Goal: Complete application form: Complete application form

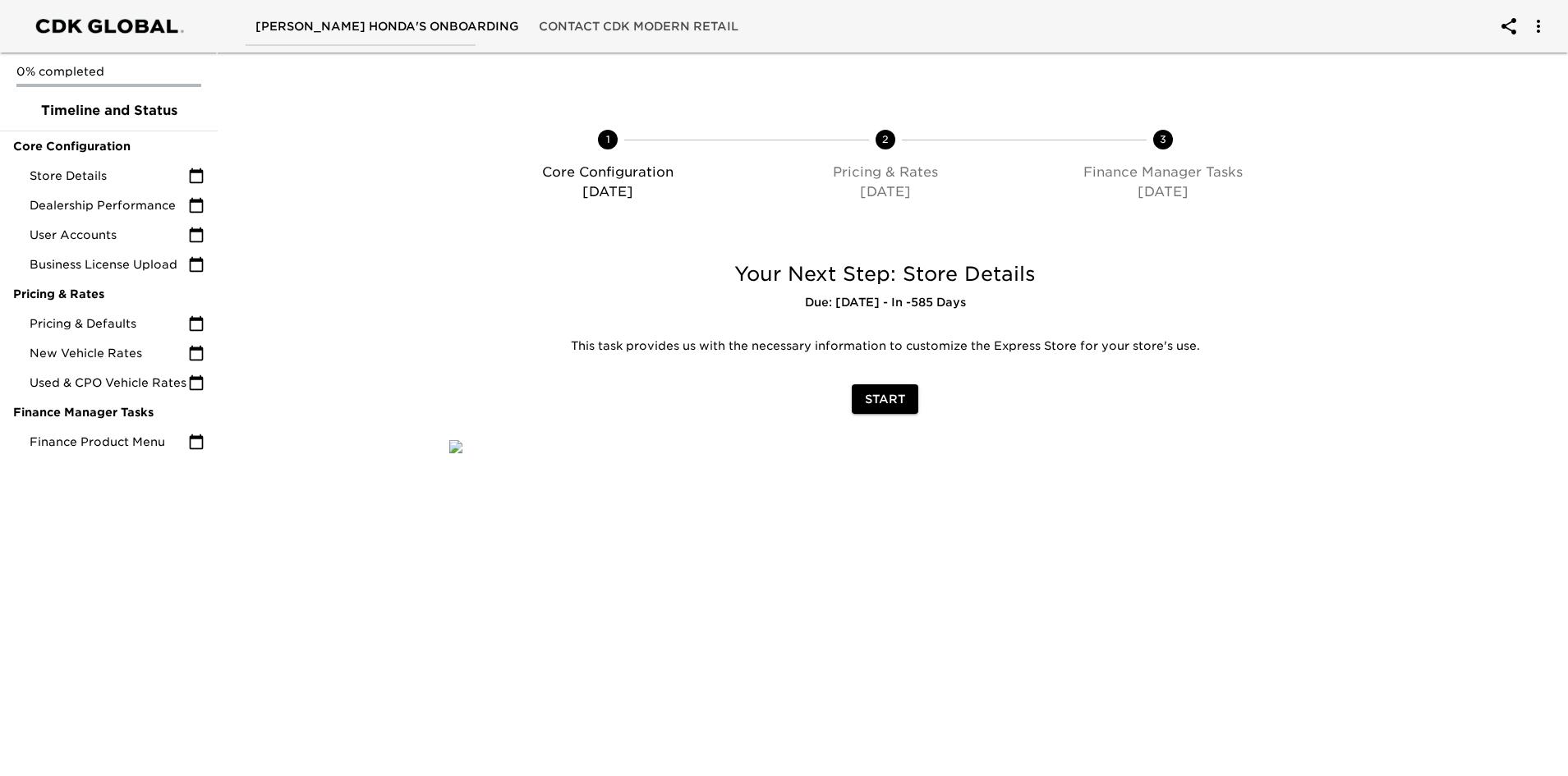
click at [895, 406] on span "Start" at bounding box center [884, 399] width 40 height 20
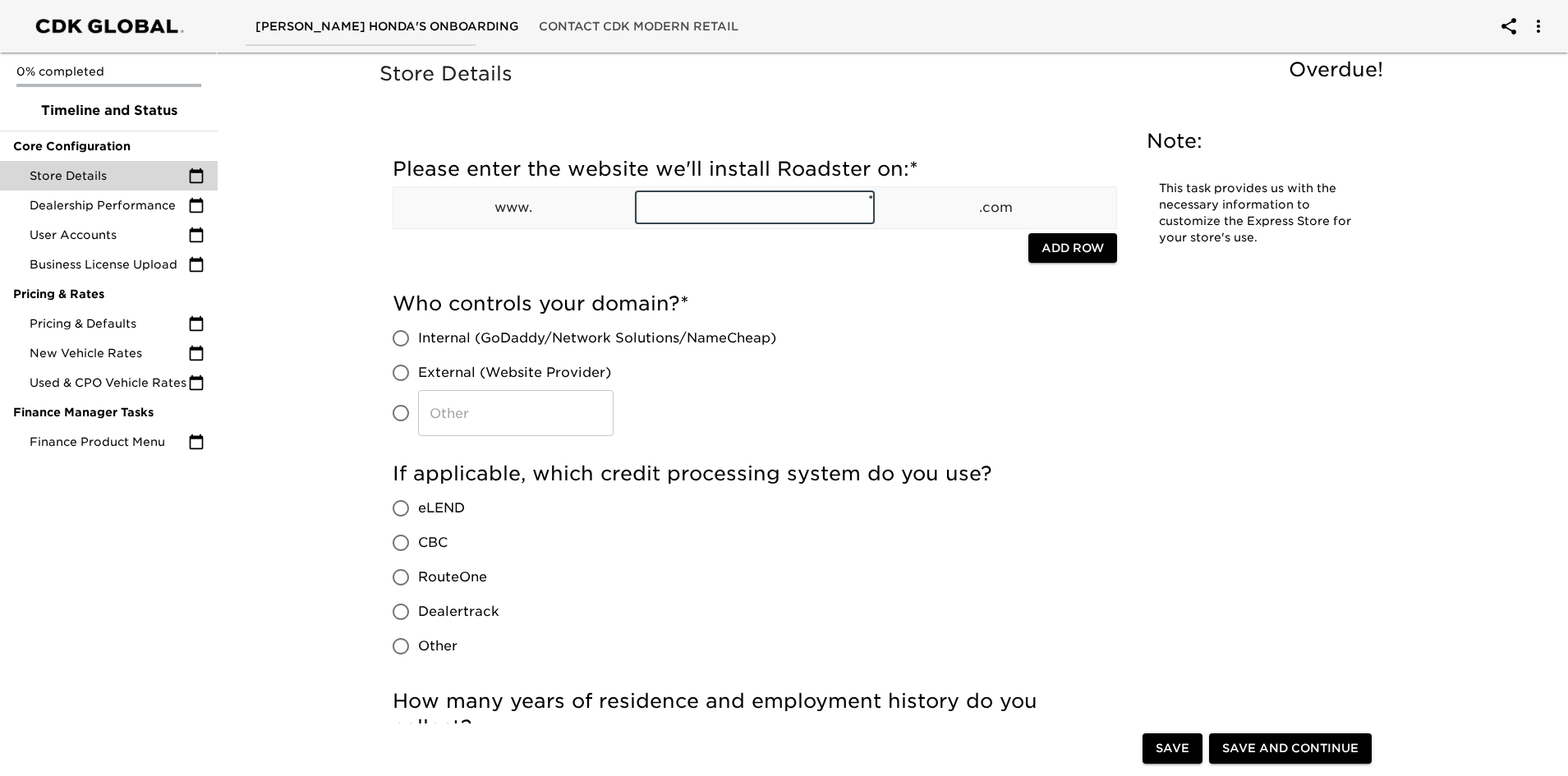
click at [760, 209] on input "text" at bounding box center [756, 208] width 241 height 33
click at [723, 210] on input "text" at bounding box center [756, 208] width 241 height 33
type input "keatinghonda"
click at [838, 282] on div "Please enter the website we'll install Roadster on: * www. keatinghonda ​ * .co…" at bounding box center [755, 215] width 725 height 135
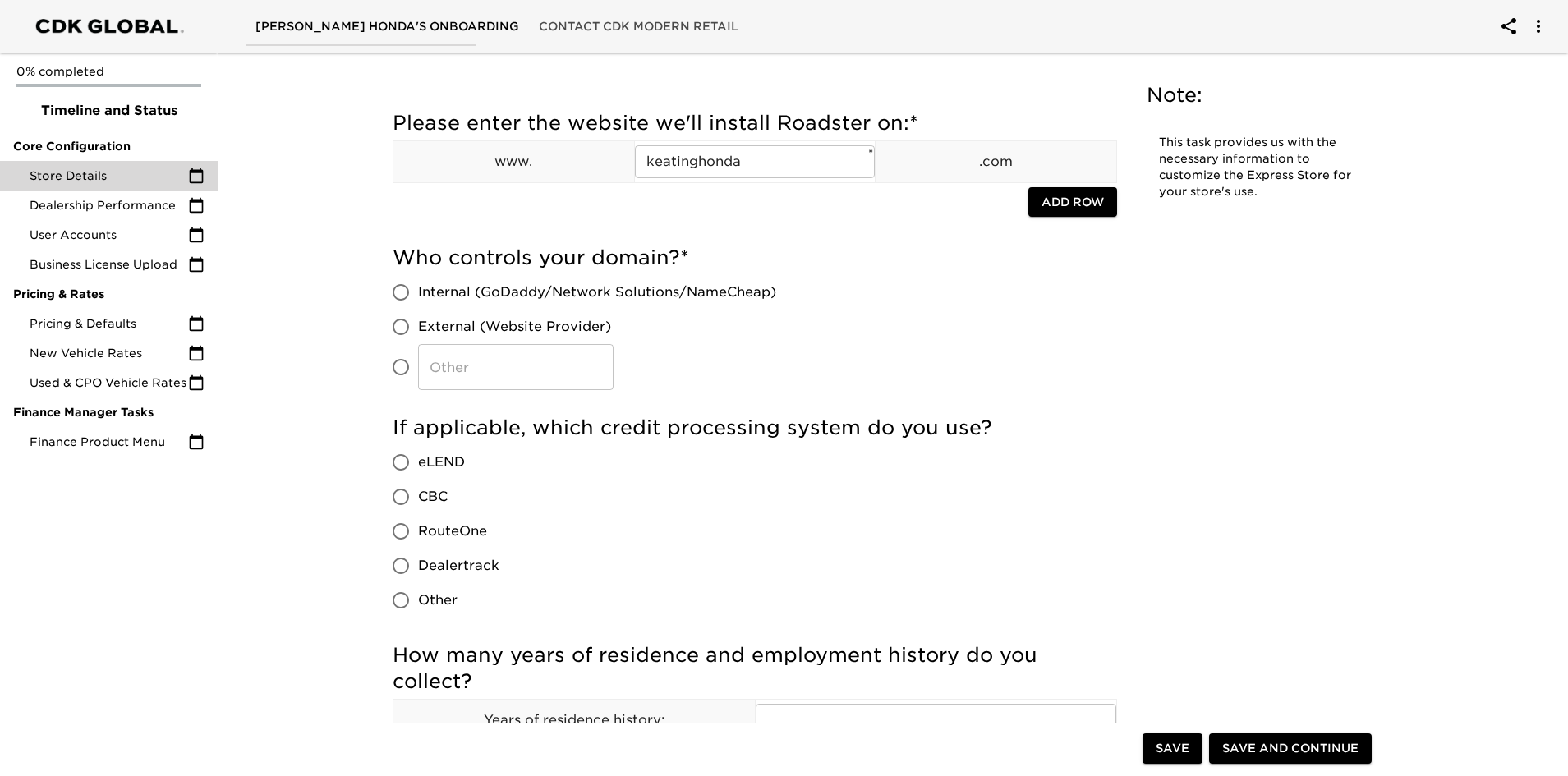
scroll to position [83, 0]
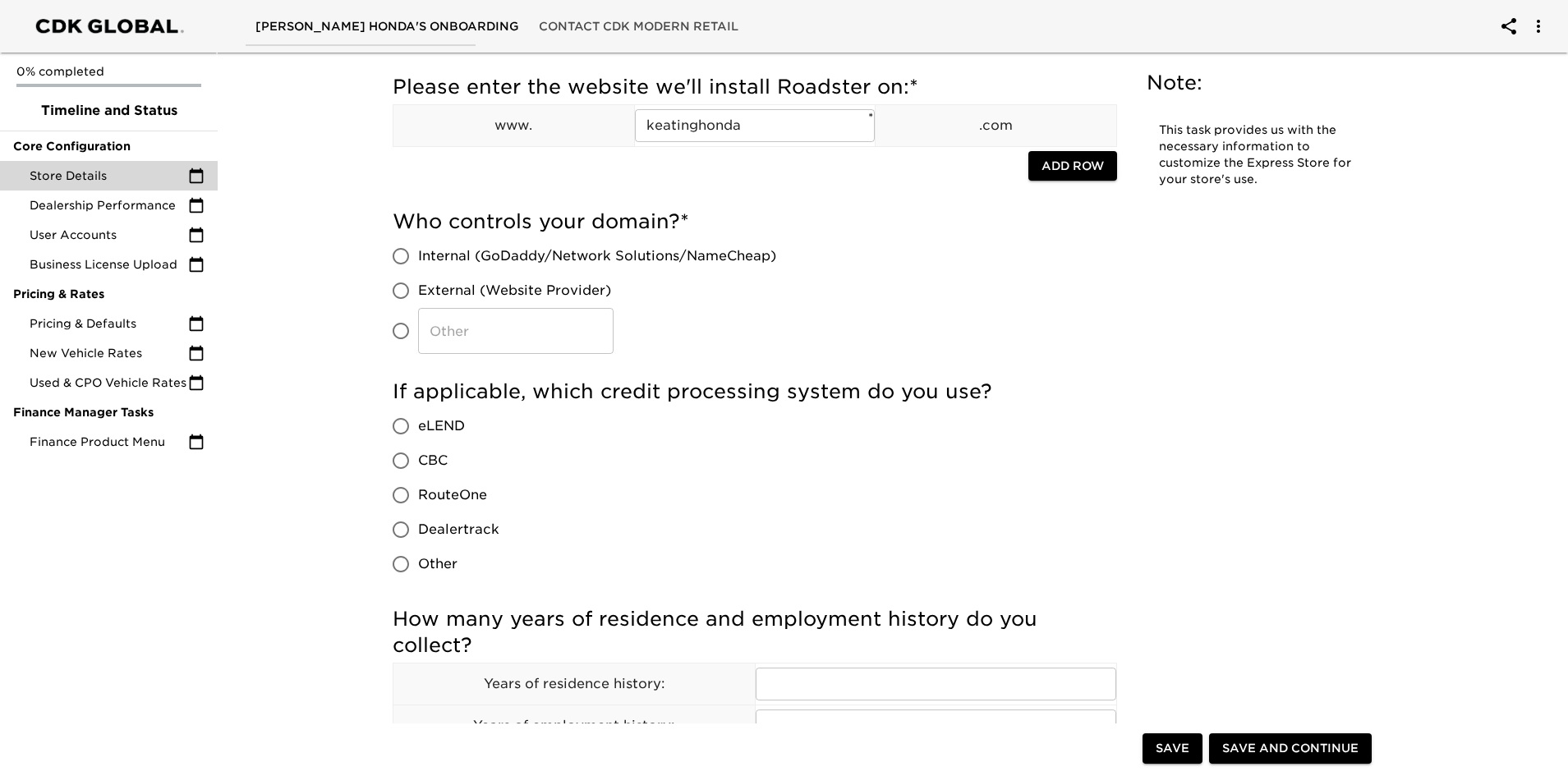
click at [401, 330] on input "​" at bounding box center [401, 331] width 35 height 35
radio input "true"
click at [460, 336] on input "​" at bounding box center [515, 330] width 195 height 46
type input "Tropacaval Media"
click at [406, 288] on input "External (Website Provider)" at bounding box center [401, 291] width 35 height 35
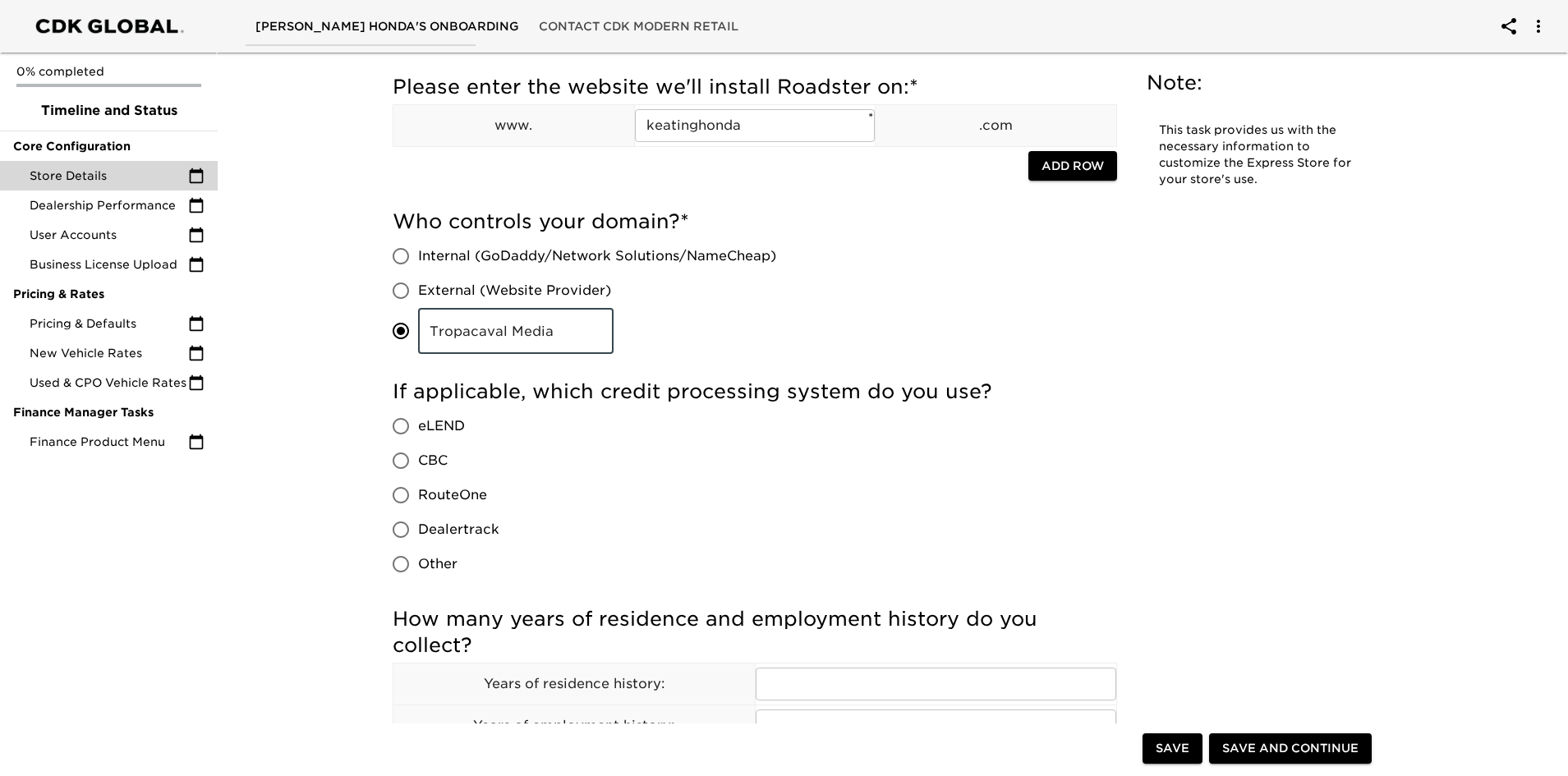
radio input "true"
click at [809, 354] on div "Who controls your domain? * Internal (GoDaddy/Network Solutions/NameCheap) Exte…" at bounding box center [755, 285] width 725 height 170
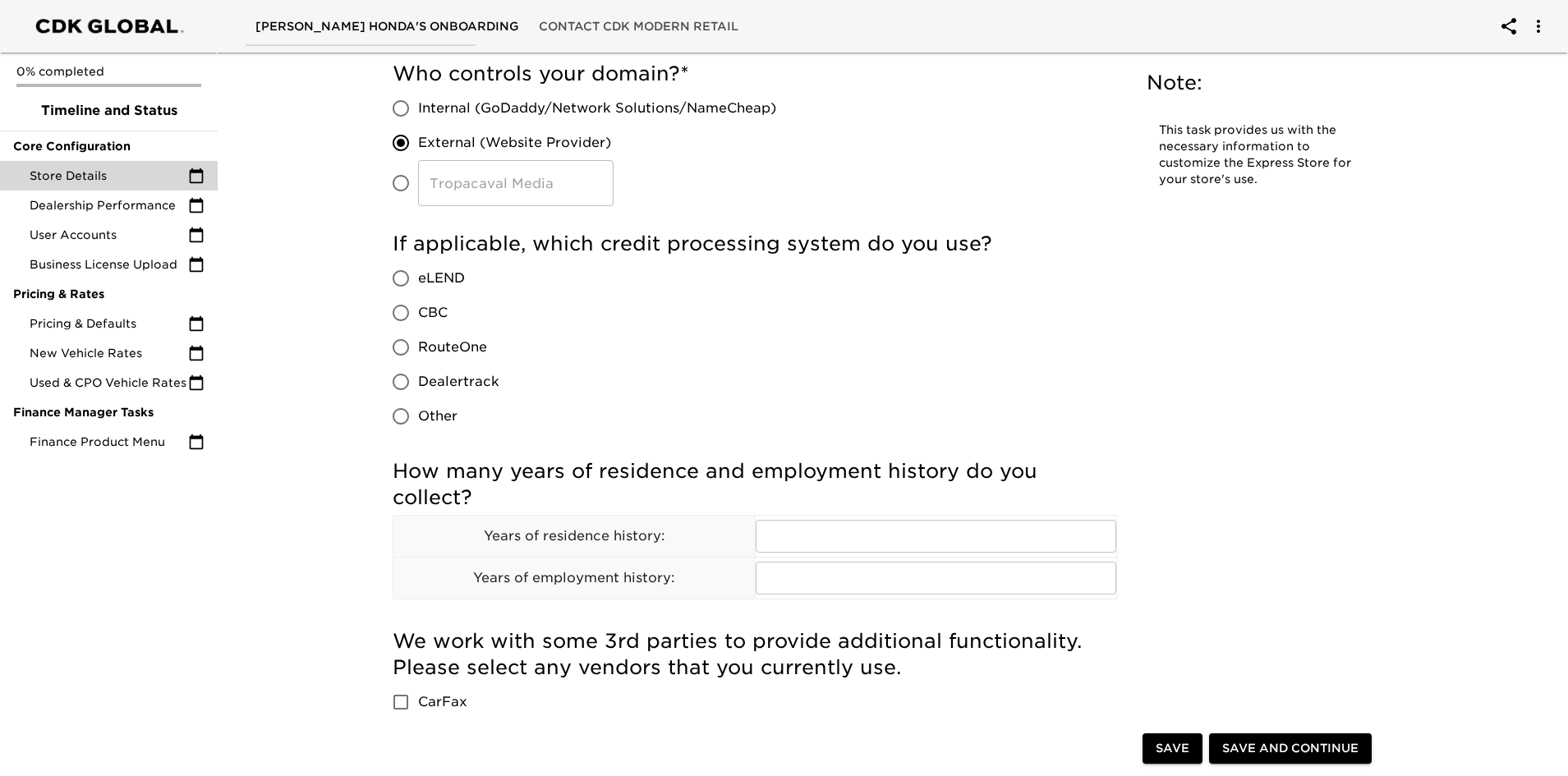
scroll to position [247, 0]
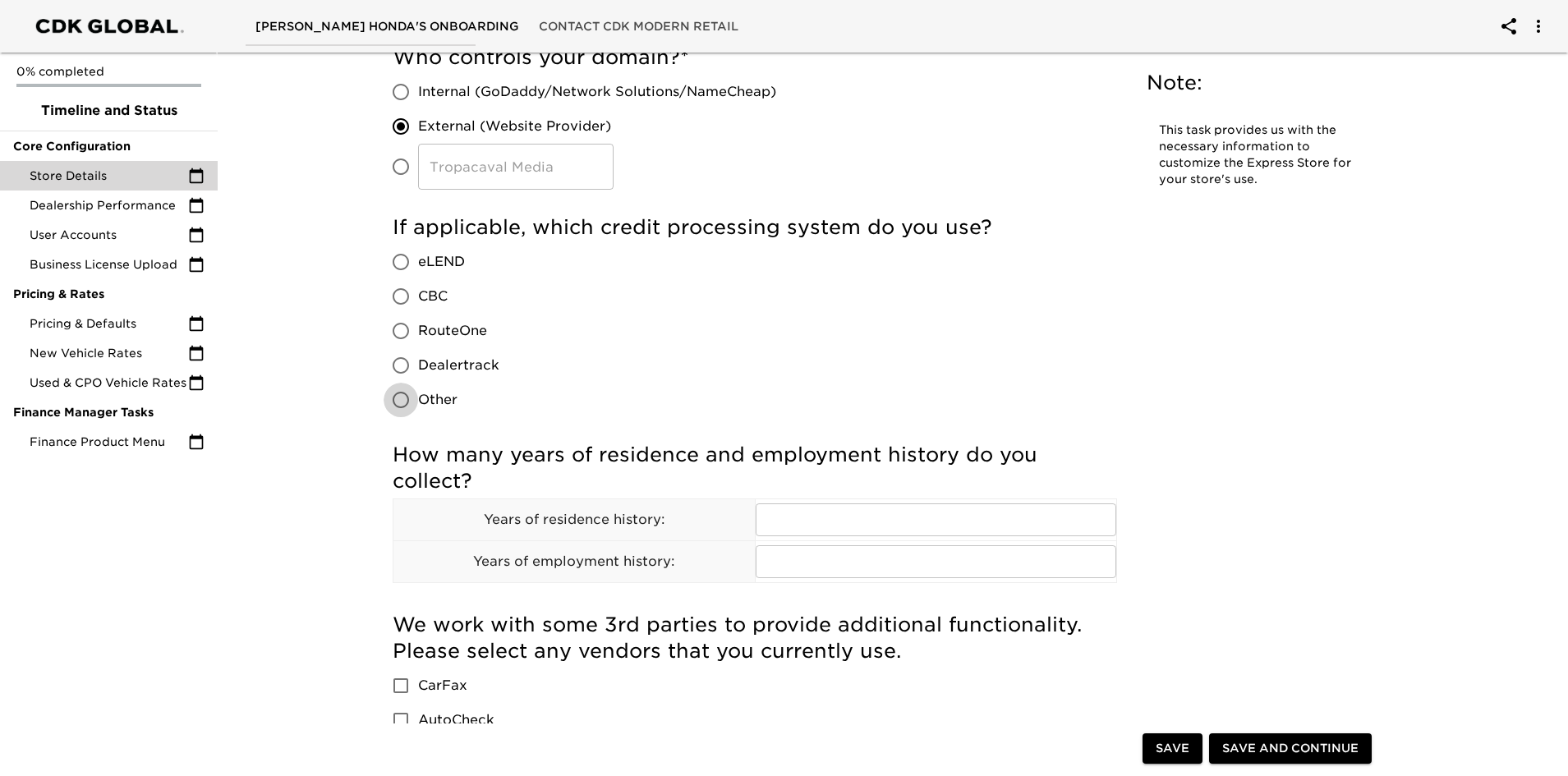
click at [404, 396] on input "Other" at bounding box center [401, 400] width 35 height 35
radio input "true"
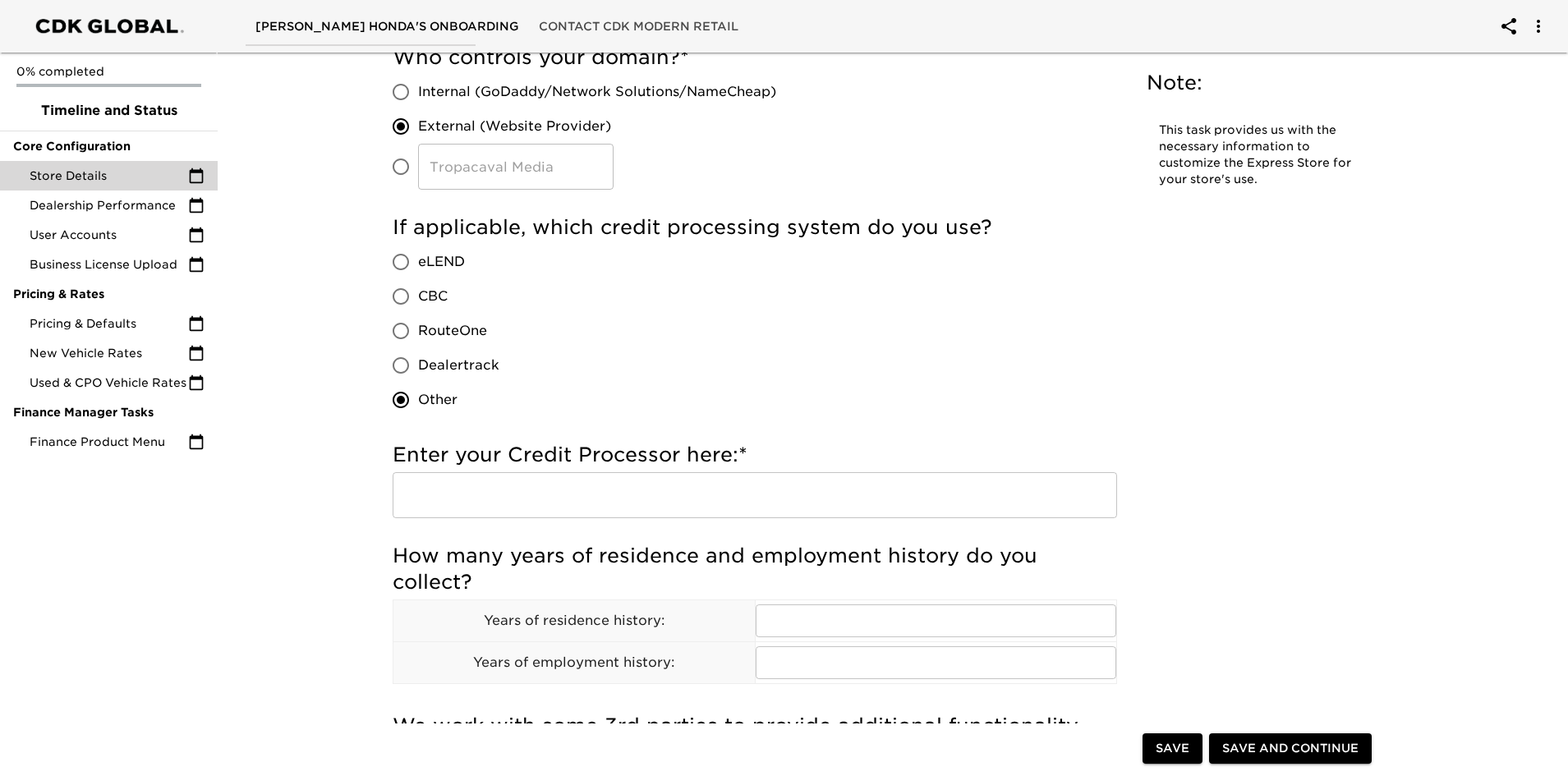
click at [502, 491] on input "text" at bounding box center [755, 494] width 725 height 46
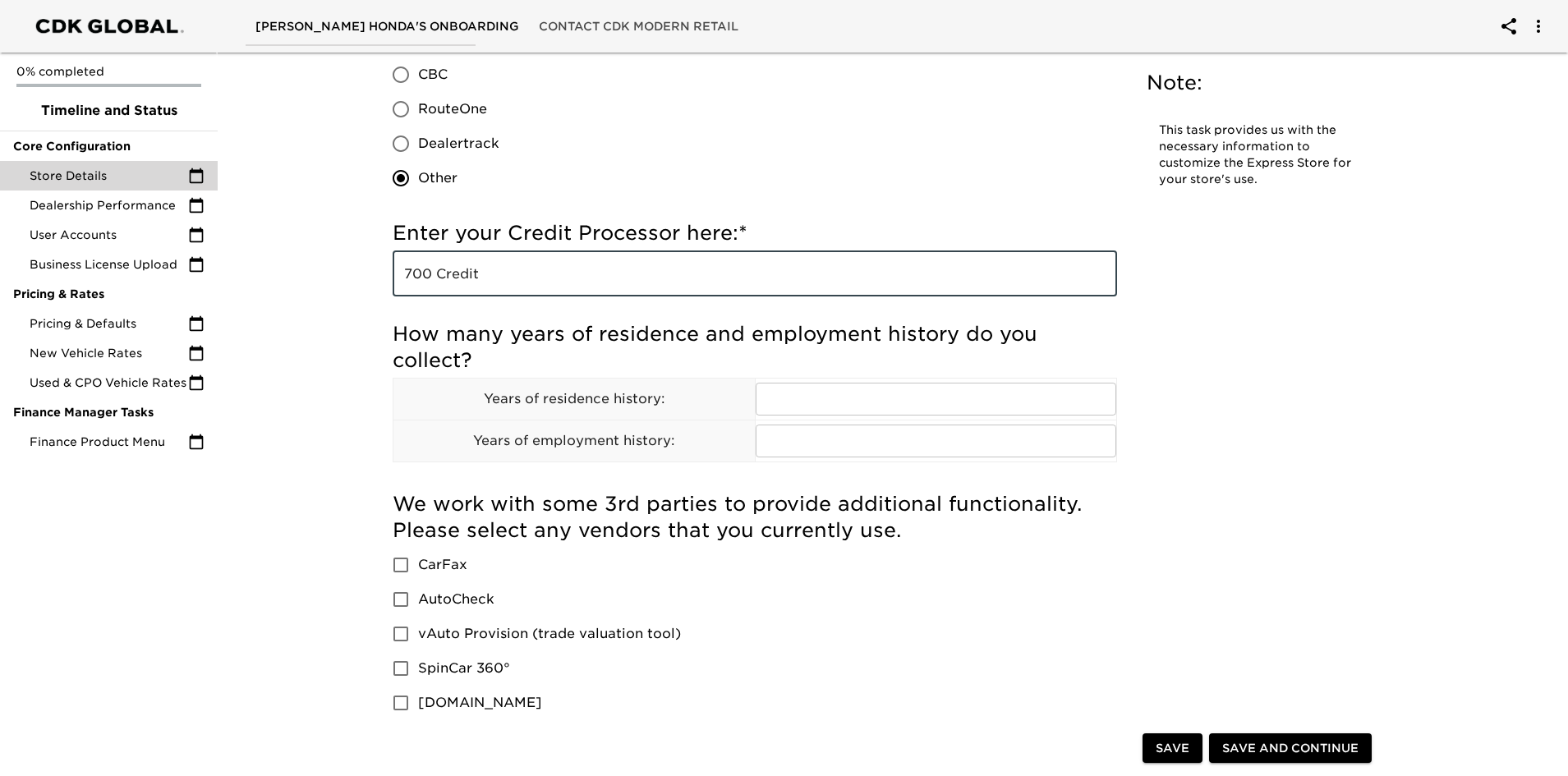
scroll to position [492, 0]
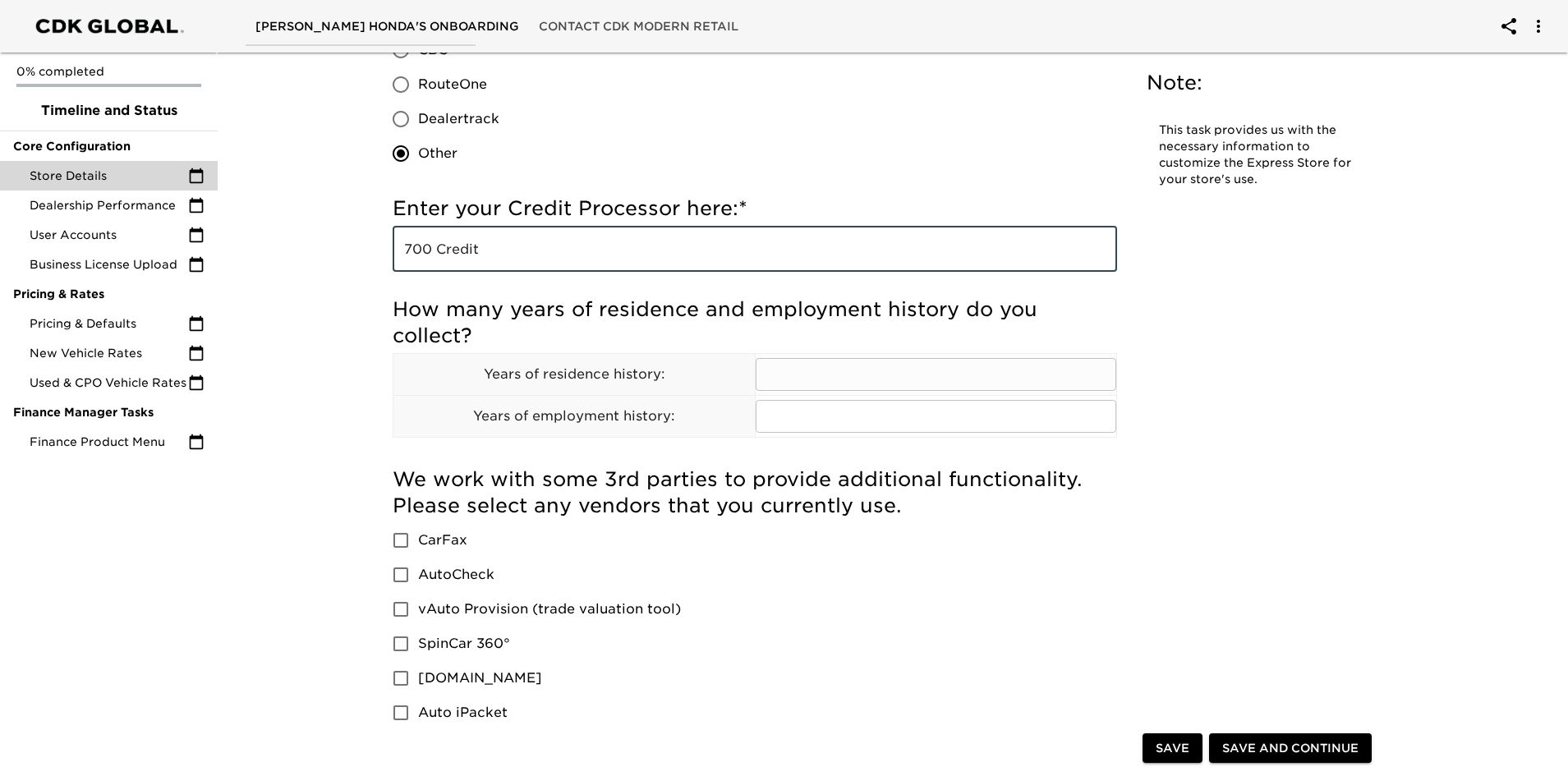
type input "700 Credit"
click at [803, 378] on input "text" at bounding box center [937, 375] width 361 height 33
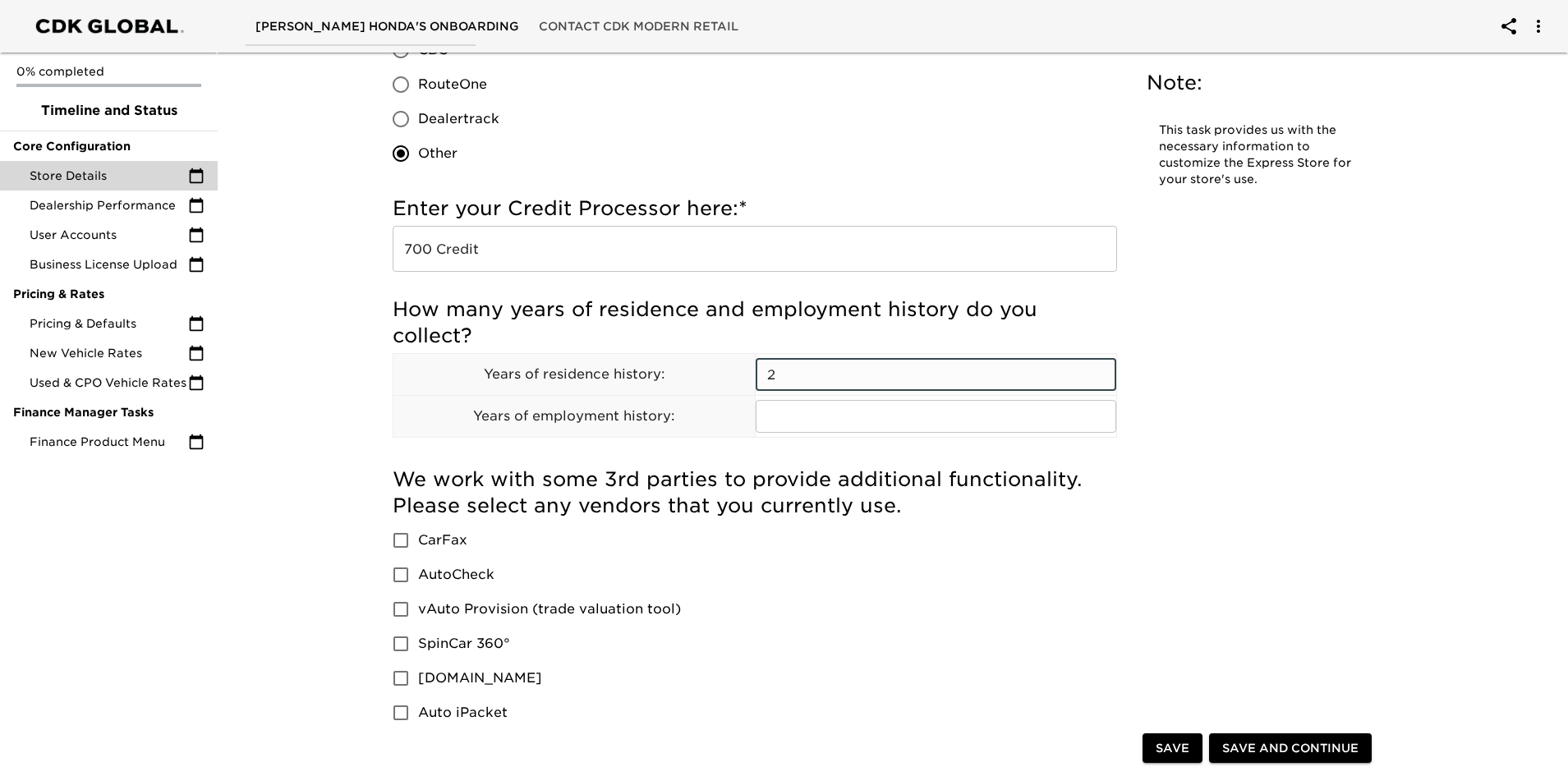
type input "2"
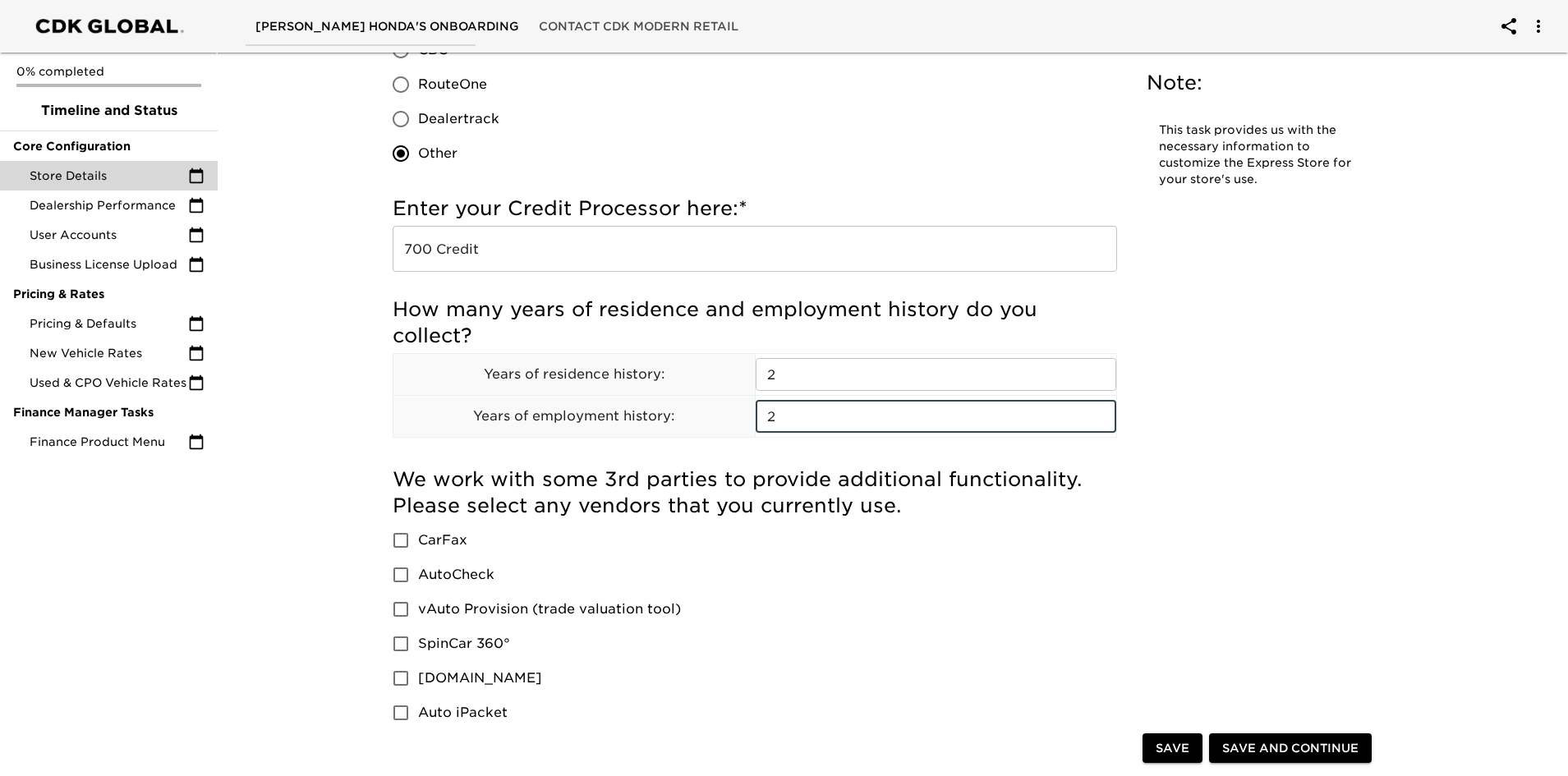
type input "2"
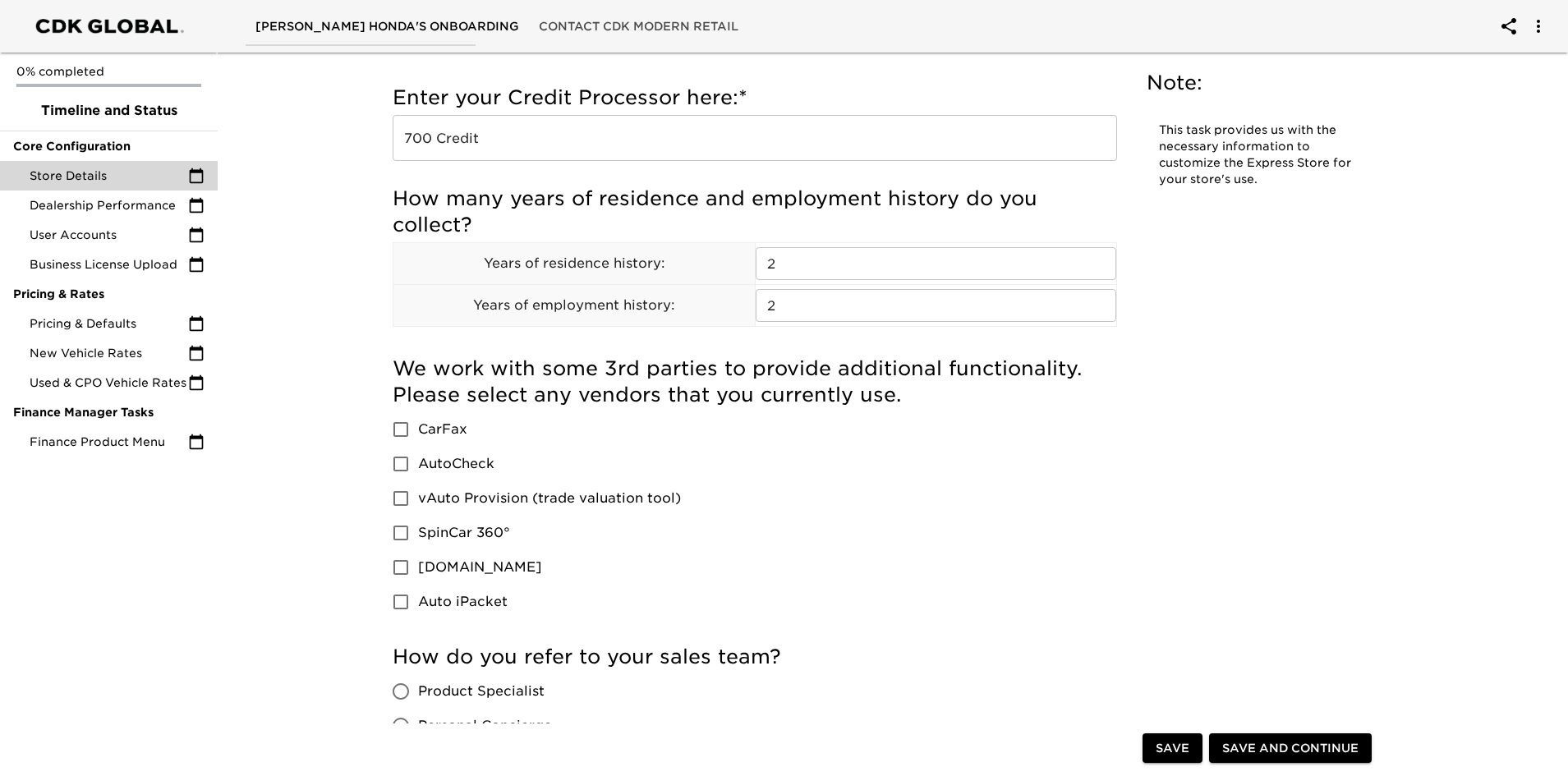
scroll to position [658, 0]
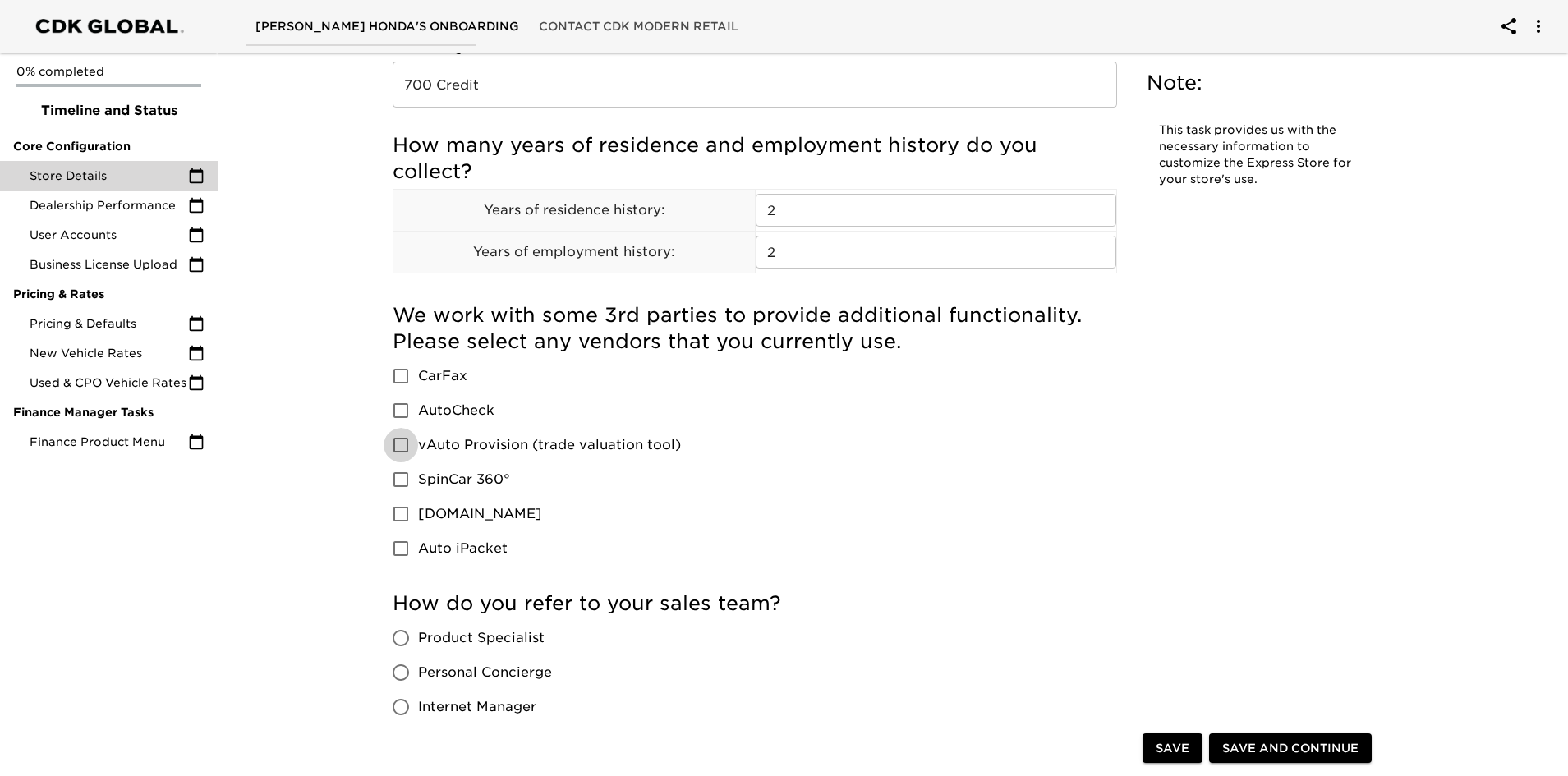
click at [397, 447] on input "vAuto Provision (trade valuation tool)" at bounding box center [401, 446] width 35 height 35
checkbox input "true"
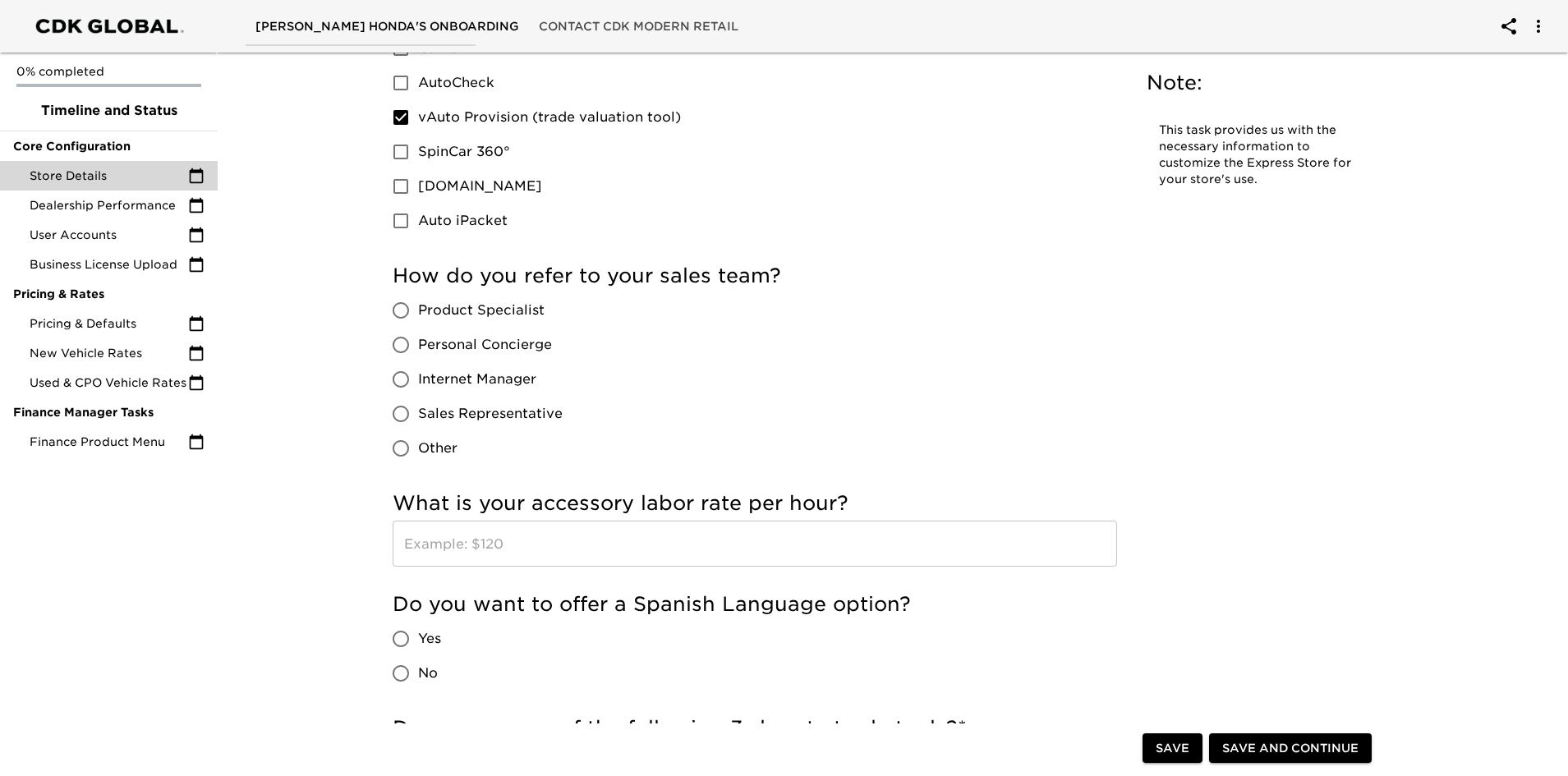
scroll to position [986, 0]
click at [401, 410] on input "Sales Representative" at bounding box center [401, 414] width 35 height 35
radio input "true"
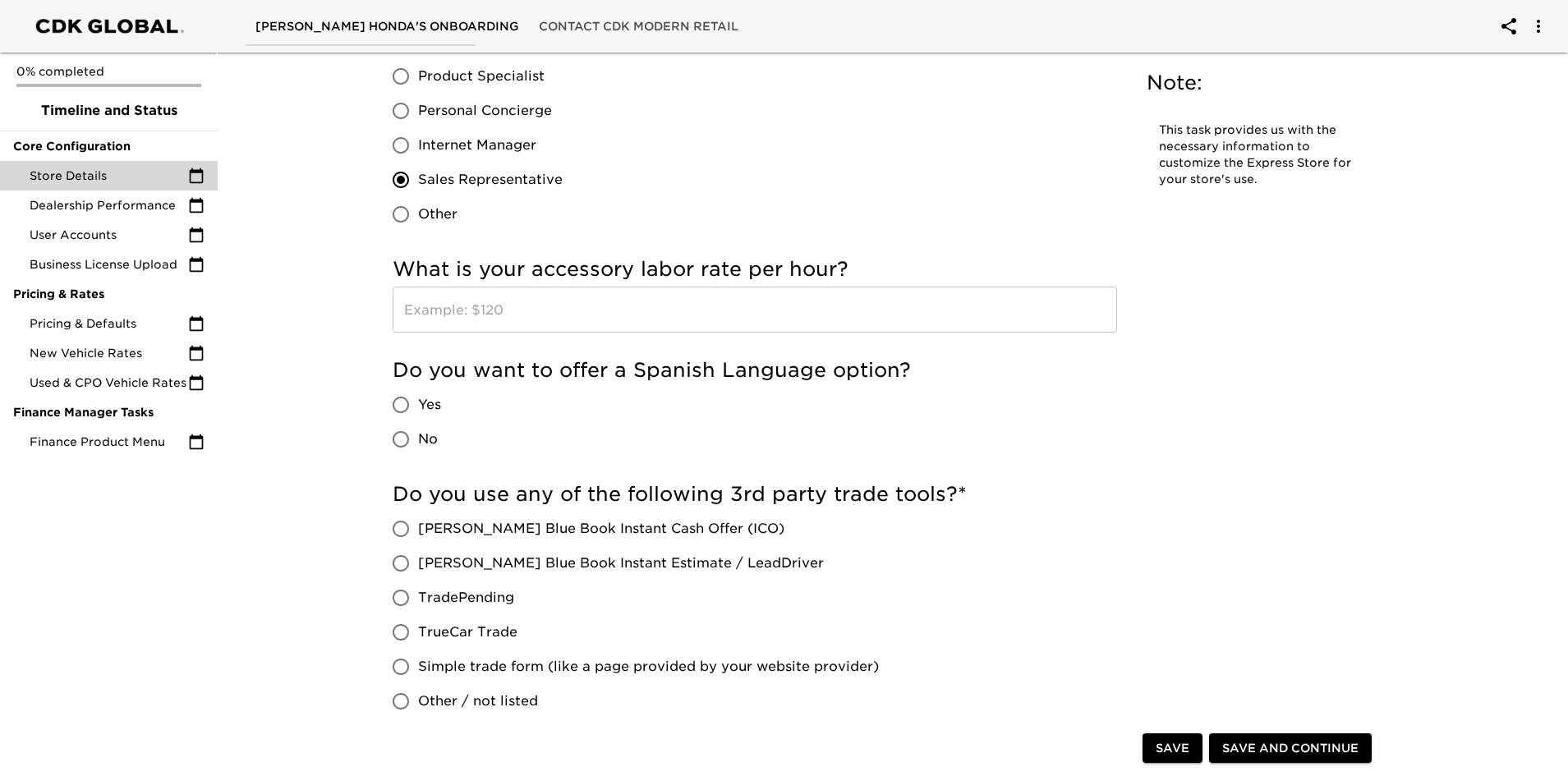
scroll to position [1231, 0]
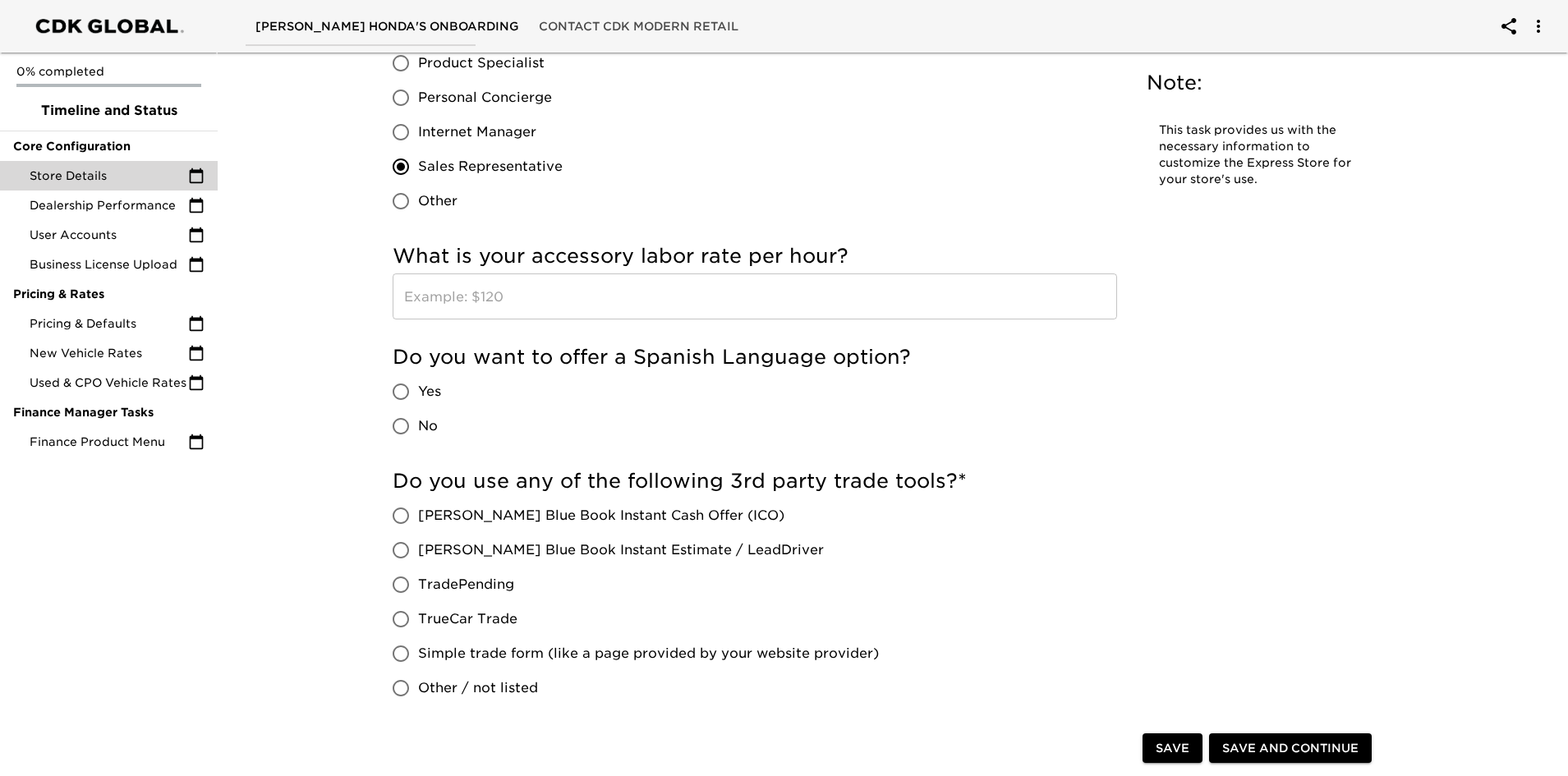
click at [406, 423] on input "No" at bounding box center [401, 426] width 35 height 35
radio input "true"
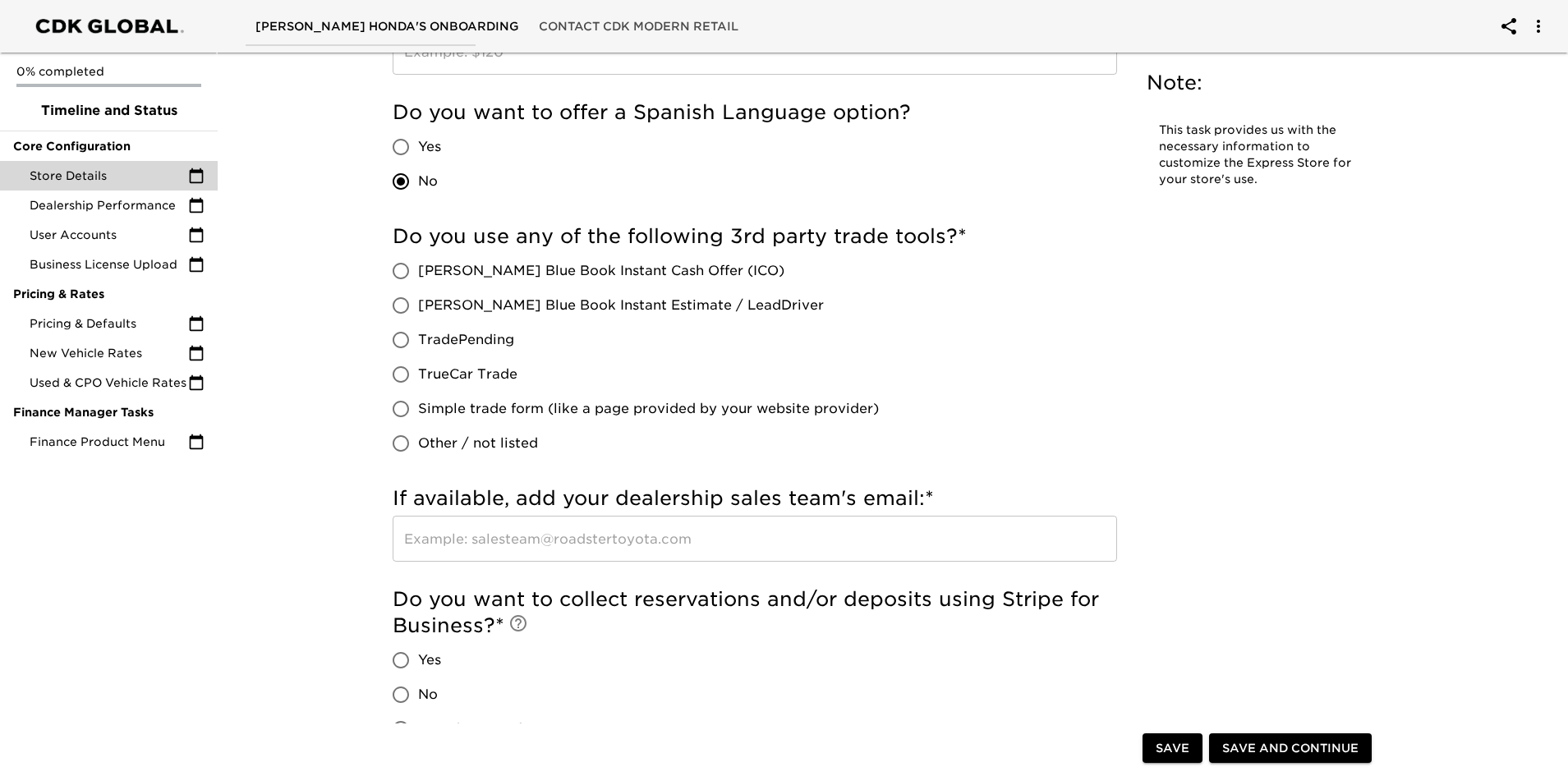
scroll to position [1478, 0]
click at [392, 301] on input "[PERSON_NAME] Blue Book Instant Estimate / LeadDriver" at bounding box center [401, 304] width 35 height 35
radio input "true"
click at [406, 438] on input "Other / not listed" at bounding box center [401, 442] width 35 height 35
radio input "true"
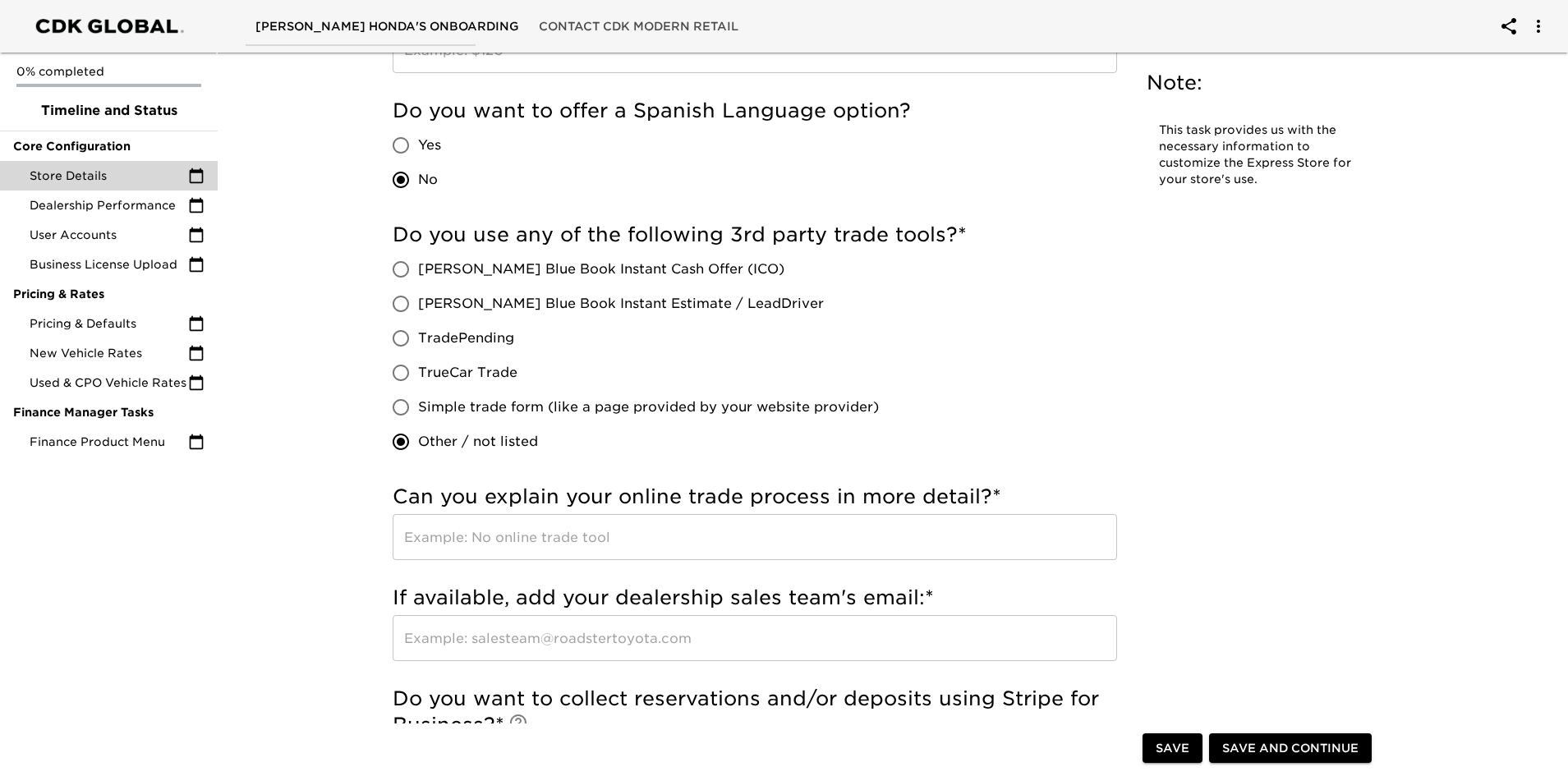
click at [453, 537] on input "text" at bounding box center [755, 536] width 725 height 46
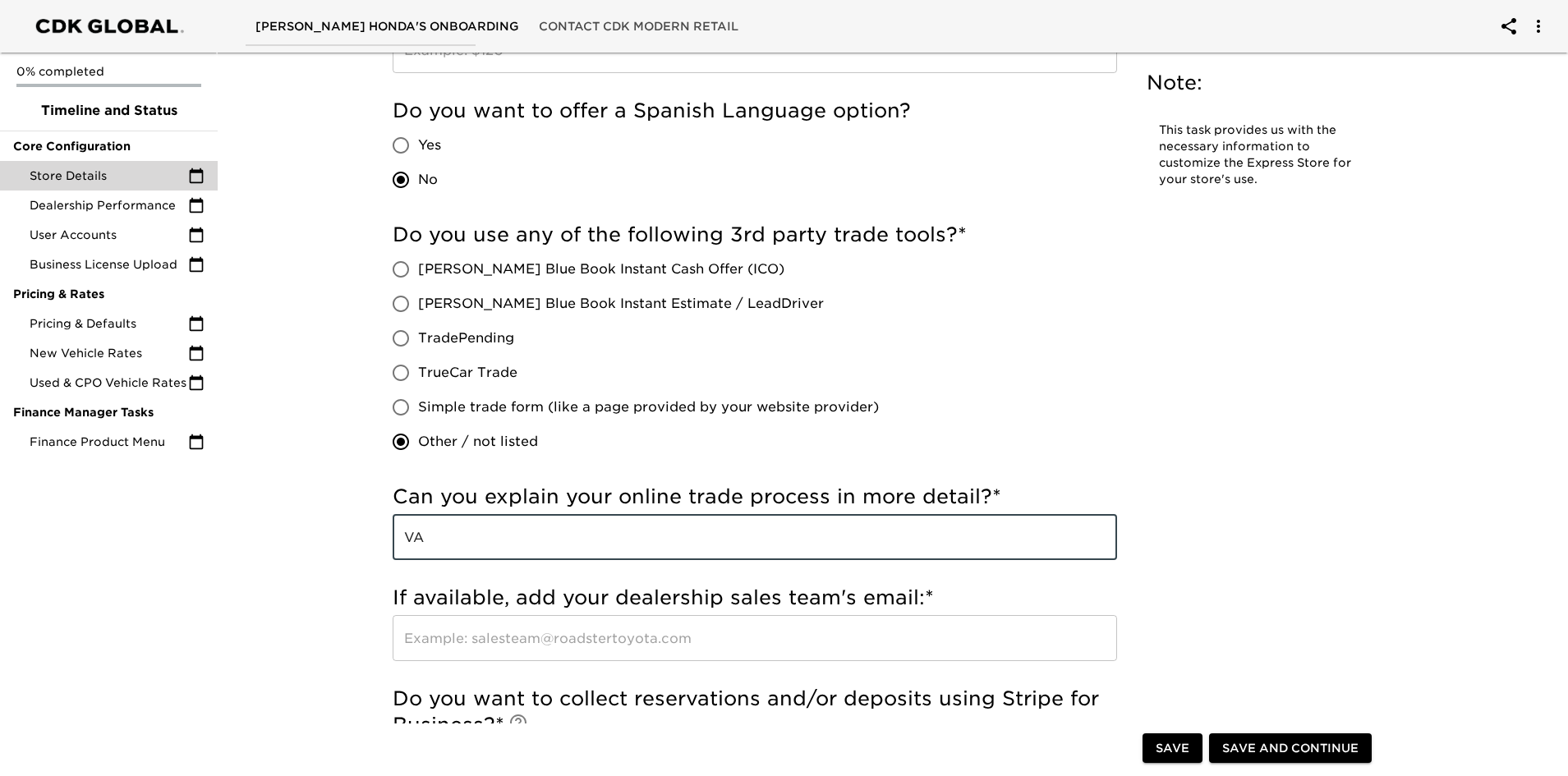
type input "V"
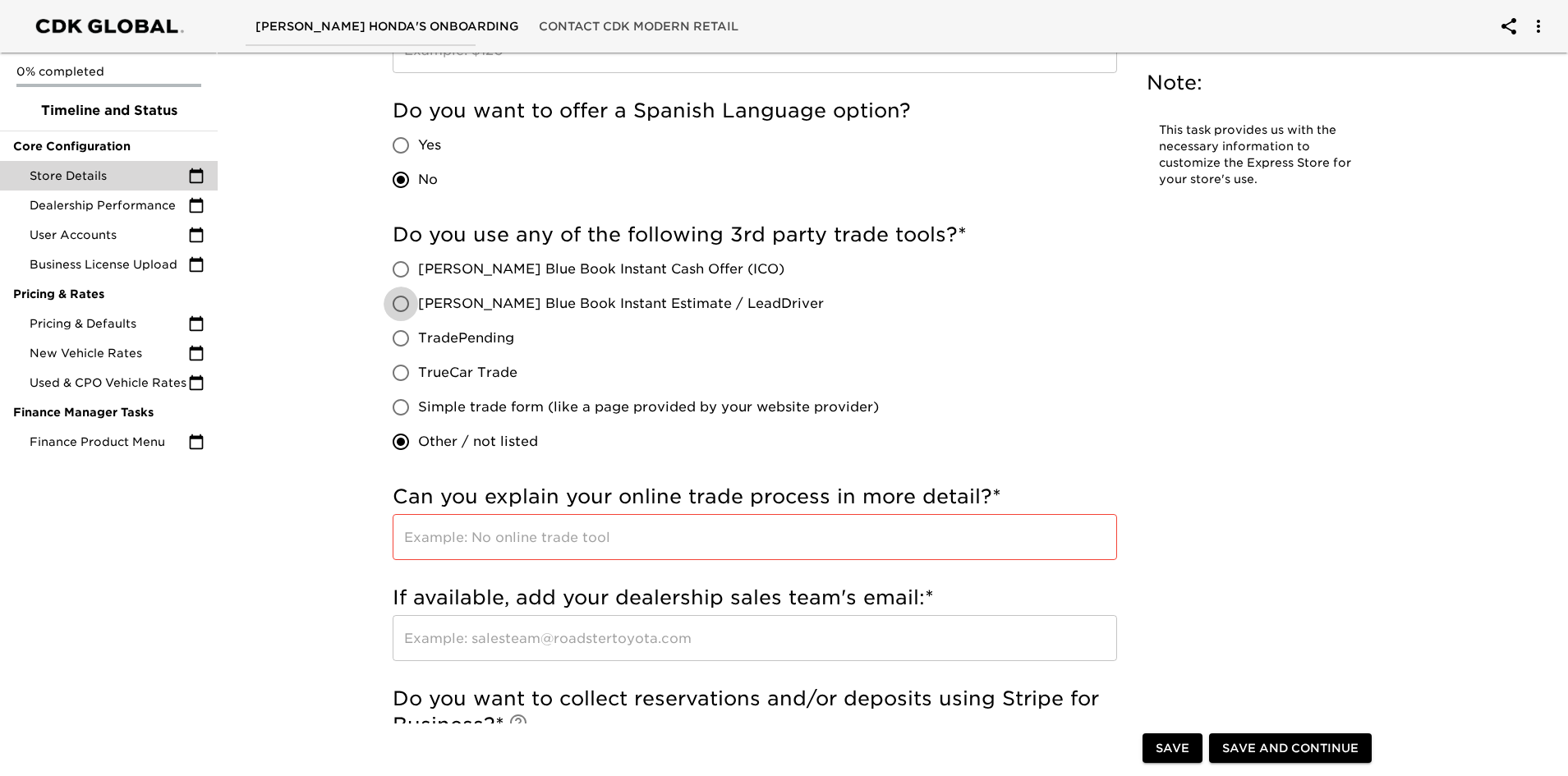
click at [398, 308] on input "[PERSON_NAME] Blue Book Instant Estimate / LeadDriver" at bounding box center [401, 304] width 35 height 35
radio input "true"
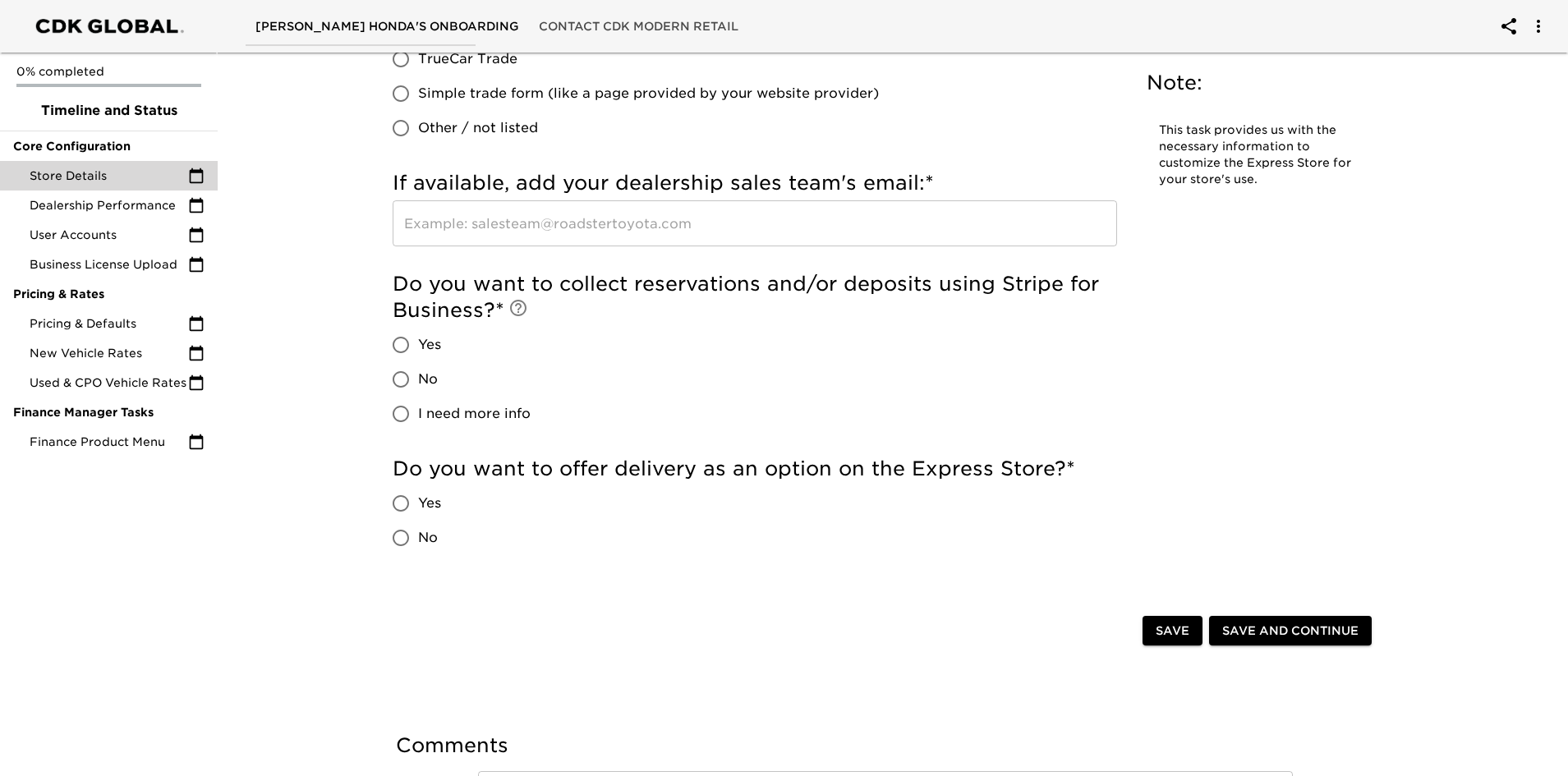
scroll to position [1806, 0]
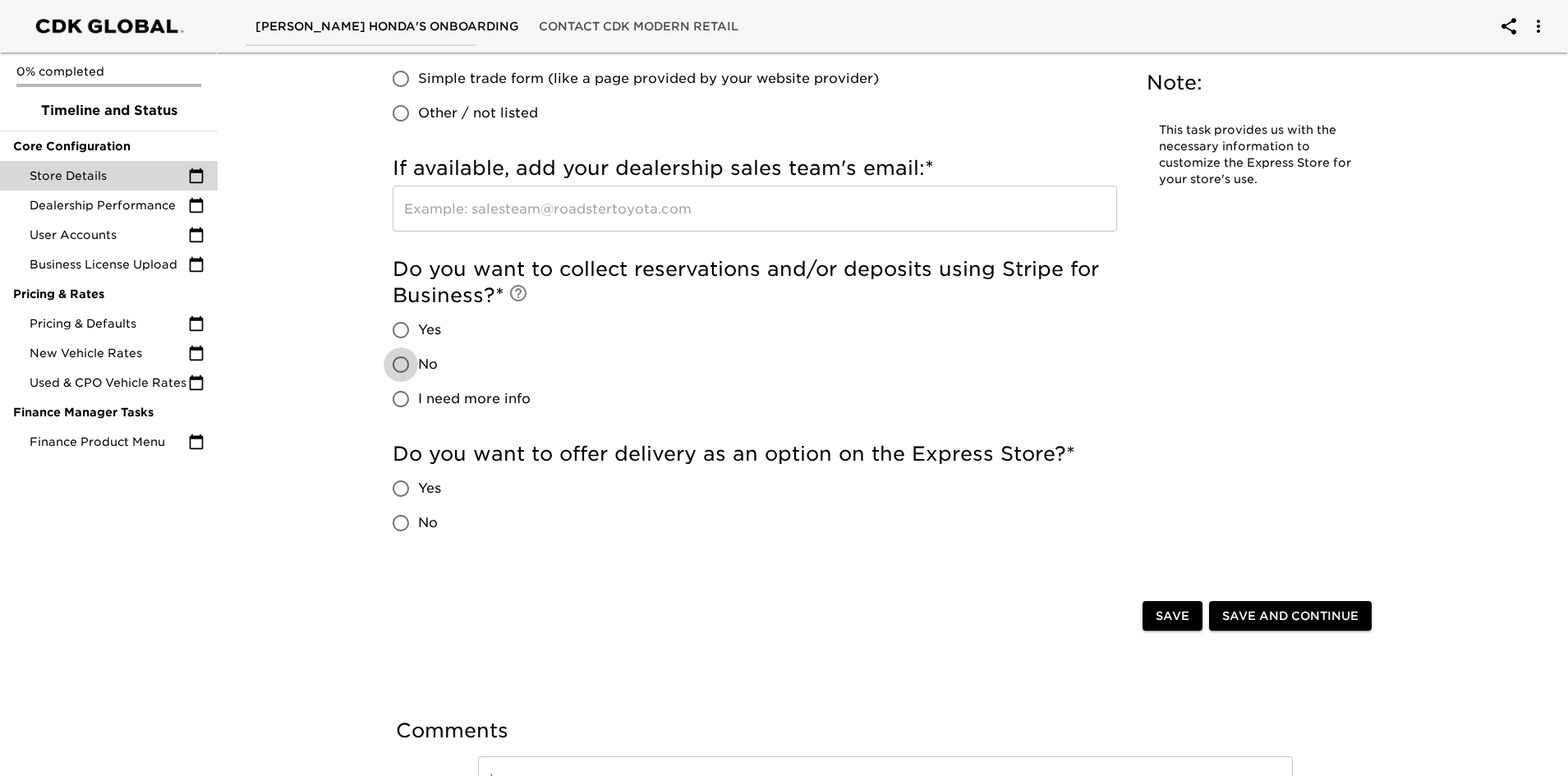
click at [400, 363] on input "No" at bounding box center [401, 365] width 35 height 35
radio input "true"
click at [393, 524] on input "No" at bounding box center [401, 523] width 35 height 35
radio input "true"
click at [1142, 615] on div "Save" at bounding box center [1173, 617] width 66 height 37
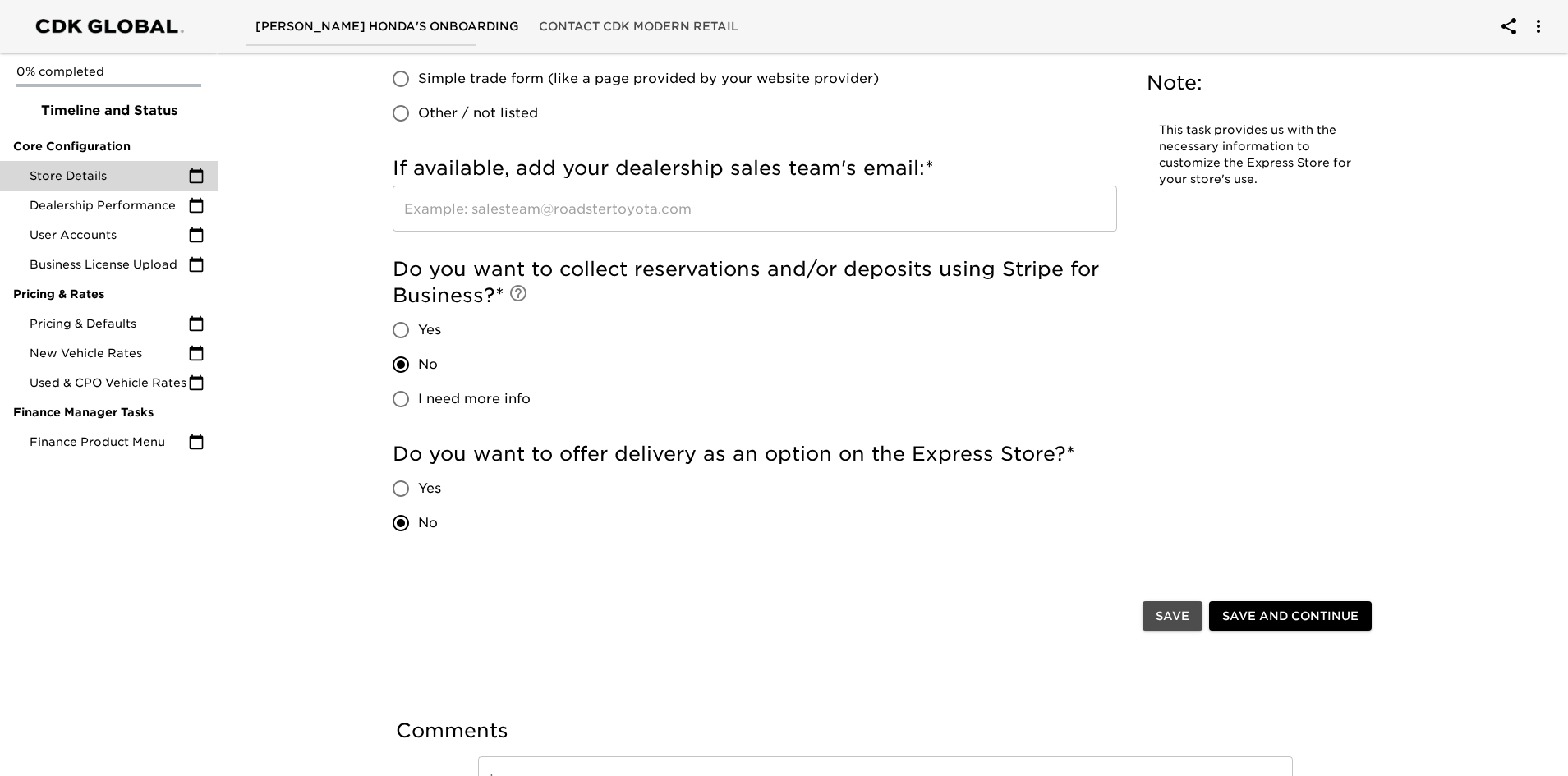
click at [1170, 620] on span "Save" at bounding box center [1173, 616] width 34 height 20
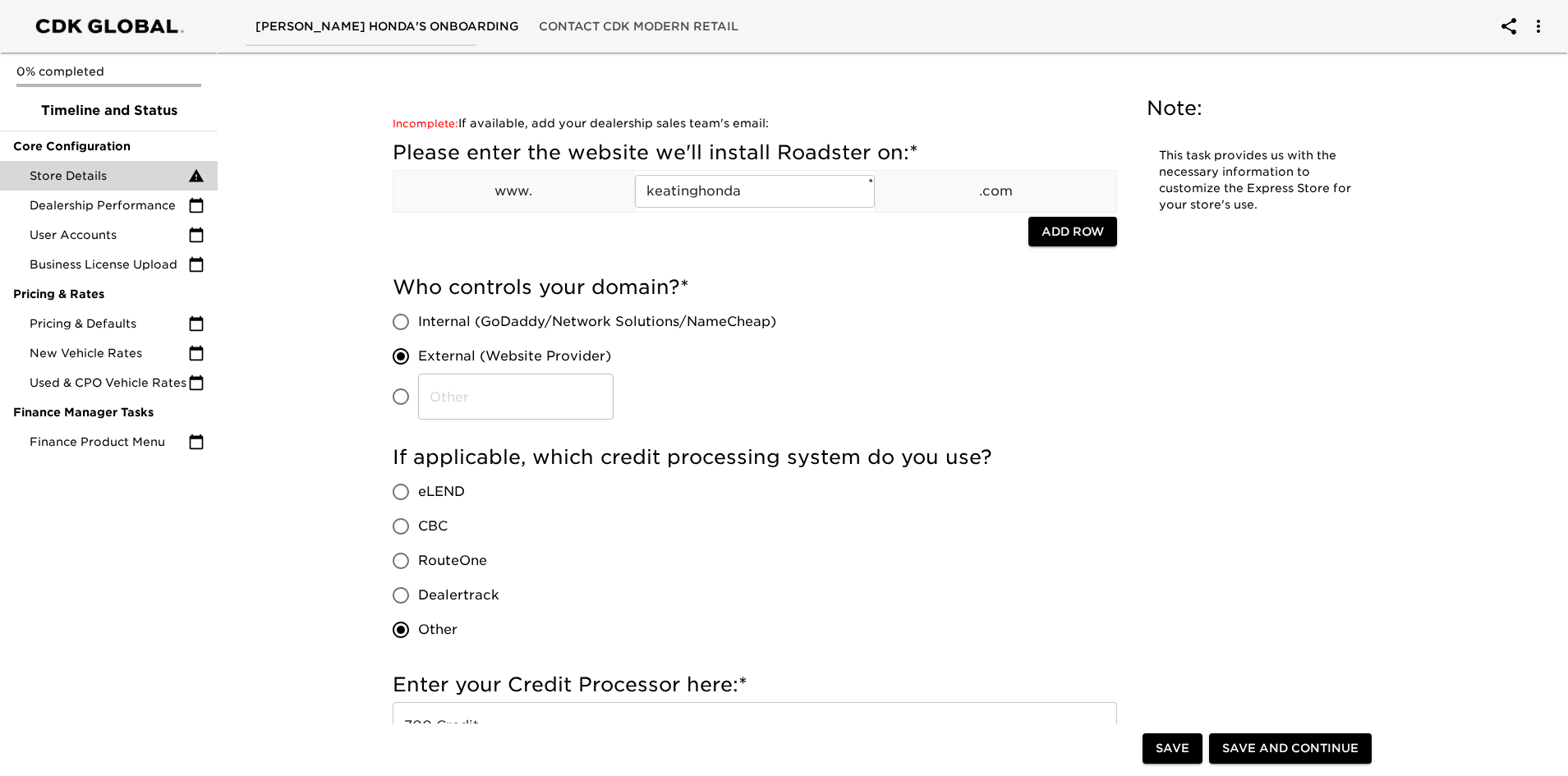
scroll to position [0, 0]
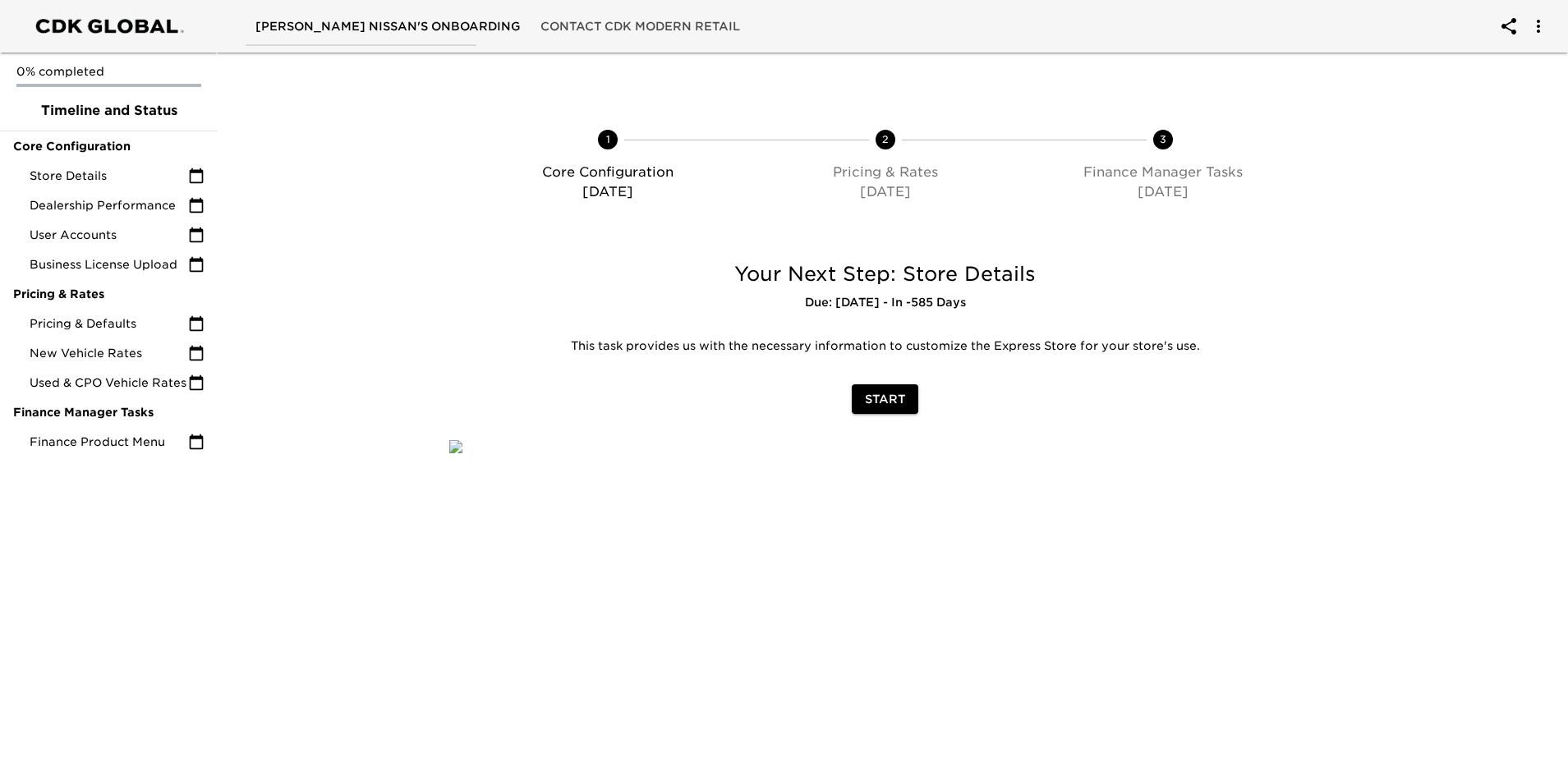
click at [874, 399] on span "Start" at bounding box center [884, 399] width 40 height 20
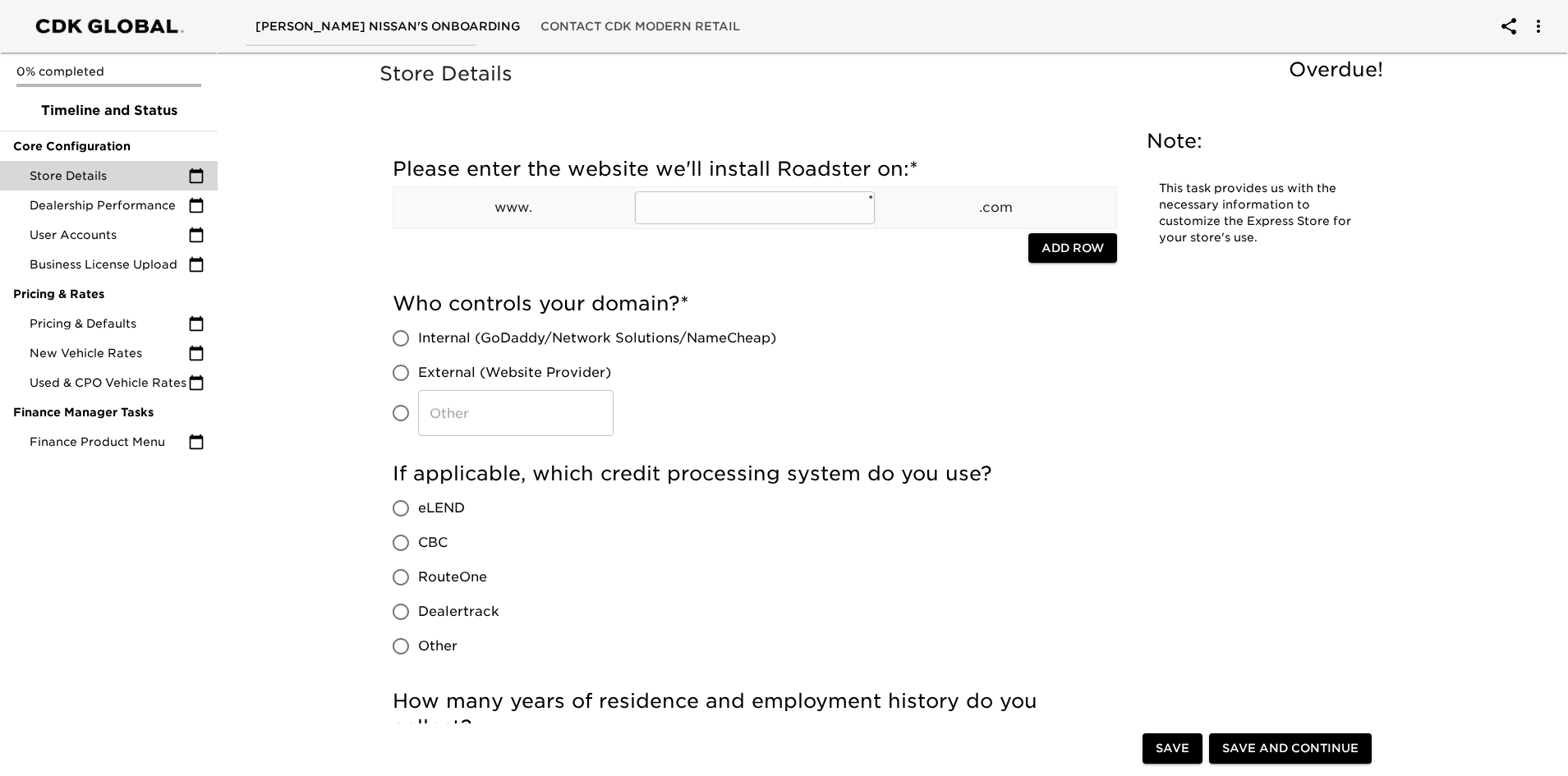
click at [704, 198] on input "text" at bounding box center [756, 208] width 241 height 33
type input "keatingnissan"
click at [737, 359] on label "External (Website Provider)" at bounding box center [580, 373] width 392 height 35
click at [418, 359] on input "External (Website Provider)" at bounding box center [401, 373] width 35 height 35
radio input "true"
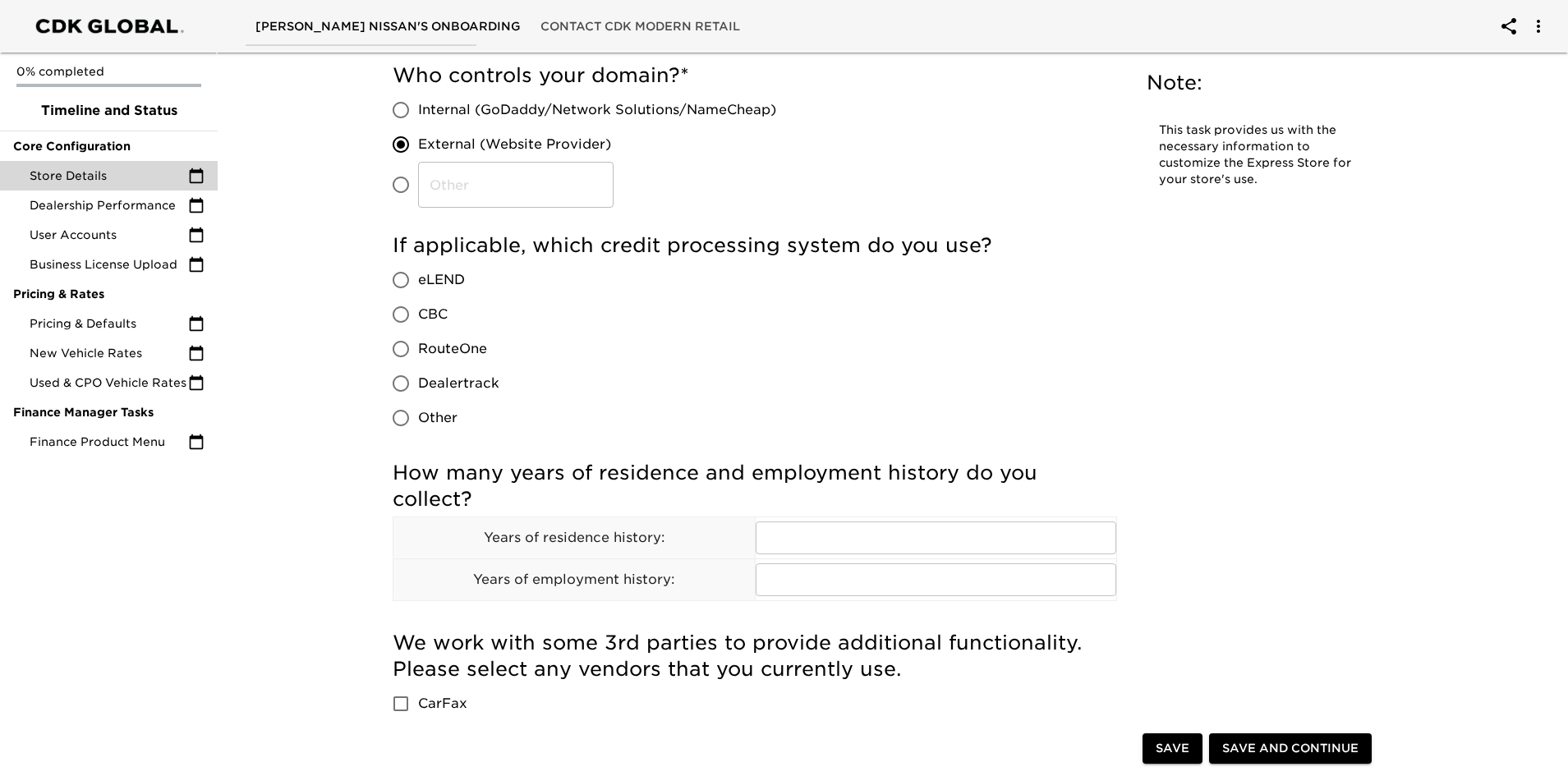
scroll to position [247, 0]
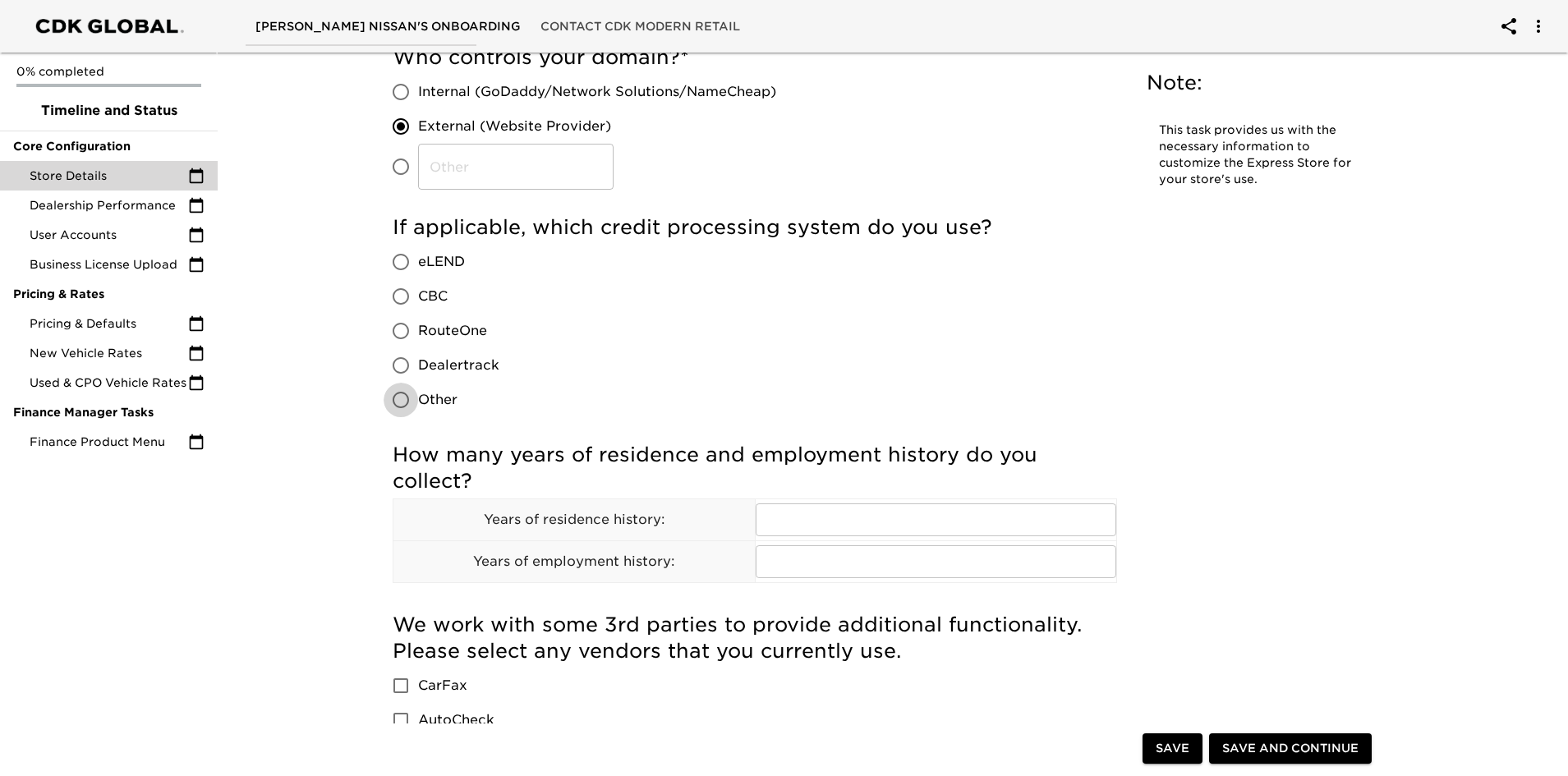
click at [398, 399] on input "Other" at bounding box center [401, 400] width 35 height 35
radio input "true"
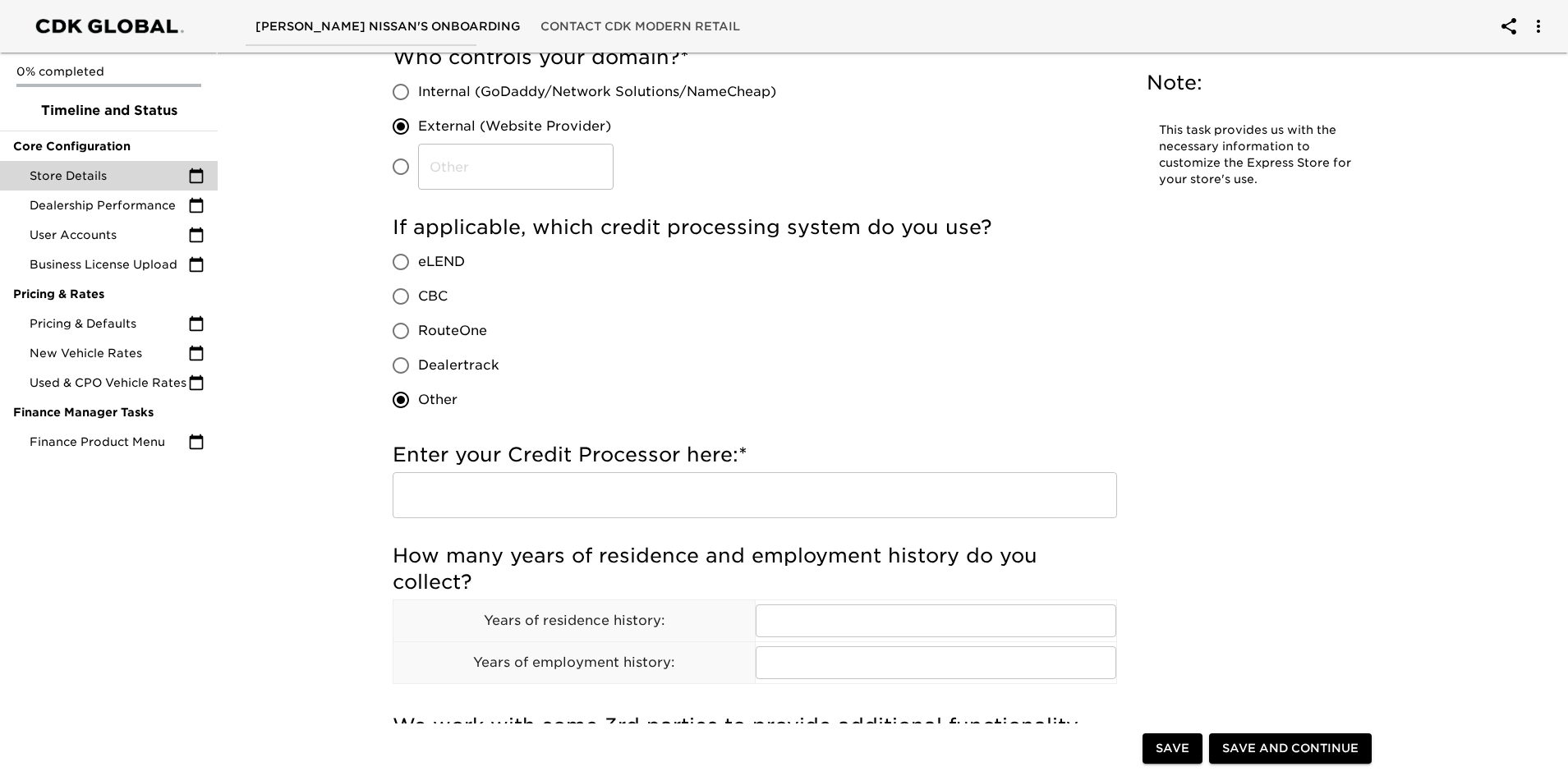
click at [516, 490] on input "text" at bounding box center [755, 494] width 725 height 46
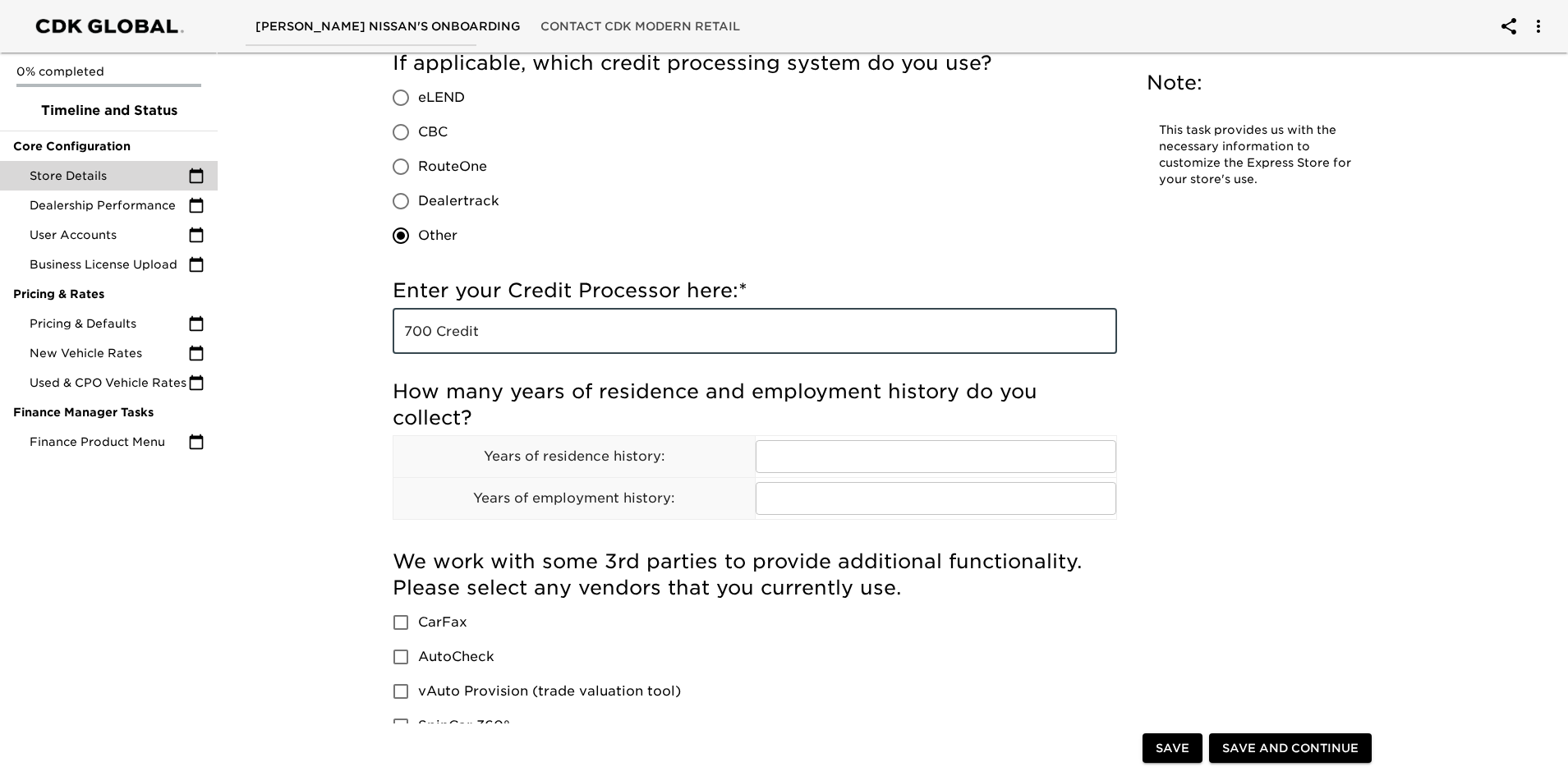
scroll to position [492, 0]
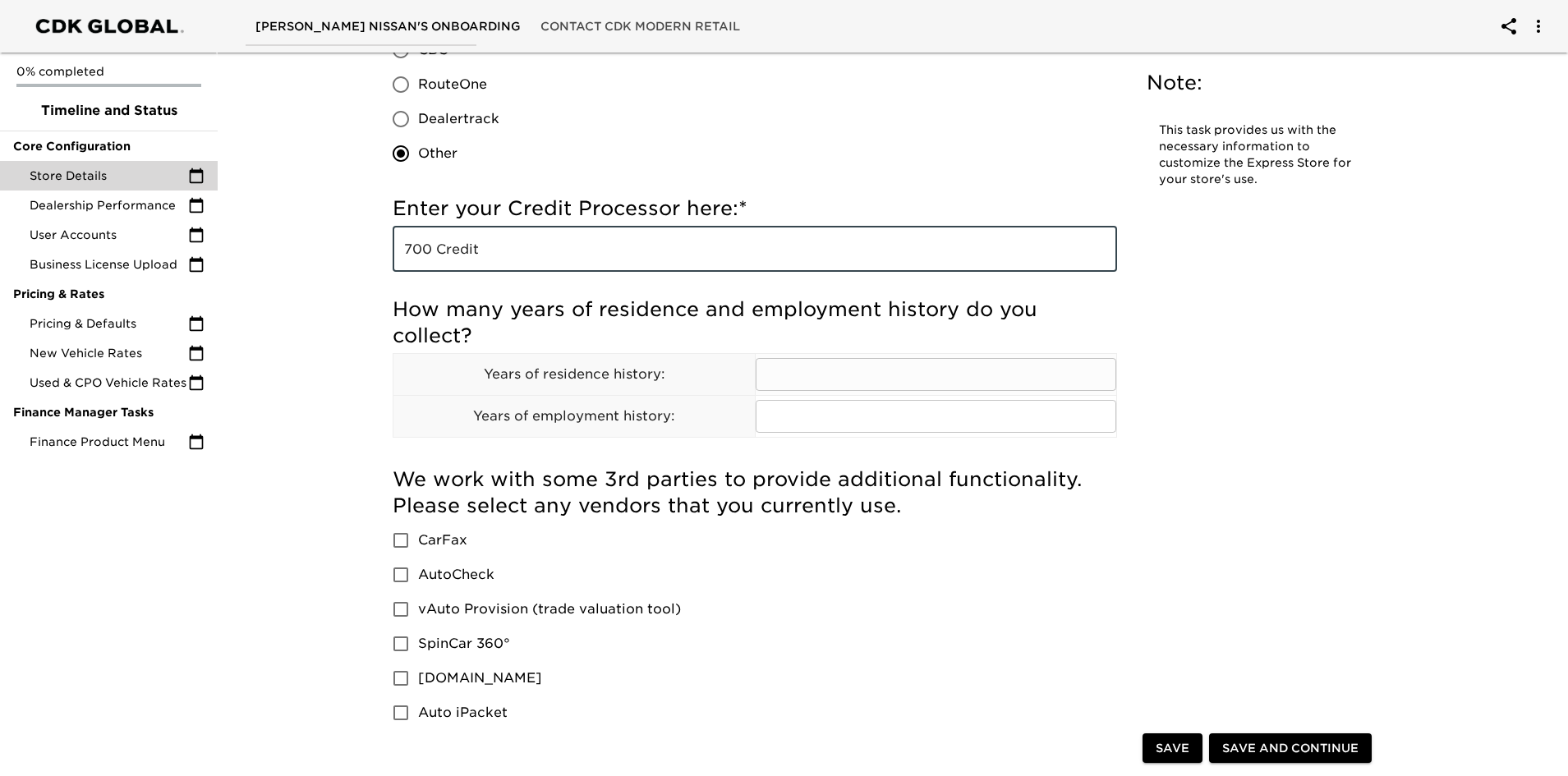
type input "700 Credit"
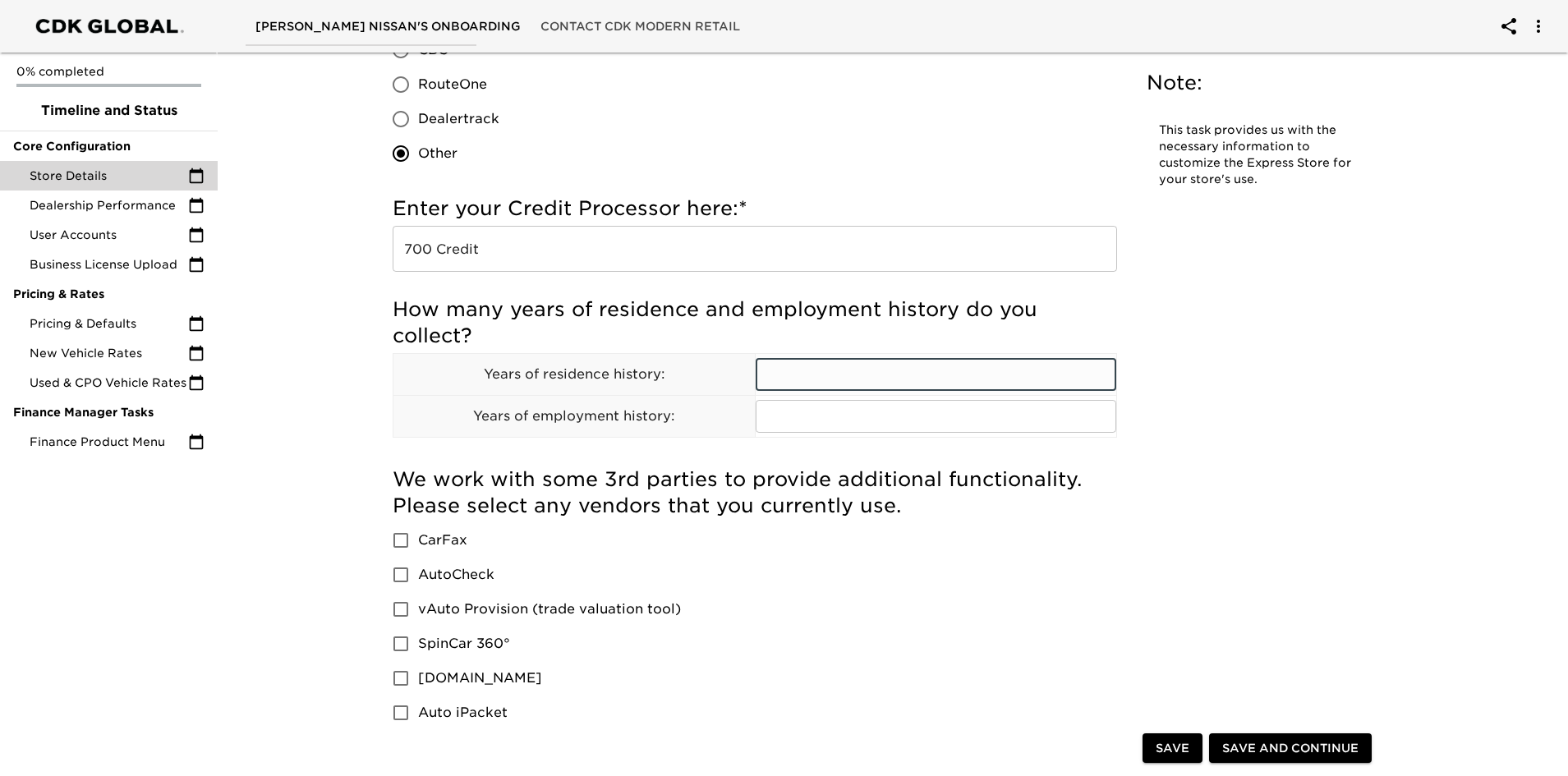
click at [802, 370] on input "text" at bounding box center [937, 375] width 361 height 33
type input "2"
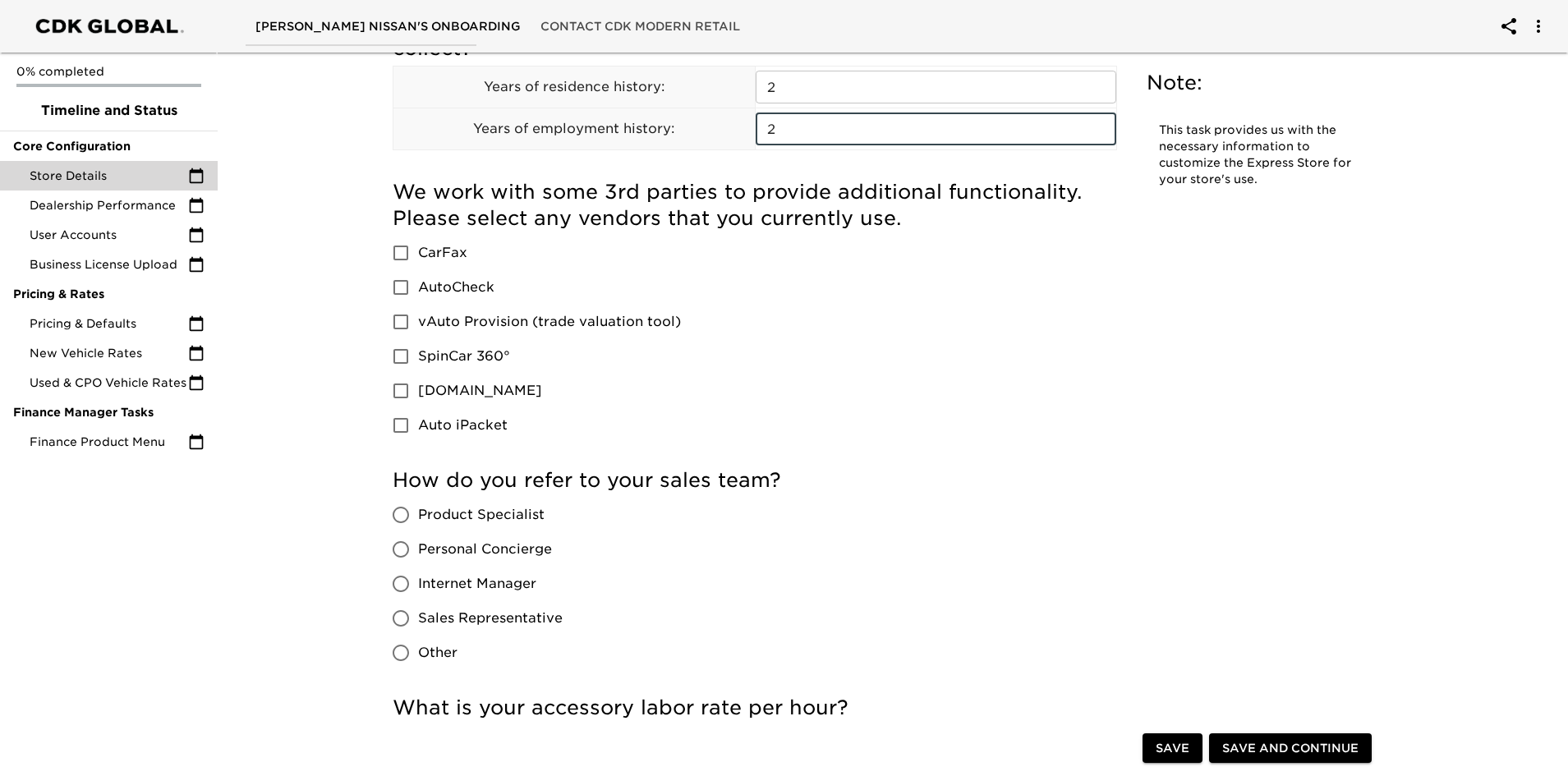
scroll to position [822, 0]
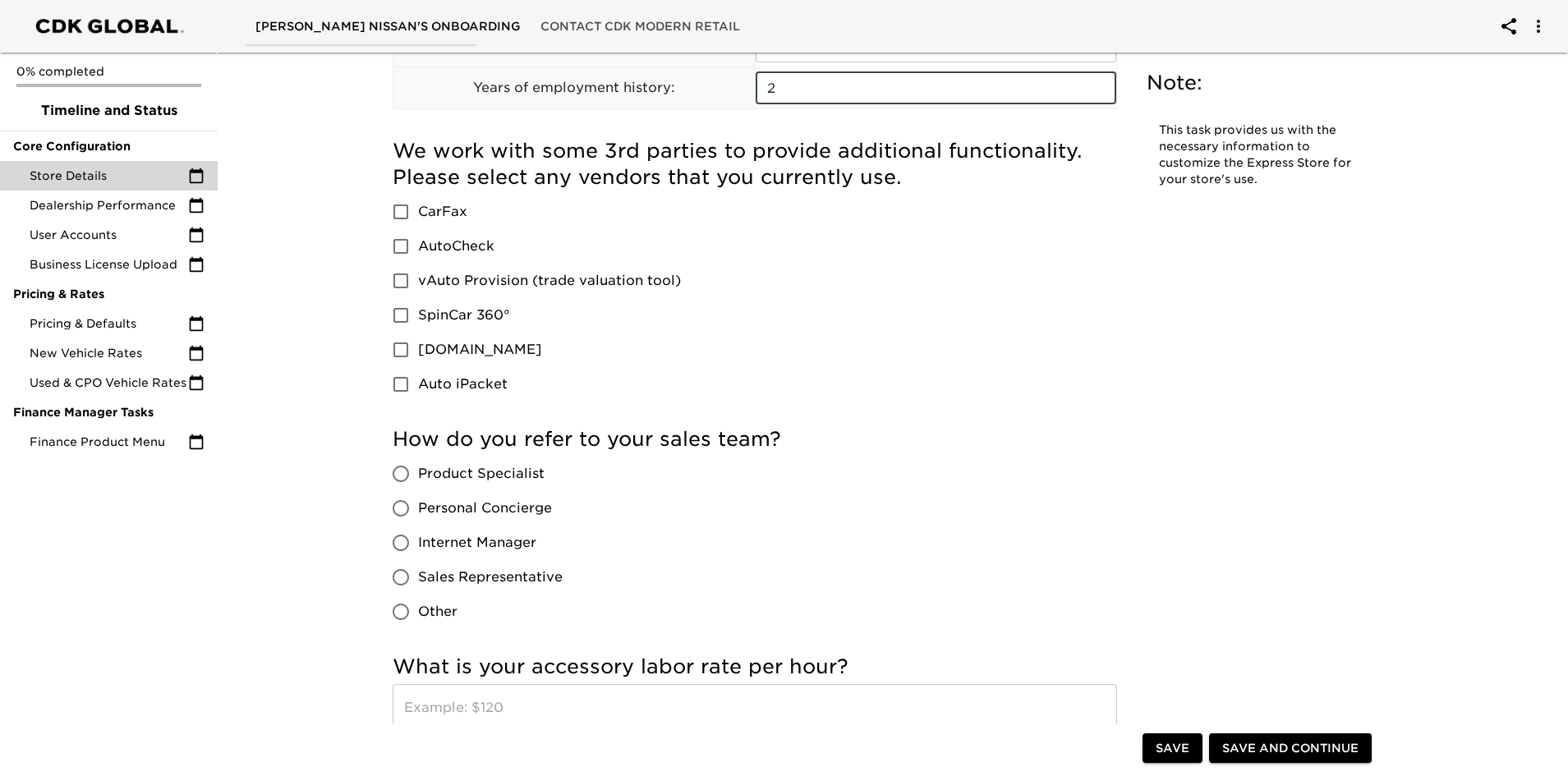
type input "2"
click at [402, 279] on input "vAuto Provision (trade valuation tool)" at bounding box center [401, 281] width 35 height 35
checkbox input "true"
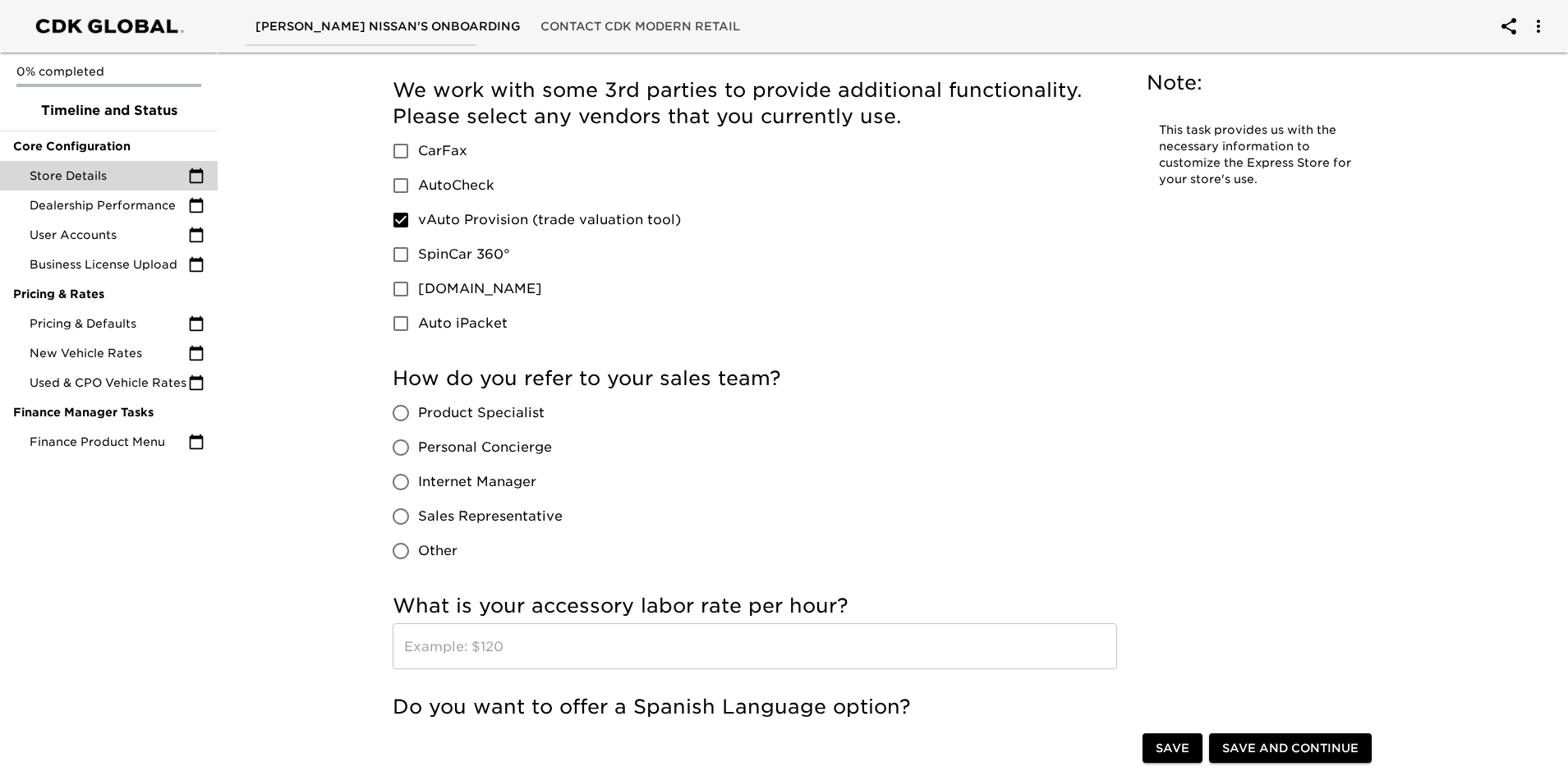
scroll to position [1067, 0]
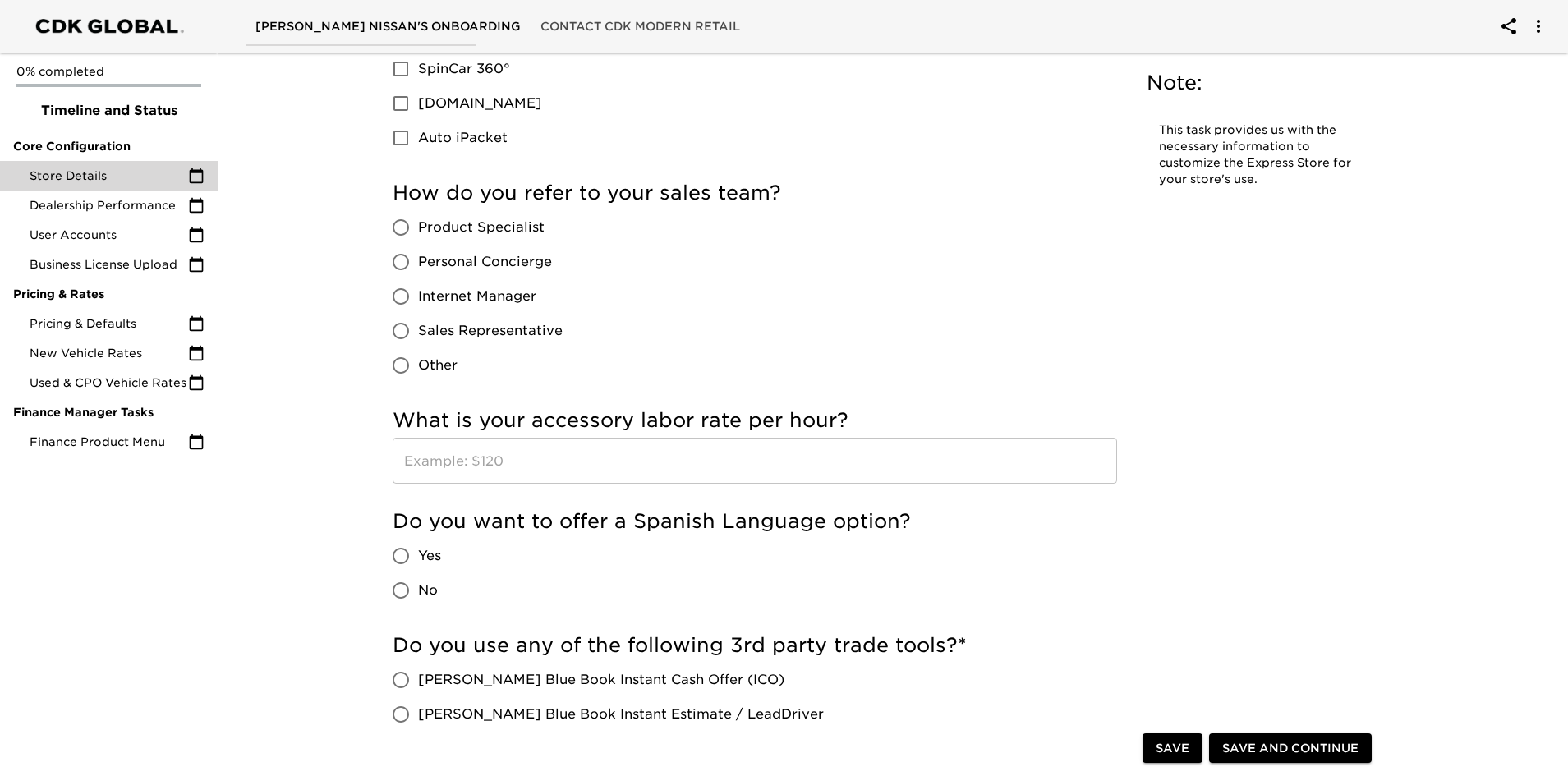
click at [401, 327] on input "Sales Representative" at bounding box center [401, 331] width 35 height 35
radio input "true"
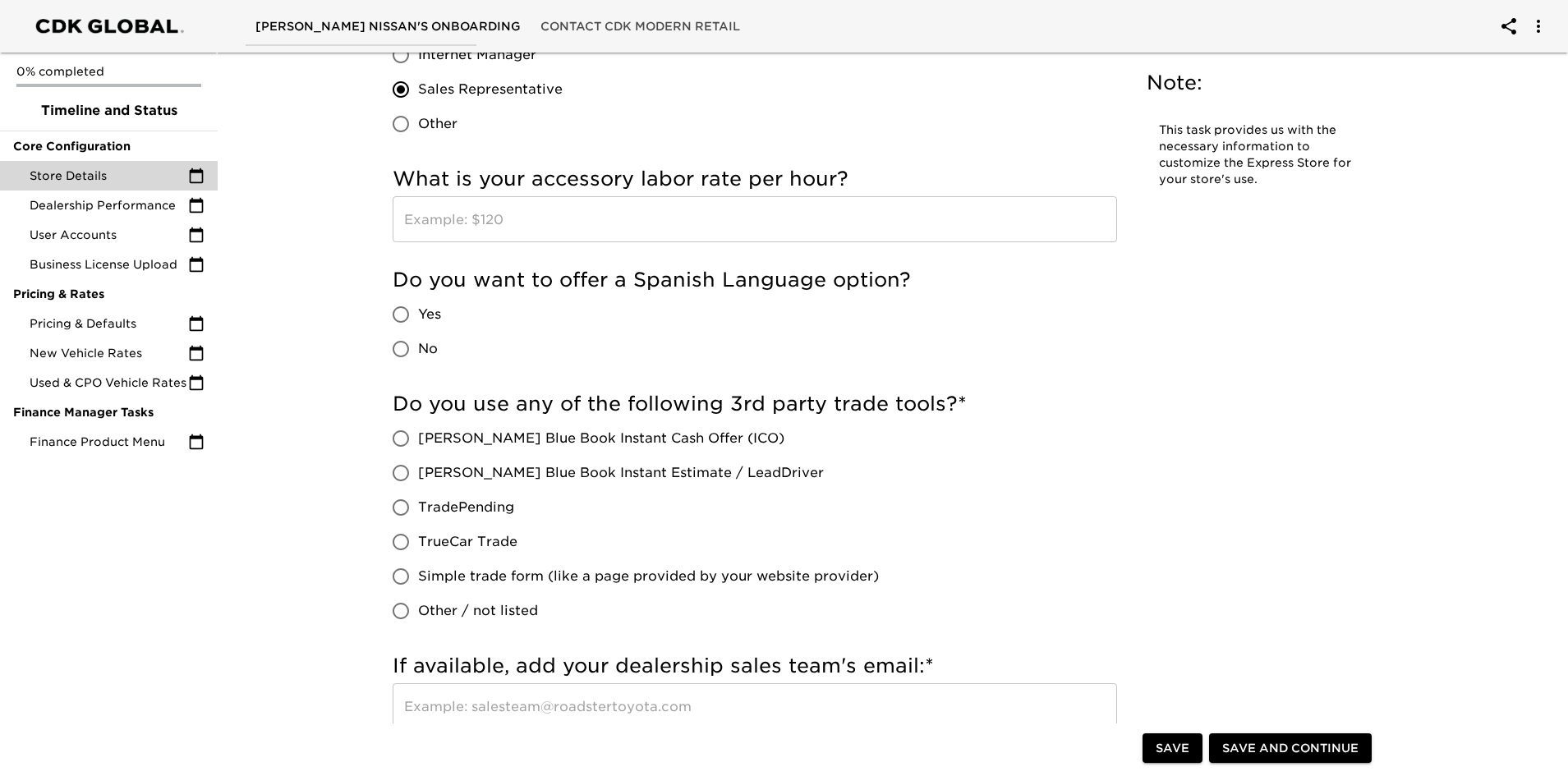
scroll to position [1314, 0]
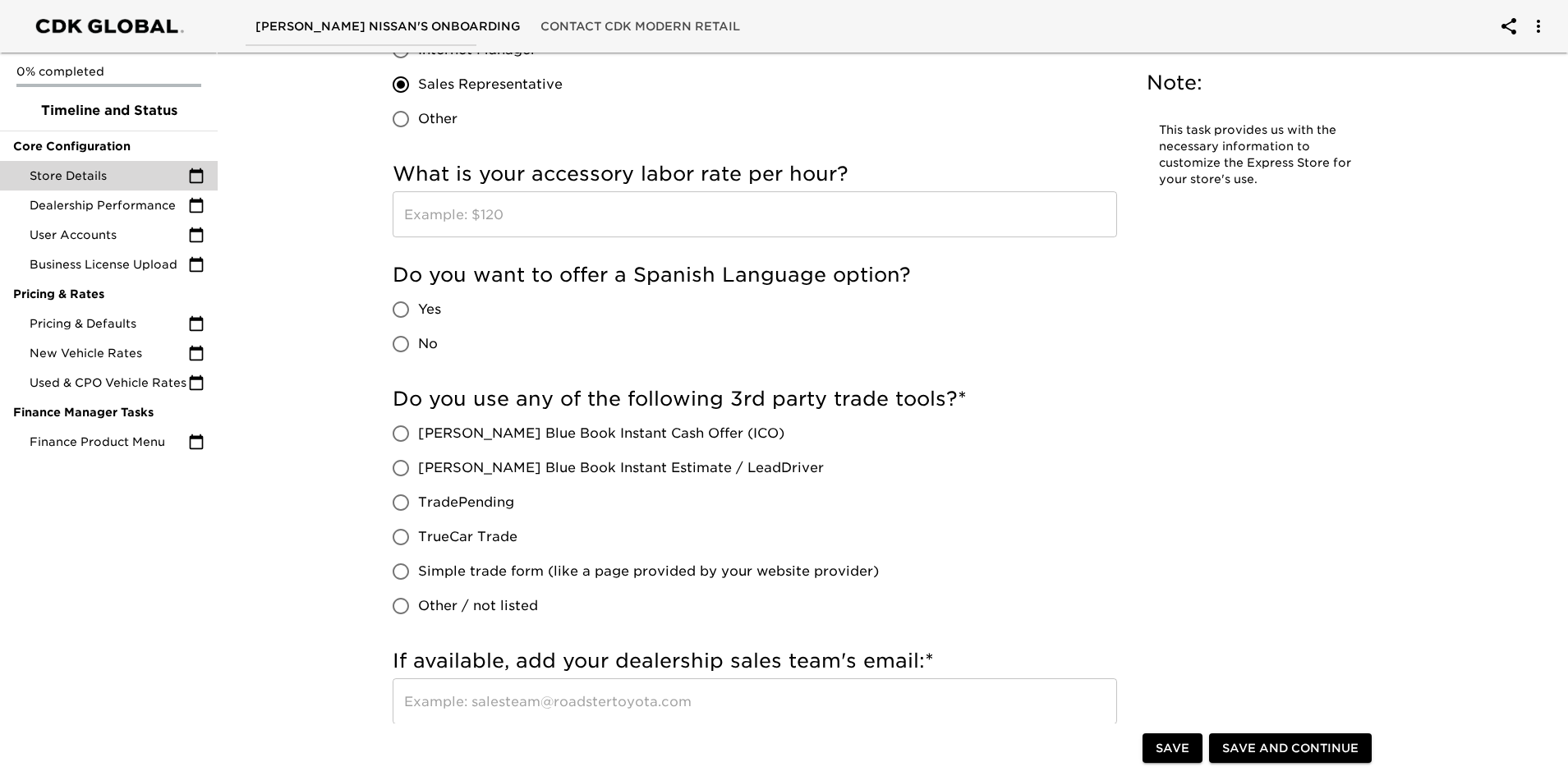
click at [394, 341] on input "No" at bounding box center [401, 345] width 35 height 35
radio input "true"
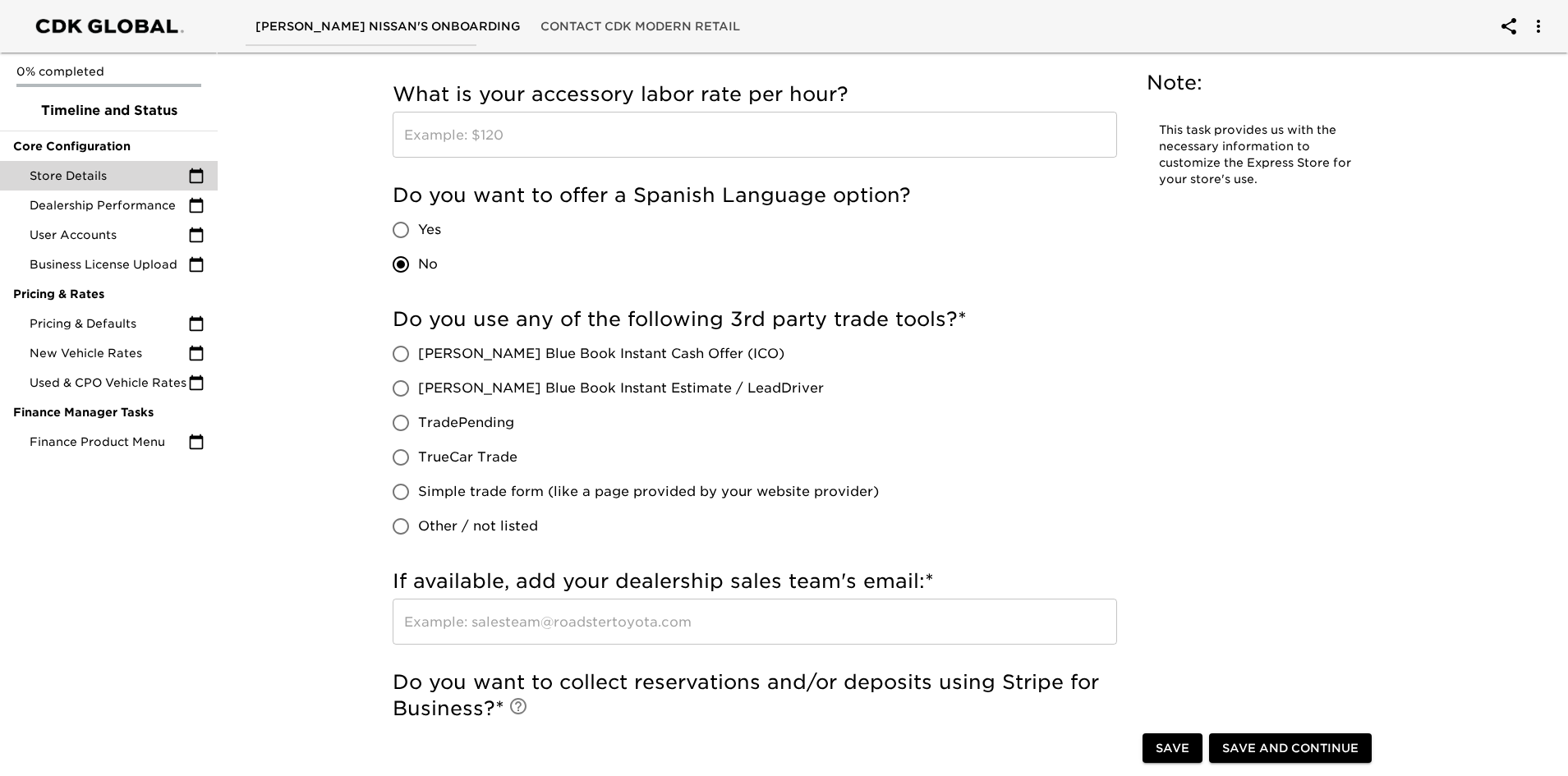
scroll to position [1397, 0]
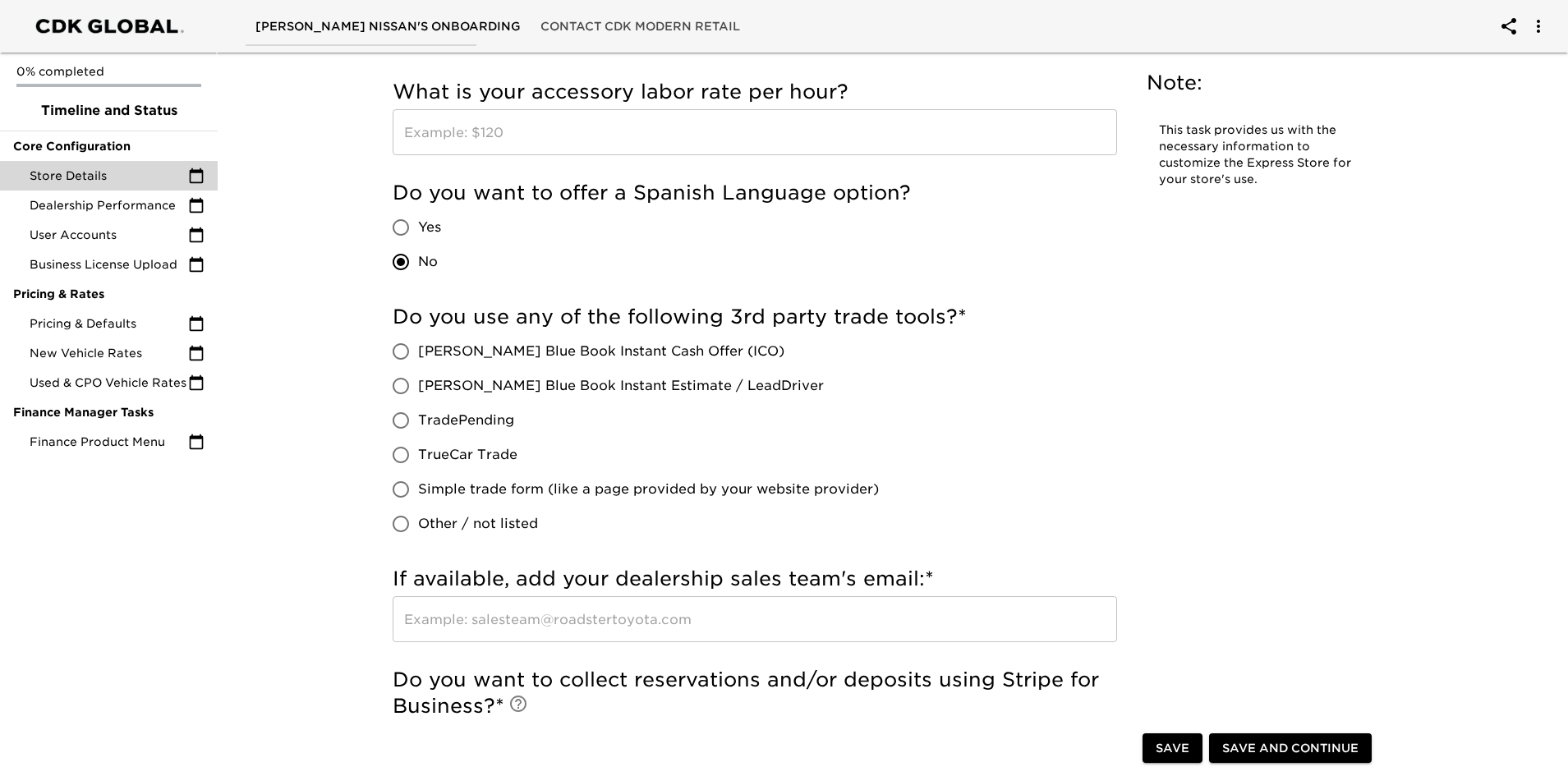
click at [402, 383] on input "[PERSON_NAME] Blue Book Instant Estimate / LeadDriver" at bounding box center [401, 387] width 35 height 35
radio input "true"
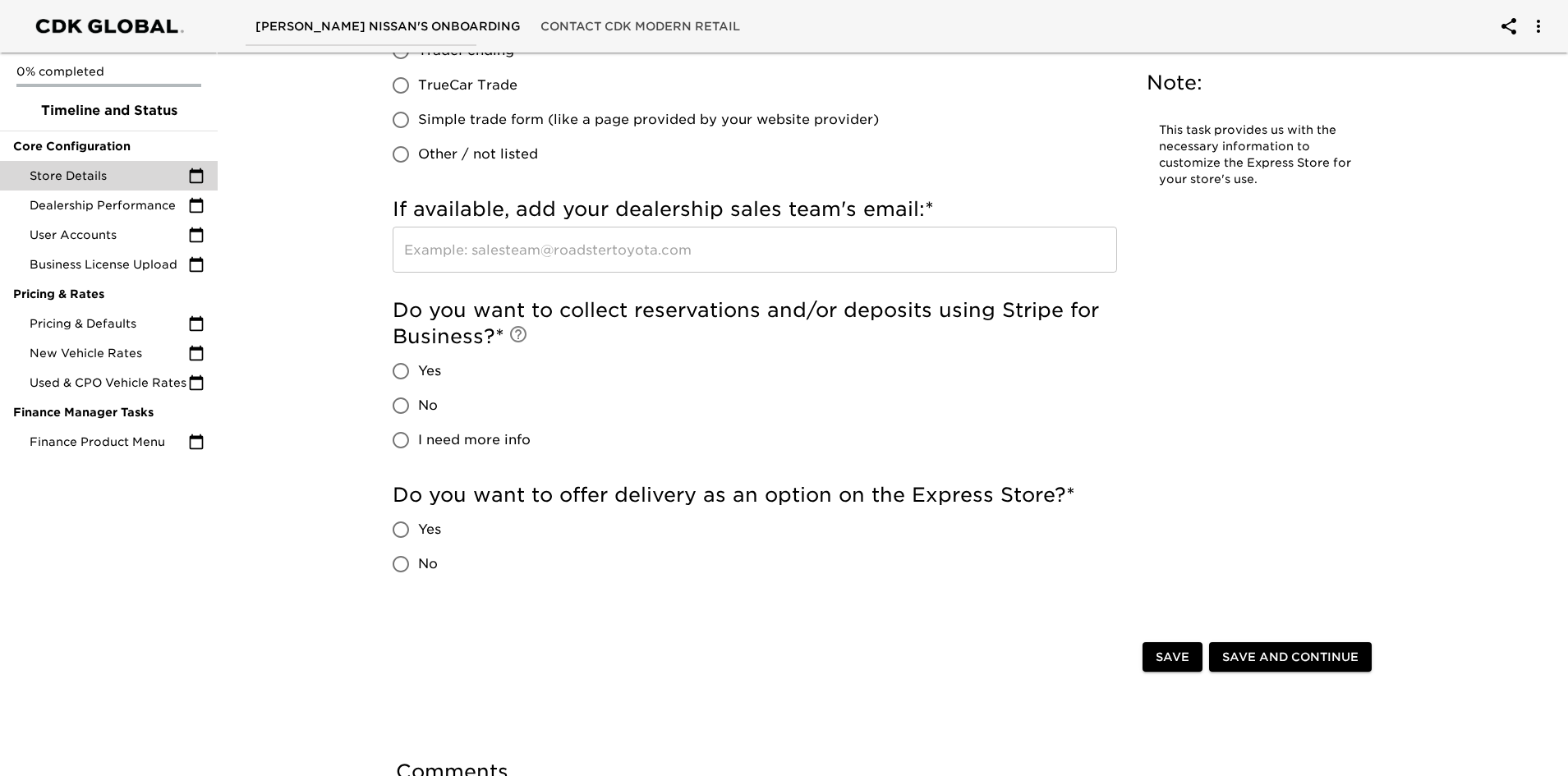
scroll to position [1806, 0]
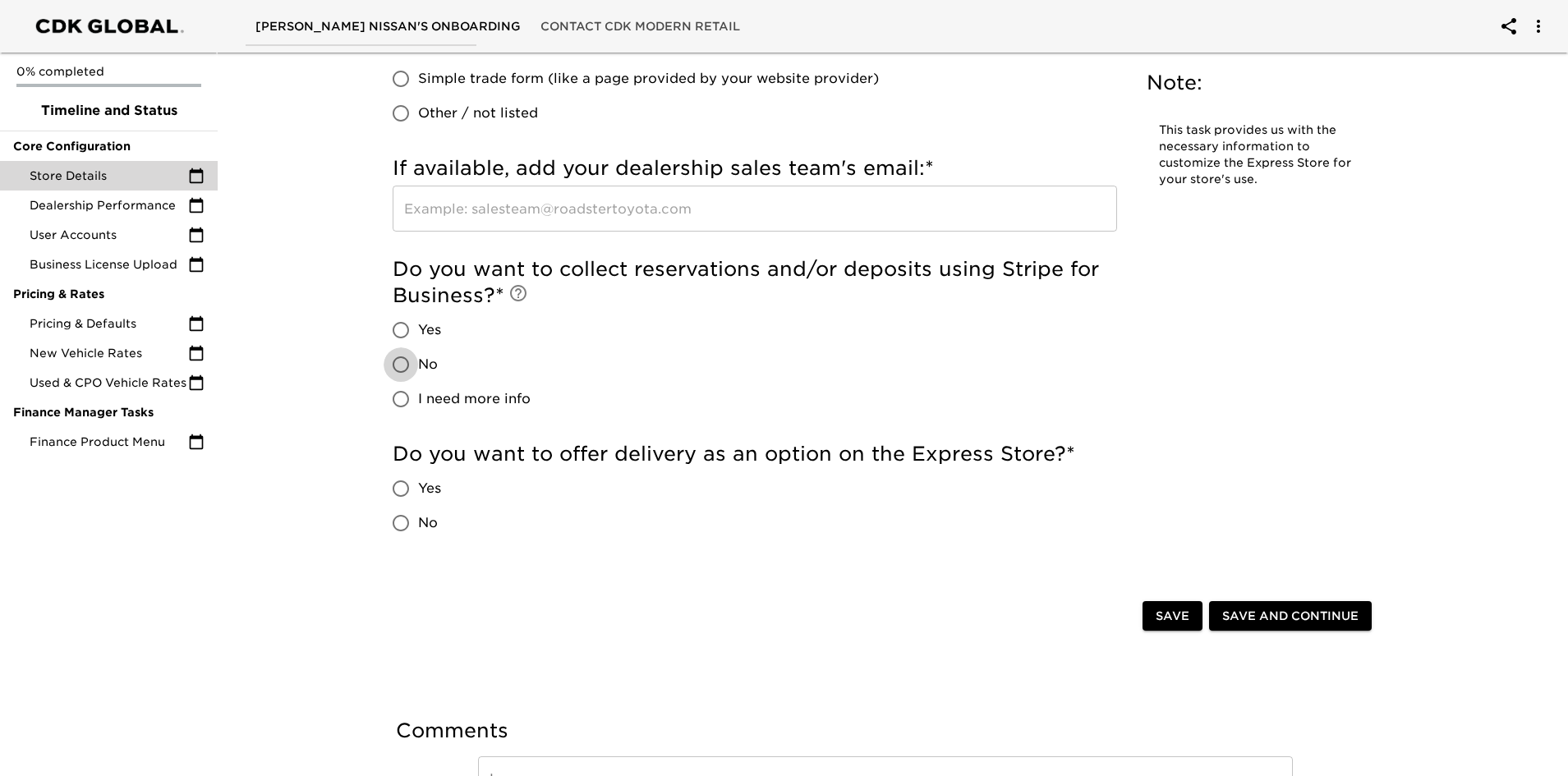
click at [400, 365] on input "No" at bounding box center [401, 365] width 35 height 35
radio input "true"
click at [401, 523] on input "No" at bounding box center [401, 523] width 35 height 35
radio input "true"
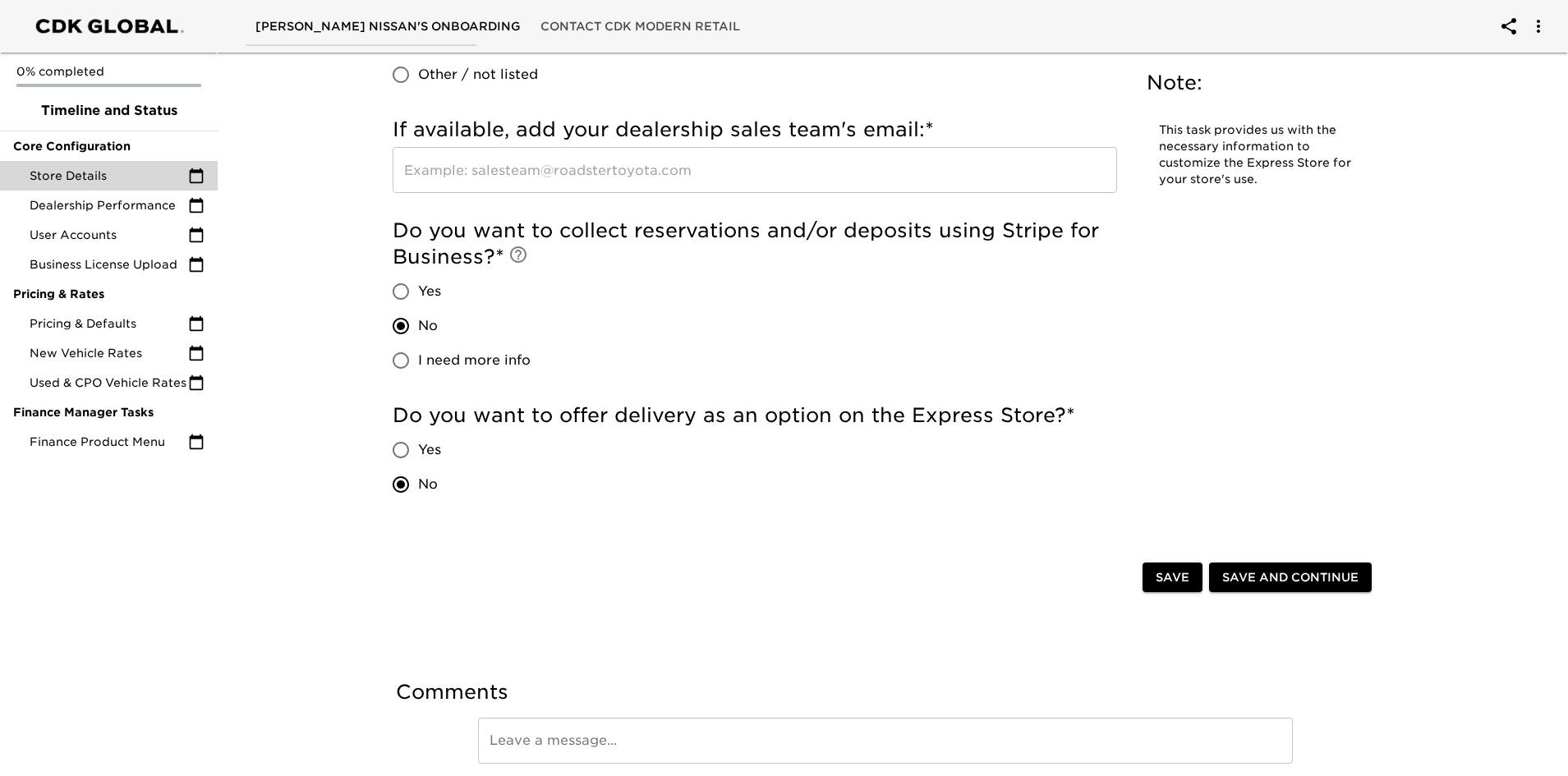
scroll to position [1910, 0]
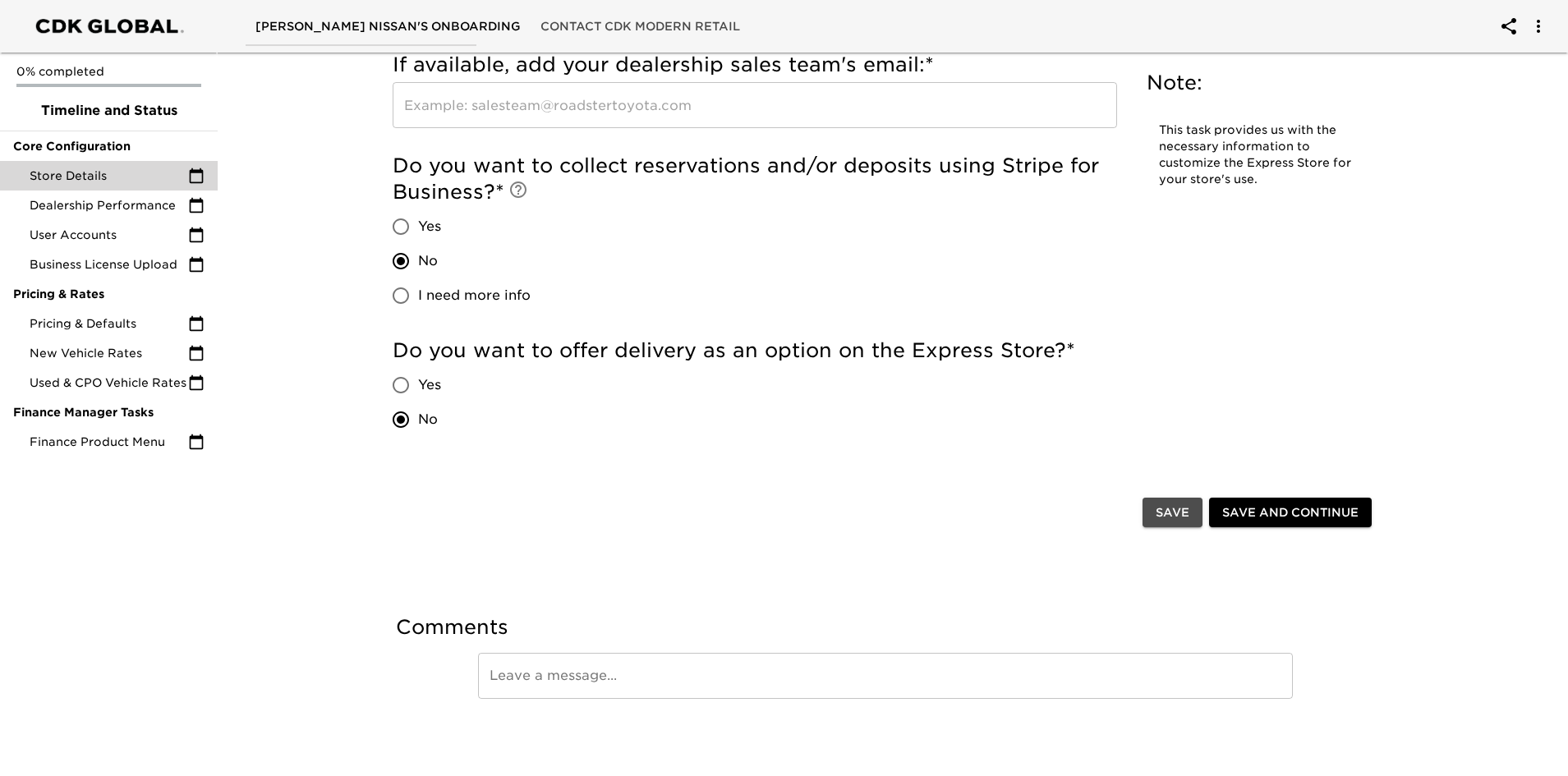
click at [1160, 514] on span "Save" at bounding box center [1173, 513] width 34 height 20
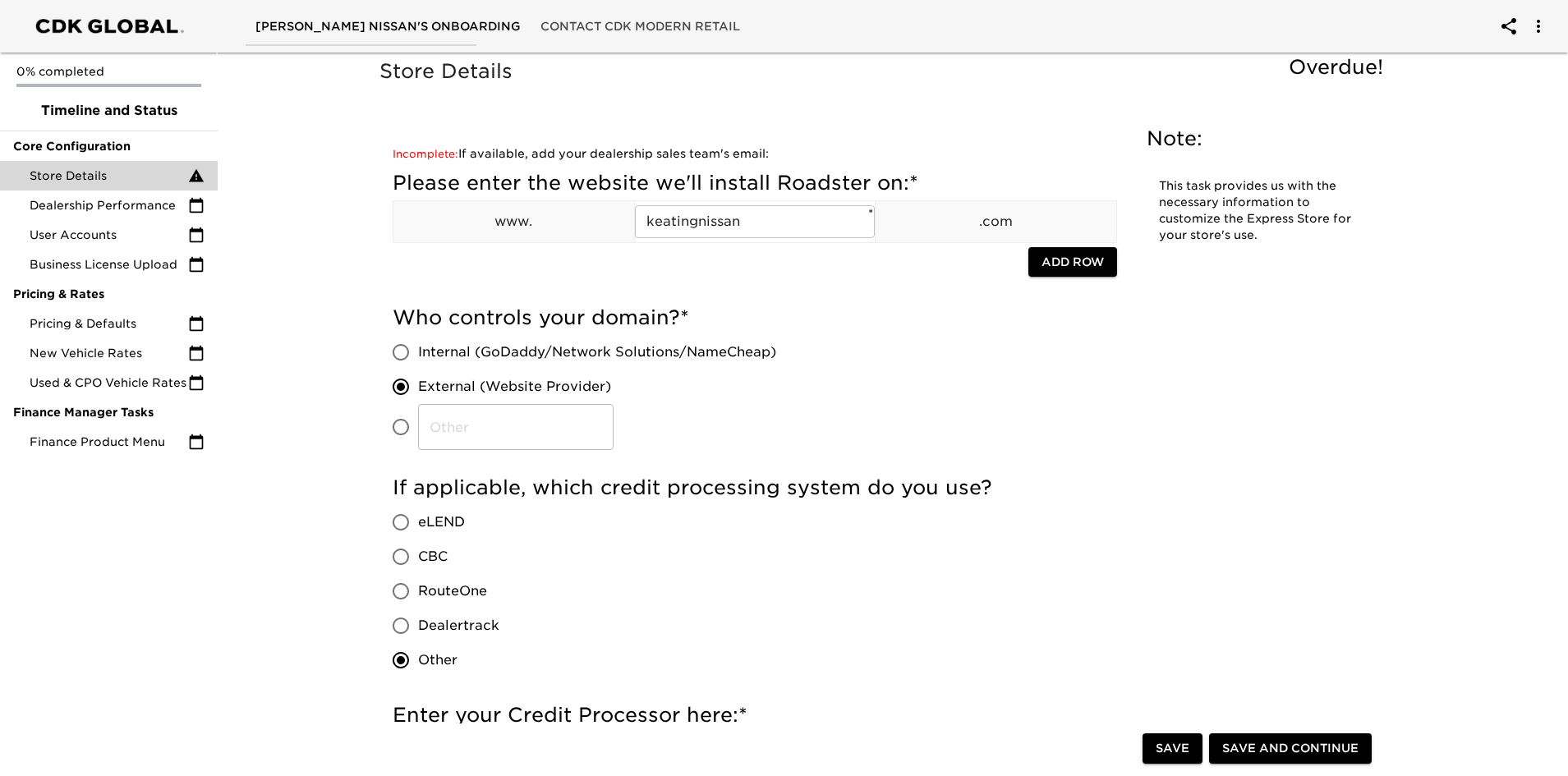
scroll to position [0, 0]
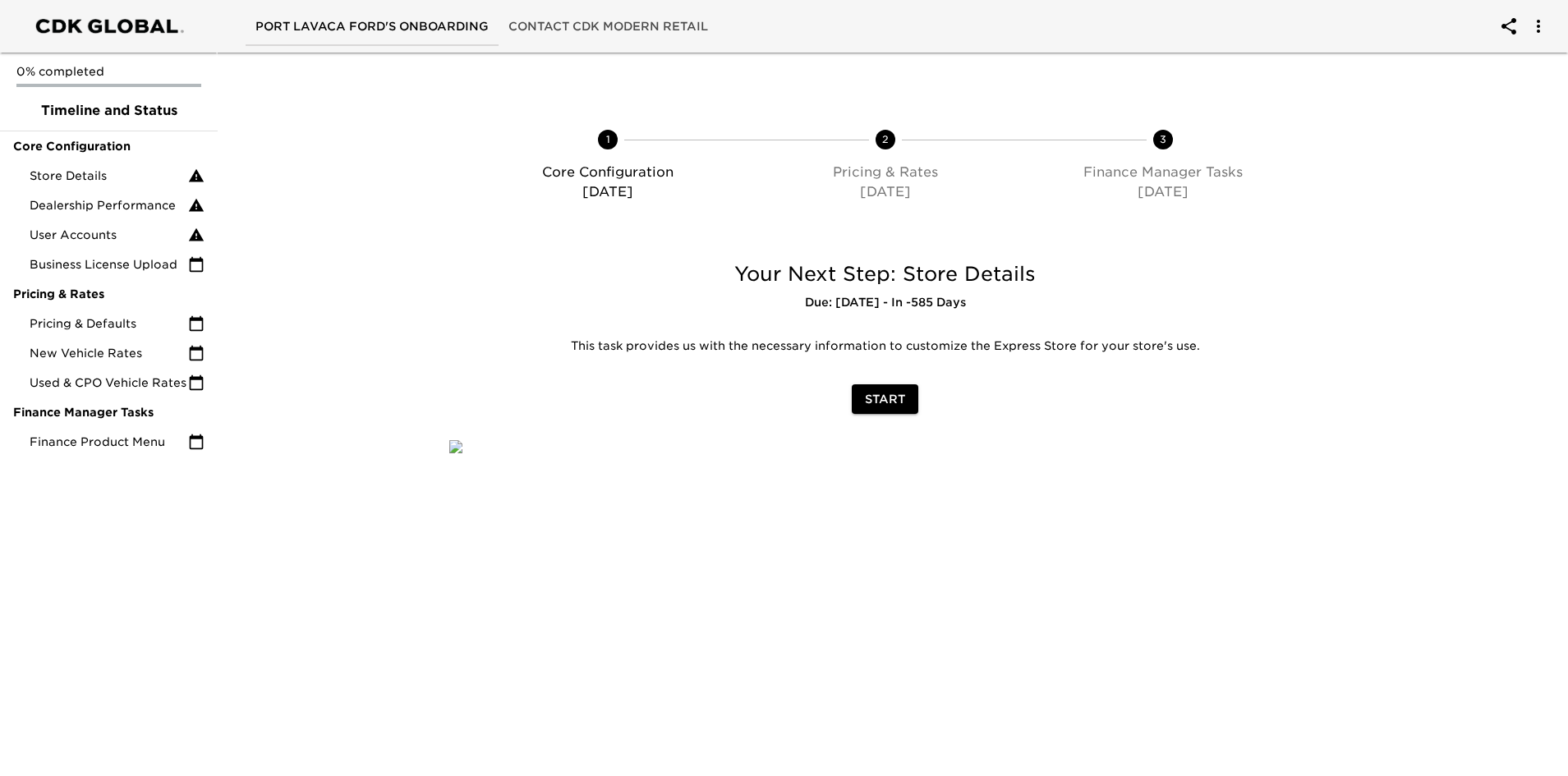
click at [884, 396] on span "Start" at bounding box center [884, 399] width 40 height 20
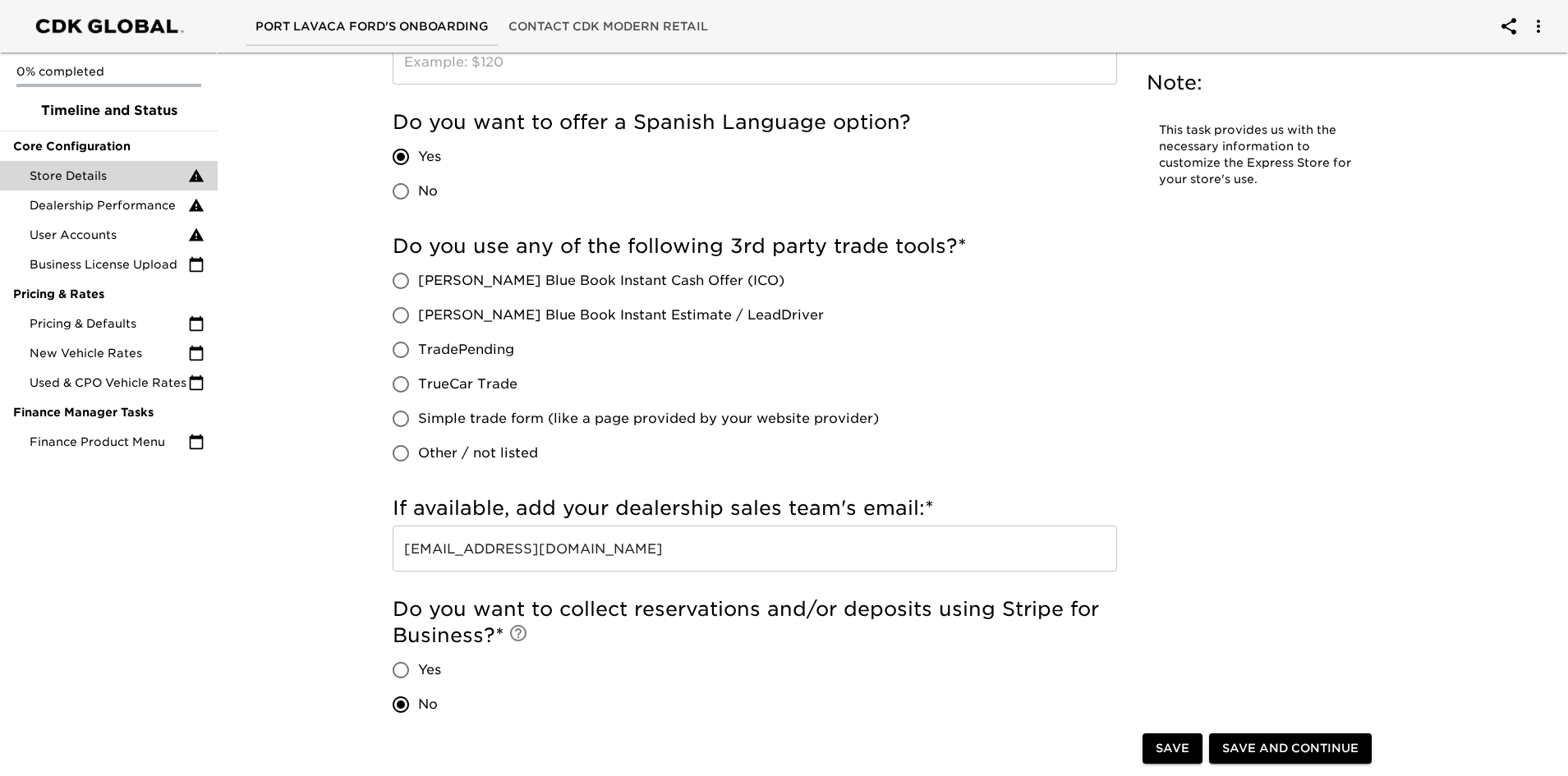
scroll to position [1561, 0]
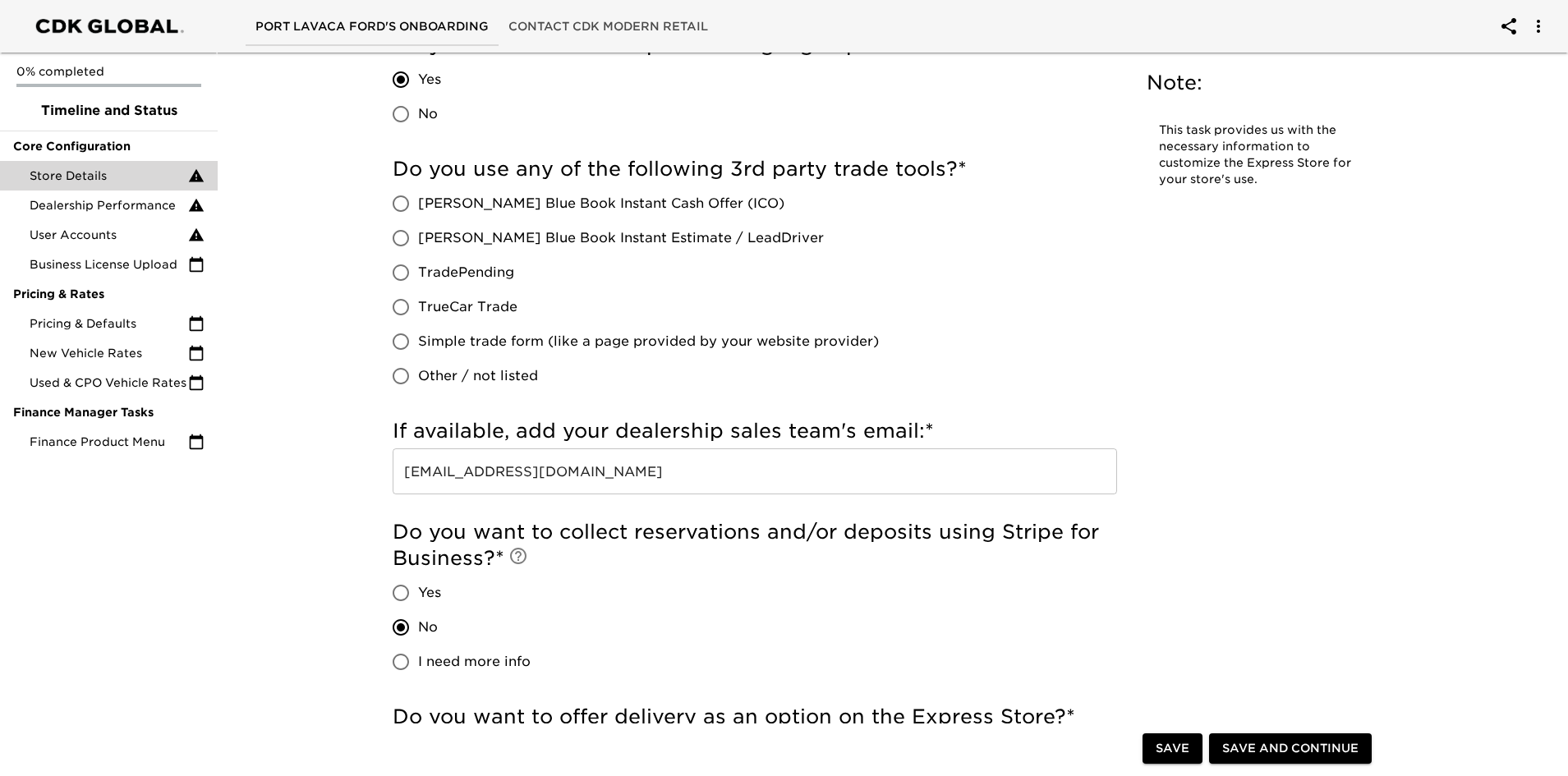
click at [397, 238] on input "[PERSON_NAME] Blue Book Instant Estimate / LeadDriver" at bounding box center [401, 238] width 35 height 35
radio input "true"
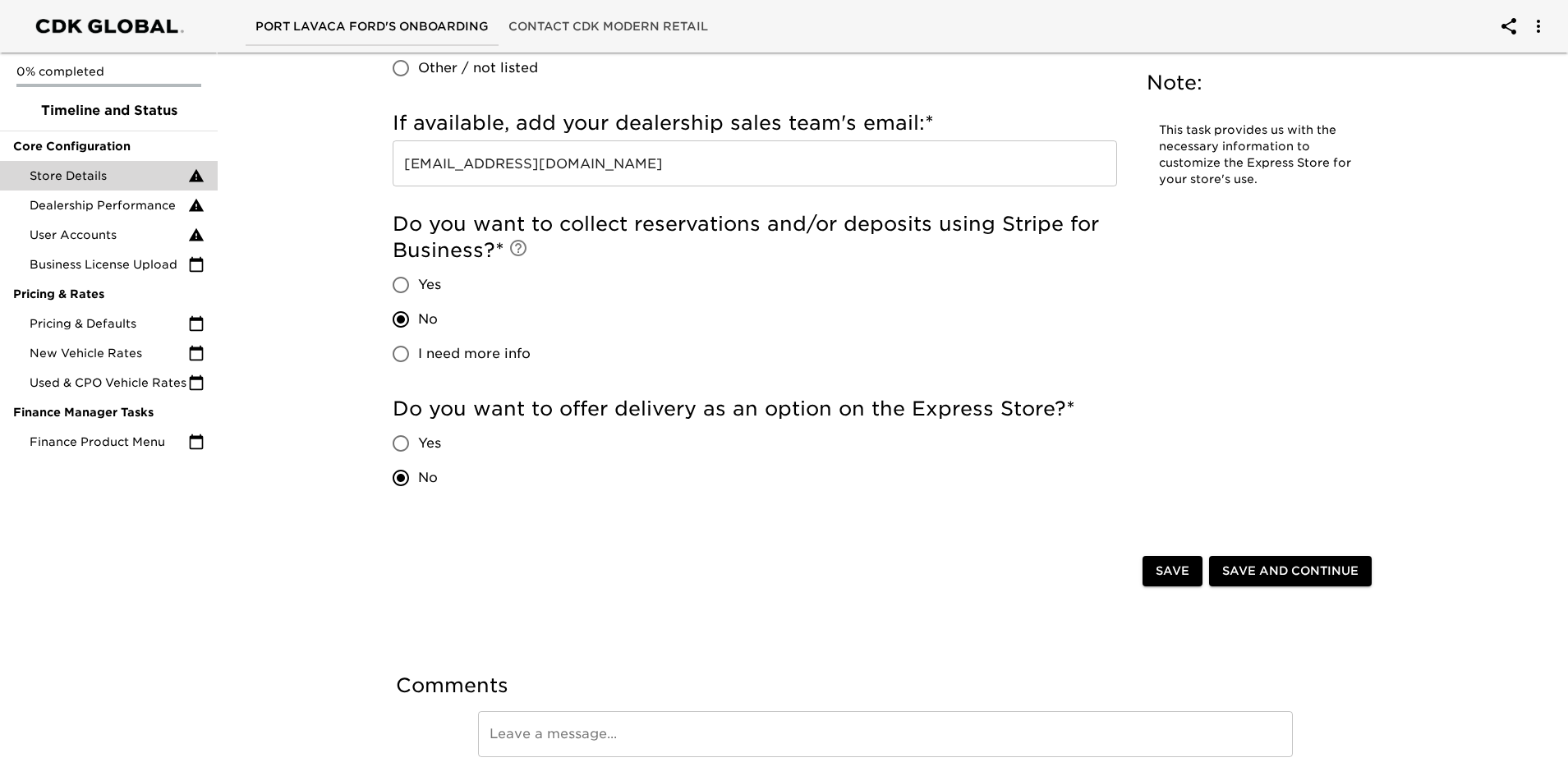
scroll to position [1927, 0]
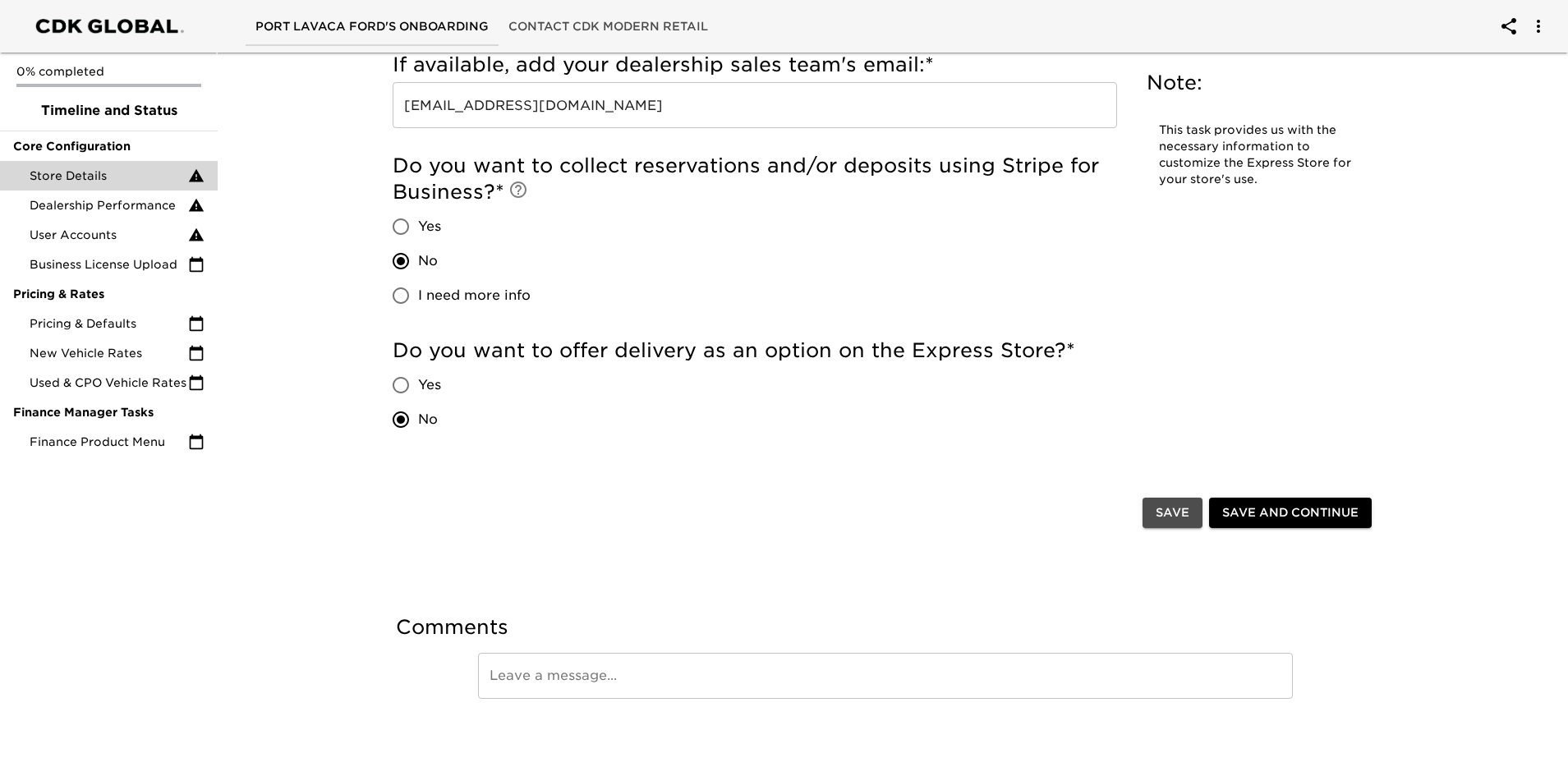
click at [1163, 508] on span "Save" at bounding box center [1173, 513] width 34 height 20
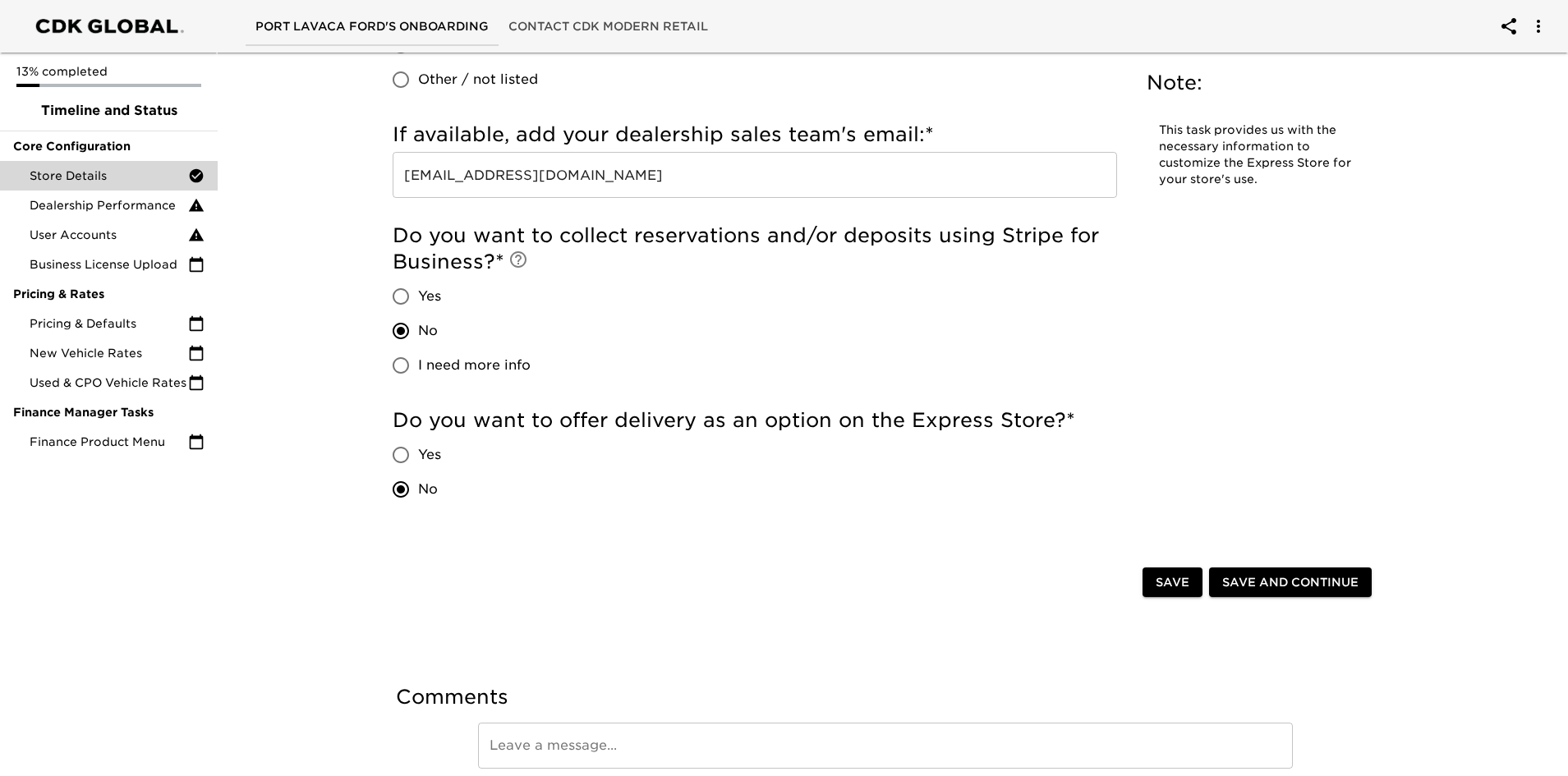
scroll to position [1828, 0]
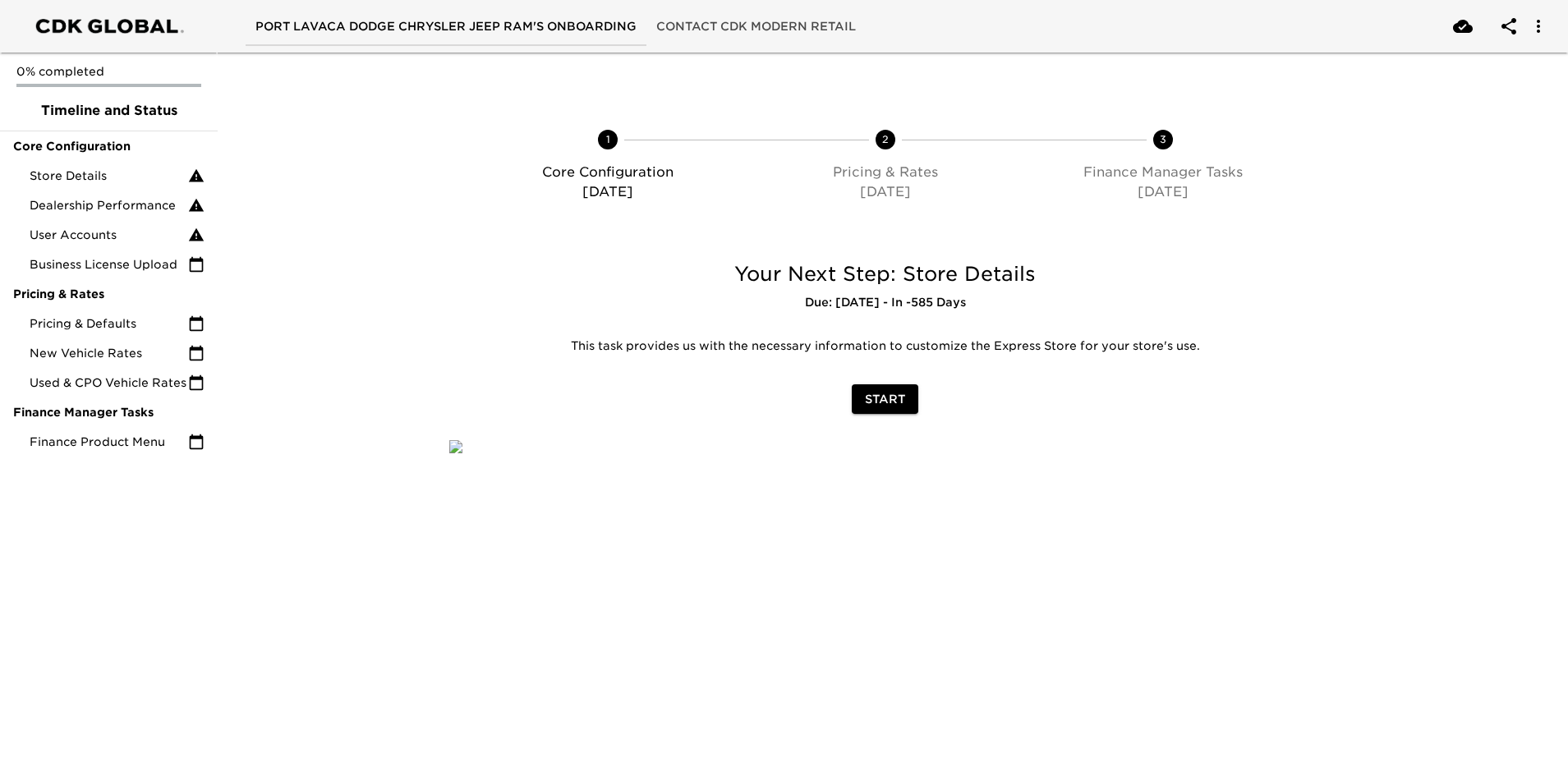
click at [896, 392] on span "Start" at bounding box center [884, 399] width 40 height 20
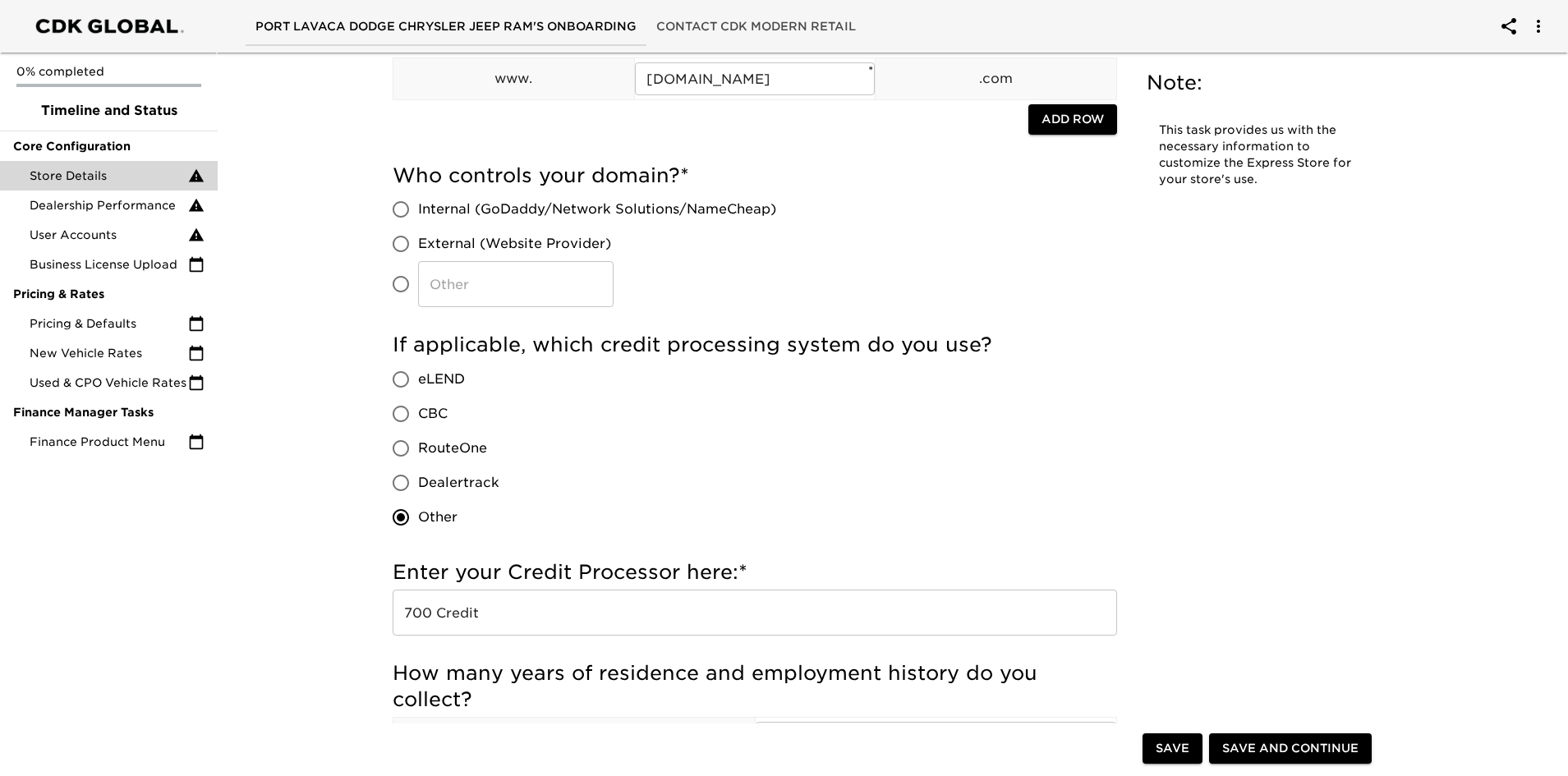
scroll to position [164, 0]
click at [402, 239] on input "External (Website Provider)" at bounding box center [401, 242] width 35 height 35
radio input "true"
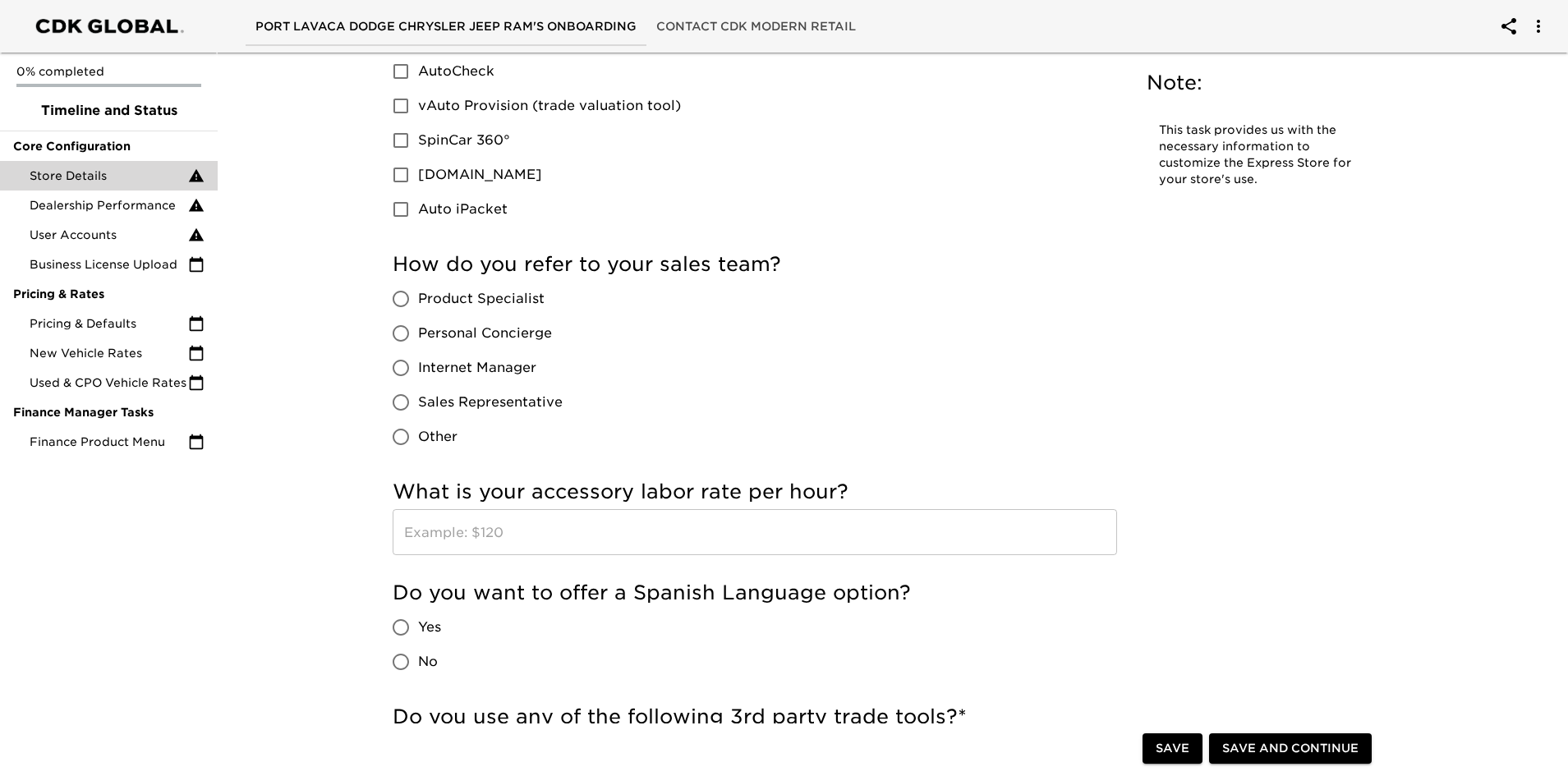
scroll to position [903, 0]
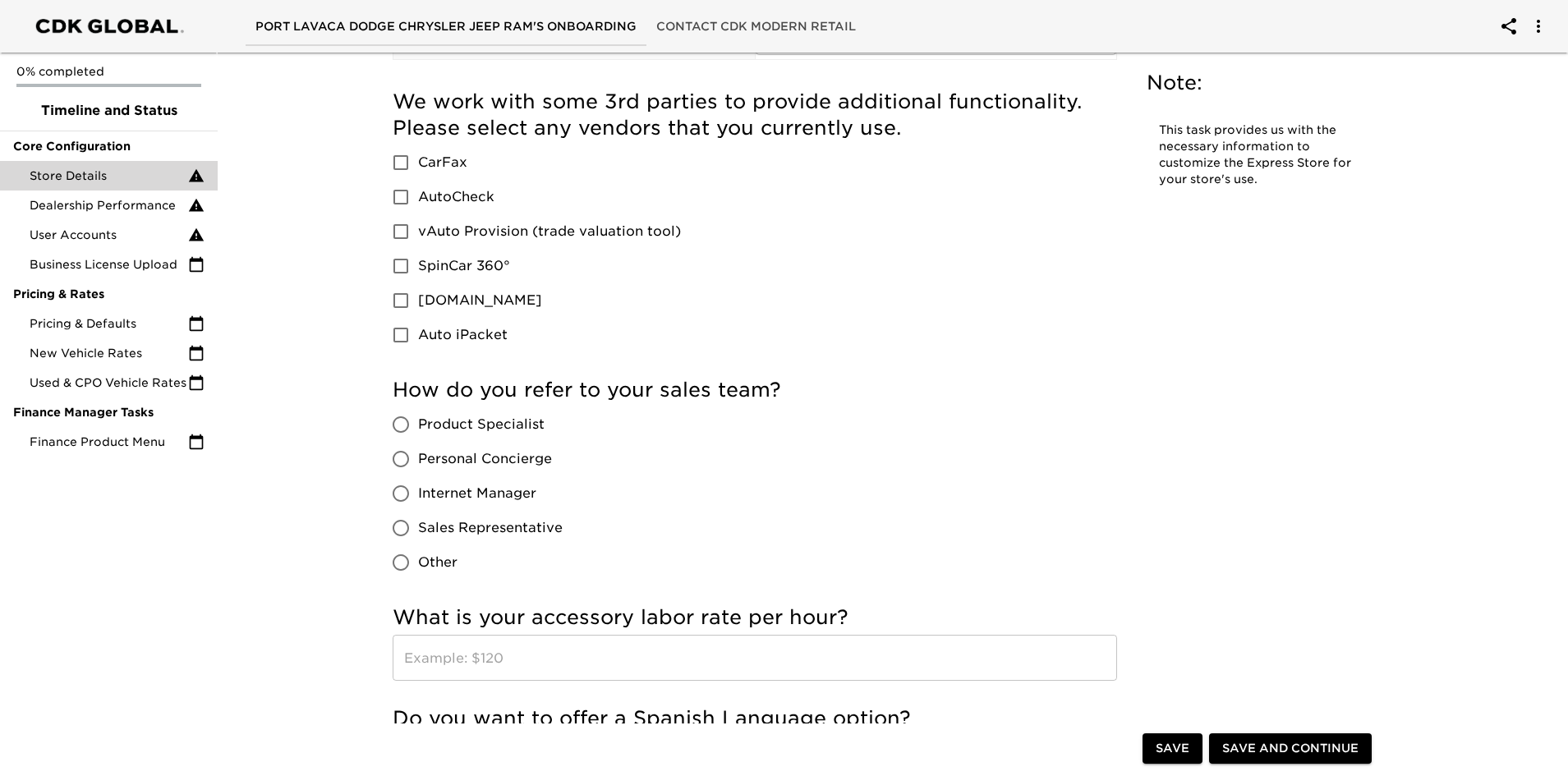
click at [404, 229] on input "vAuto Provision (trade valuation tool)" at bounding box center [401, 232] width 35 height 35
checkbox input "true"
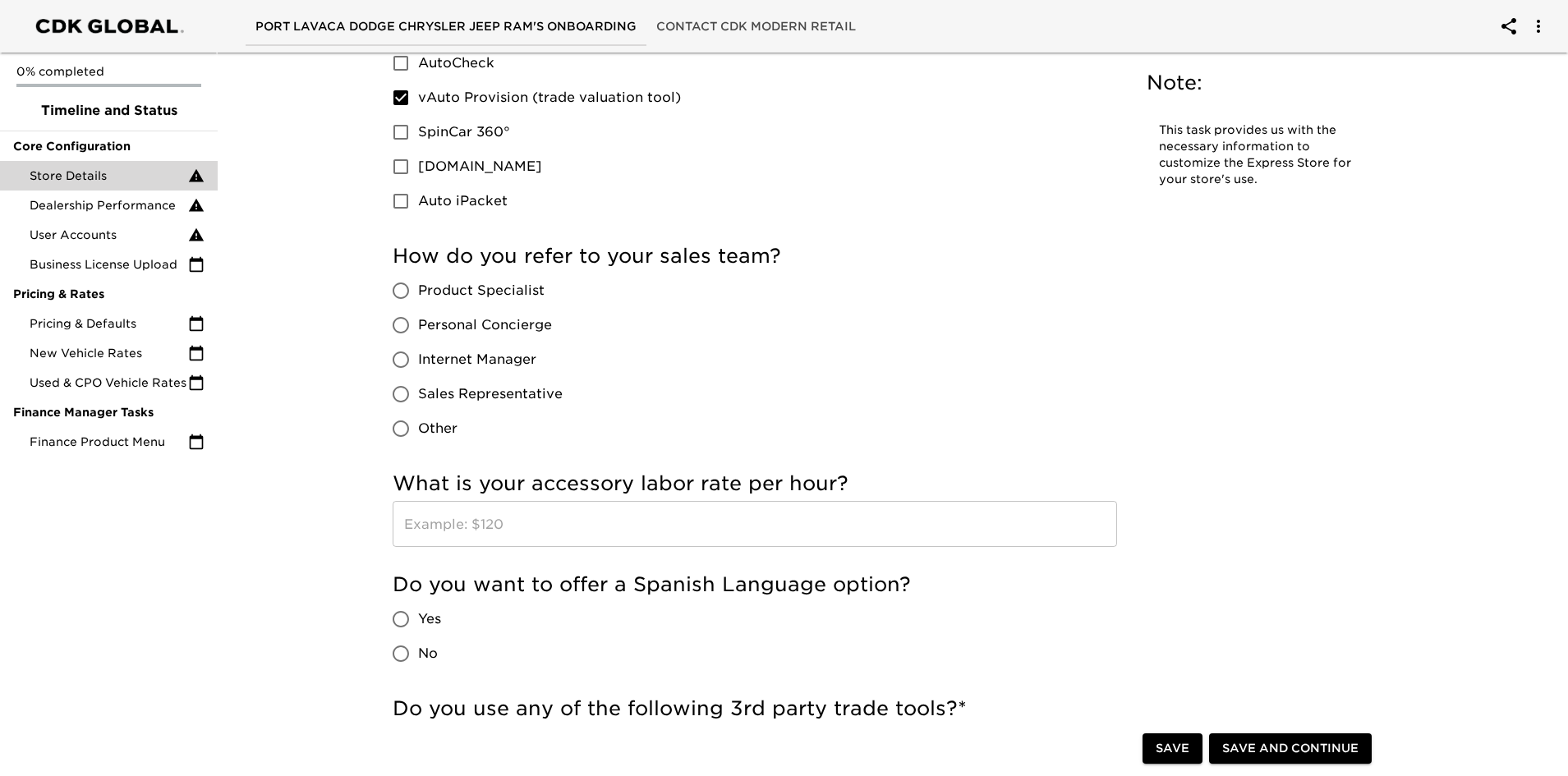
scroll to position [1150, 0]
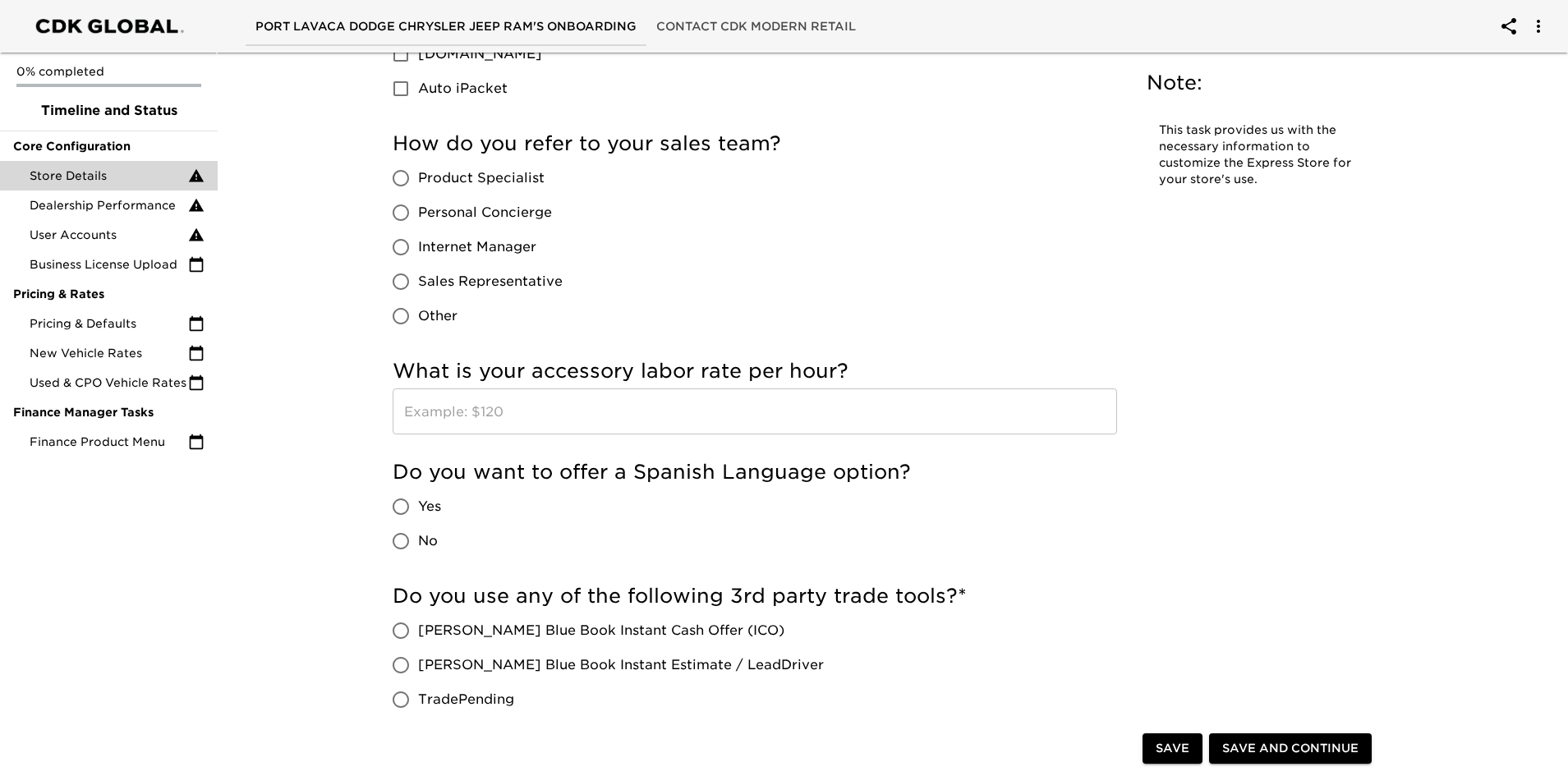
click at [403, 280] on input "Sales Representative" at bounding box center [401, 282] width 35 height 35
radio input "true"
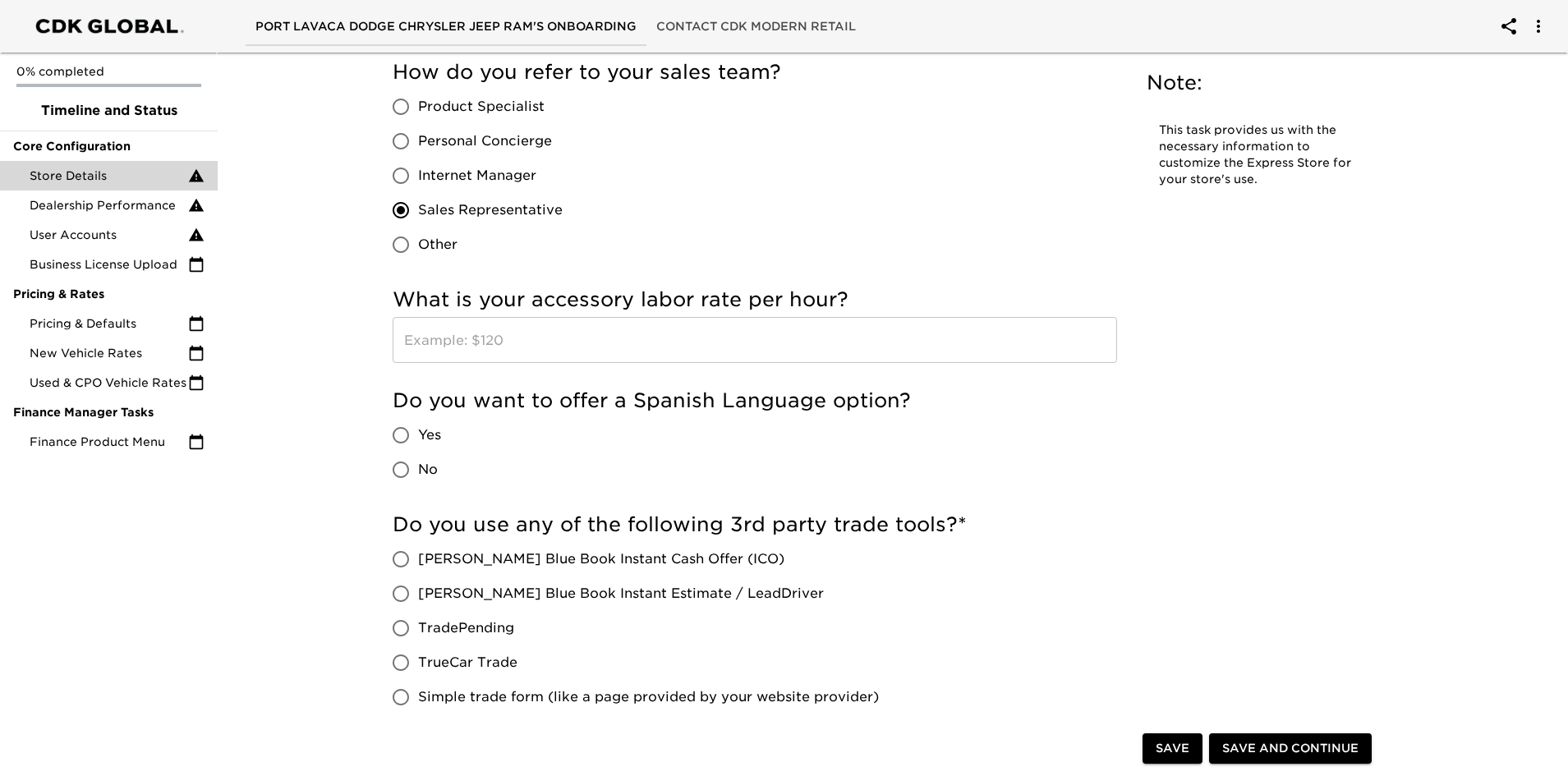
scroll to position [1314, 0]
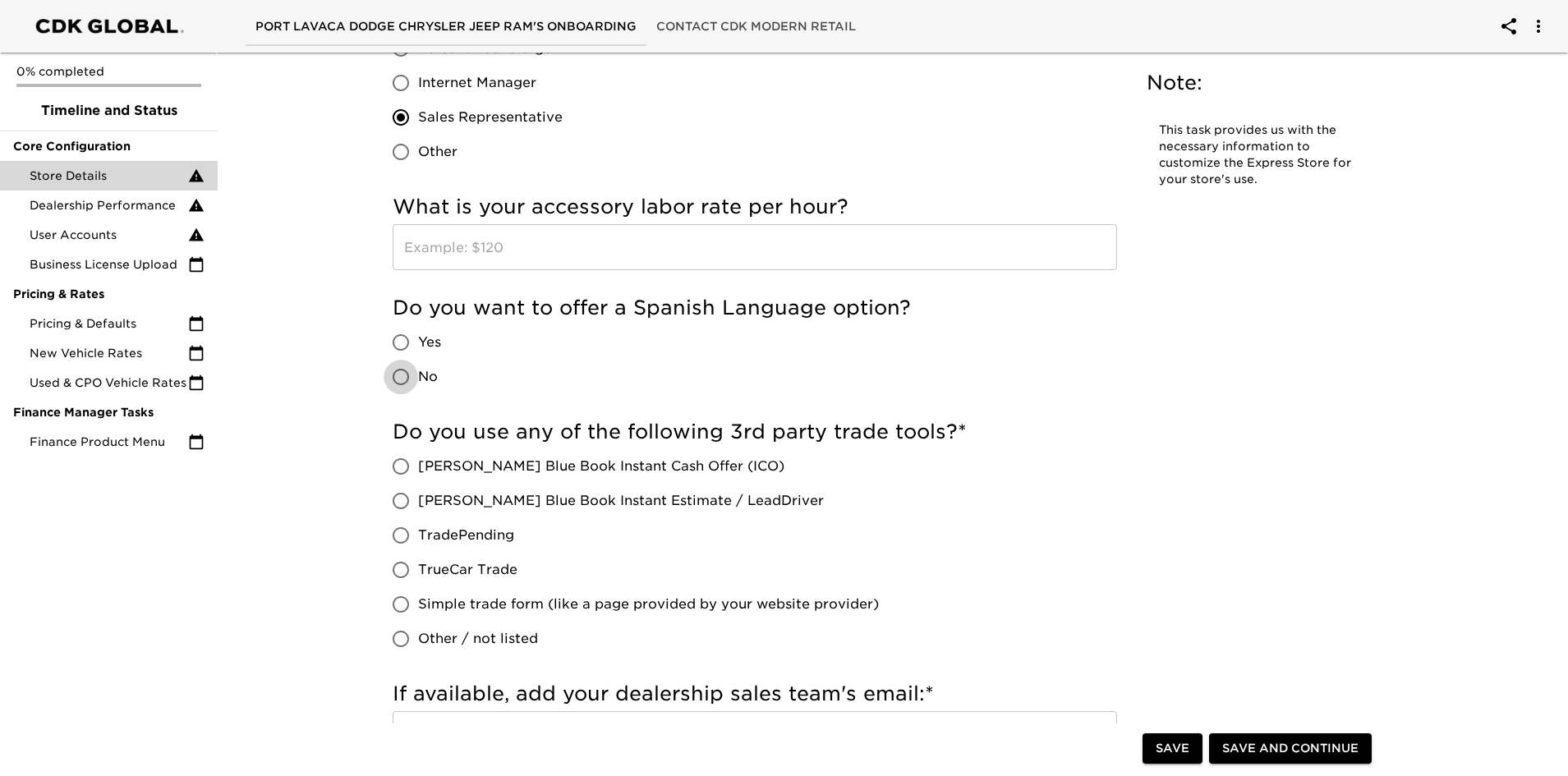
click at [400, 370] on input "No" at bounding box center [401, 377] width 35 height 35
radio input "true"
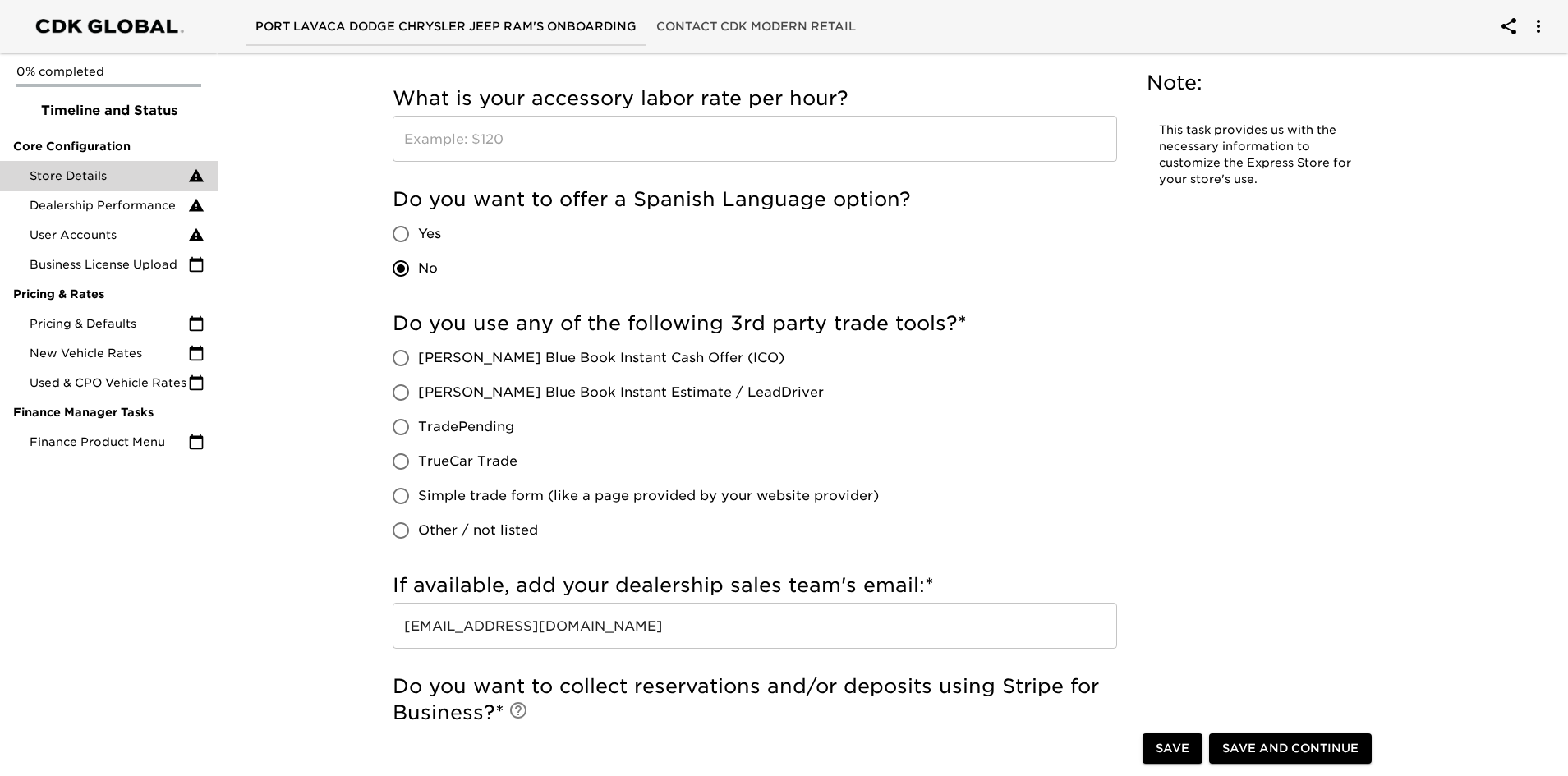
scroll to position [1478, 0]
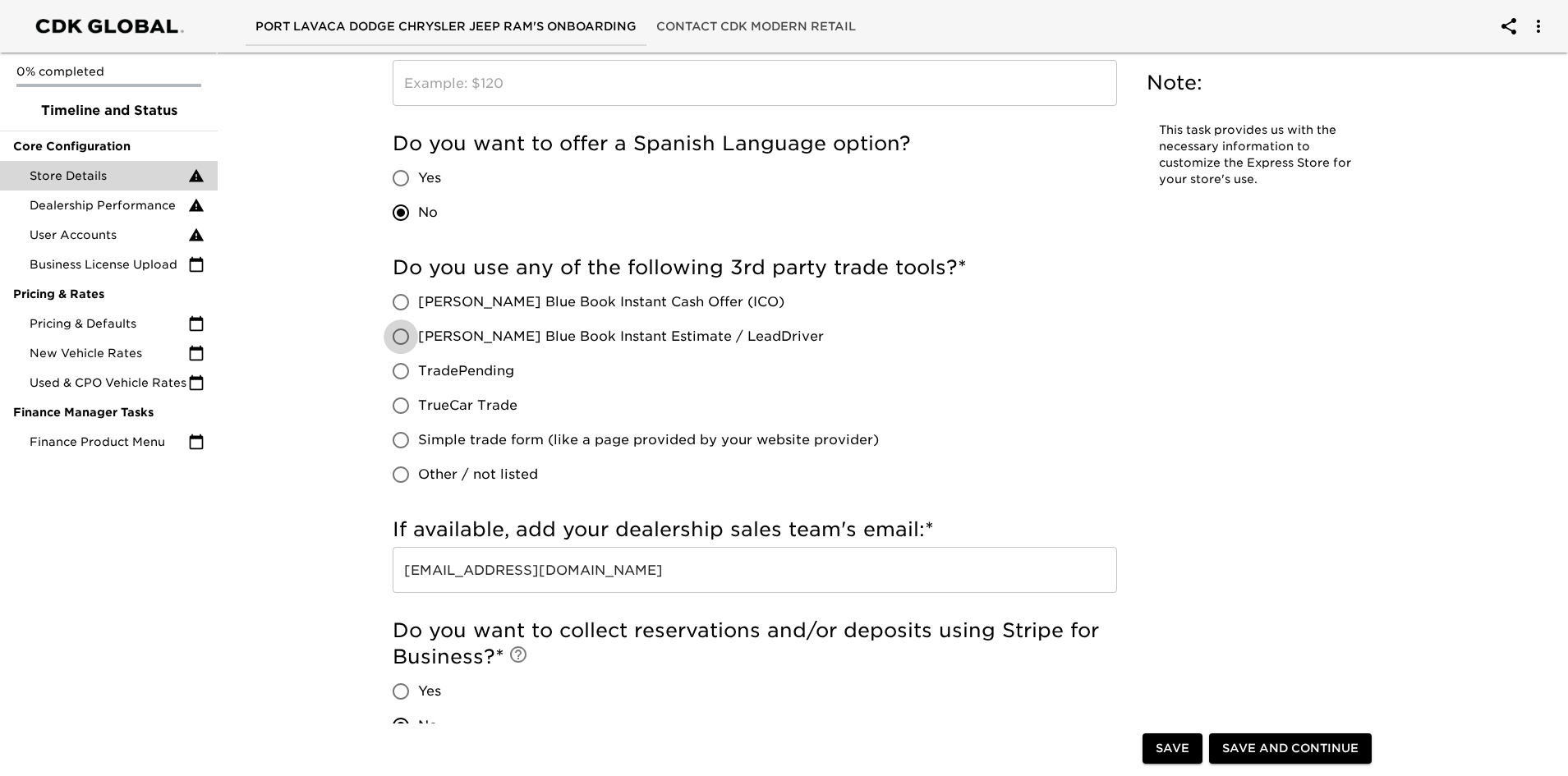
click at [403, 332] on input "[PERSON_NAME] Blue Book Instant Estimate / LeadDriver" at bounding box center [401, 337] width 35 height 35
radio input "true"
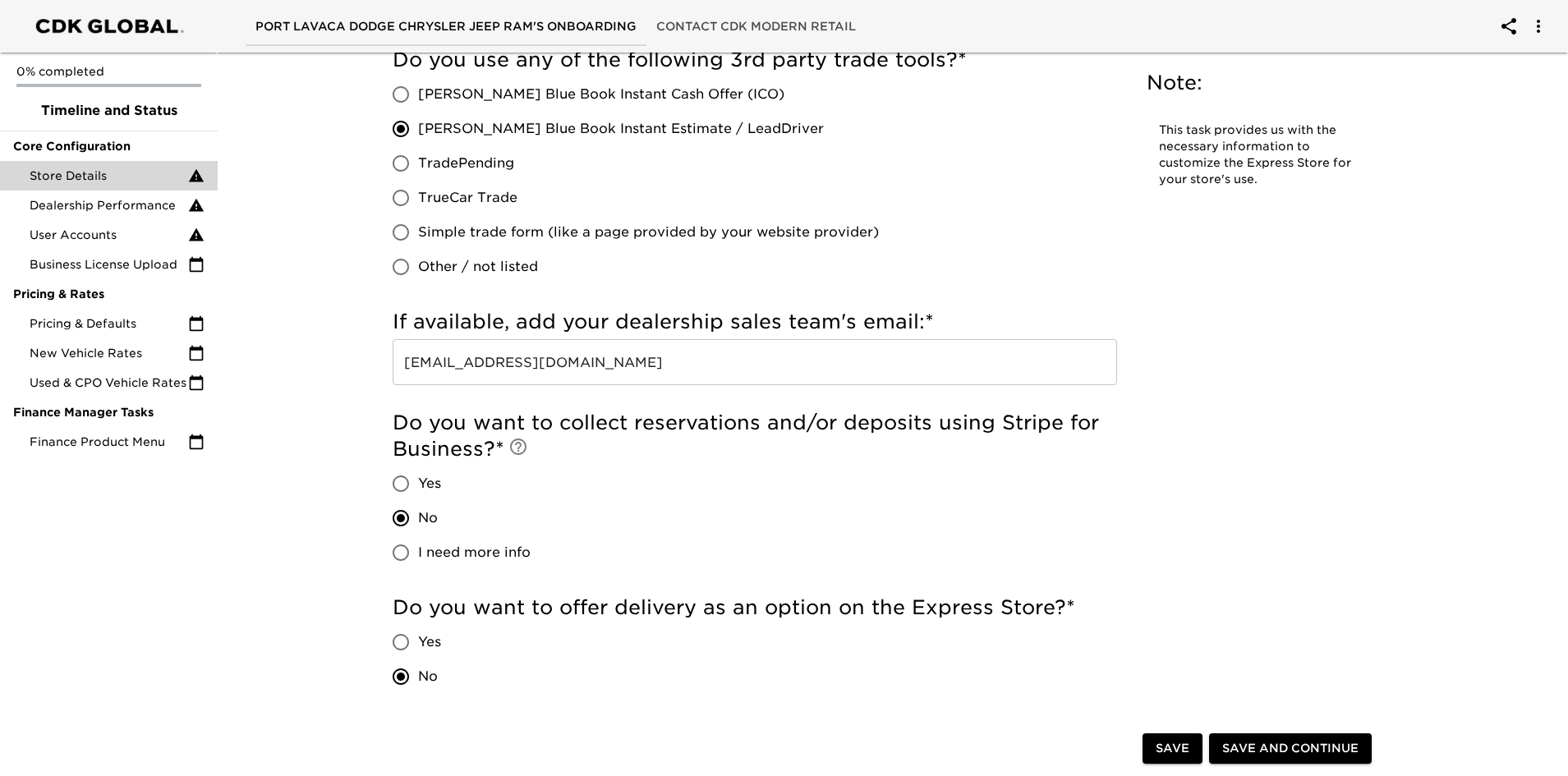
scroll to position [1806, 0]
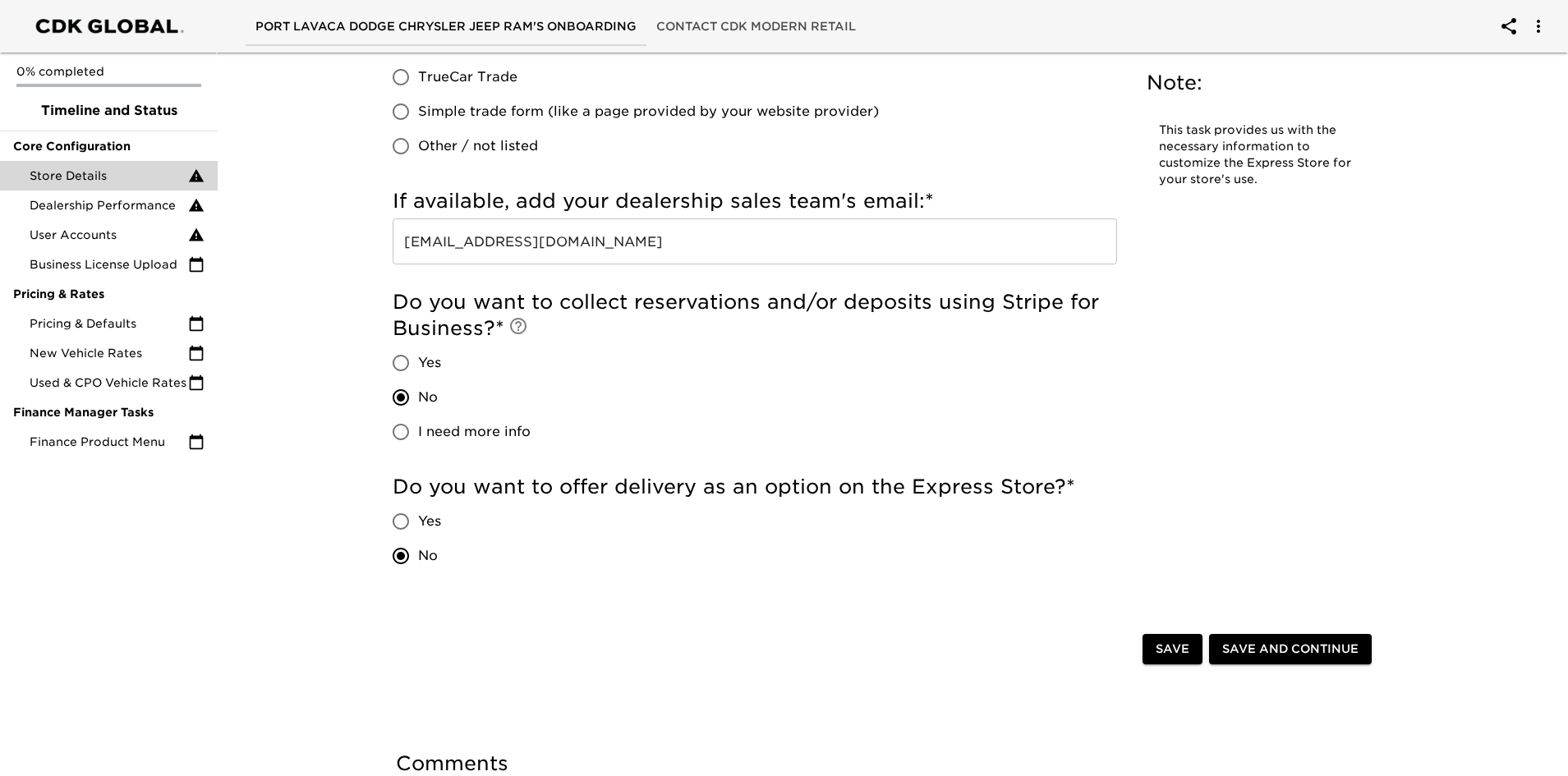
click at [1301, 645] on span "Save and Continue" at bounding box center [1290, 649] width 136 height 20
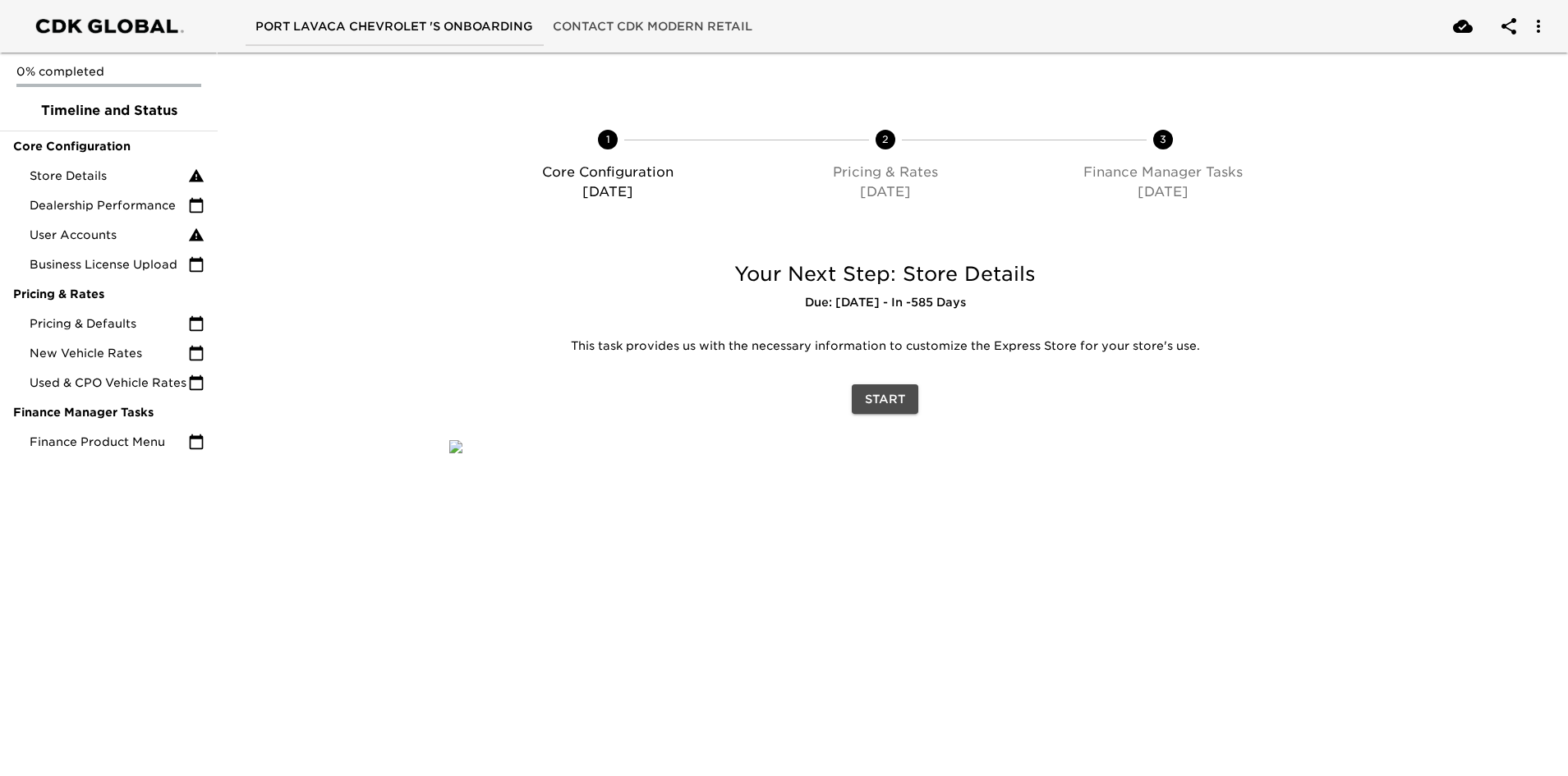
click at [899, 390] on span "Start" at bounding box center [884, 399] width 40 height 20
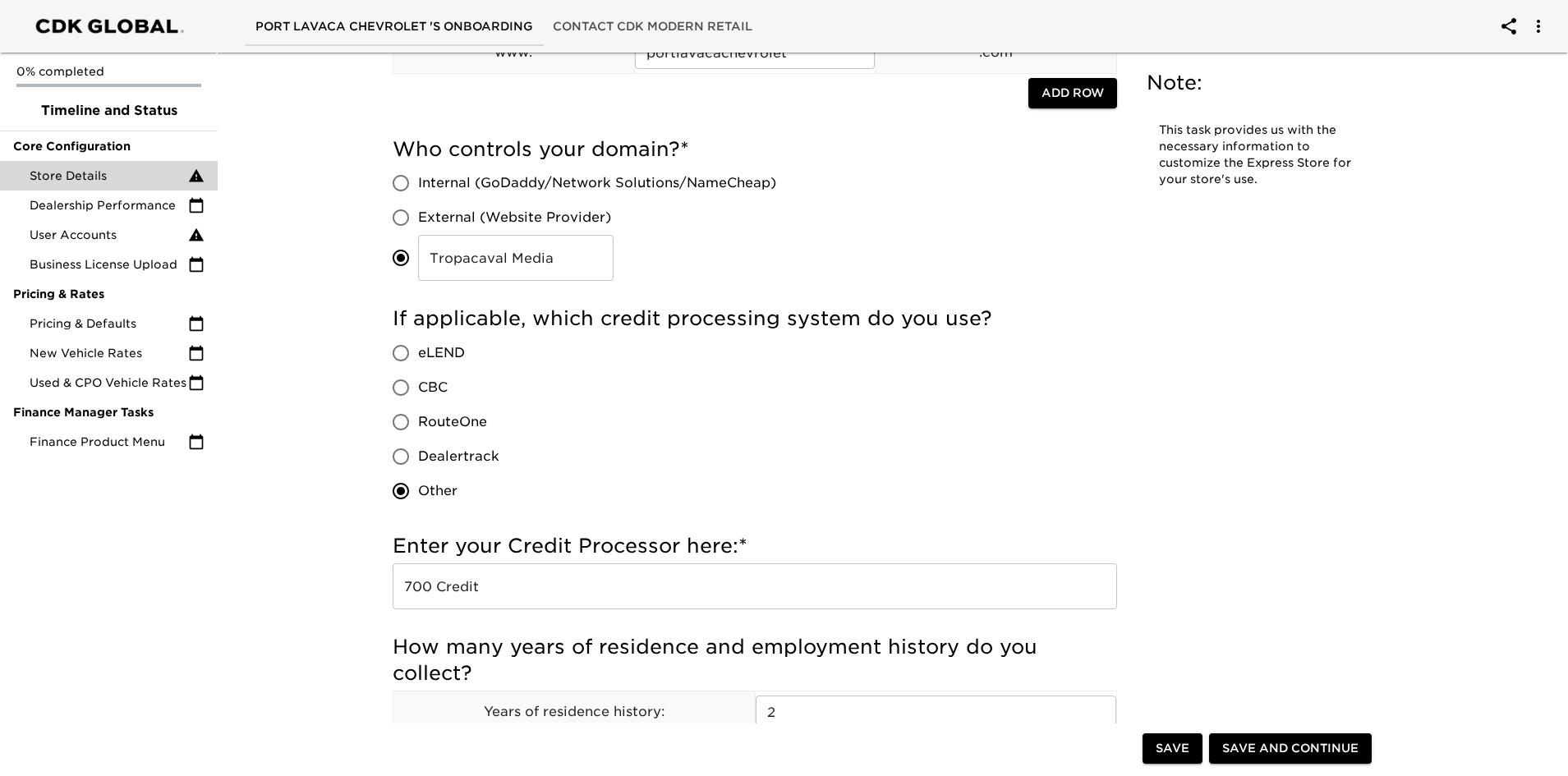
scroll to position [247, 0]
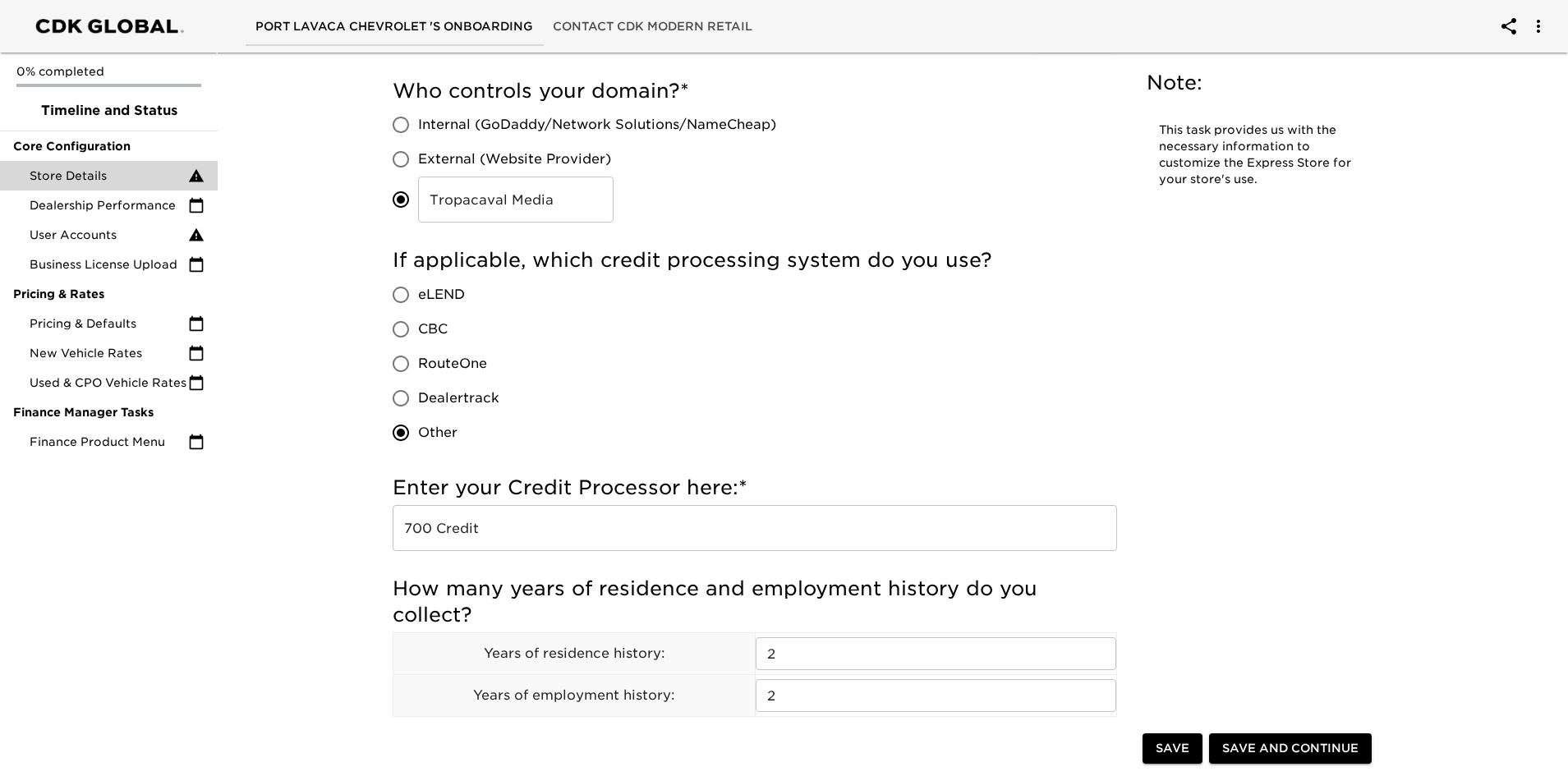
click at [403, 157] on input "External (Website Provider)" at bounding box center [401, 159] width 35 height 35
radio input "true"
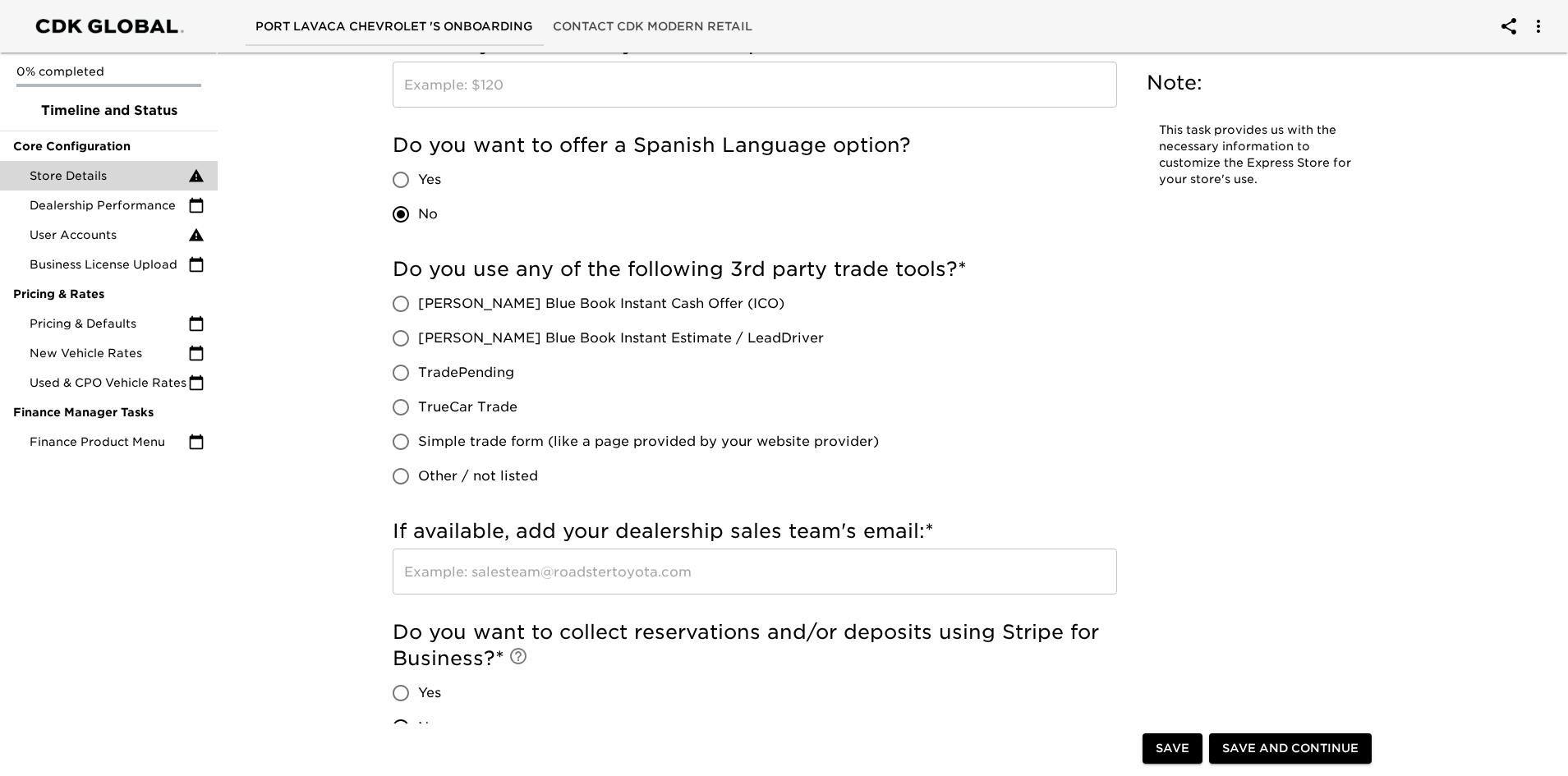
scroll to position [1478, 0]
click at [402, 330] on input "[PERSON_NAME] Blue Book Instant Estimate / LeadDriver" at bounding box center [401, 337] width 35 height 35
radio input "true"
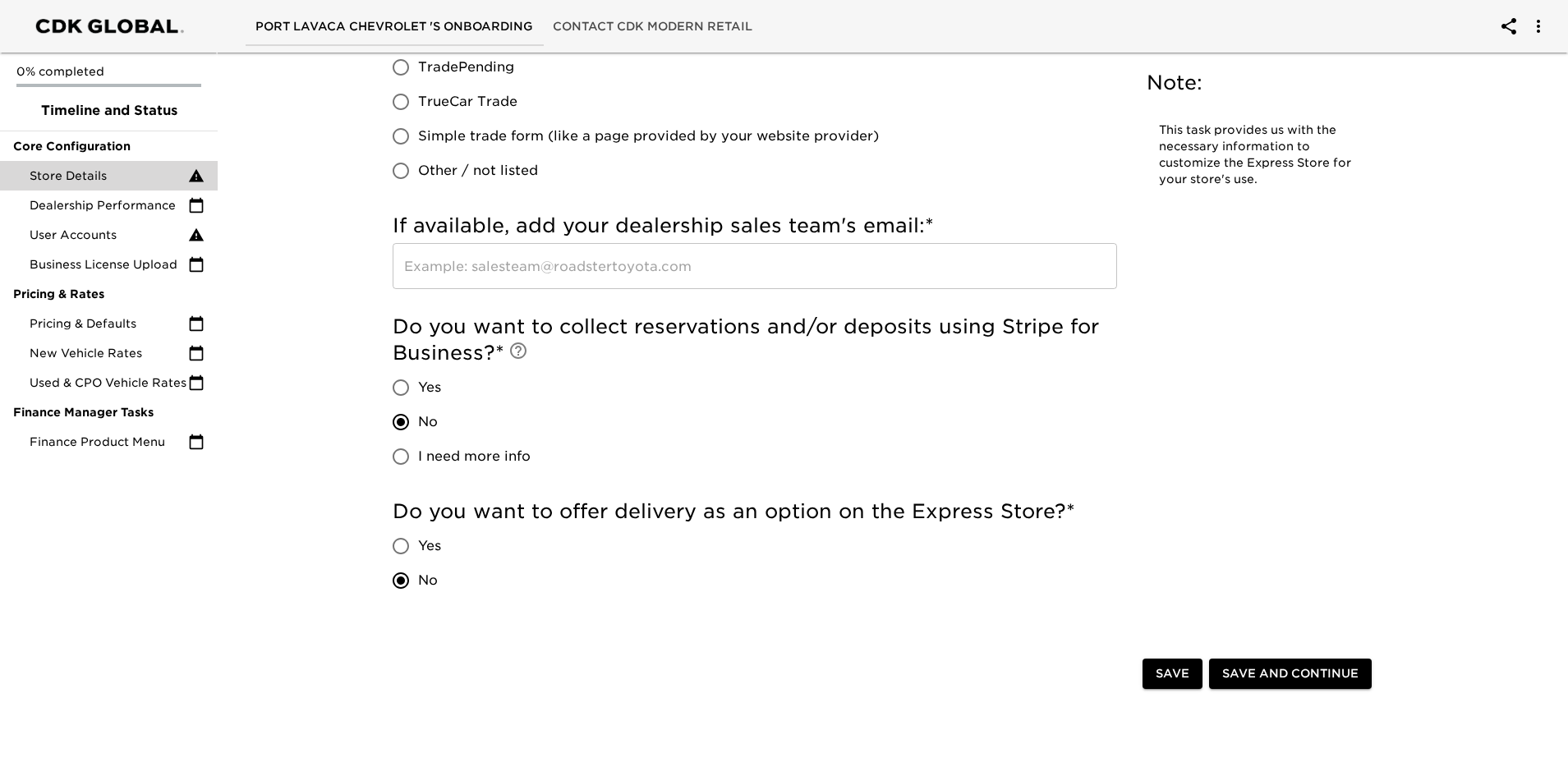
scroll to position [1806, 0]
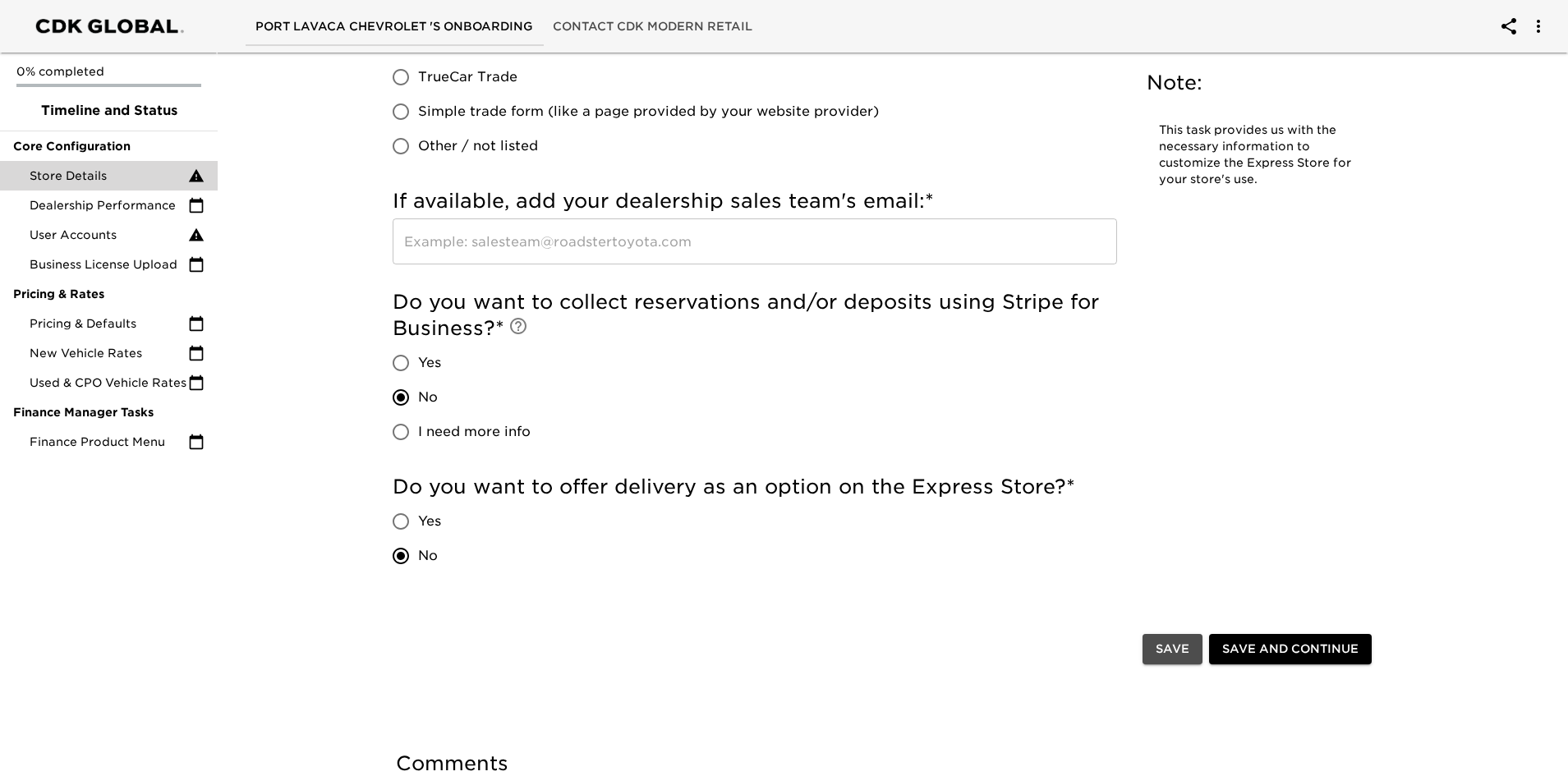
click at [1158, 638] on button "Save" at bounding box center [1173, 649] width 60 height 30
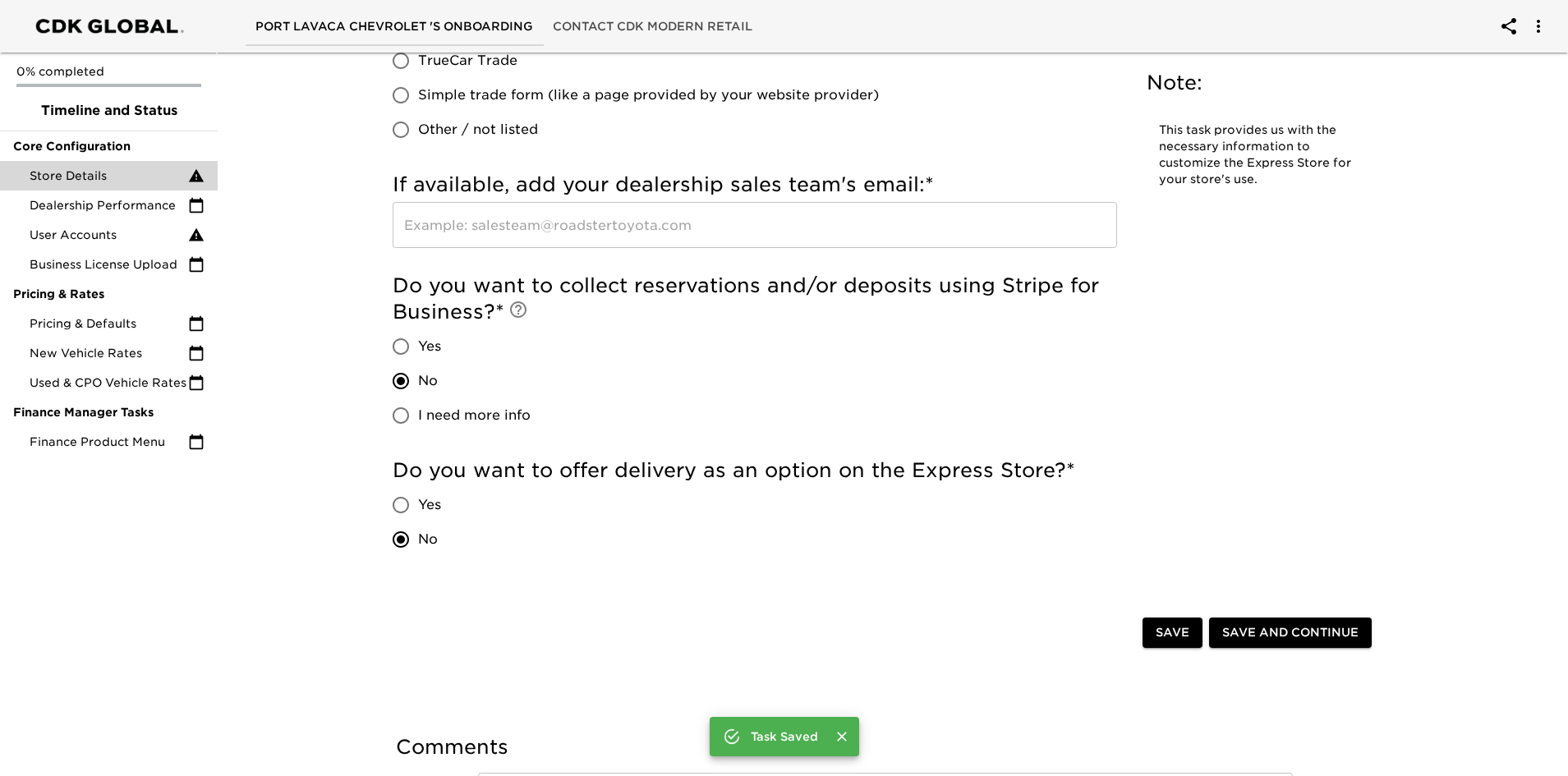
scroll to position [1791, 0]
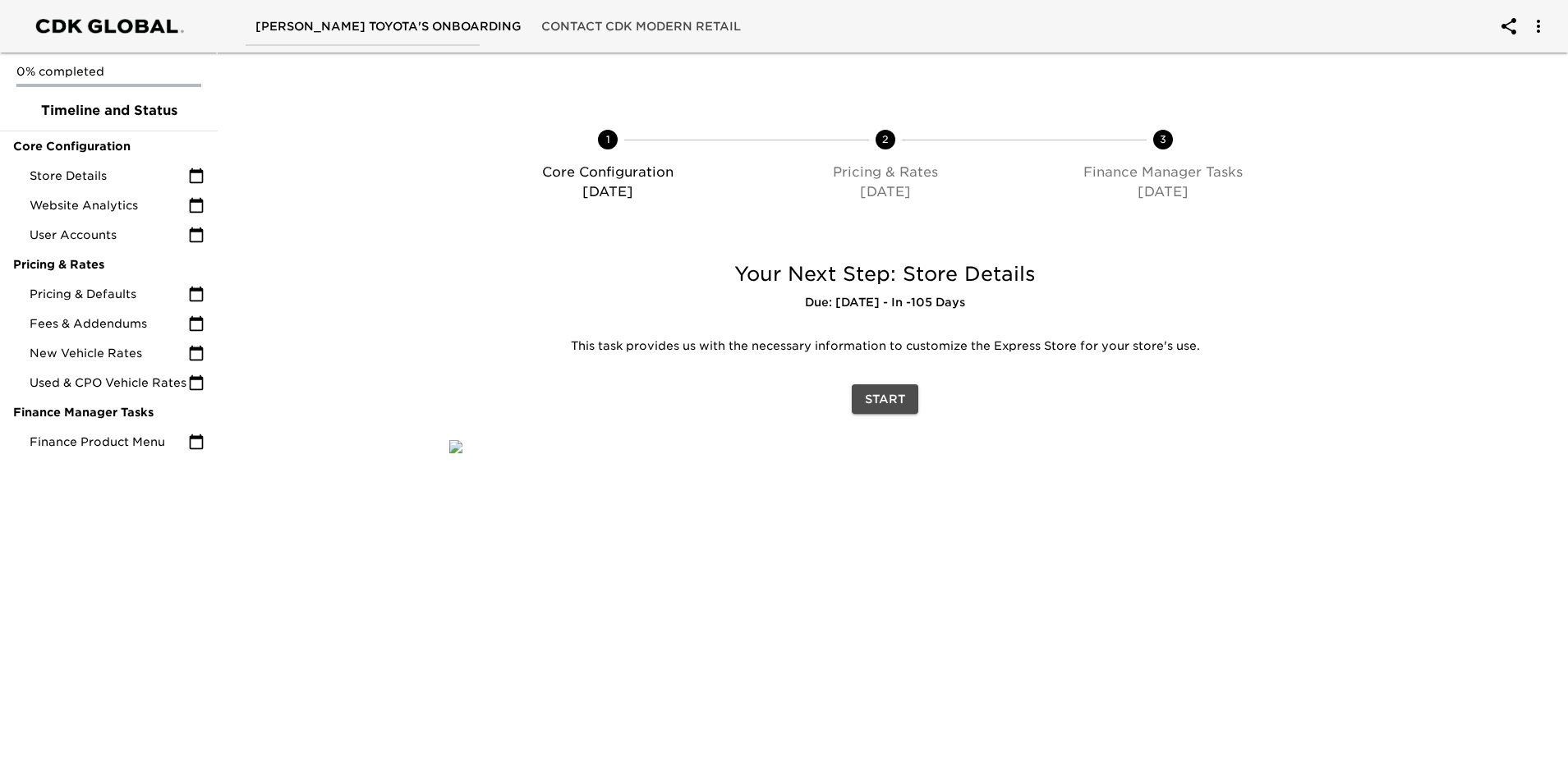
click at [891, 401] on span "Start" at bounding box center [884, 399] width 40 height 20
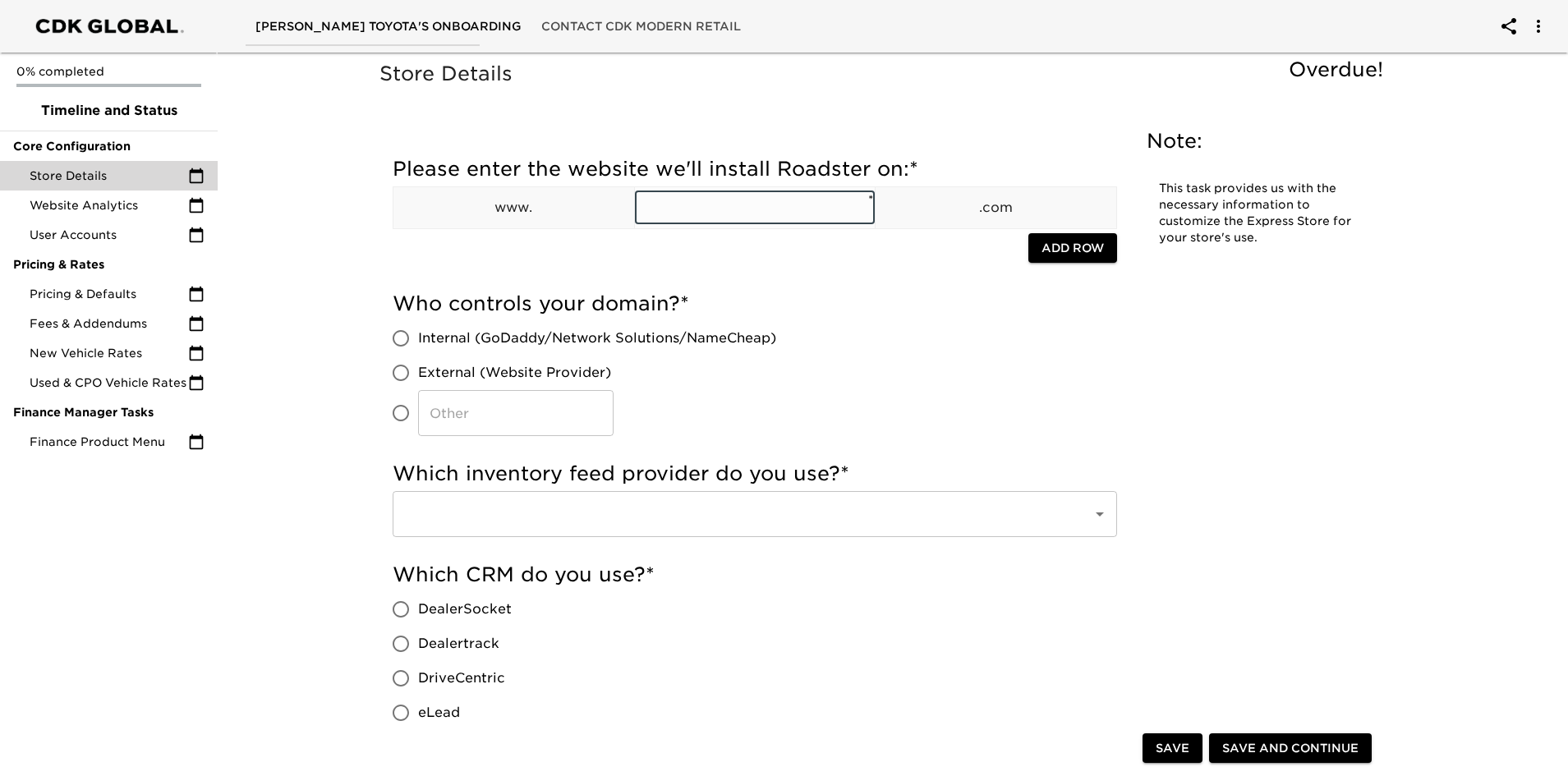
click at [750, 205] on input "text" at bounding box center [756, 208] width 241 height 33
type input "keatingtoyota"
click at [399, 365] on input "External (Website Provider)" at bounding box center [401, 373] width 35 height 35
radio input "true"
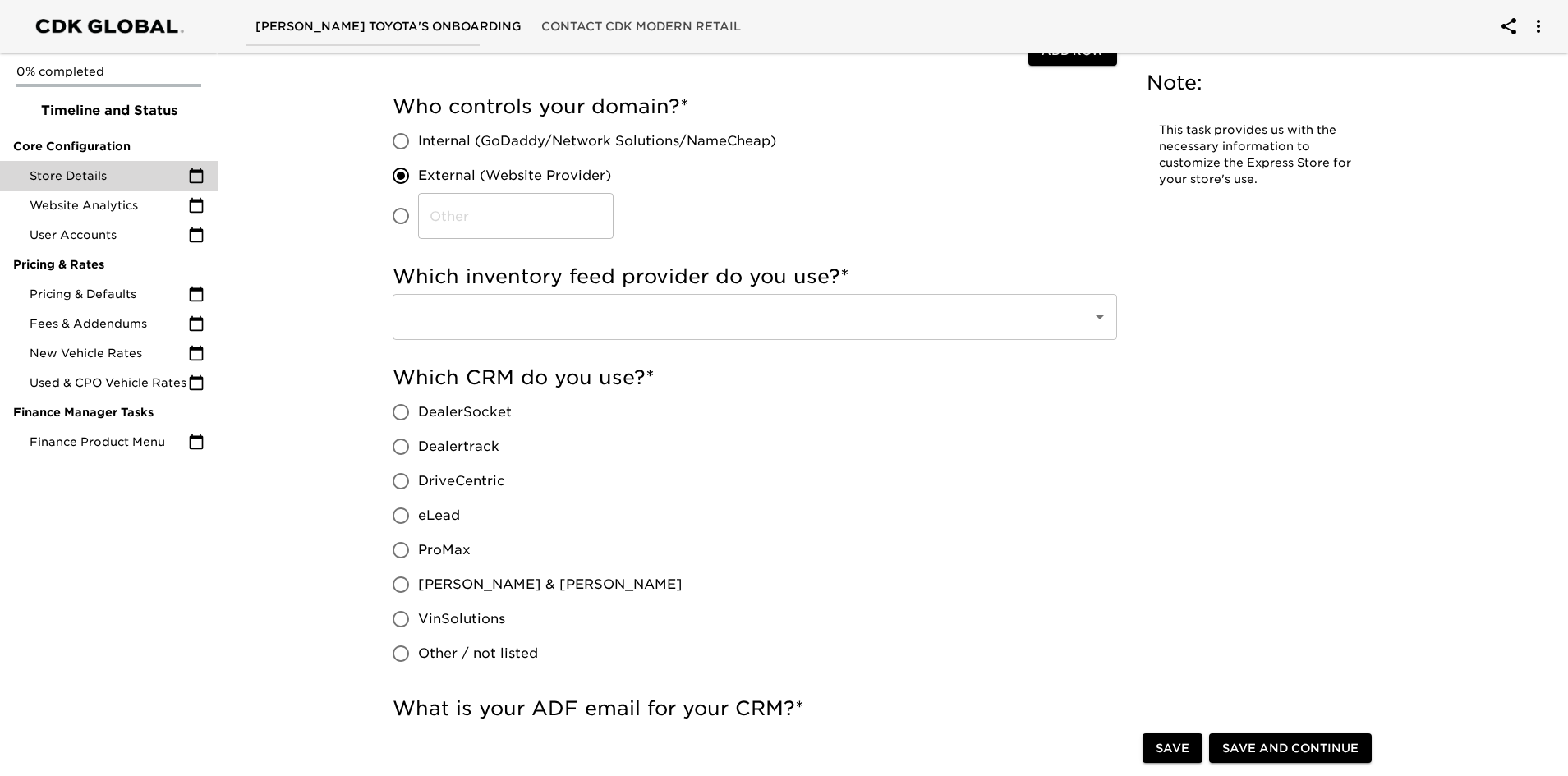
scroll to position [247, 0]
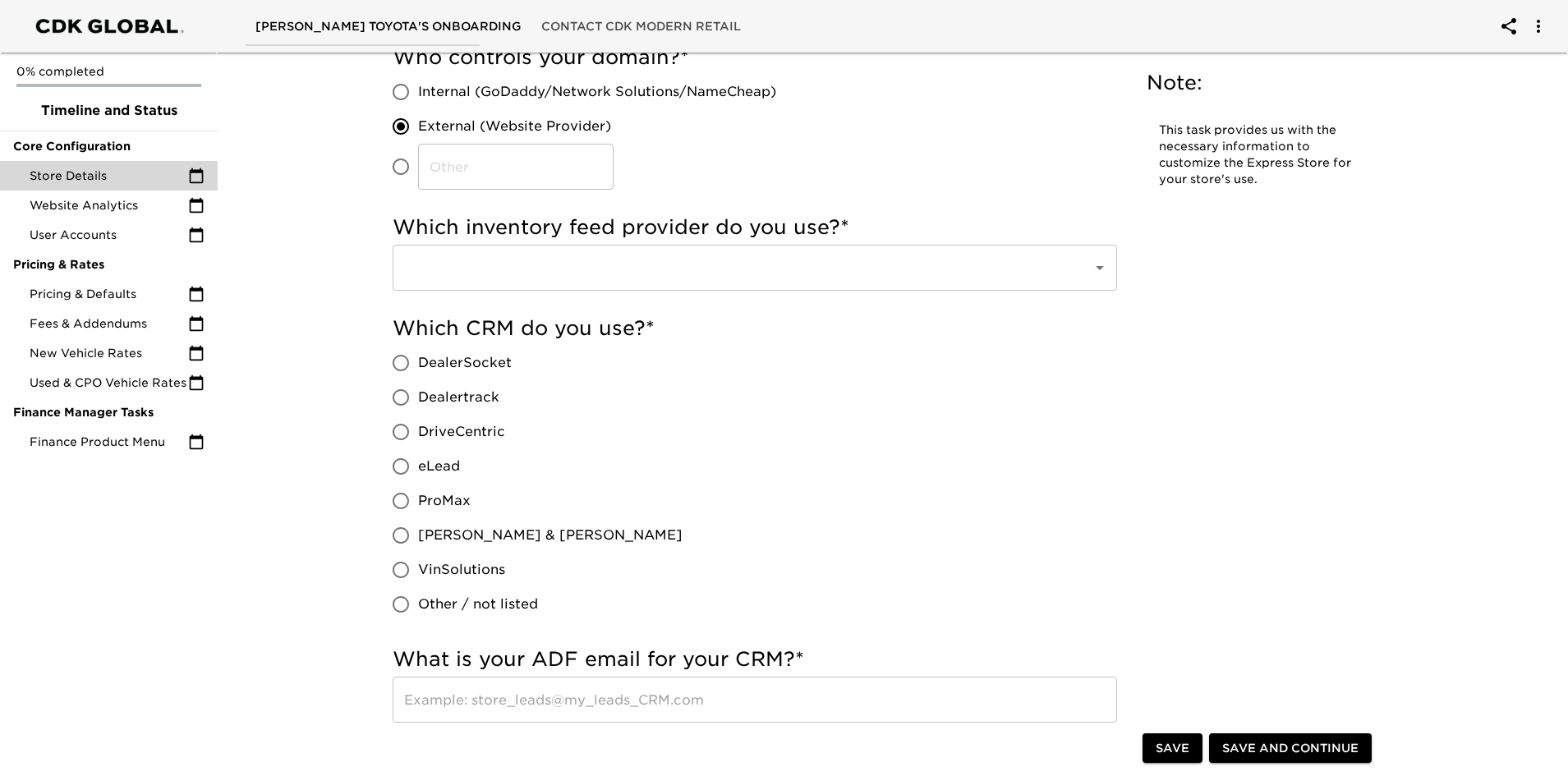
click at [1105, 268] on icon "Open" at bounding box center [1100, 268] width 19 height 19
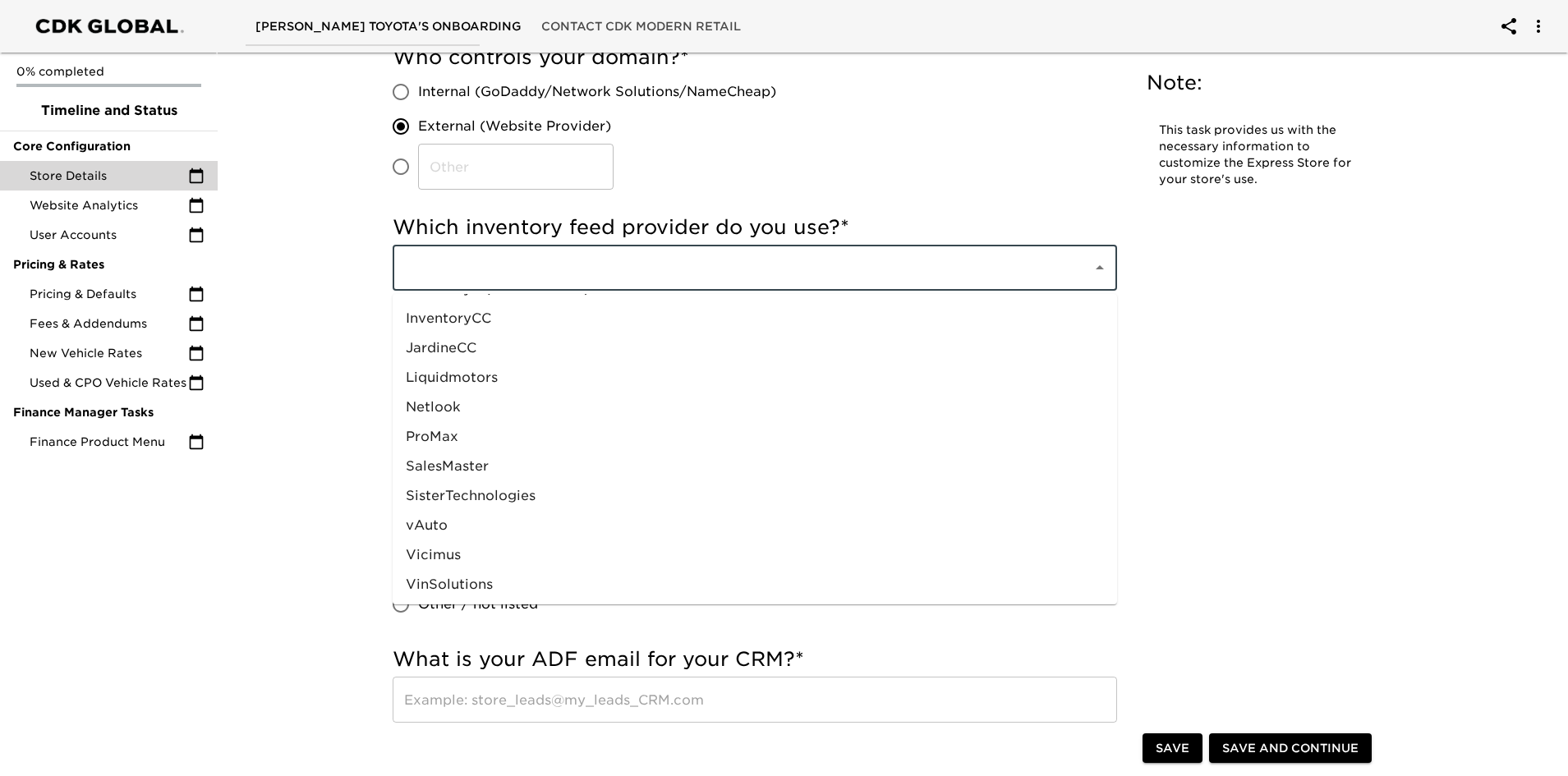
scroll to position [796, 0]
click at [447, 521] on li "vAuto" at bounding box center [755, 523] width 725 height 29
type input "vAuto"
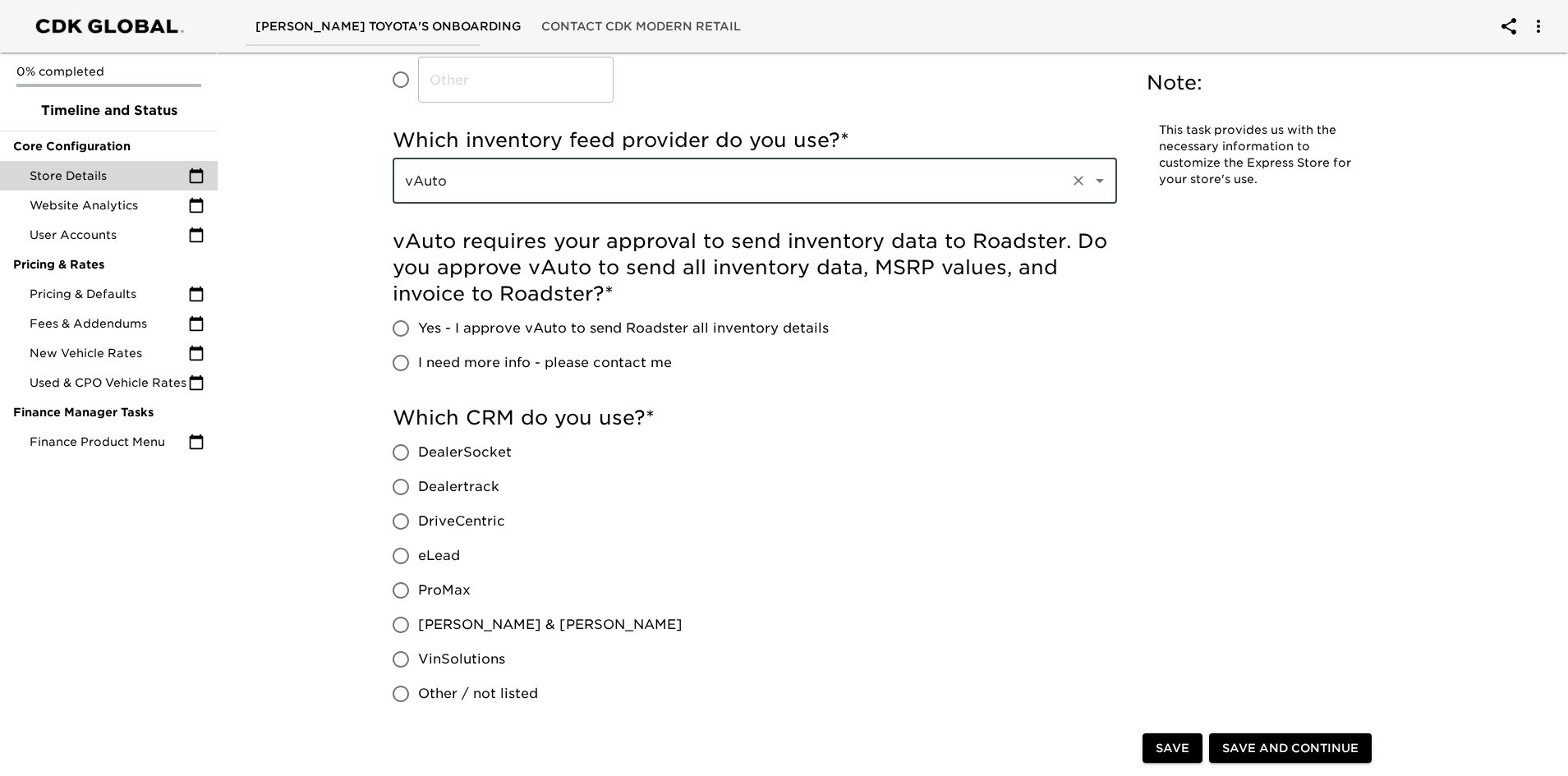
scroll to position [411, 0]
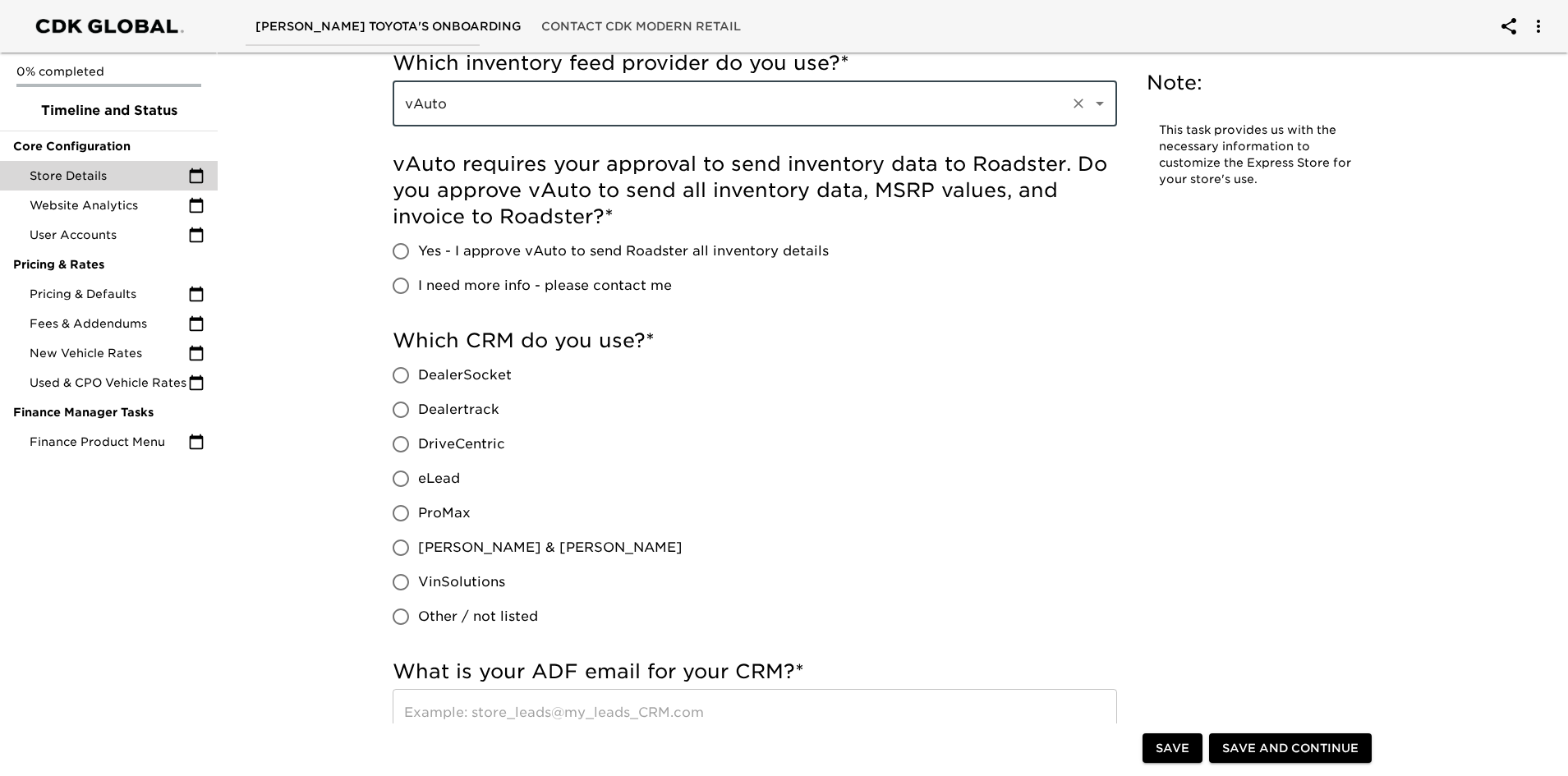
click at [405, 247] on input "Yes - I approve vAuto to send Roadster all inventory details" at bounding box center [401, 252] width 35 height 35
radio input "true"
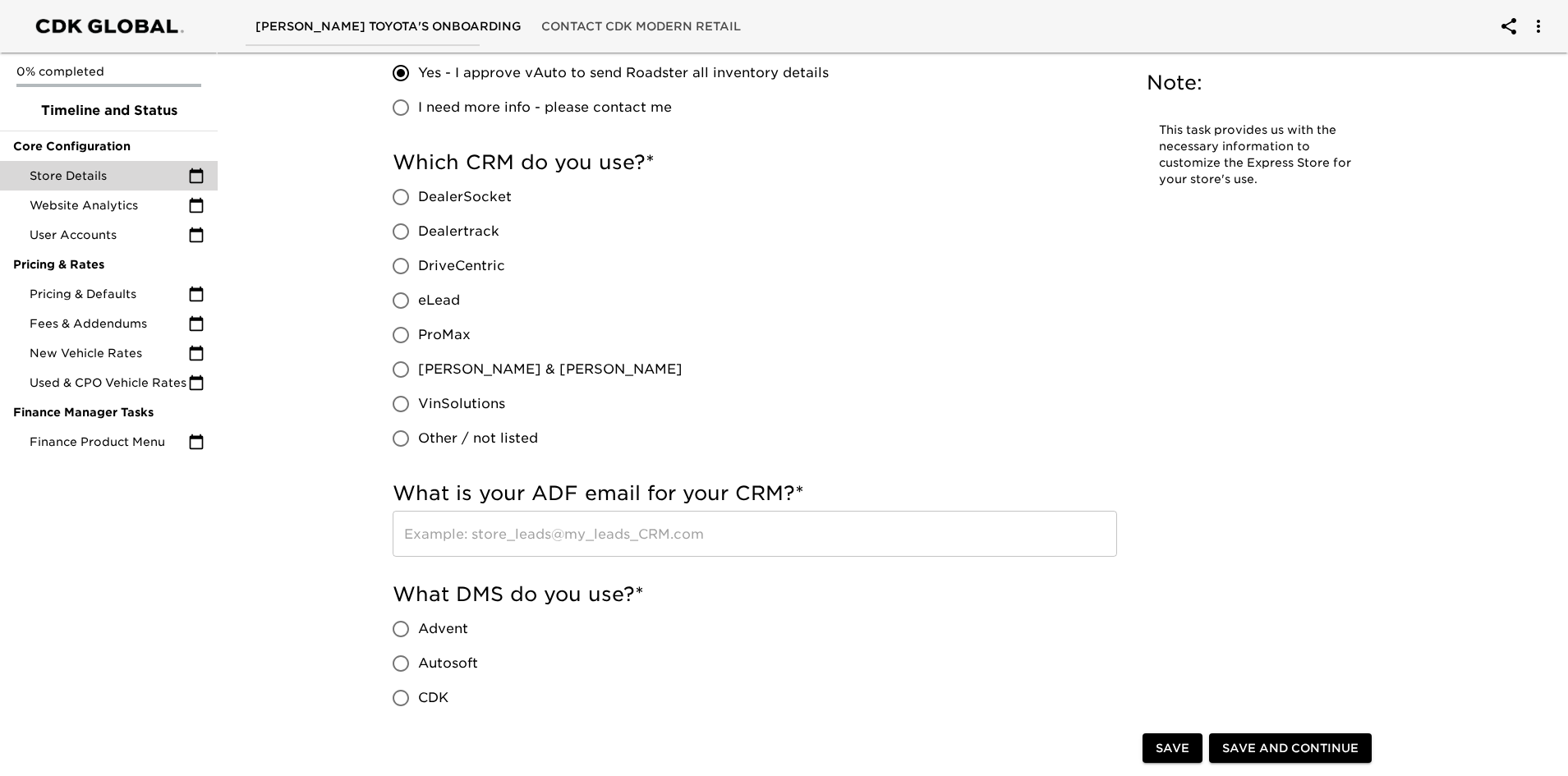
scroll to position [492, 0]
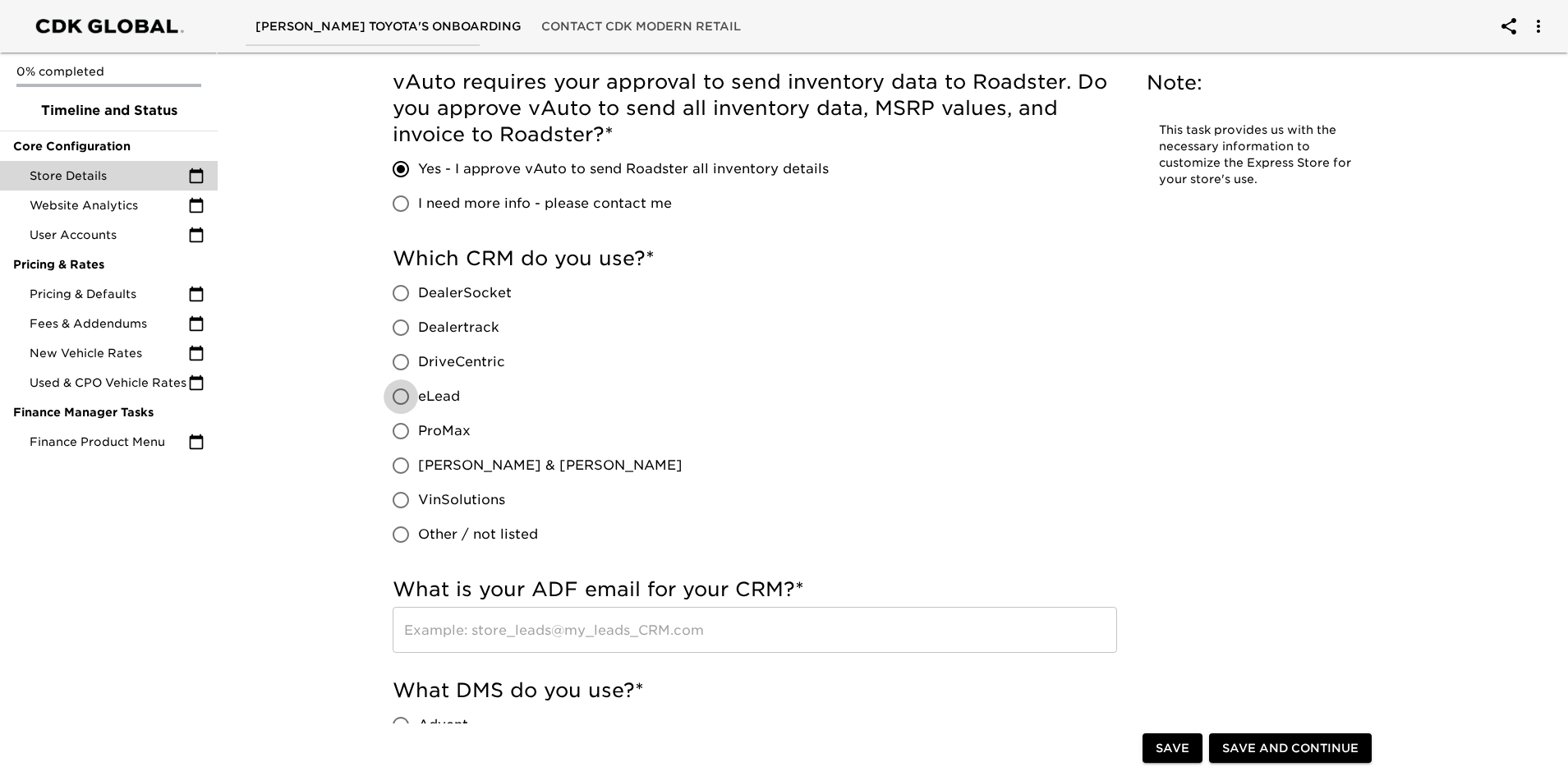
click at [403, 394] on input "eLead" at bounding box center [401, 397] width 35 height 35
radio input "true"
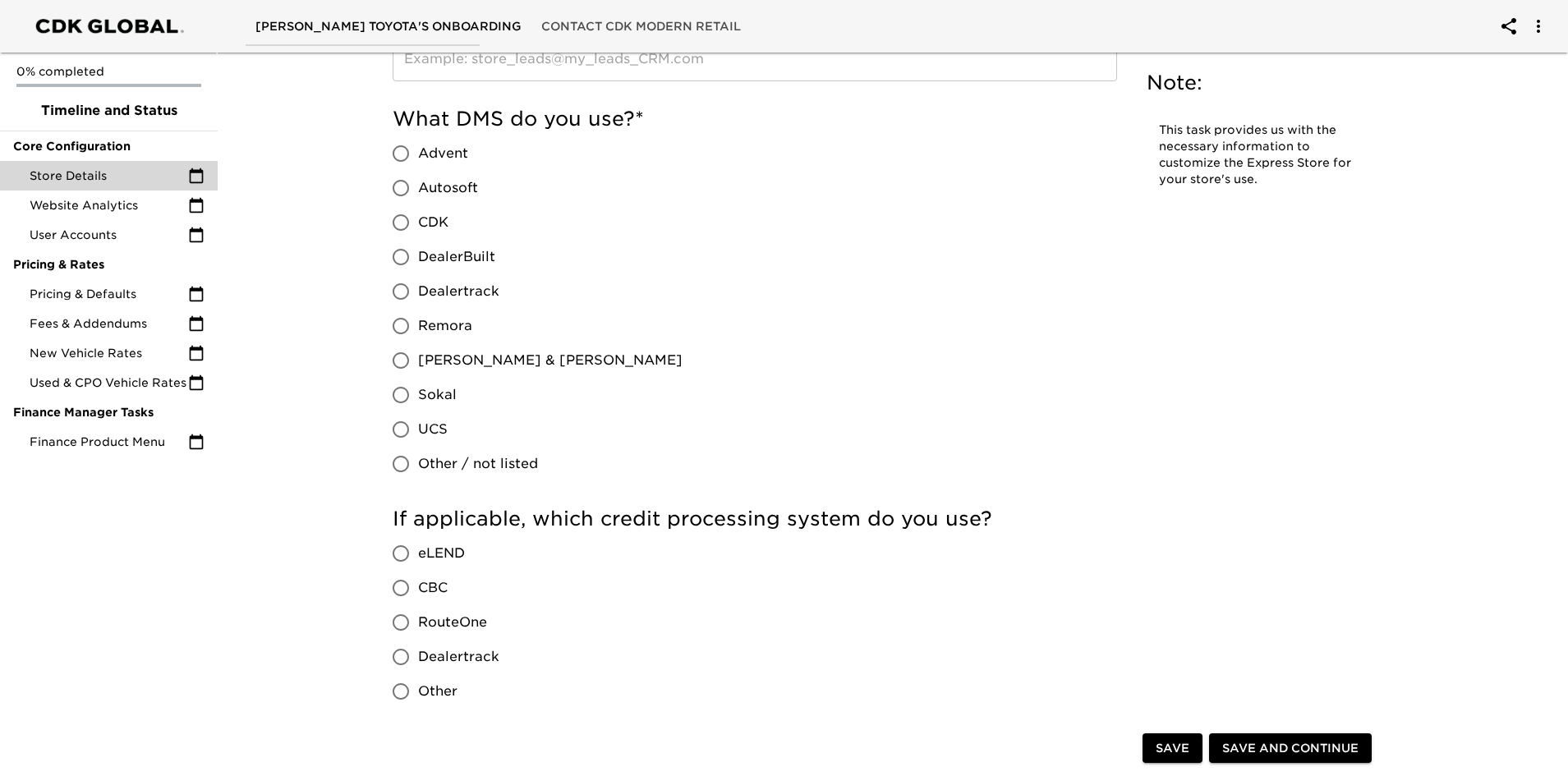
scroll to position [1067, 0]
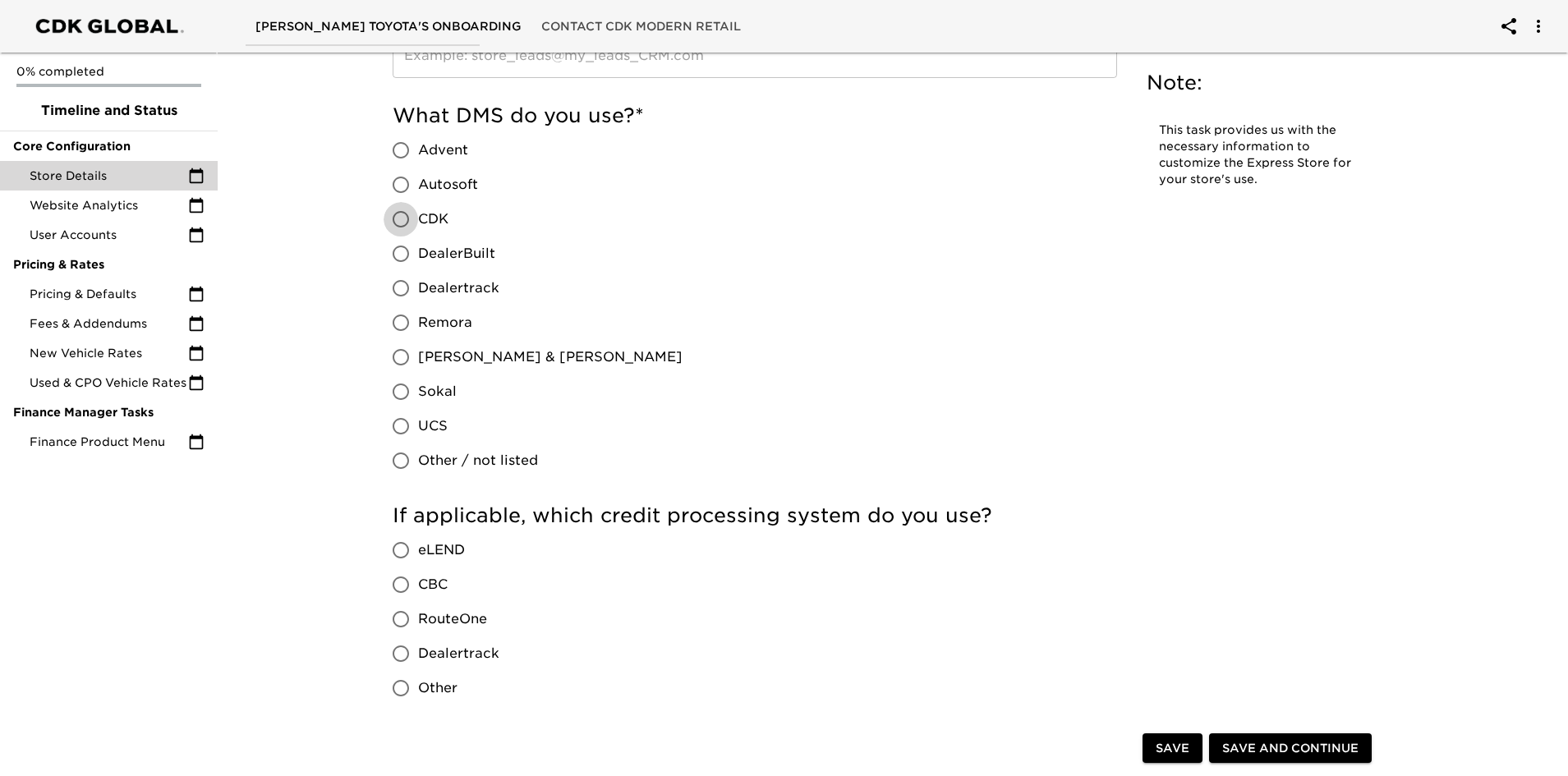
click at [398, 219] on input "CDK" at bounding box center [401, 219] width 35 height 35
radio input "true"
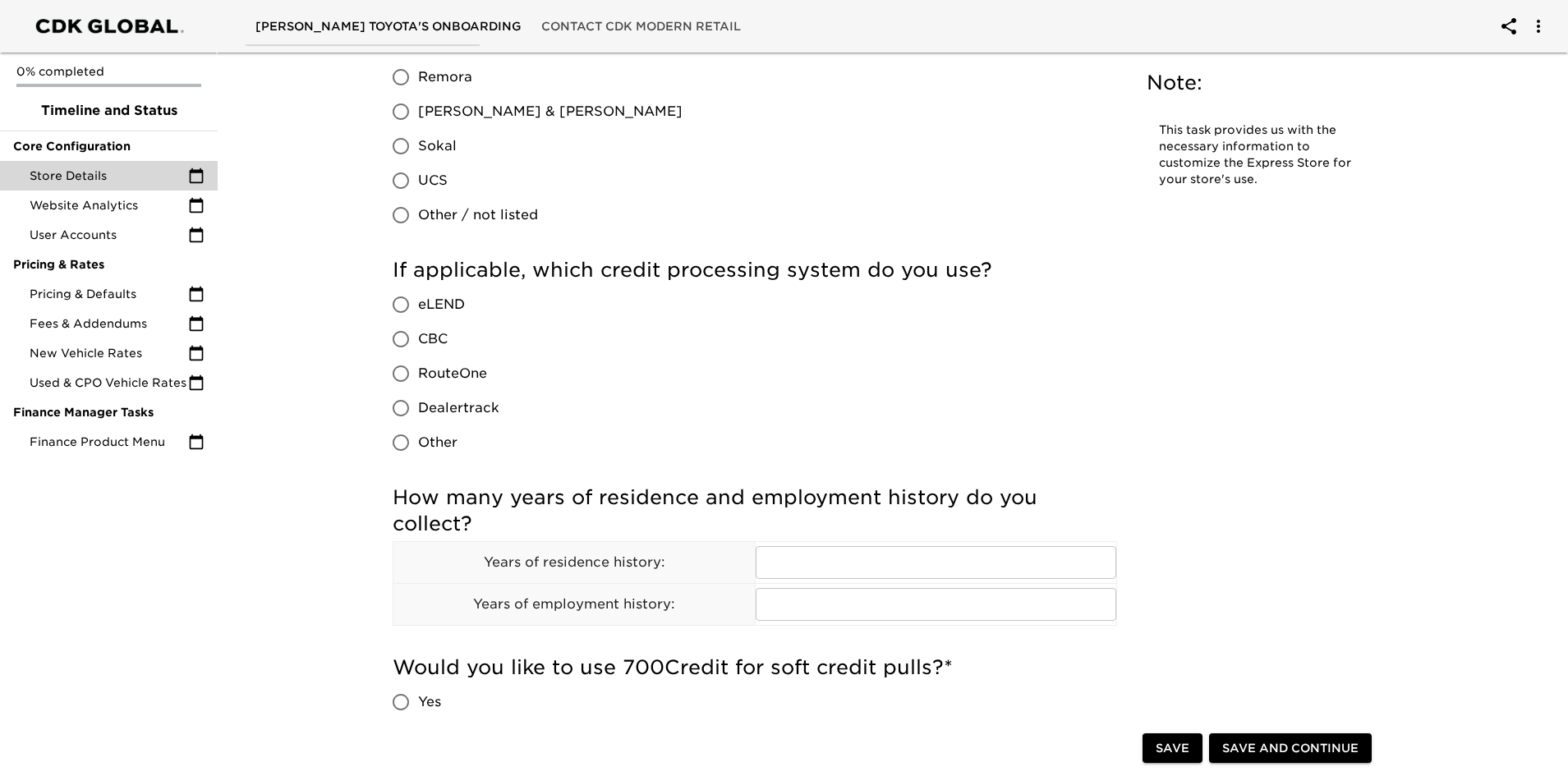
scroll to position [1314, 0]
click at [394, 443] on input "Other" at bounding box center [401, 442] width 35 height 35
radio input "true"
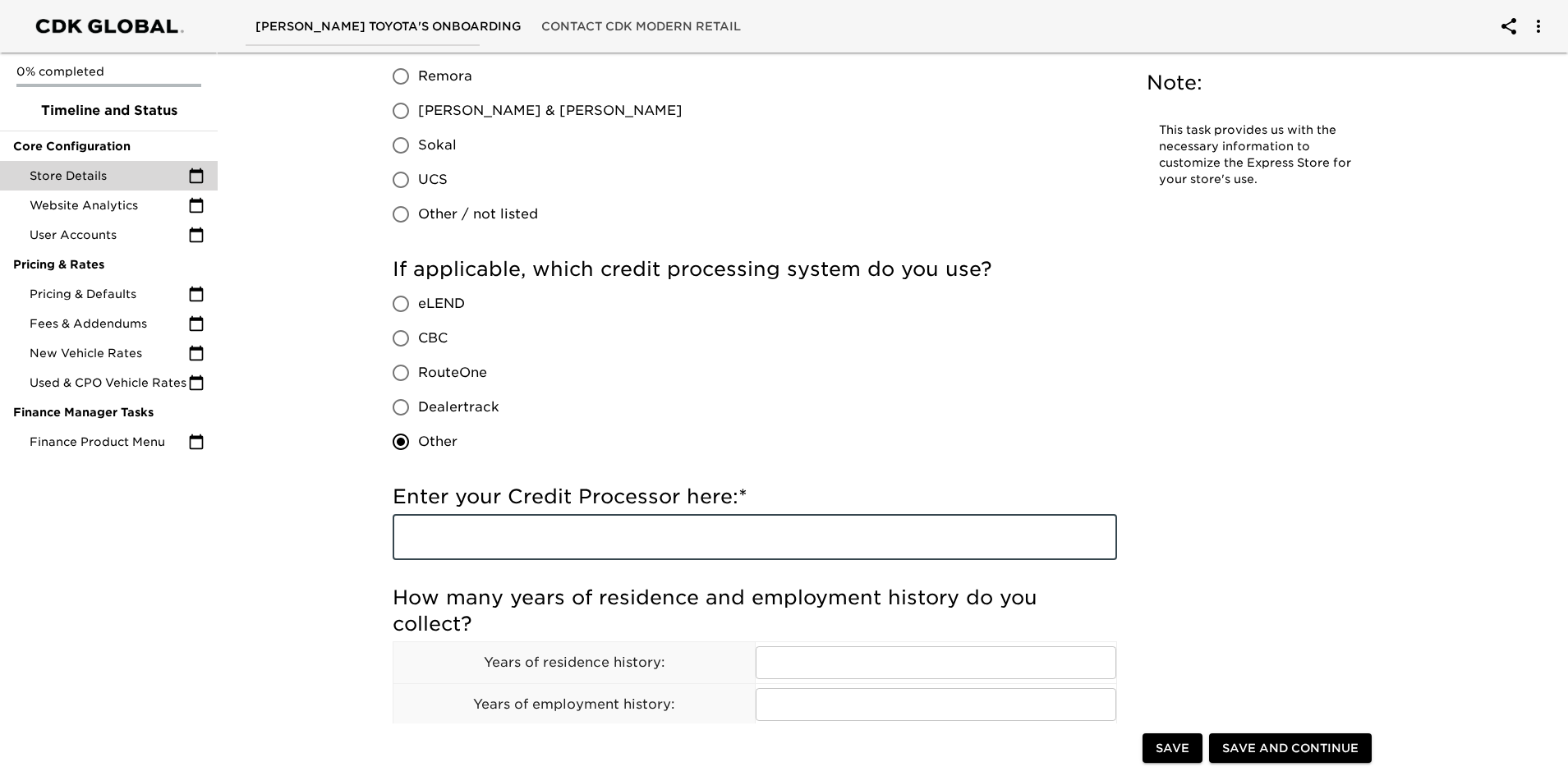
click at [485, 529] on input "text" at bounding box center [755, 536] width 725 height 46
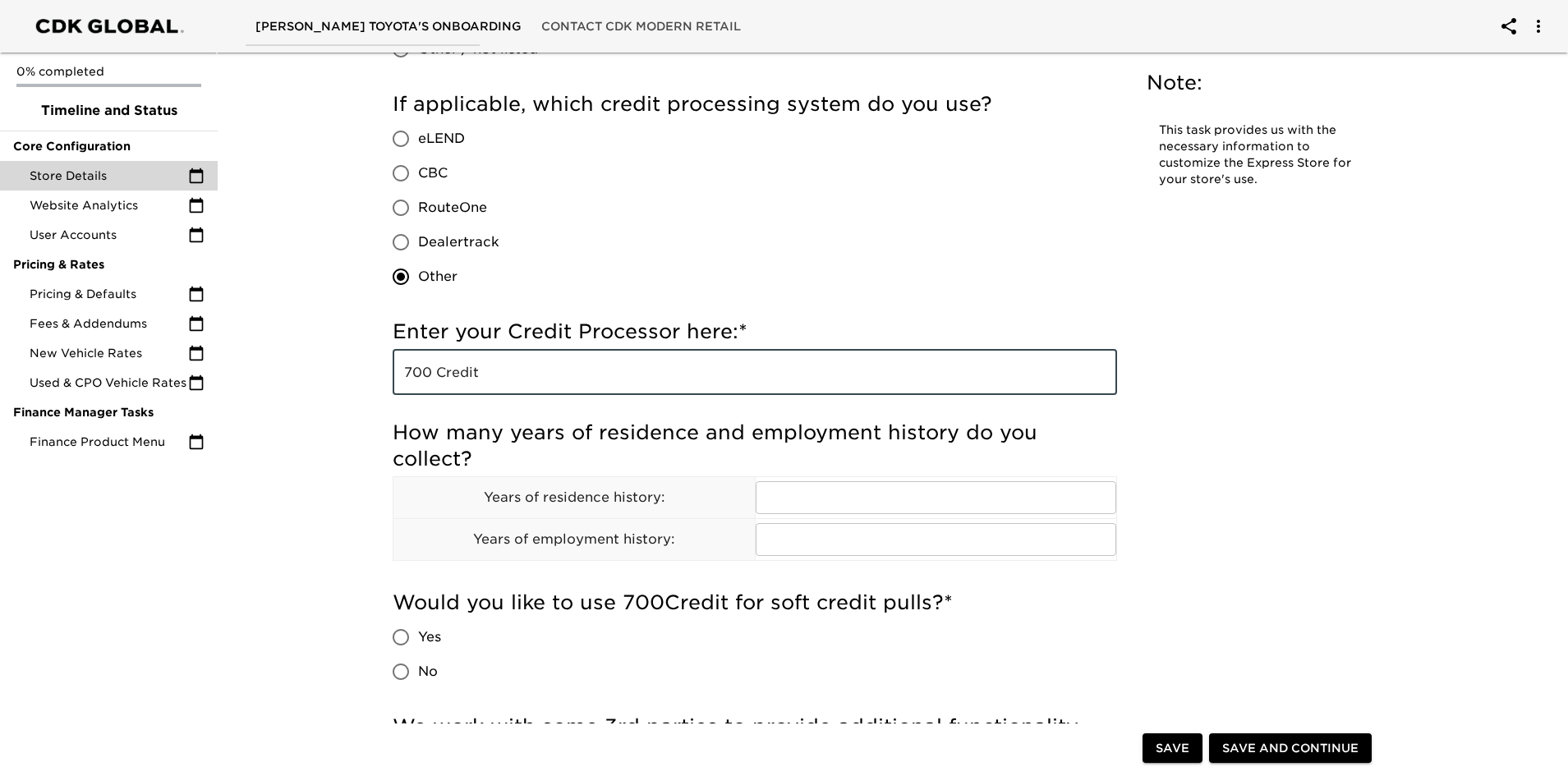
scroll to position [1642, 0]
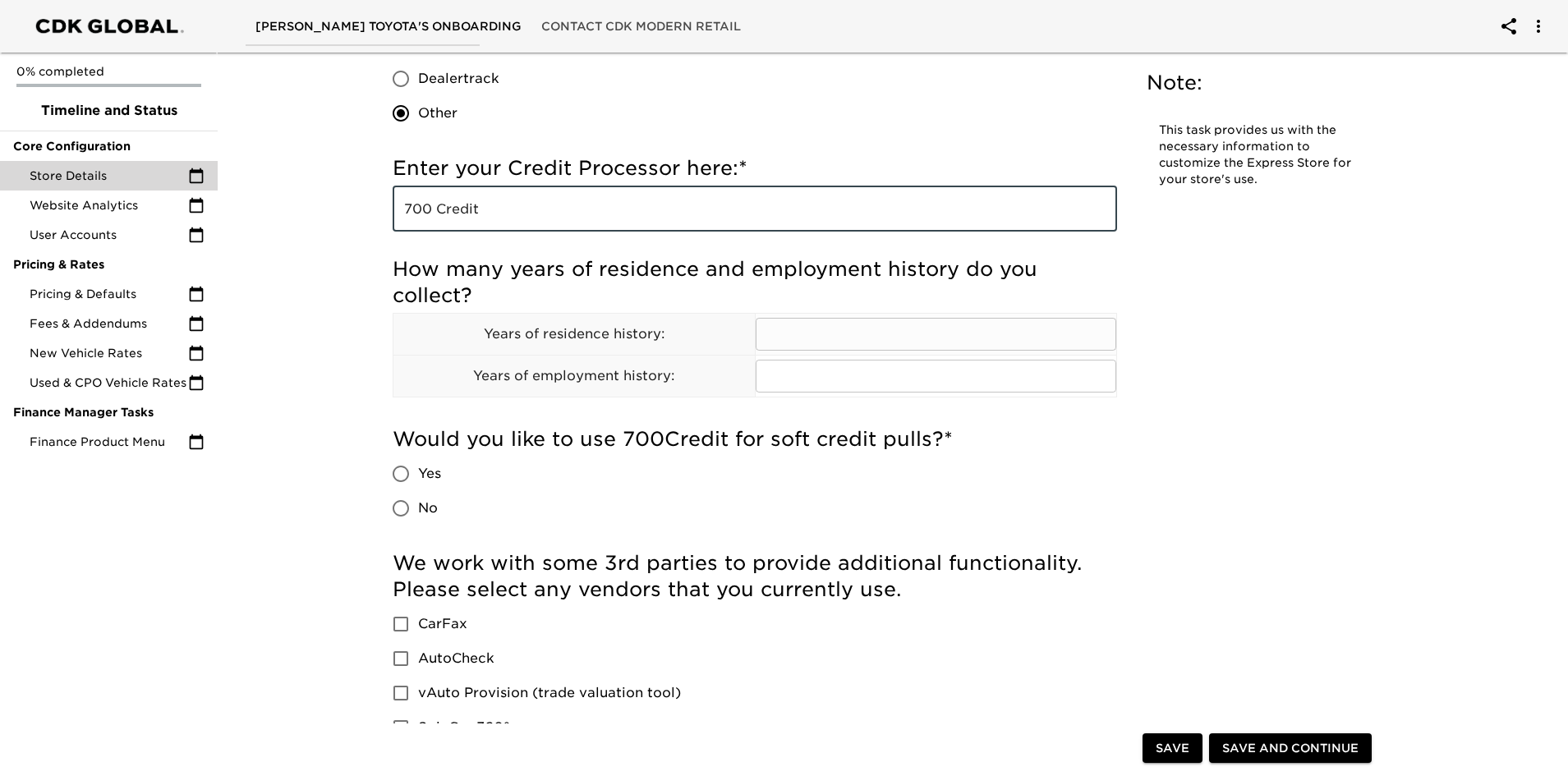
type input "700 Credit"
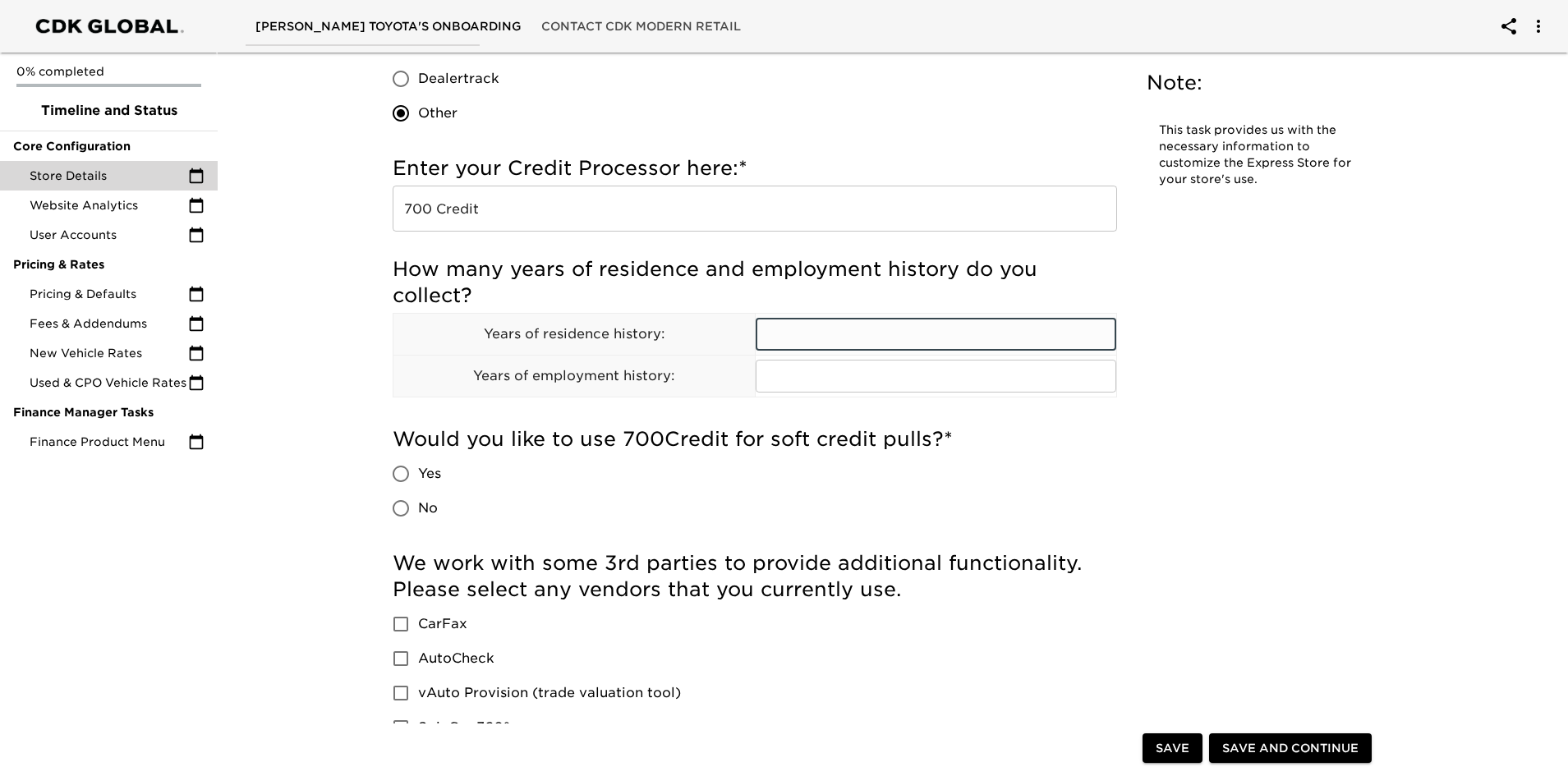
click at [788, 325] on input "text" at bounding box center [937, 334] width 361 height 33
type input "2"
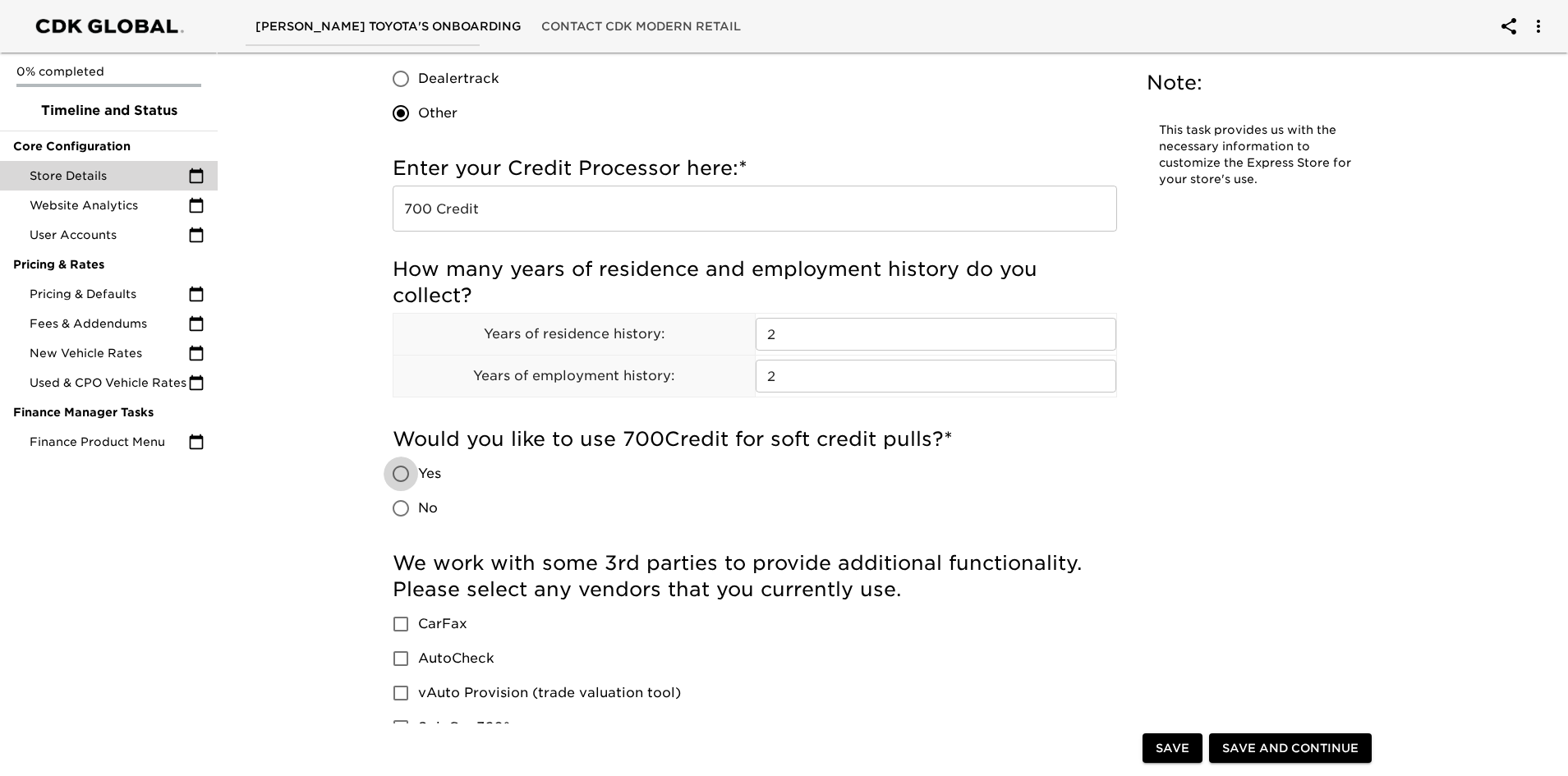
click at [404, 505] on input "No" at bounding box center [401, 509] width 35 height 35
radio input "true"
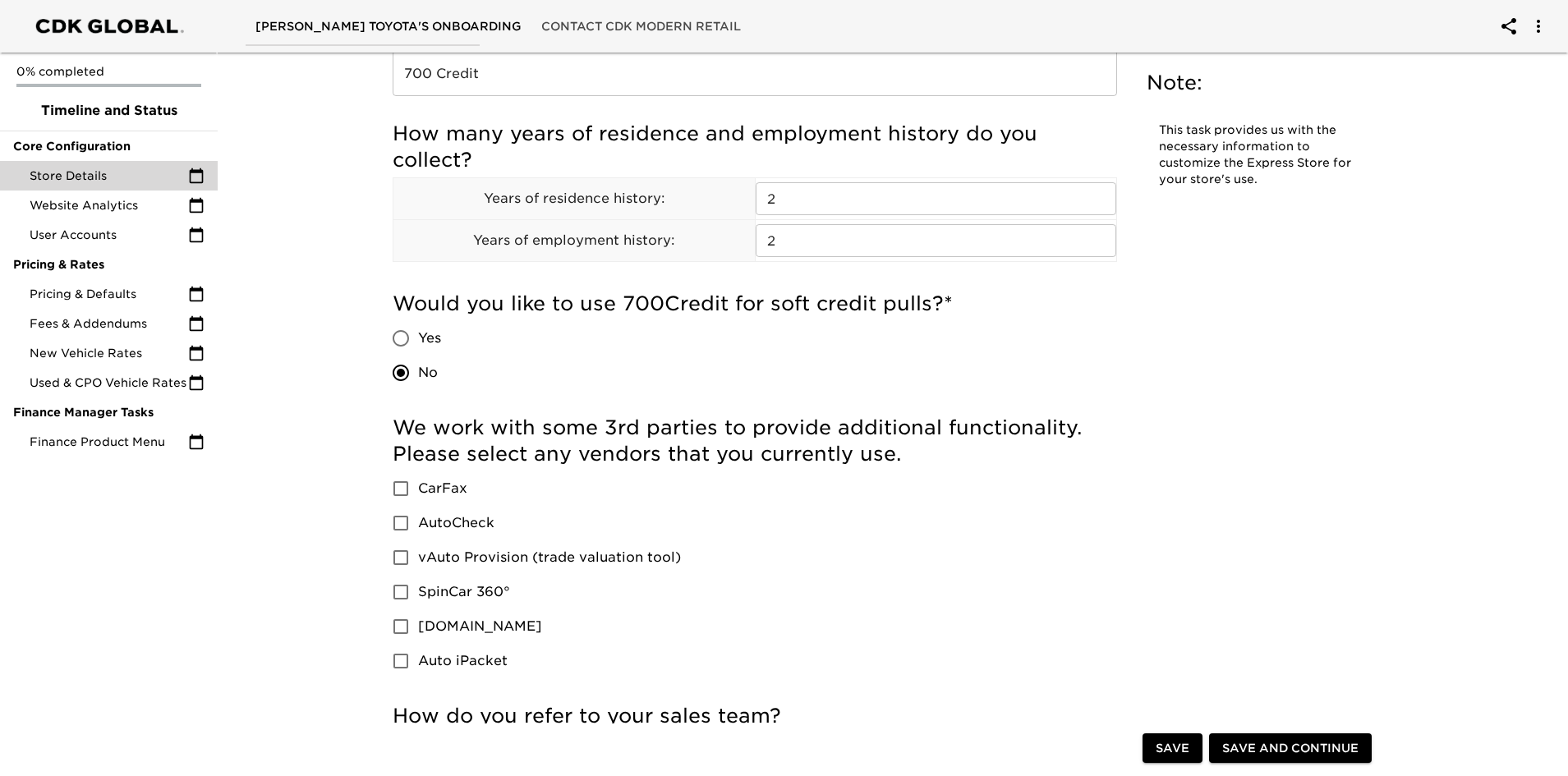
scroll to position [1889, 0]
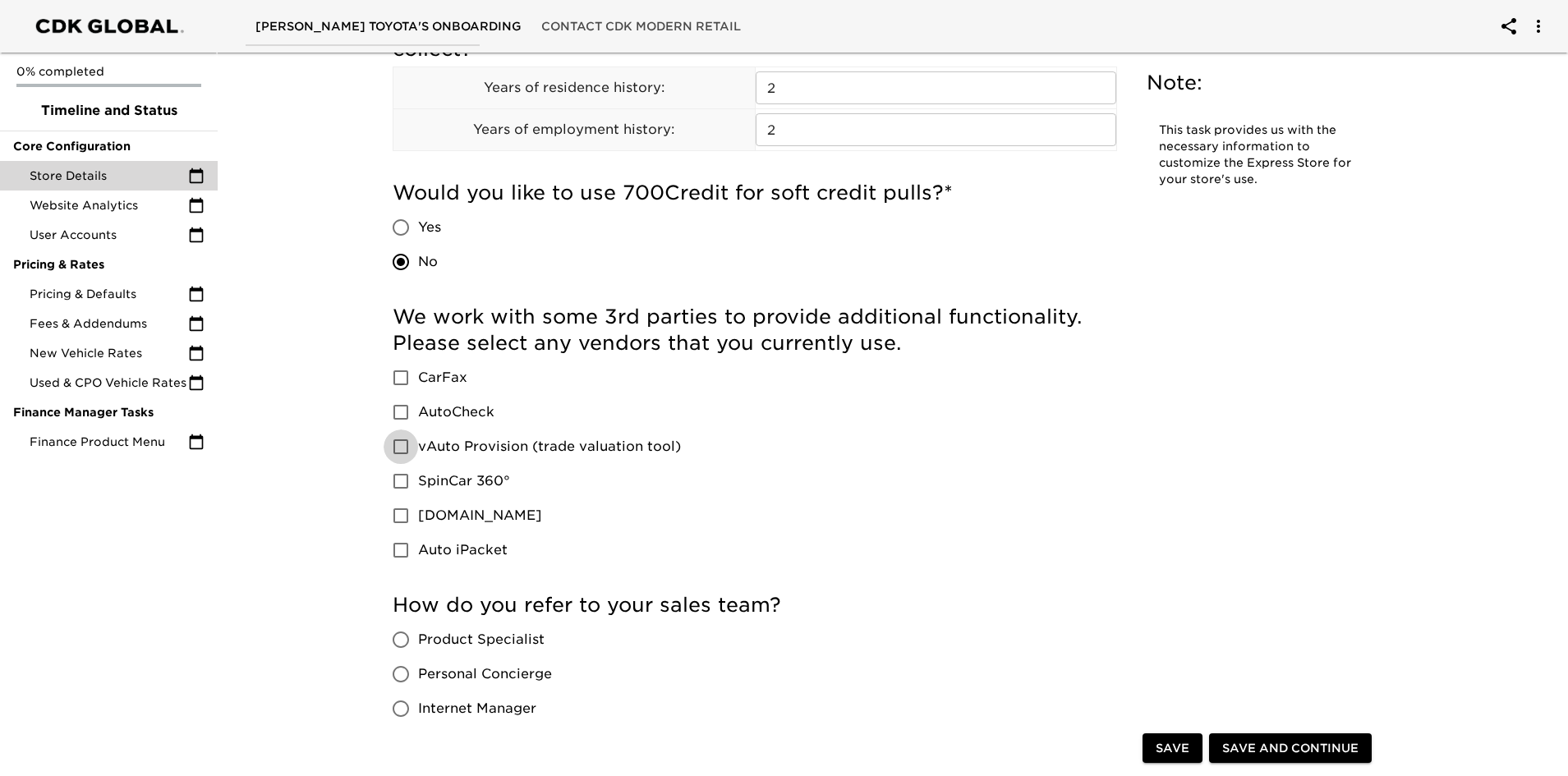
click at [397, 445] on input "vAuto Provision (trade valuation tool)" at bounding box center [401, 447] width 35 height 35
checkbox input "true"
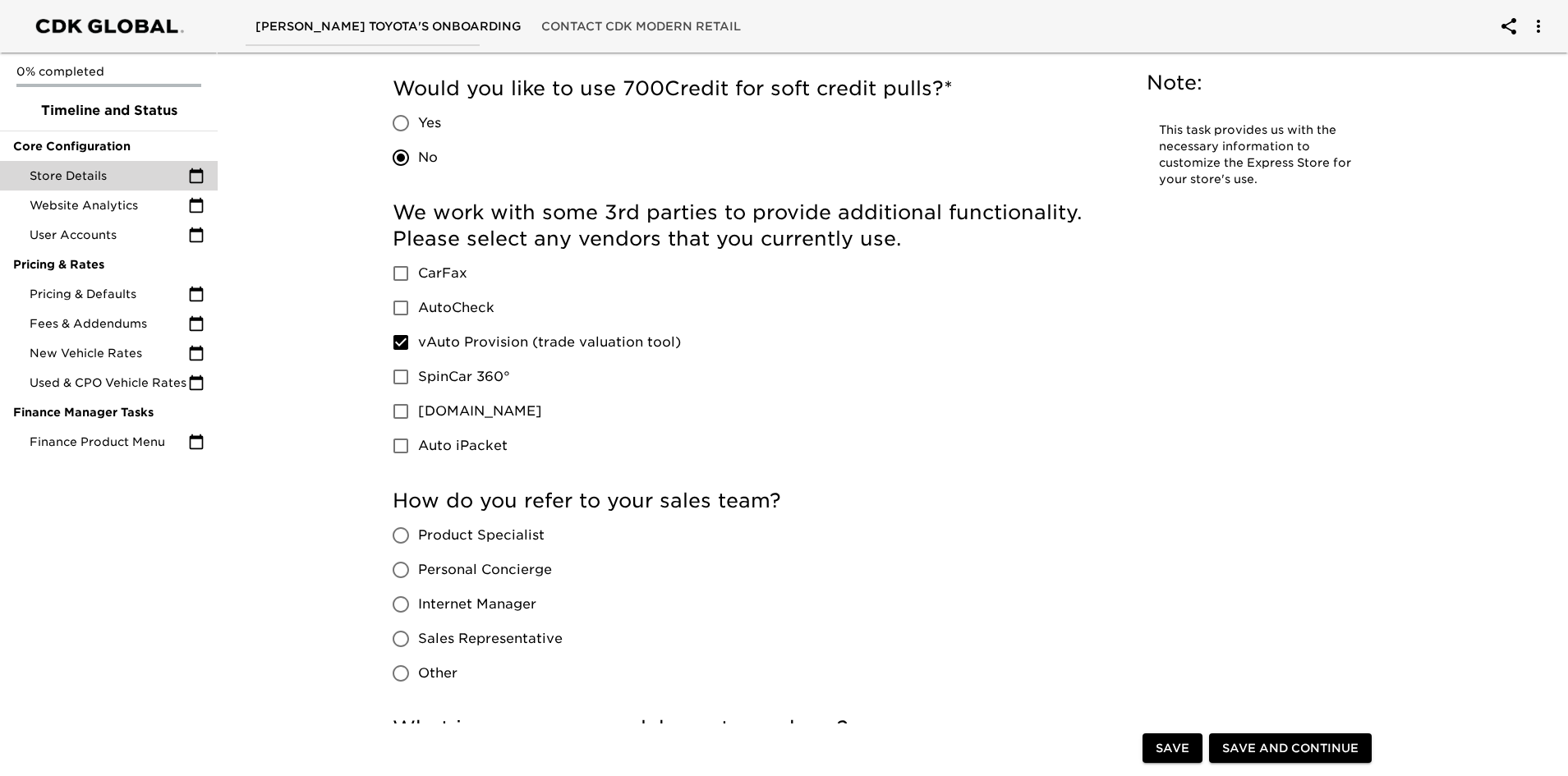
scroll to position [2136, 0]
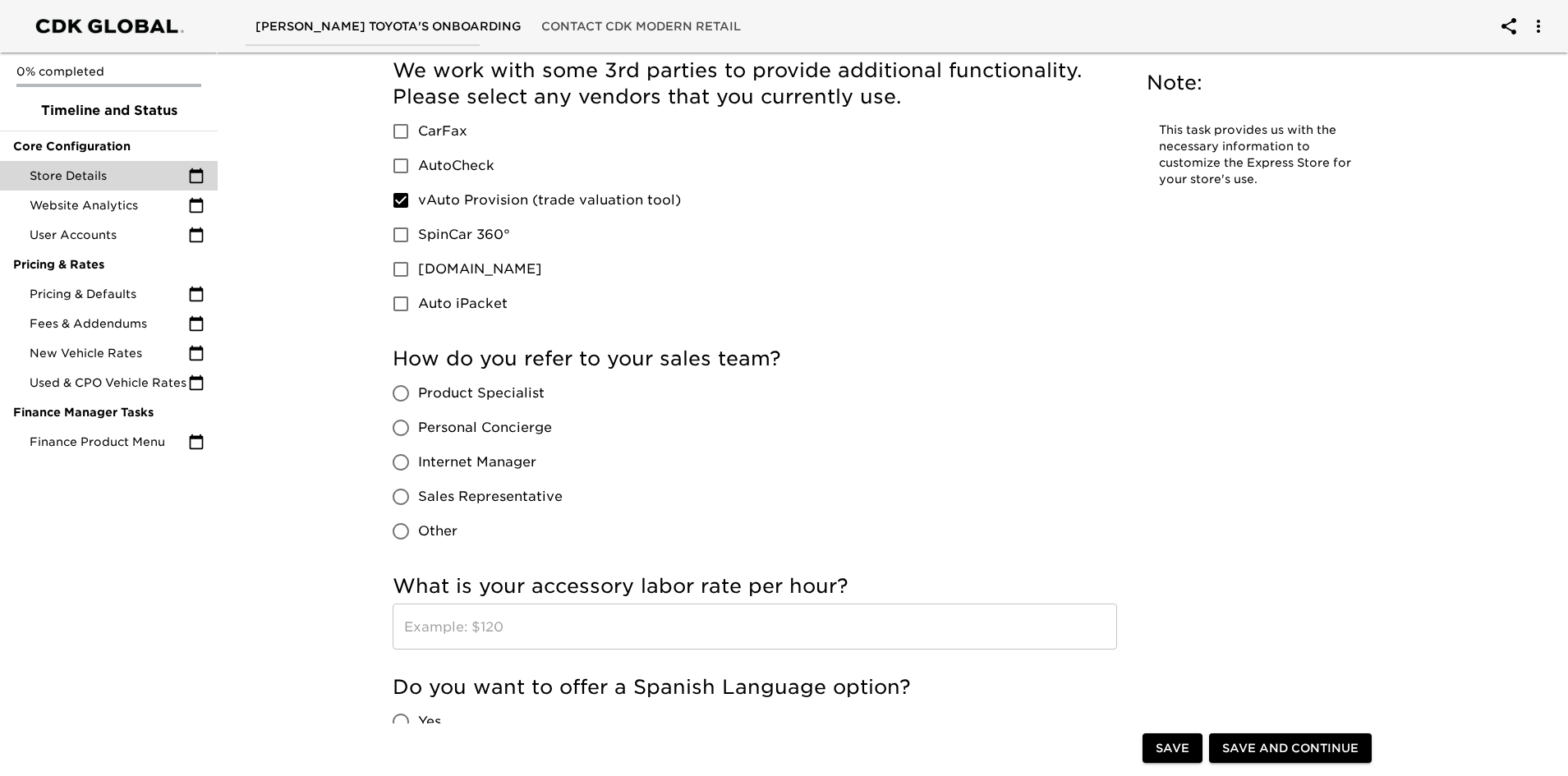
click at [397, 493] on input "Sales Representative" at bounding box center [401, 497] width 35 height 35
radio input "true"
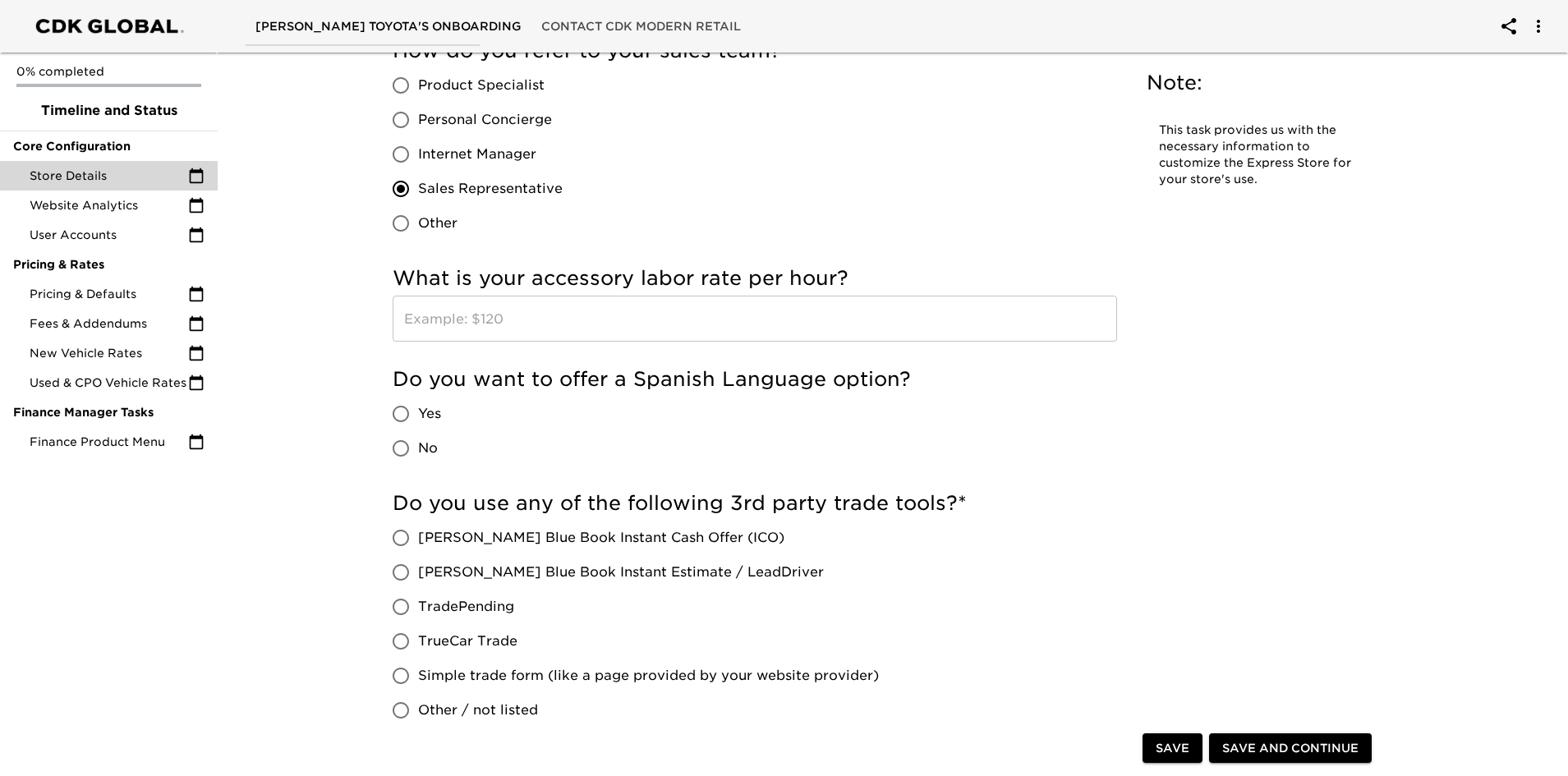
scroll to position [2464, 0]
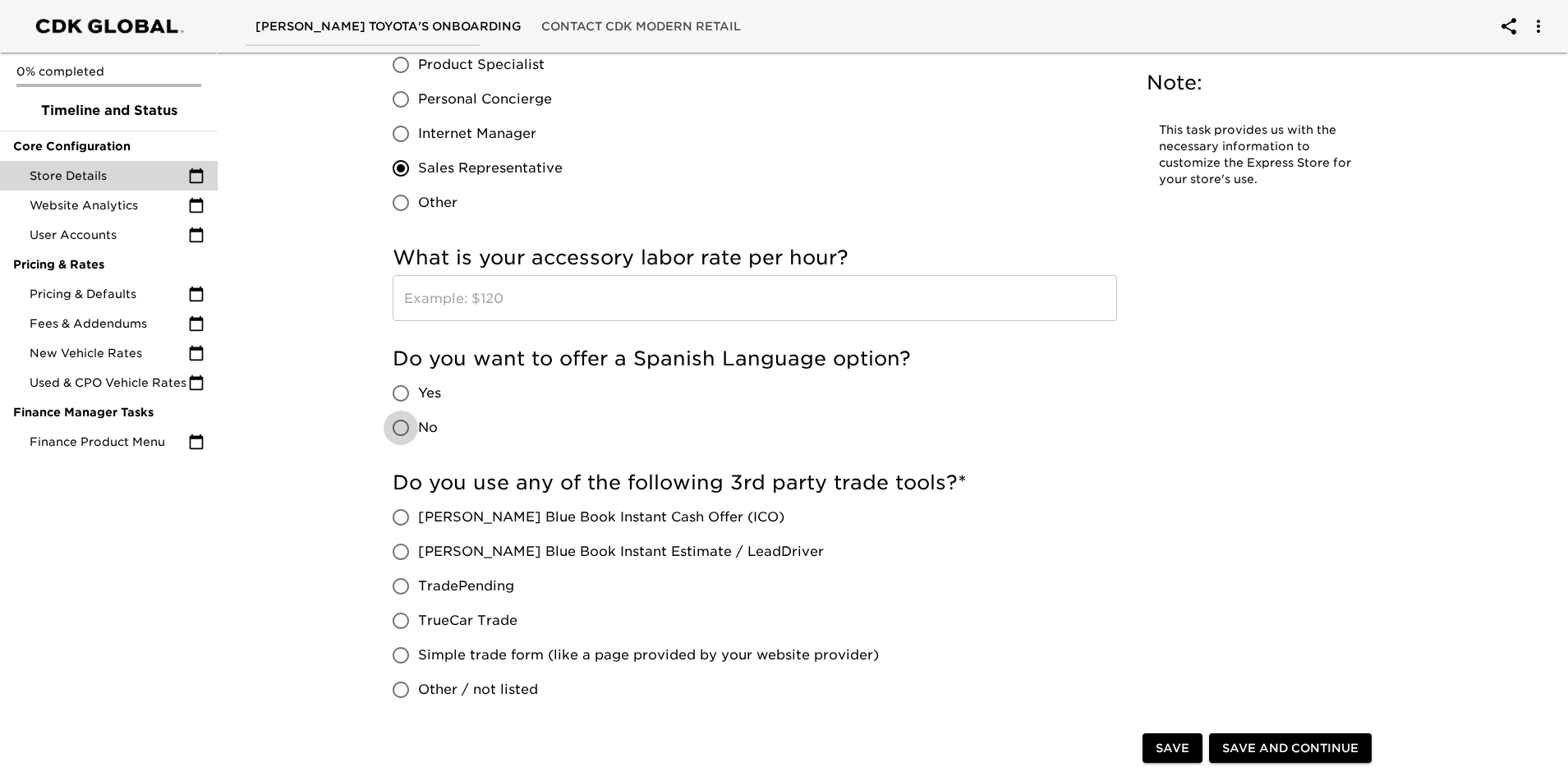
click at [402, 422] on input "No" at bounding box center [401, 428] width 35 height 35
radio input "true"
click at [392, 552] on input "[PERSON_NAME] Blue Book Instant Estimate / LeadDriver" at bounding box center [401, 553] width 35 height 35
radio input "true"
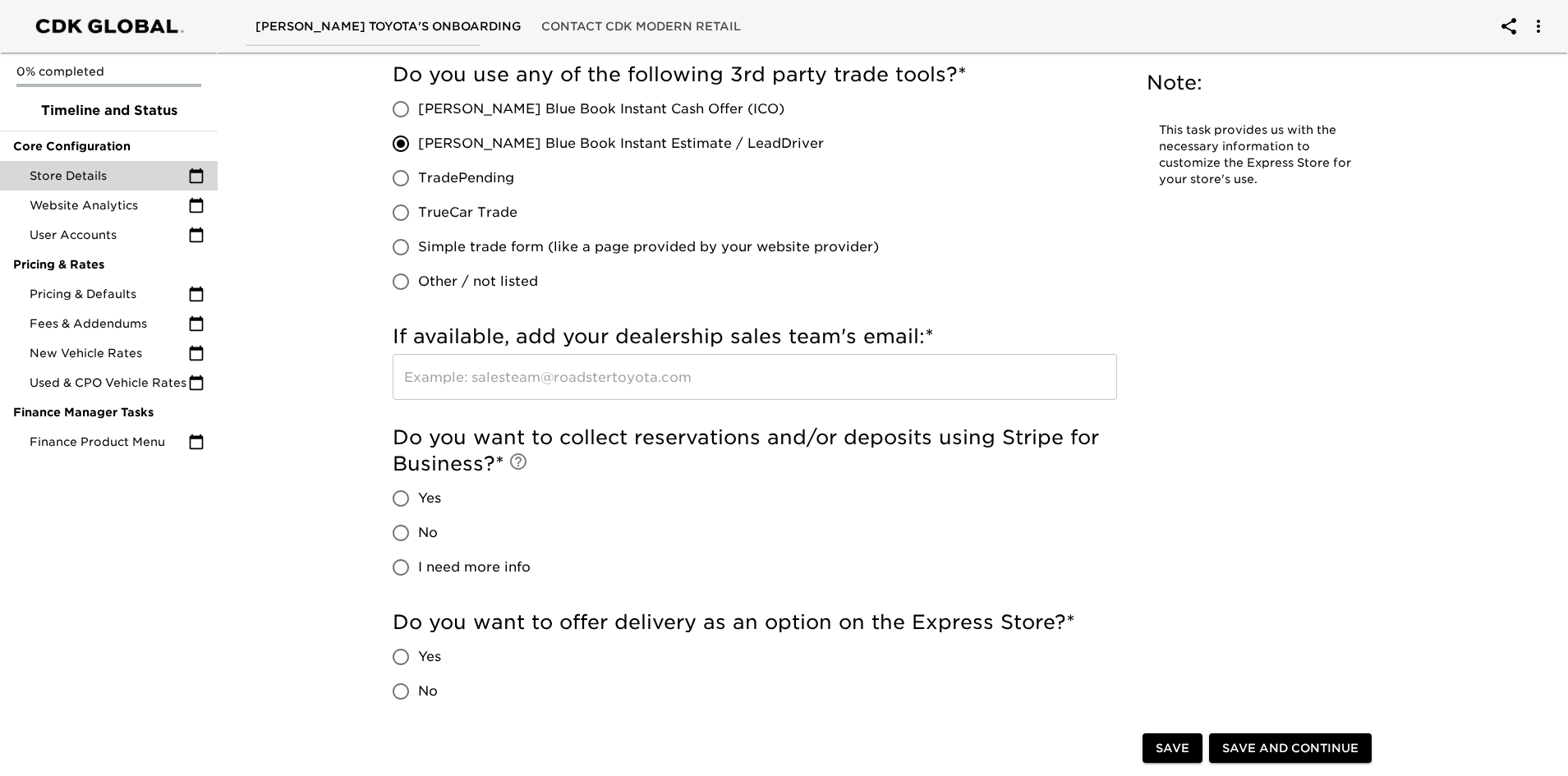
scroll to position [2956, 0]
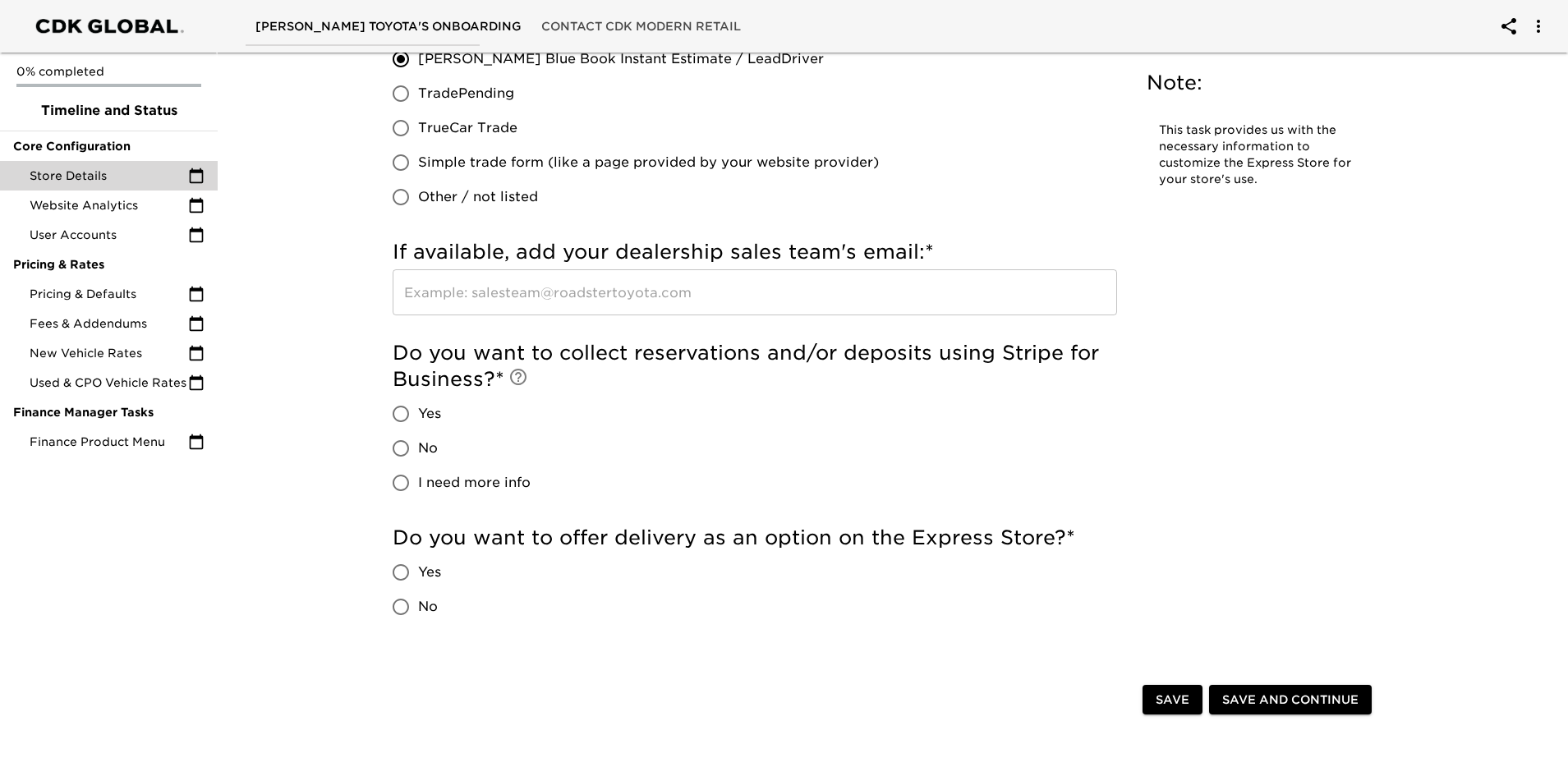
click at [400, 445] on input "No" at bounding box center [401, 449] width 35 height 35
radio input "true"
click at [404, 605] on input "No" at bounding box center [401, 607] width 35 height 35
radio input "true"
drag, startPoint x: 1290, startPoint y: 692, endPoint x: 1279, endPoint y: 692, distance: 11.0
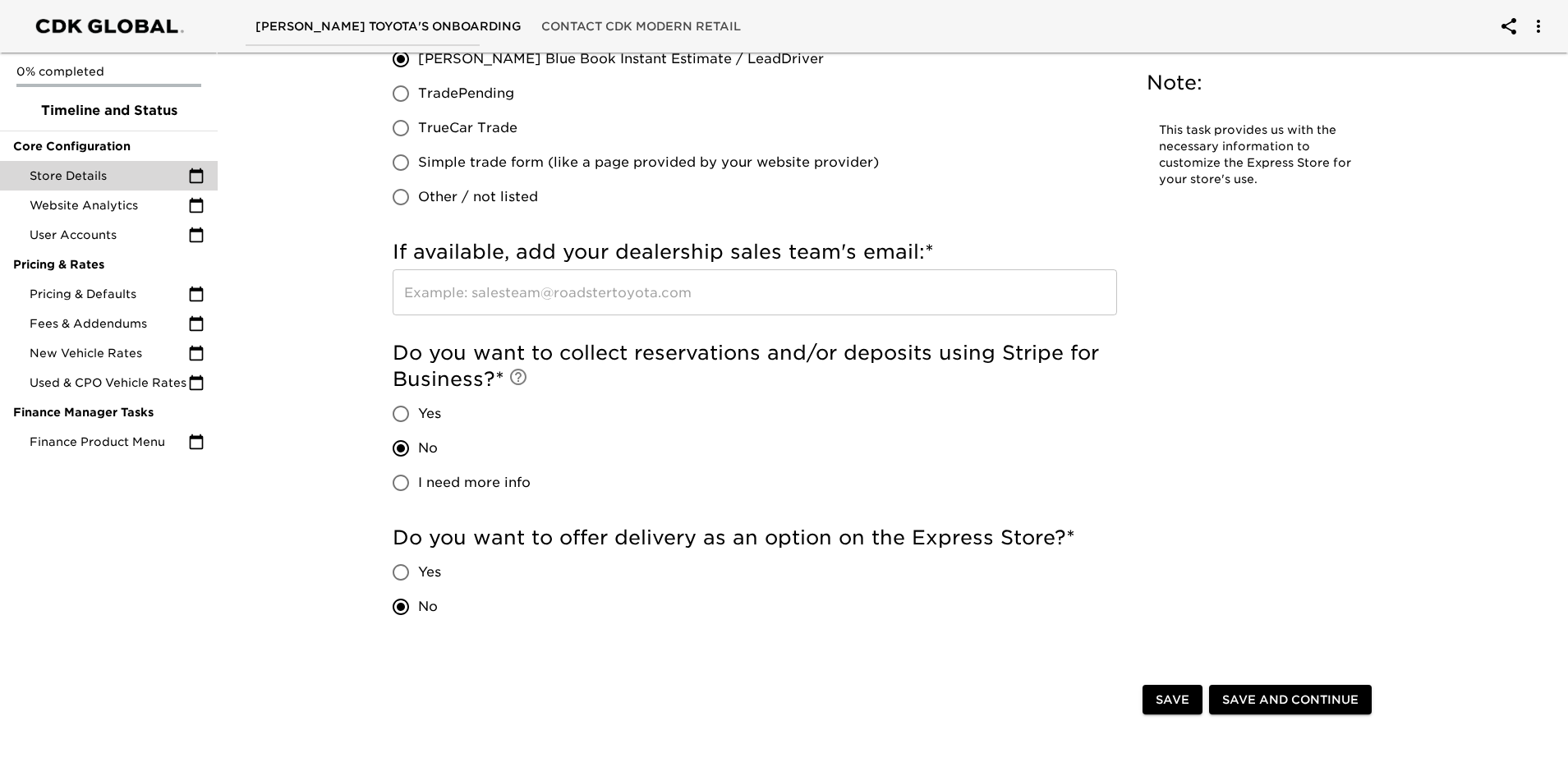
click at [1290, 692] on span "Save and Continue" at bounding box center [1290, 699] width 136 height 20
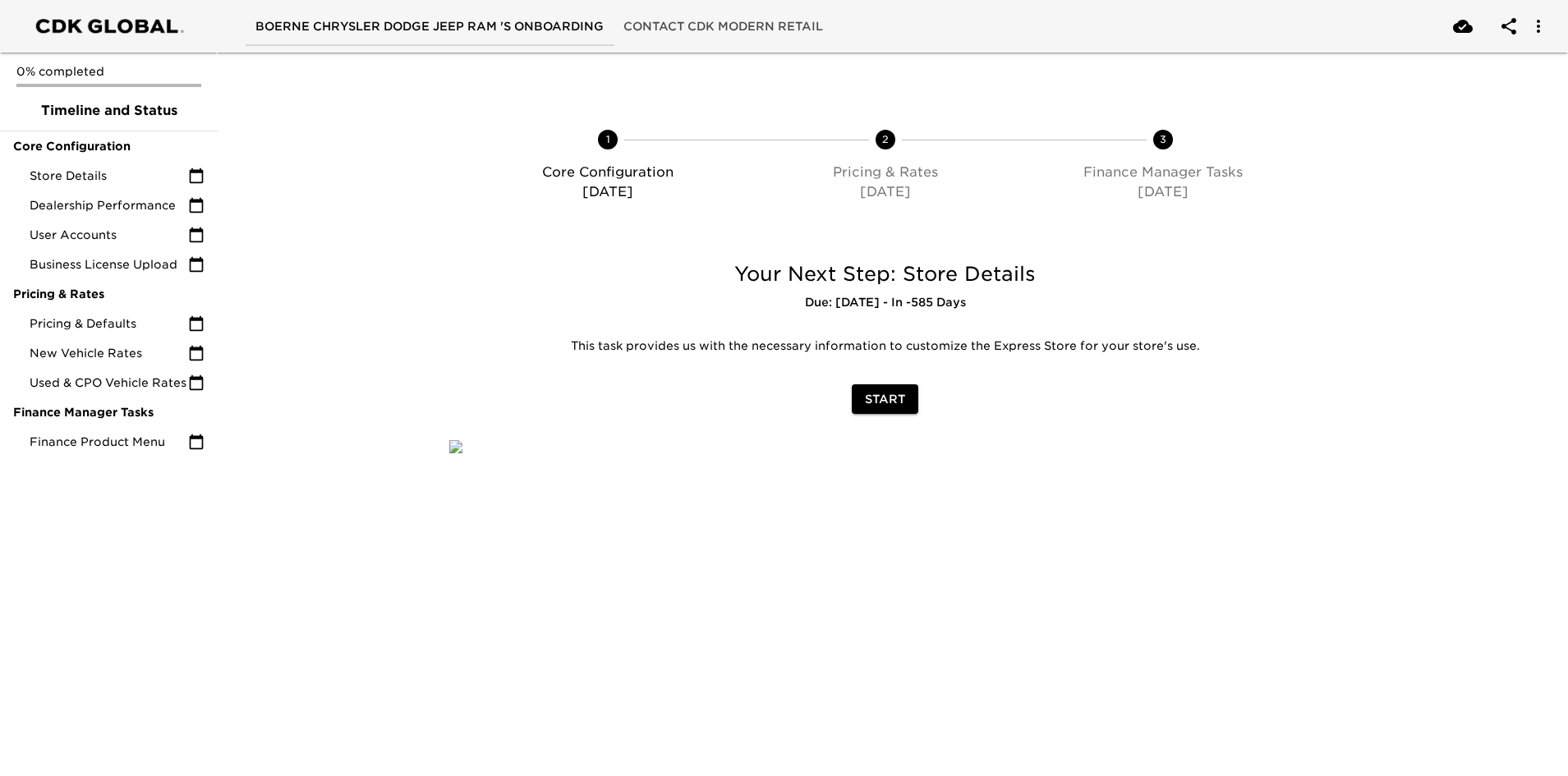
click at [904, 400] on span "Start" at bounding box center [884, 399] width 40 height 20
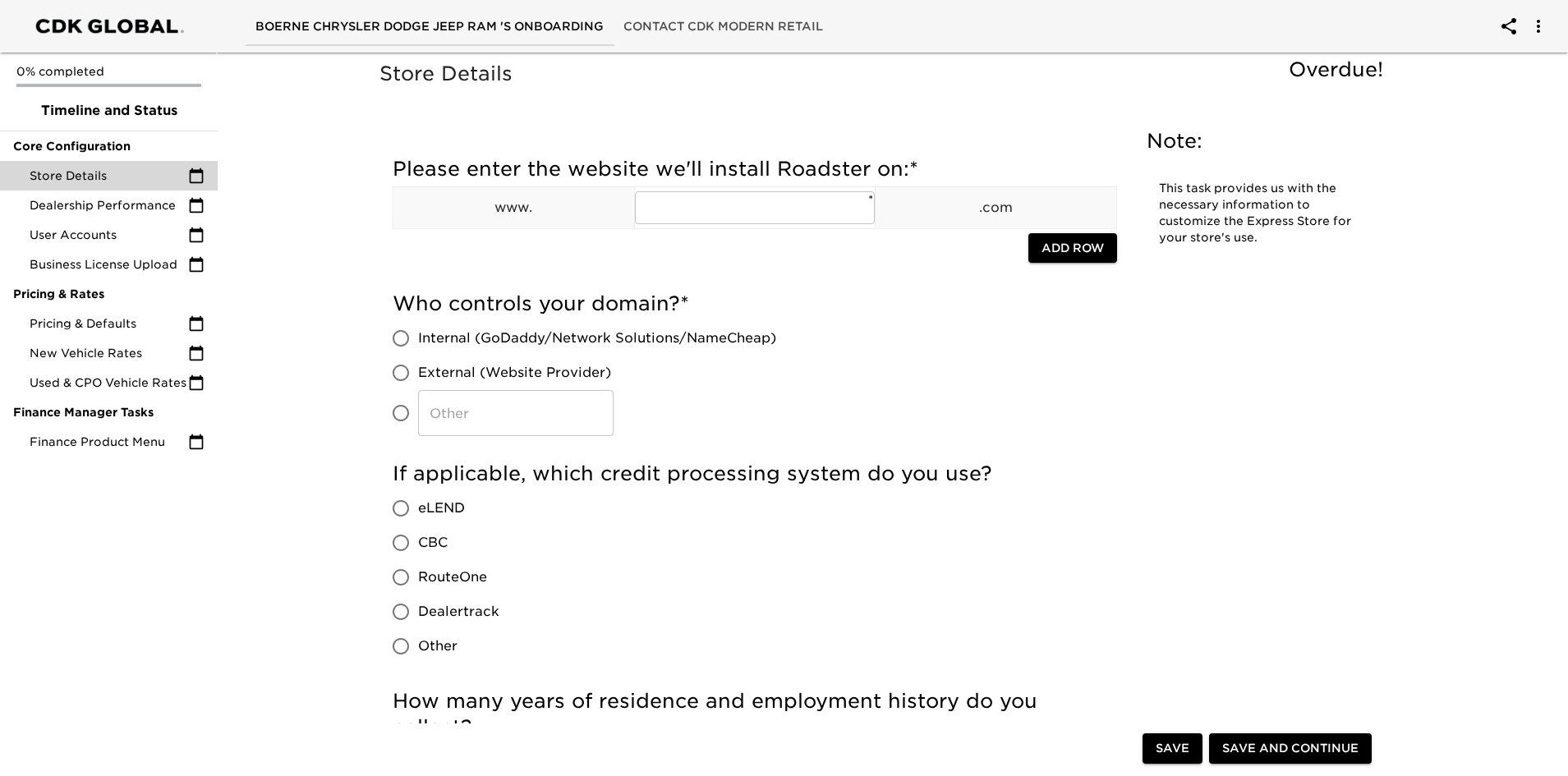
click at [403, 369] on input "External (Website Provider)" at bounding box center [401, 373] width 35 height 35
radio input "true"
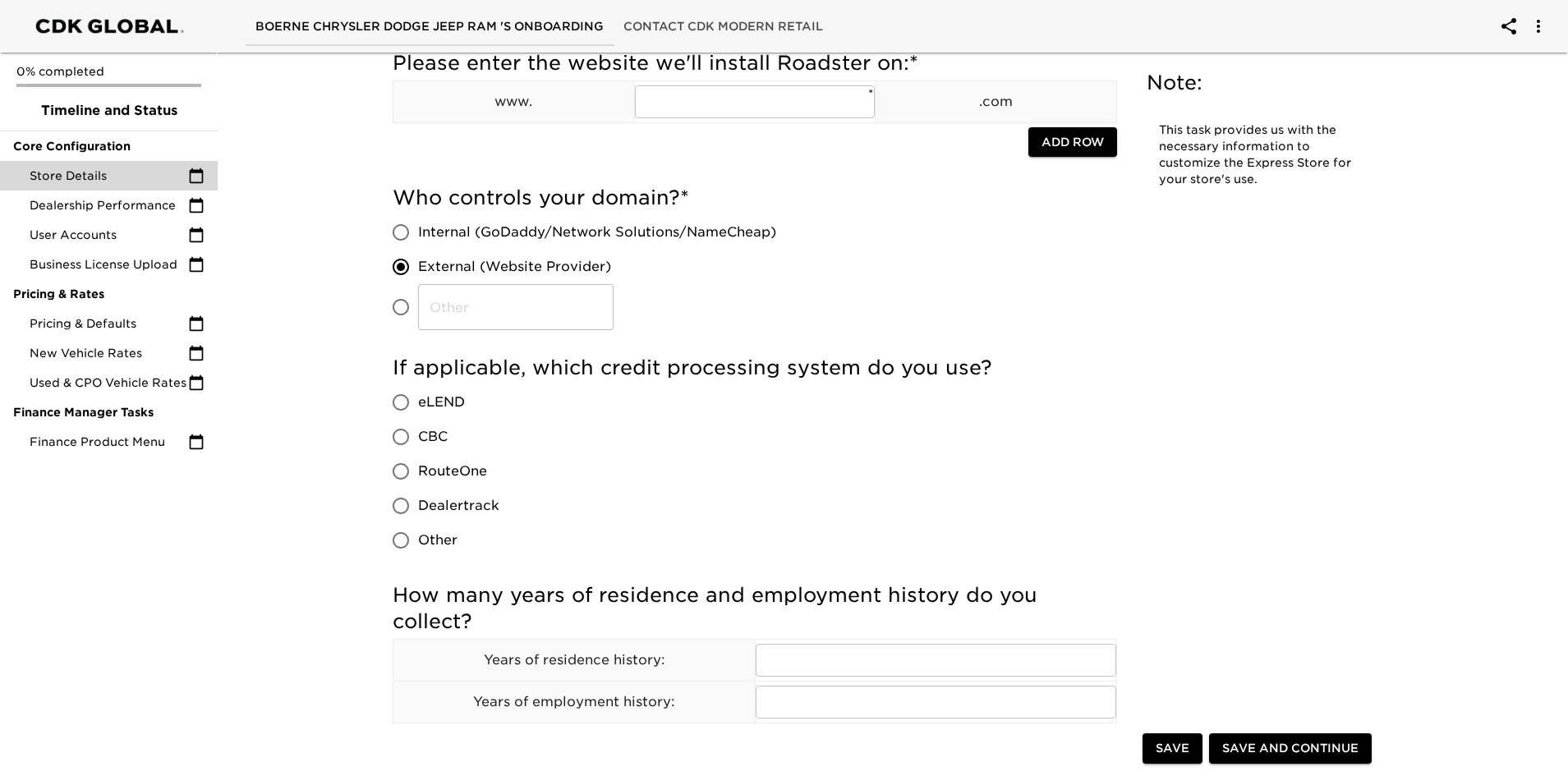
scroll to position [164, 0]
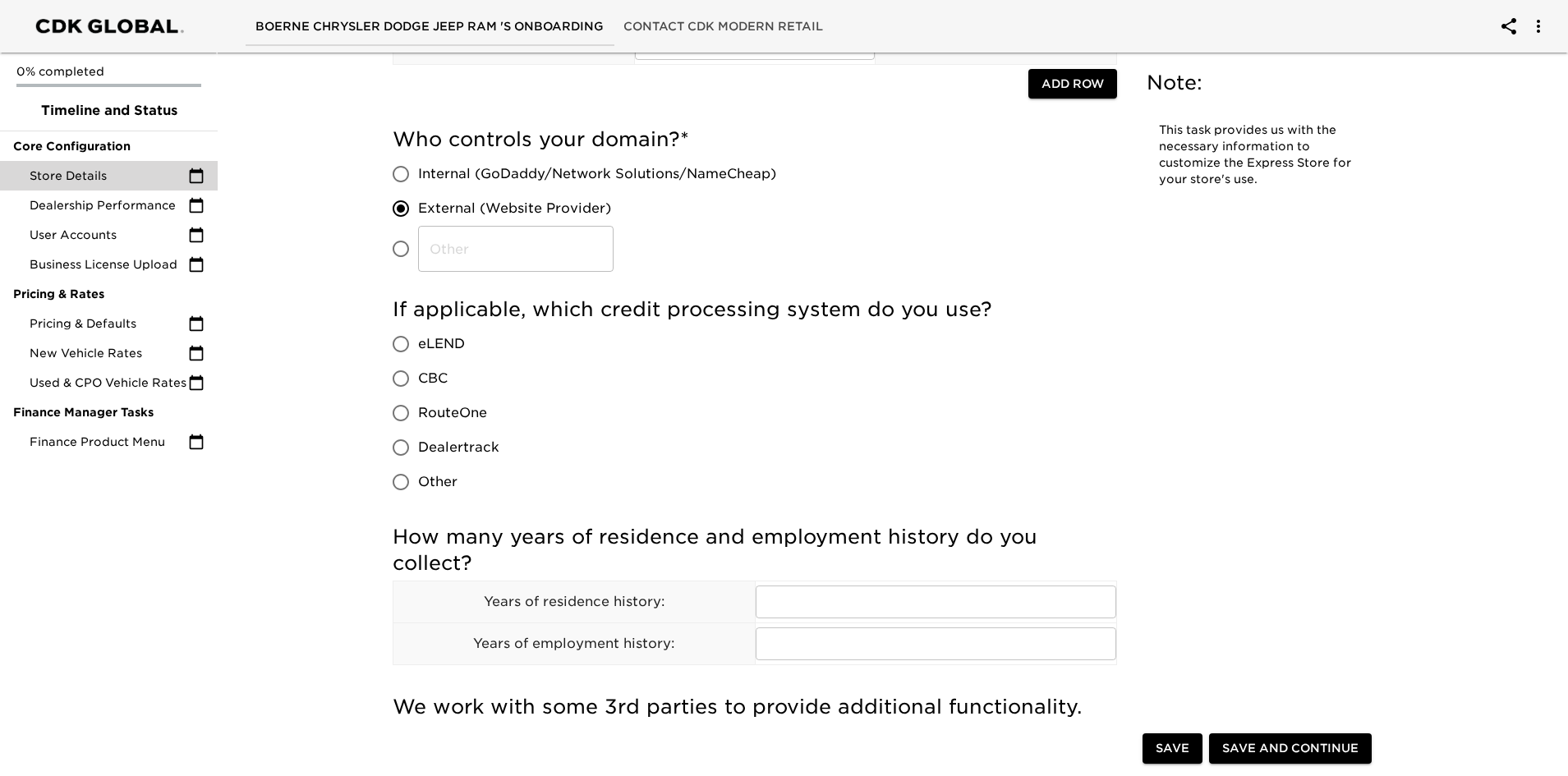
click at [406, 478] on input "Other" at bounding box center [401, 483] width 35 height 35
radio input "true"
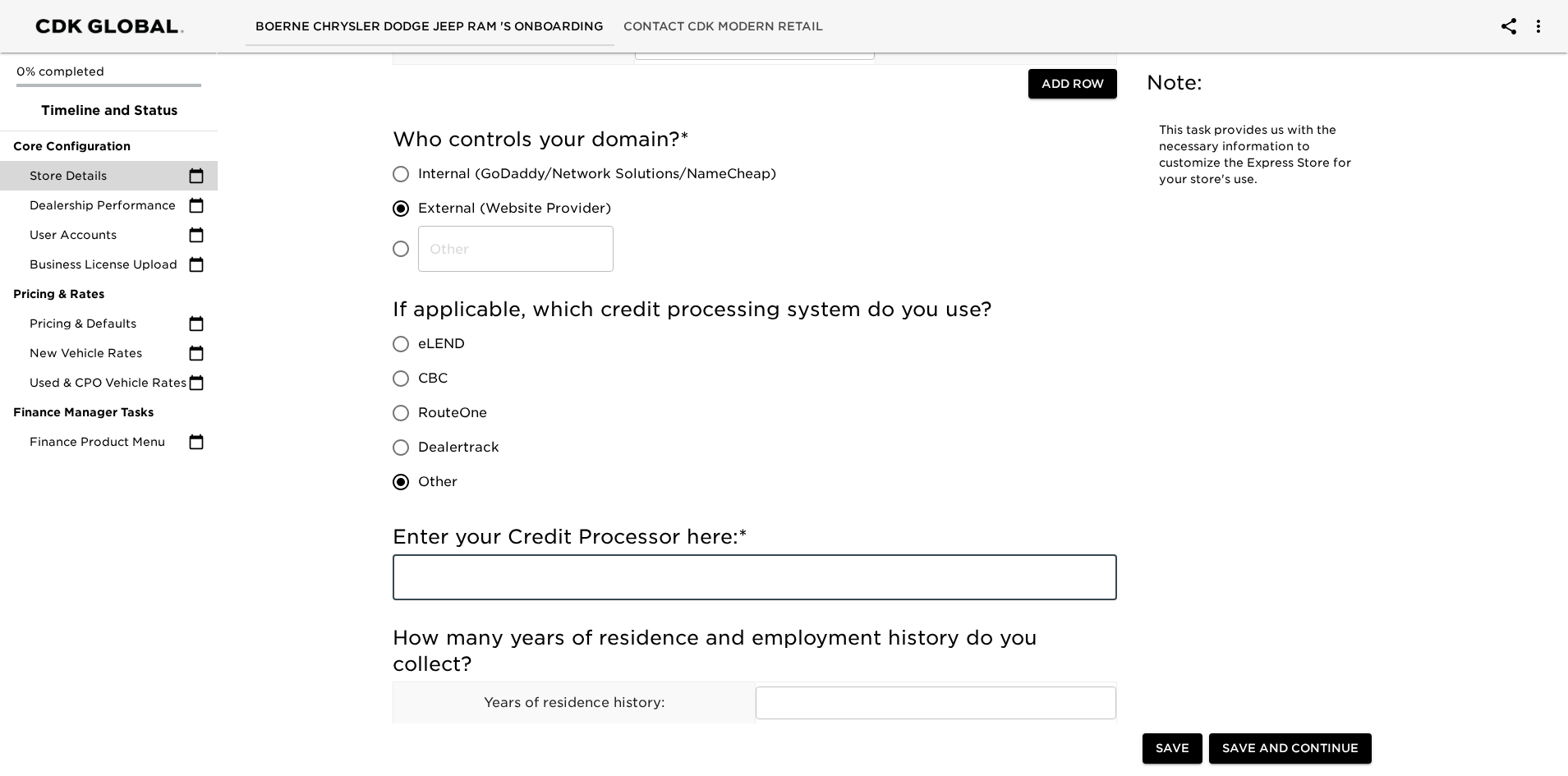
drag, startPoint x: 543, startPoint y: 579, endPoint x: 550, endPoint y: 570, distance: 11.4
click at [545, 575] on input "text" at bounding box center [755, 577] width 725 height 46
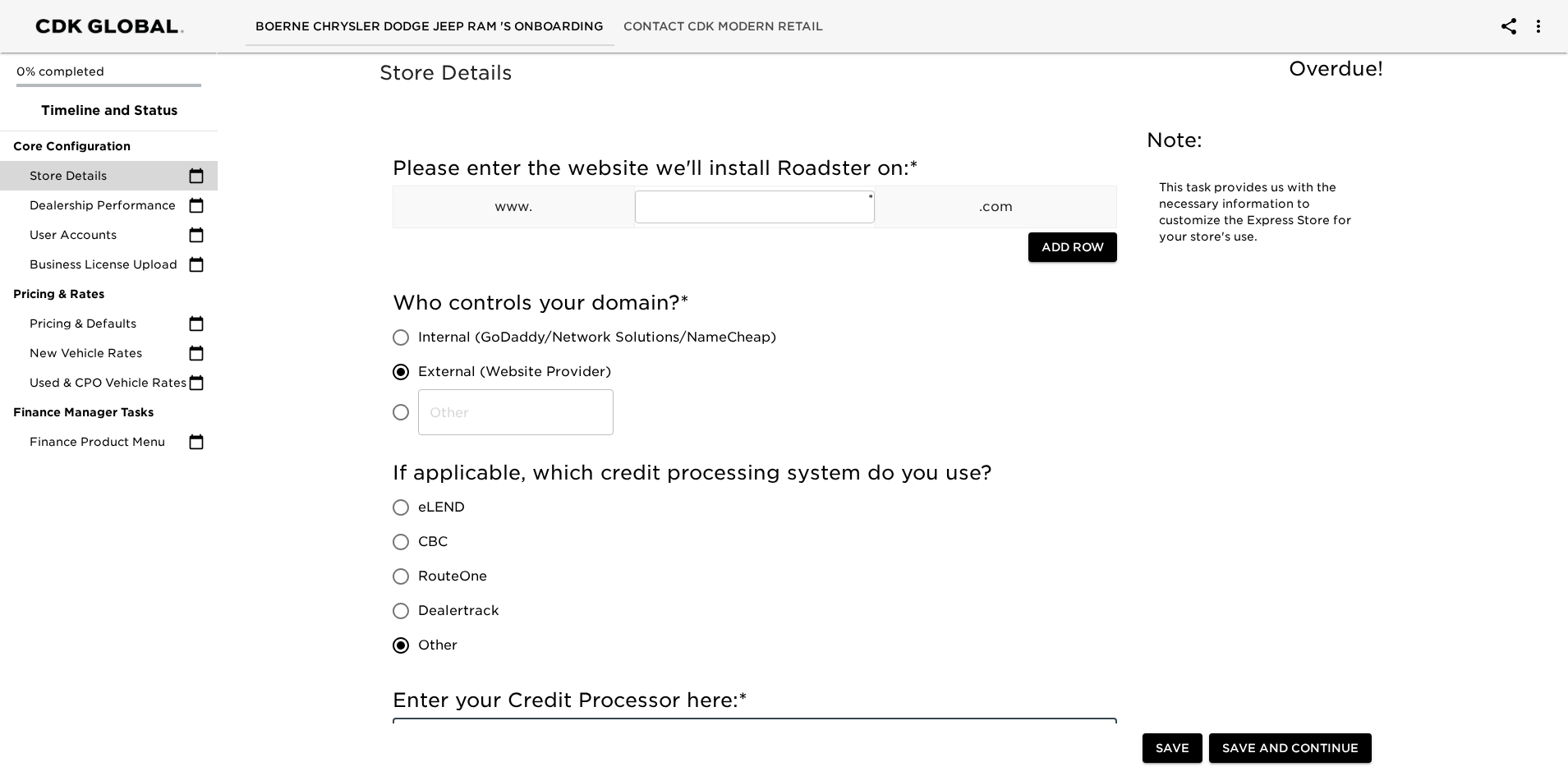
scroll to position [0, 0]
type input "700 Credit"
click at [708, 213] on input "text" at bounding box center [756, 208] width 241 height 33
click at [708, 208] on input "text" at bounding box center [756, 208] width 241 height 33
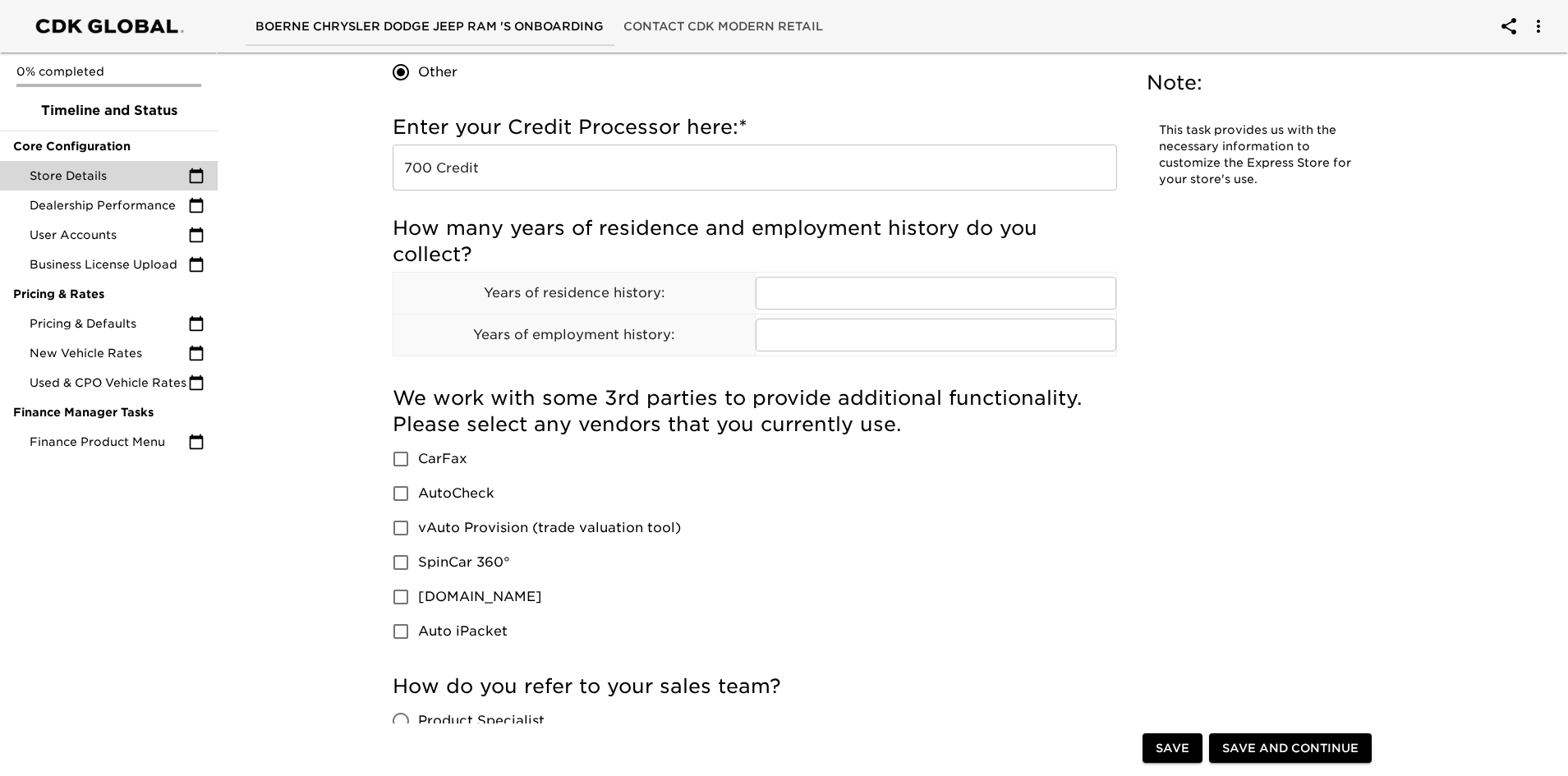
scroll to position [575, 0]
type input "boernedodge"
click at [819, 285] on input "text" at bounding box center [937, 292] width 361 height 33
type input "2"
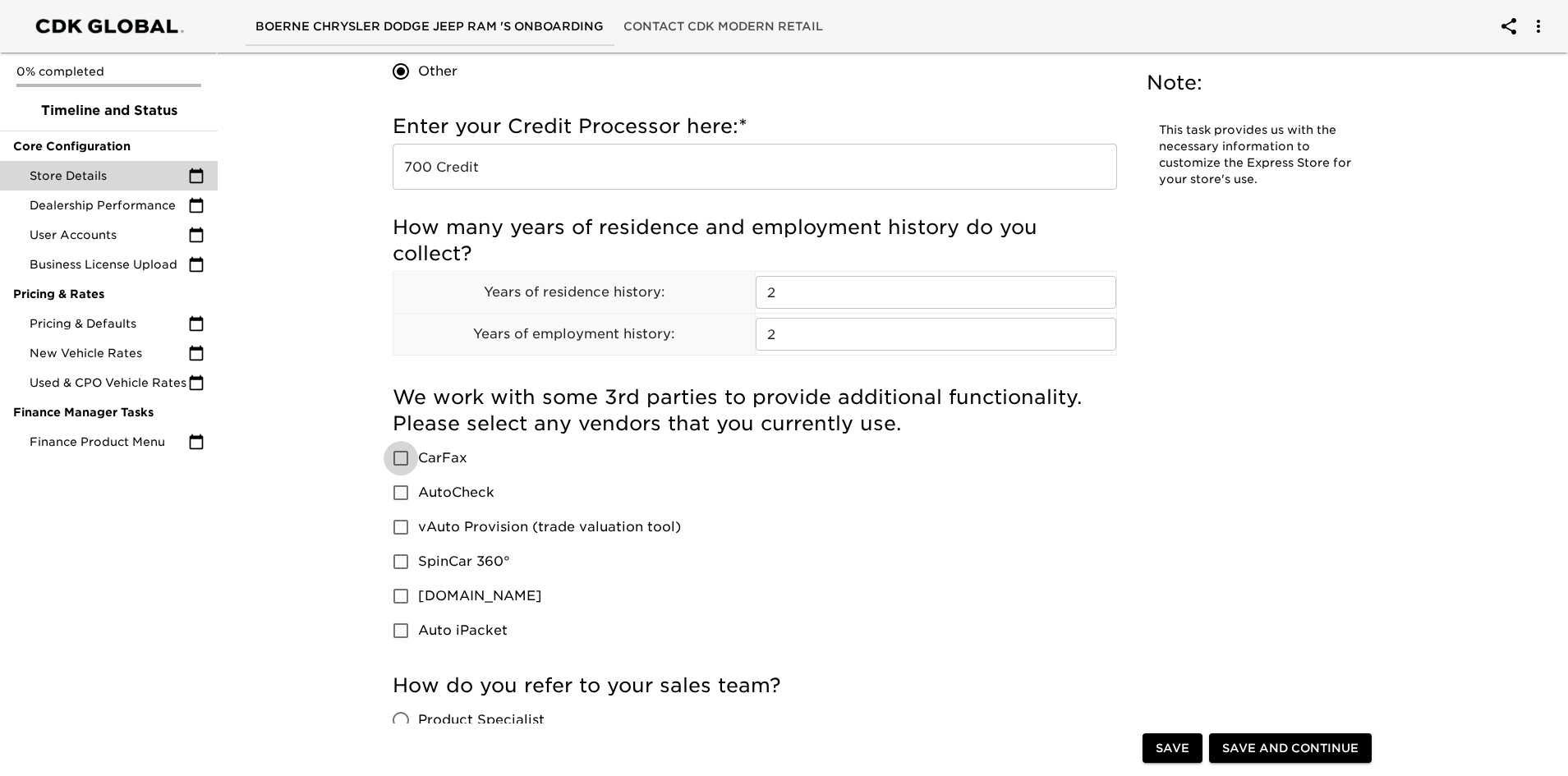
click at [413, 520] on input "vAuto Provision (trade valuation tool)" at bounding box center [401, 527] width 35 height 35
checkbox input "true"
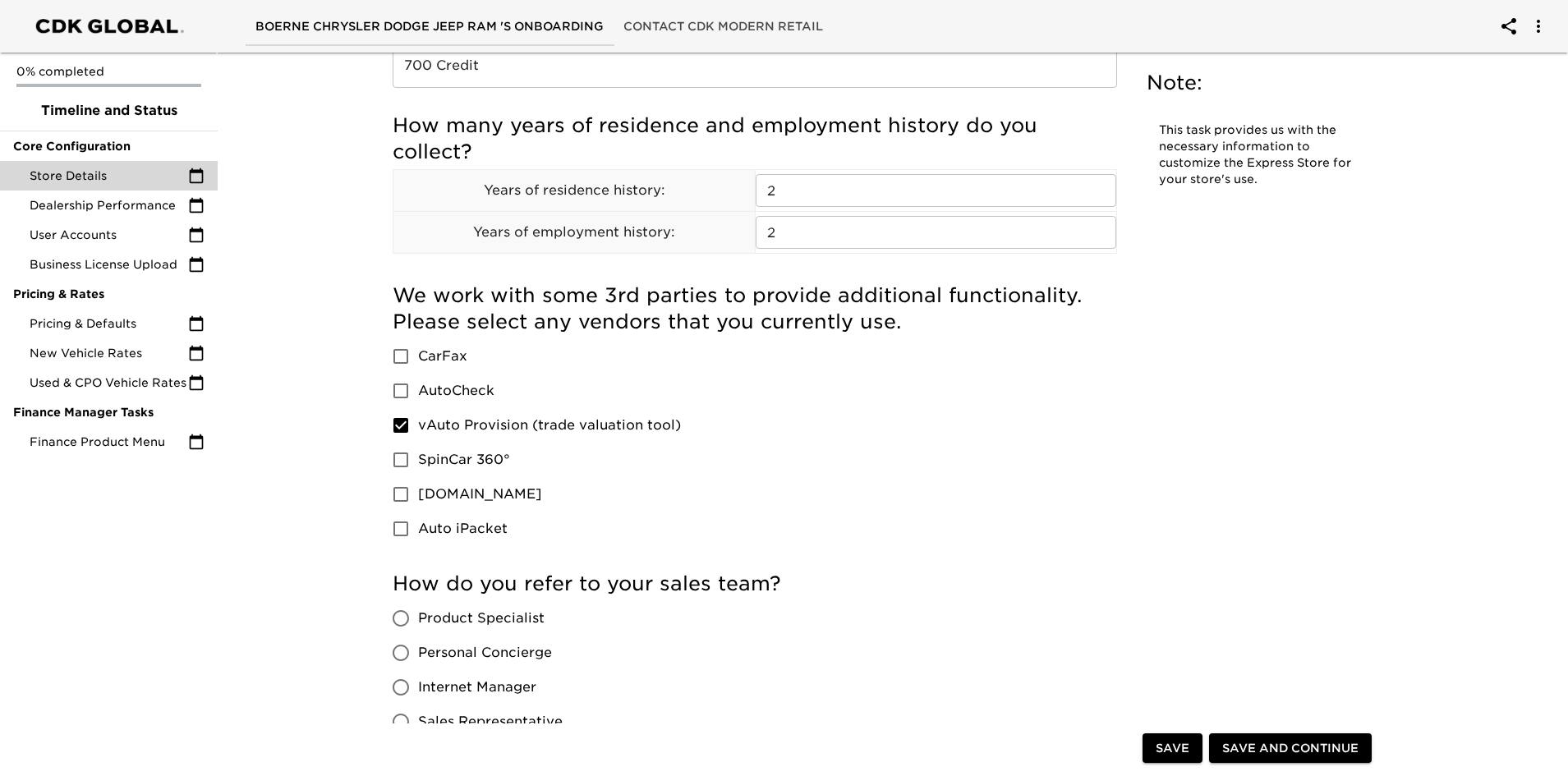
scroll to position [986, 0]
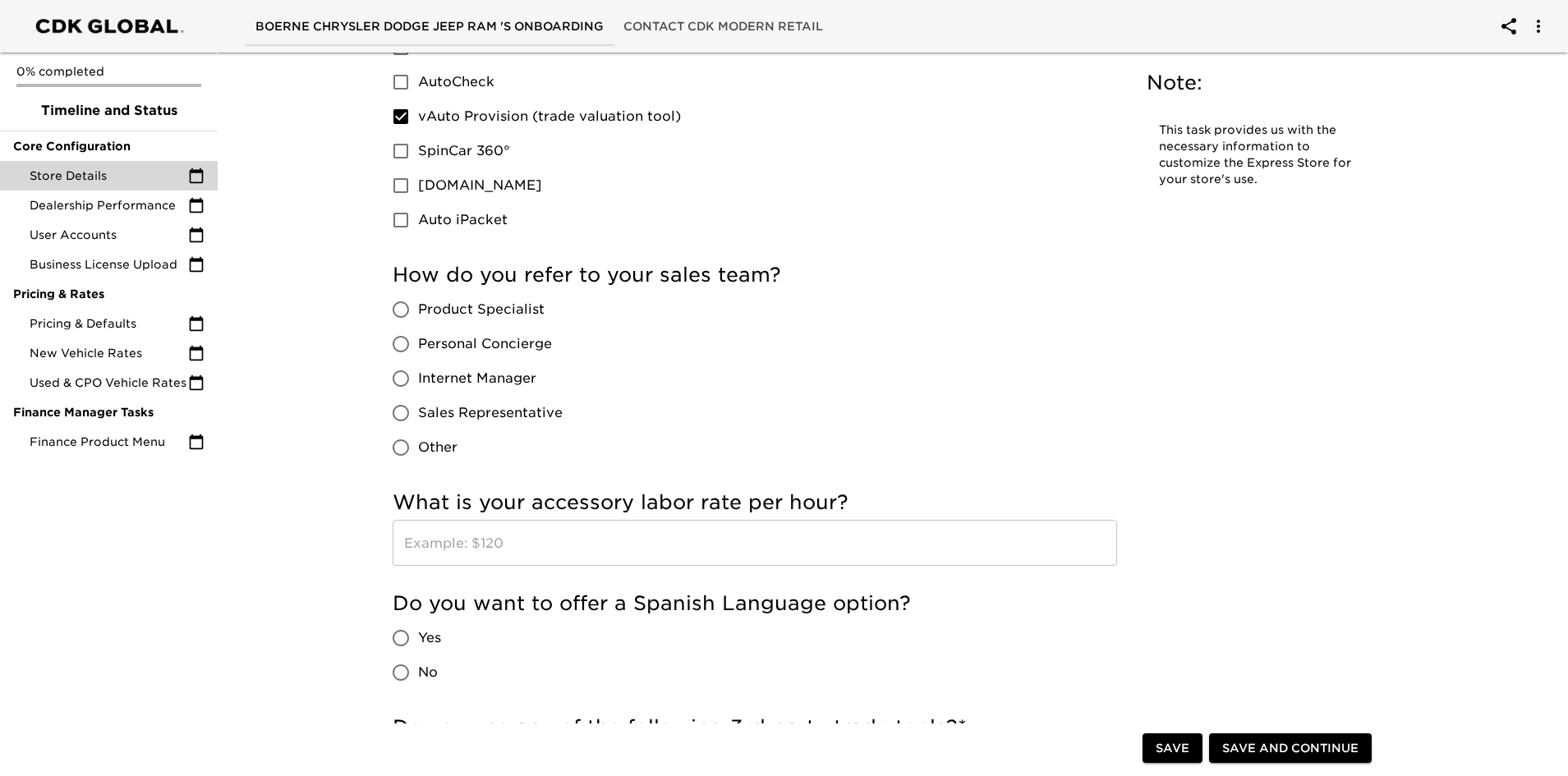
click at [403, 406] on input "Sales Representative" at bounding box center [401, 414] width 35 height 35
radio input "true"
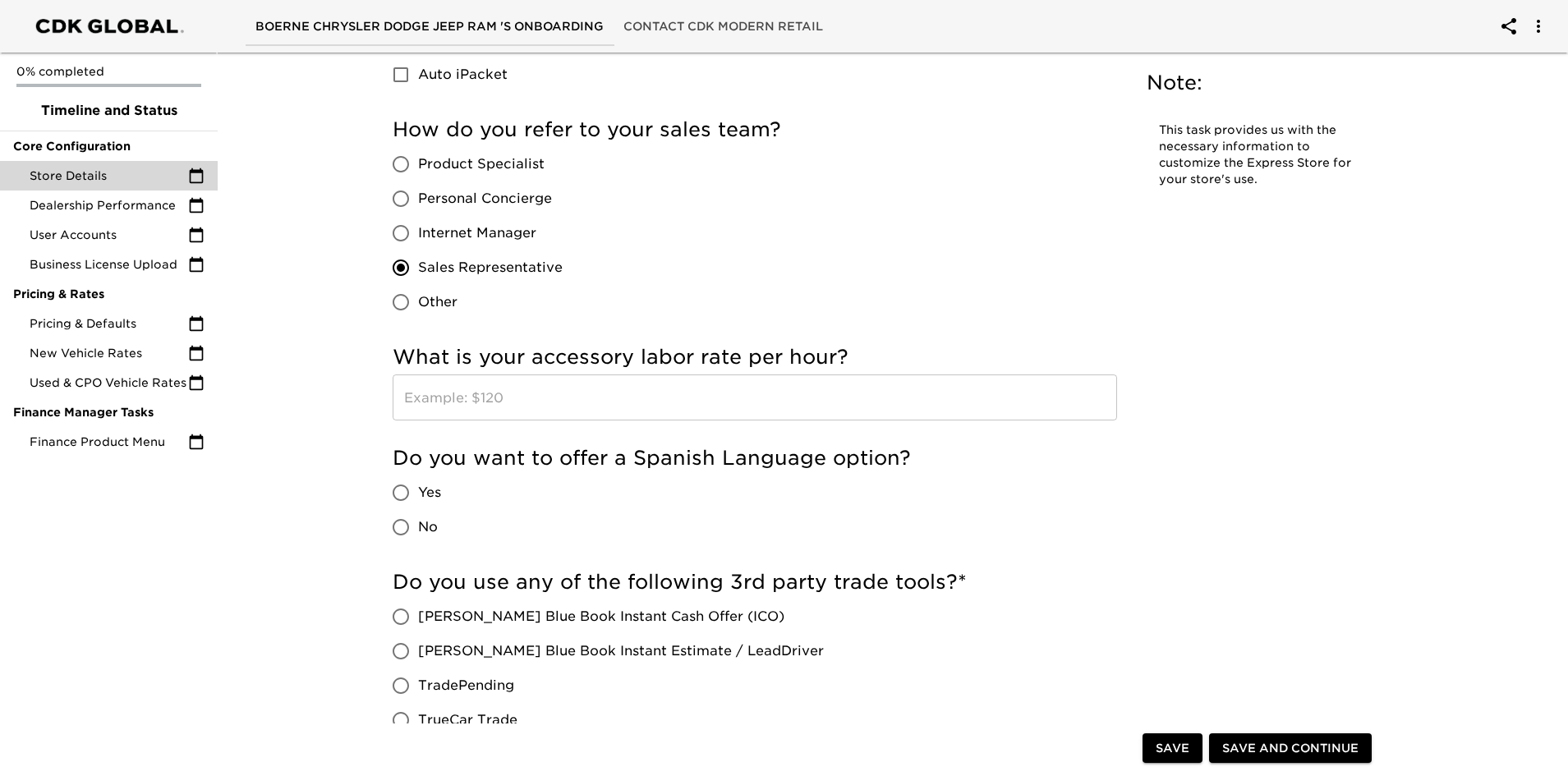
scroll to position [1314, 0]
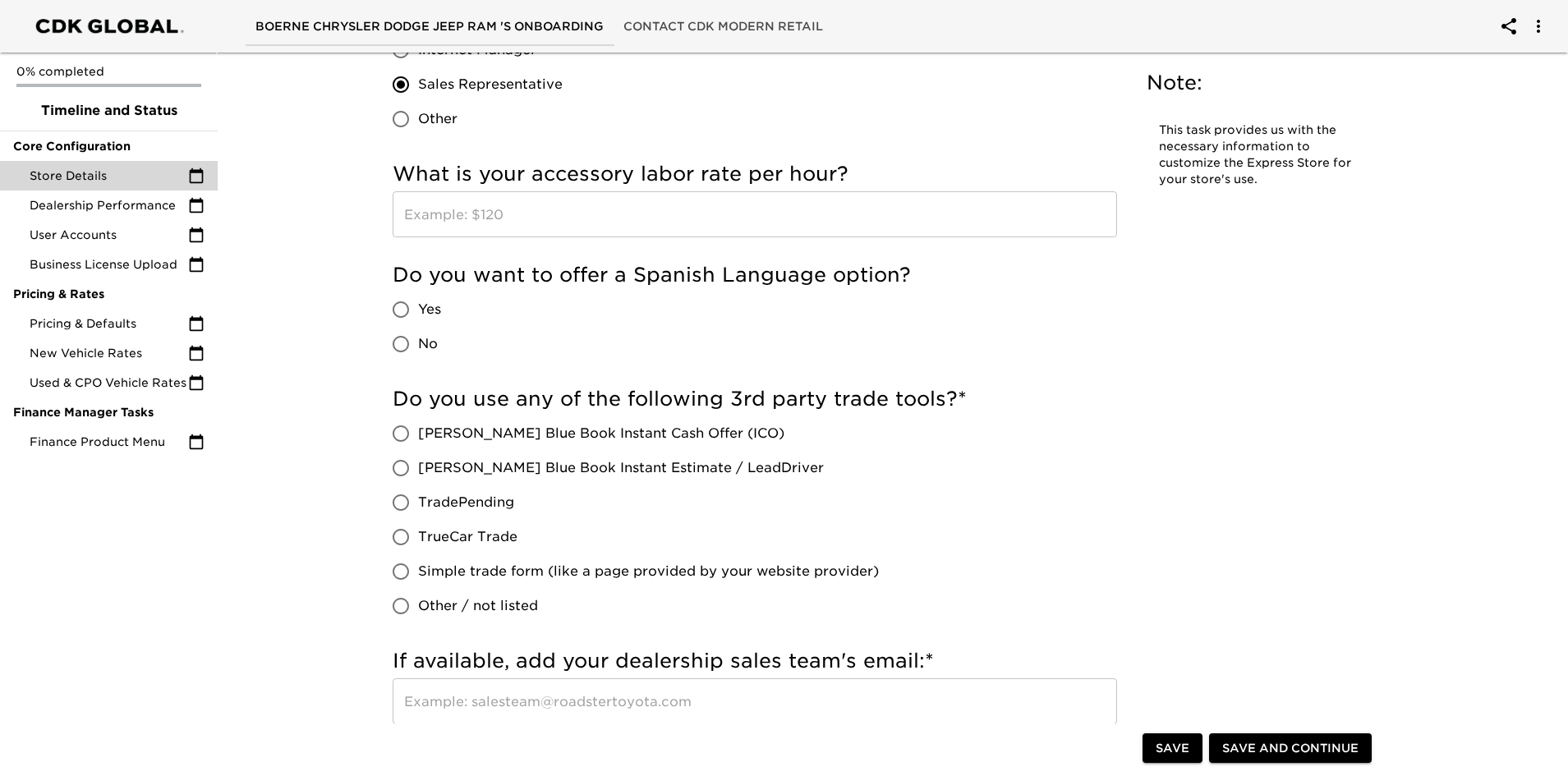
click at [396, 339] on input "No" at bounding box center [401, 345] width 35 height 35
radio input "true"
click at [398, 461] on input "[PERSON_NAME] Blue Book Instant Estimate / LeadDriver" at bounding box center [401, 468] width 35 height 35
radio input "true"
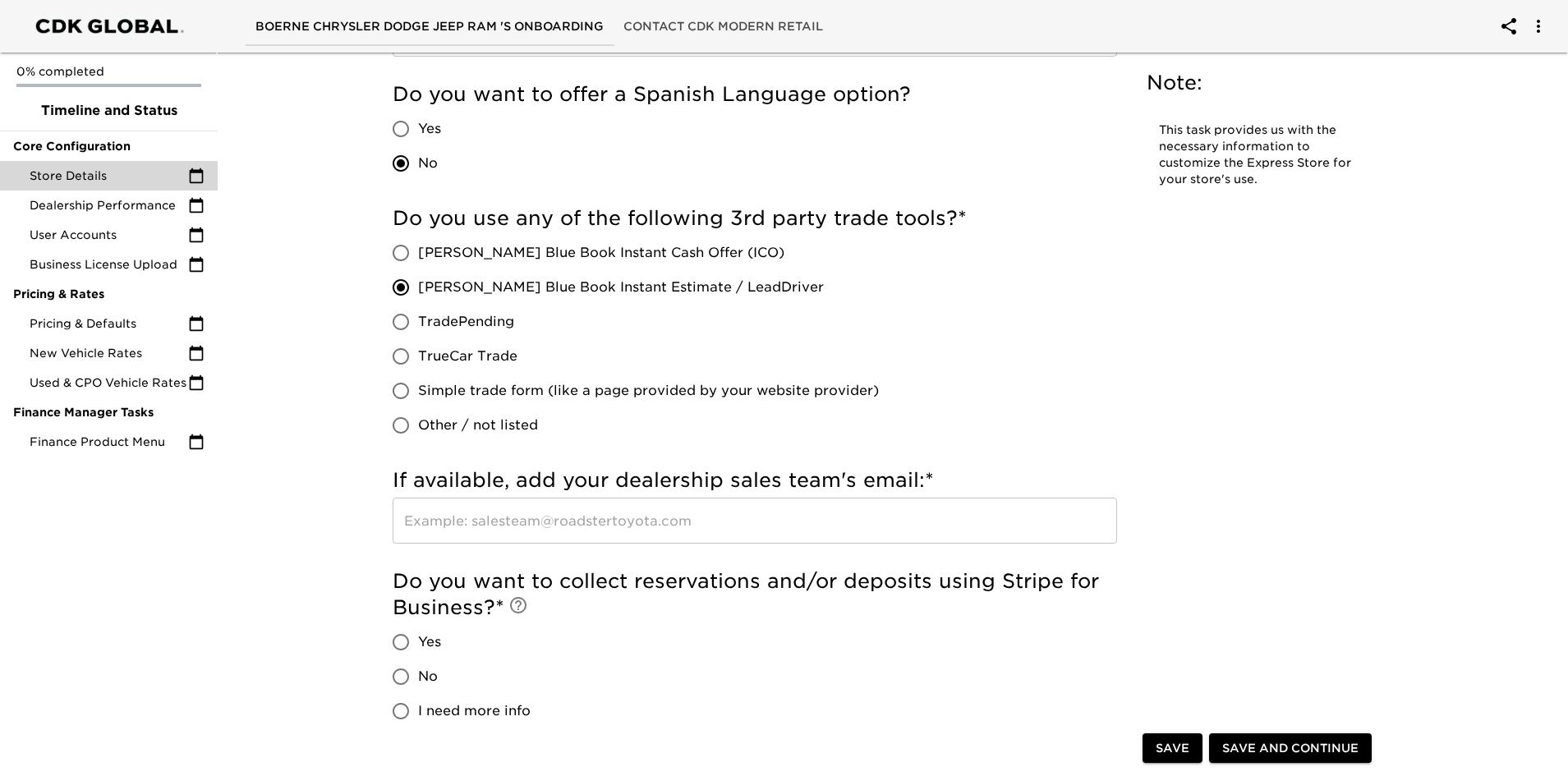
scroll to position [1642, 0]
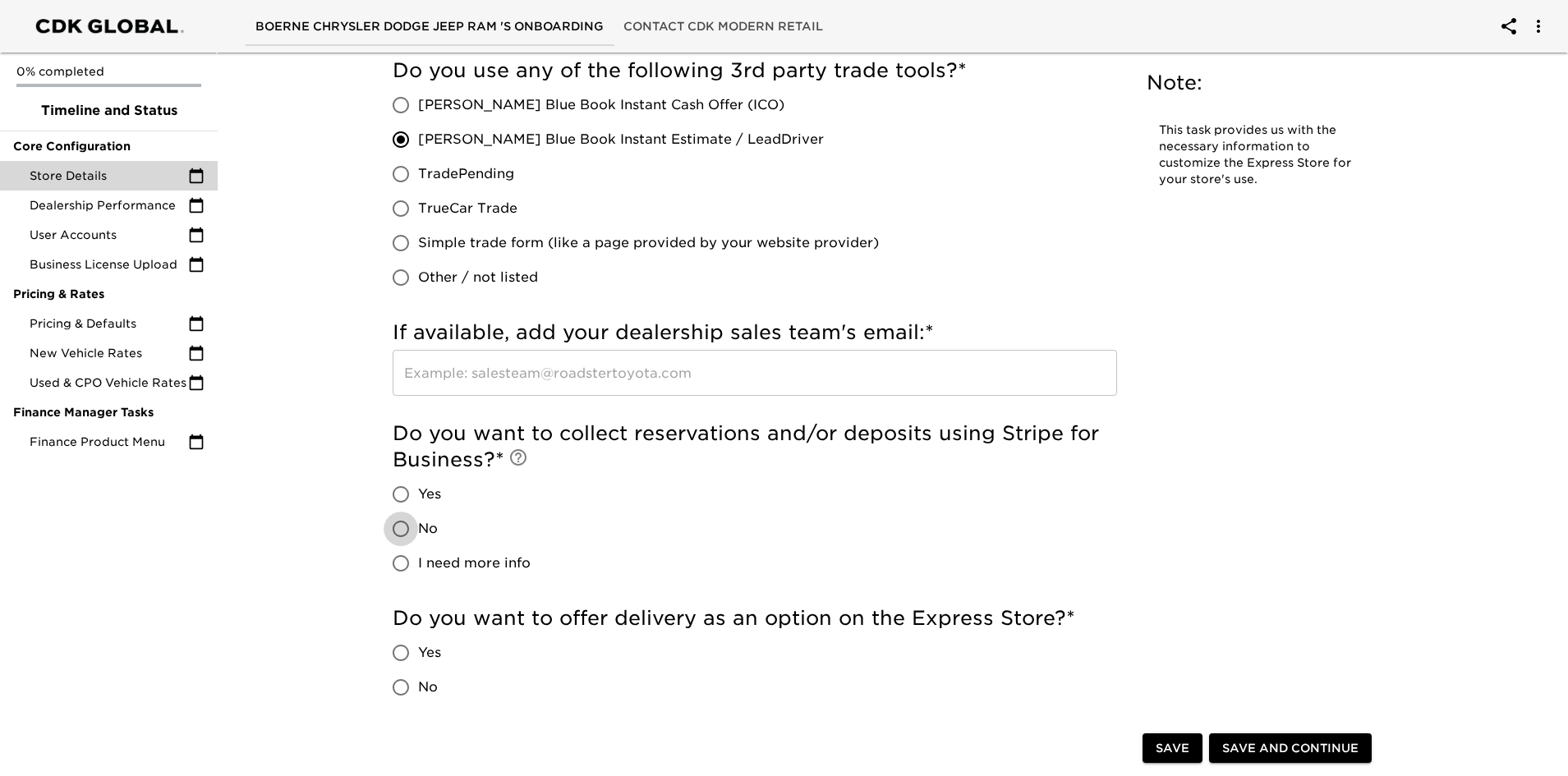
click at [401, 529] on input "No" at bounding box center [401, 529] width 35 height 35
radio input "true"
click at [401, 685] on input "No" at bounding box center [401, 688] width 35 height 35
radio input "true"
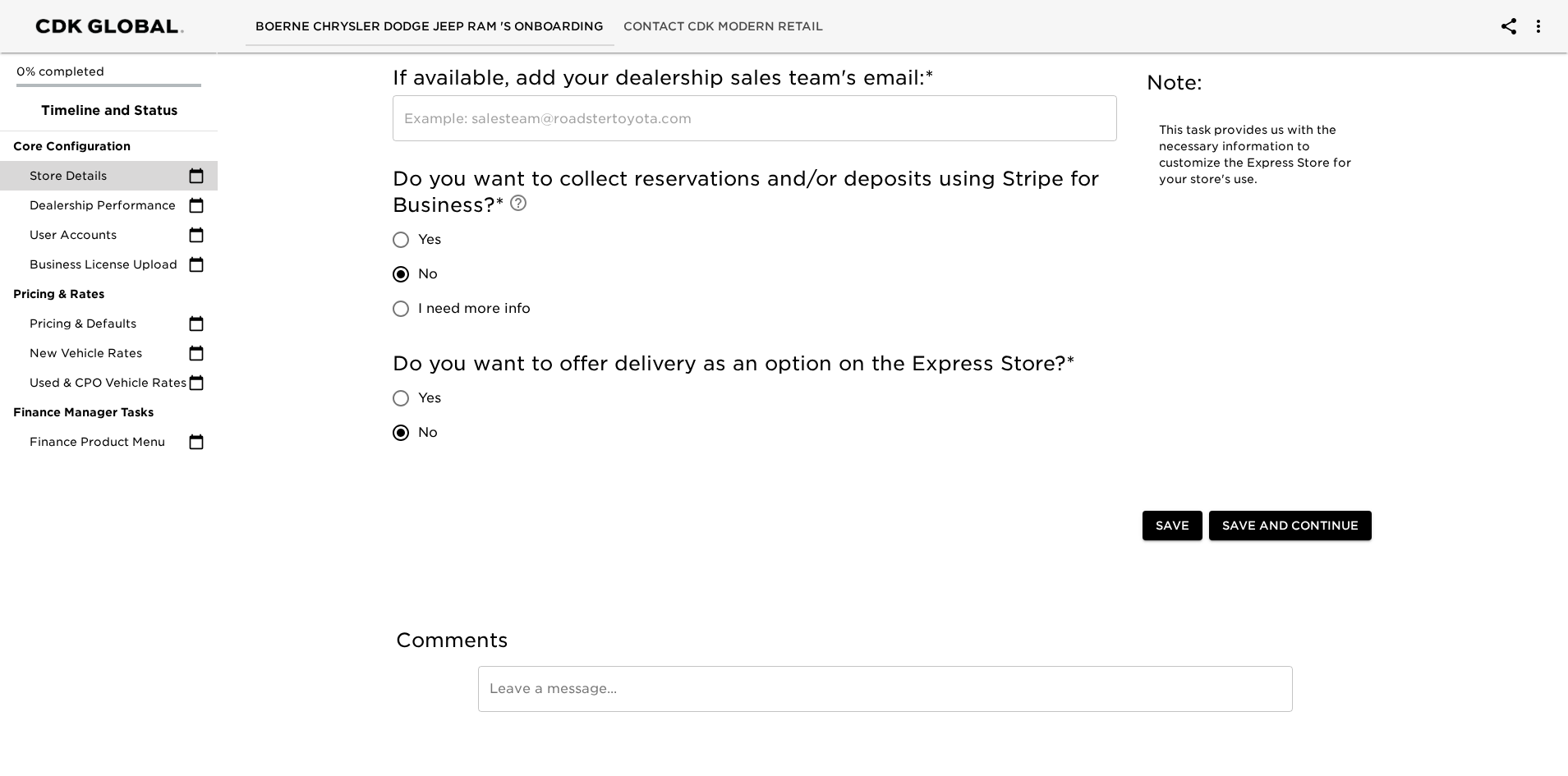
scroll to position [1910, 0]
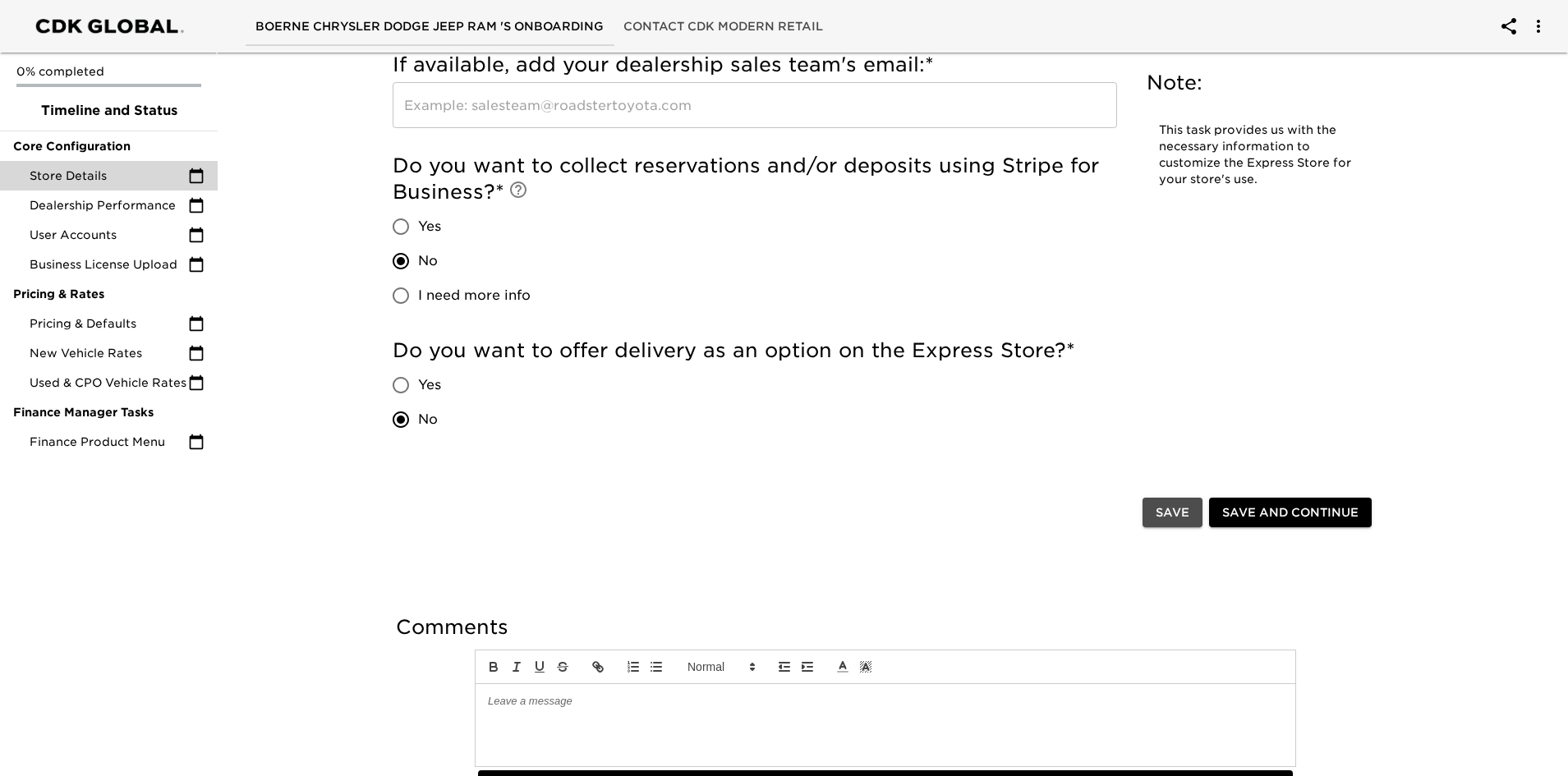
click at [1172, 517] on span "Save" at bounding box center [1173, 513] width 34 height 20
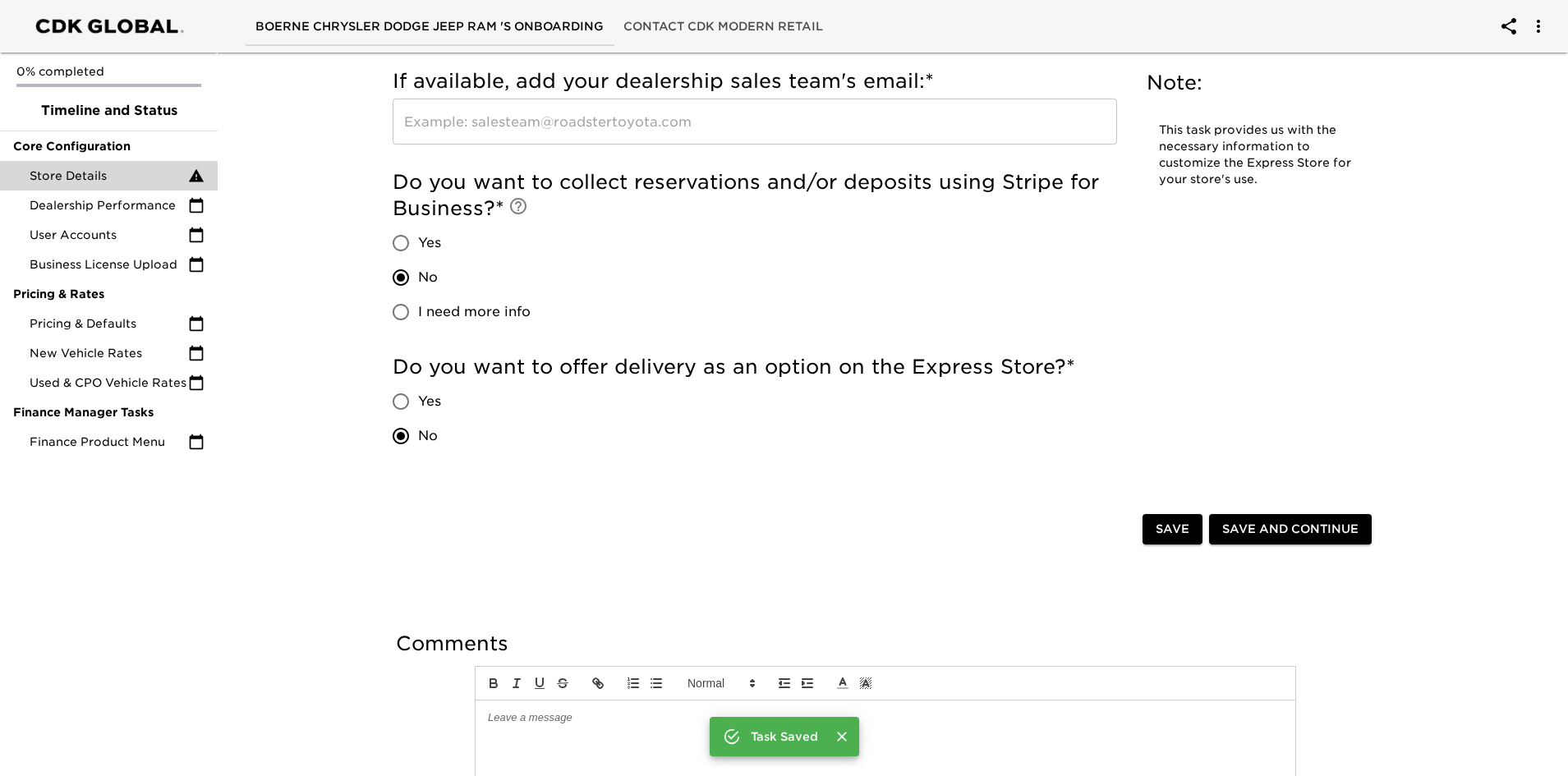
scroll to position [1927, 0]
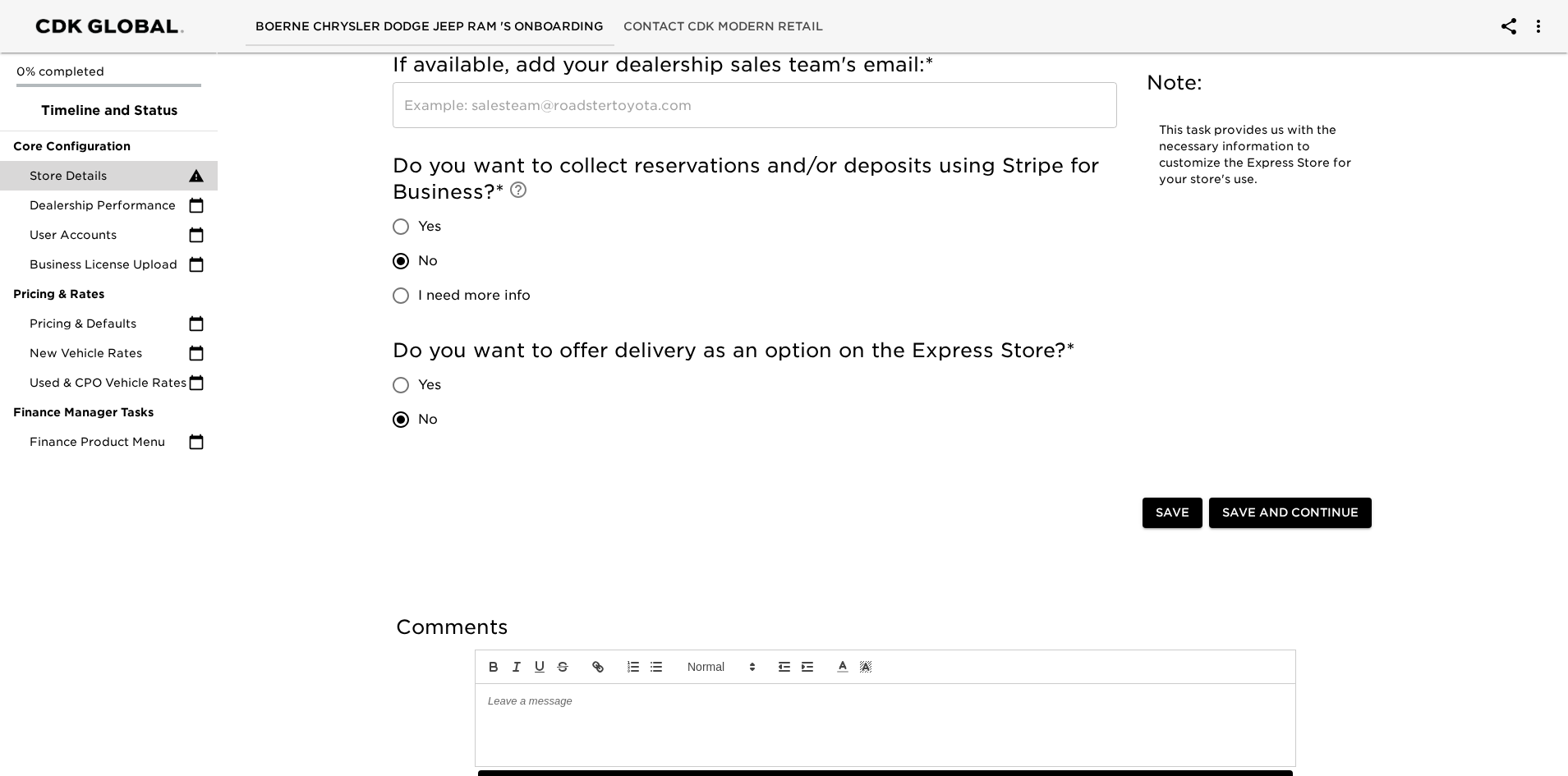
click at [1166, 511] on span "Save" at bounding box center [1173, 513] width 34 height 20
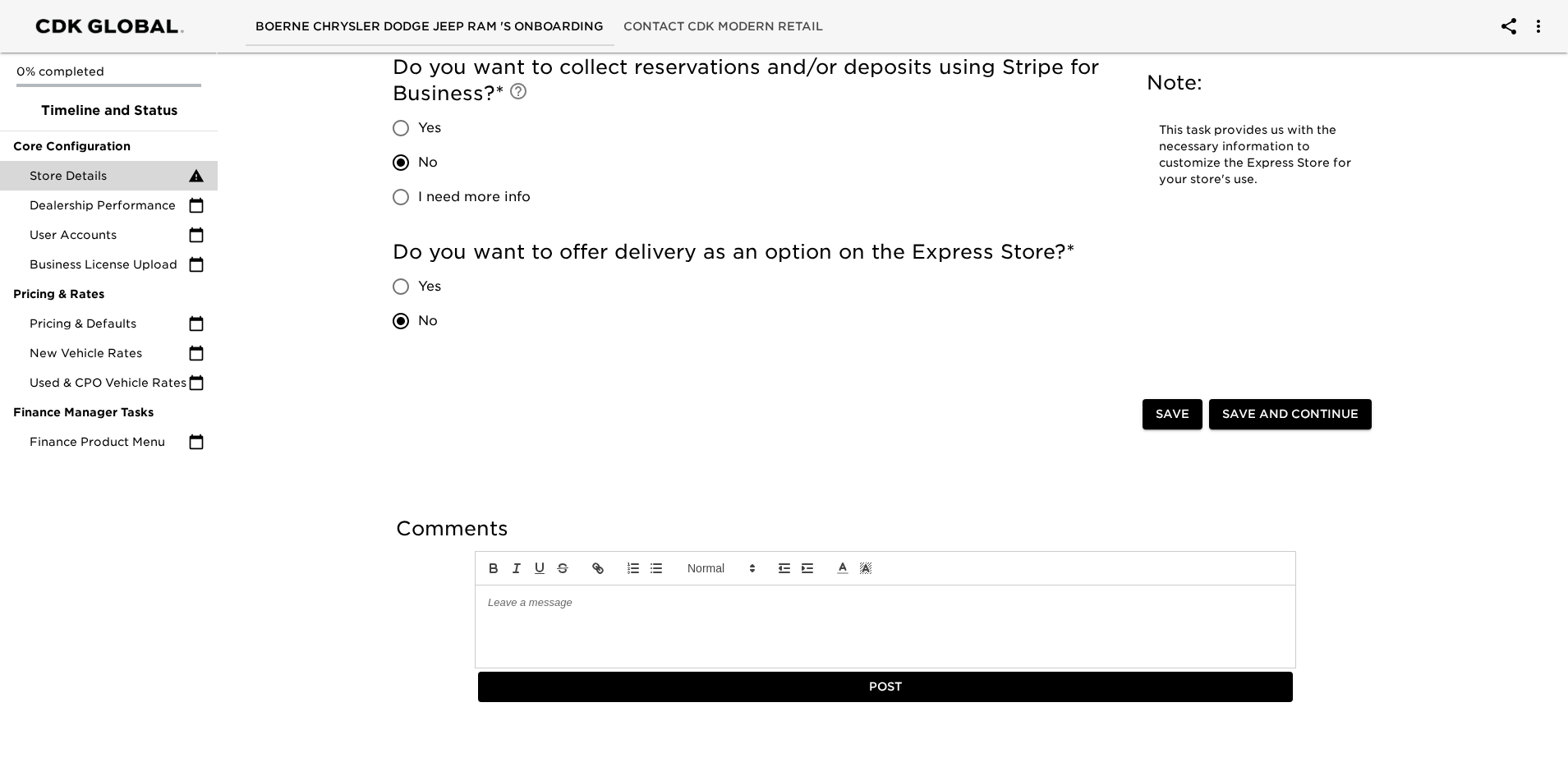
scroll to position [2029, 0]
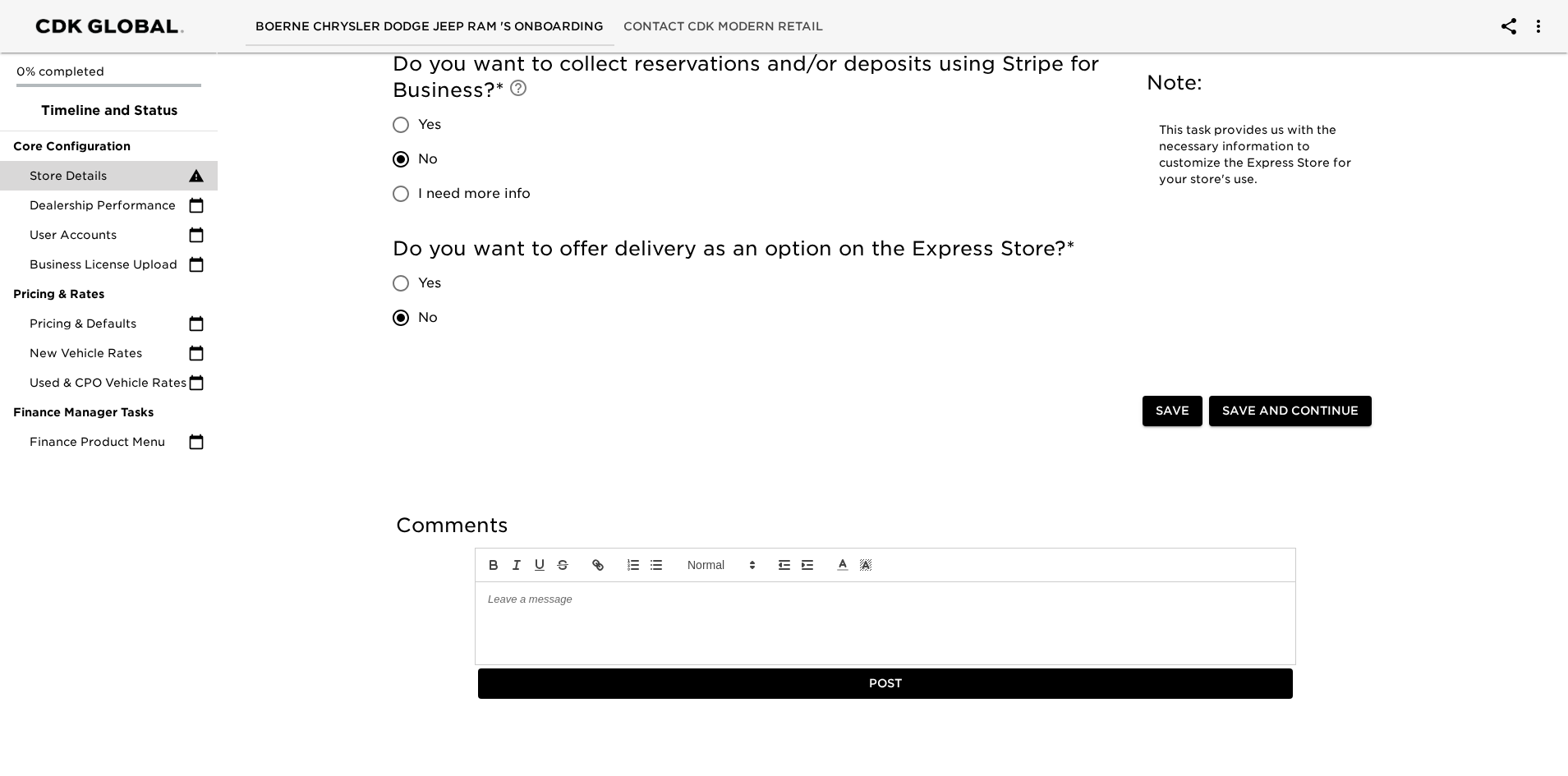
click at [1171, 415] on span "Save" at bounding box center [1173, 411] width 34 height 20
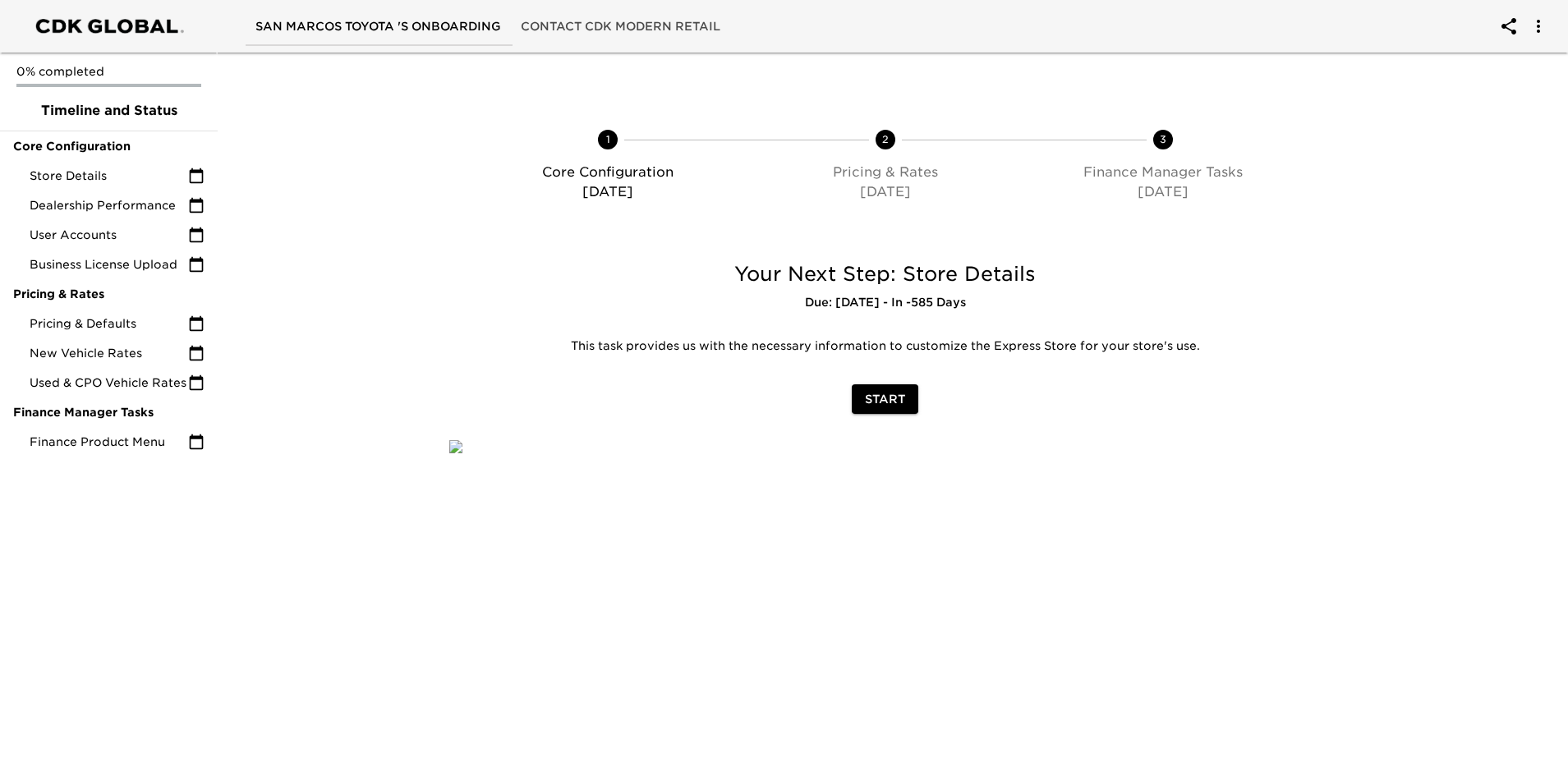
click at [906, 395] on button "Start" at bounding box center [885, 399] width 66 height 30
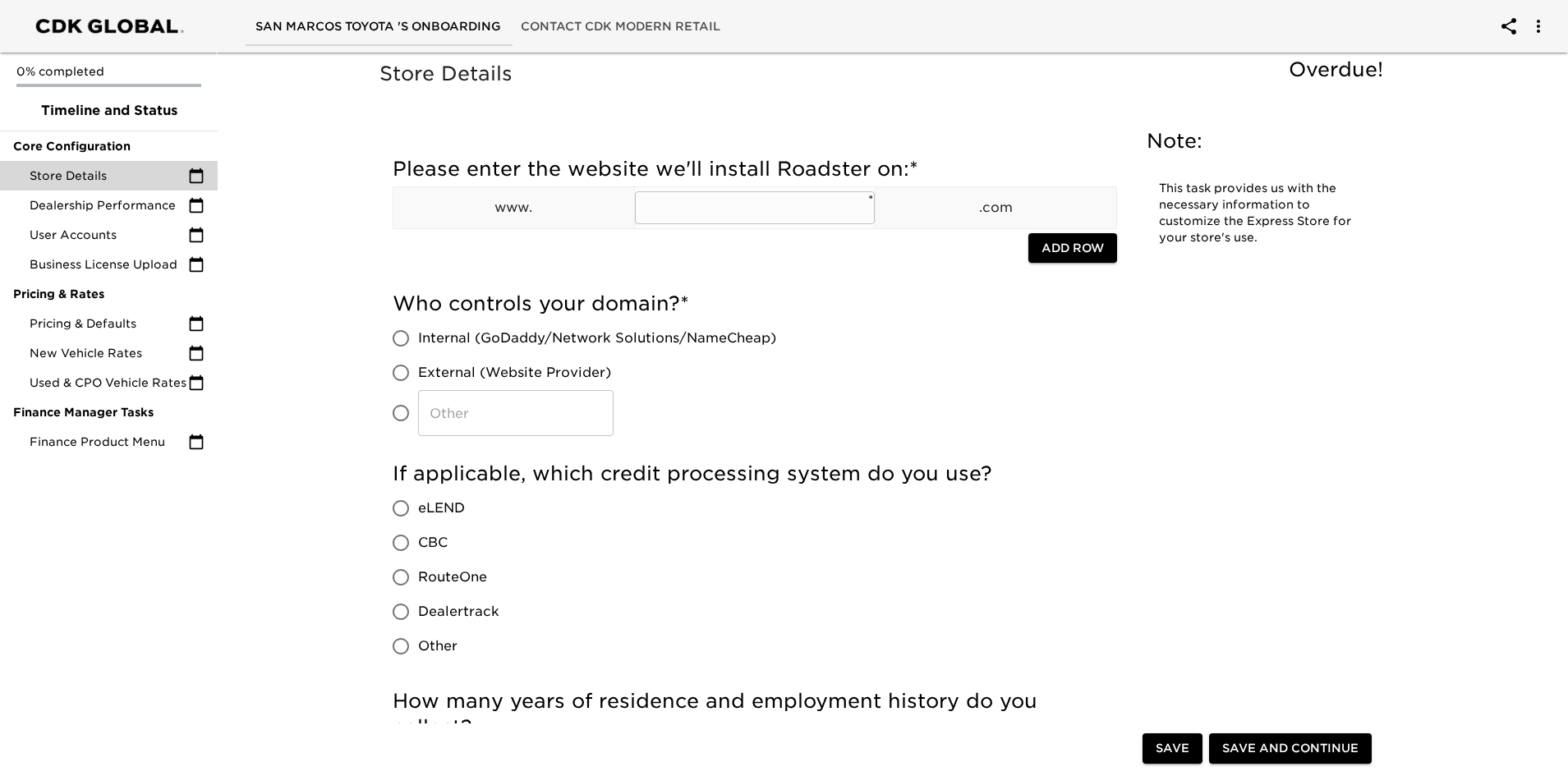
click at [710, 210] on input "text" at bounding box center [756, 208] width 241 height 33
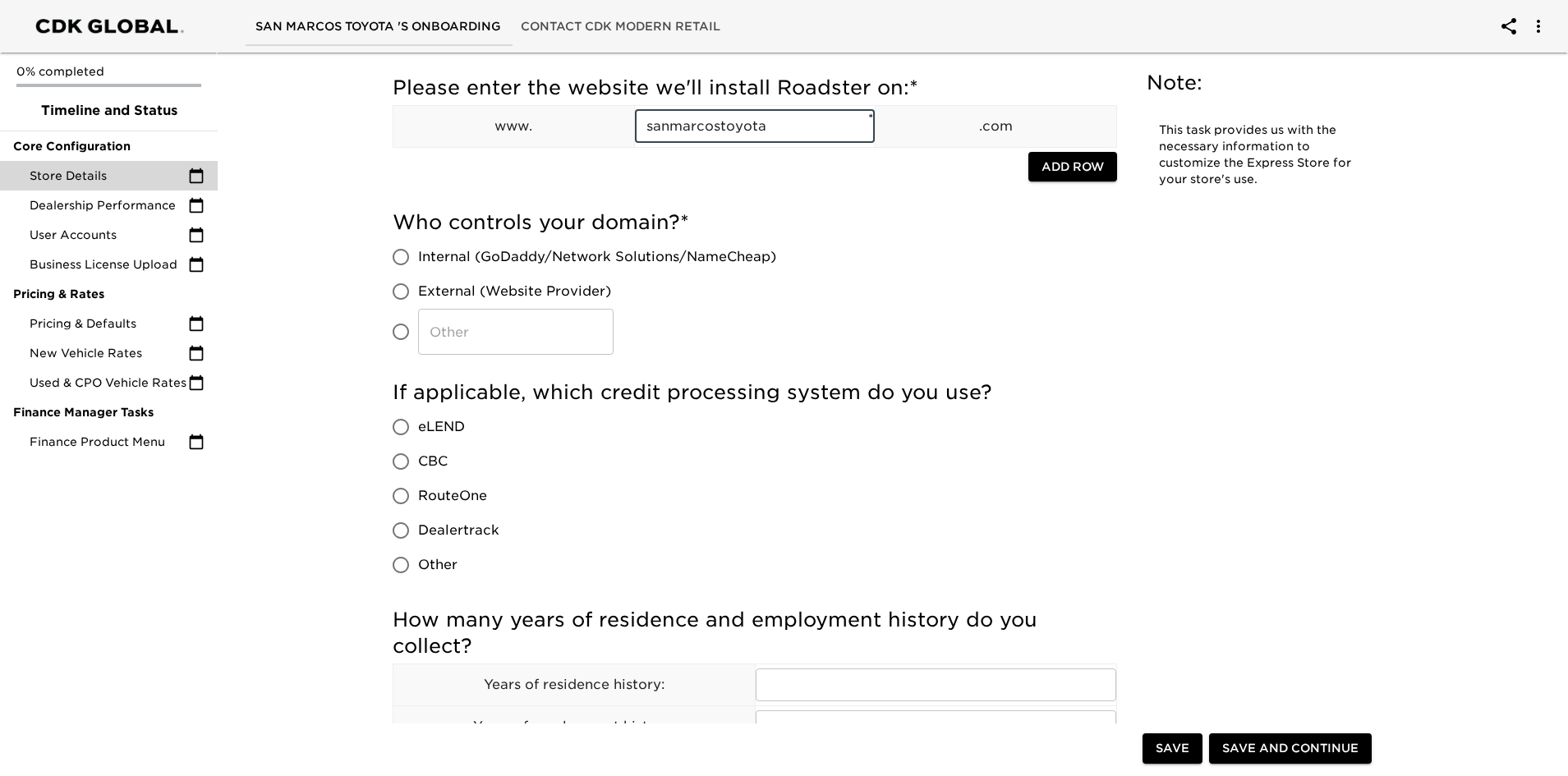
scroll to position [83, 0]
type input "sanmarcostoyota"
click at [402, 294] on input "External (Website Provider)" at bounding box center [401, 291] width 35 height 35
radio input "true"
drag, startPoint x: 398, startPoint y: 555, endPoint x: 482, endPoint y: 576, distance: 86.6
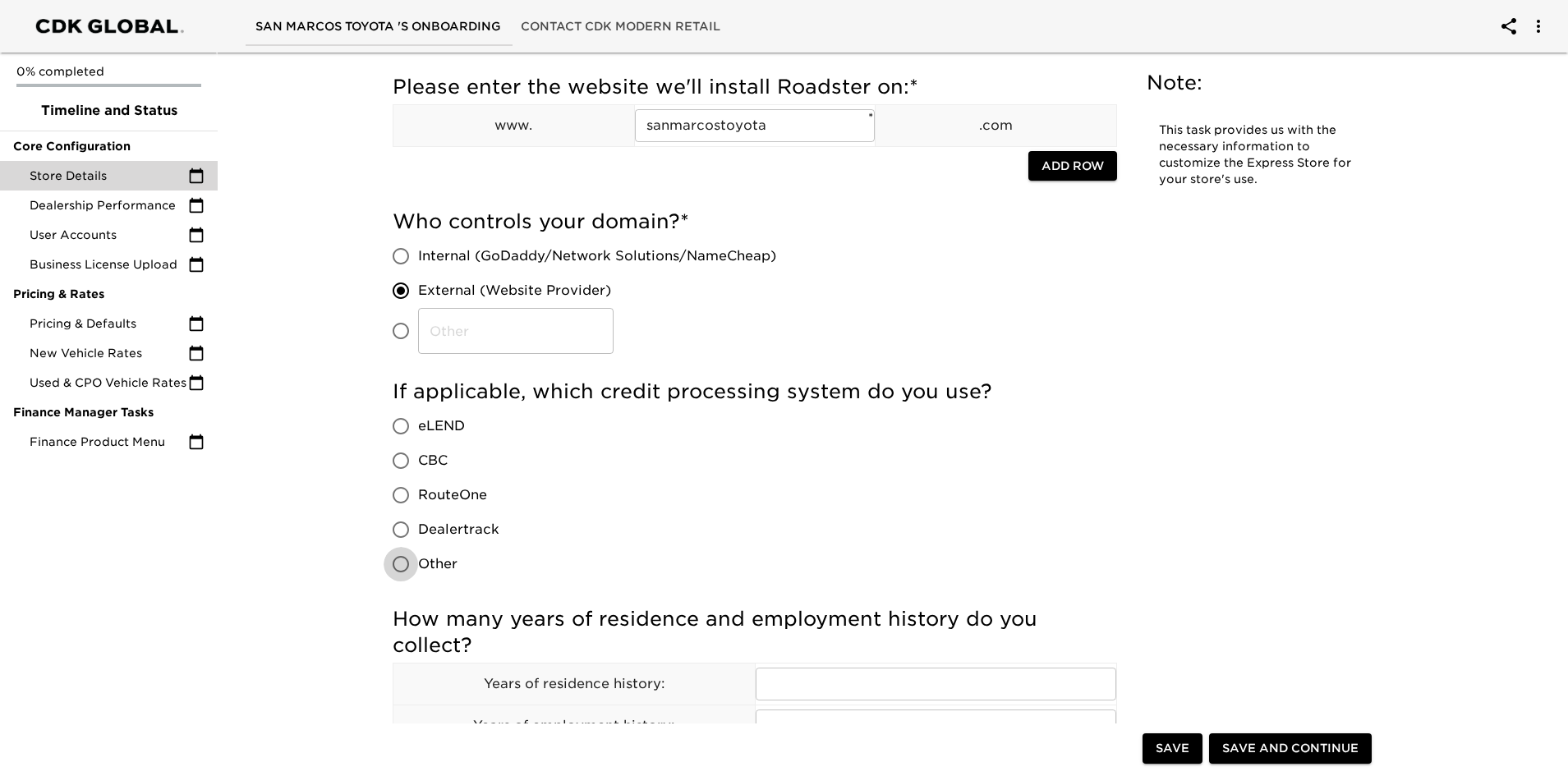
click at [398, 557] on input "Other" at bounding box center [401, 564] width 35 height 35
radio input "true"
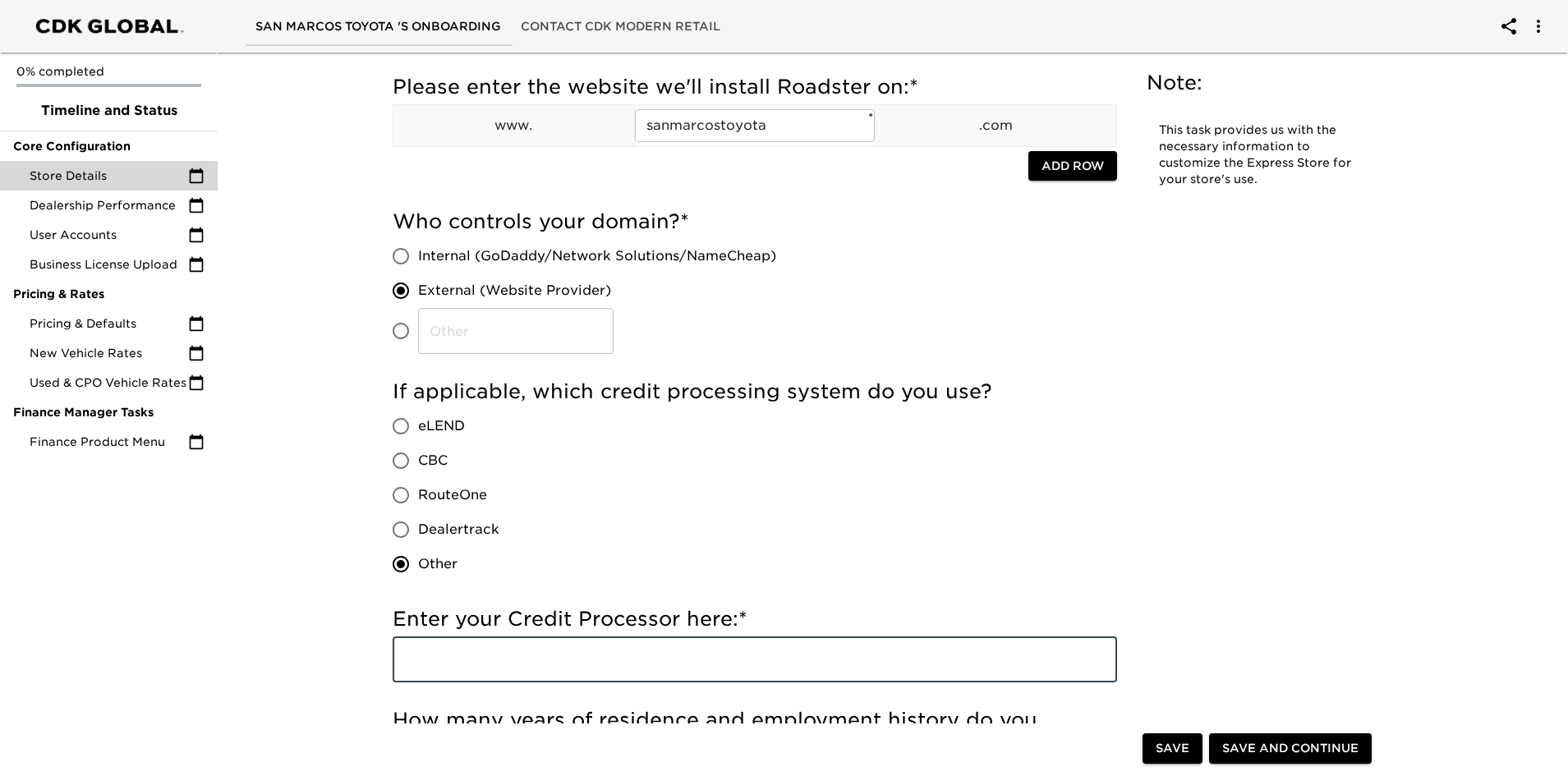
click at [544, 673] on input "text" at bounding box center [755, 658] width 725 height 46
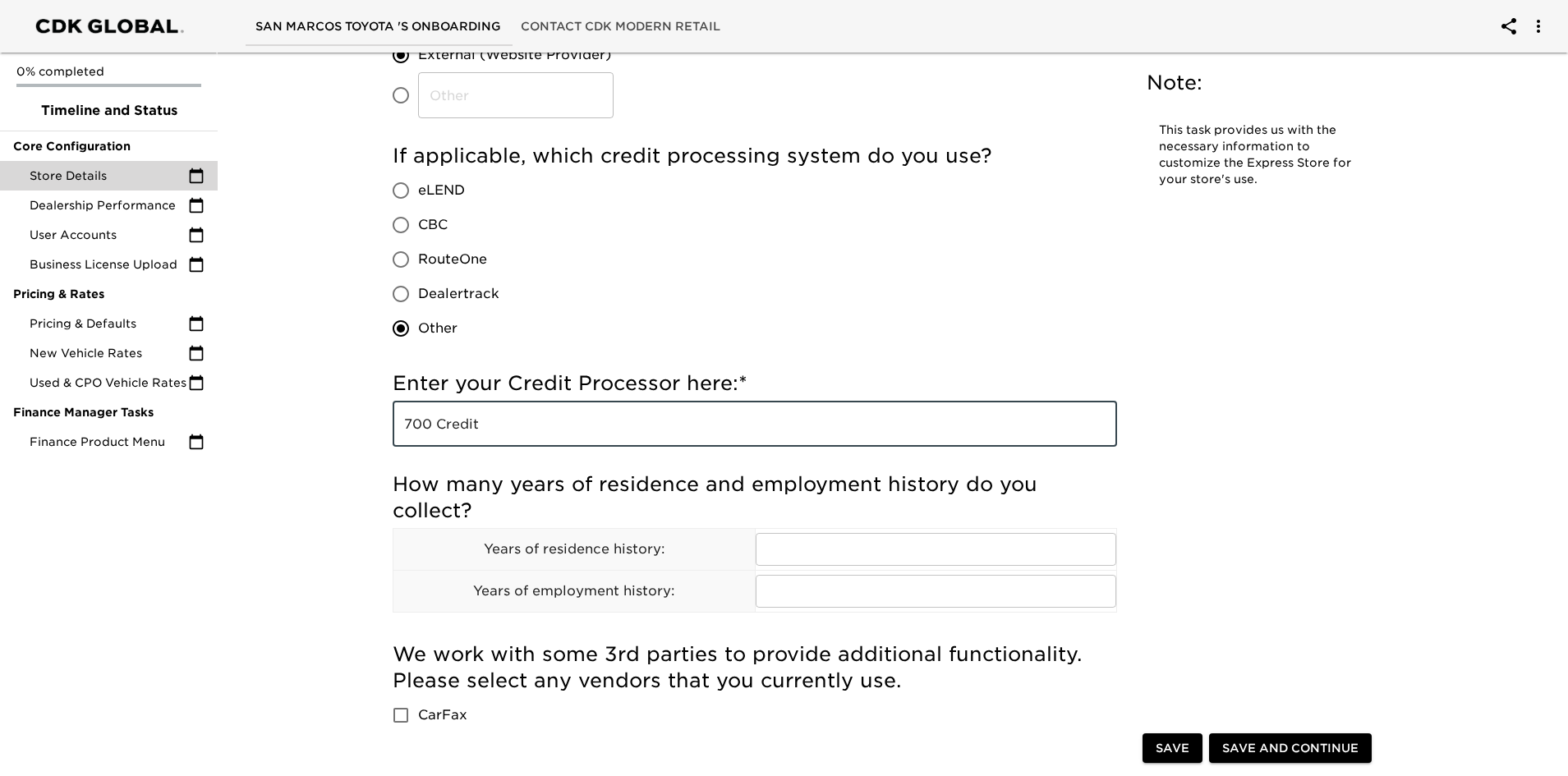
scroll to position [492, 0]
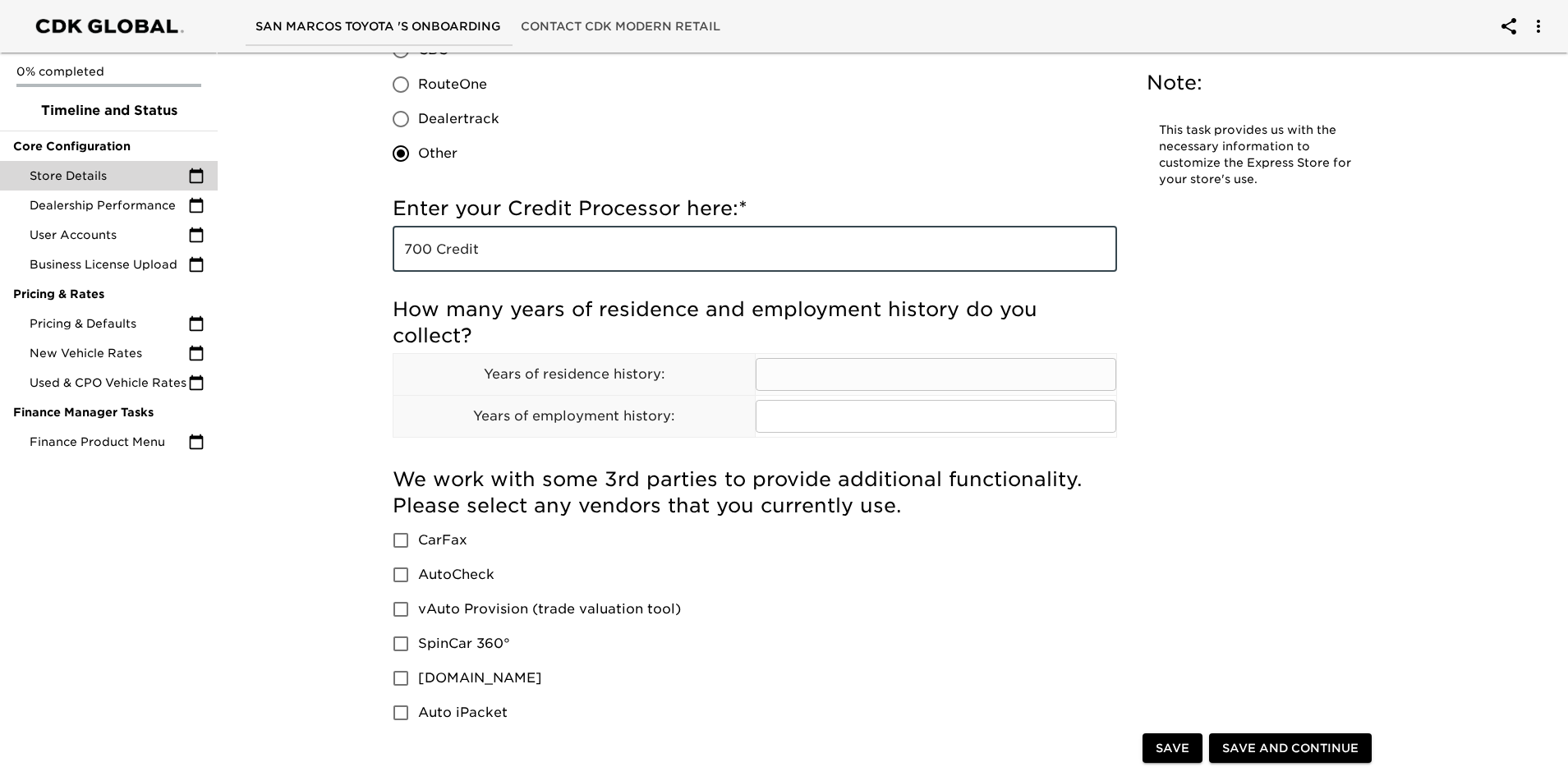
type input "700 Credit"
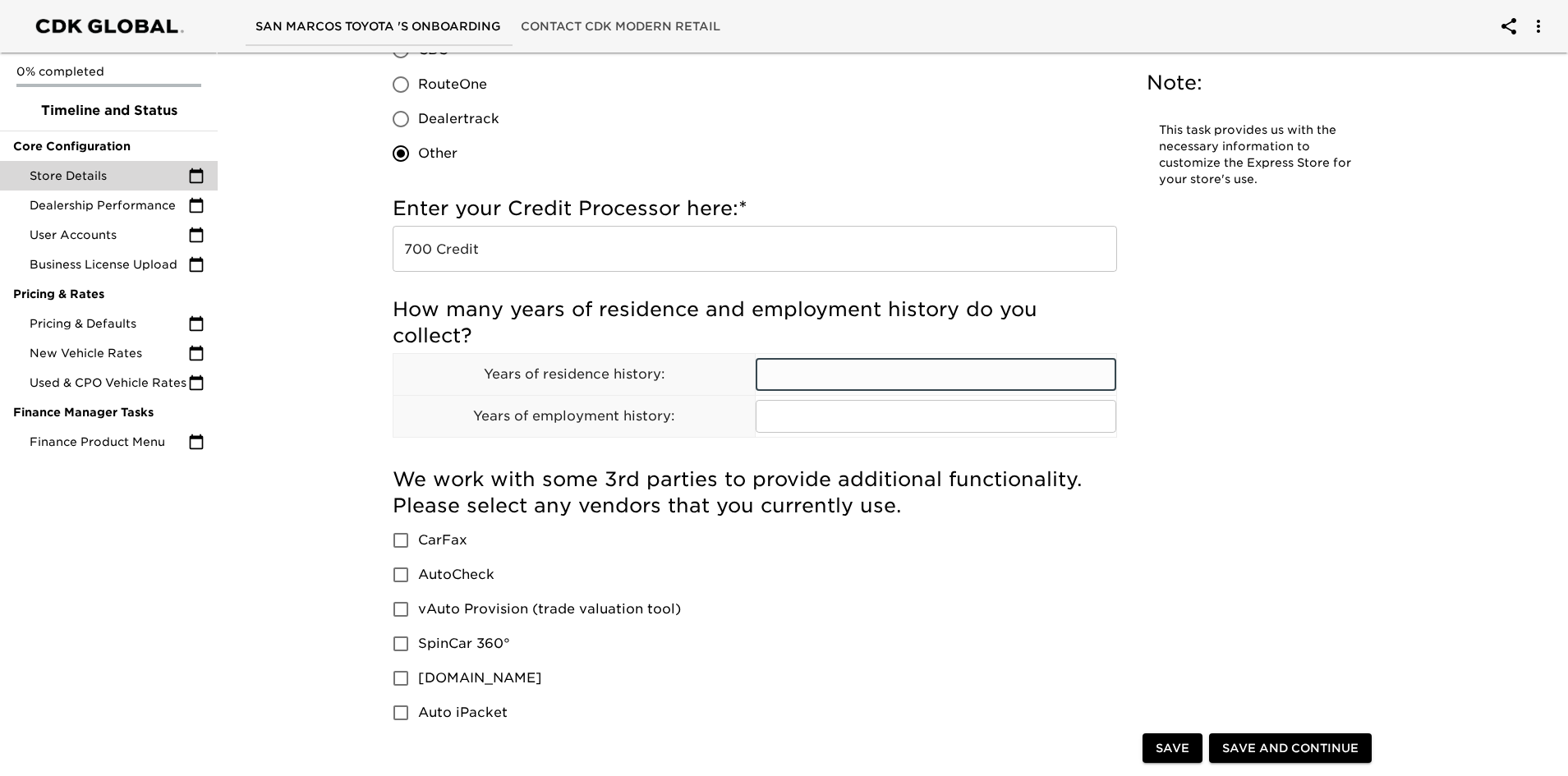
click at [797, 376] on input "text" at bounding box center [937, 375] width 361 height 33
type input "2"
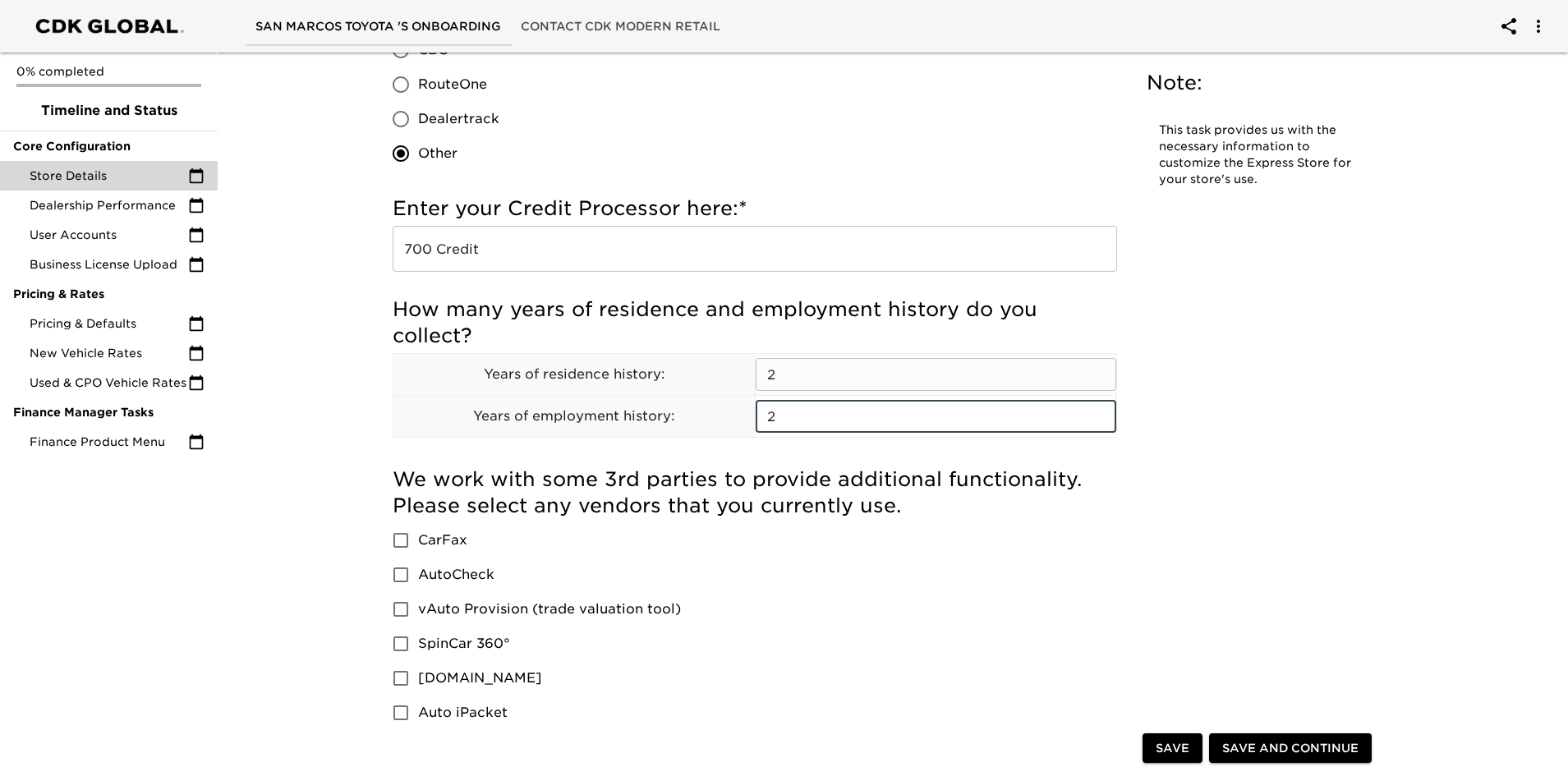
type input "2"
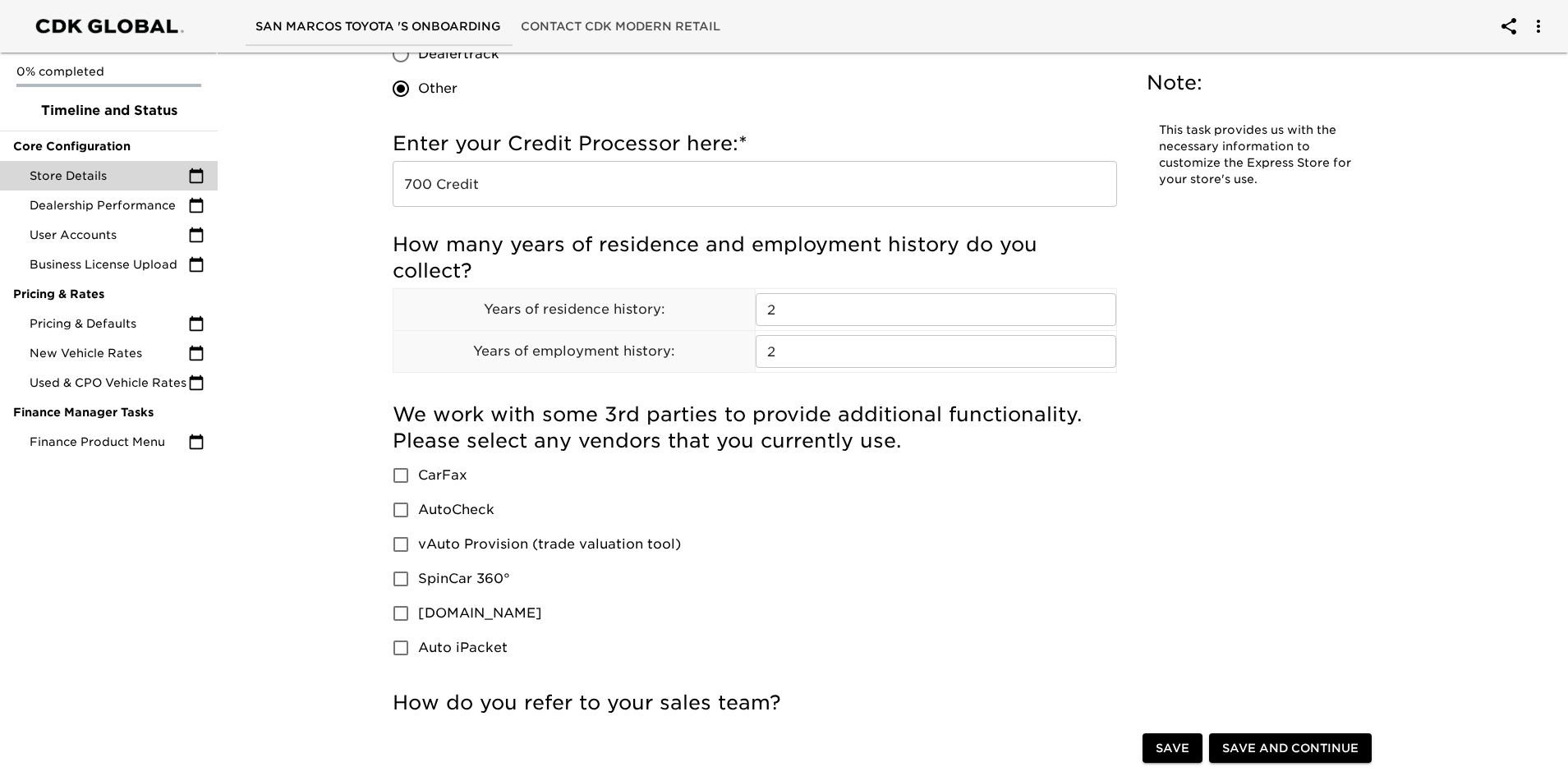
scroll to position [575, 0]
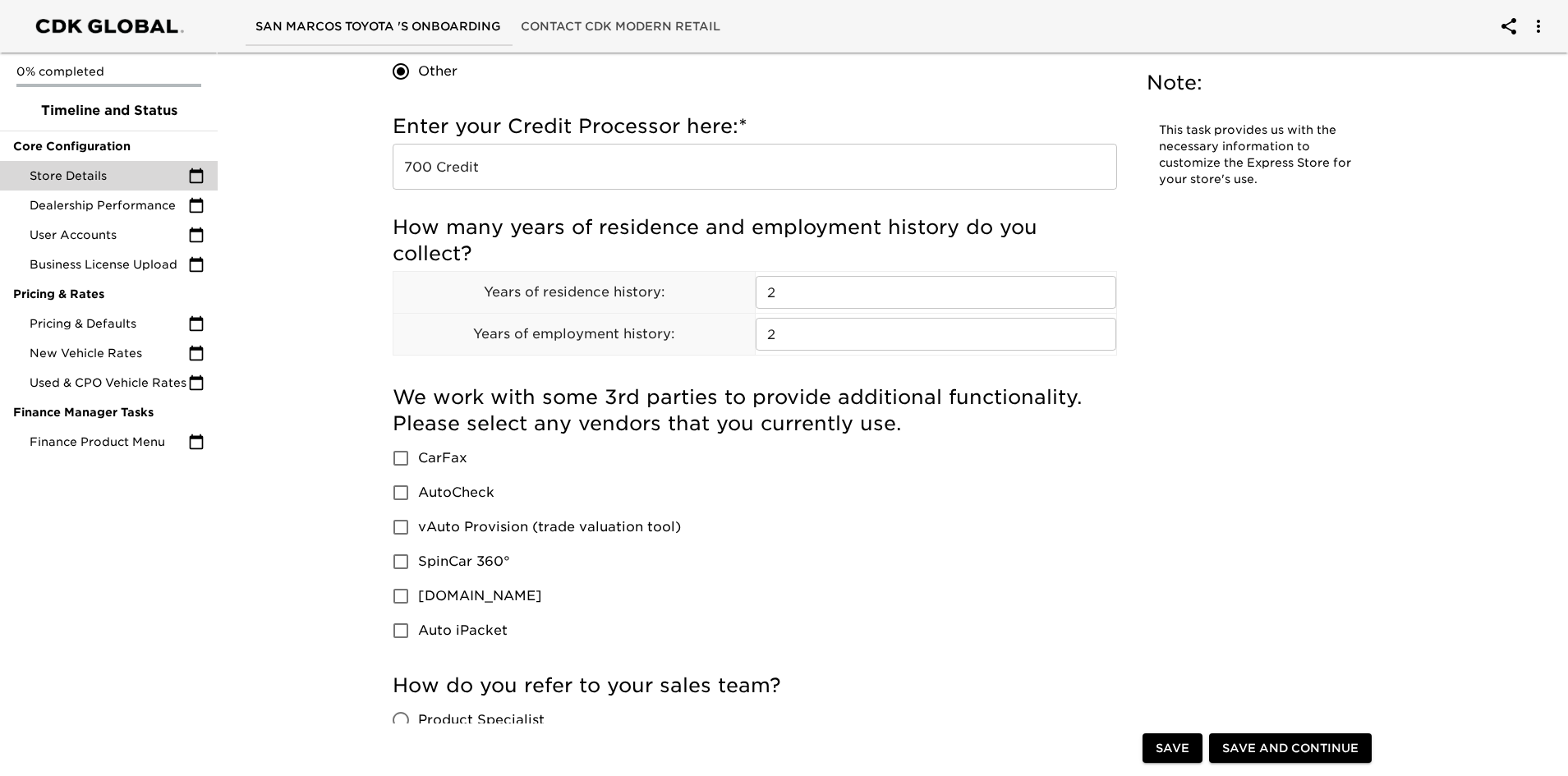
click at [400, 524] on input "vAuto Provision (trade valuation tool)" at bounding box center [401, 527] width 35 height 35
checkbox input "true"
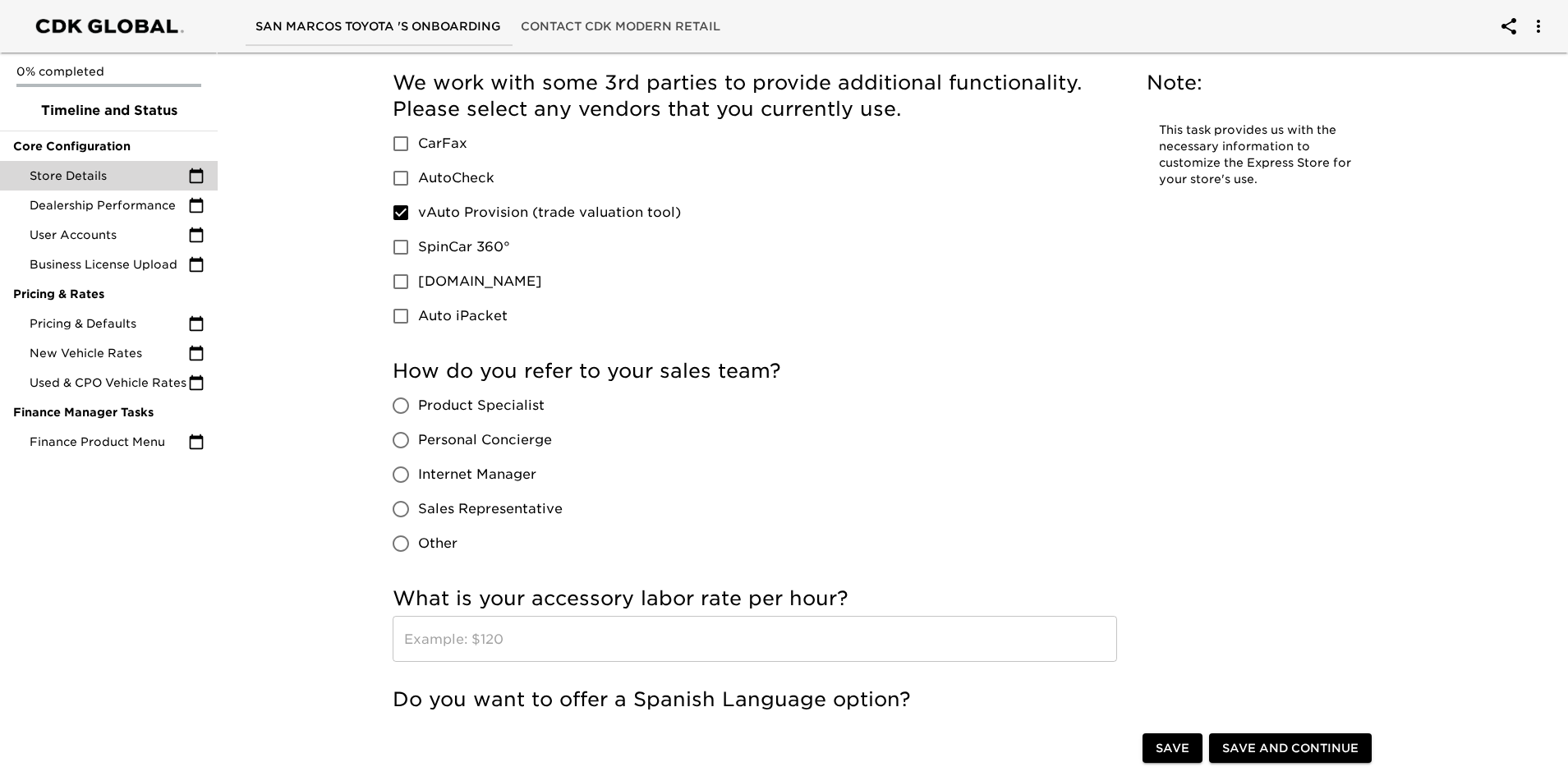
scroll to position [903, 0]
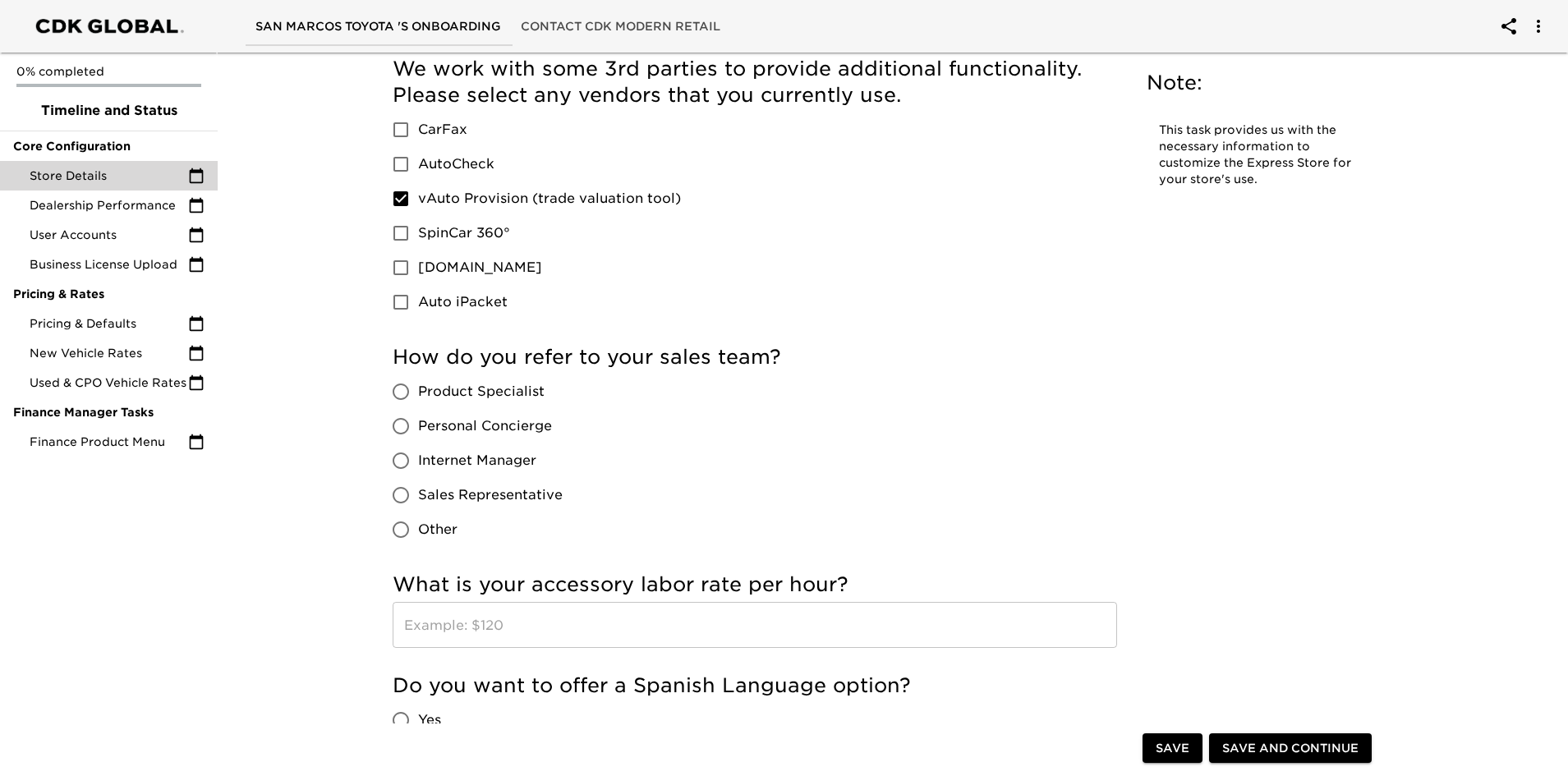
click at [397, 490] on input "Sales Representative" at bounding box center [401, 495] width 35 height 35
radio input "true"
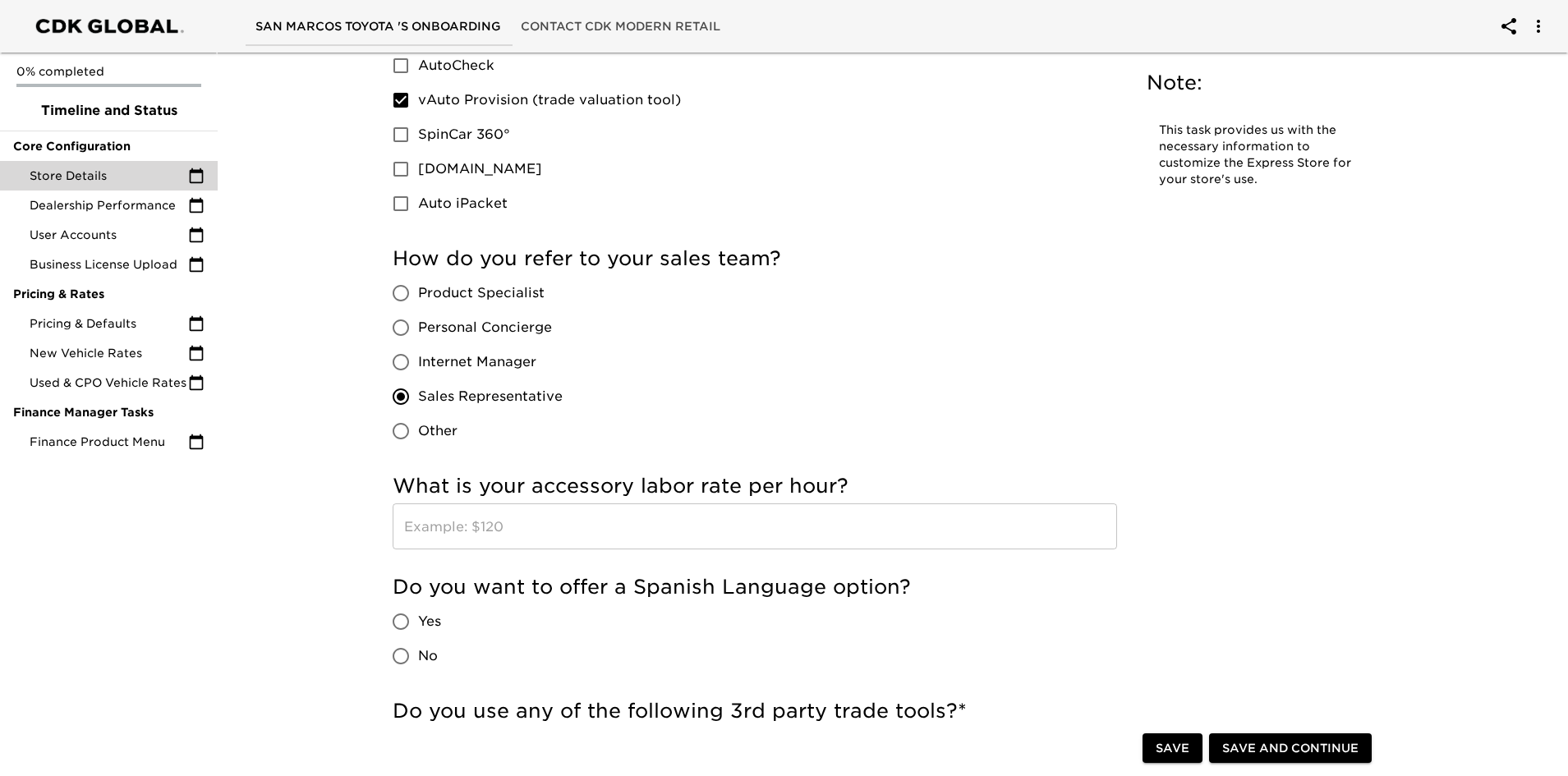
scroll to position [1150, 0]
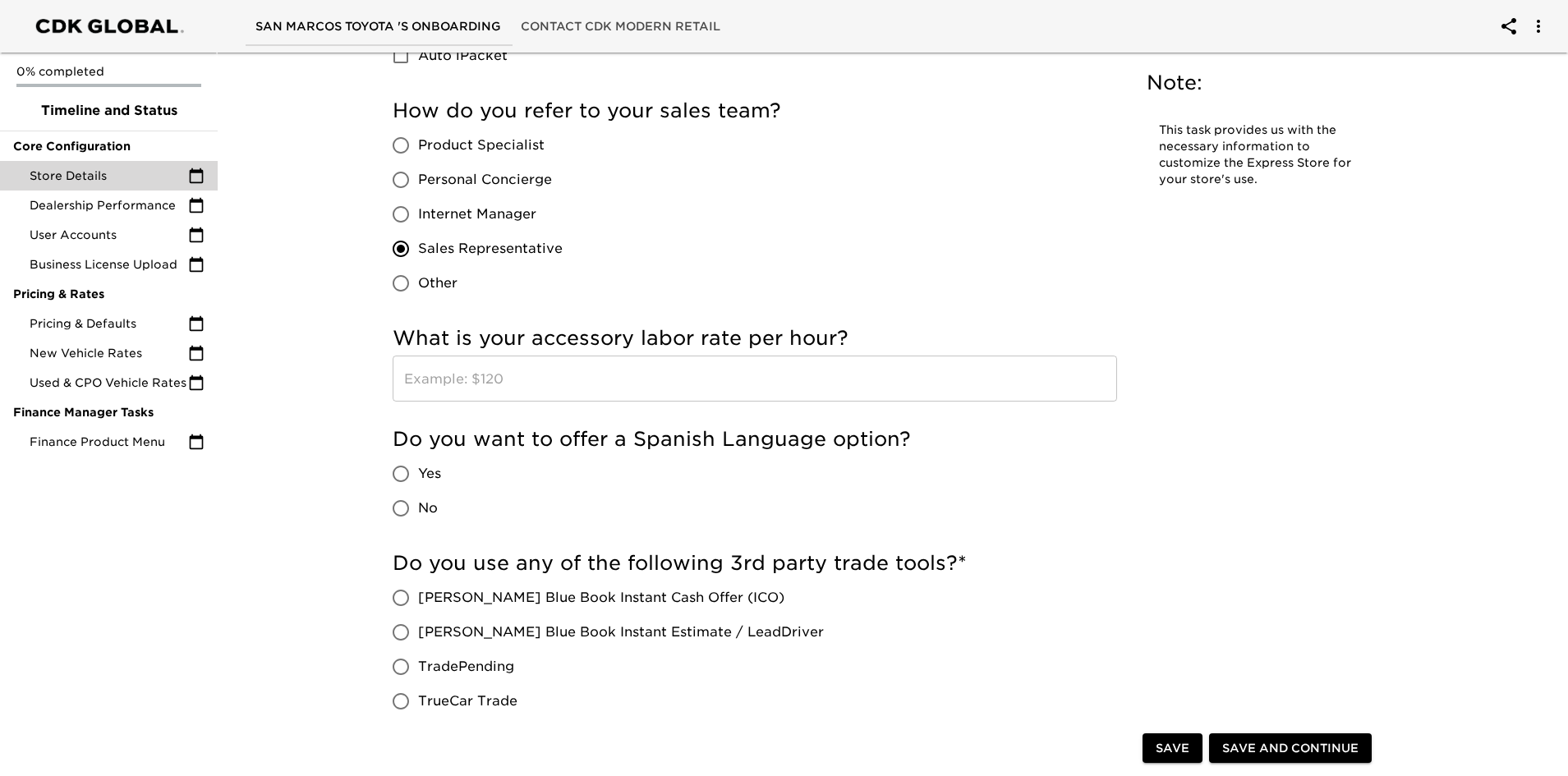
click at [405, 506] on input "No" at bounding box center [401, 509] width 35 height 35
radio input "true"
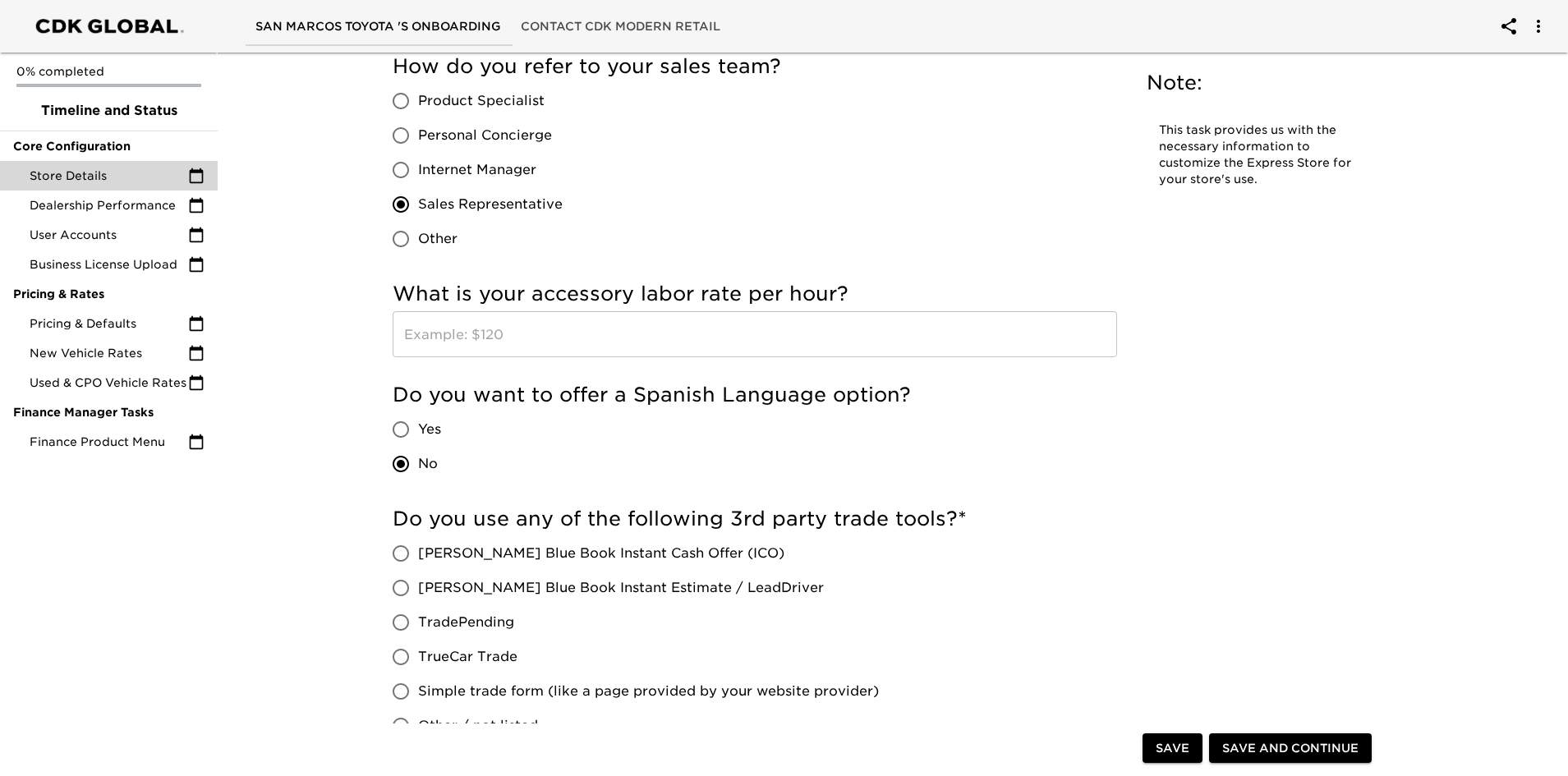
scroll to position [1314, 0]
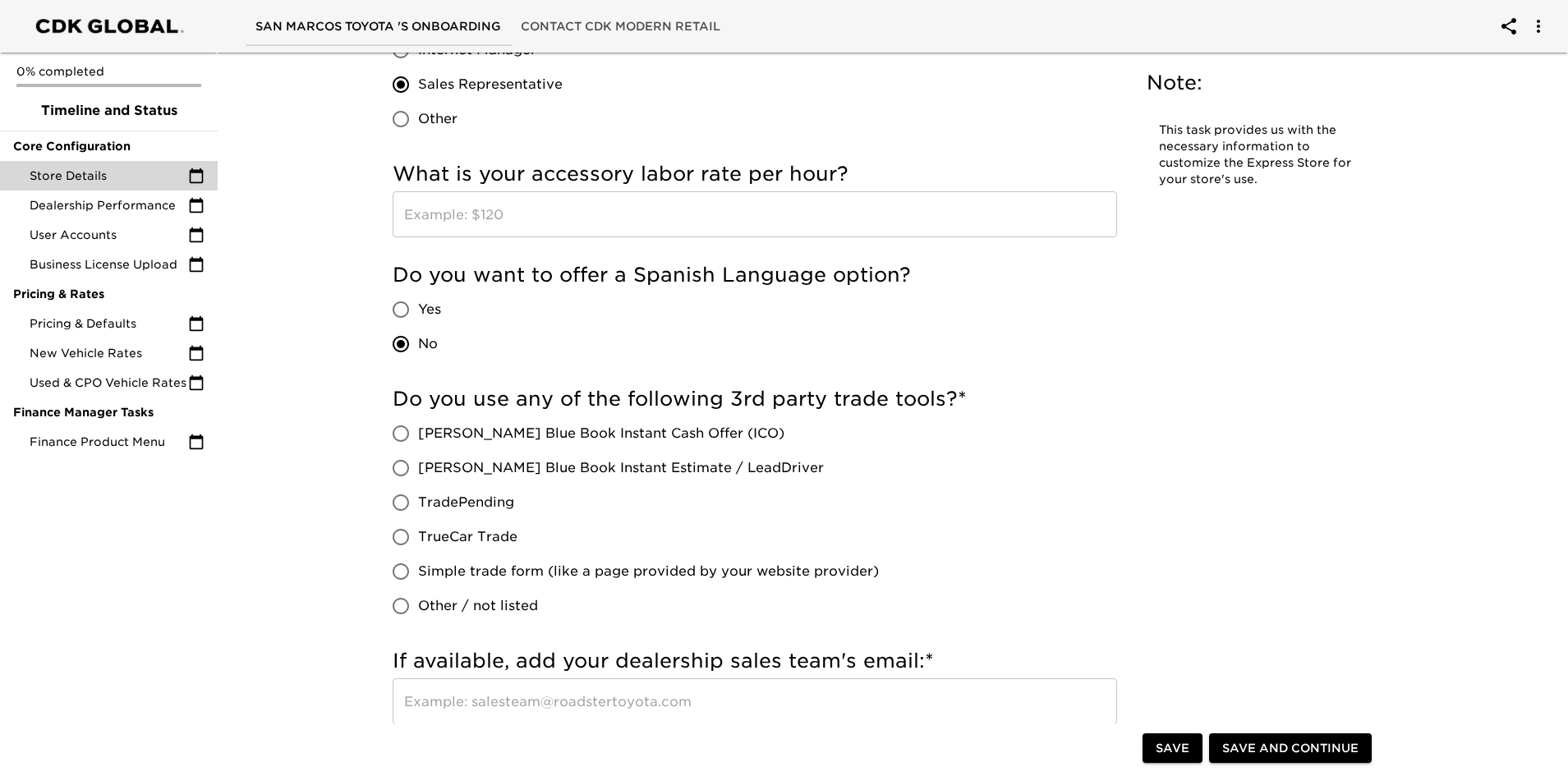
click at [402, 470] on input "[PERSON_NAME] Blue Book Instant Estimate / LeadDriver" at bounding box center [401, 468] width 35 height 35
radio input "true"
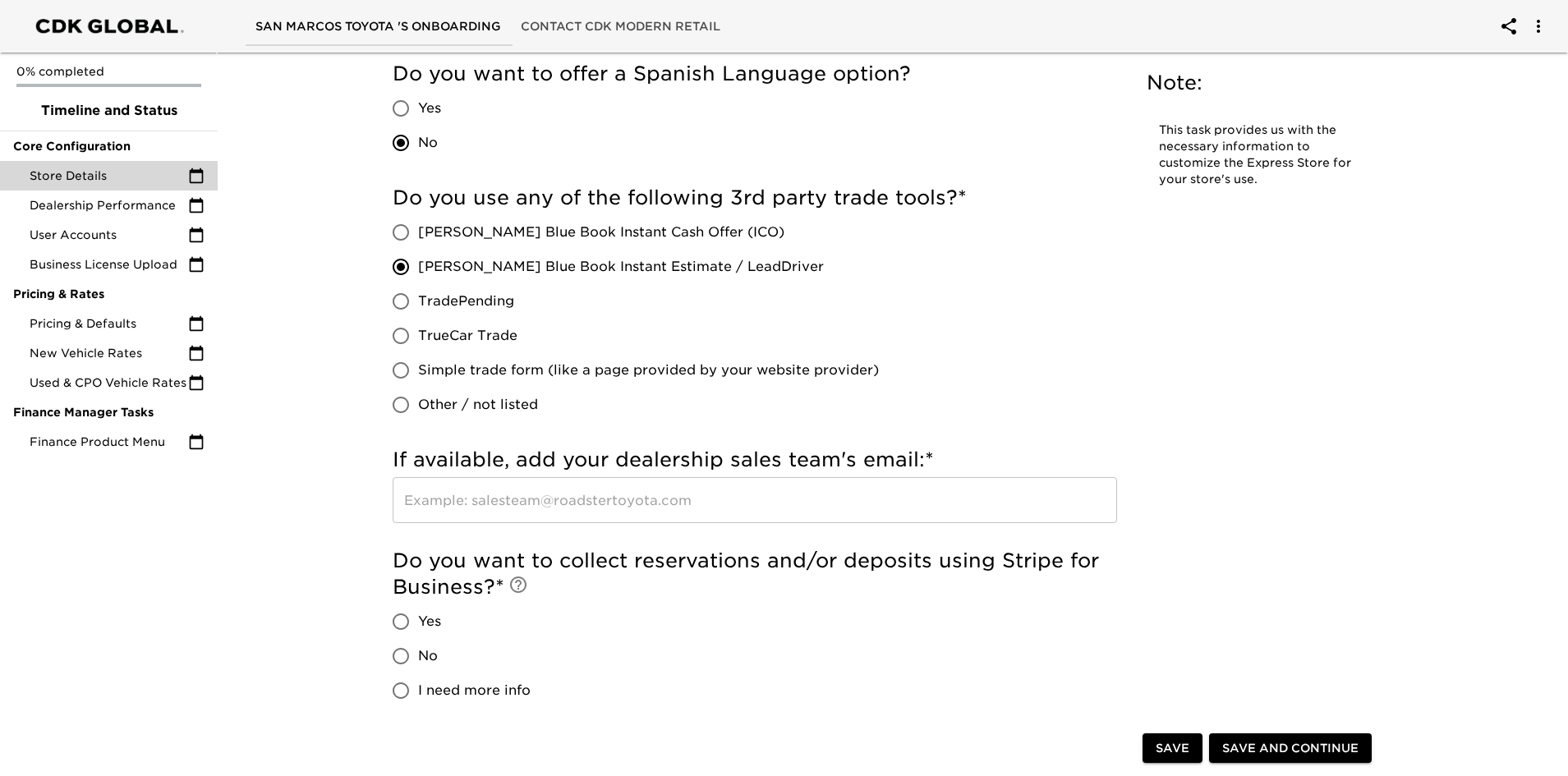
scroll to position [1642, 0]
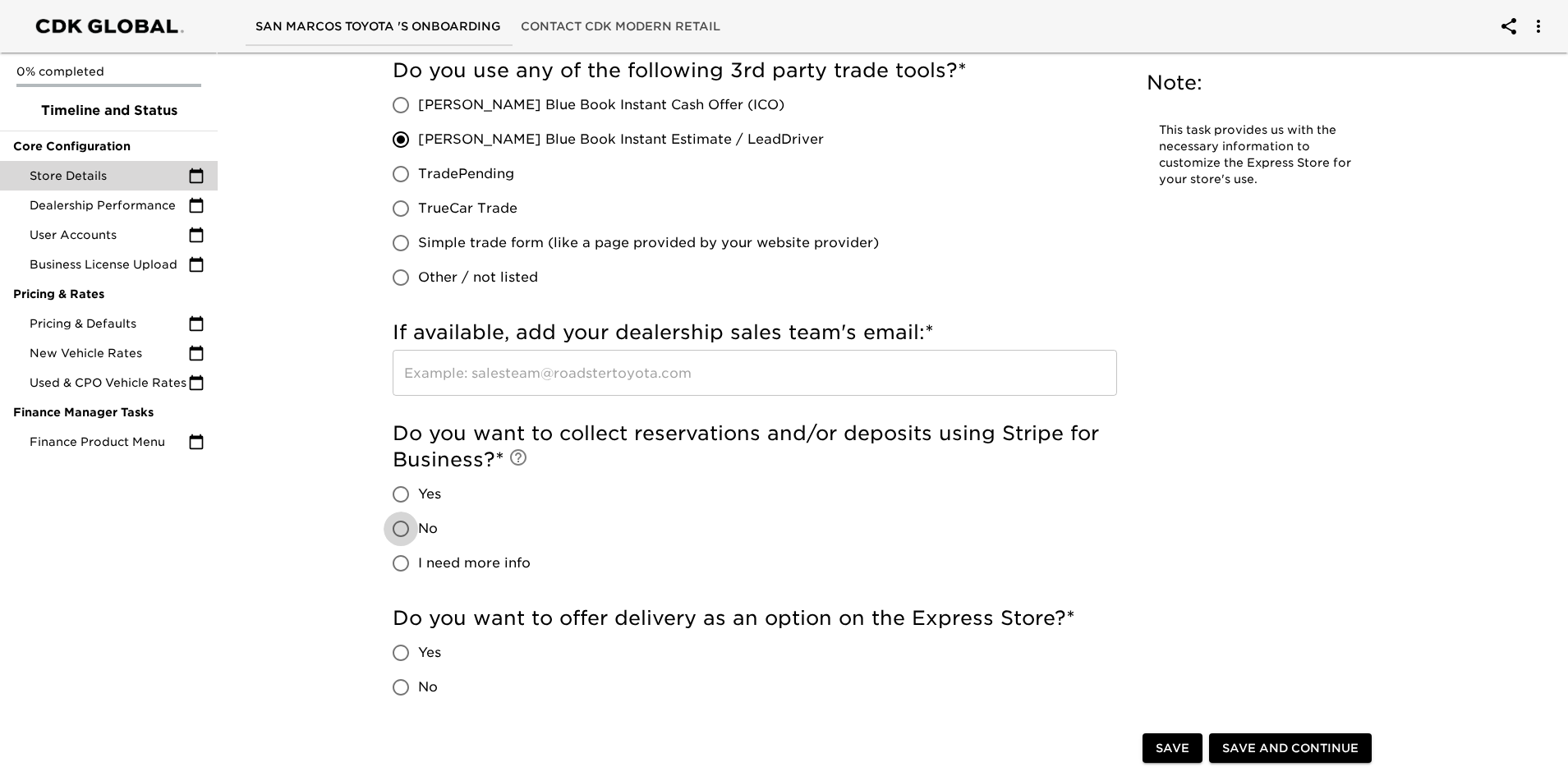
click at [395, 526] on input "No" at bounding box center [401, 529] width 35 height 35
radio input "true"
click at [403, 682] on input "No" at bounding box center [401, 688] width 35 height 35
radio input "true"
click at [1152, 746] on button "Save" at bounding box center [1173, 748] width 60 height 30
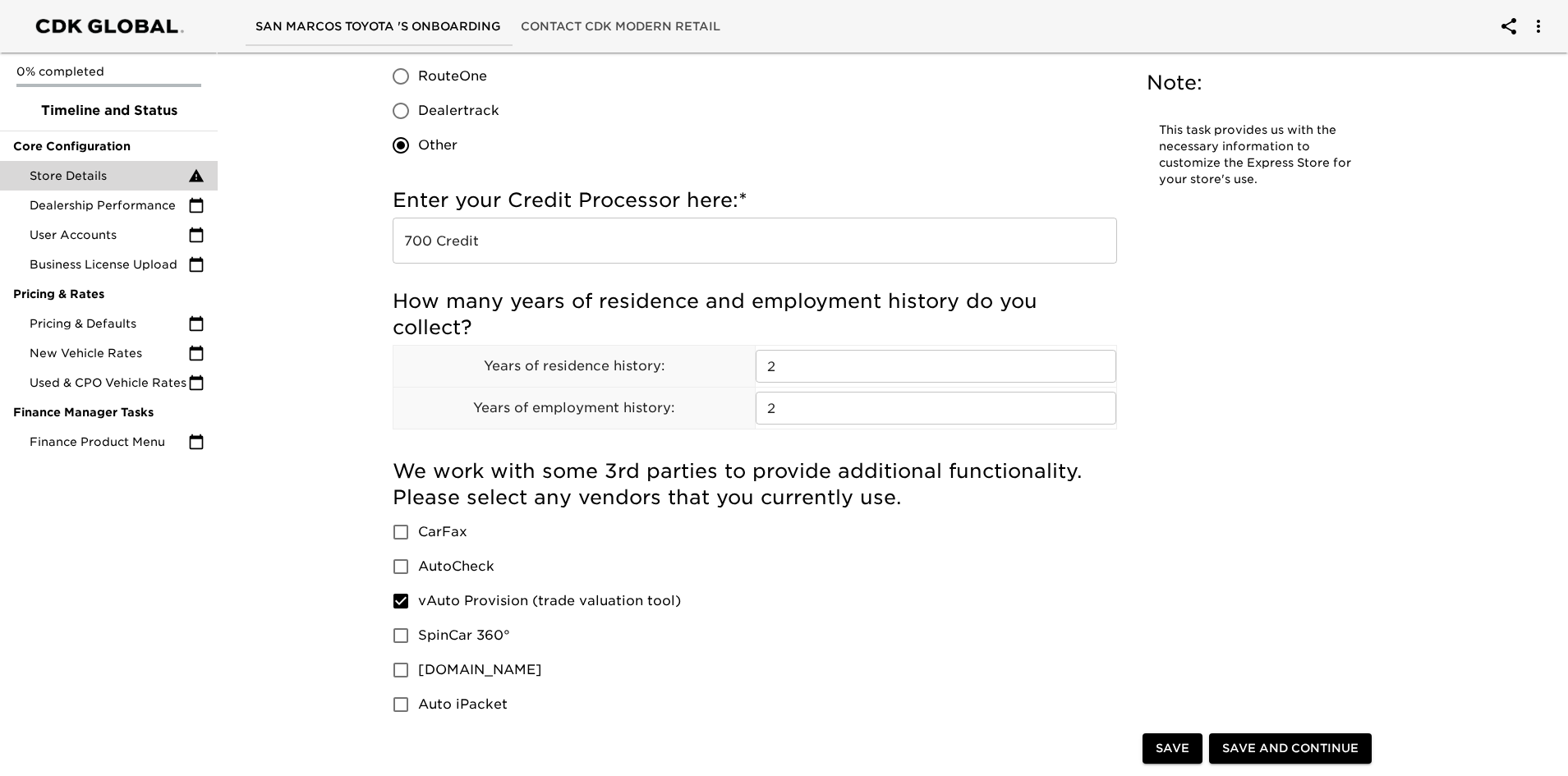
scroll to position [509, 0]
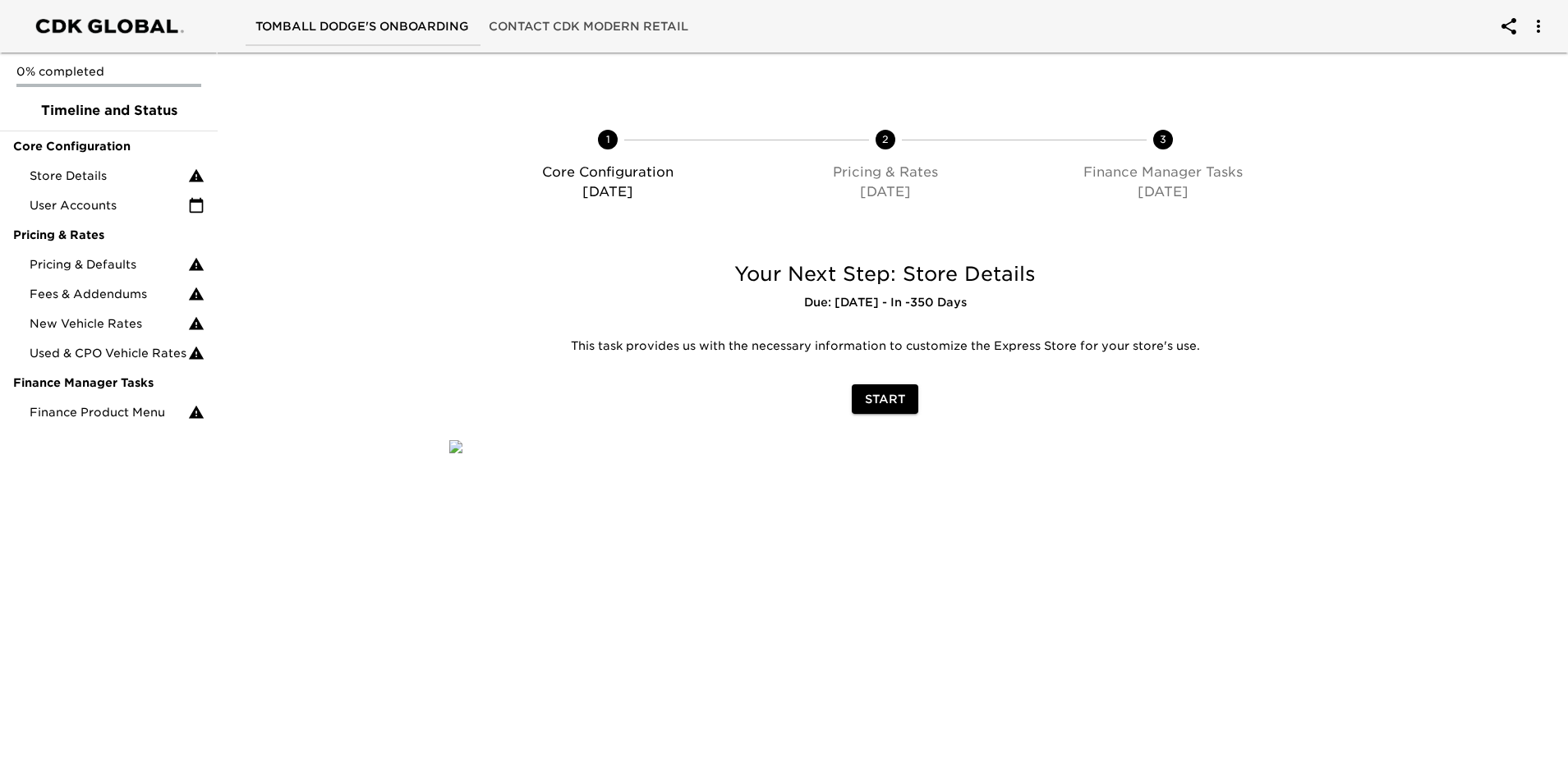
click at [887, 391] on span "Start" at bounding box center [884, 399] width 40 height 20
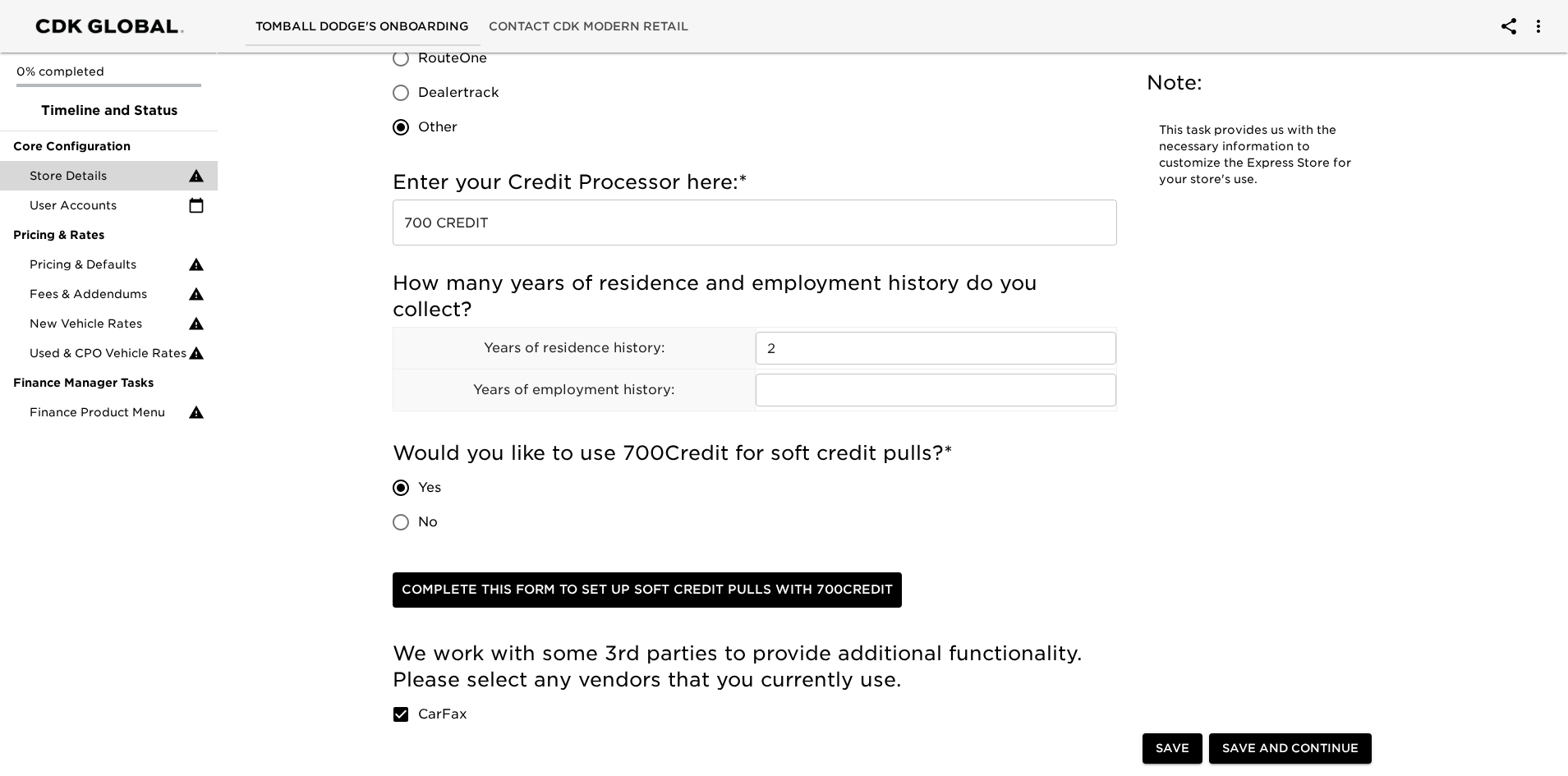
scroll to position [1725, 0]
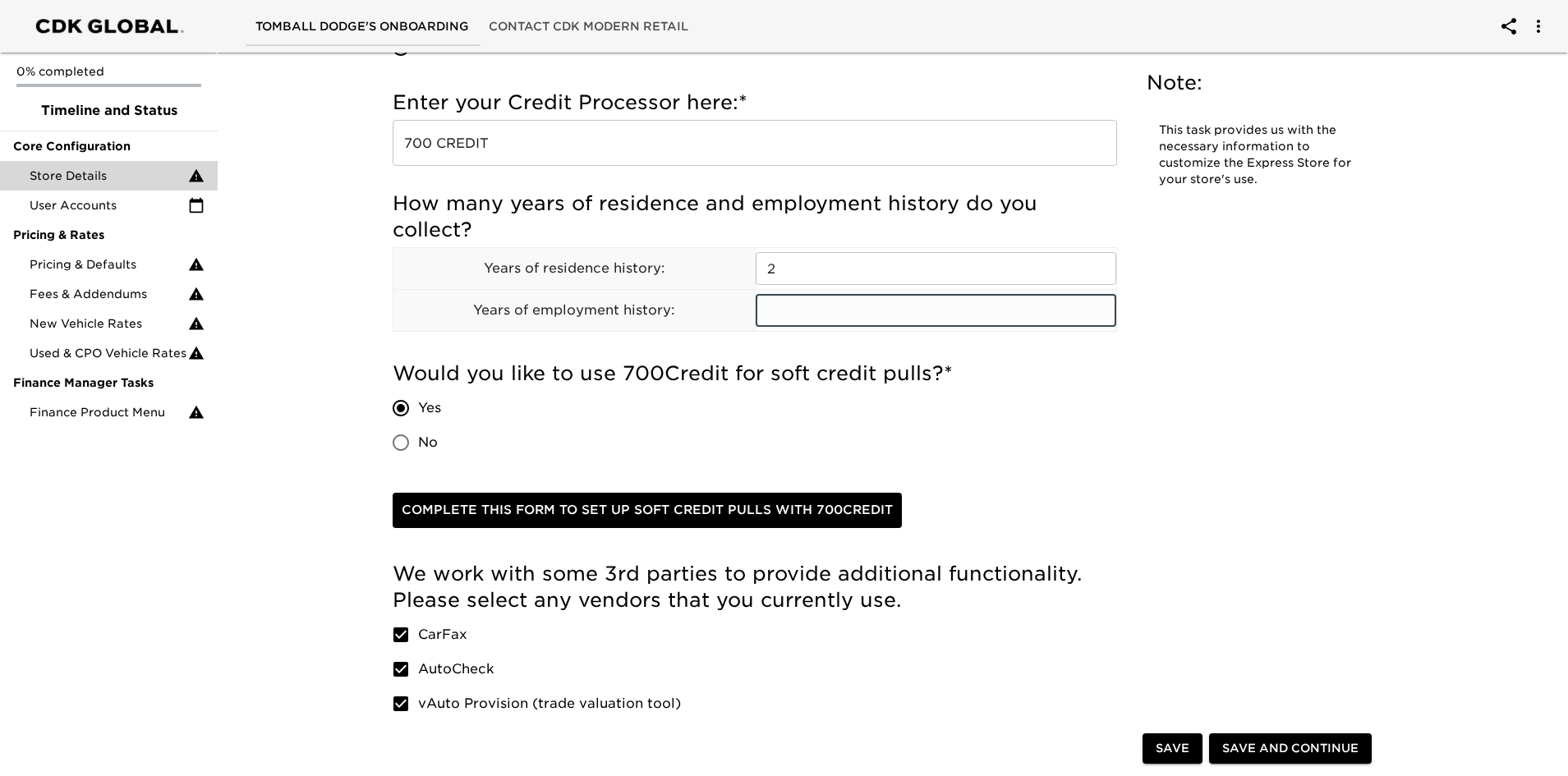
click at [806, 312] on input "text" at bounding box center [937, 311] width 361 height 33
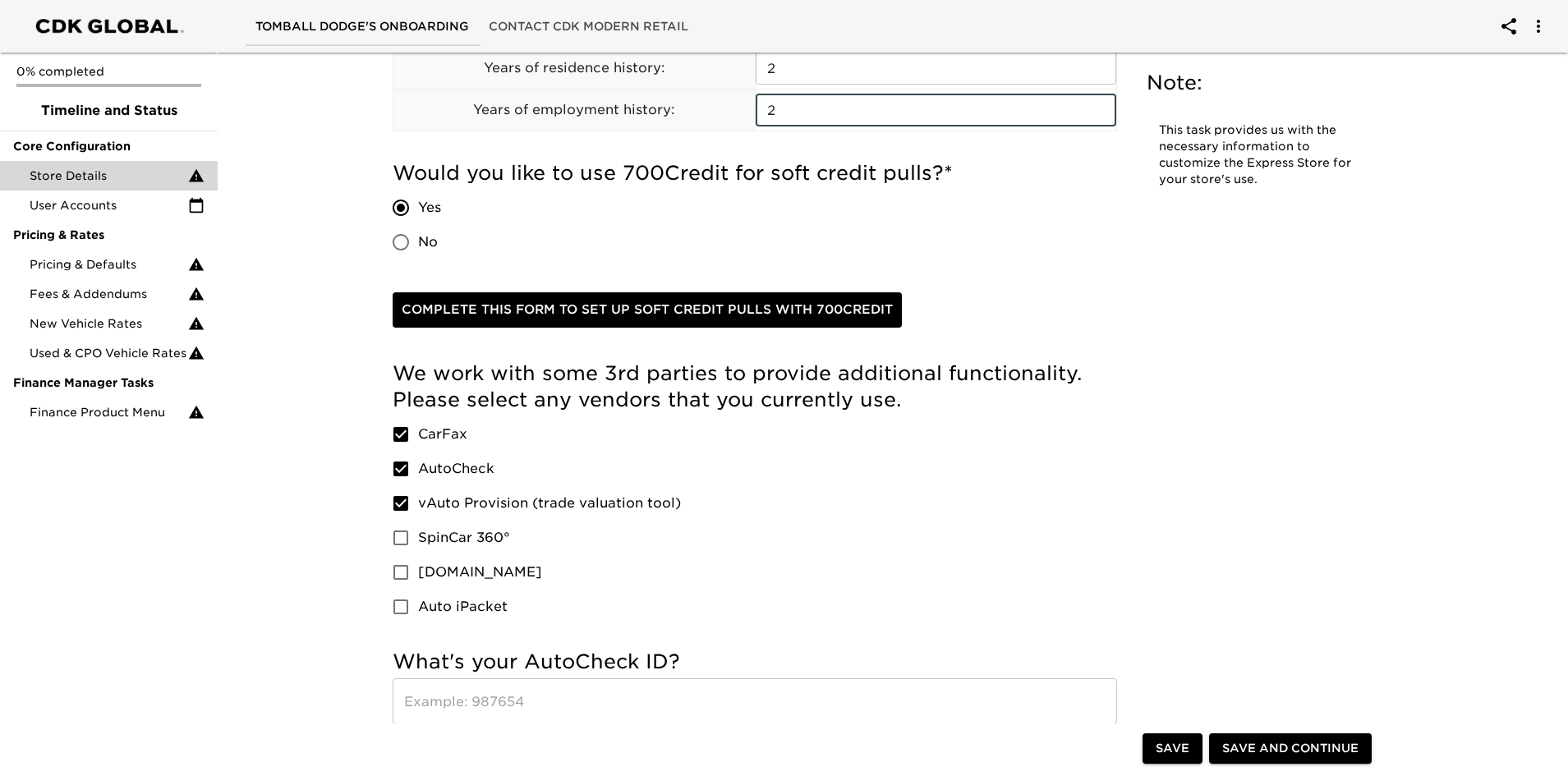
scroll to position [1889, 0]
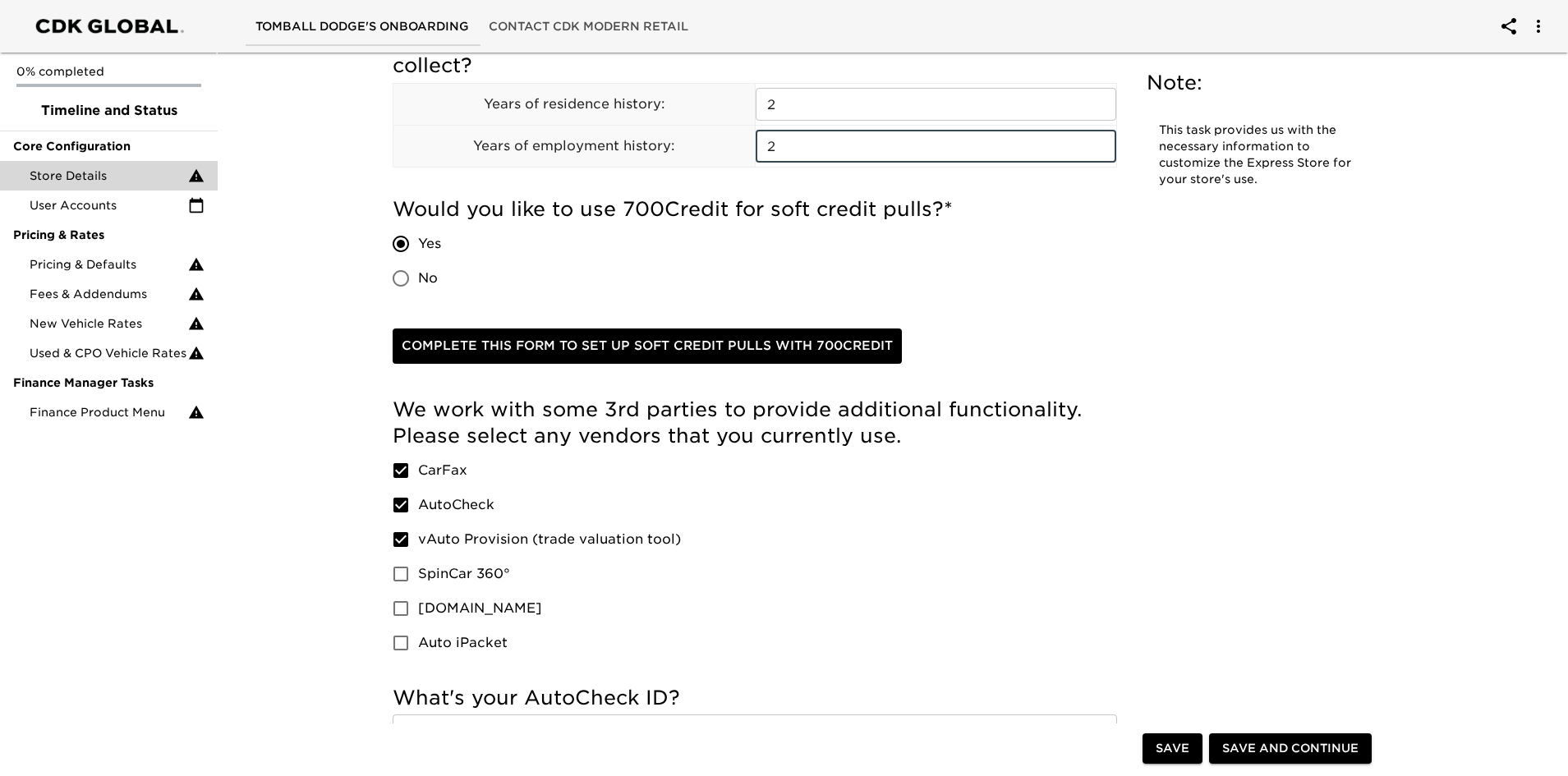
type input "2"
click at [404, 274] on input "No" at bounding box center [401, 279] width 35 height 35
radio input "true"
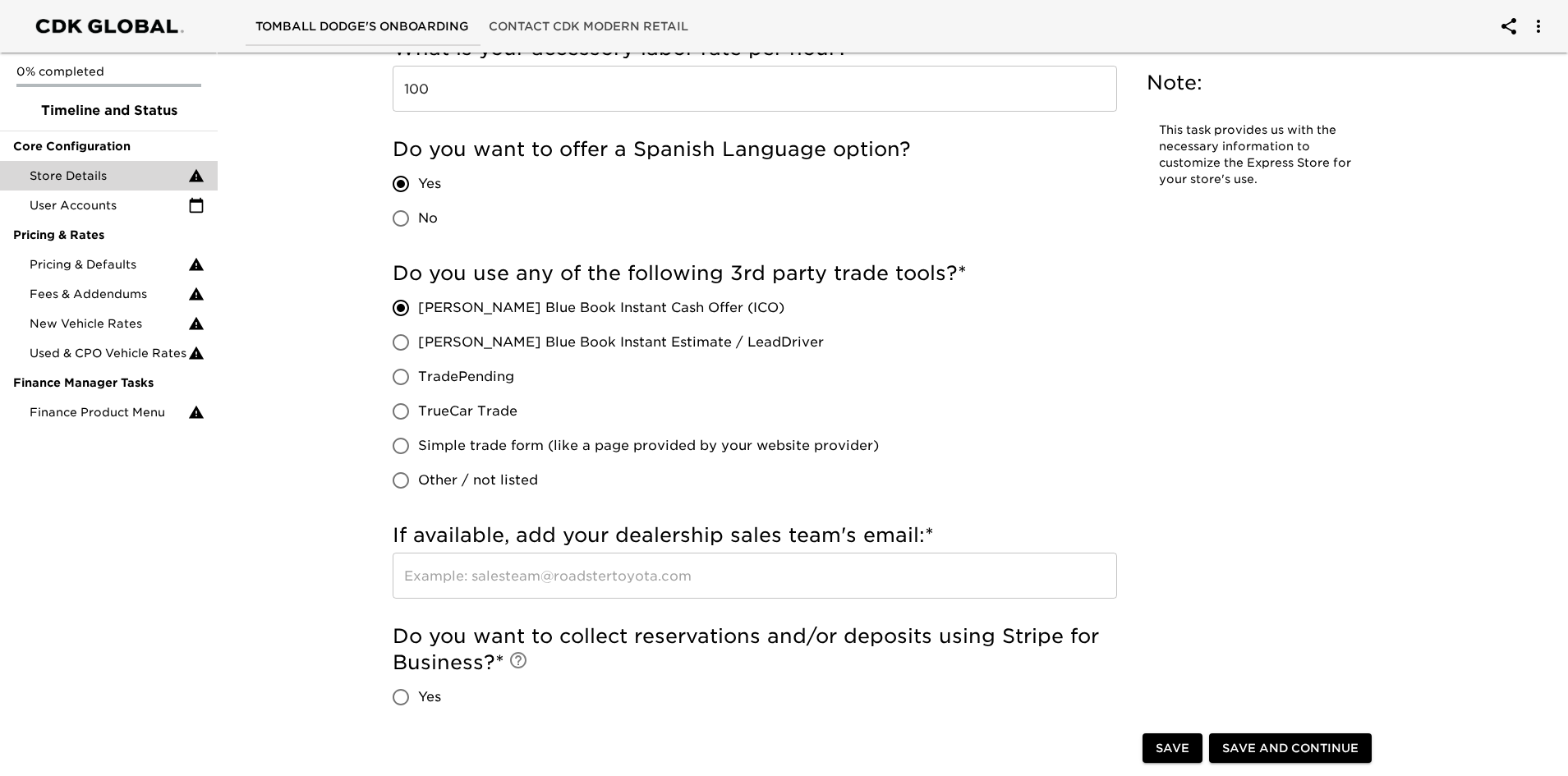
scroll to position [2792, 0]
click at [399, 334] on input "[PERSON_NAME] Blue Book Instant Estimate / LeadDriver" at bounding box center [401, 341] width 35 height 35
radio input "true"
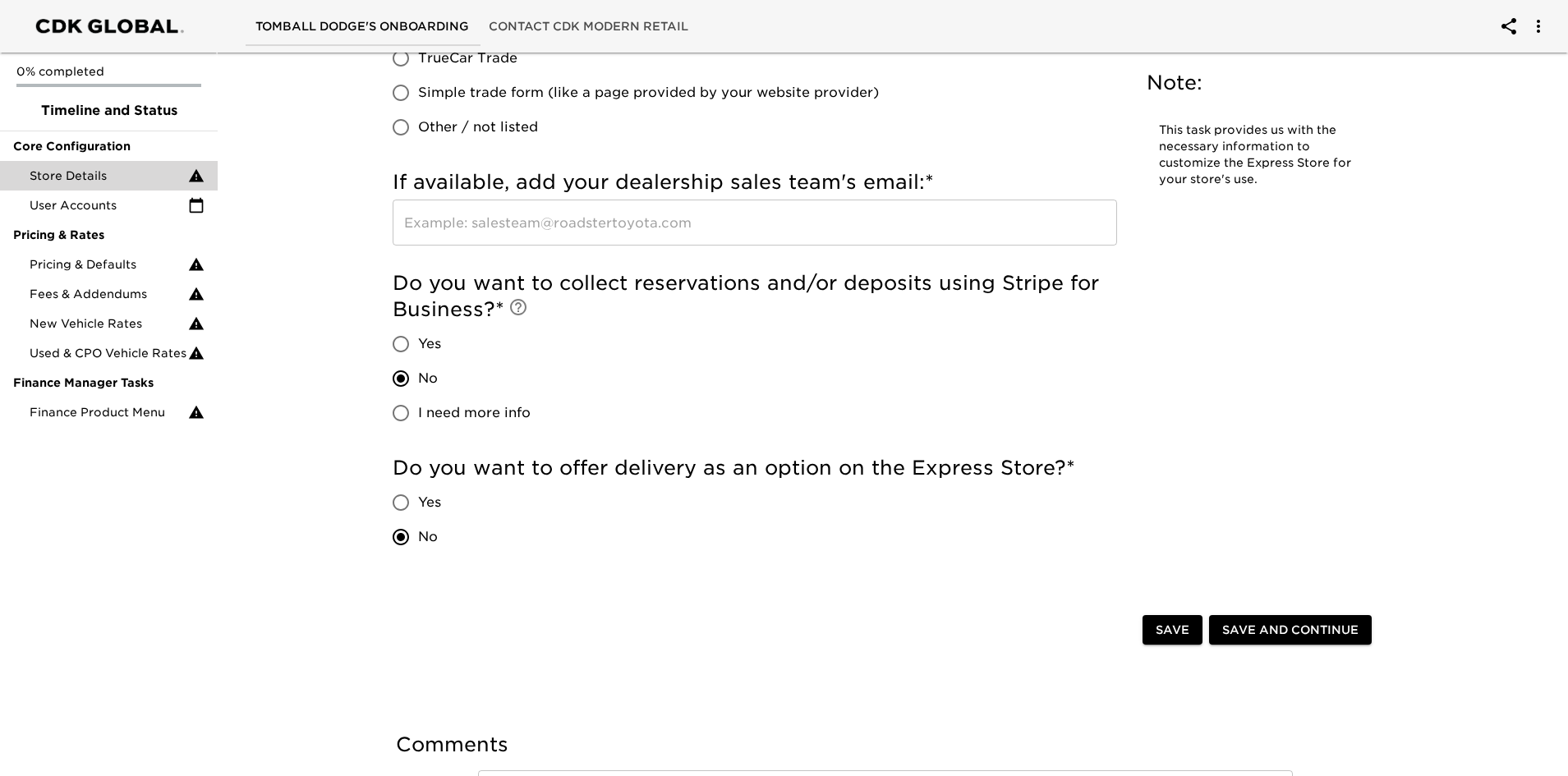
scroll to position [3203, 0]
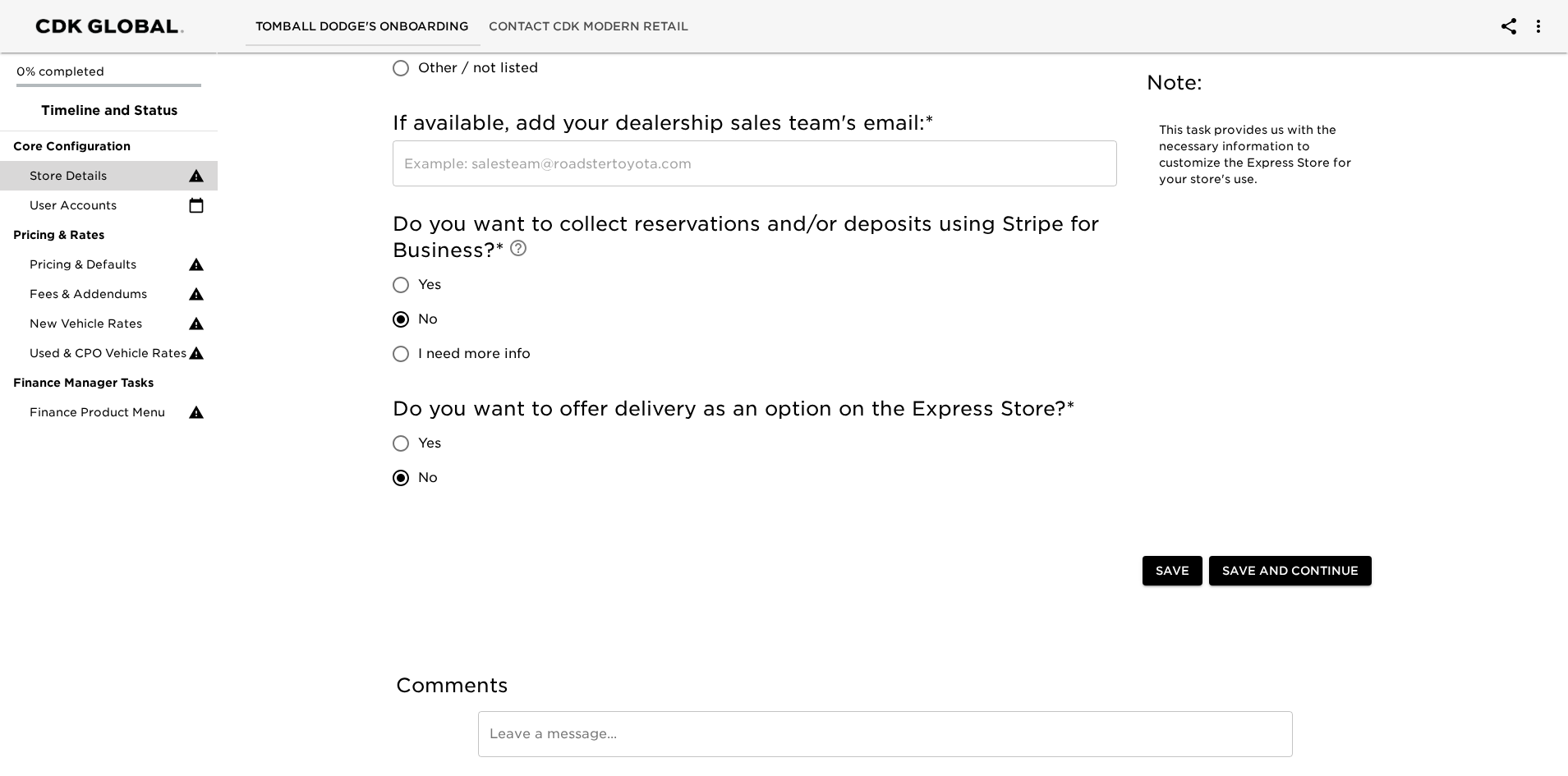
click at [1165, 561] on span "Save" at bounding box center [1173, 571] width 34 height 20
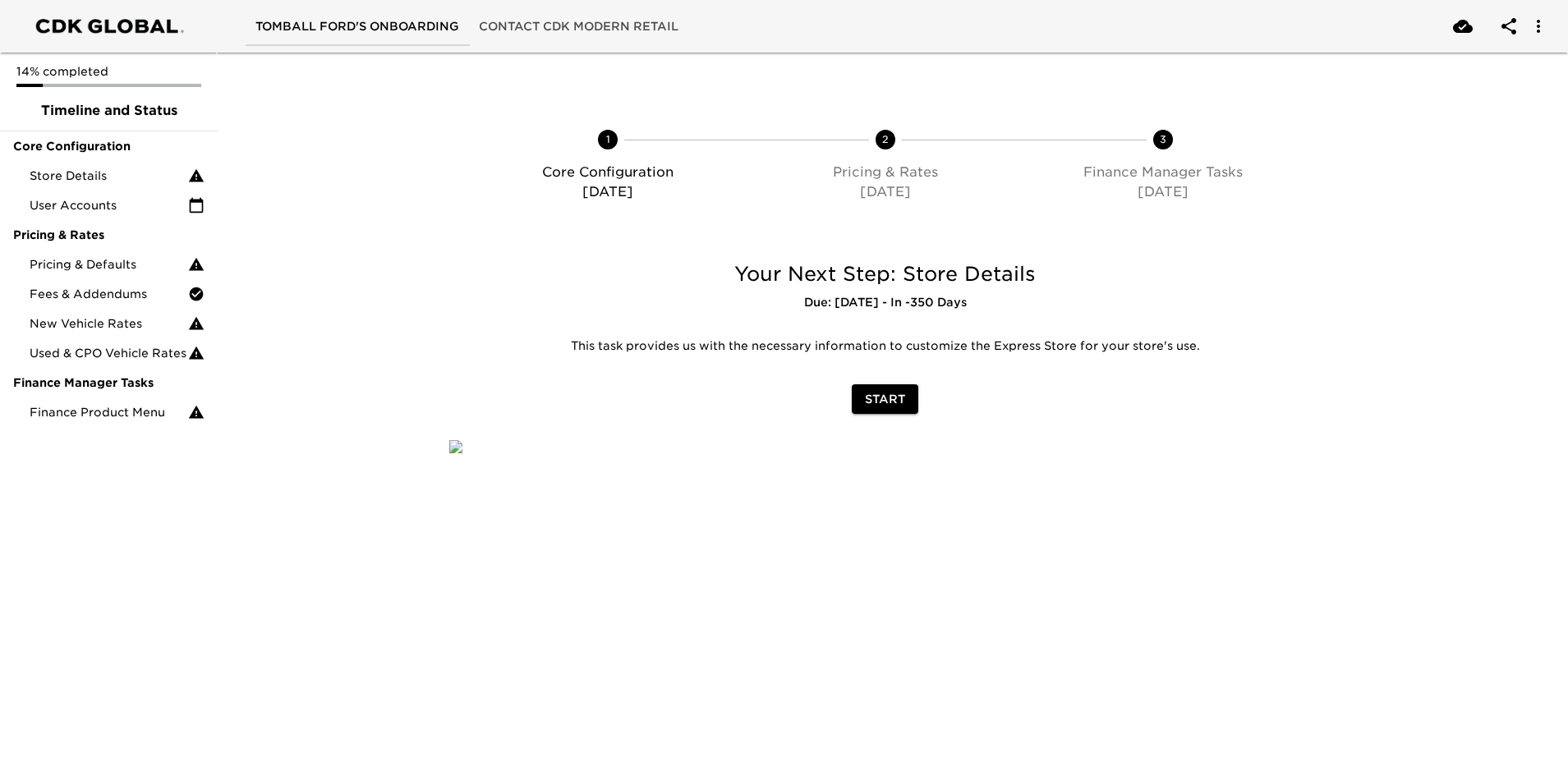
click at [875, 393] on span "Start" at bounding box center [884, 399] width 40 height 20
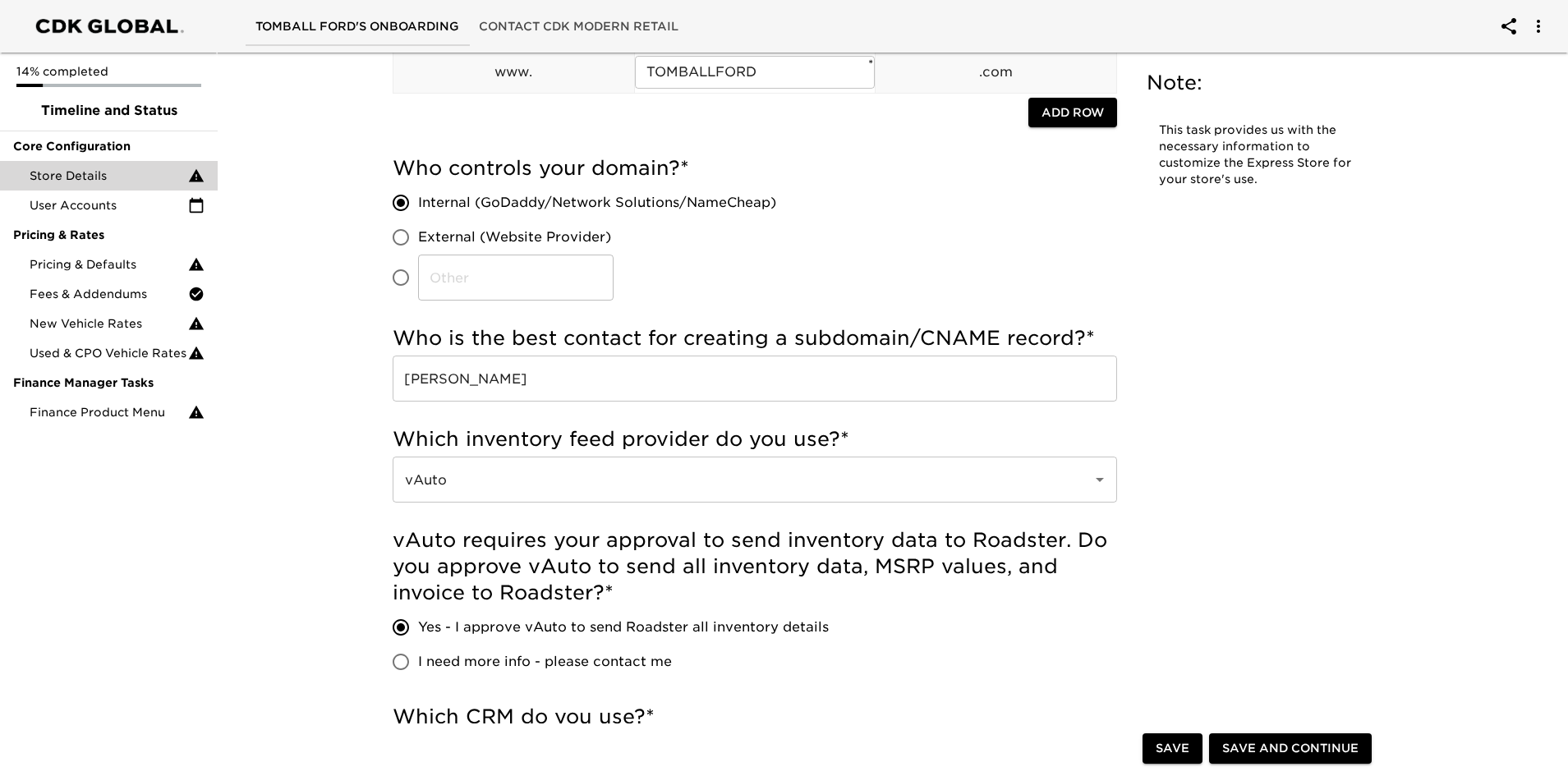
scroll to position [164, 0]
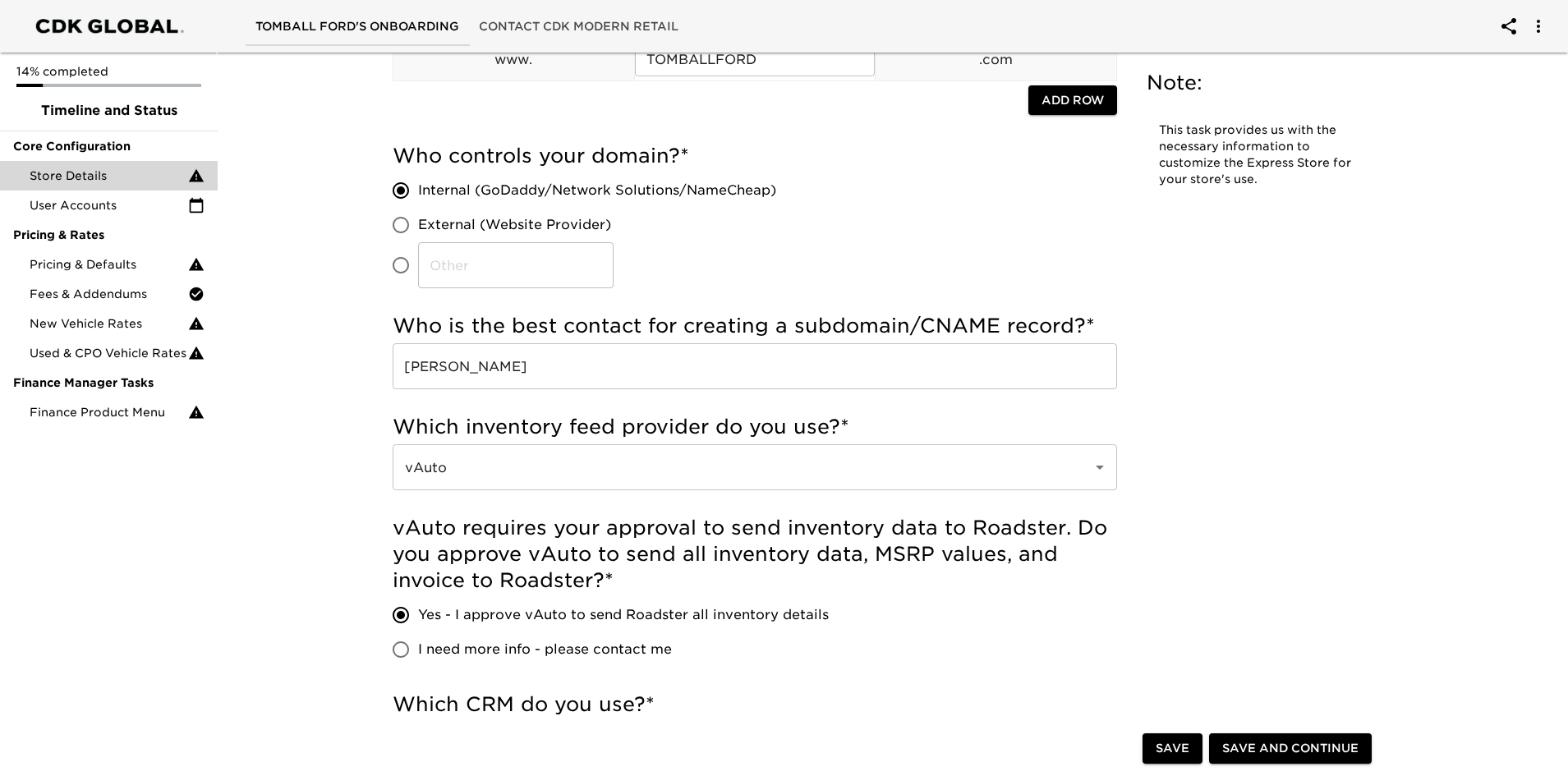
click at [402, 220] on input "External (Website Provider)" at bounding box center [401, 225] width 35 height 35
radio input "true"
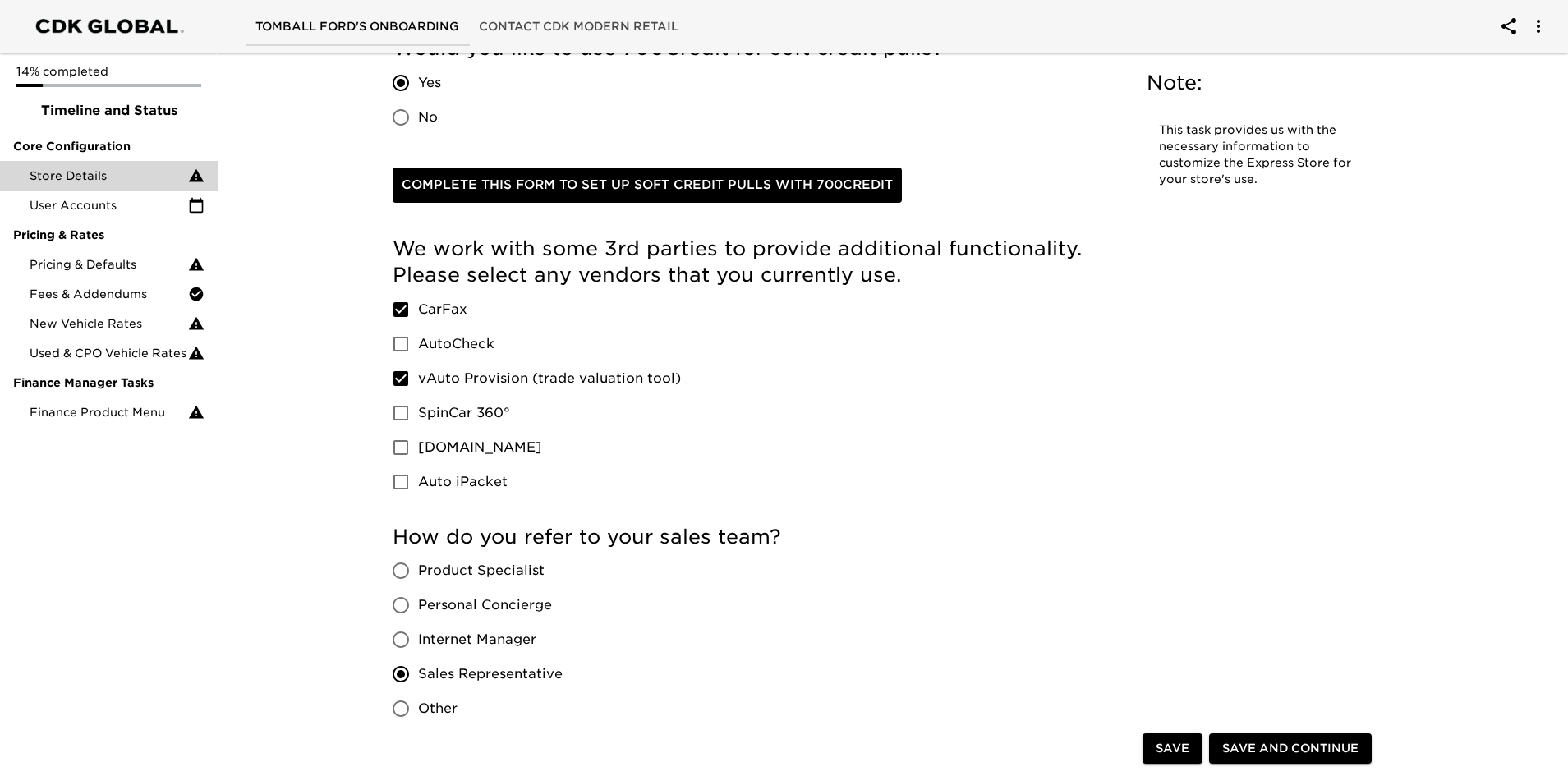
scroll to position [2053, 0]
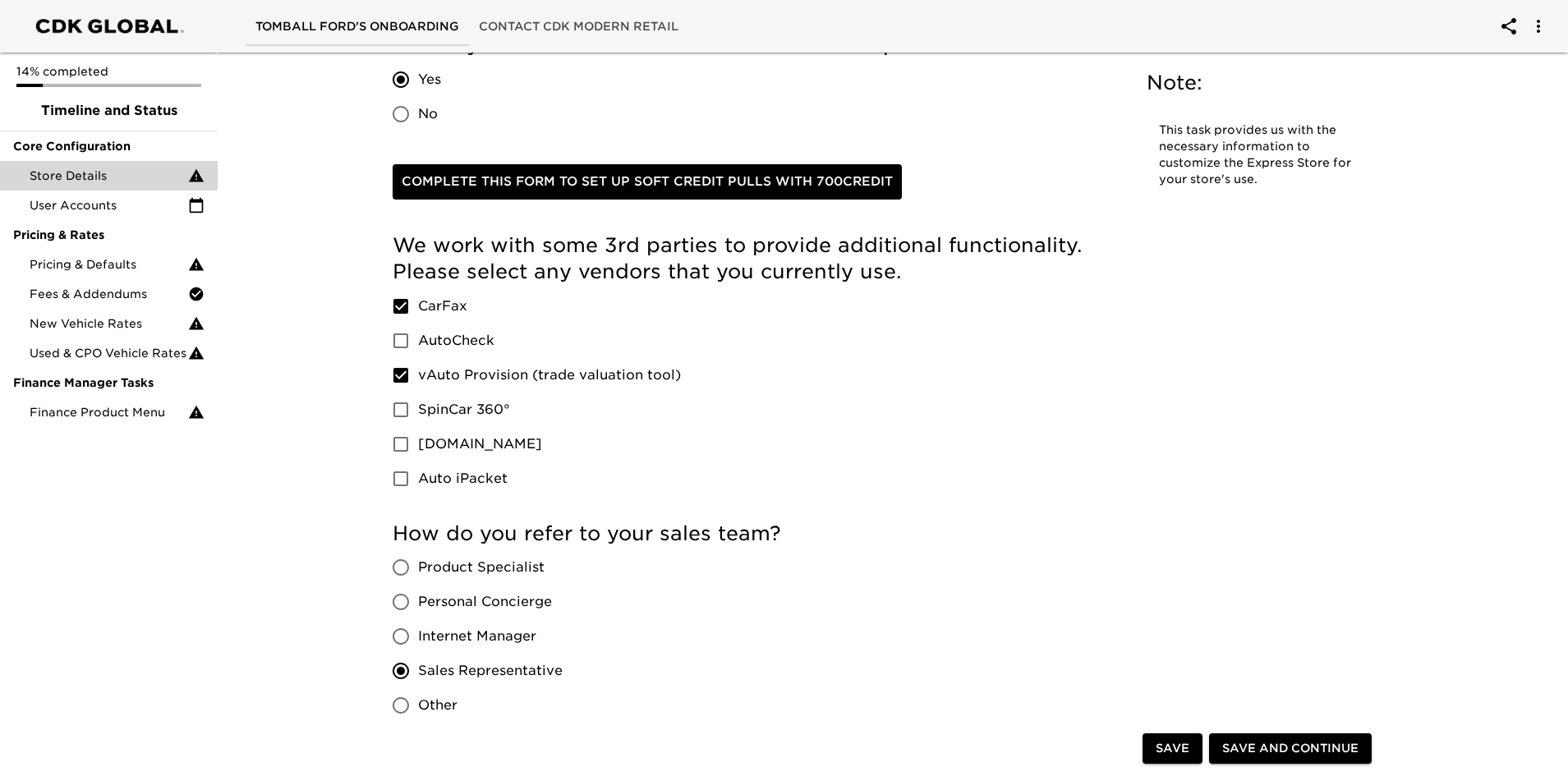
click at [396, 110] on input "No" at bounding box center [401, 115] width 35 height 35
radio input "true"
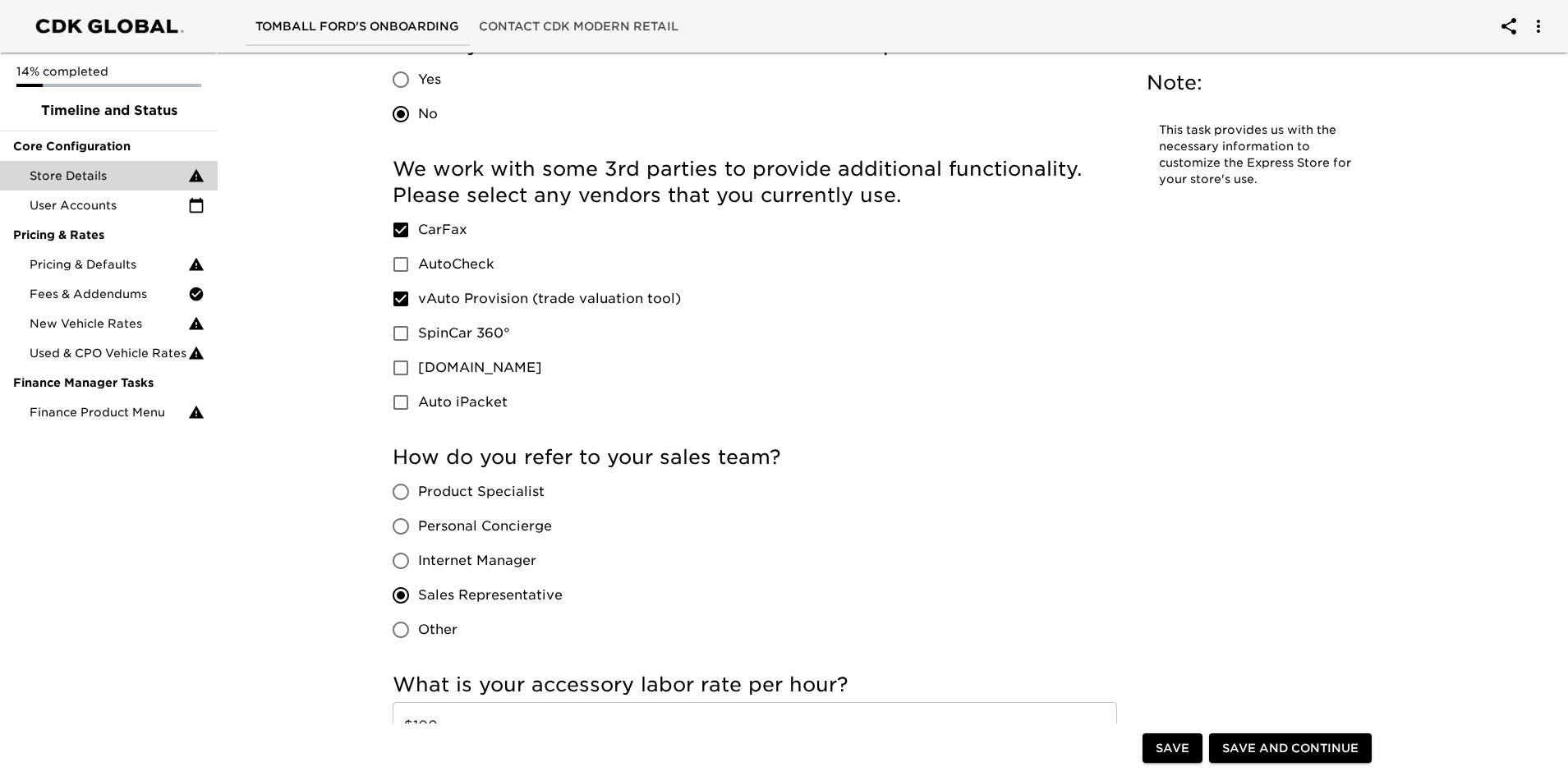
click at [395, 261] on input "AutoCheck" at bounding box center [401, 265] width 35 height 35
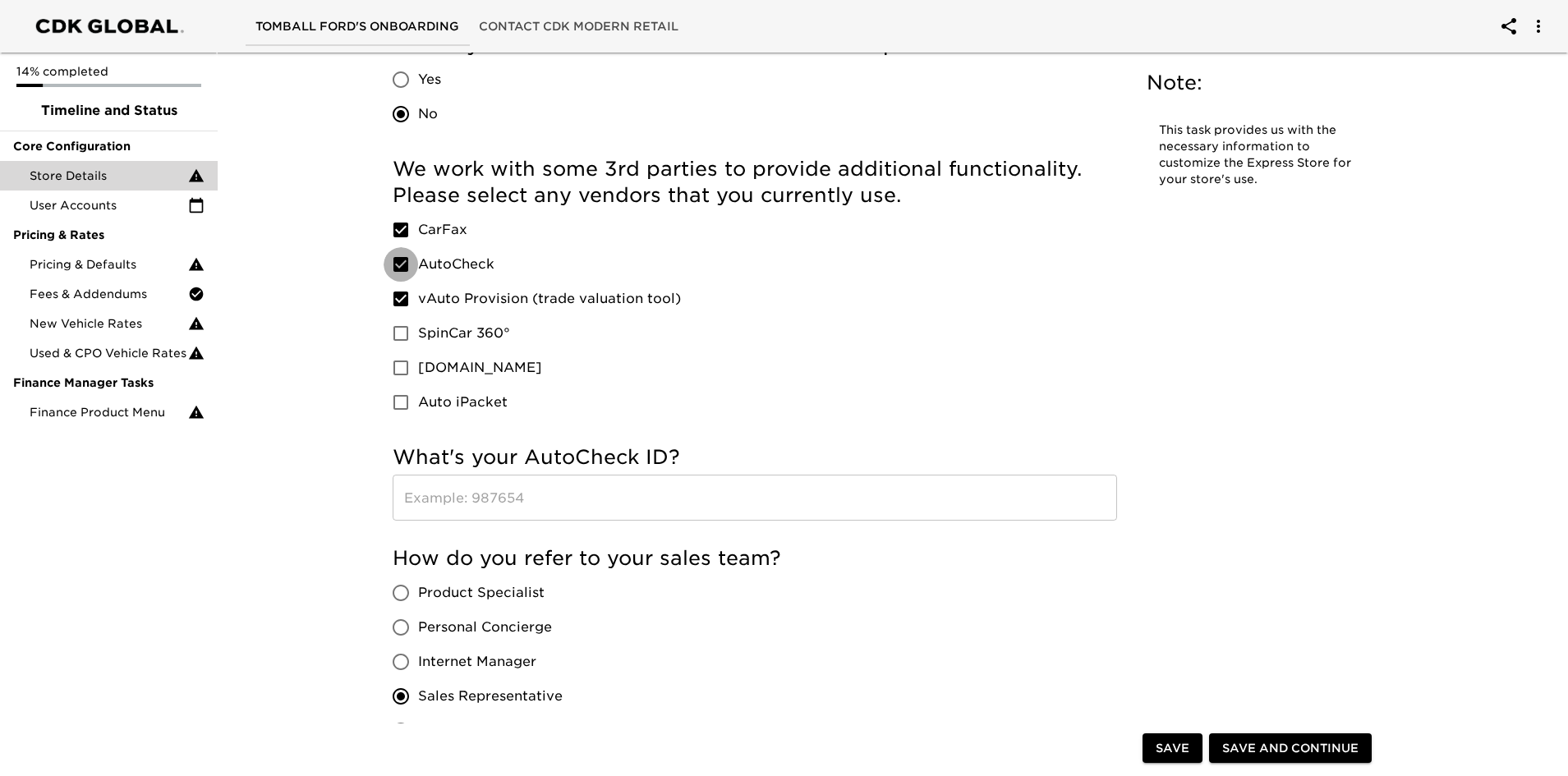
click at [400, 265] on input "AutoCheck" at bounding box center [401, 265] width 35 height 35
checkbox input "false"
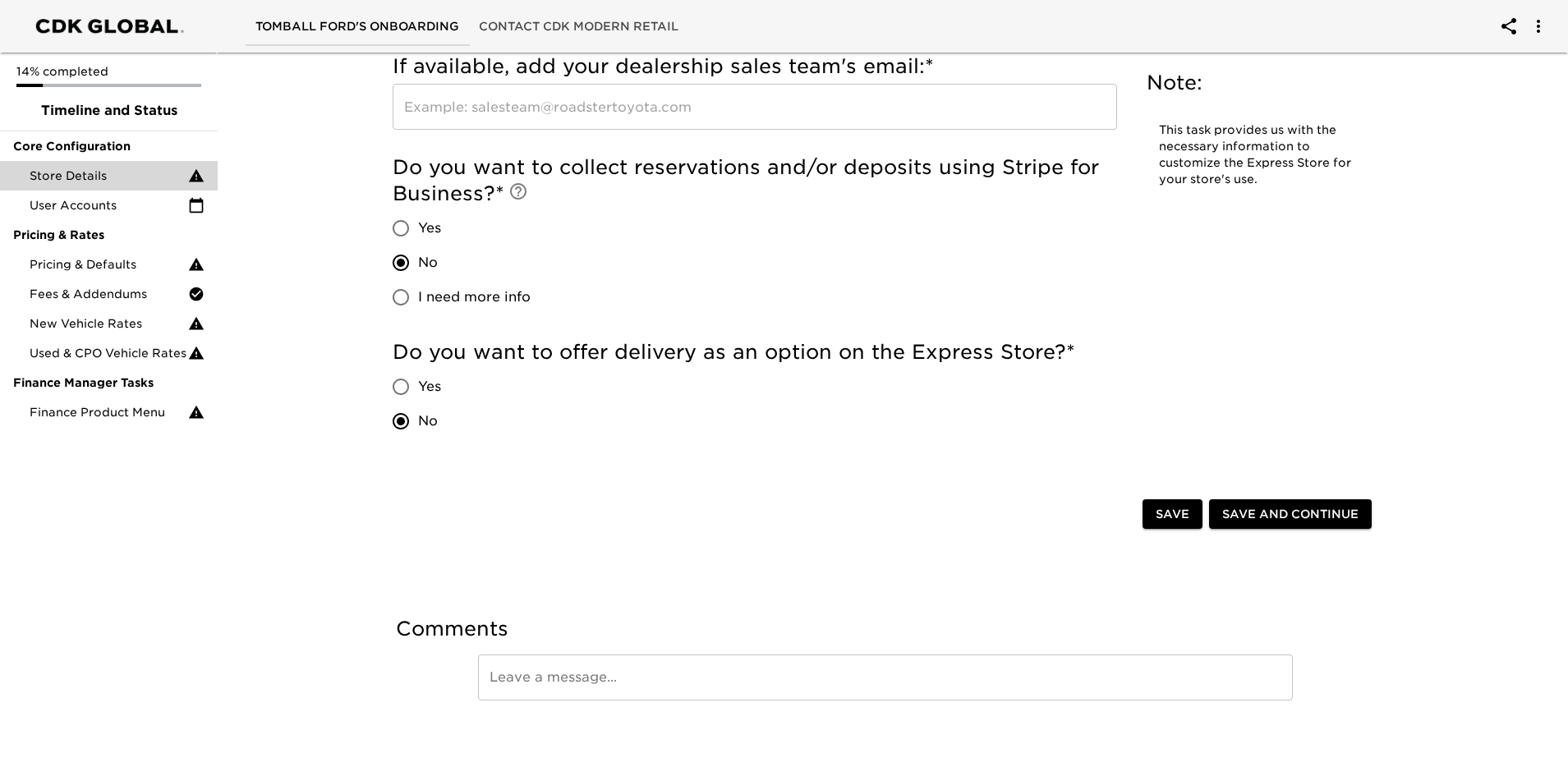
scroll to position [3160, 0]
click at [1186, 508] on span "Save" at bounding box center [1173, 513] width 34 height 20
click at [1173, 519] on span "Save" at bounding box center [1173, 513] width 34 height 20
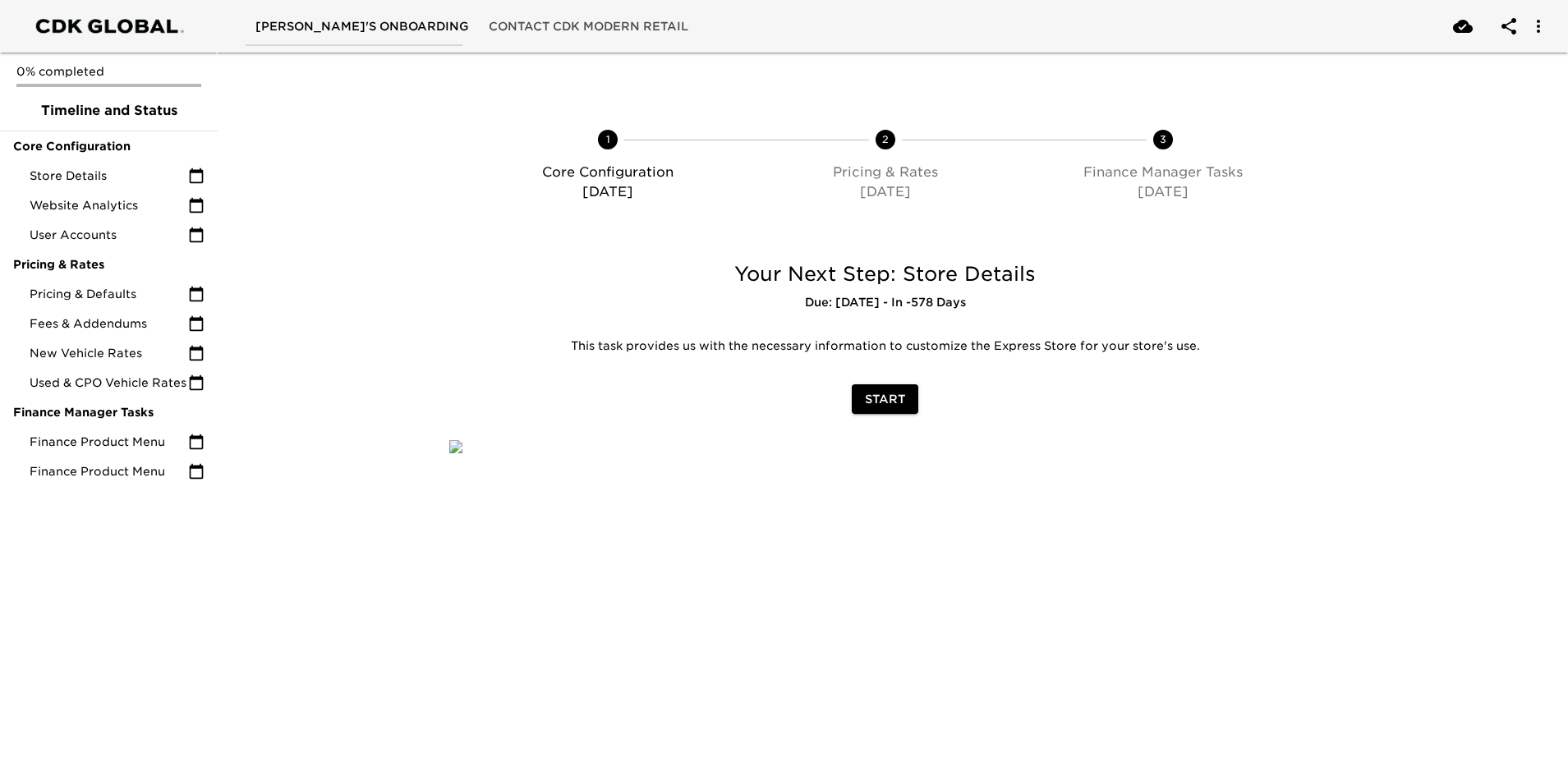
click at [879, 395] on span "Start" at bounding box center [884, 399] width 40 height 20
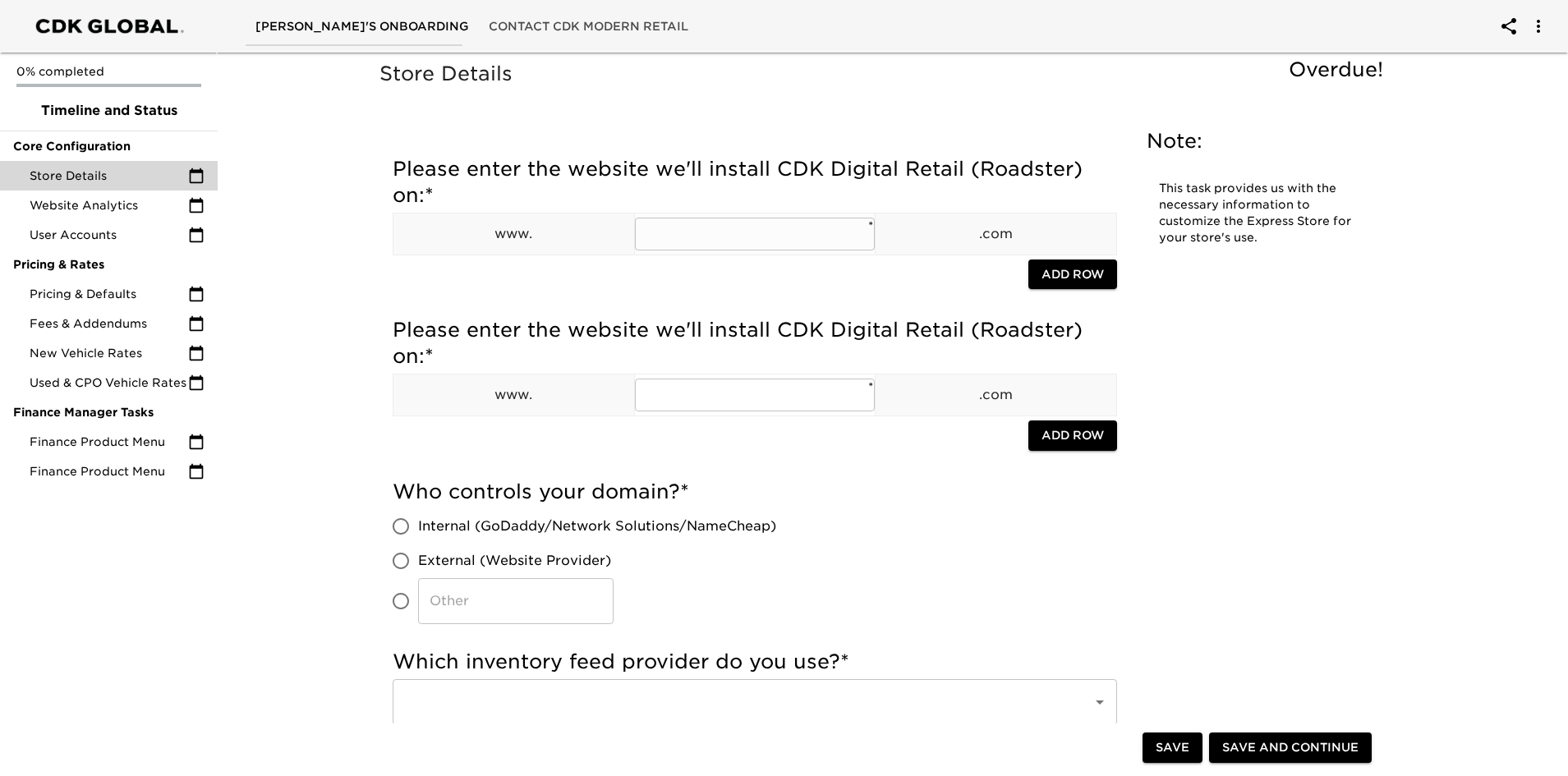
click at [668, 241] on input "text" at bounding box center [756, 234] width 241 height 33
click at [663, 221] on input "text" at bounding box center [756, 234] width 241 height 33
type input "killeenford"
click at [744, 402] on input "text" at bounding box center [756, 395] width 241 height 33
click at [709, 390] on input "text" at bounding box center [756, 395] width 241 height 33
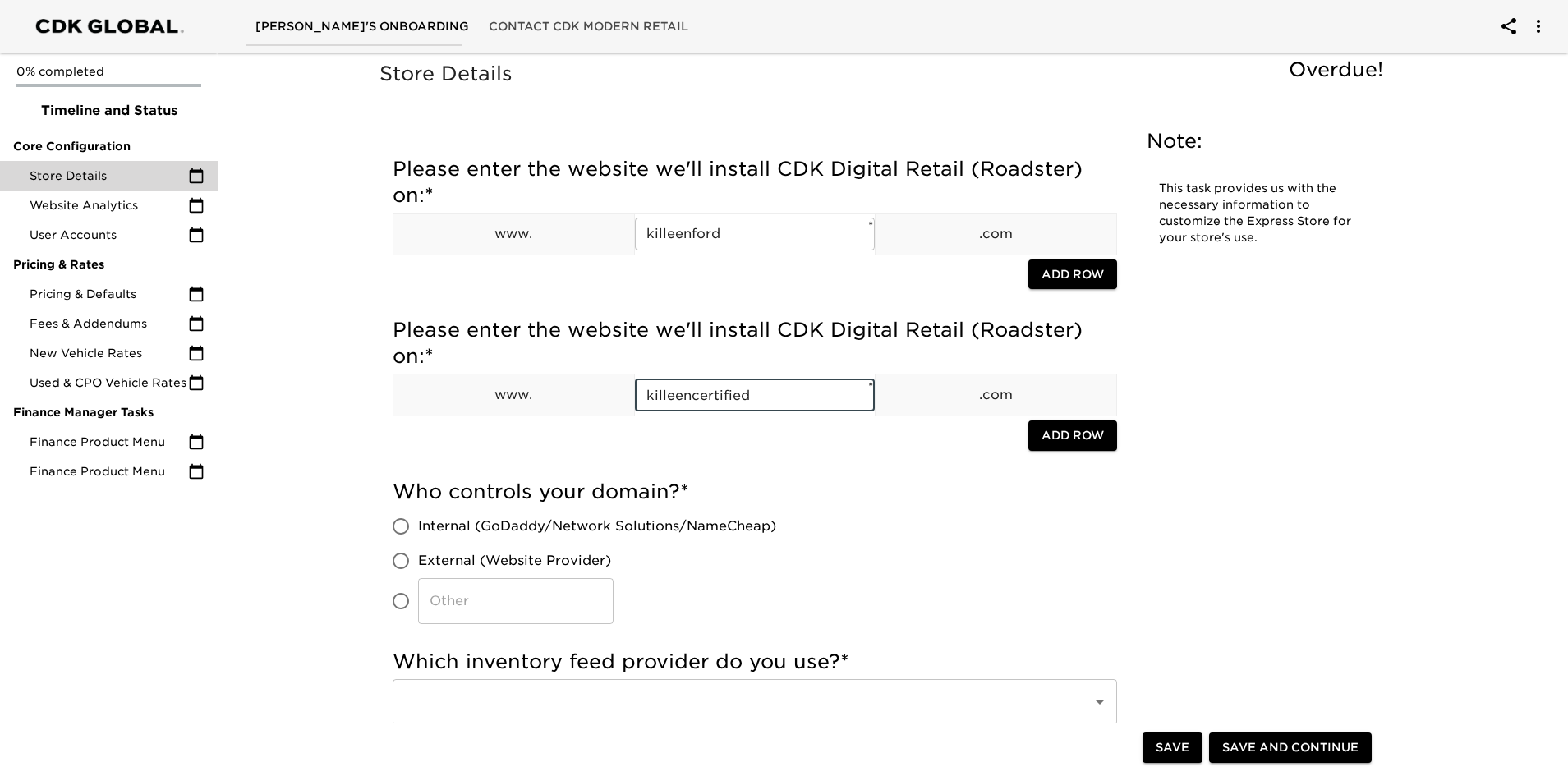
type input "killeencertified"
click at [786, 467] on div "Please enter the website we'll install CDK Digital Retail (Roadster) on: * www.…" at bounding box center [755, 389] width 725 height 161
click at [401, 561] on input "External (Website Provider)" at bounding box center [401, 561] width 35 height 35
radio input "true"
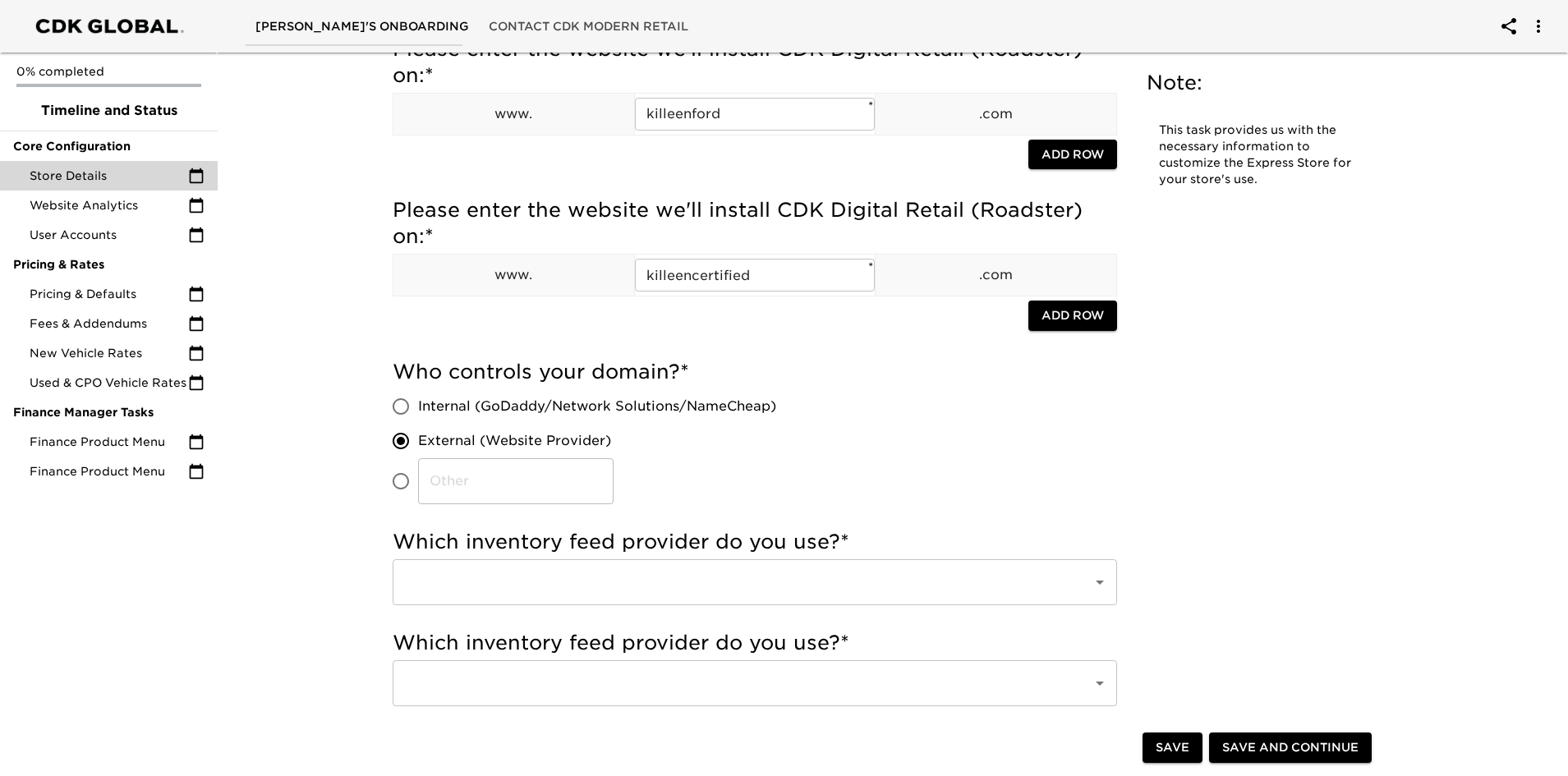
scroll to position [247, 0]
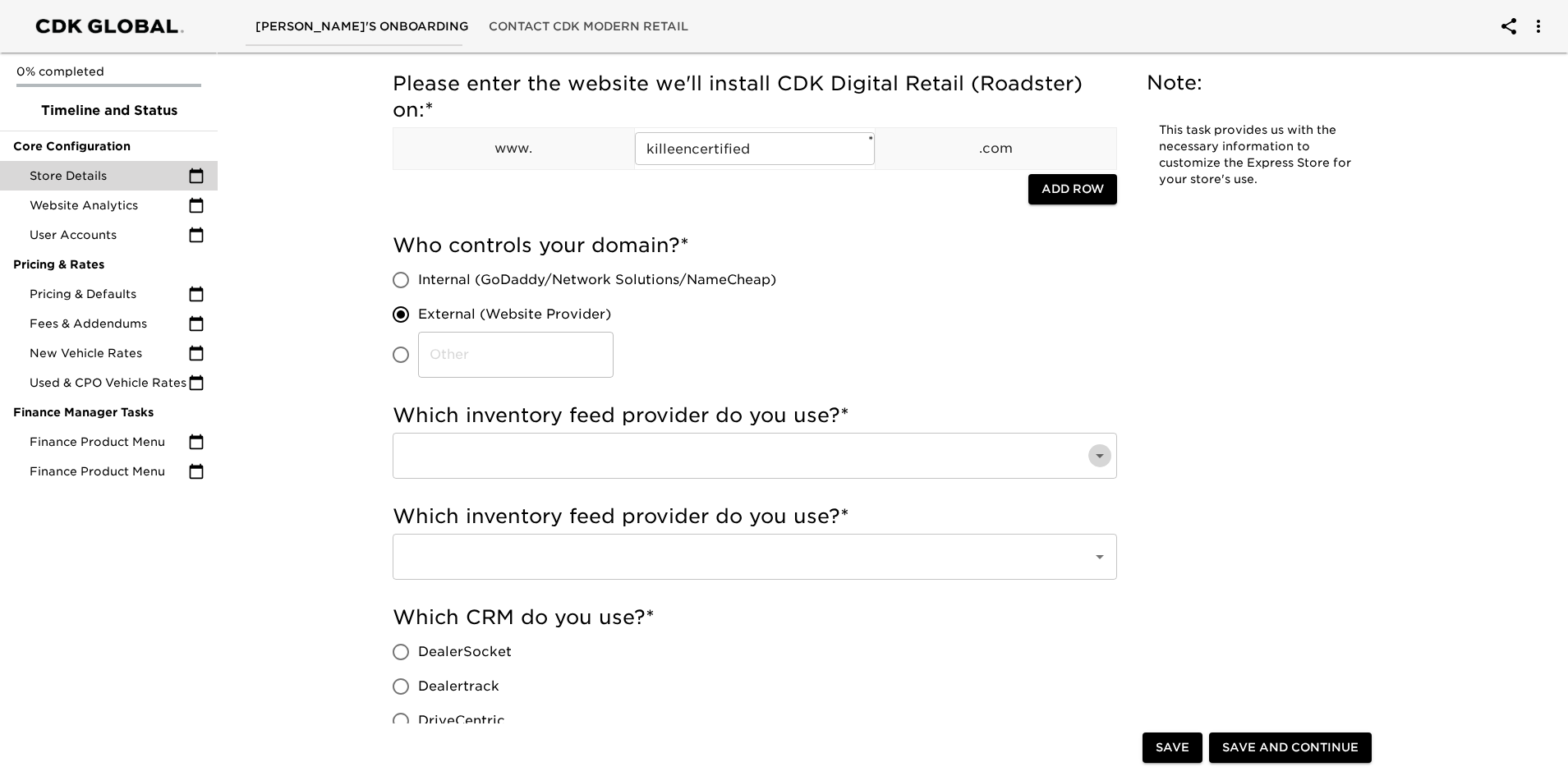
click at [1096, 452] on icon "Open" at bounding box center [1100, 455] width 19 height 19
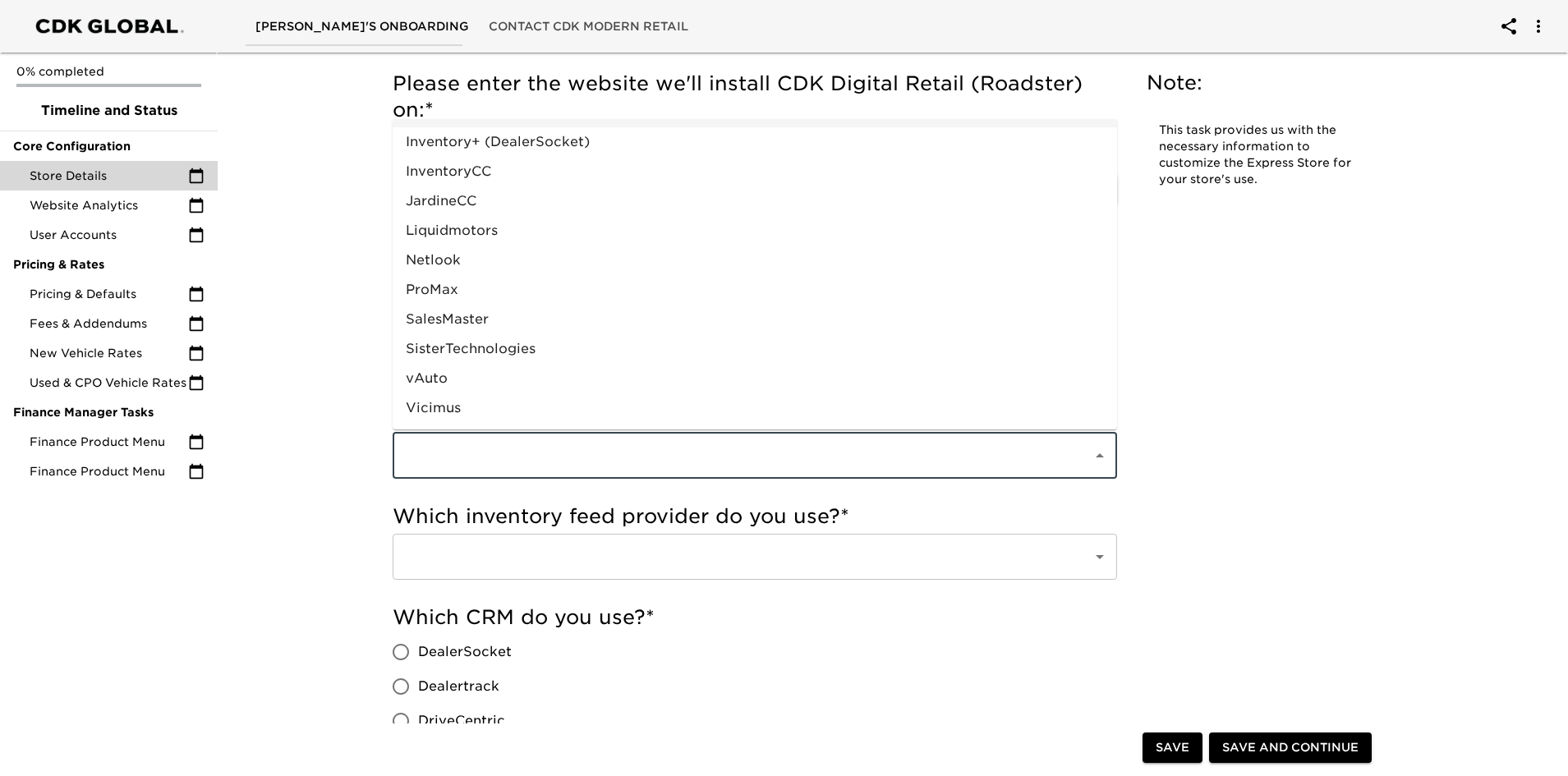
scroll to position [796, 0]
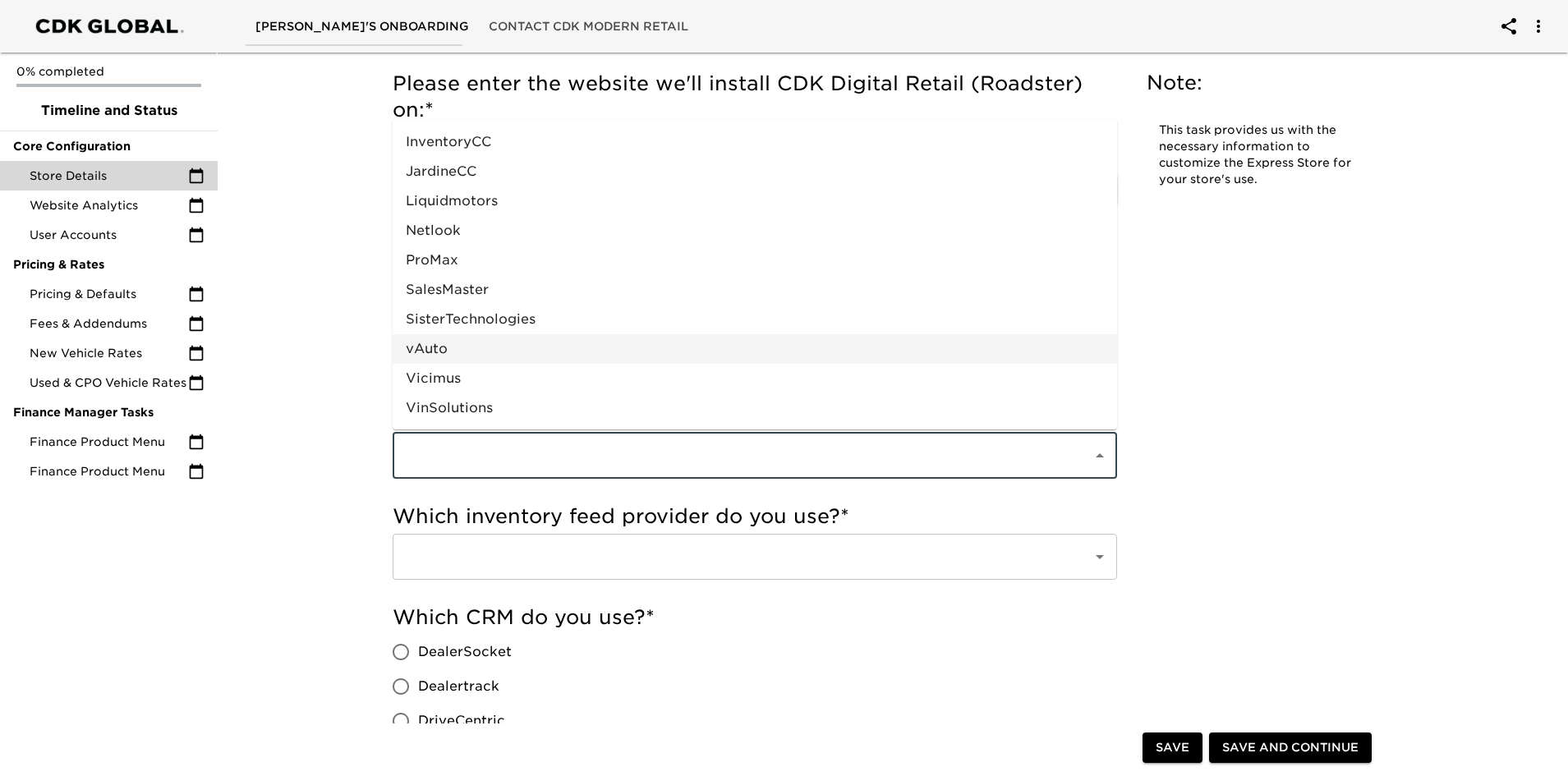
click at [559, 350] on li "vAuto" at bounding box center [755, 349] width 725 height 29
type input "vAuto"
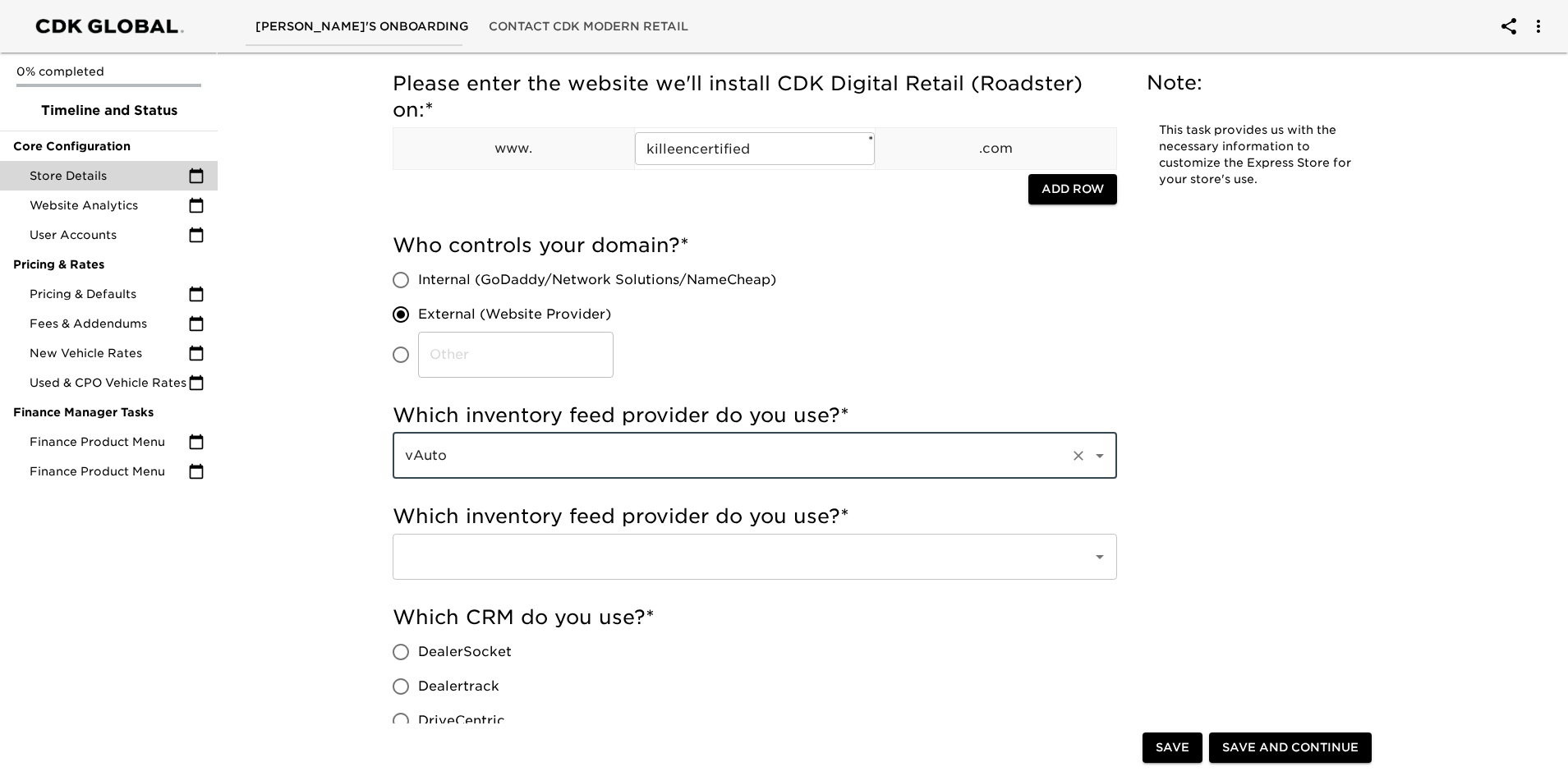
click at [1083, 558] on div at bounding box center [1089, 557] width 43 height 23
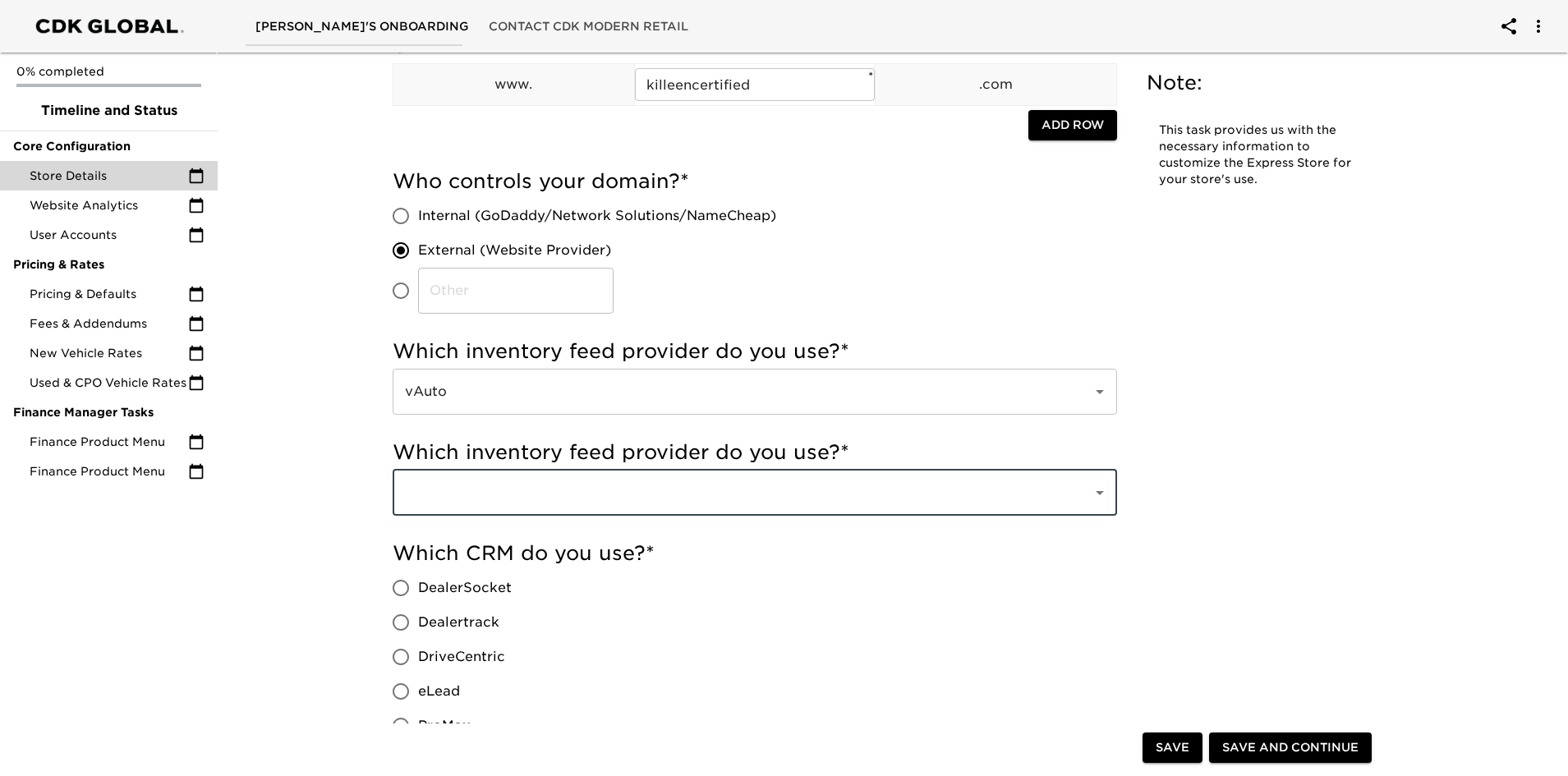
scroll to position [658, 0]
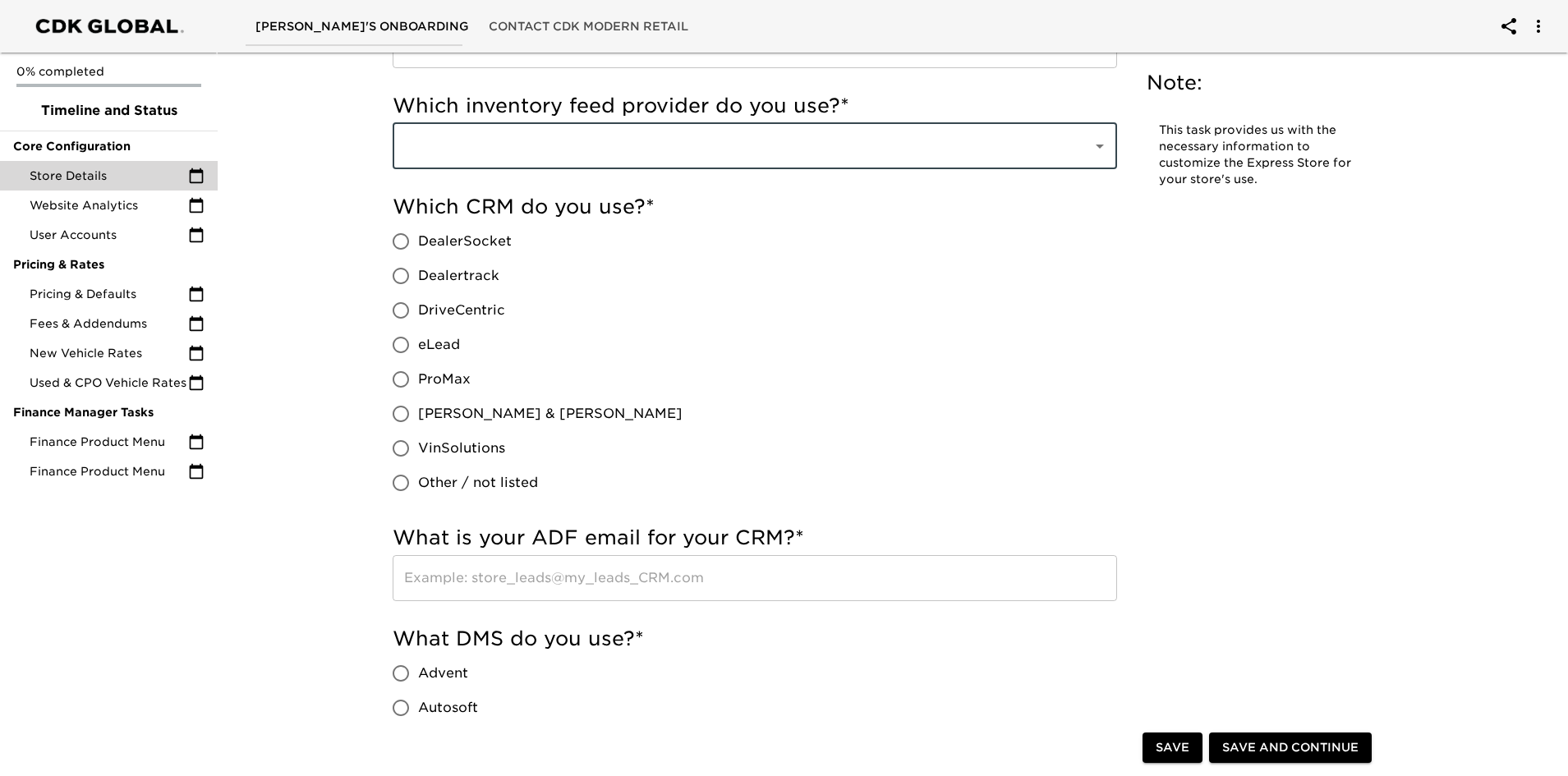
click at [402, 343] on input "eLead" at bounding box center [401, 345] width 35 height 35
radio input "true"
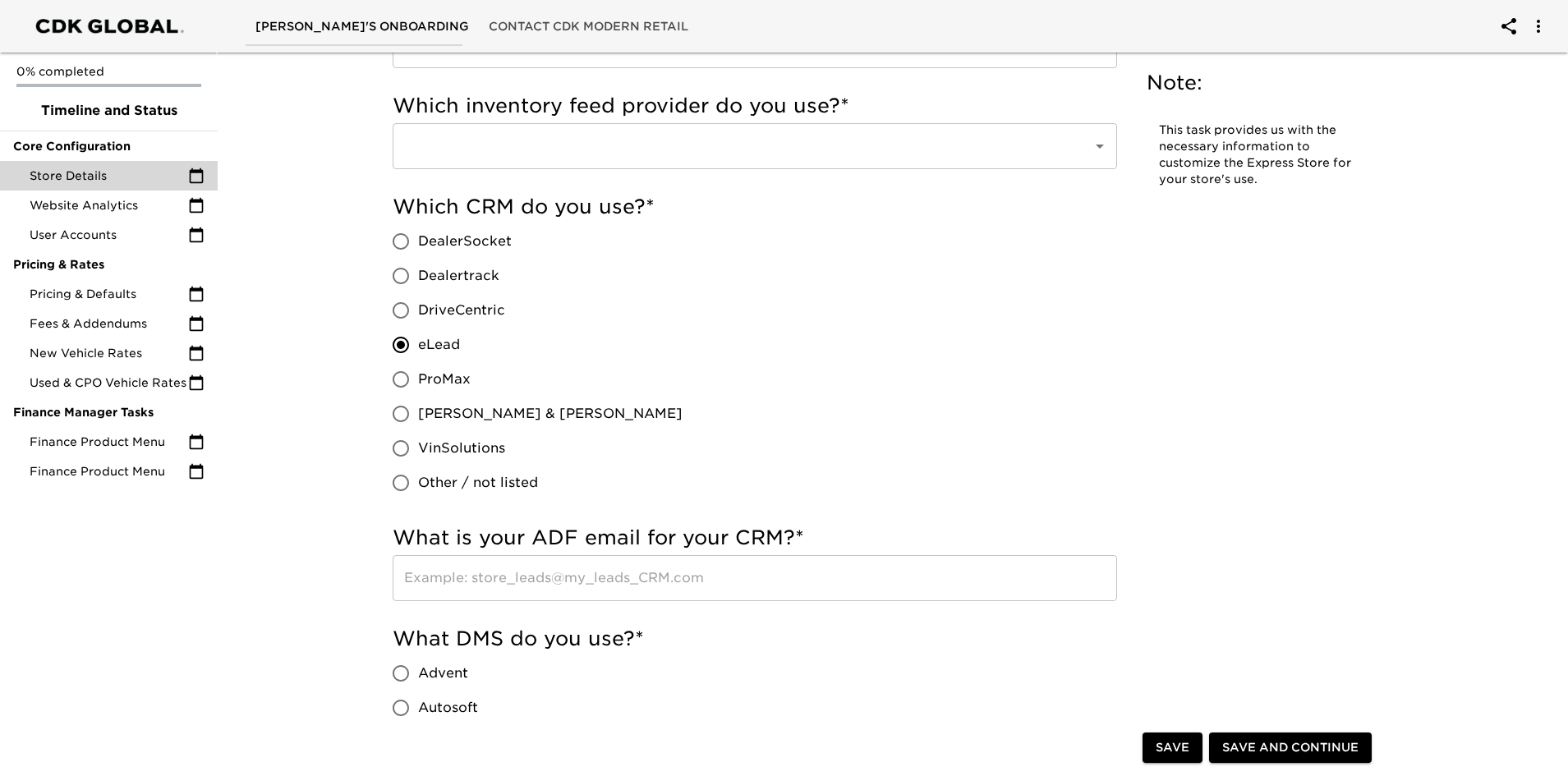
click at [1076, 155] on div at bounding box center [1089, 147] width 43 height 23
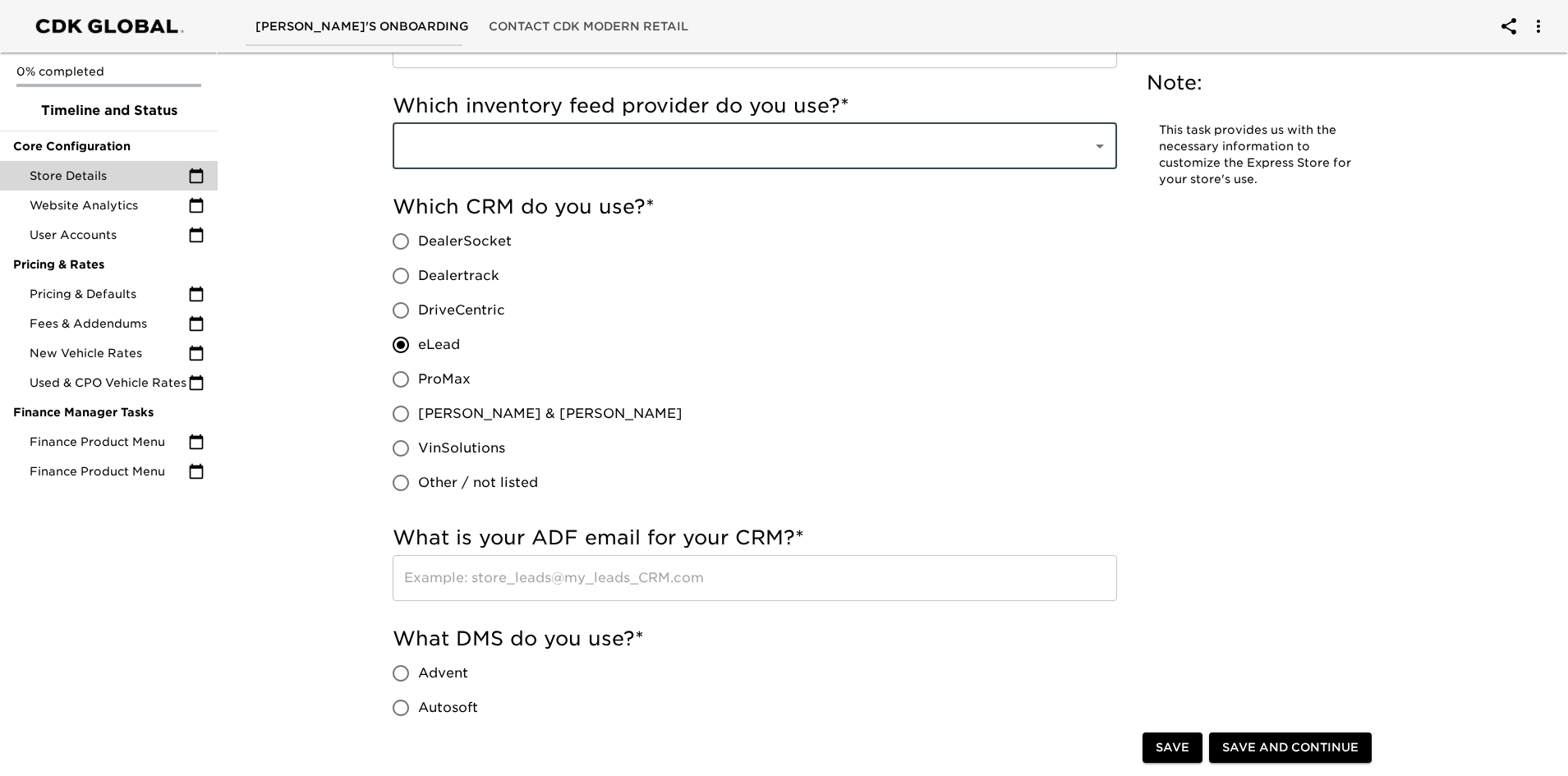
click at [1093, 137] on icon "Open" at bounding box center [1100, 146] width 19 height 19
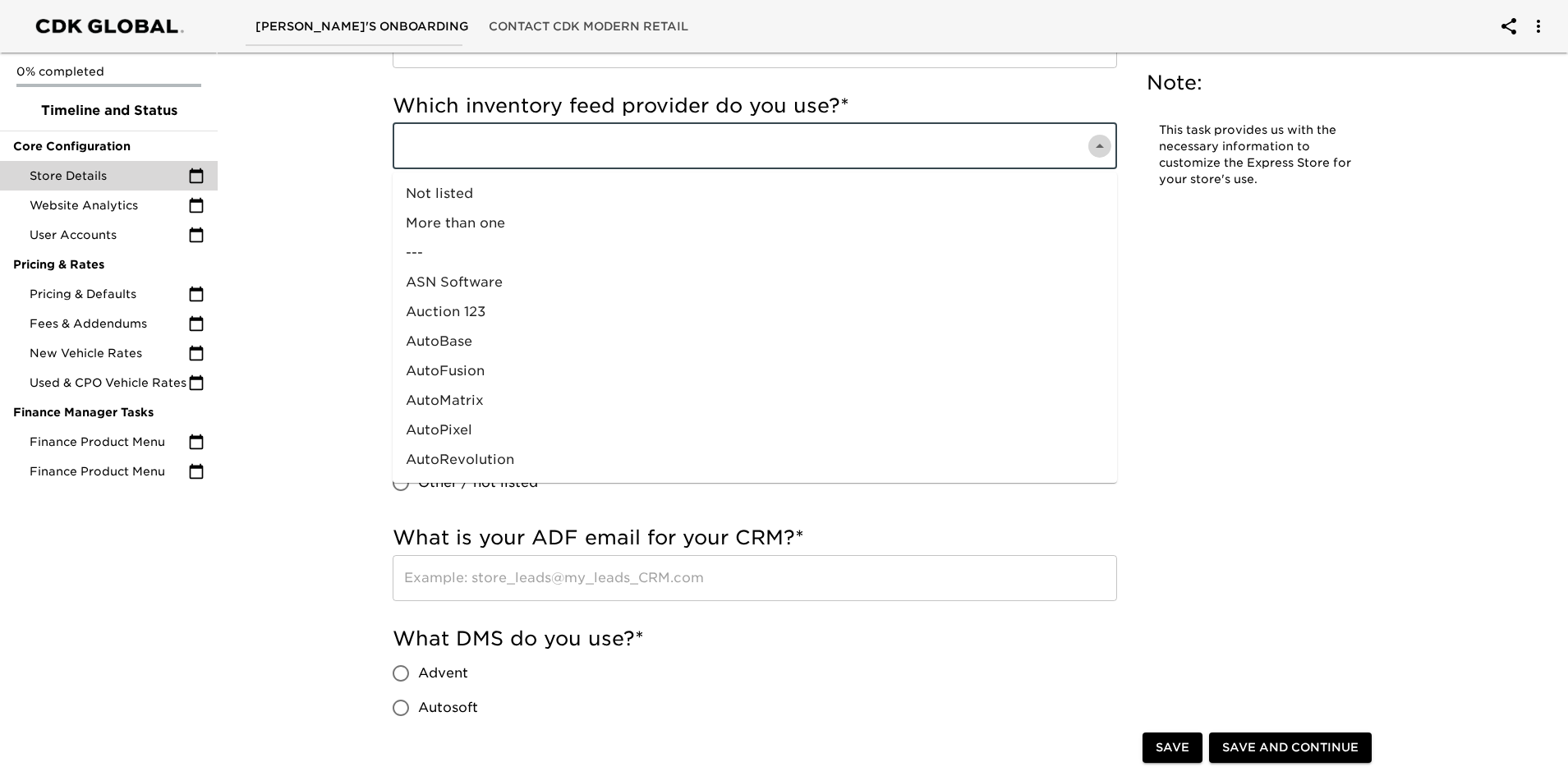
click at [1099, 141] on icon "Close" at bounding box center [1100, 146] width 19 height 19
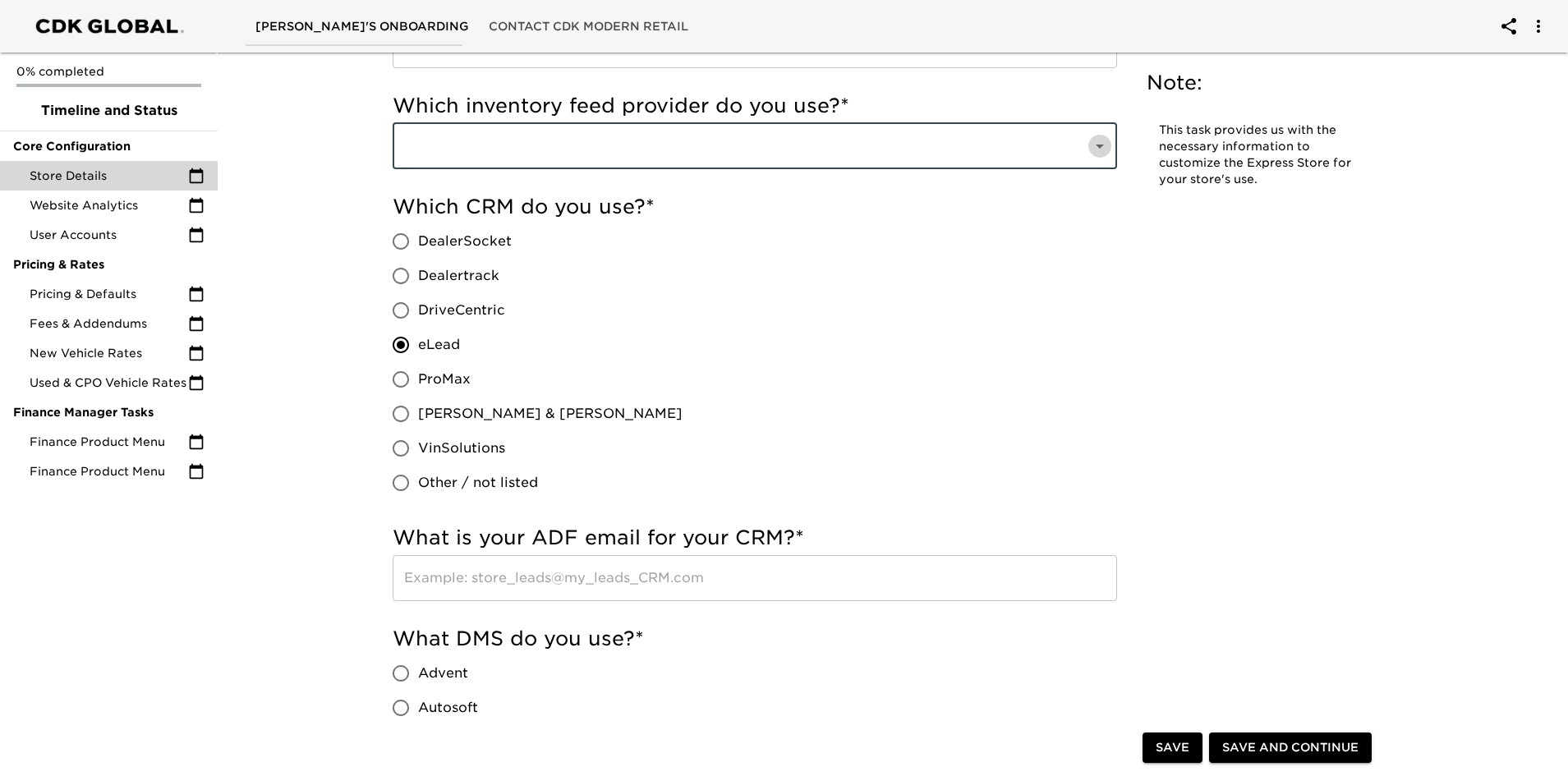
click at [1099, 141] on icon "Open" at bounding box center [1100, 146] width 19 height 19
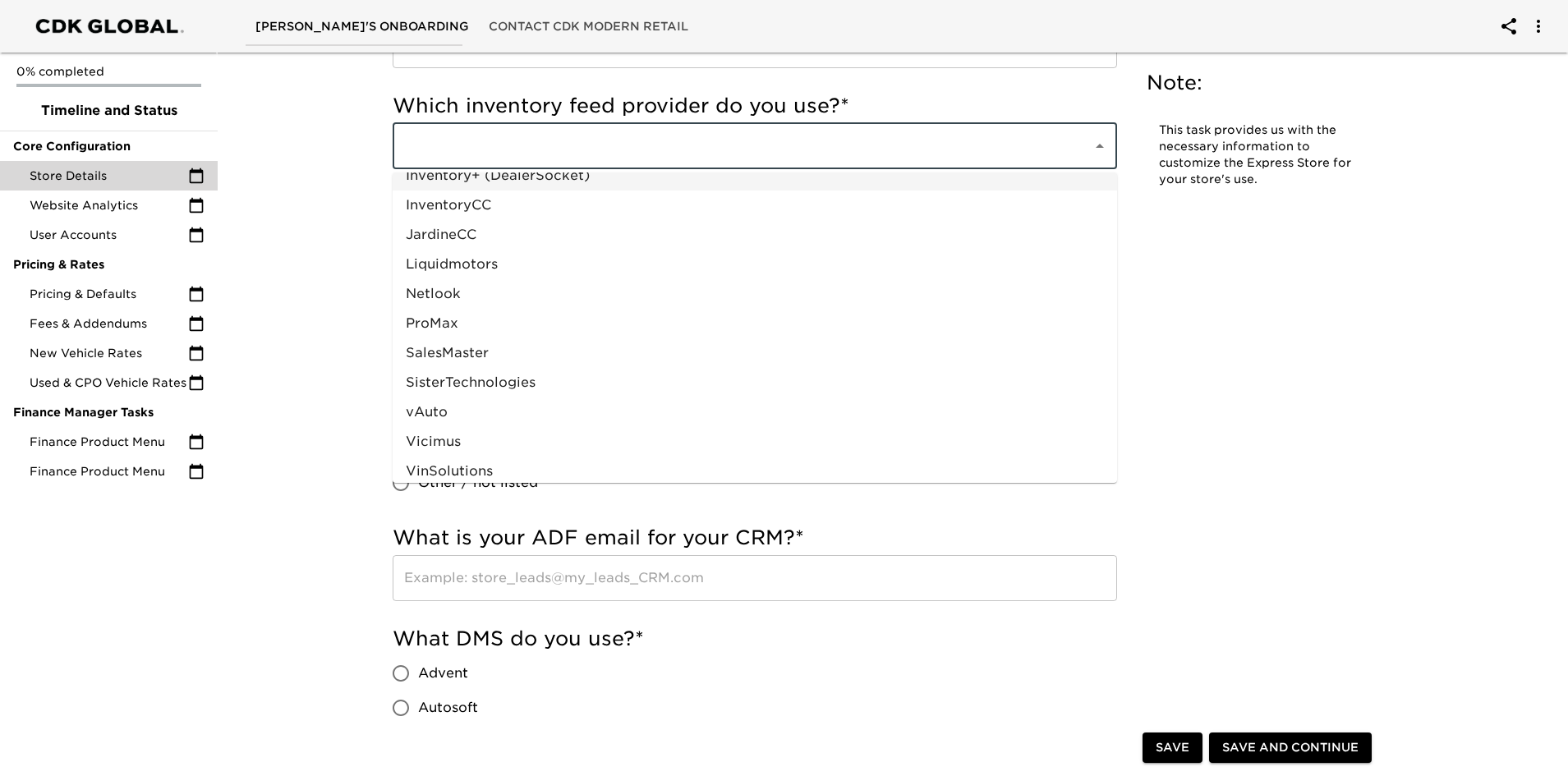
scroll to position [796, 0]
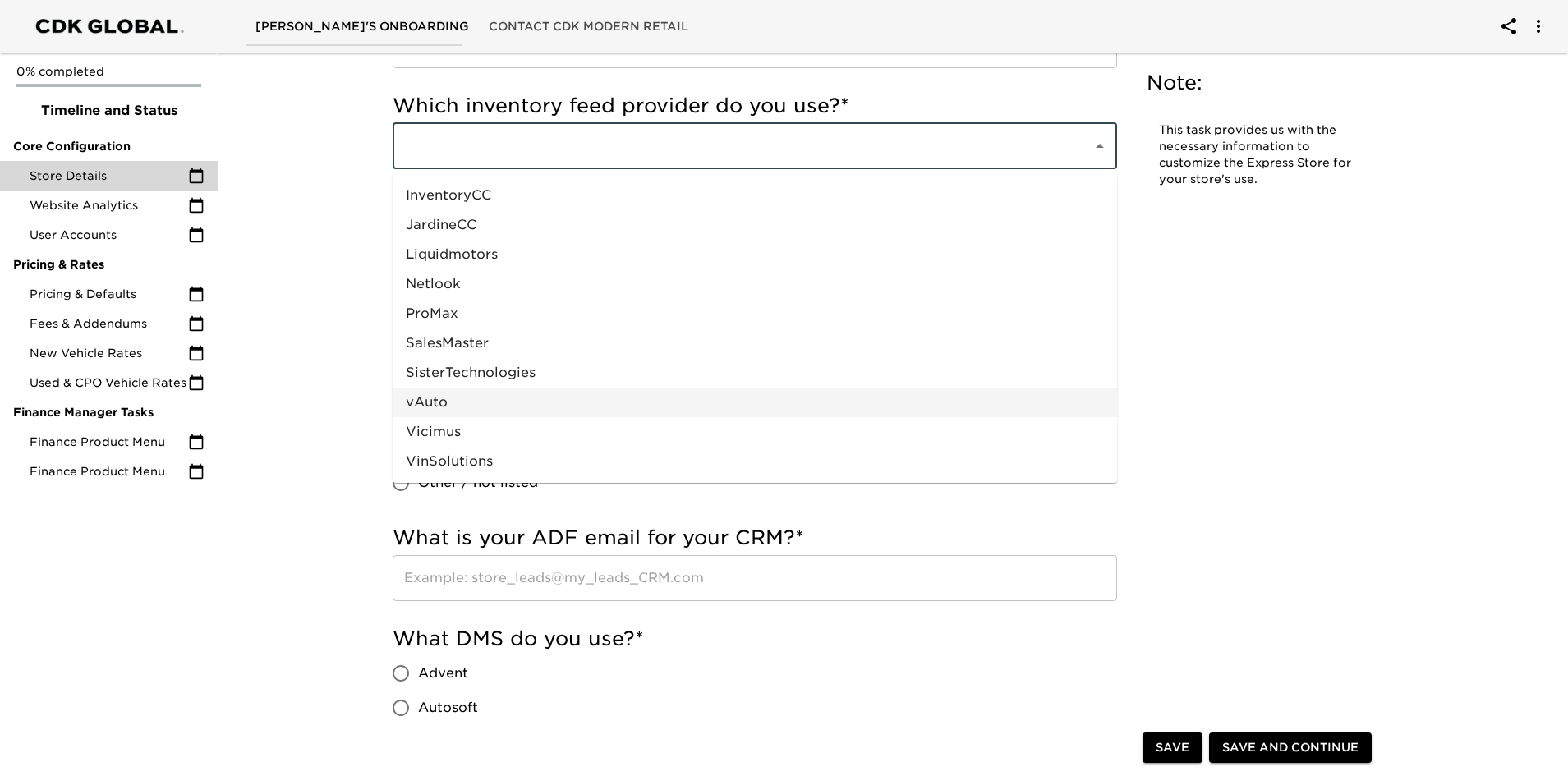
click at [494, 396] on li "vAuto" at bounding box center [755, 402] width 725 height 29
type input "vAuto"
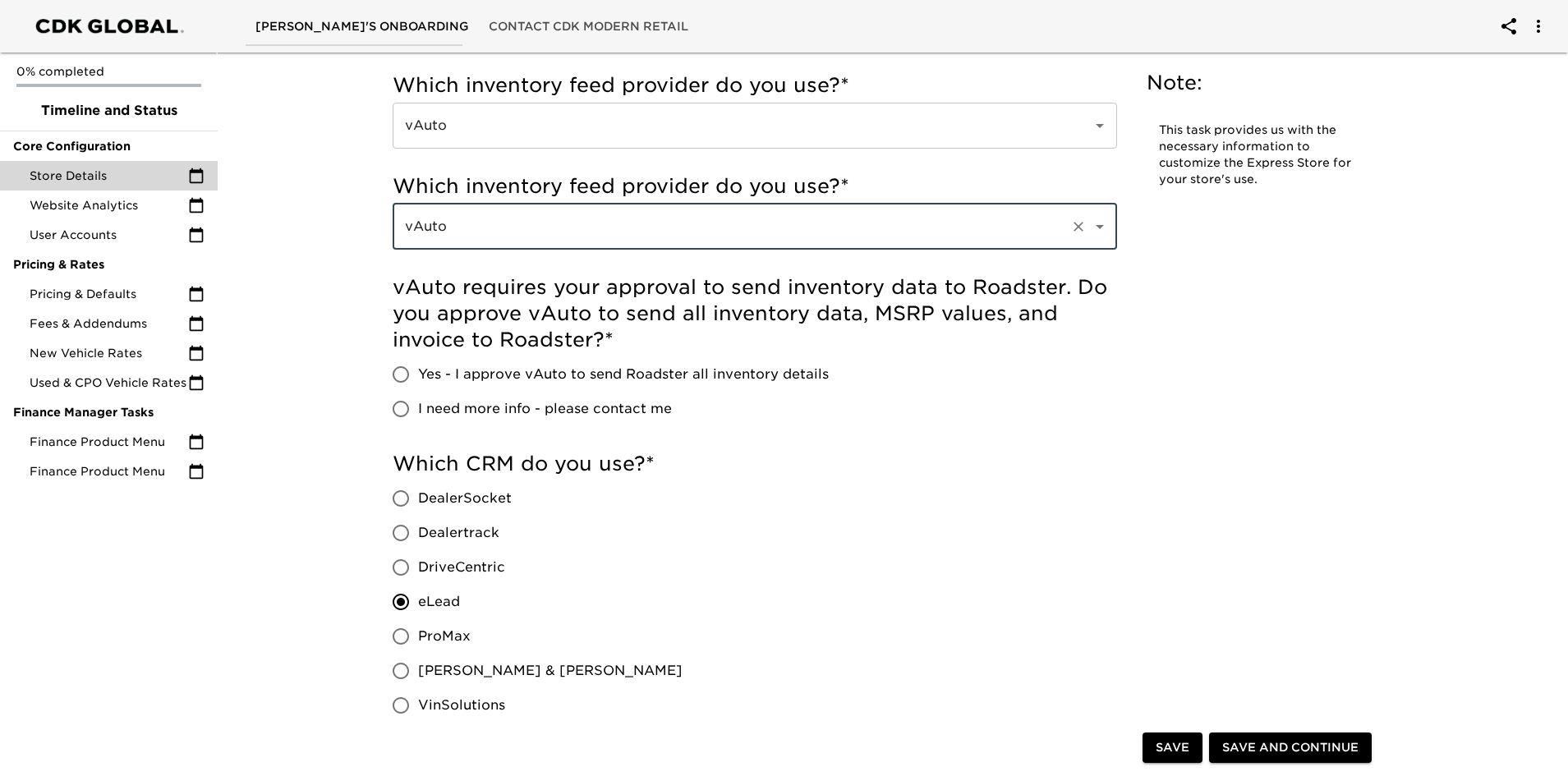
scroll to position [575, 0]
click at [397, 373] on input "Yes - I approve vAuto to send Roadster all inventory details" at bounding box center [401, 377] width 35 height 35
radio input "true"
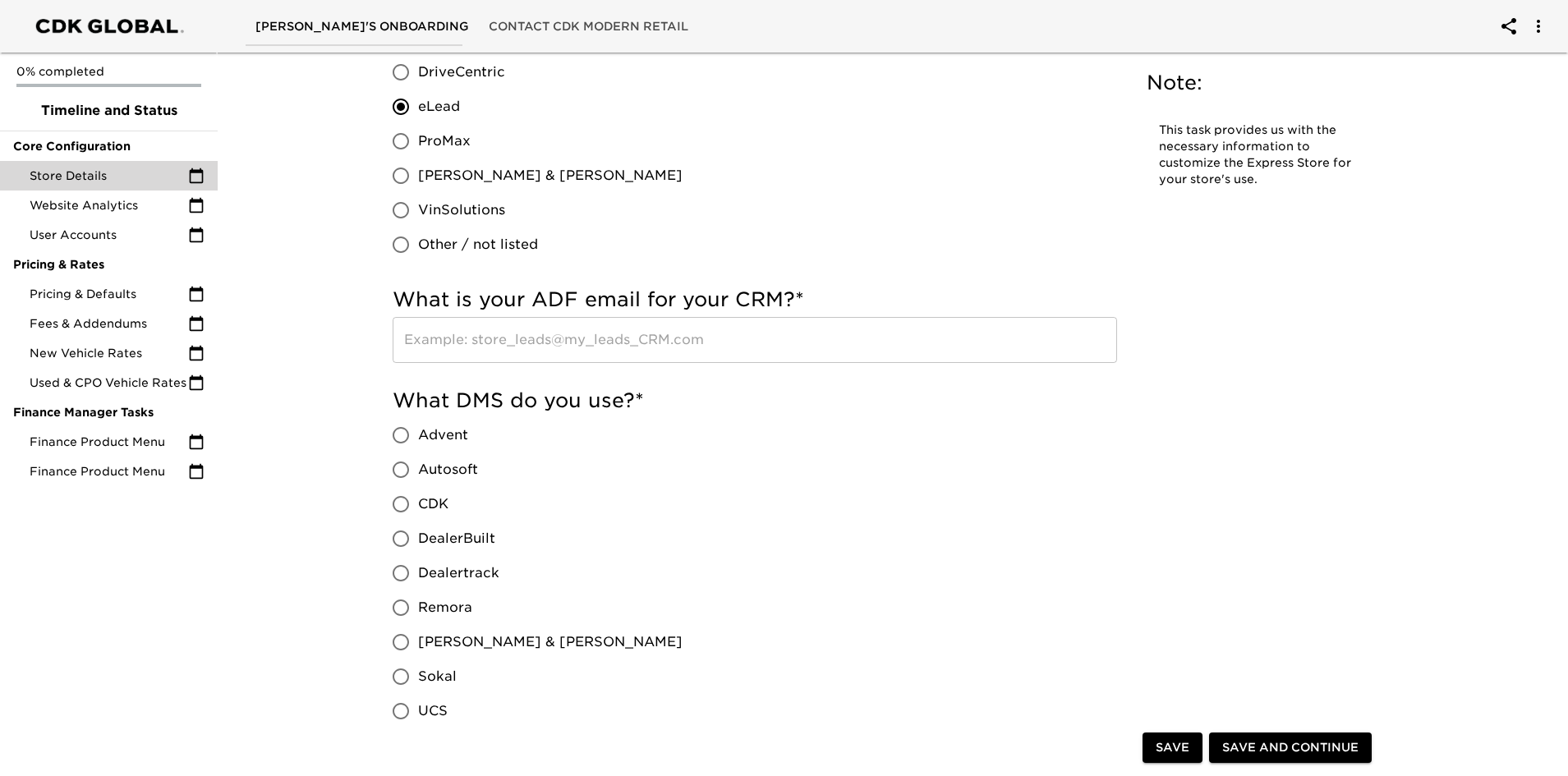
scroll to position [1150, 0]
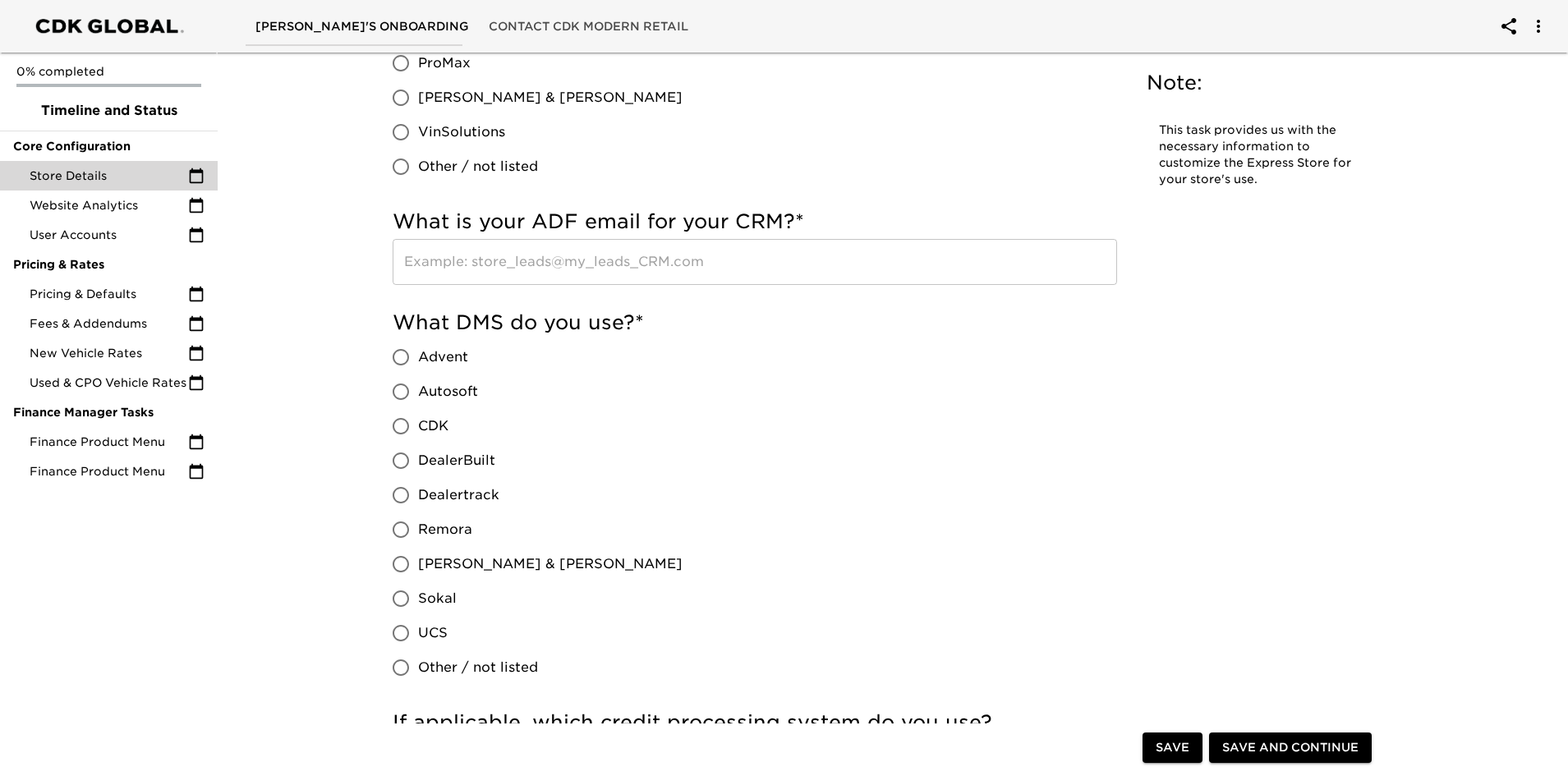
click at [401, 426] on input "CDK" at bounding box center [401, 426] width 35 height 35
radio input "true"
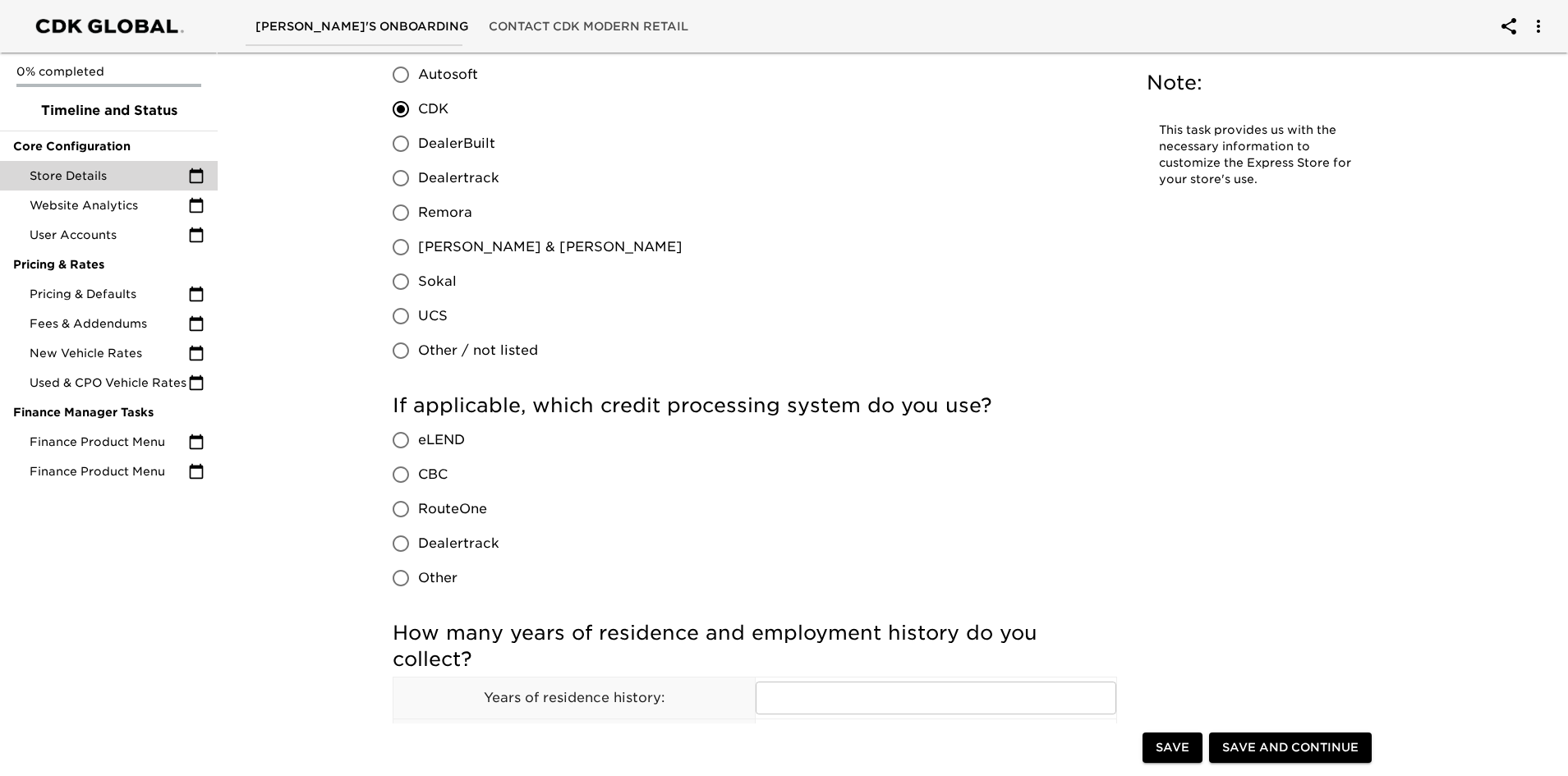
scroll to position [1561, 0]
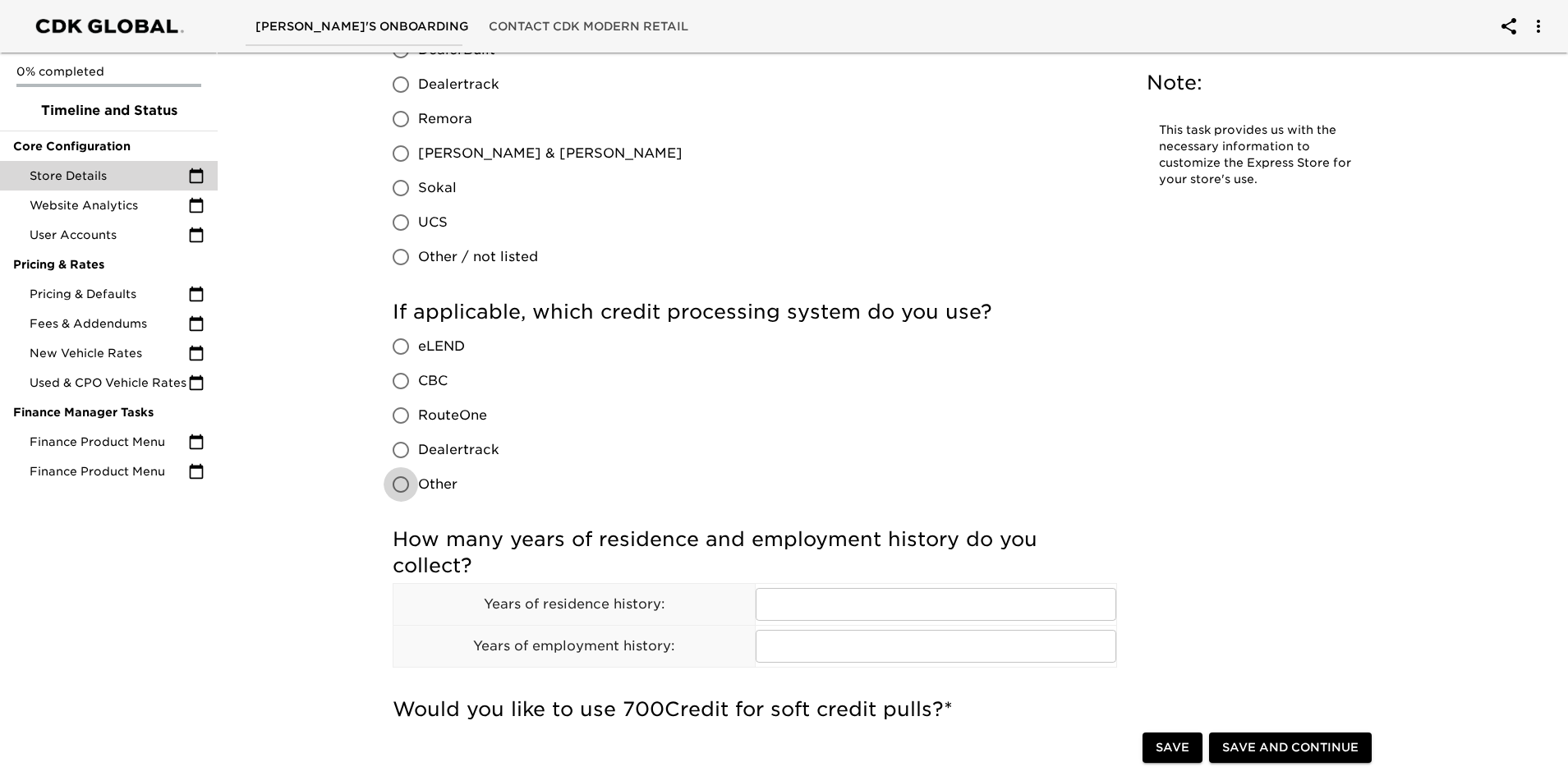
click at [400, 488] on input "Other" at bounding box center [401, 485] width 35 height 35
radio input "true"
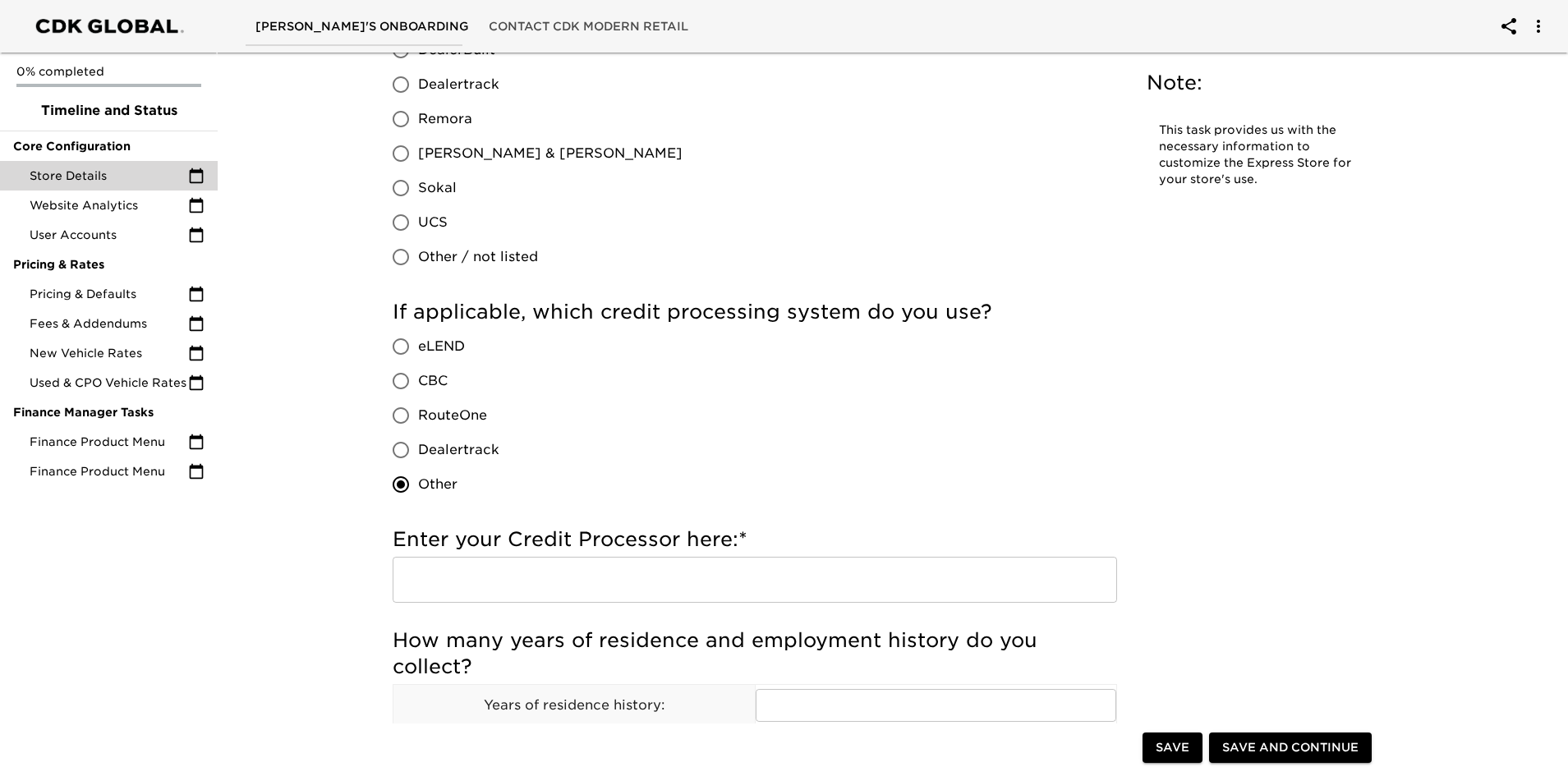
click at [519, 584] on input "text" at bounding box center [755, 579] width 725 height 46
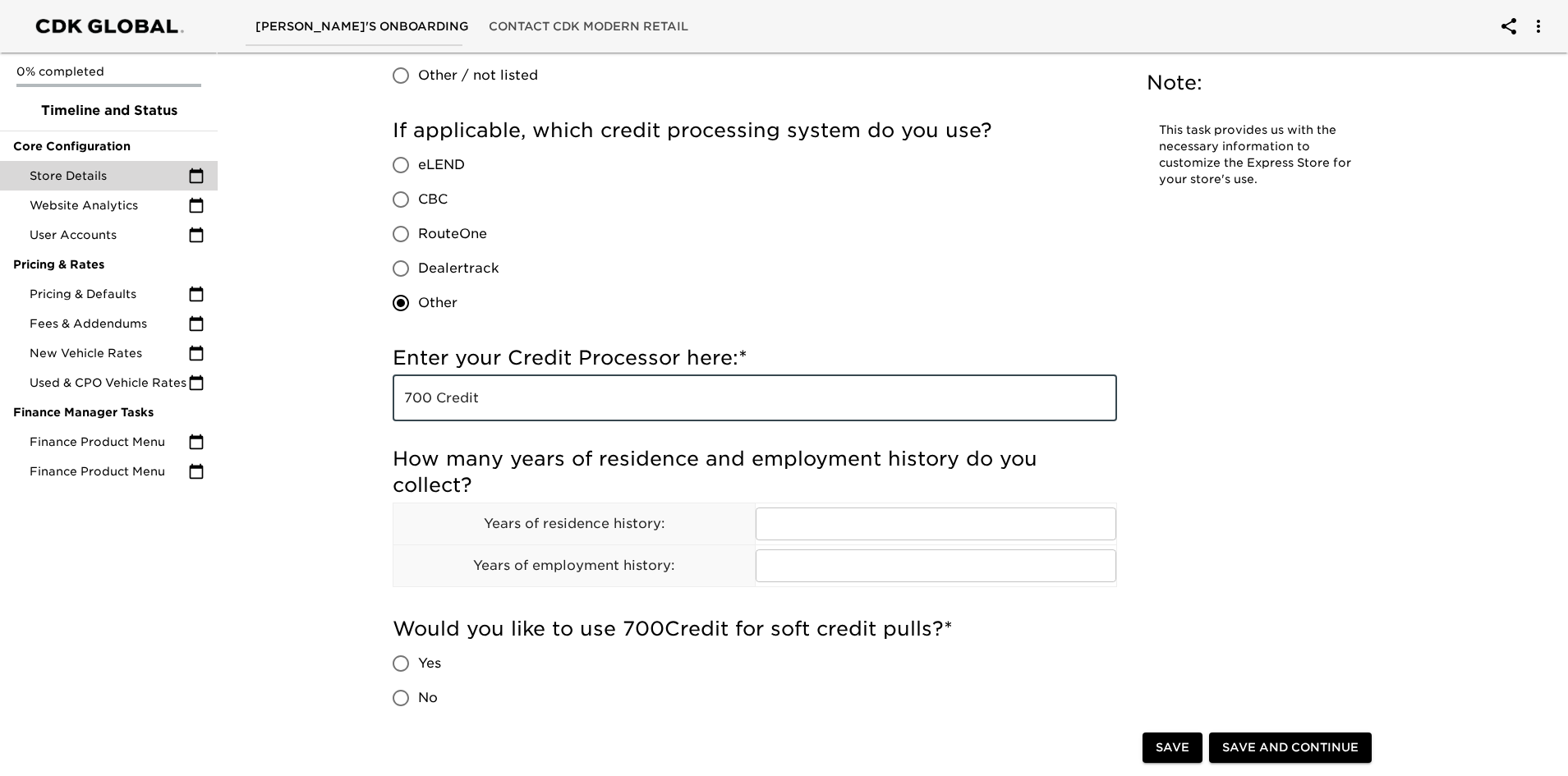
scroll to position [1889, 0]
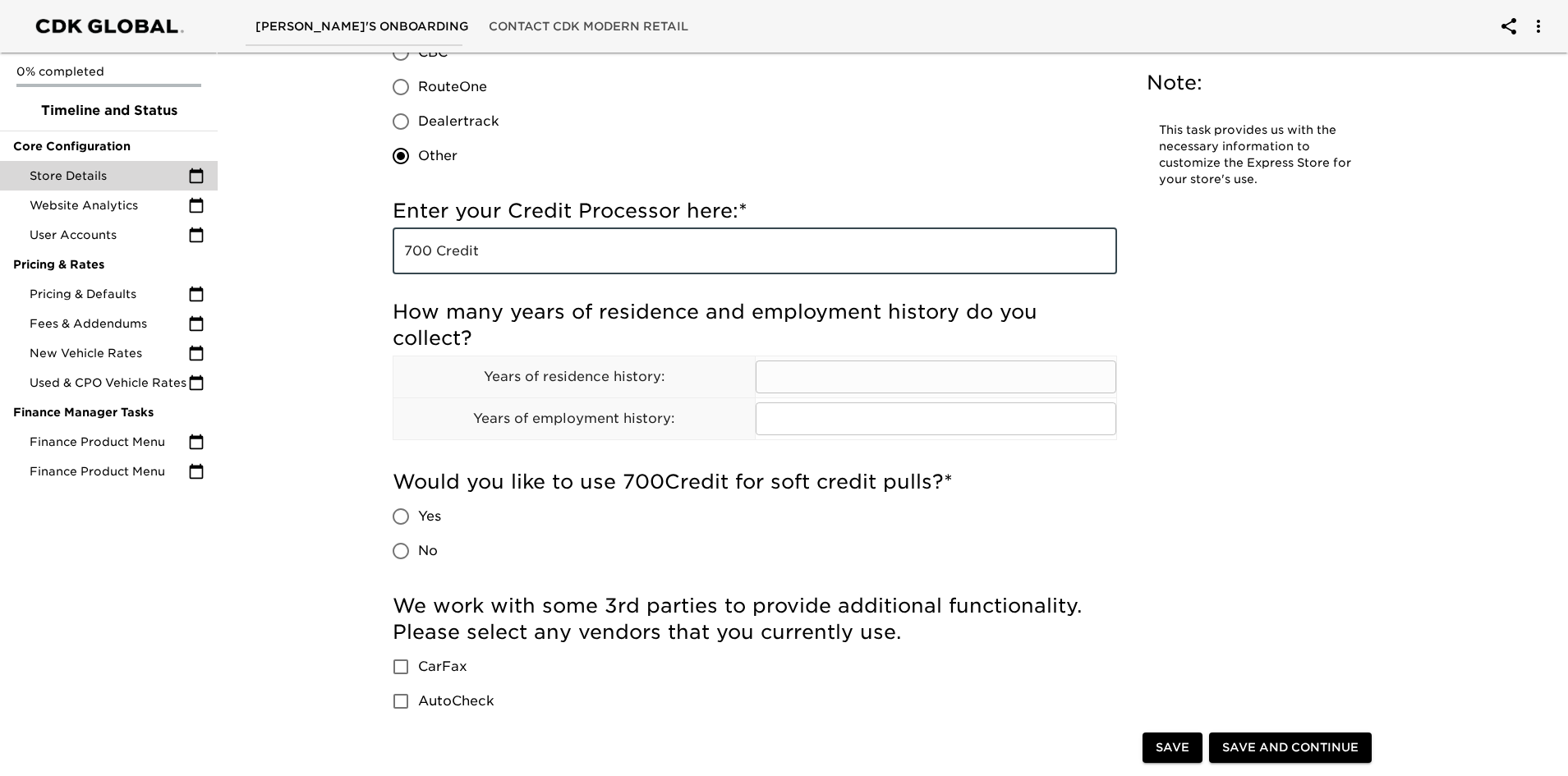
type input "700 Credit"
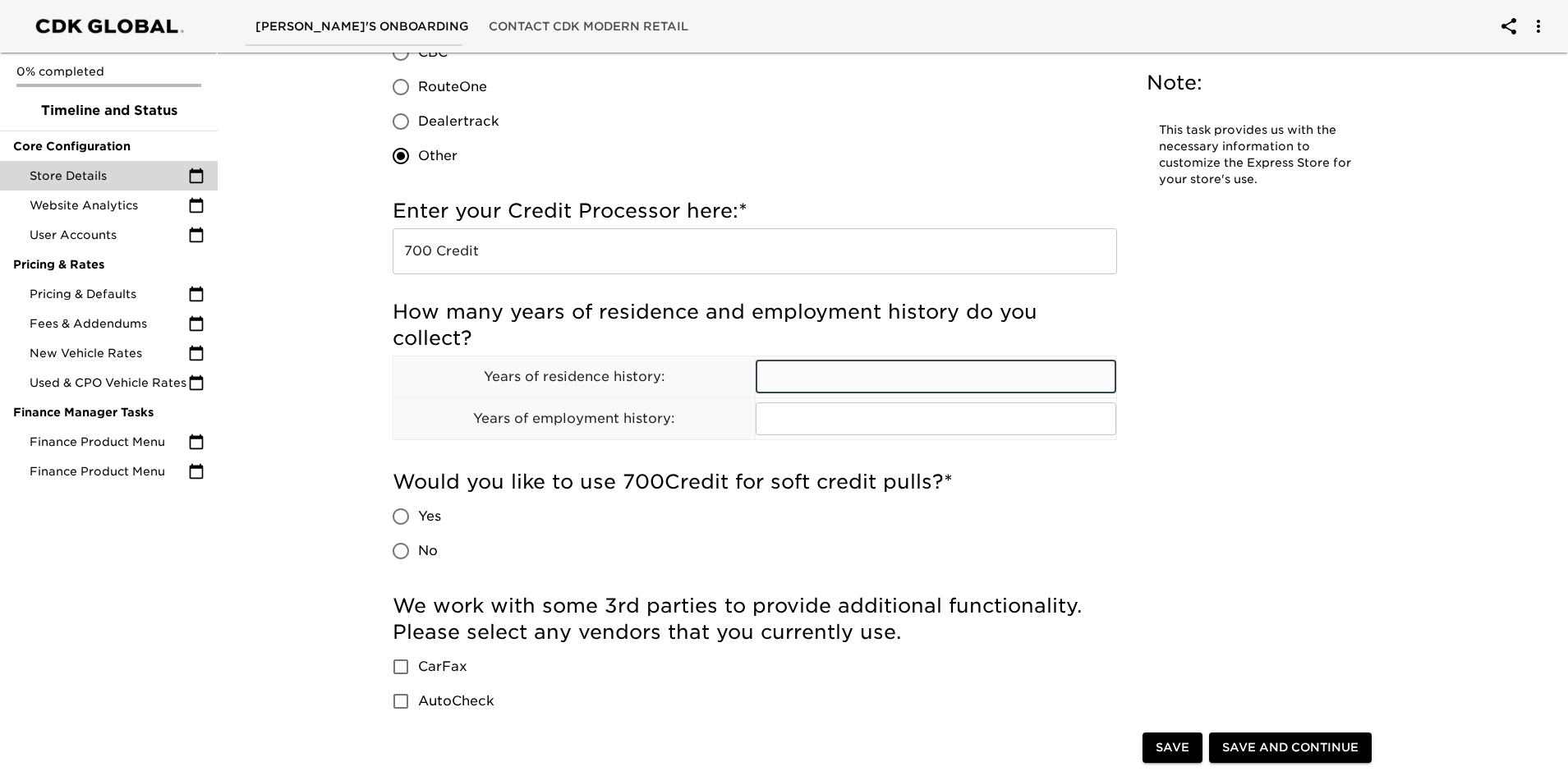
click at [886, 371] on input "text" at bounding box center [937, 377] width 361 height 33
type input "2"
click at [407, 550] on input "No" at bounding box center [401, 552] width 35 height 35
radio input "true"
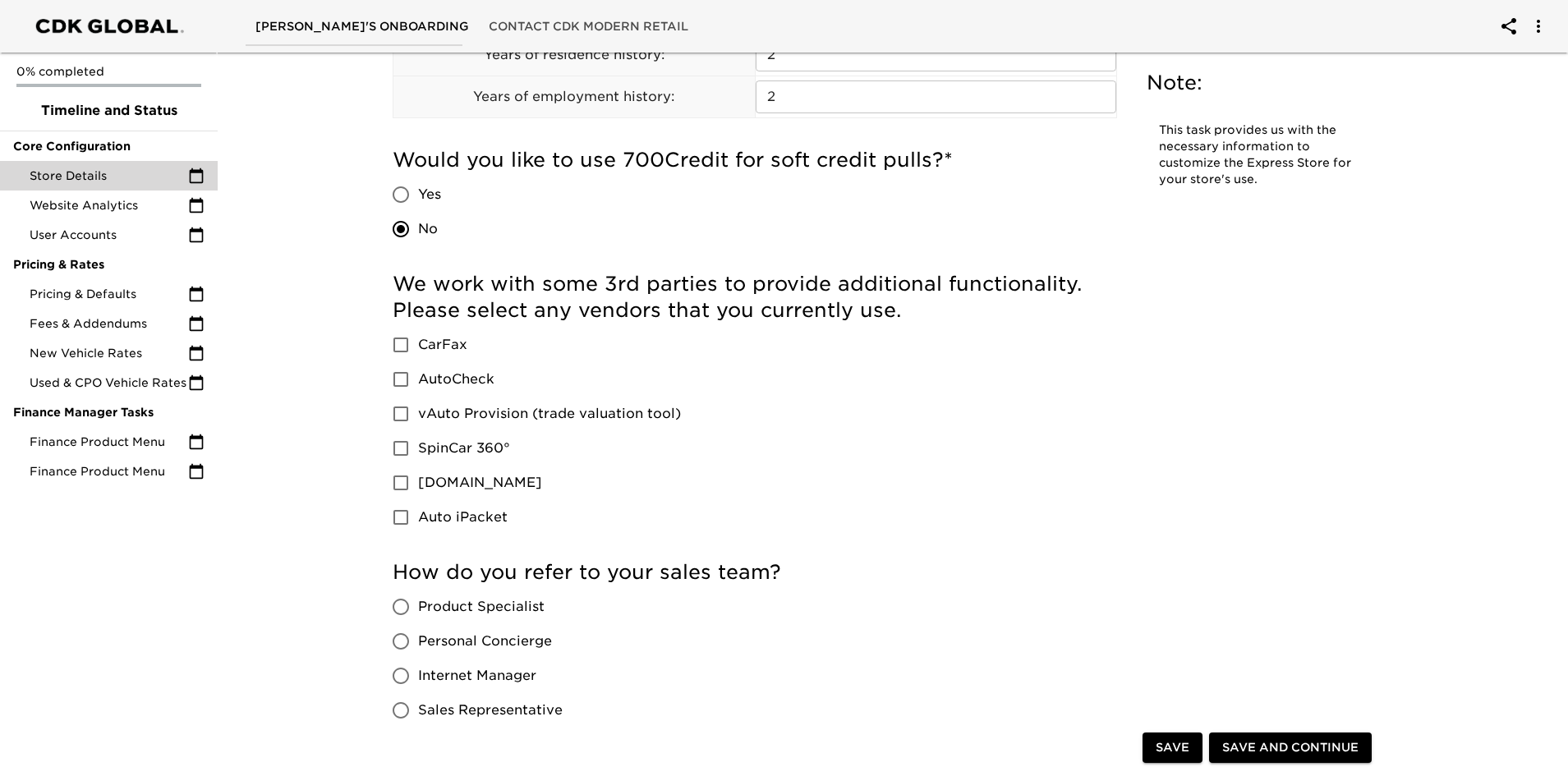
scroll to position [2217, 0]
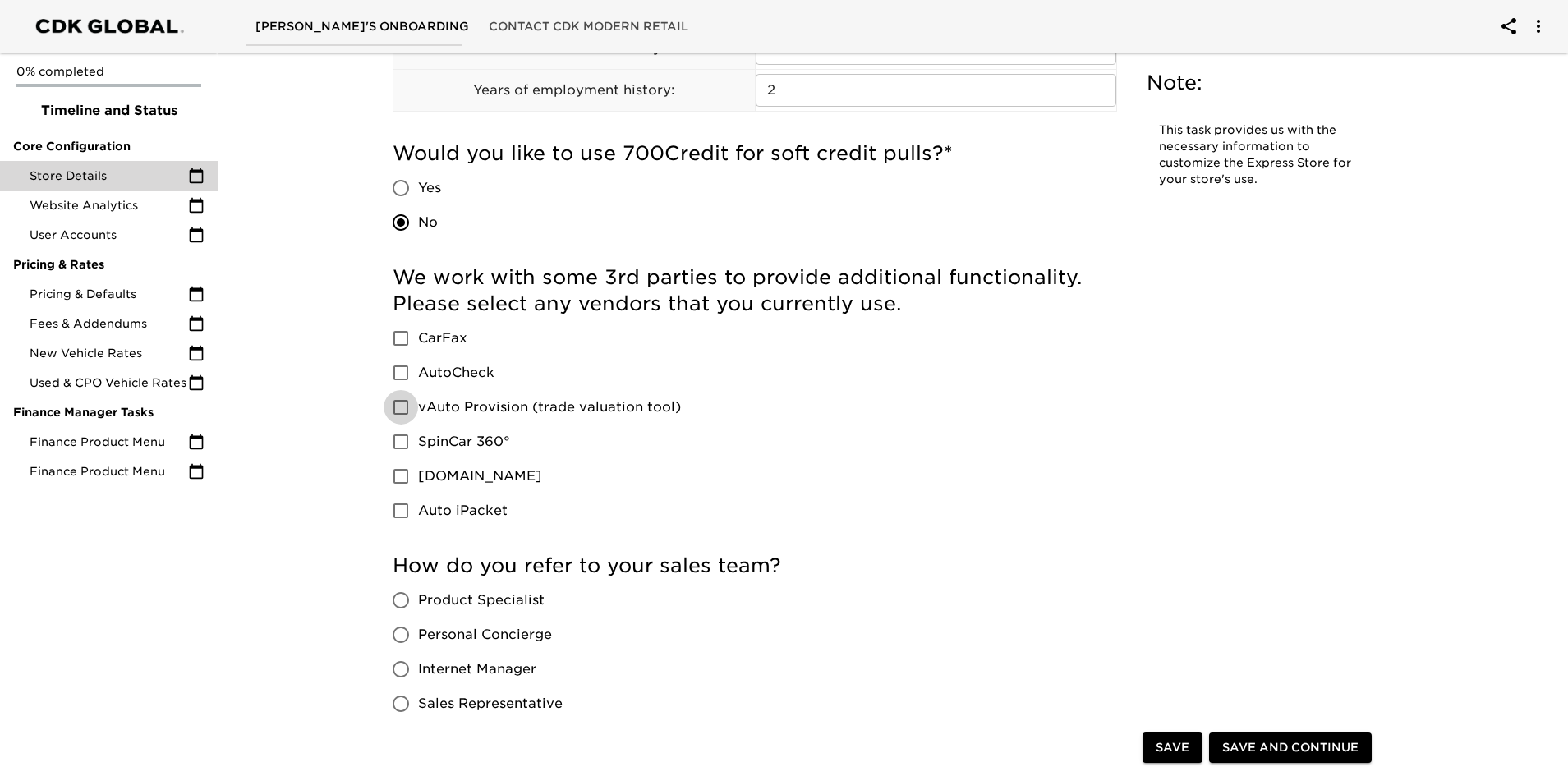
click at [398, 401] on input "vAuto Provision (trade valuation tool)" at bounding box center [401, 408] width 35 height 35
checkbox input "true"
click at [397, 335] on input "CarFax" at bounding box center [401, 339] width 35 height 35
checkbox input "true"
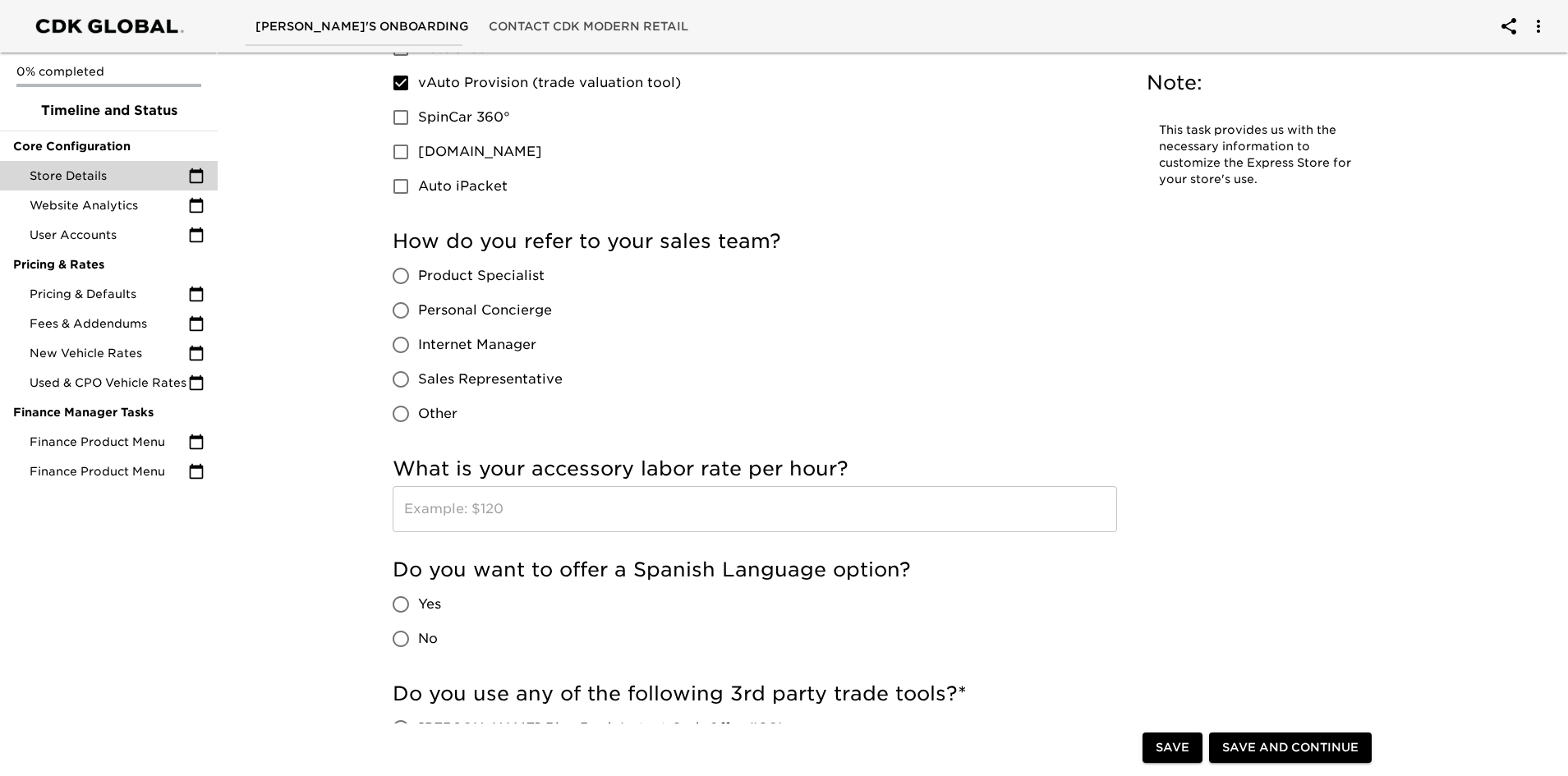
scroll to position [2547, 0]
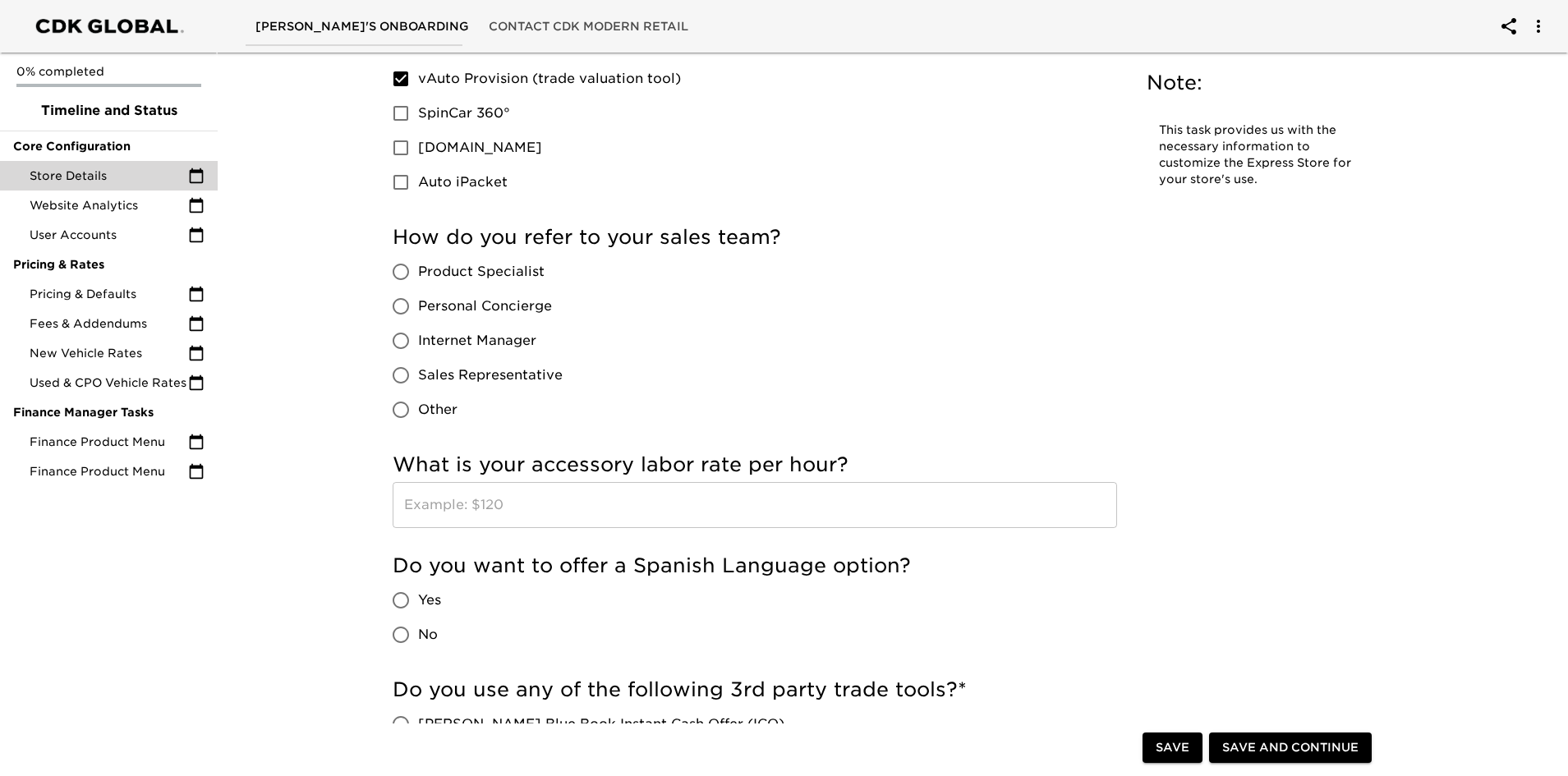
click at [399, 368] on input "Sales Representative" at bounding box center [401, 376] width 35 height 35
radio input "true"
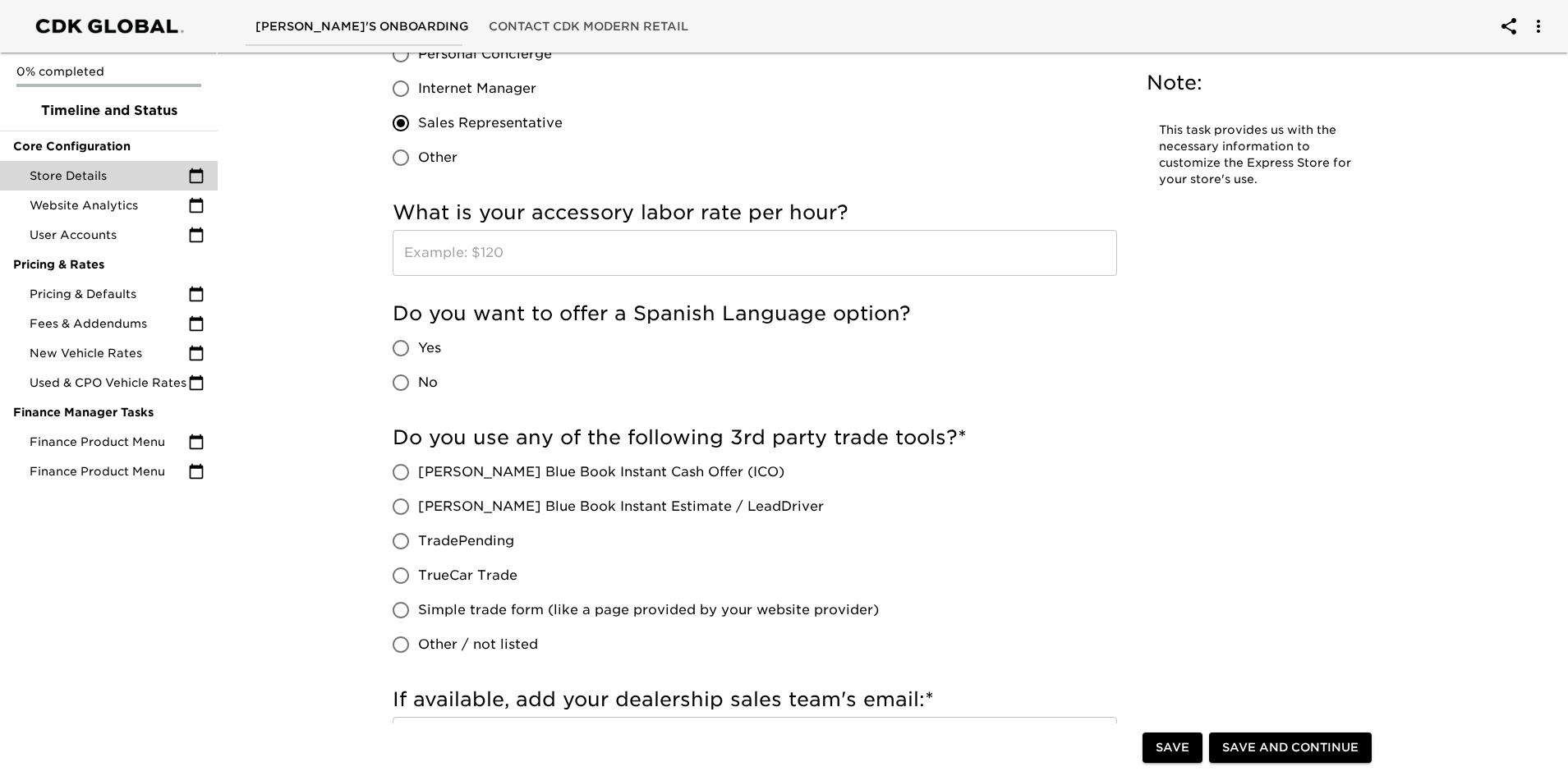
scroll to position [2875, 0]
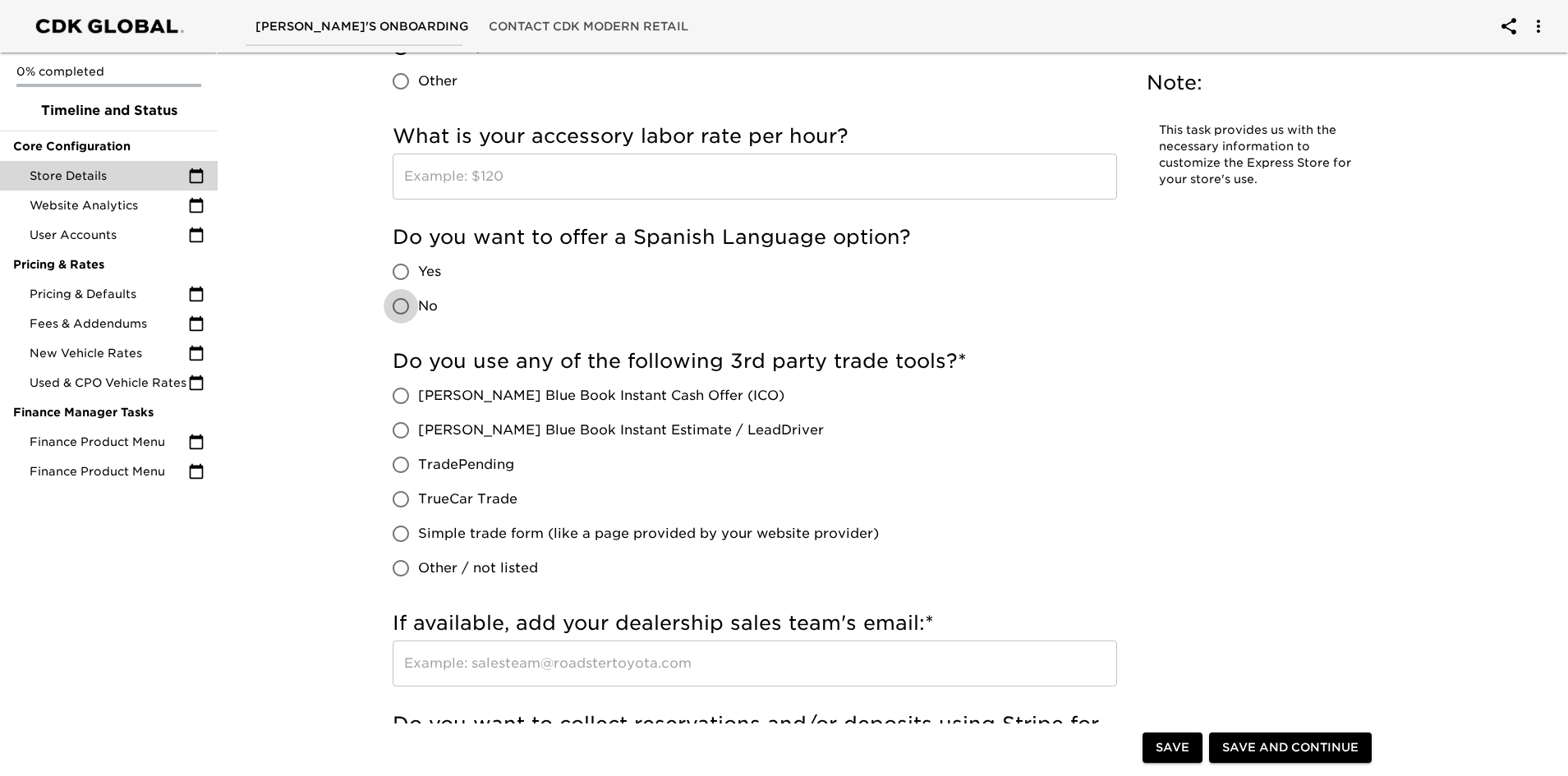
click at [398, 301] on input "No" at bounding box center [401, 307] width 35 height 35
radio input "true"
click at [401, 426] on input "[PERSON_NAME] Blue Book Instant Estimate / LeadDriver" at bounding box center [401, 430] width 35 height 35
radio input "true"
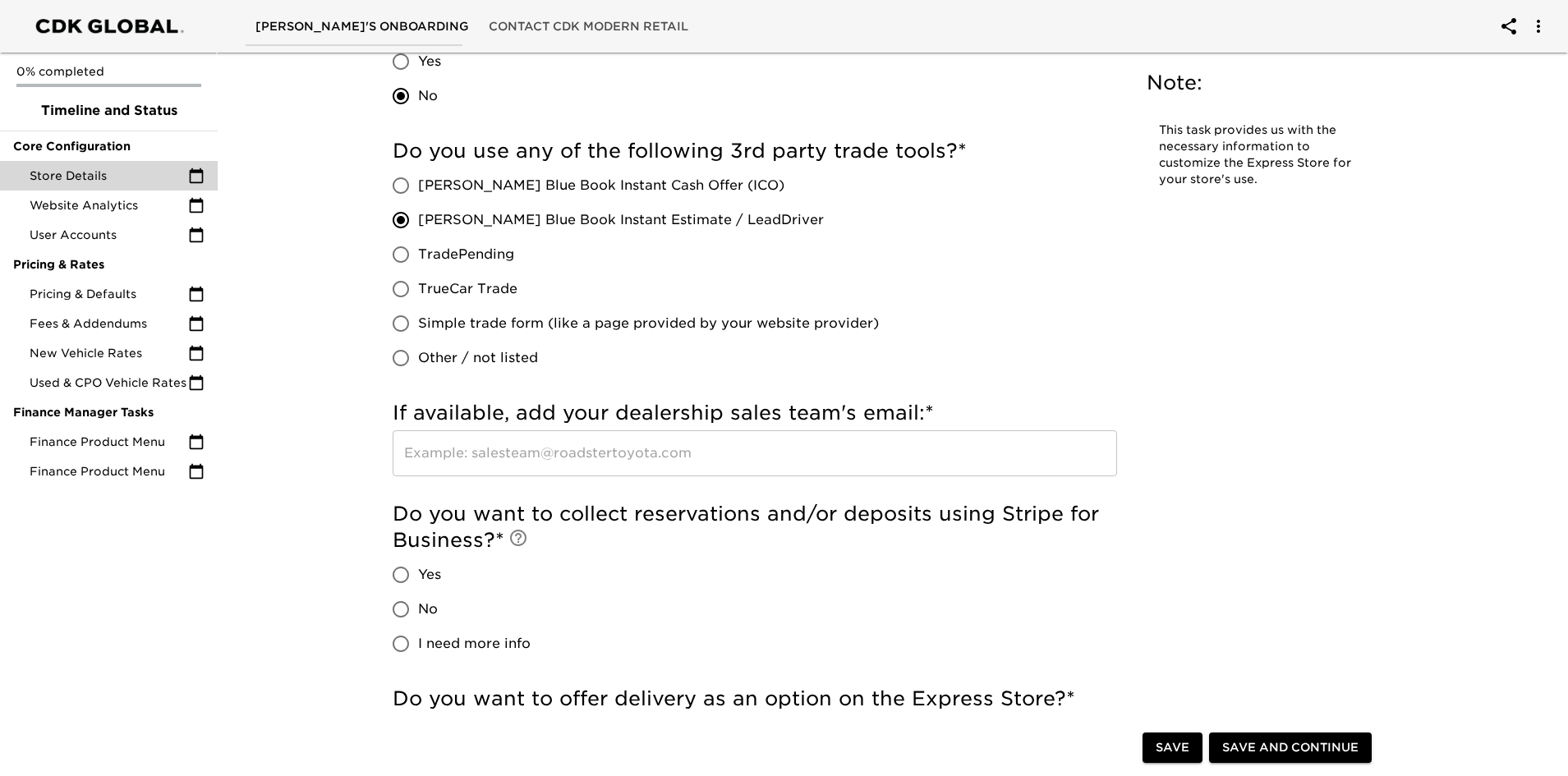
scroll to position [3121, 0]
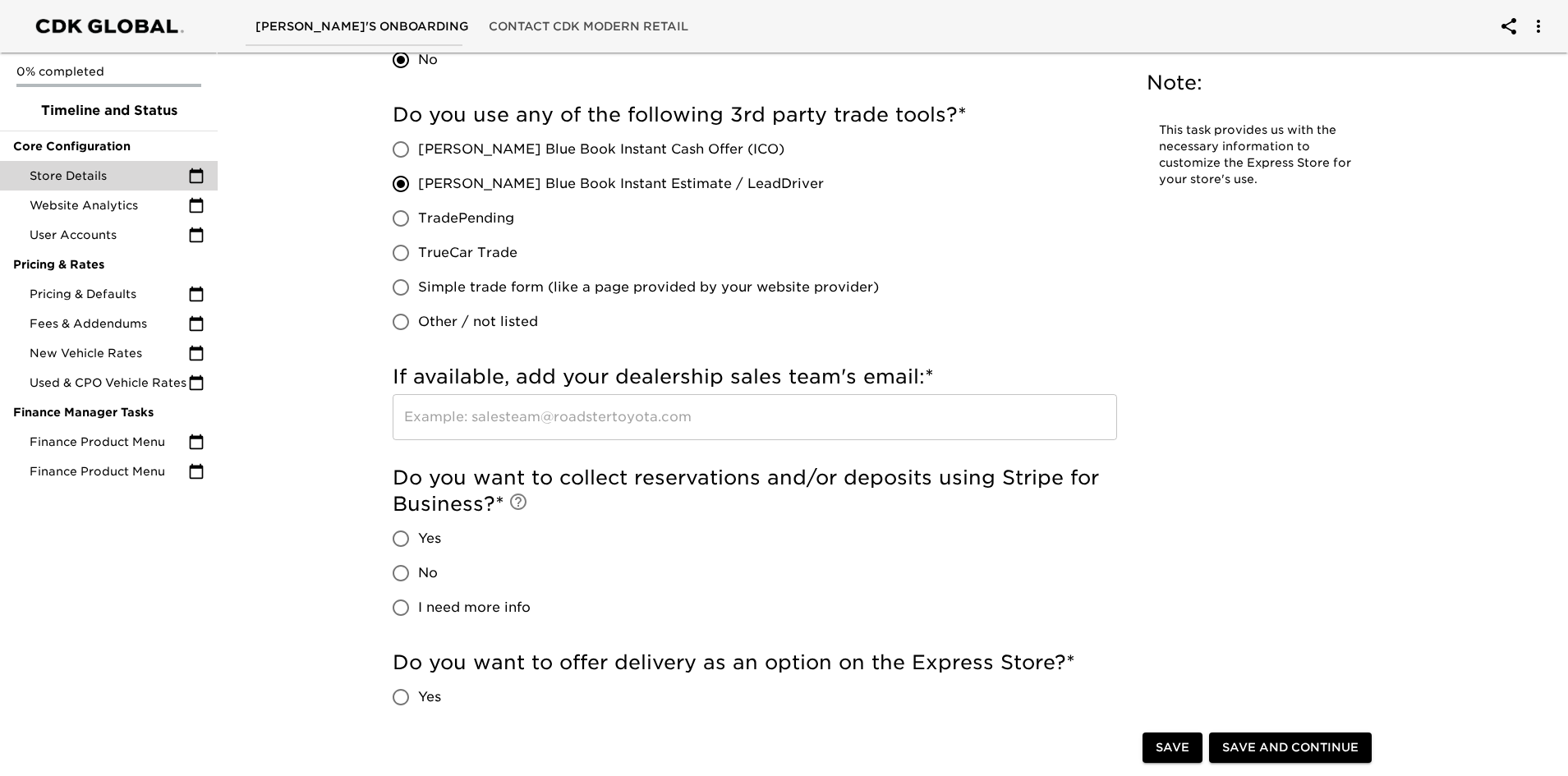
drag, startPoint x: 402, startPoint y: 568, endPoint x: 402, endPoint y: 588, distance: 20.0
click at [402, 572] on input "No" at bounding box center [401, 574] width 35 height 35
radio input "true"
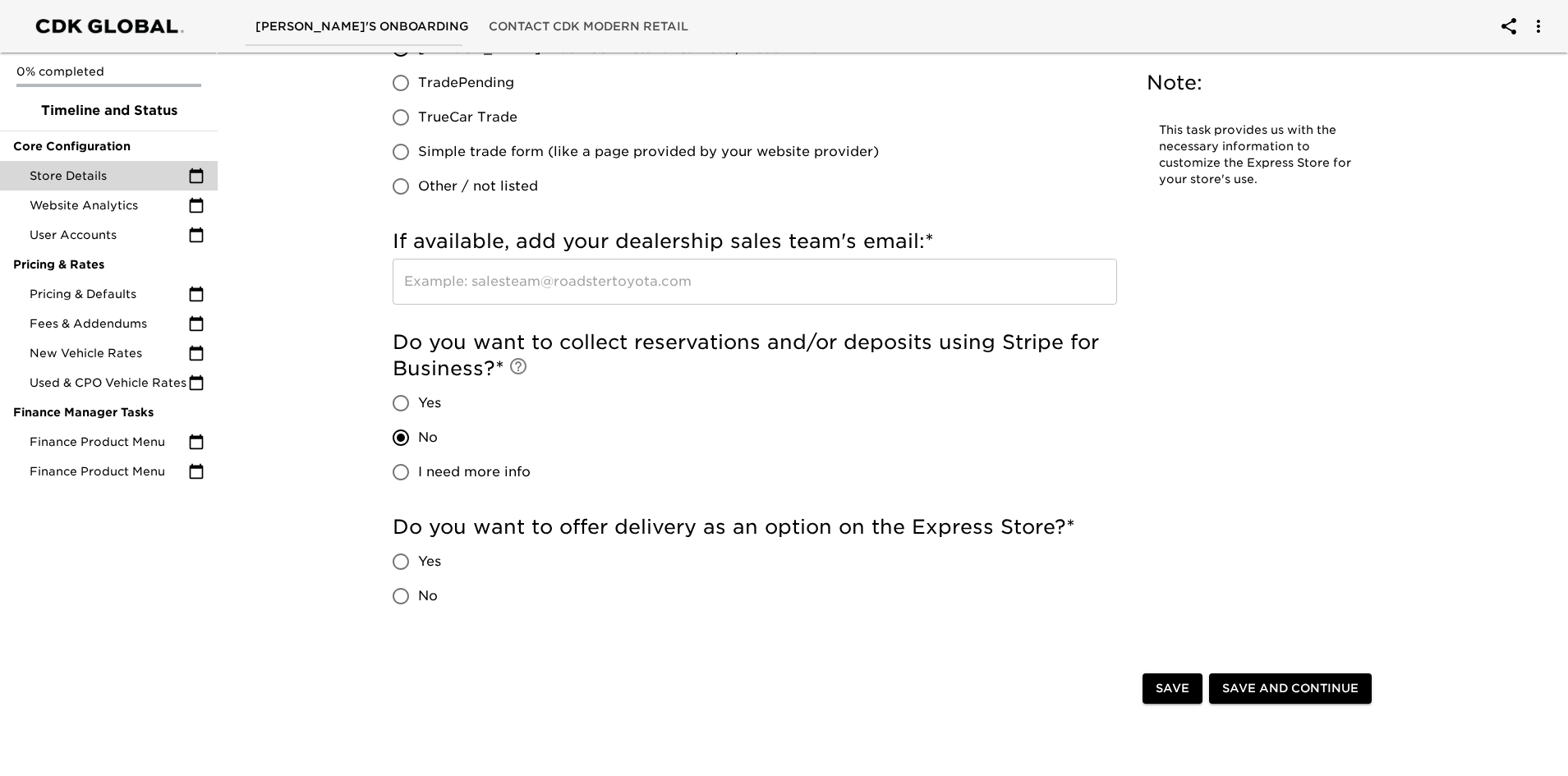
scroll to position [3286, 0]
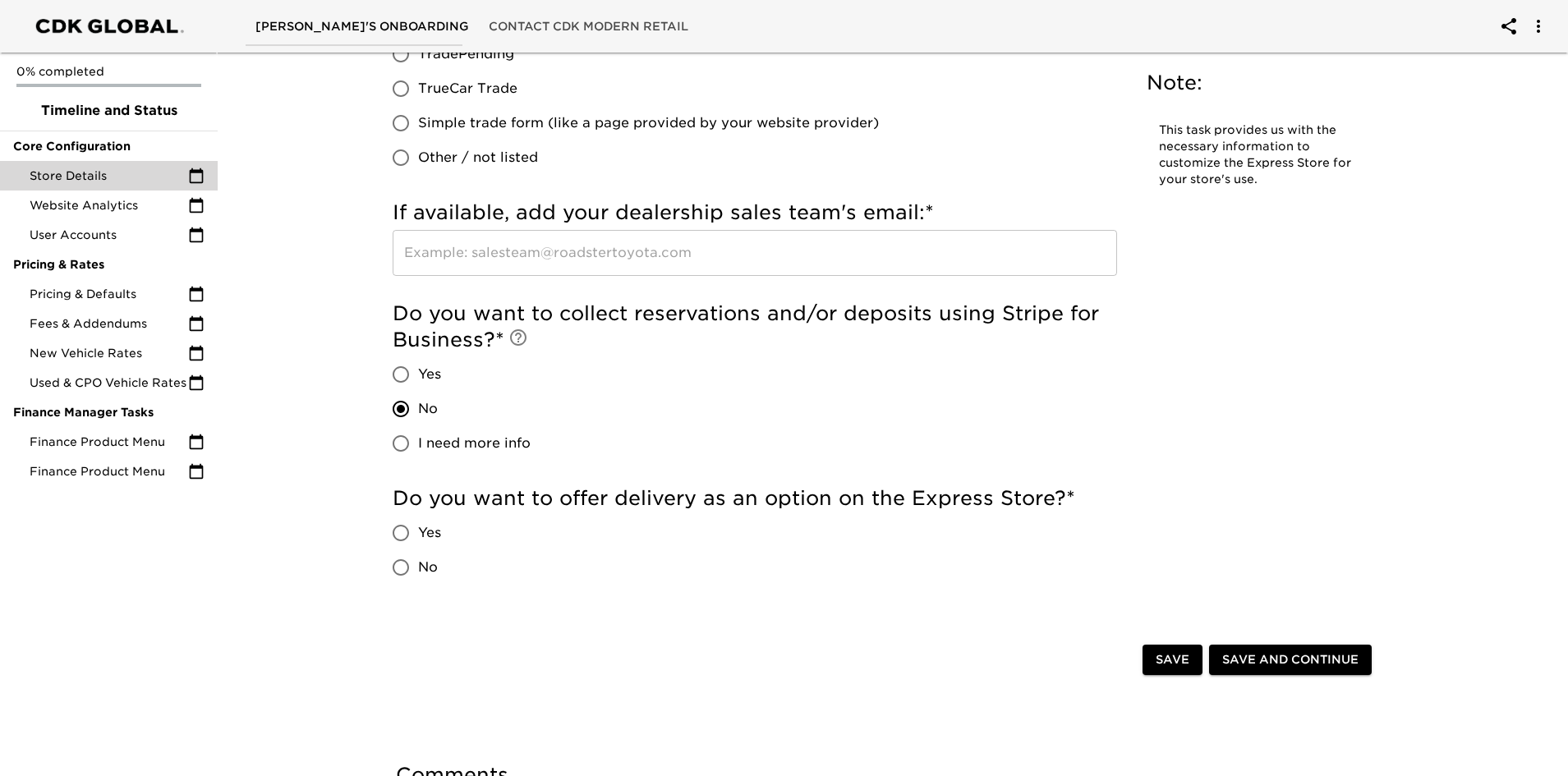
click at [403, 560] on input "No" at bounding box center [401, 568] width 35 height 35
radio input "true"
click at [1176, 652] on span "Save" at bounding box center [1173, 659] width 34 height 20
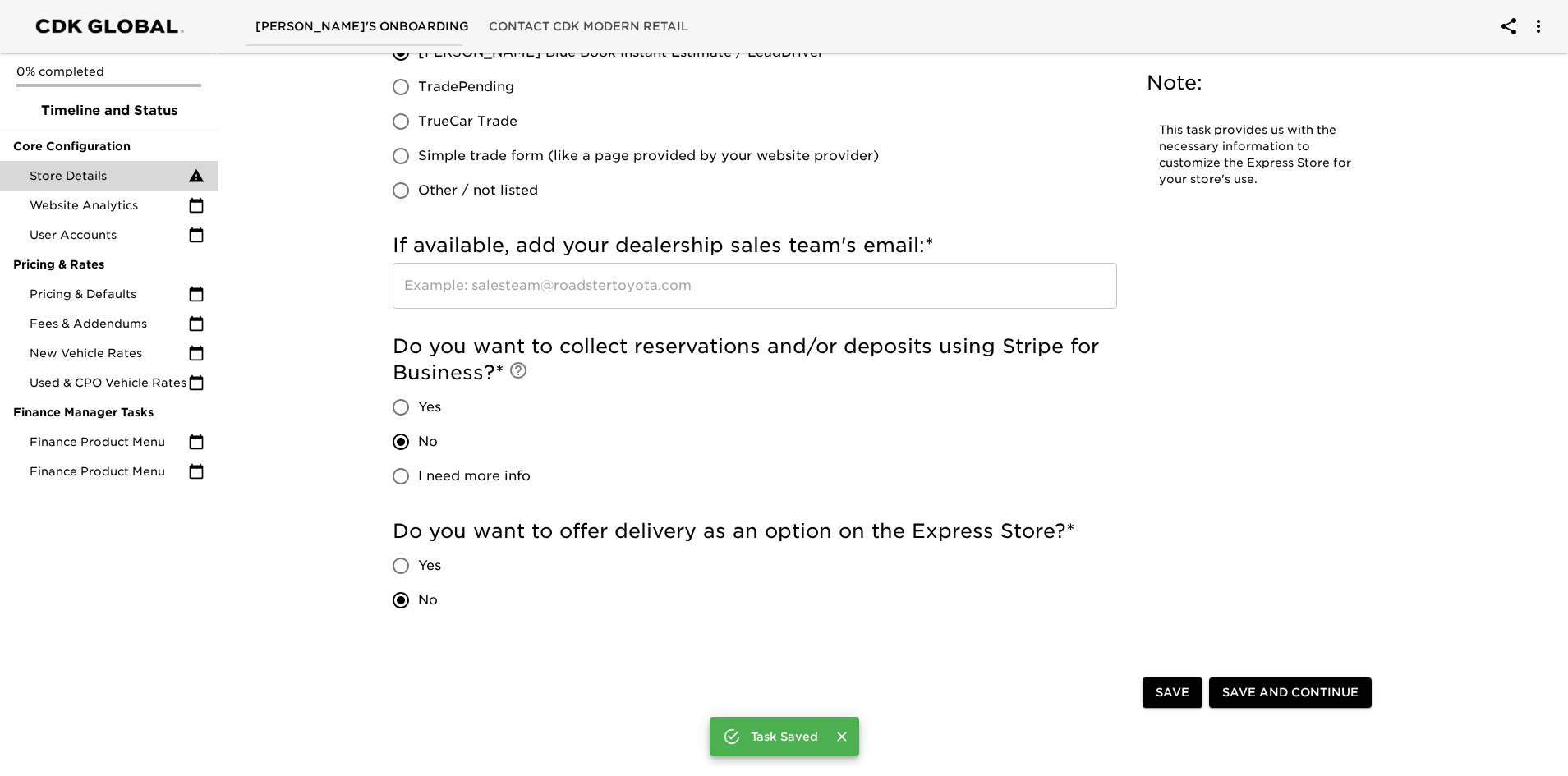
scroll to position [3318, 0]
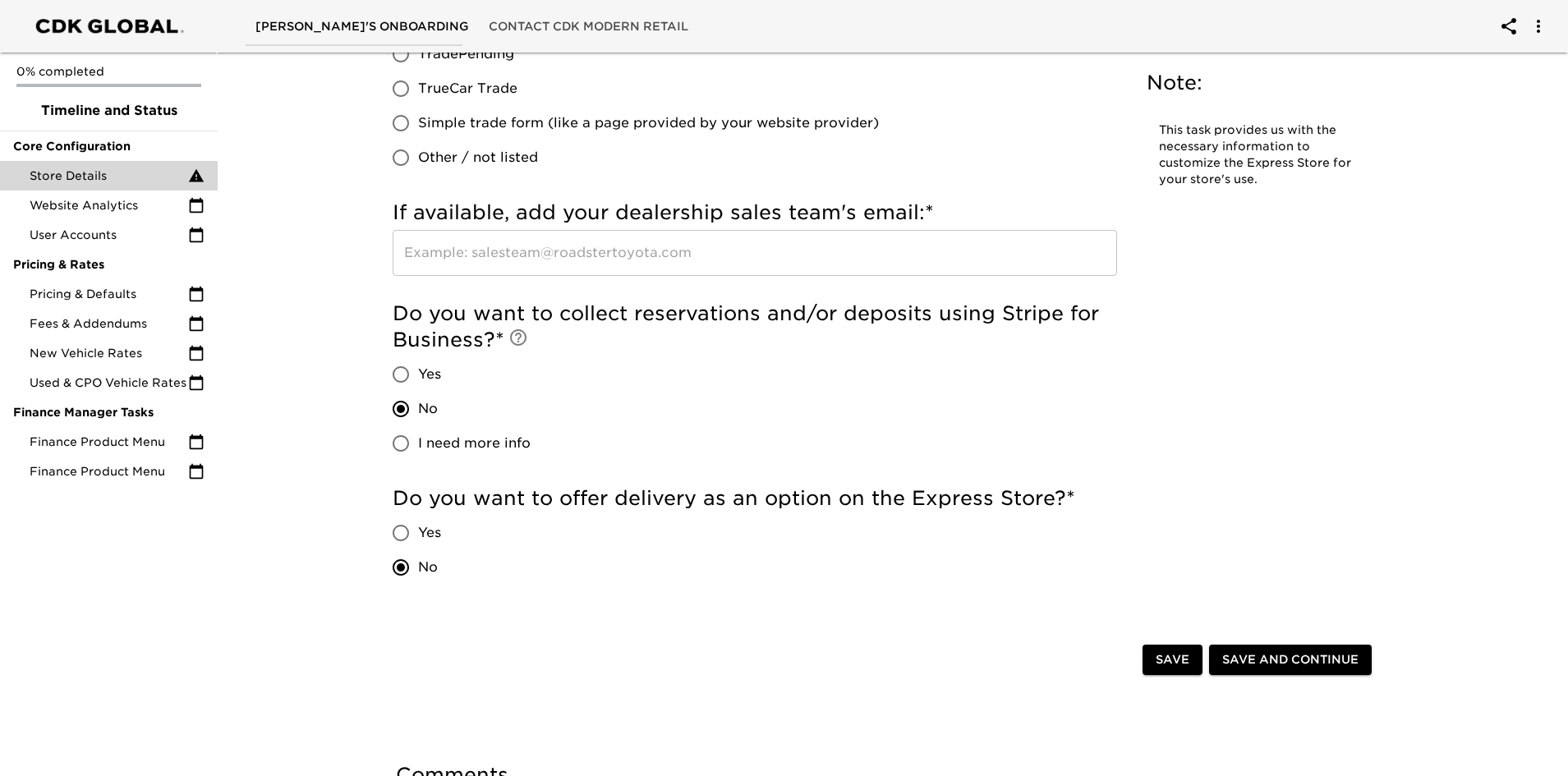
click at [1168, 657] on span "Save" at bounding box center [1173, 659] width 34 height 20
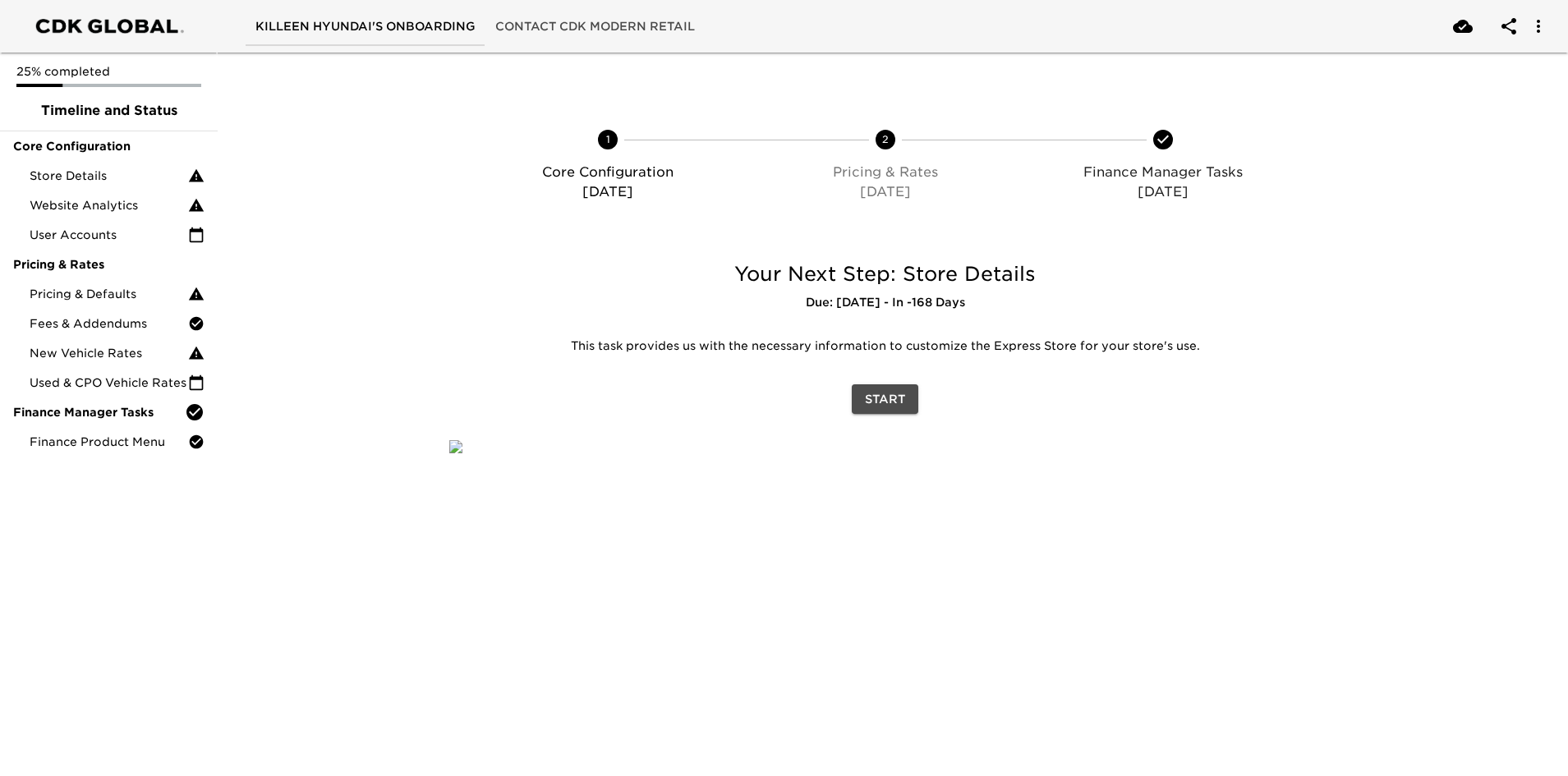
click at [897, 387] on button "Start" at bounding box center [885, 399] width 66 height 30
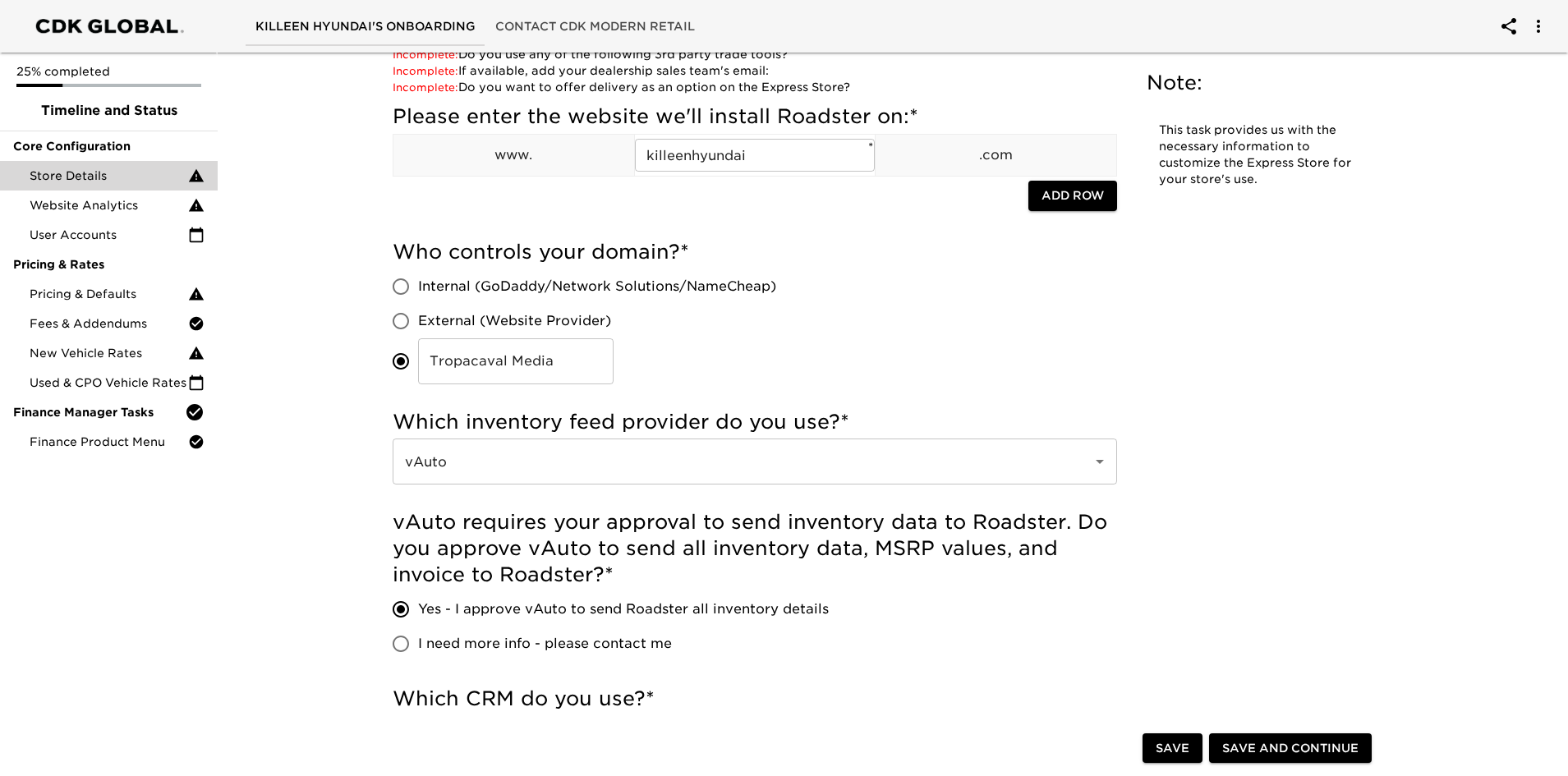
scroll to position [164, 0]
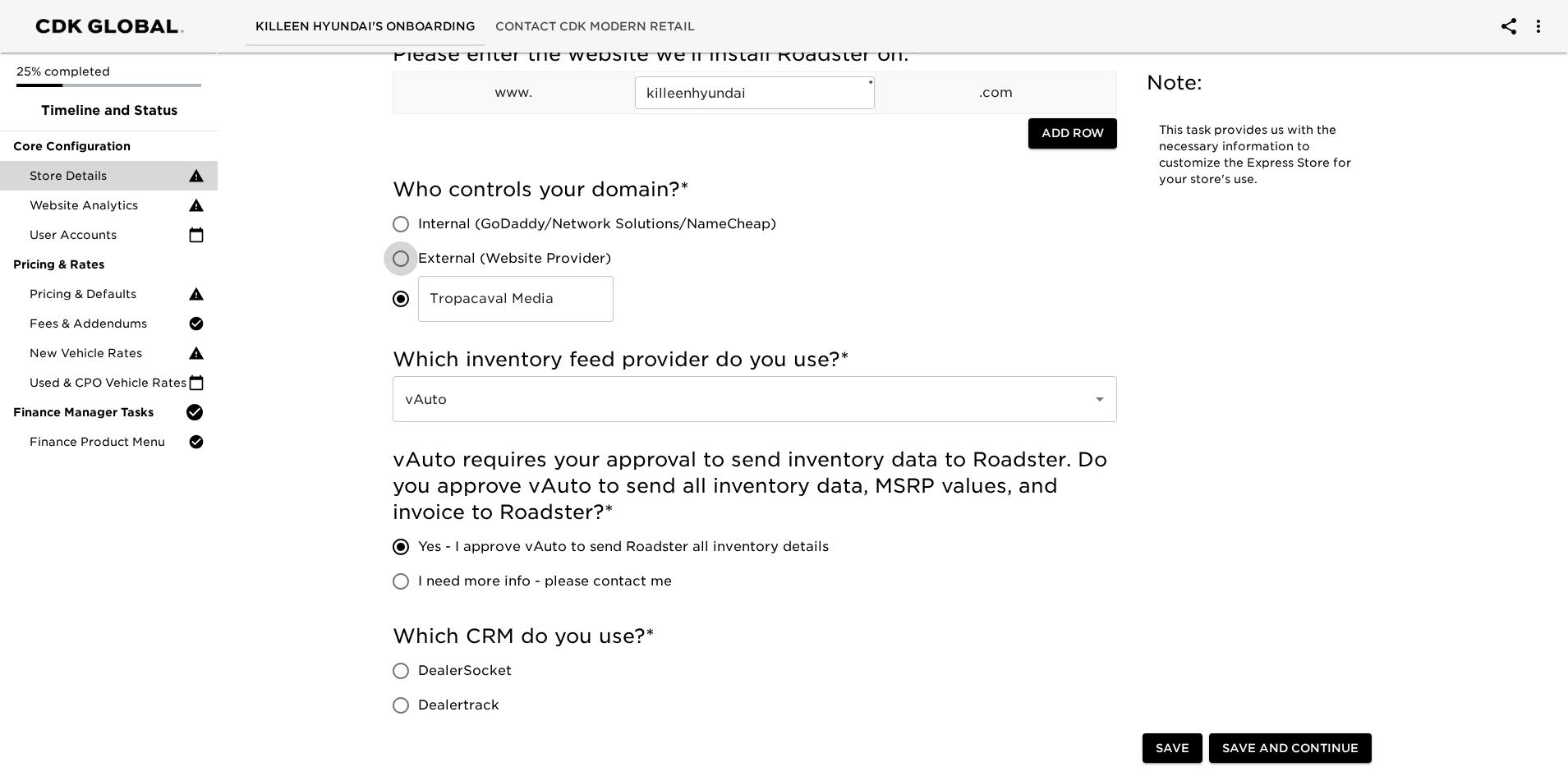
click at [399, 253] on input "External (Website Provider)" at bounding box center [401, 259] width 35 height 35
radio input "true"
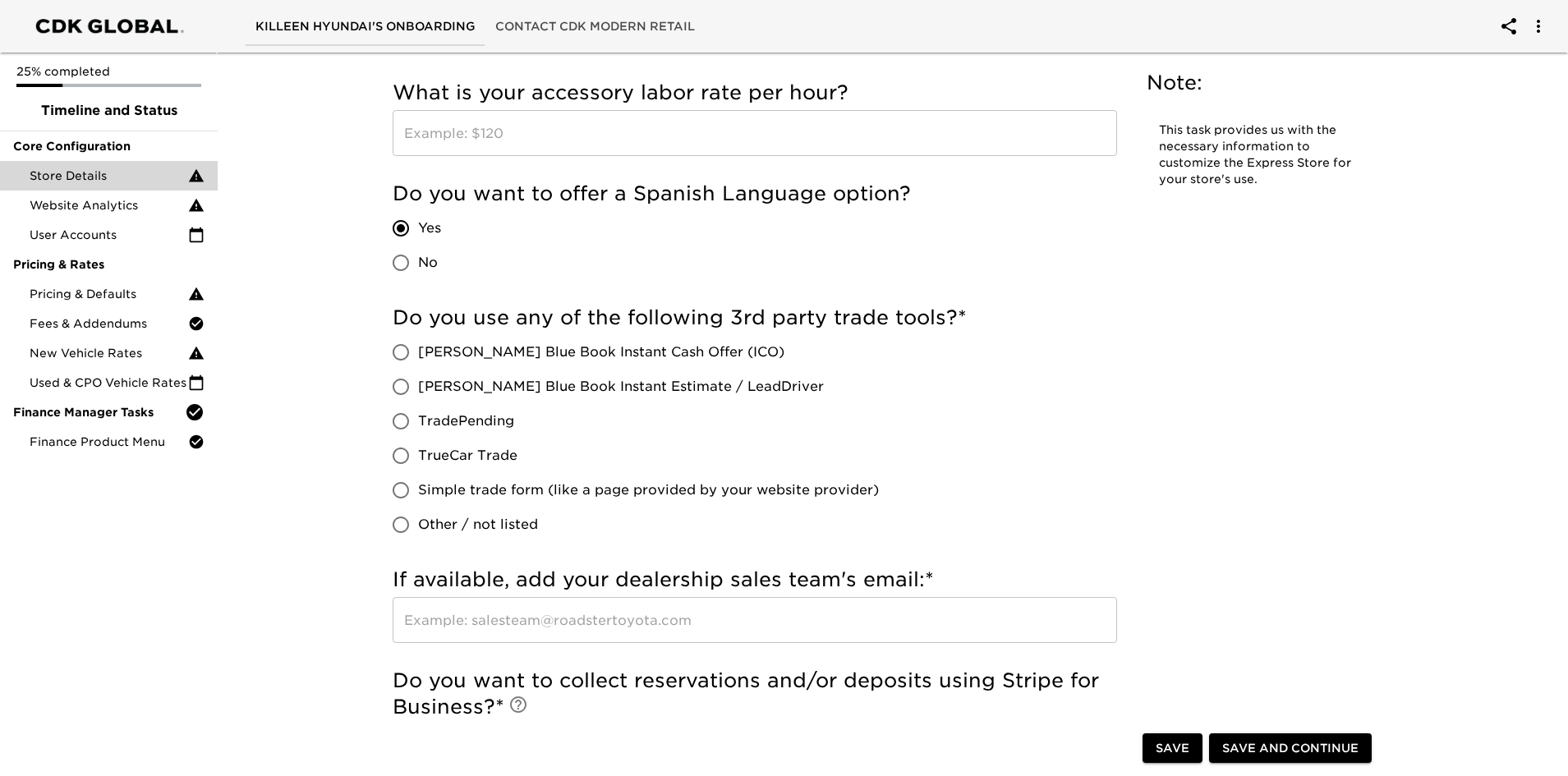
scroll to position [2711, 0]
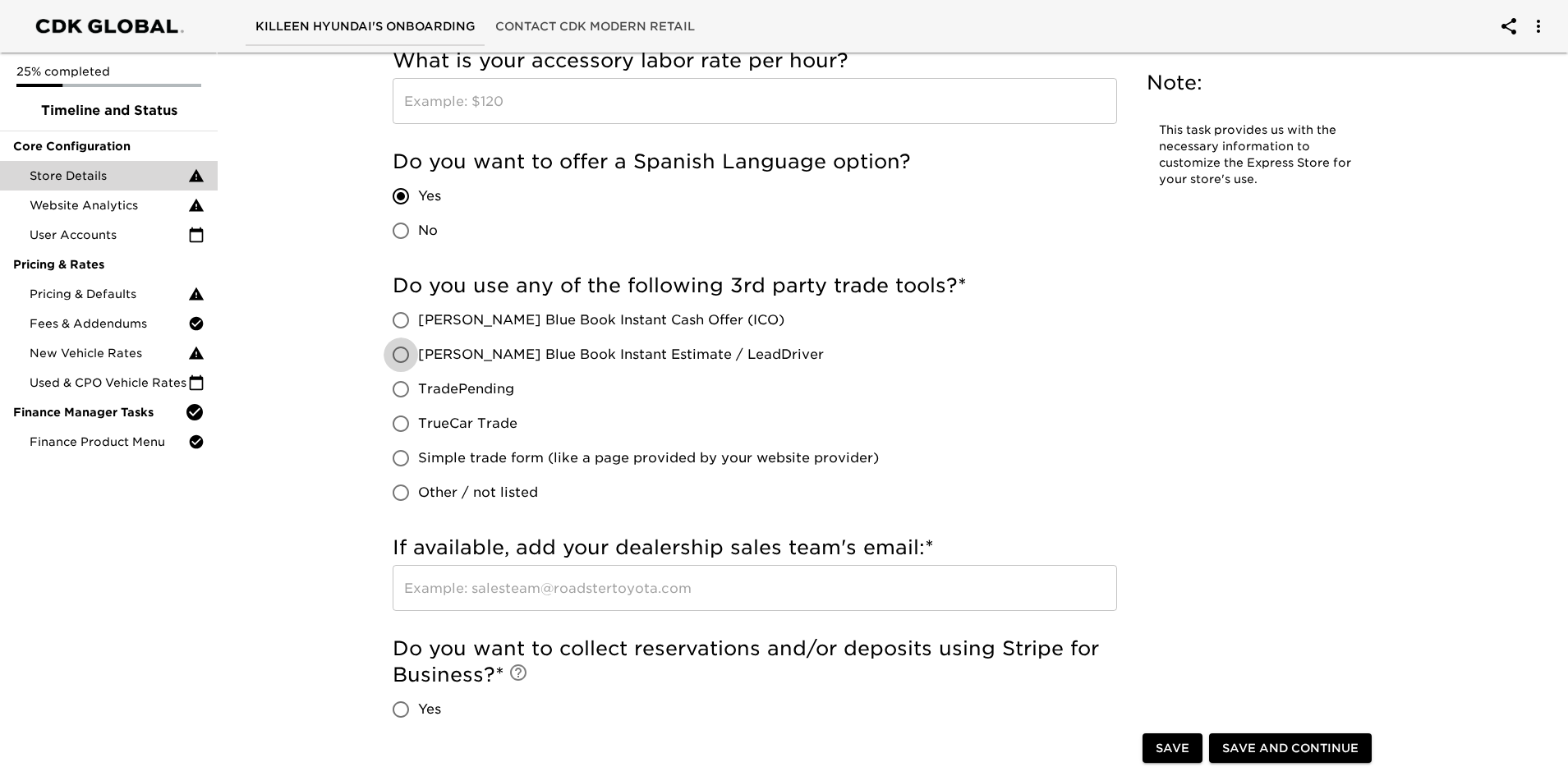
click at [398, 356] on input "[PERSON_NAME] Blue Book Instant Estimate / LeadDriver" at bounding box center [401, 355] width 35 height 35
radio input "true"
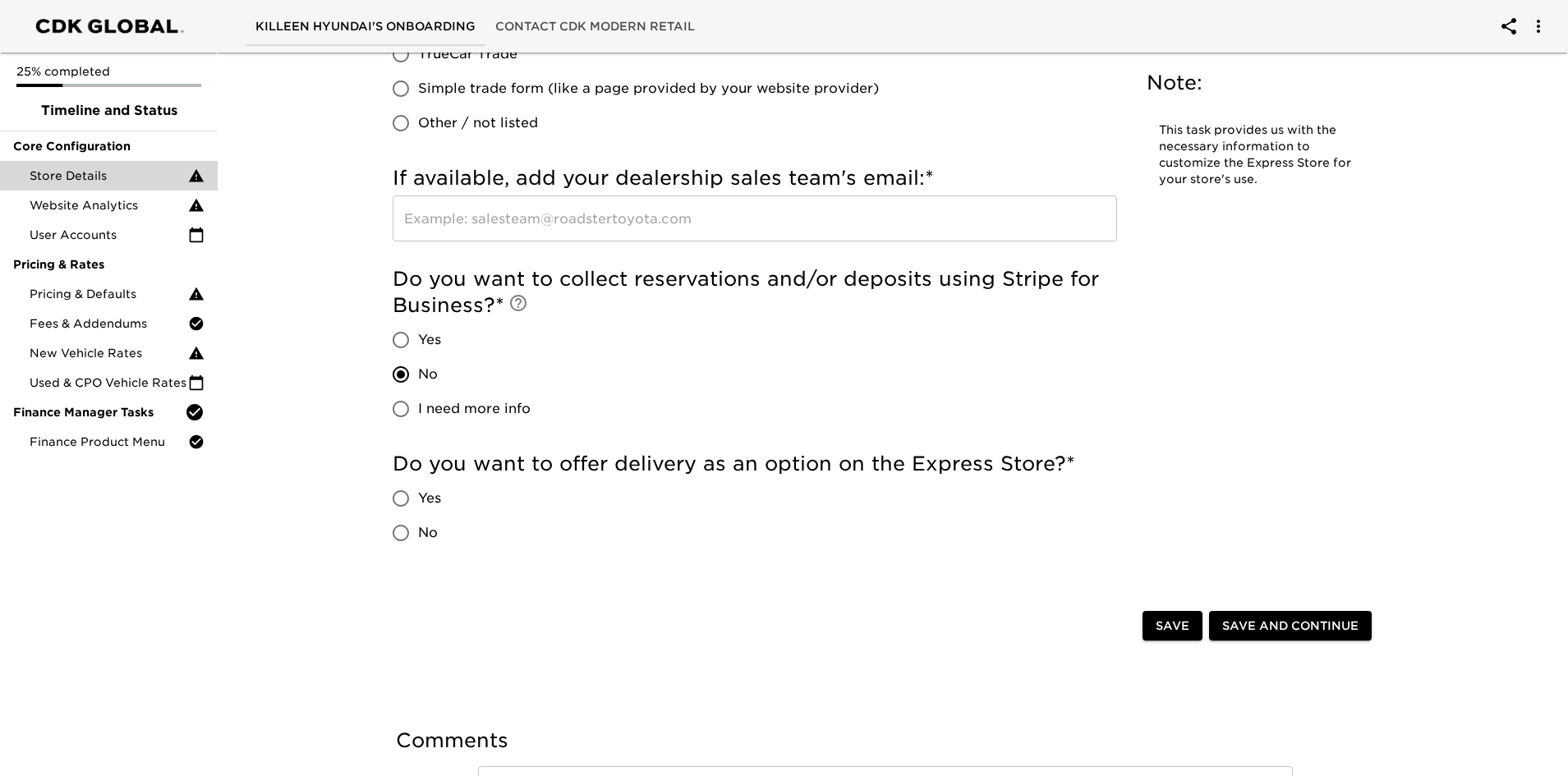
scroll to position [3121, 0]
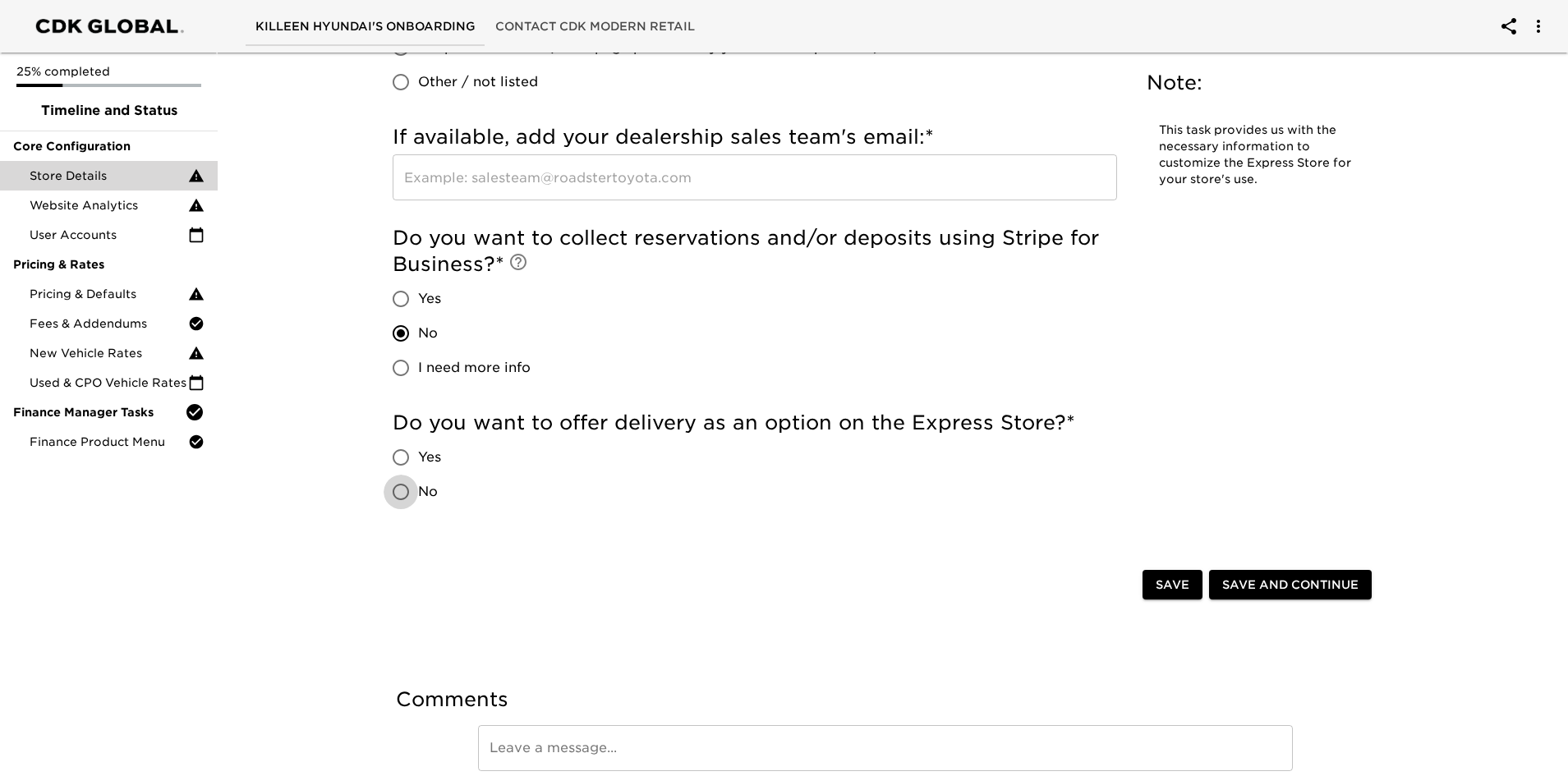
click at [398, 492] on input "No" at bounding box center [401, 492] width 35 height 35
radio input "true"
click at [1169, 584] on span "Save" at bounding box center [1173, 585] width 34 height 20
drag, startPoint x: 1171, startPoint y: 577, endPoint x: 522, endPoint y: 2, distance: 867.1
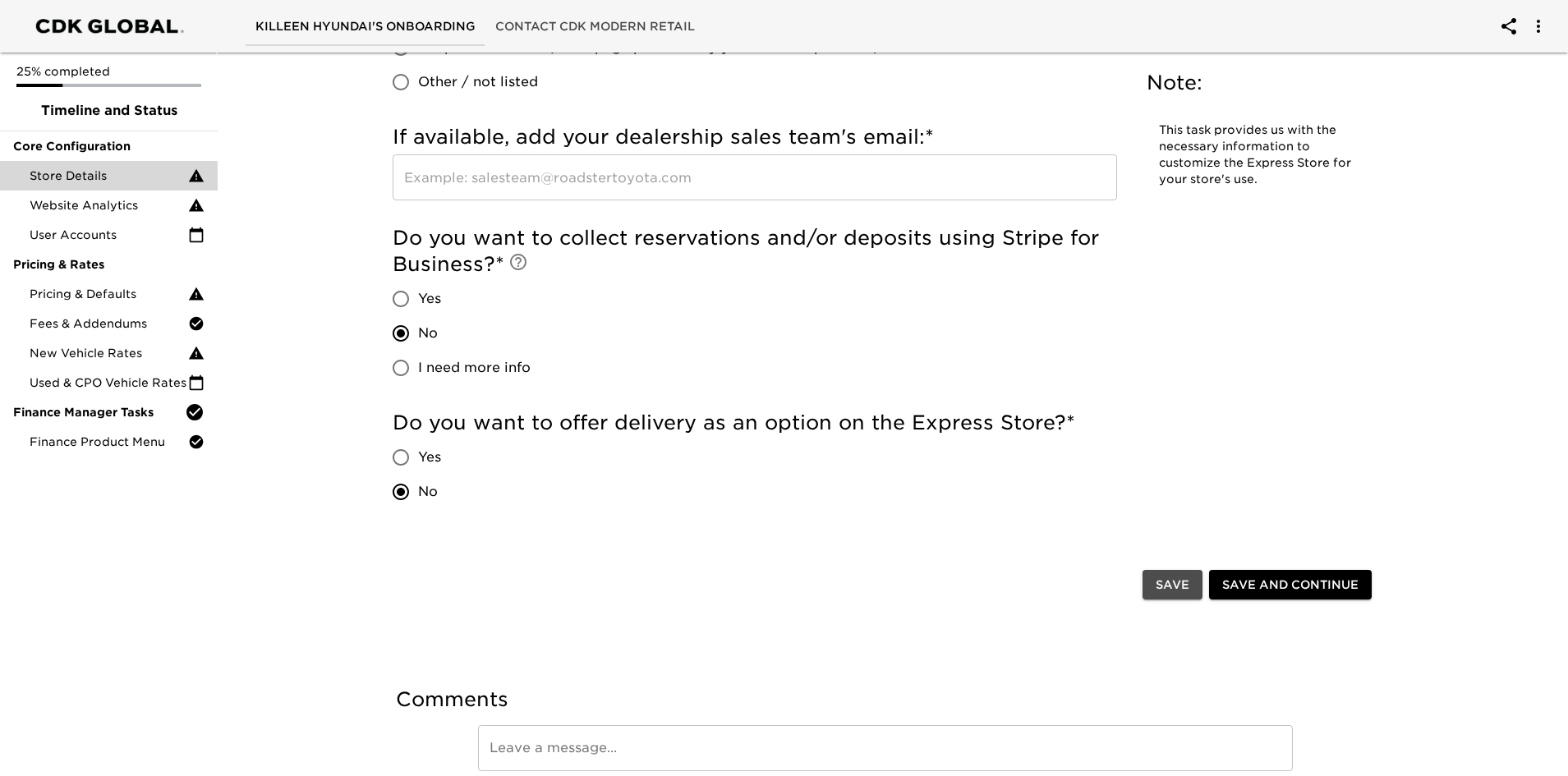
click at [1169, 572] on button "Save" at bounding box center [1173, 585] width 60 height 30
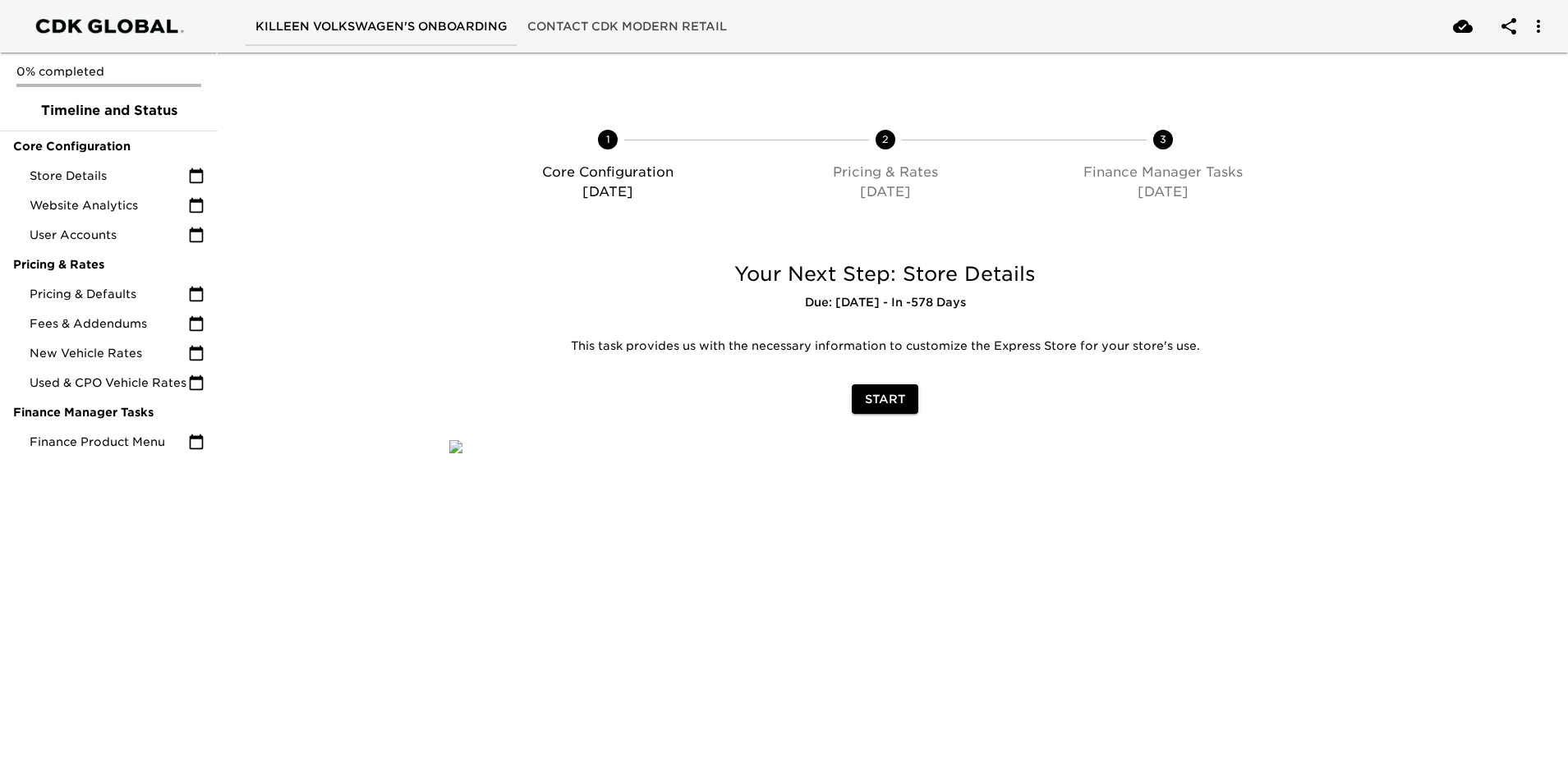
click at [895, 404] on span "Start" at bounding box center [884, 399] width 40 height 20
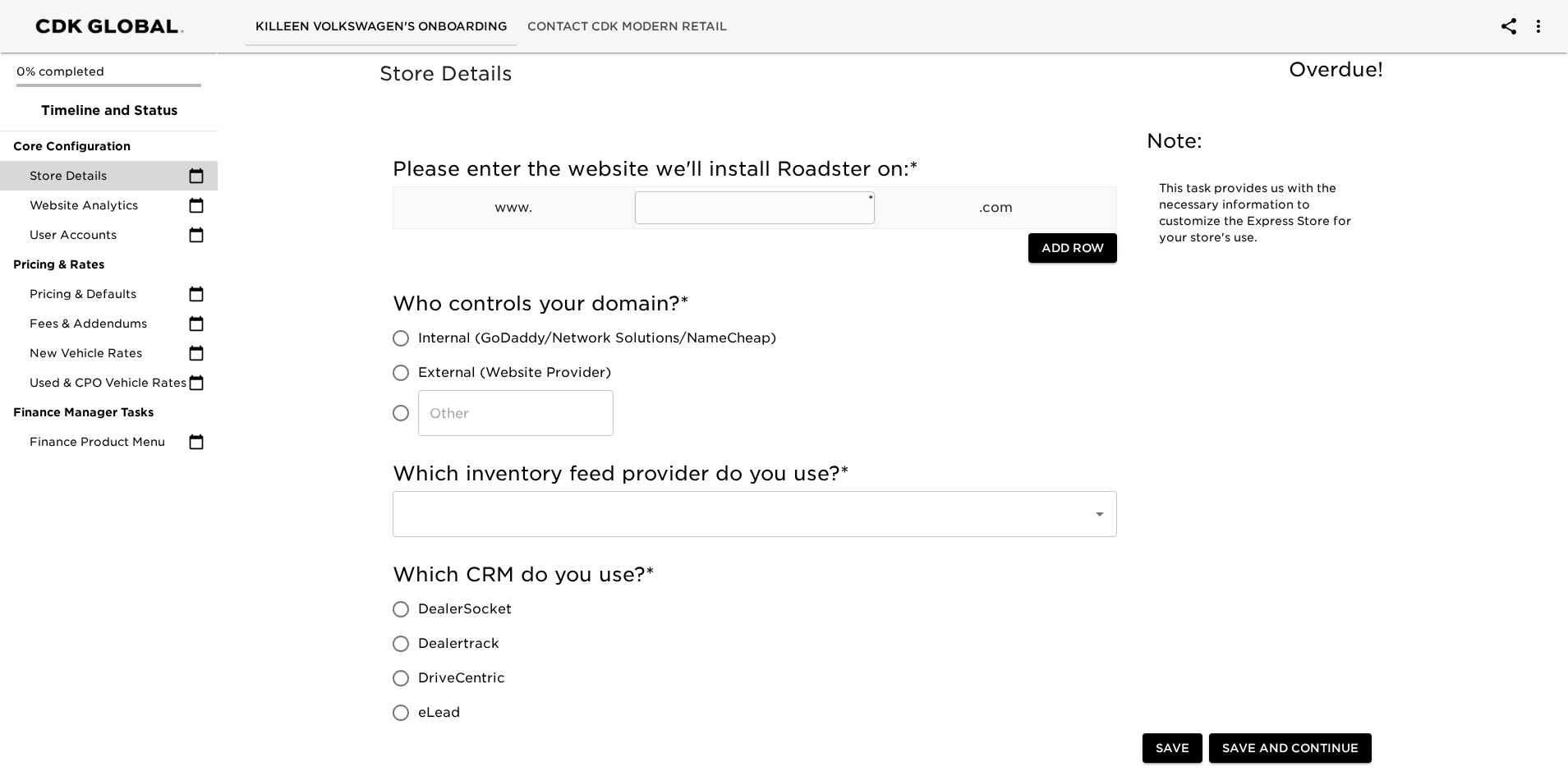
click at [711, 201] on input "text" at bounding box center [756, 208] width 241 height 33
click at [674, 207] on input "text" at bounding box center [756, 208] width 241 height 33
type input "l"
type input "killeenvolkswagen"
click at [398, 372] on input "External (Website Provider)" at bounding box center [401, 373] width 35 height 35
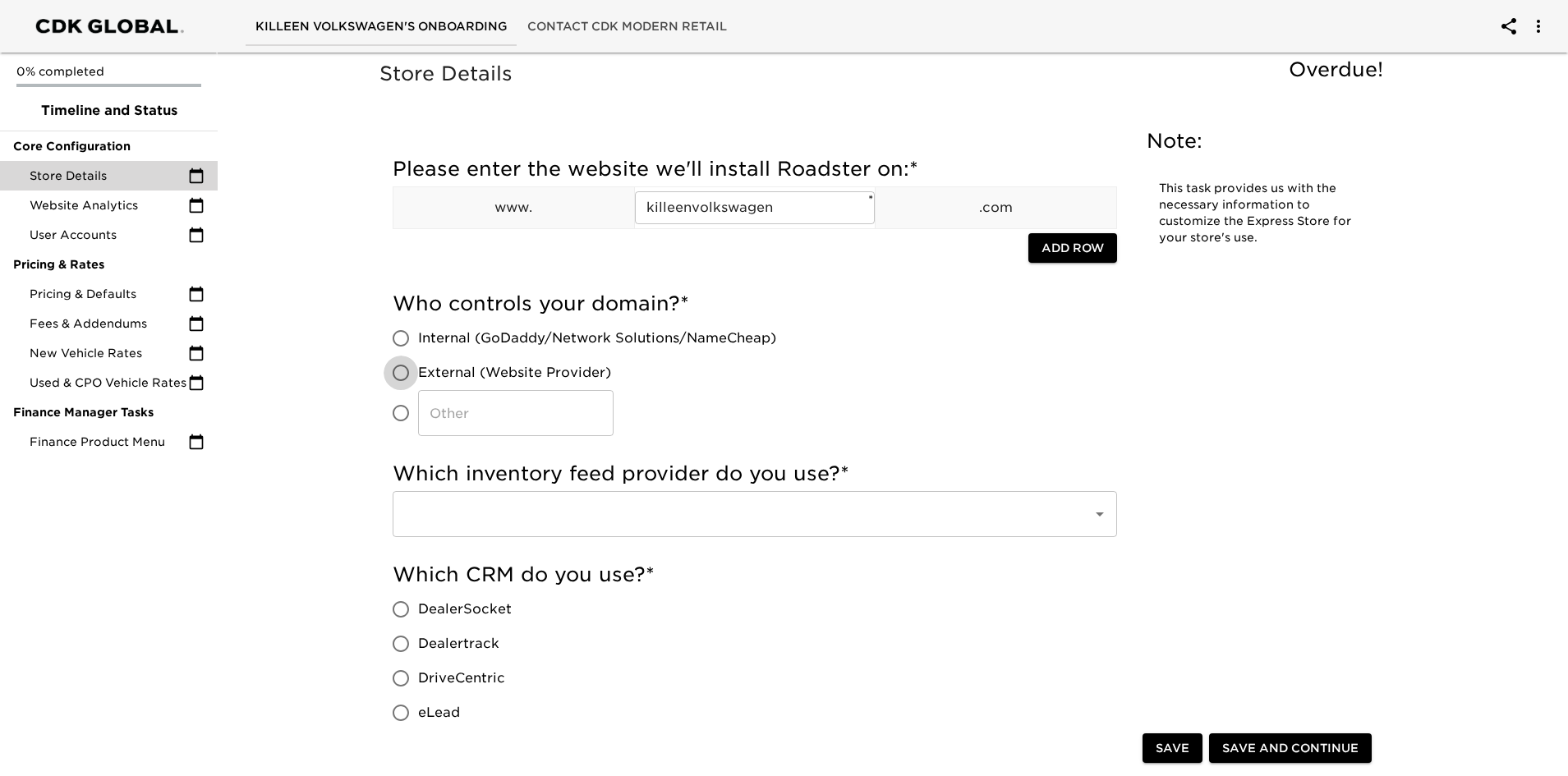
radio input "true"
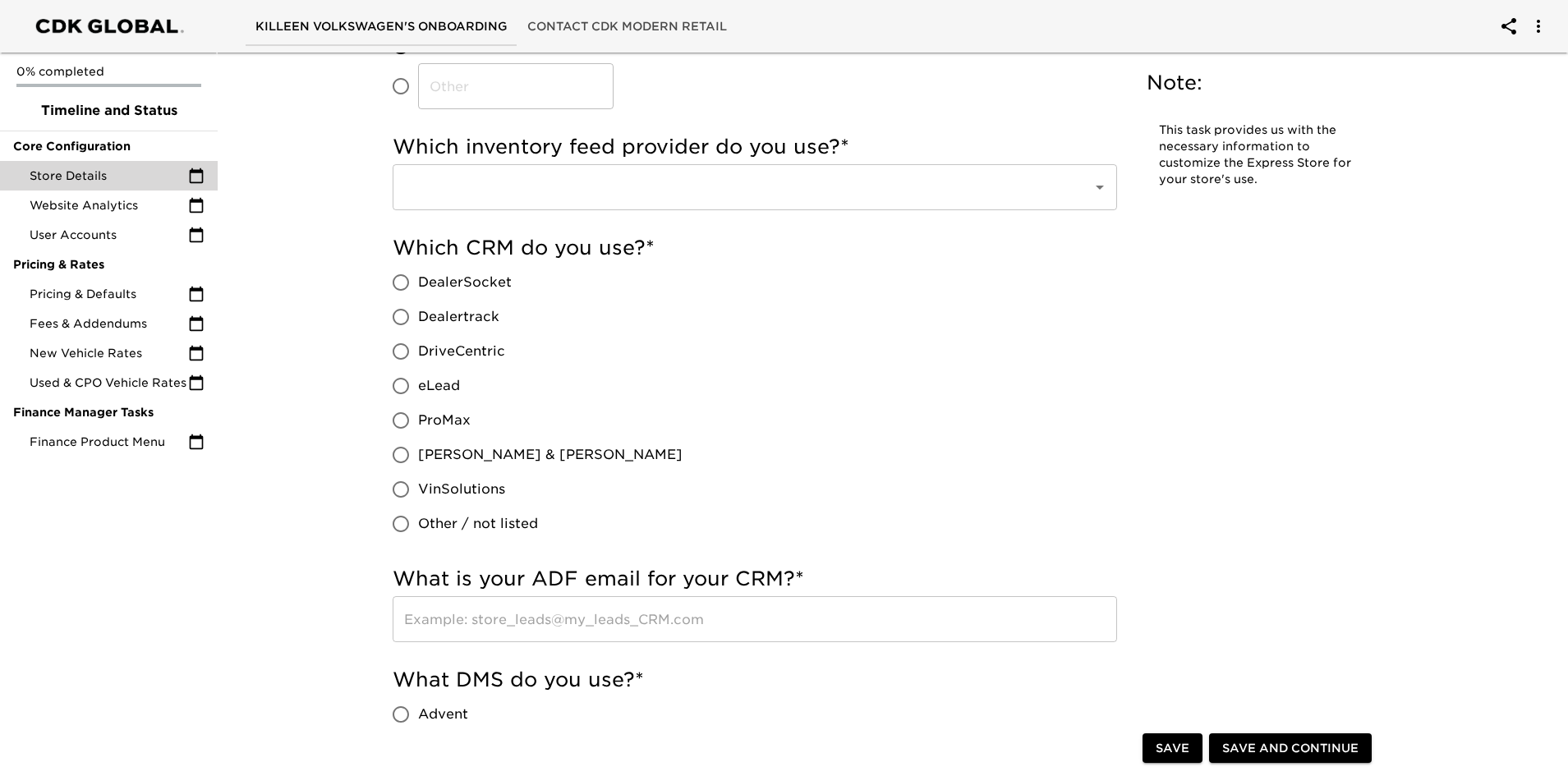
scroll to position [328, 0]
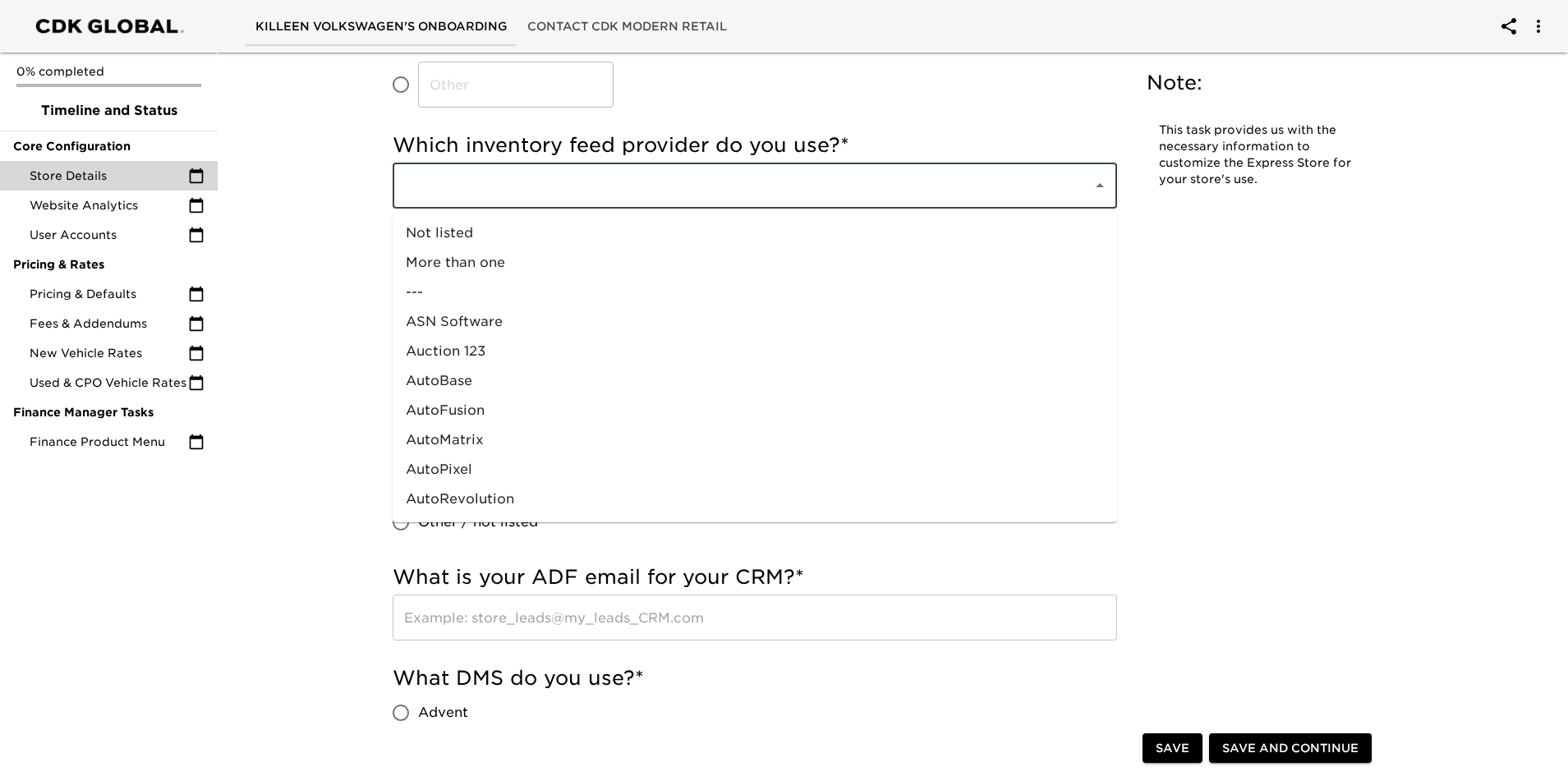
click at [483, 189] on input "text" at bounding box center [732, 186] width 664 height 31
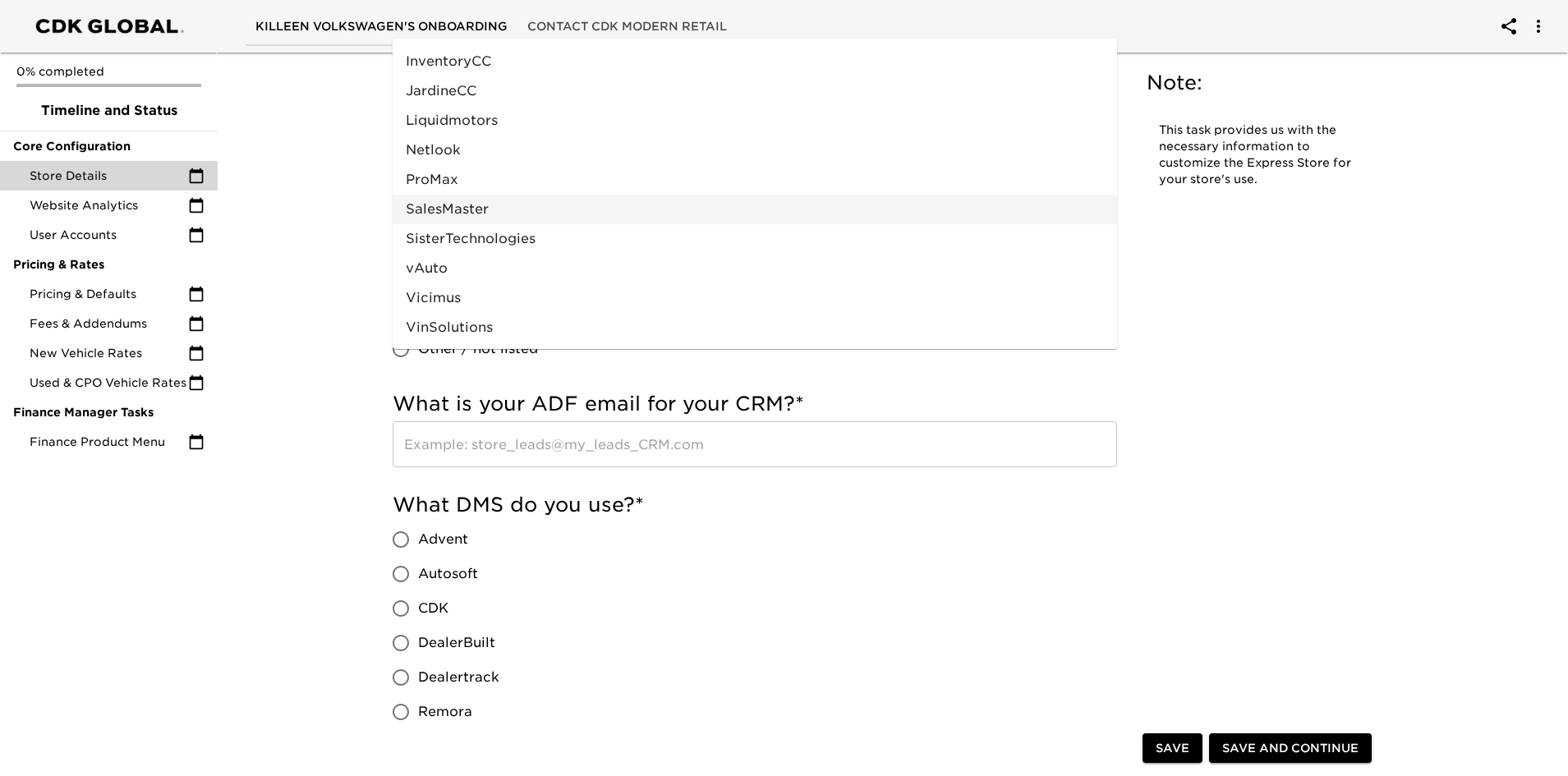
scroll to position [492, 0]
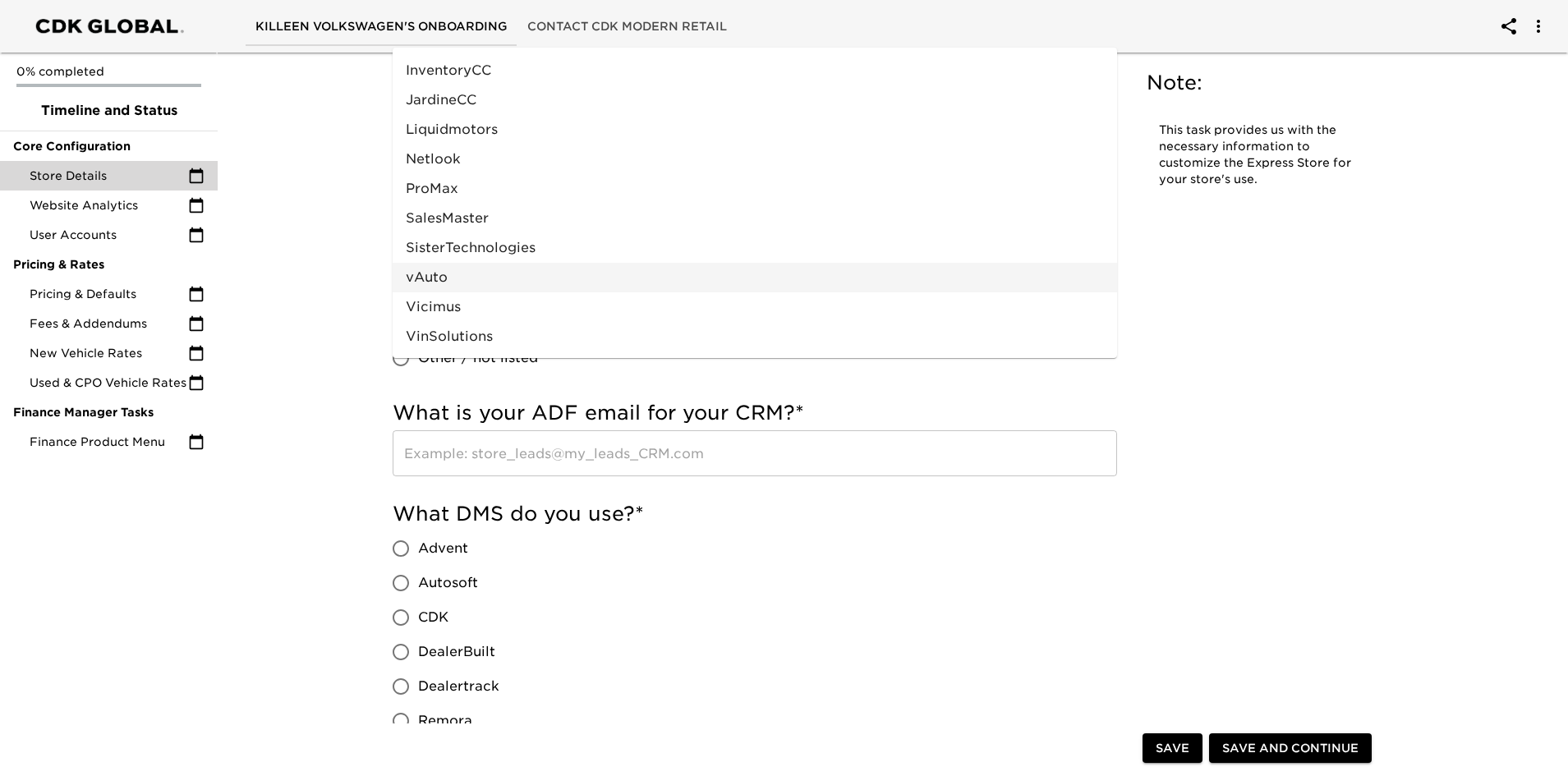
click at [435, 273] on li "vAuto" at bounding box center [755, 278] width 725 height 29
type input "vAuto"
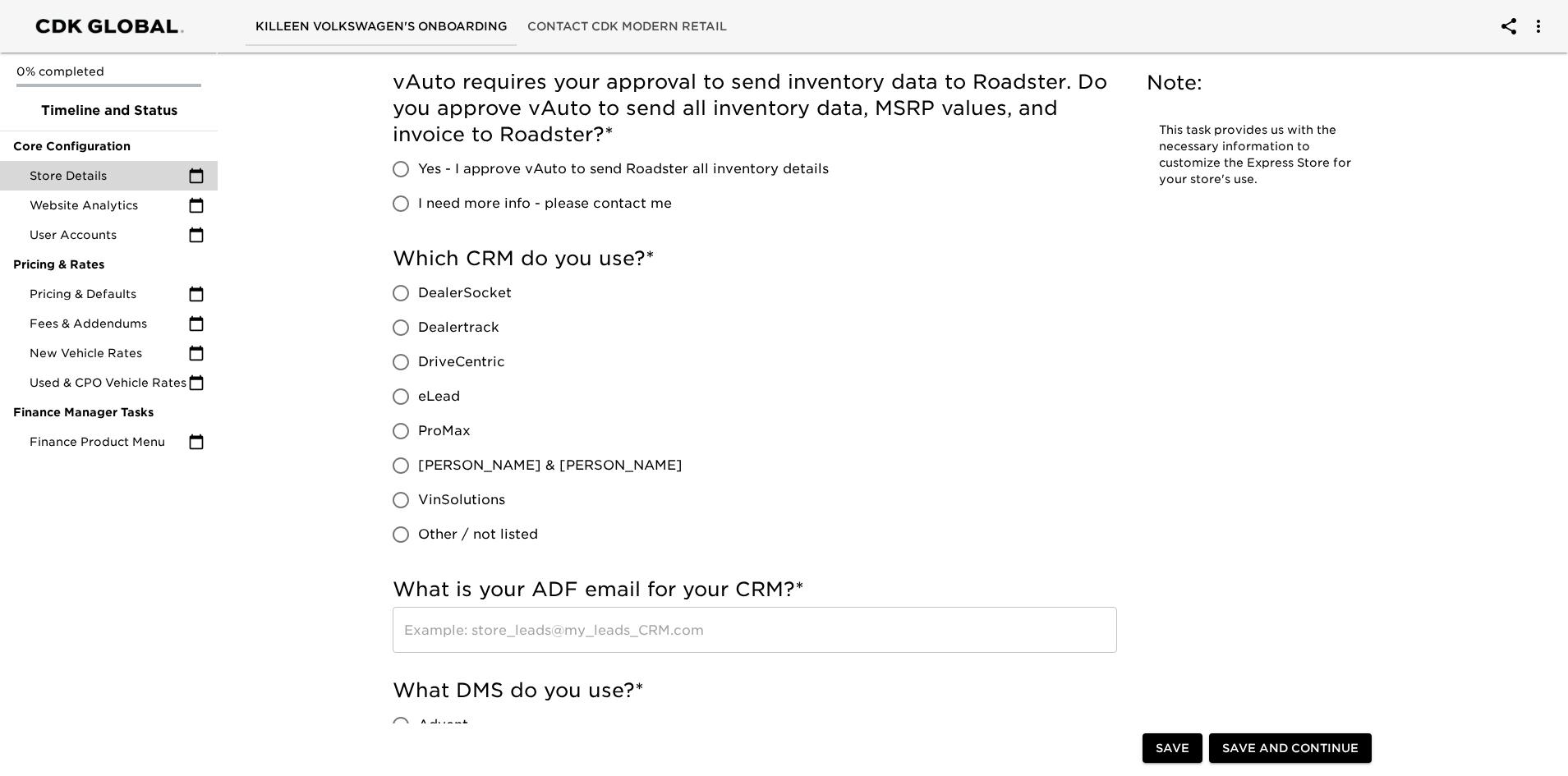
click at [398, 166] on input "Yes - I approve vAuto to send Roadster all inventory details" at bounding box center [401, 169] width 35 height 35
radio input "true"
click at [398, 395] on input "eLead" at bounding box center [401, 397] width 35 height 35
radio input "true"
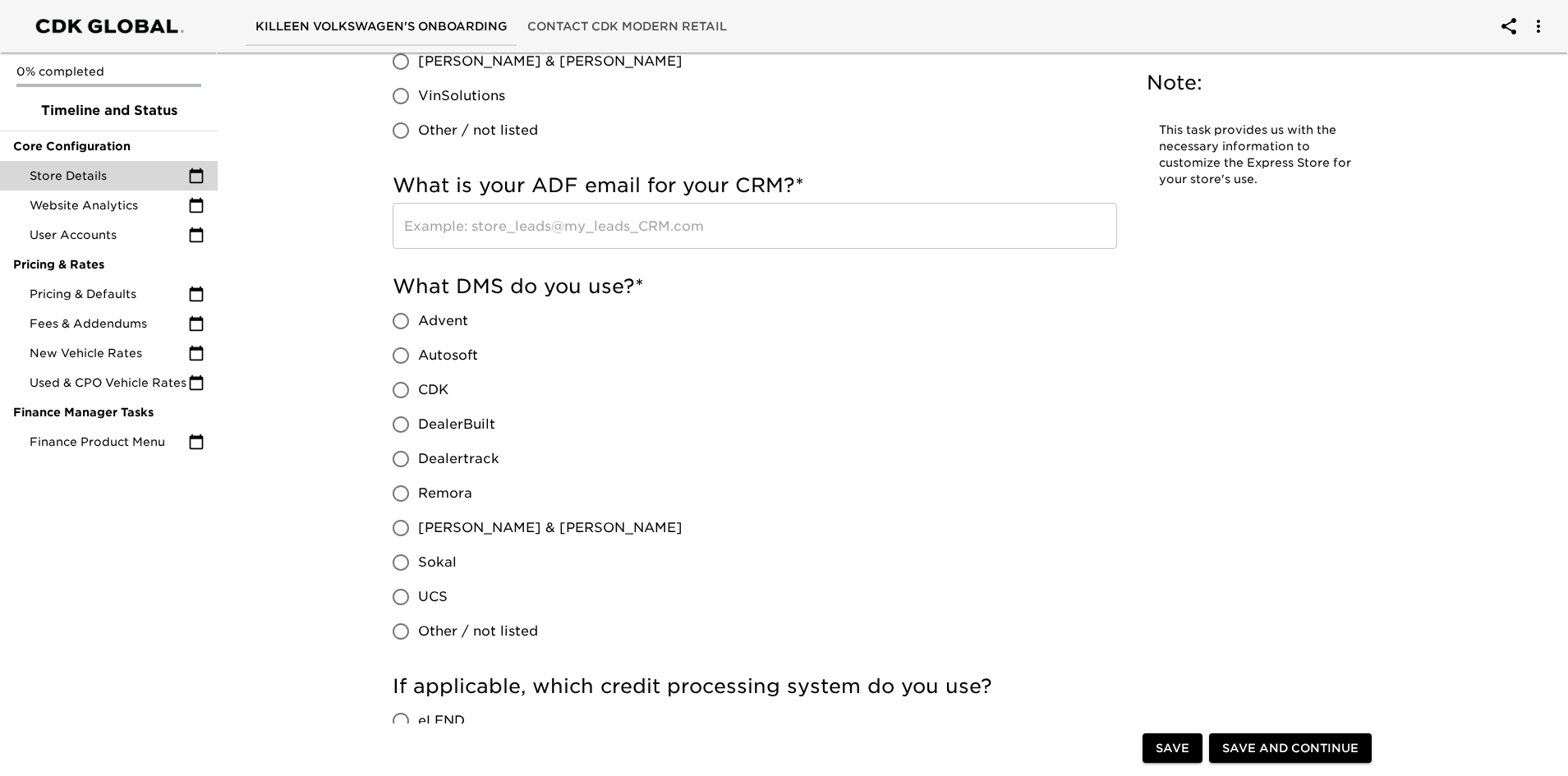
scroll to position [903, 0]
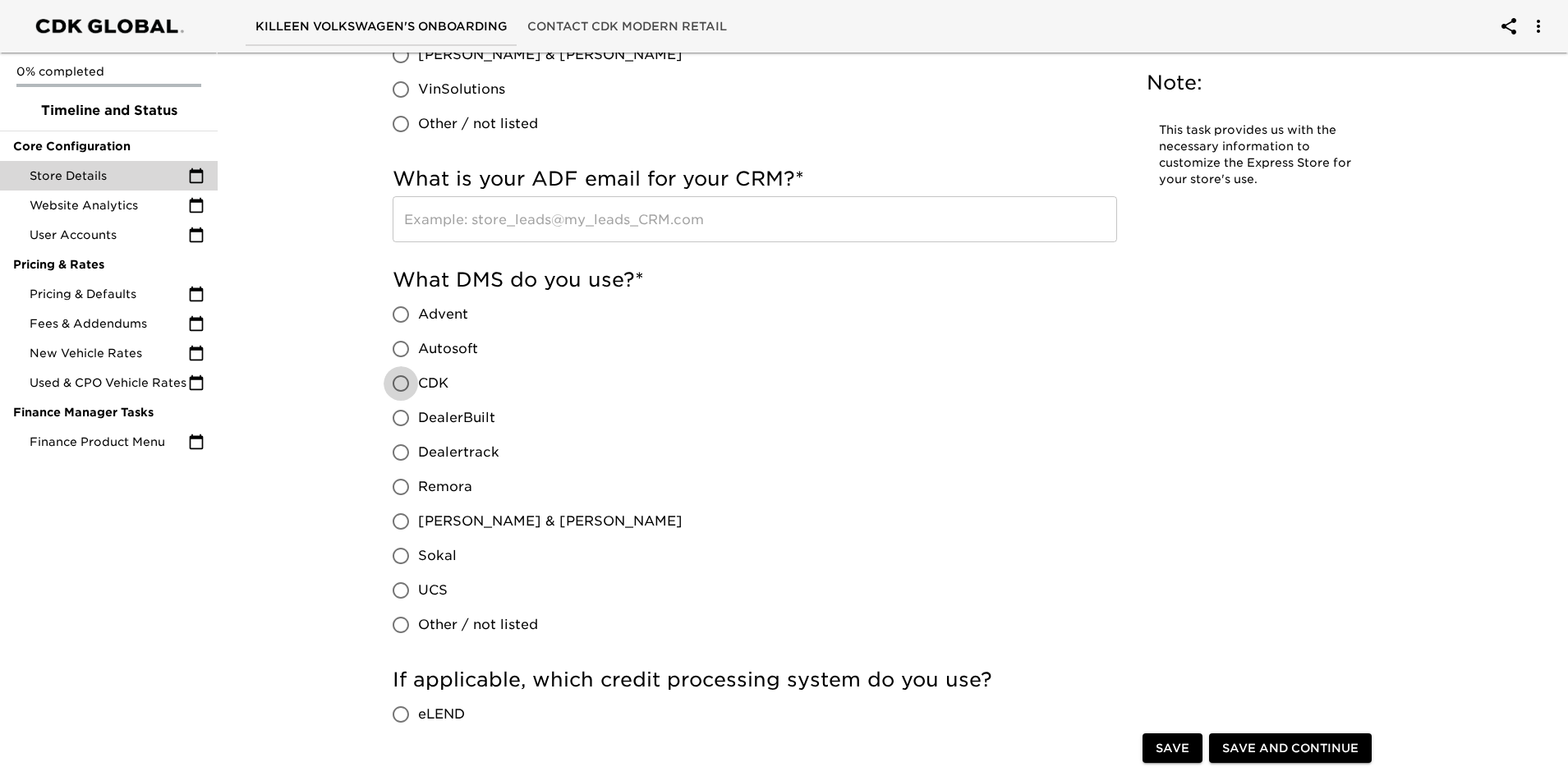
click at [407, 375] on input "CDK" at bounding box center [401, 384] width 35 height 35
radio input "true"
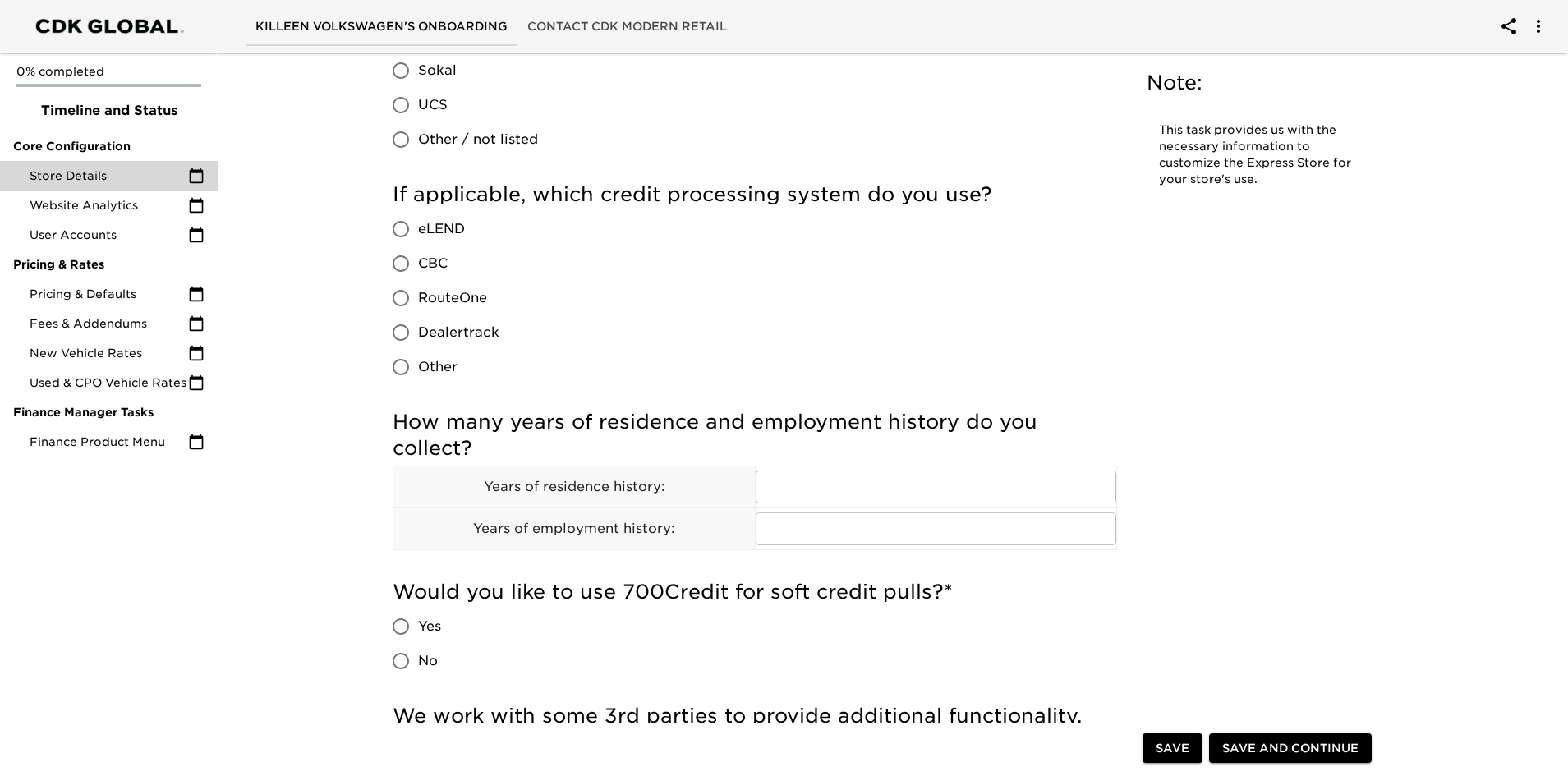
scroll to position [1397, 0]
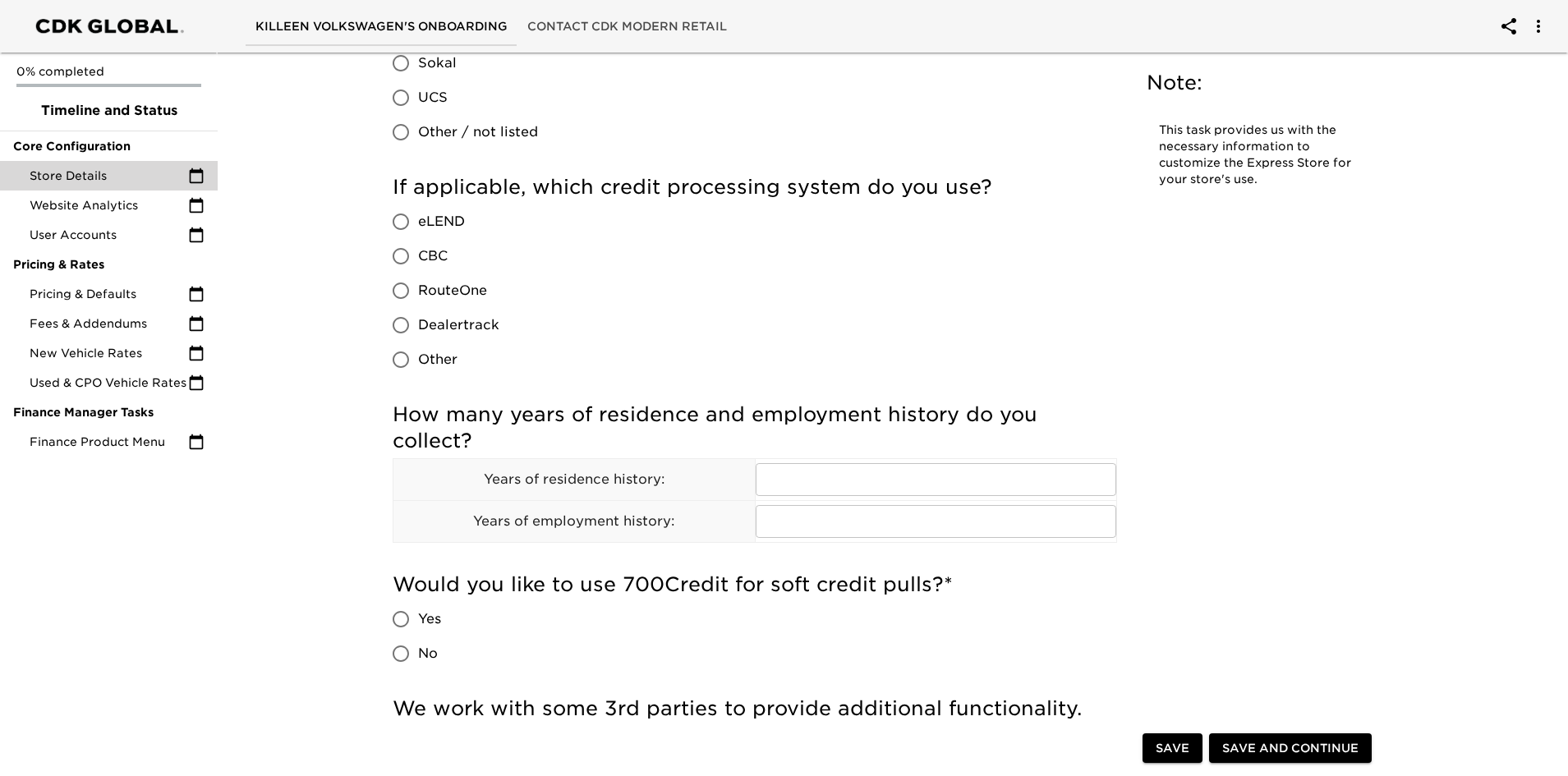
drag, startPoint x: 402, startPoint y: 363, endPoint x: 418, endPoint y: 369, distance: 17.1
click at [401, 363] on input "Other" at bounding box center [401, 360] width 35 height 35
radio input "true"
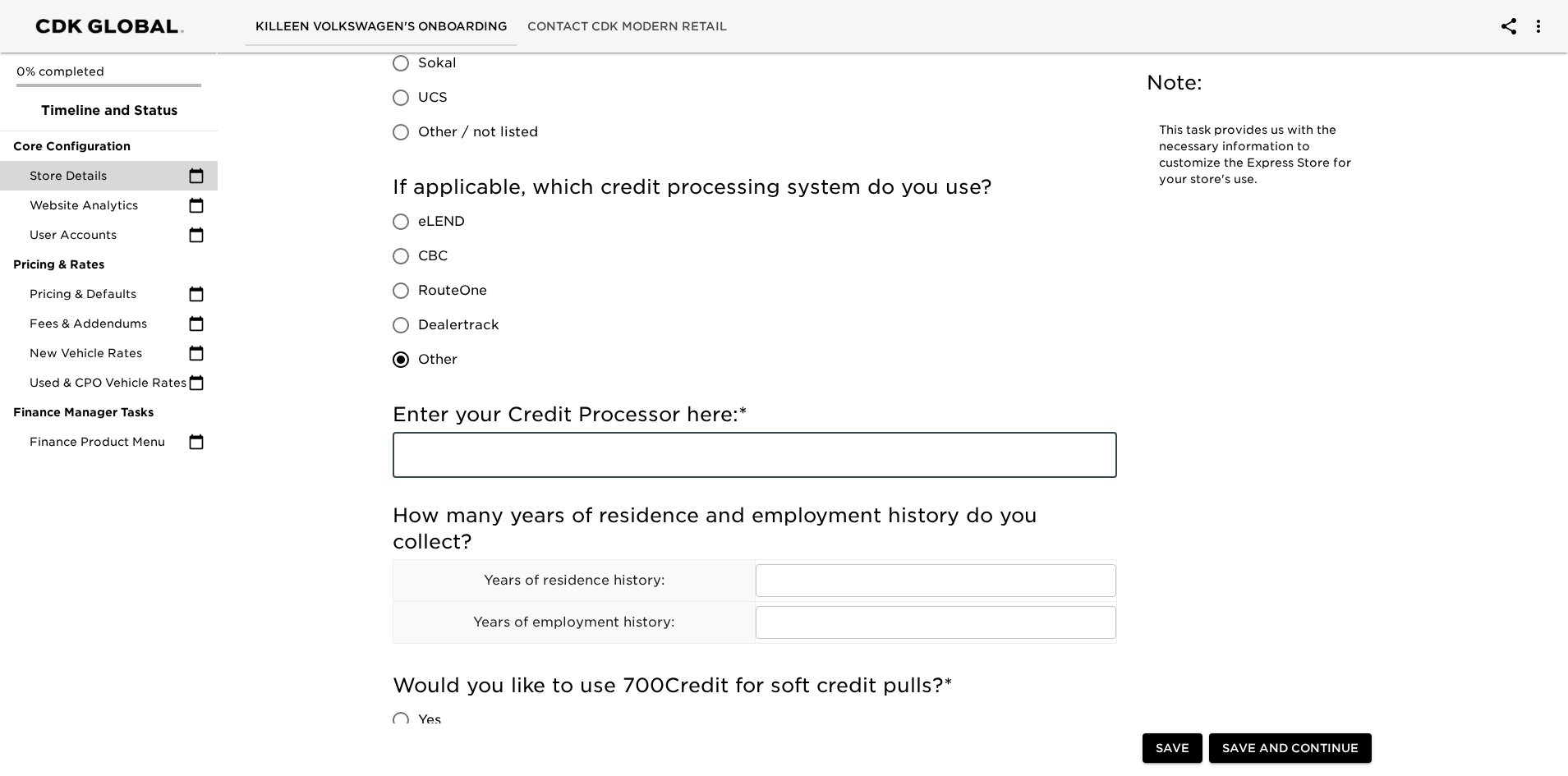
click at [480, 456] on input "text" at bounding box center [755, 455] width 725 height 46
type input "700 Credit"
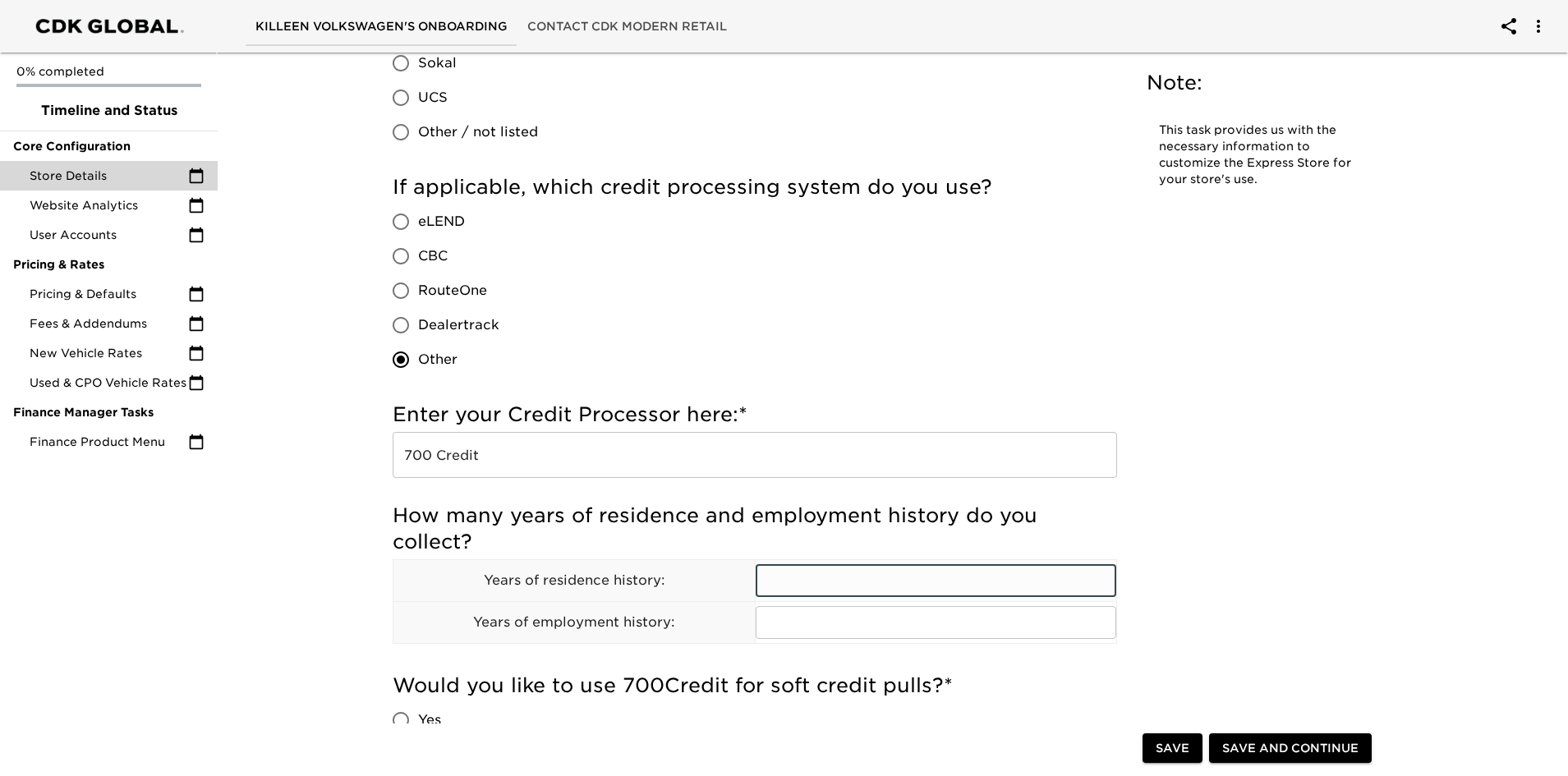
click at [848, 577] on input "text" at bounding box center [937, 581] width 361 height 33
type input "2"
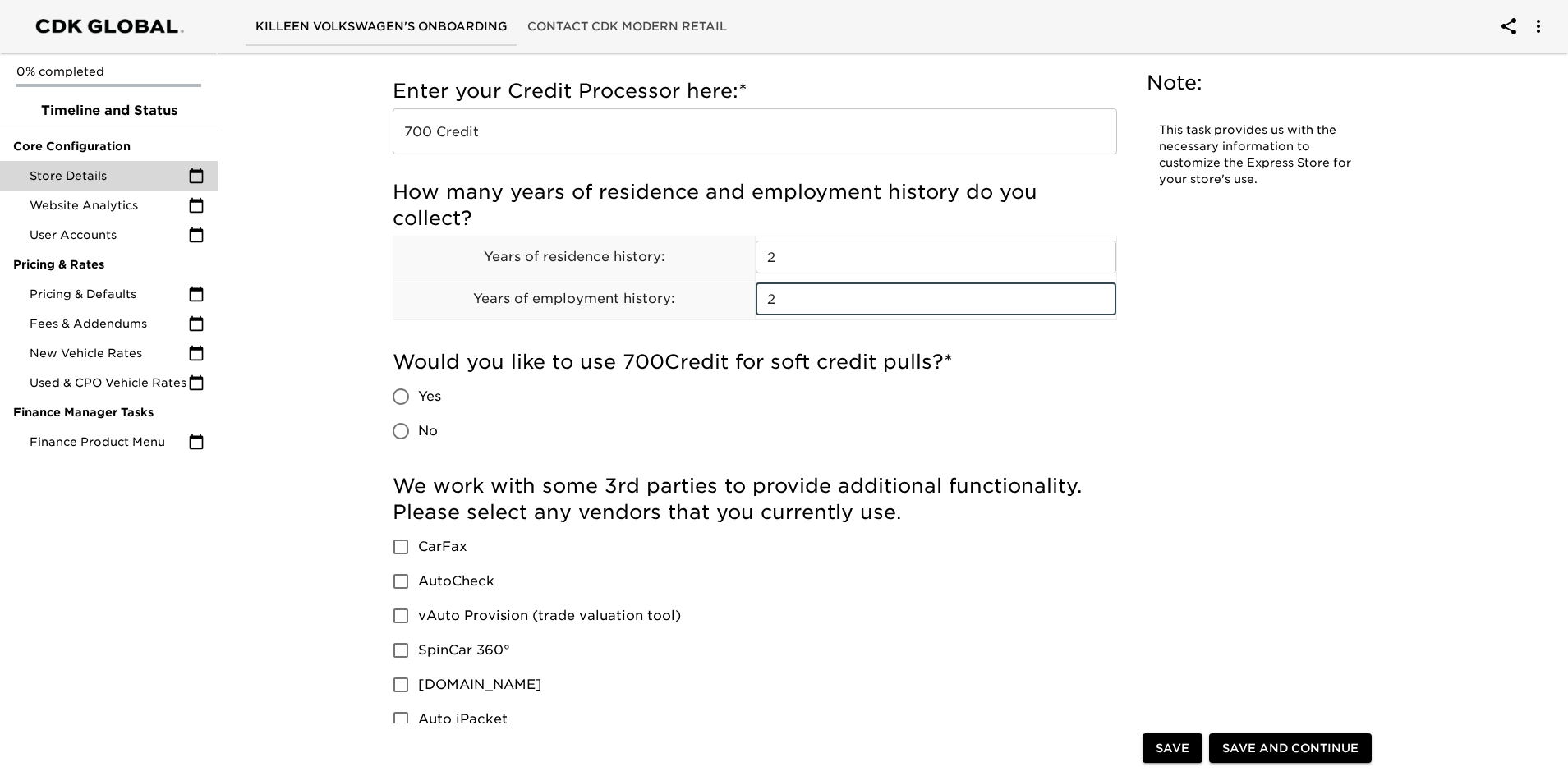
scroll to position [1725, 0]
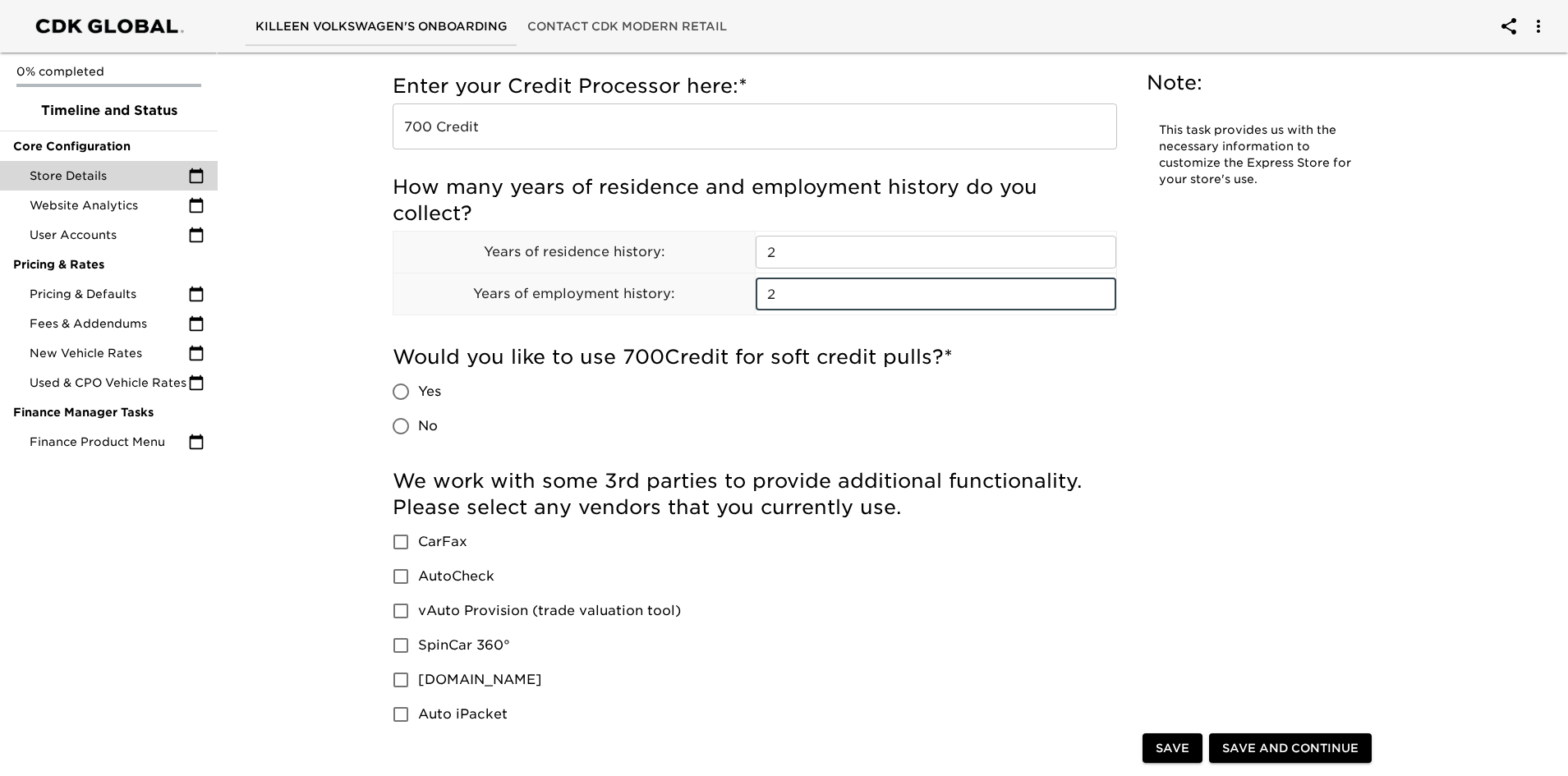
type input "2"
click at [396, 430] on input "No" at bounding box center [401, 426] width 35 height 35
radio input "true"
click at [396, 608] on input "vAuto Provision (trade valuation tool)" at bounding box center [401, 611] width 35 height 35
checkbox input "true"
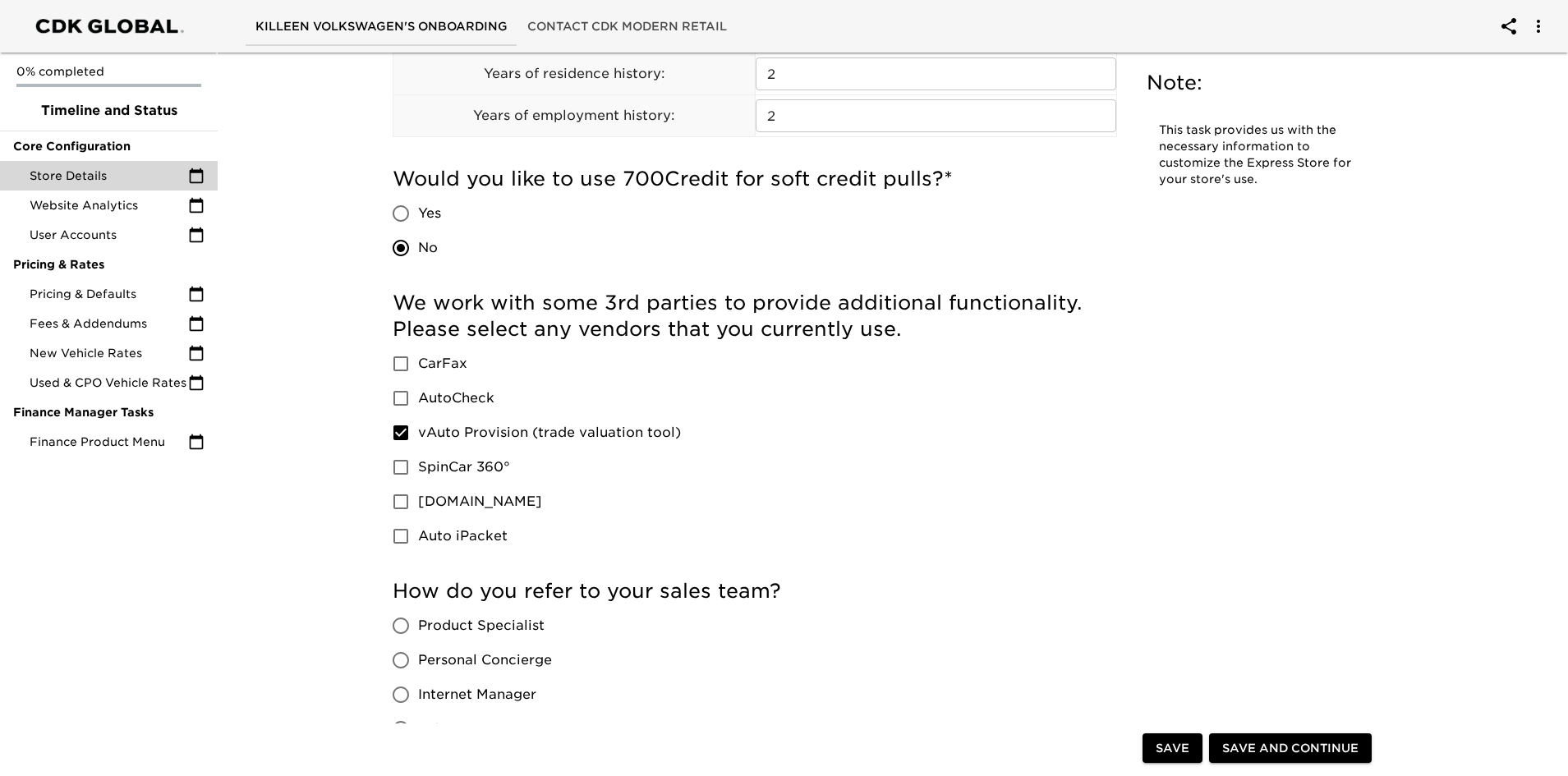
scroll to position [2136, 0]
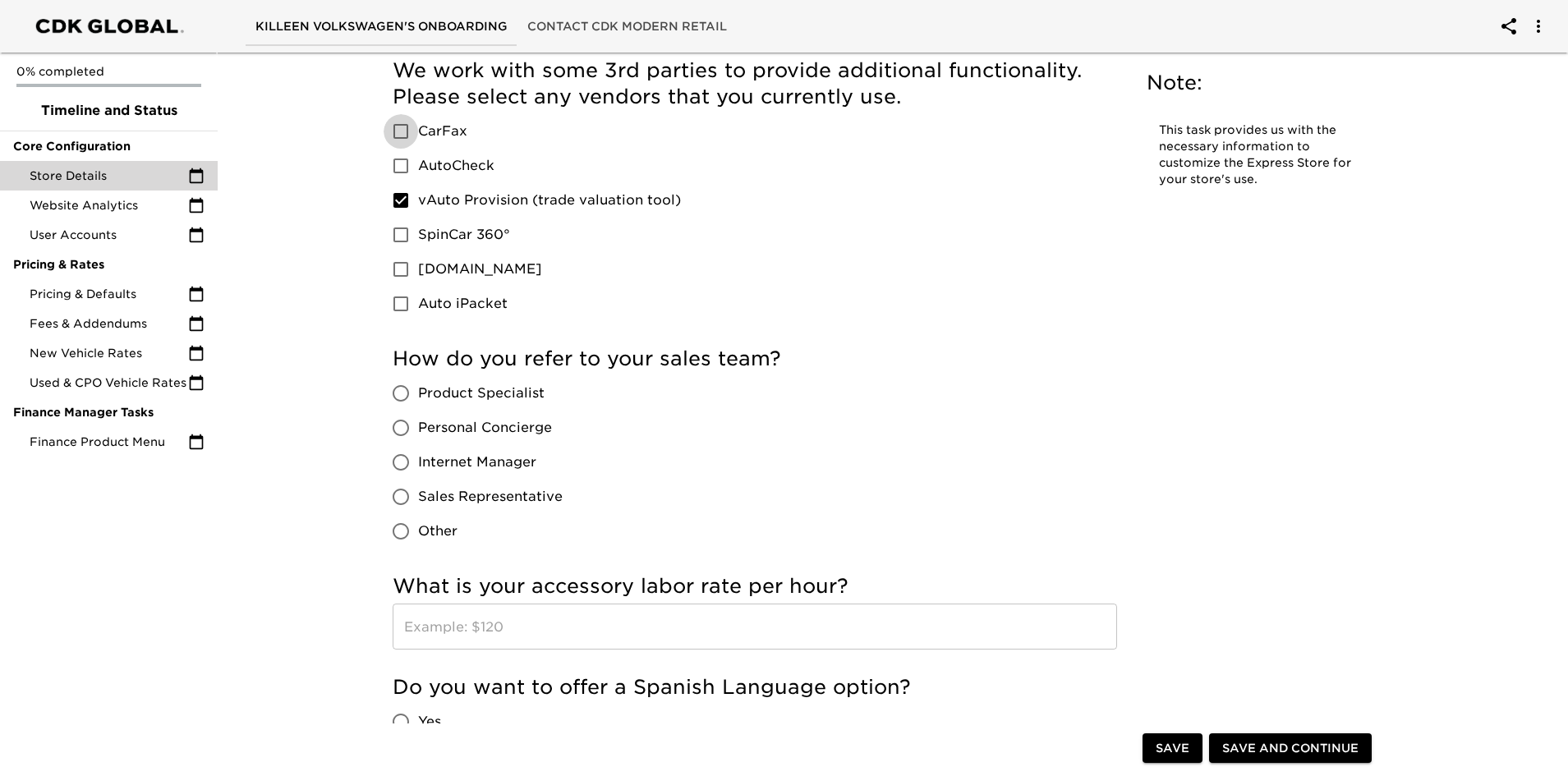
click at [402, 132] on input "CarFax" at bounding box center [401, 132] width 35 height 35
checkbox input "true"
click at [398, 491] on input "Sales Representative" at bounding box center [401, 497] width 35 height 35
radio input "true"
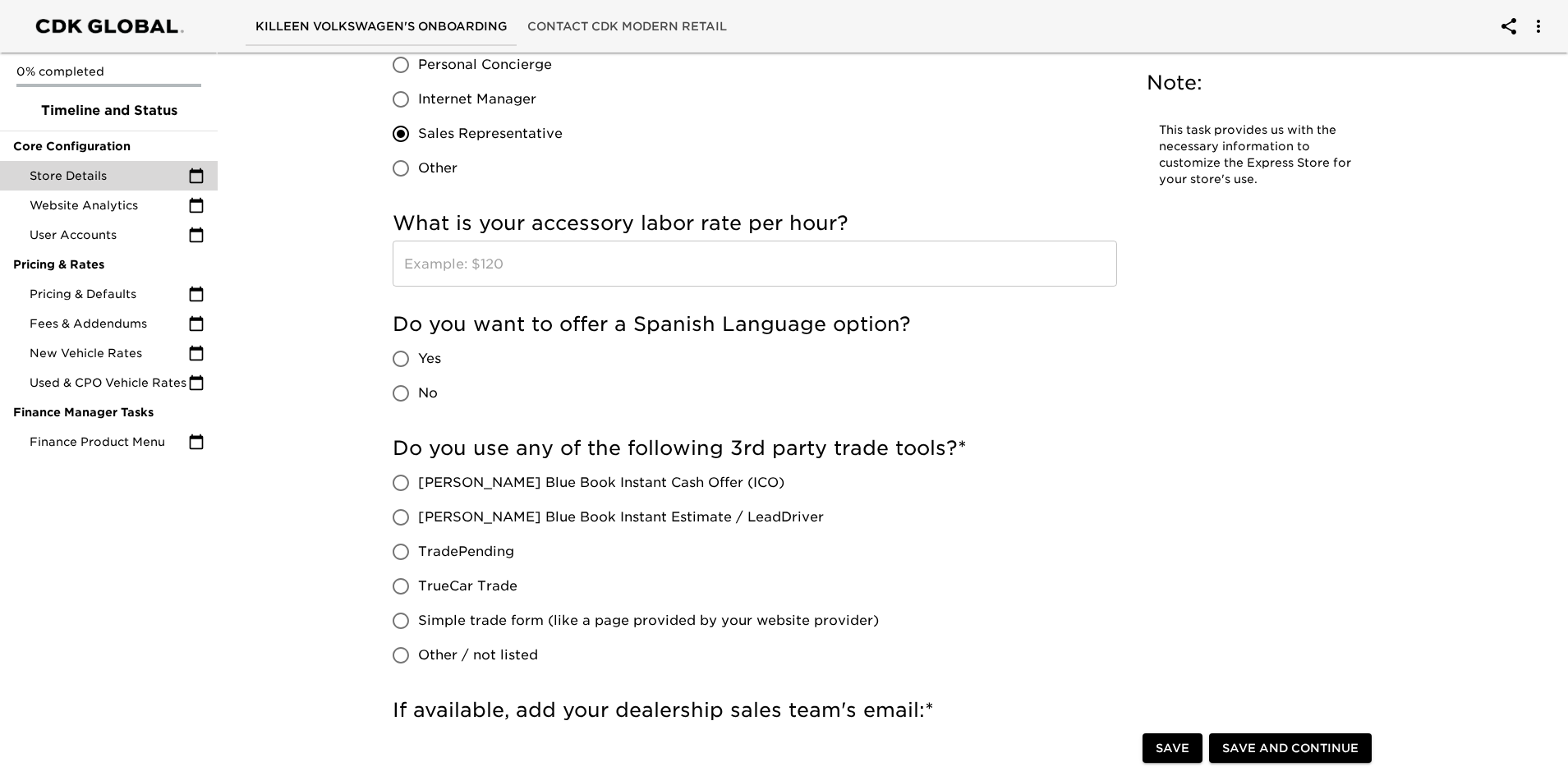
scroll to position [2547, 0]
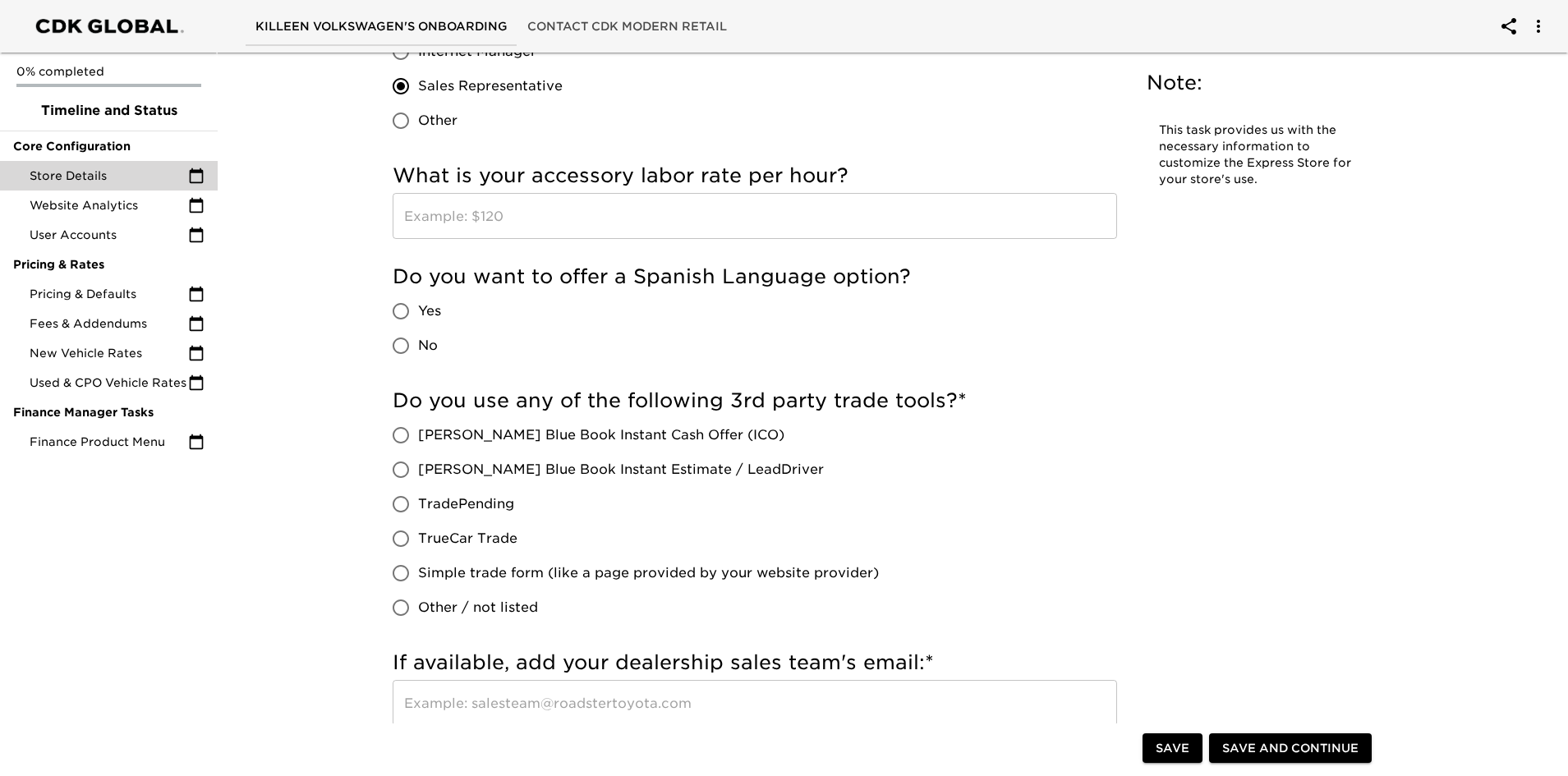
click at [396, 341] on input "No" at bounding box center [401, 346] width 35 height 35
radio input "true"
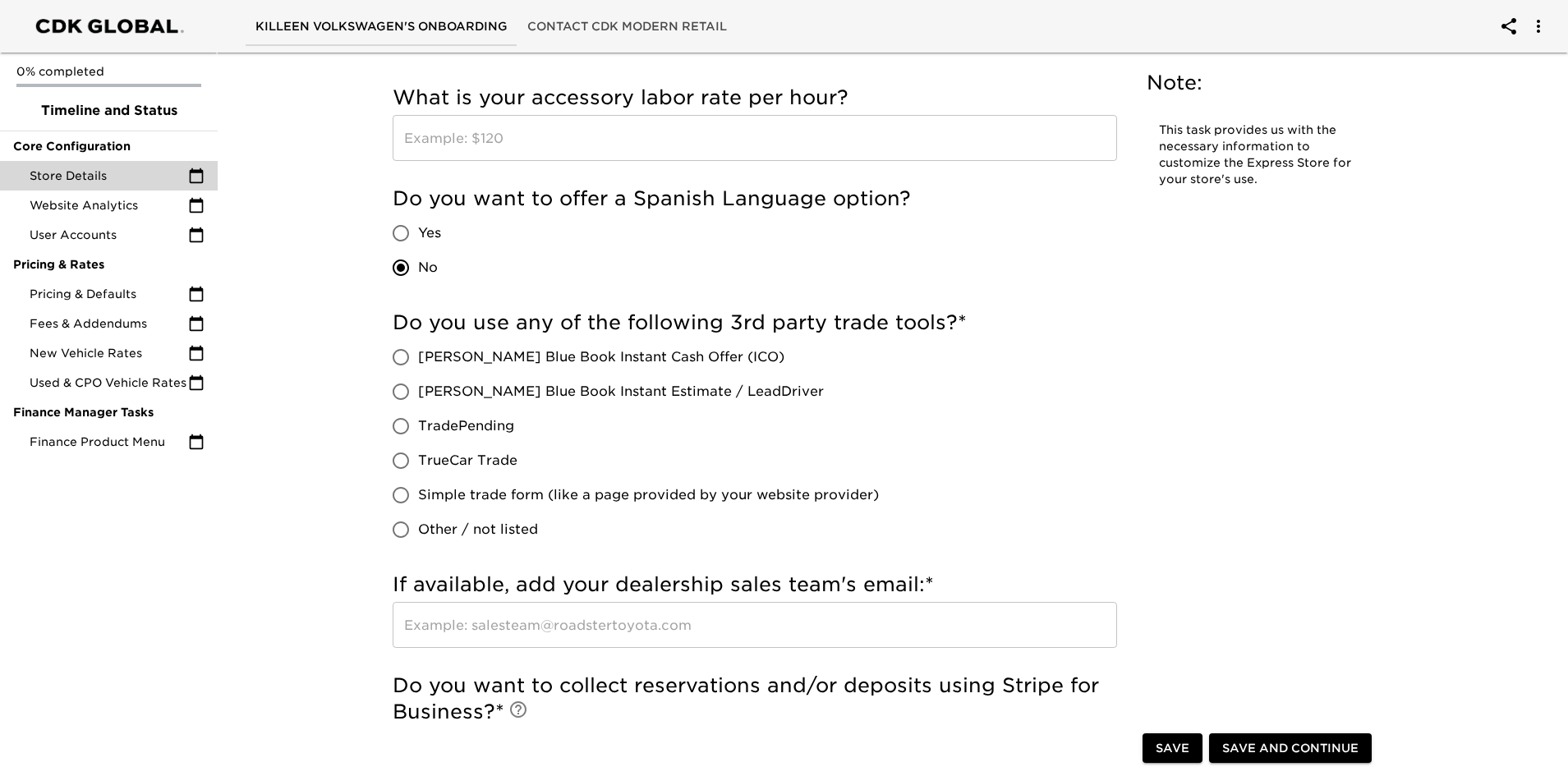
scroll to position [2628, 0]
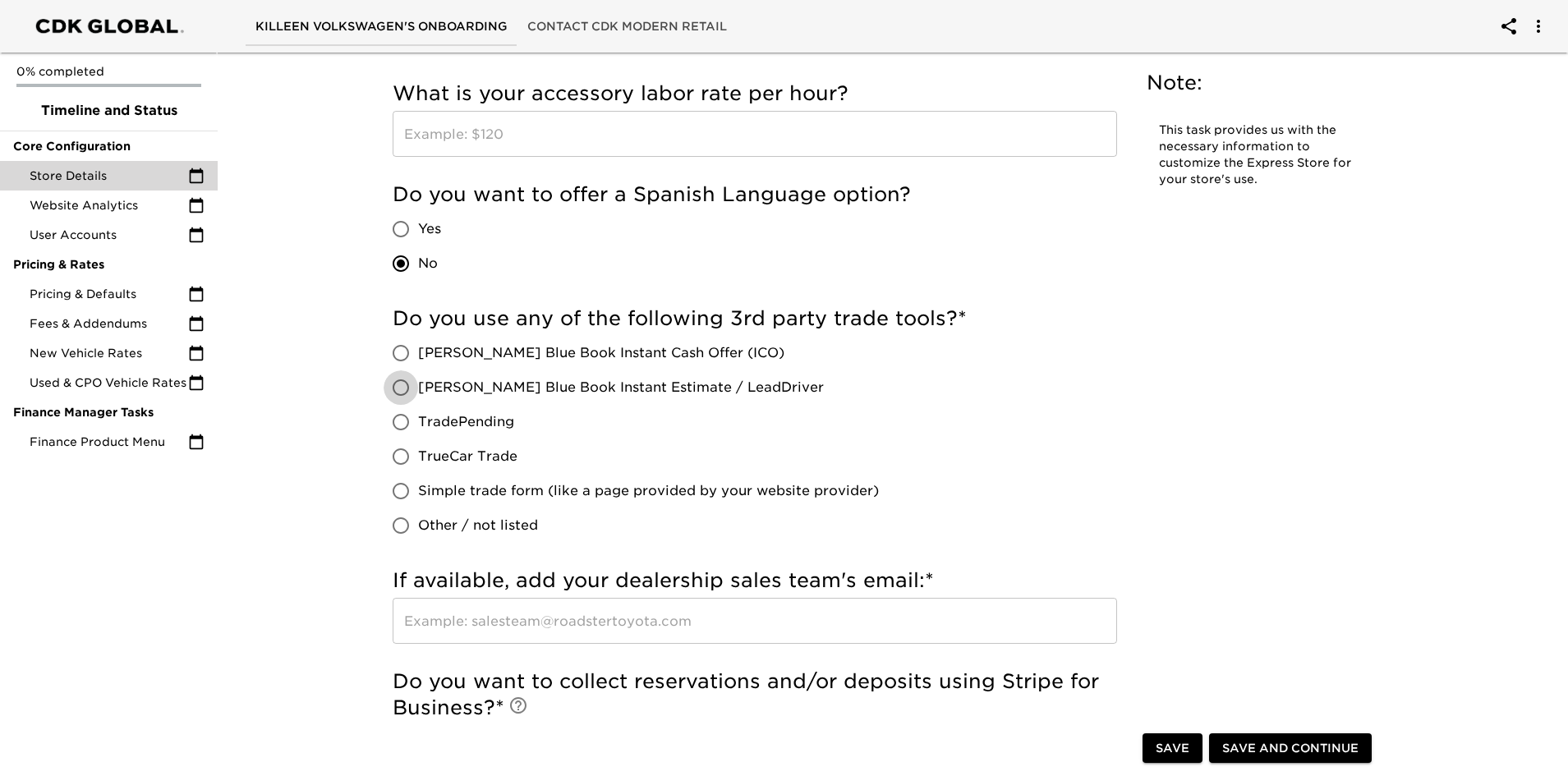
click at [397, 389] on input "[PERSON_NAME] Blue Book Instant Estimate / LeadDriver" at bounding box center [401, 388] width 35 height 35
radio input "true"
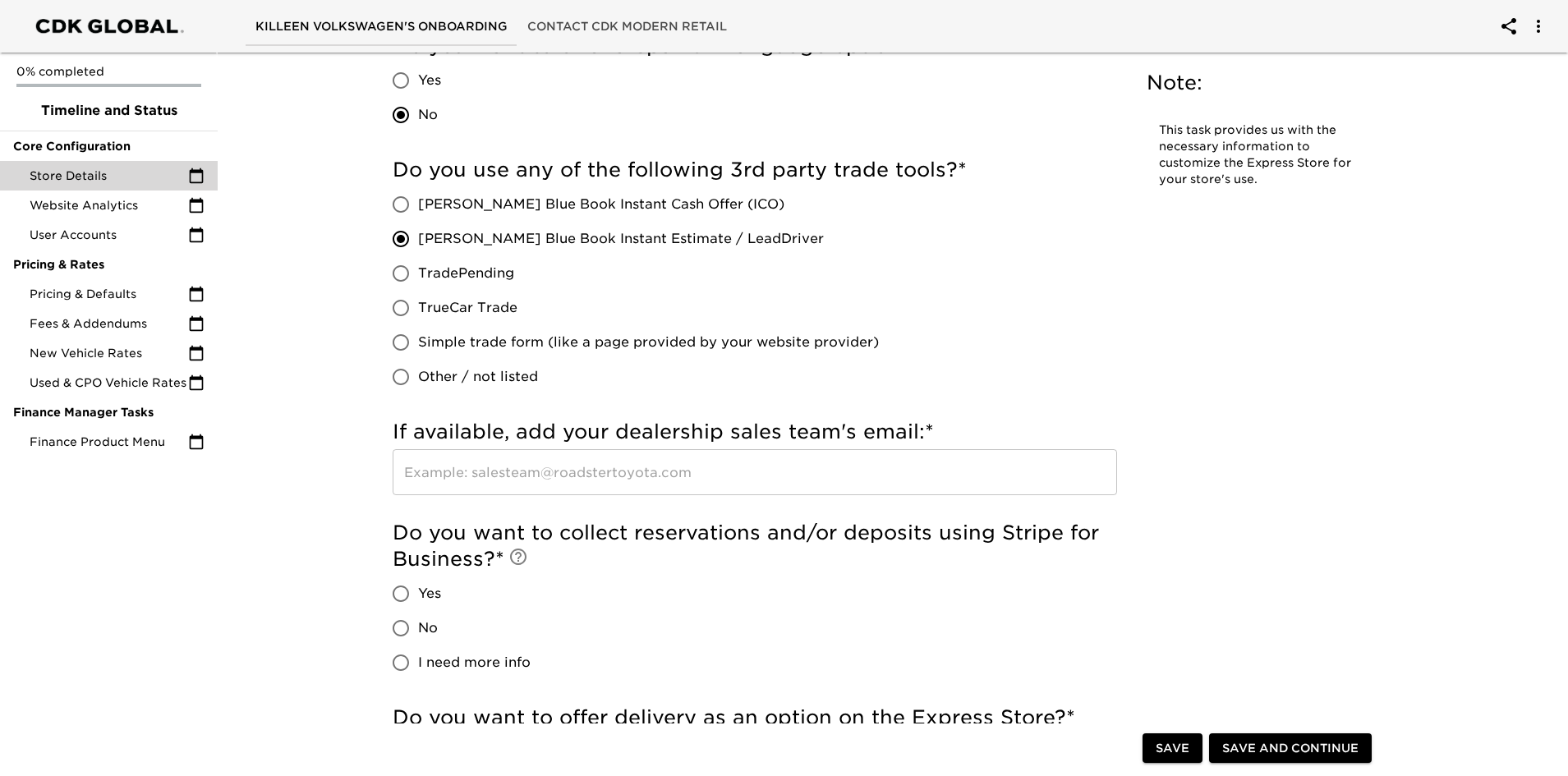
scroll to position [2956, 0]
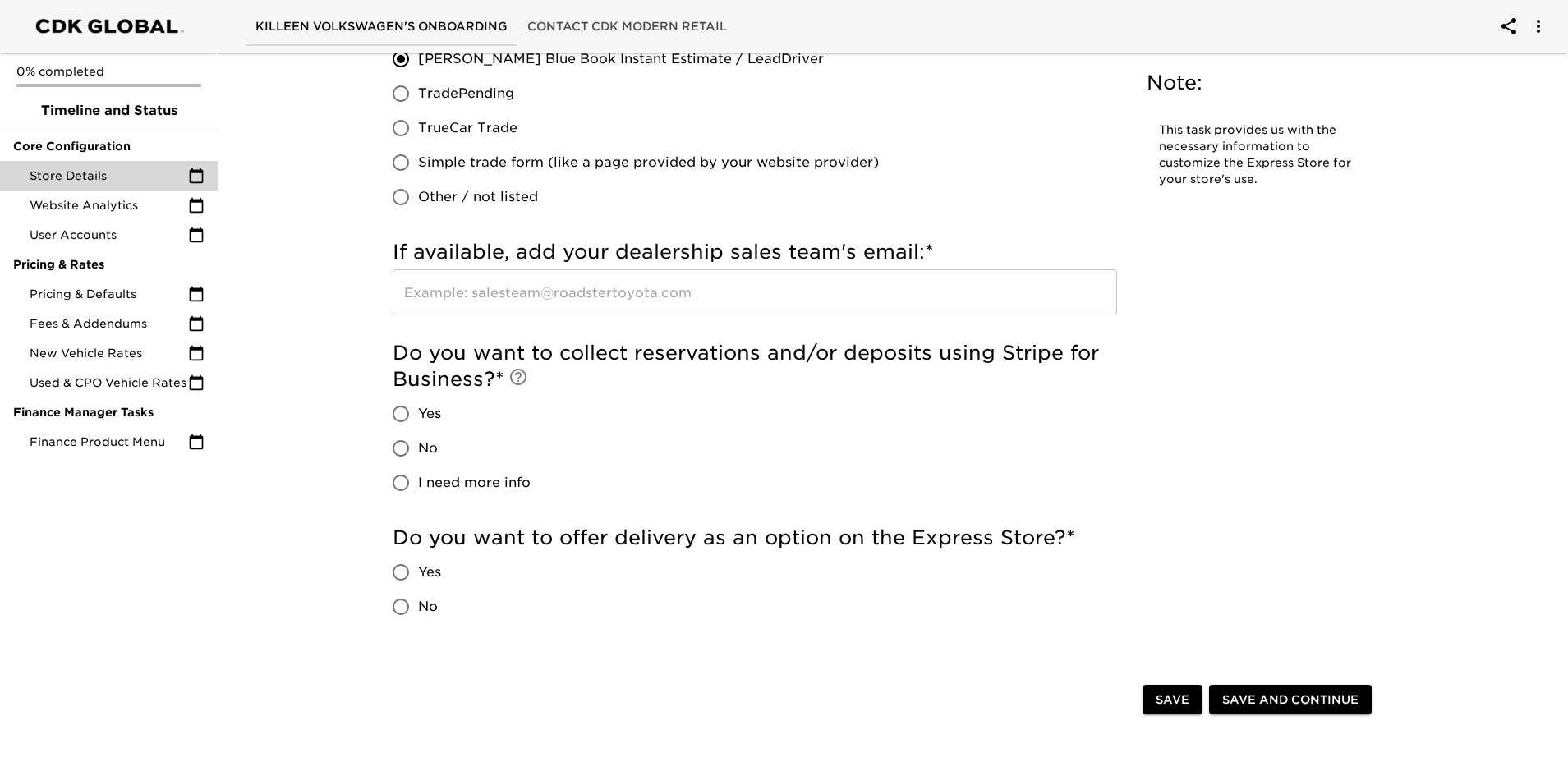
click at [397, 446] on input "No" at bounding box center [401, 449] width 35 height 35
radio input "true"
click at [397, 602] on input "No" at bounding box center [401, 607] width 35 height 35
radio input "true"
click at [1265, 693] on span "Save and Continue" at bounding box center [1290, 699] width 136 height 20
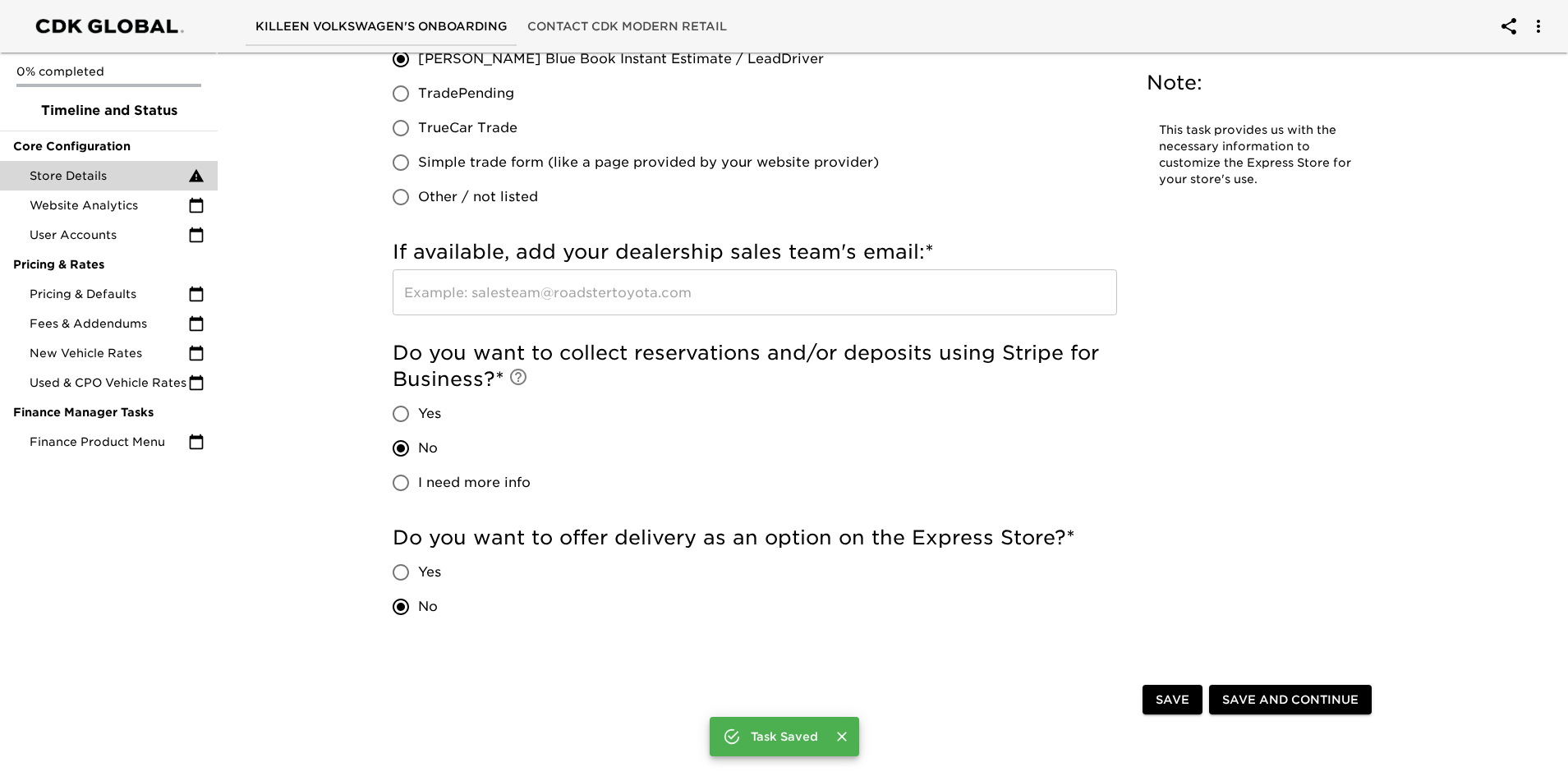
scroll to position [0, 0]
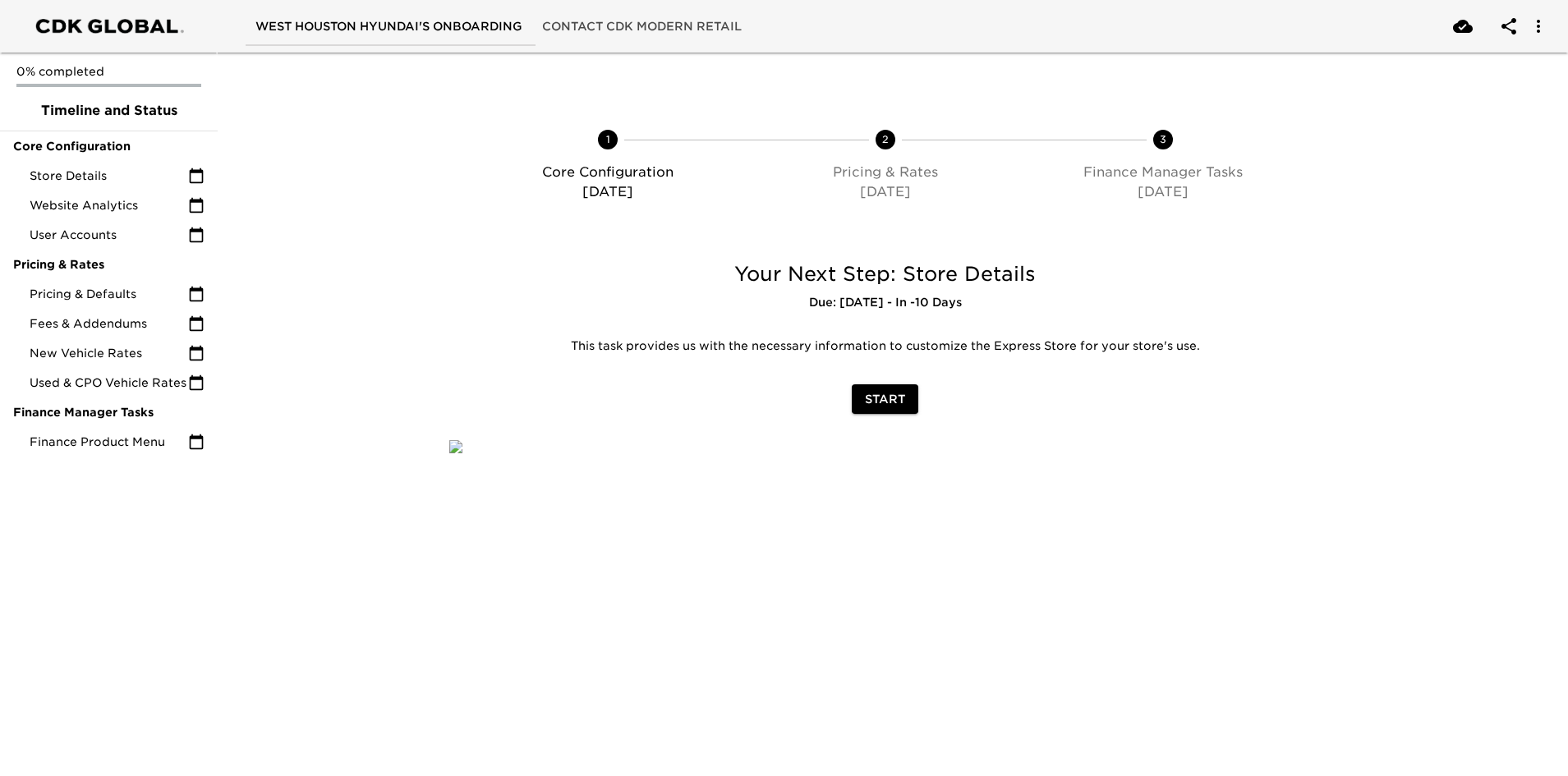
click at [886, 396] on span "Start" at bounding box center [884, 399] width 40 height 20
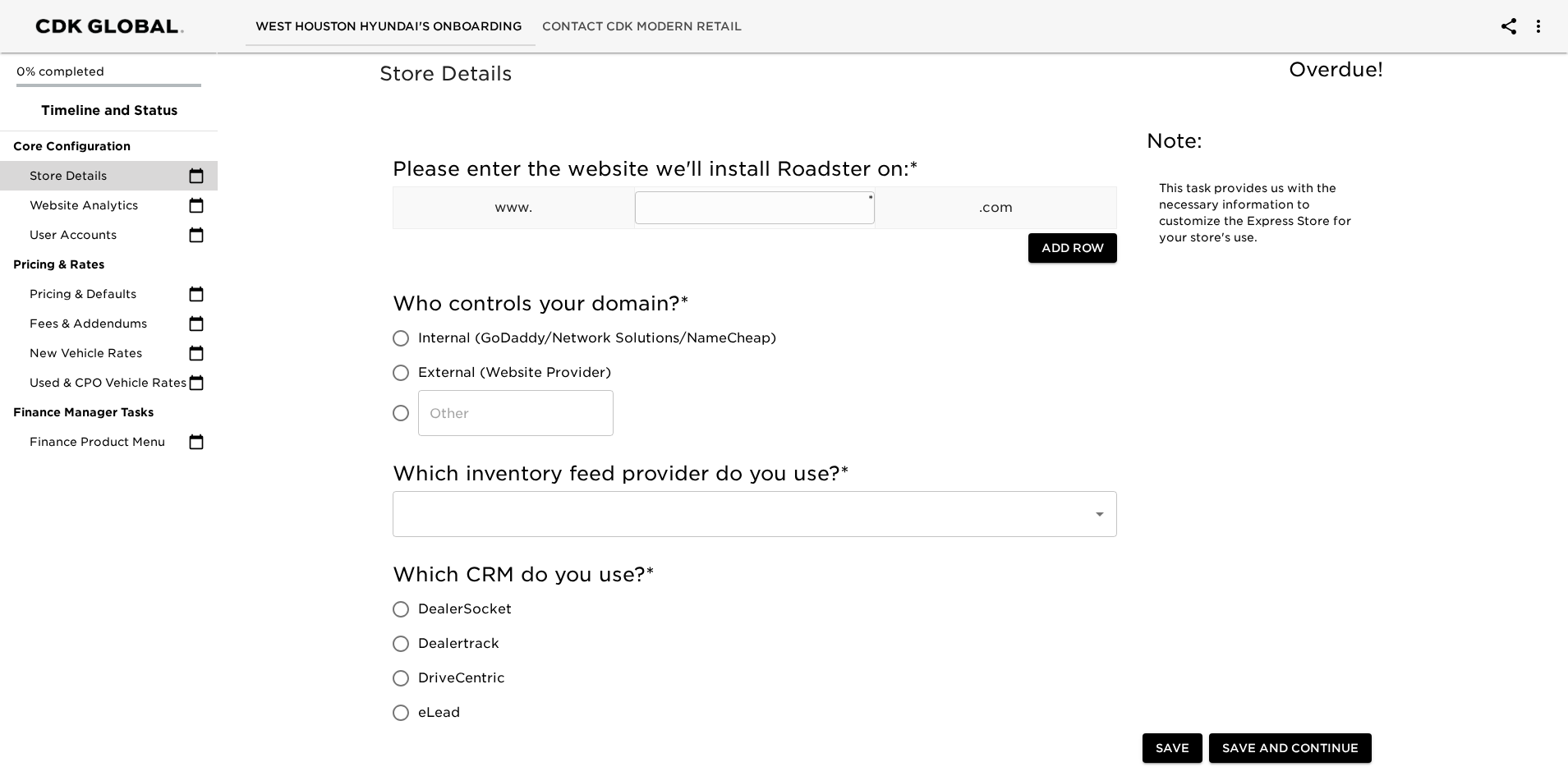
click at [660, 197] on input "text" at bounding box center [756, 208] width 241 height 33
type input "westhoustonhyundai"
click at [395, 369] on input "External (Website Provider)" at bounding box center [401, 373] width 35 height 35
radio input "true"
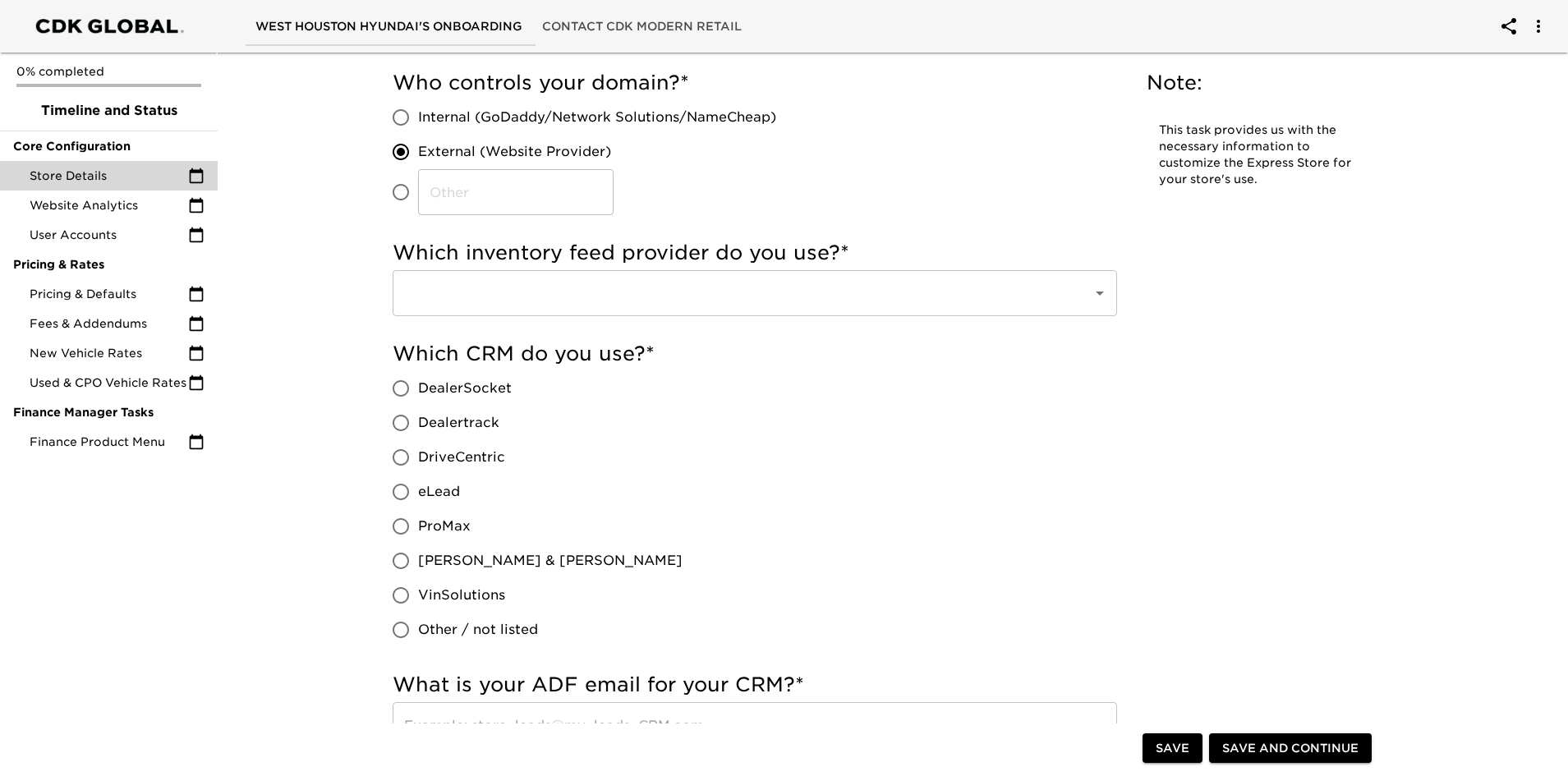
scroll to position [328, 0]
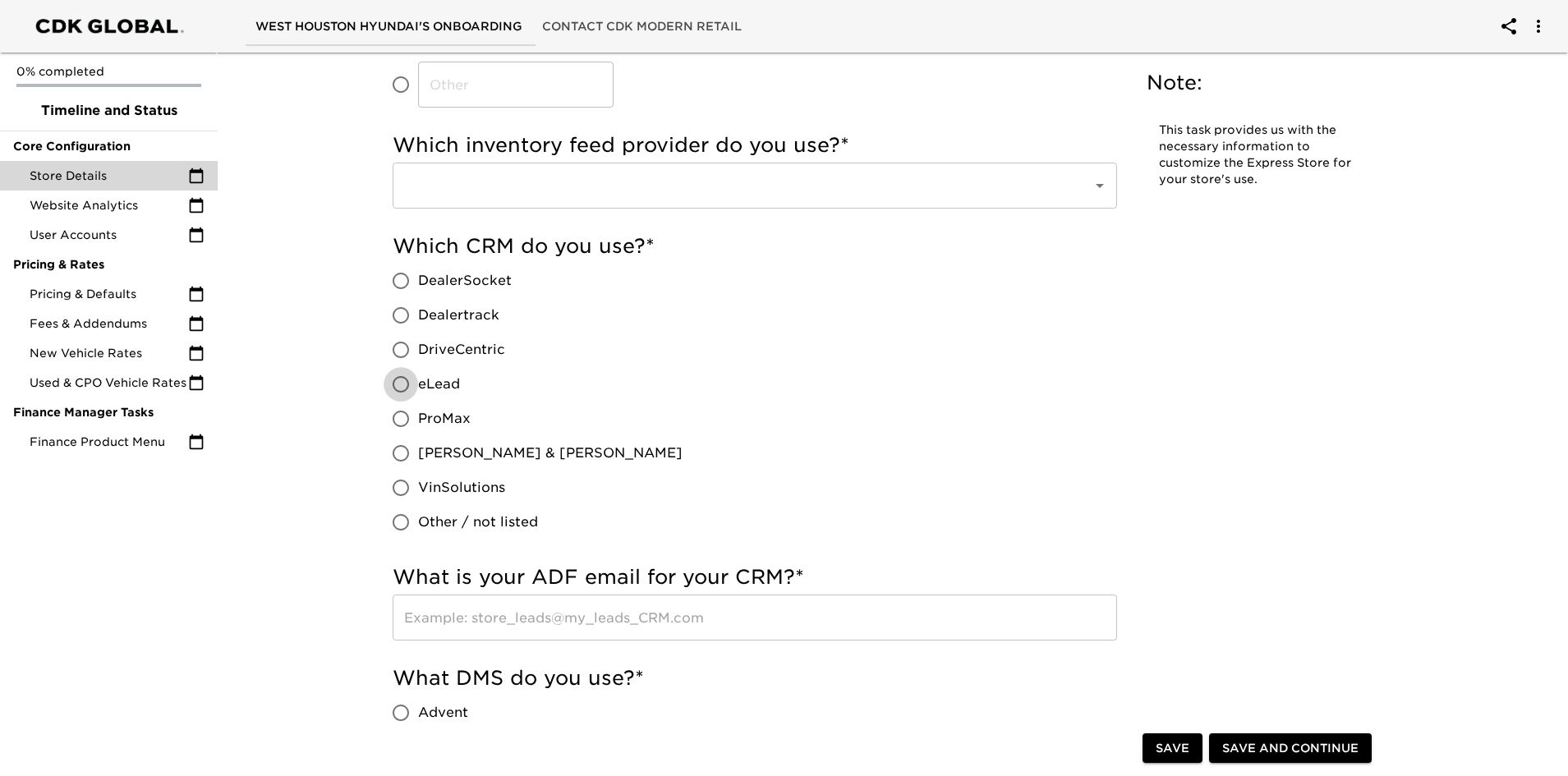
drag, startPoint x: 403, startPoint y: 385, endPoint x: 471, endPoint y: 404, distance: 70.6
click at [402, 385] on input "eLead" at bounding box center [401, 385] width 35 height 35
radio input "true"
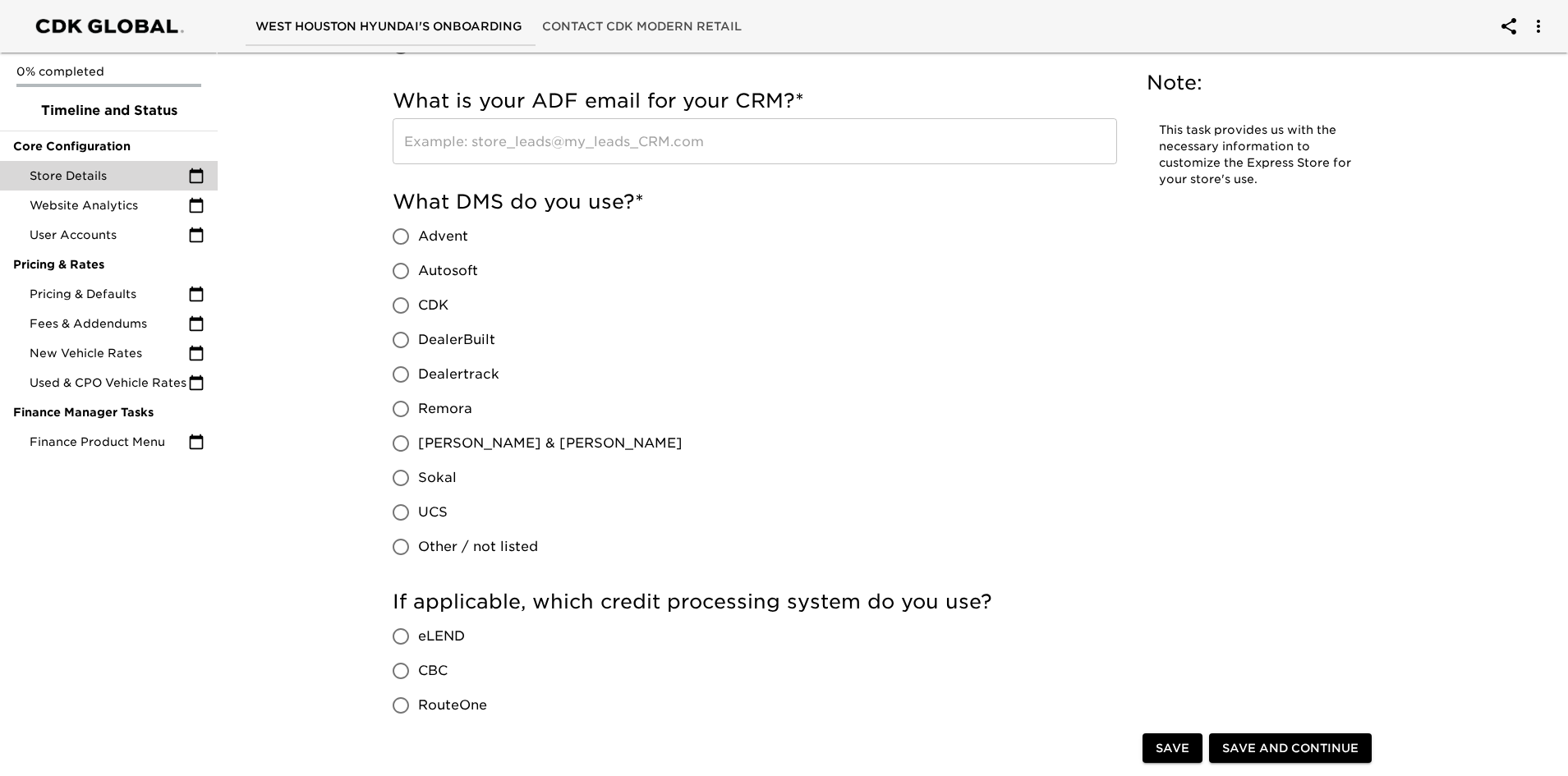
scroll to position [822, 0]
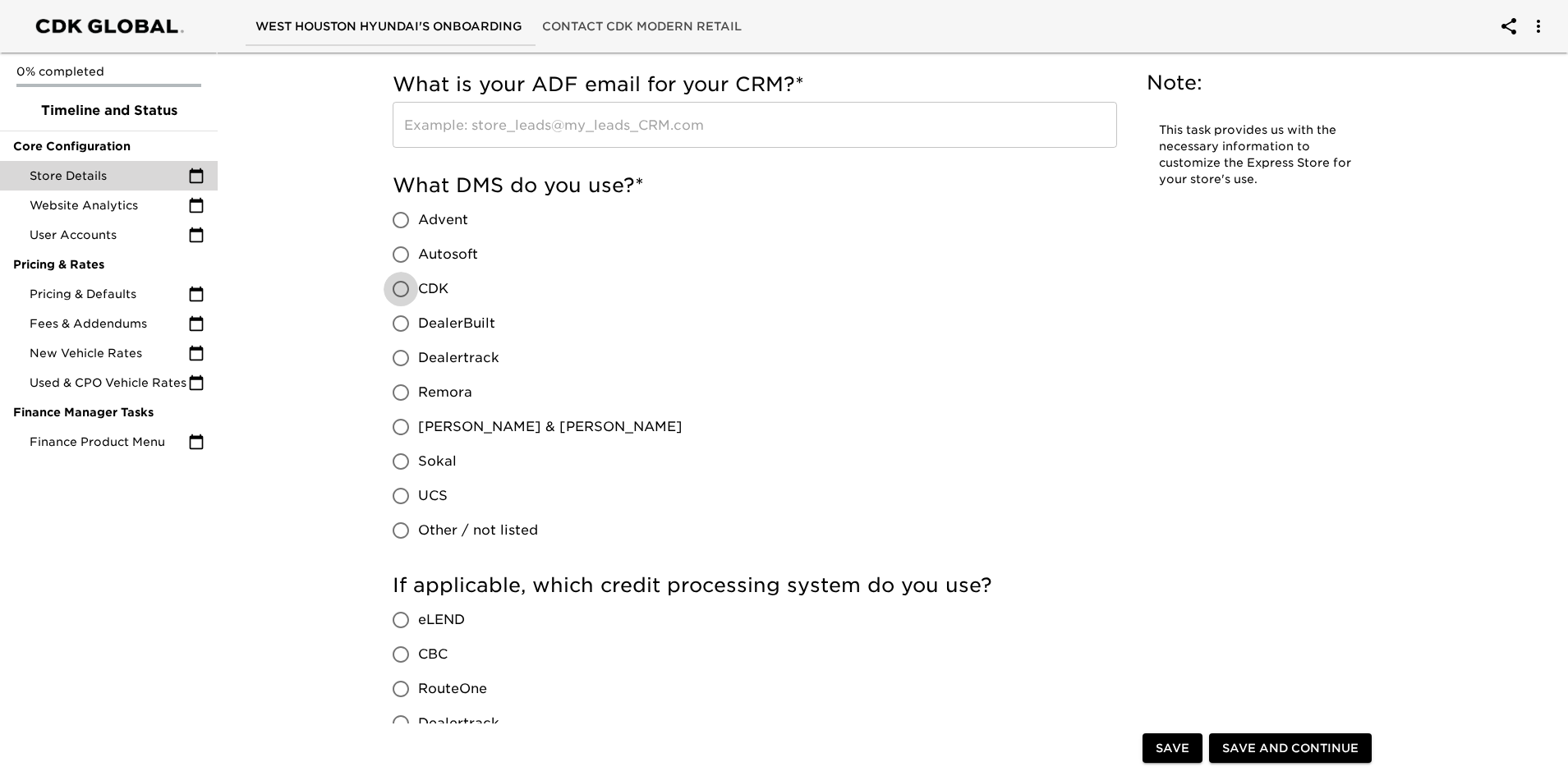
click at [402, 280] on input "CDK" at bounding box center [401, 289] width 35 height 35
radio input "true"
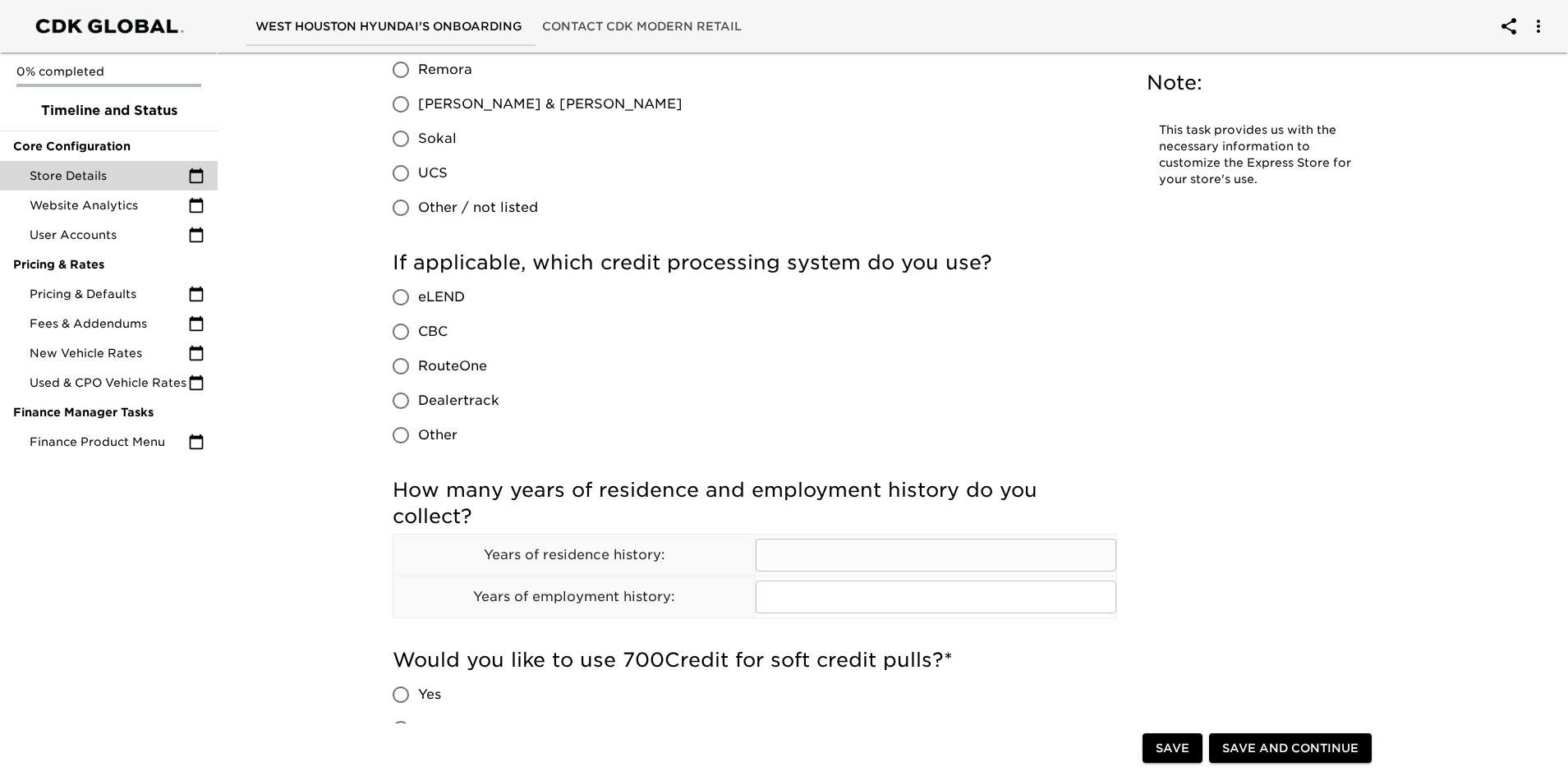
scroll to position [1150, 0]
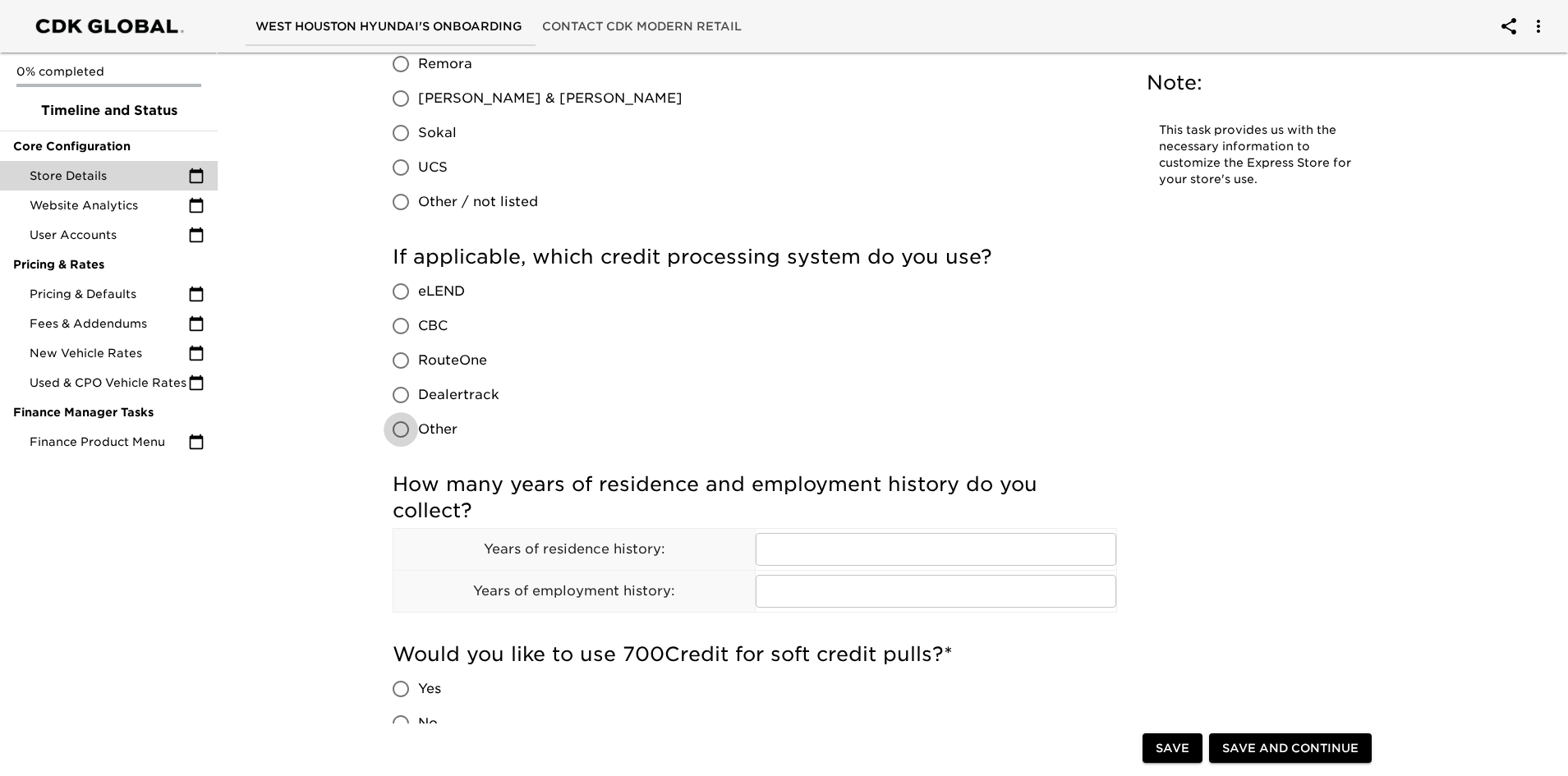
click at [396, 423] on input "Other" at bounding box center [401, 430] width 35 height 35
radio input "true"
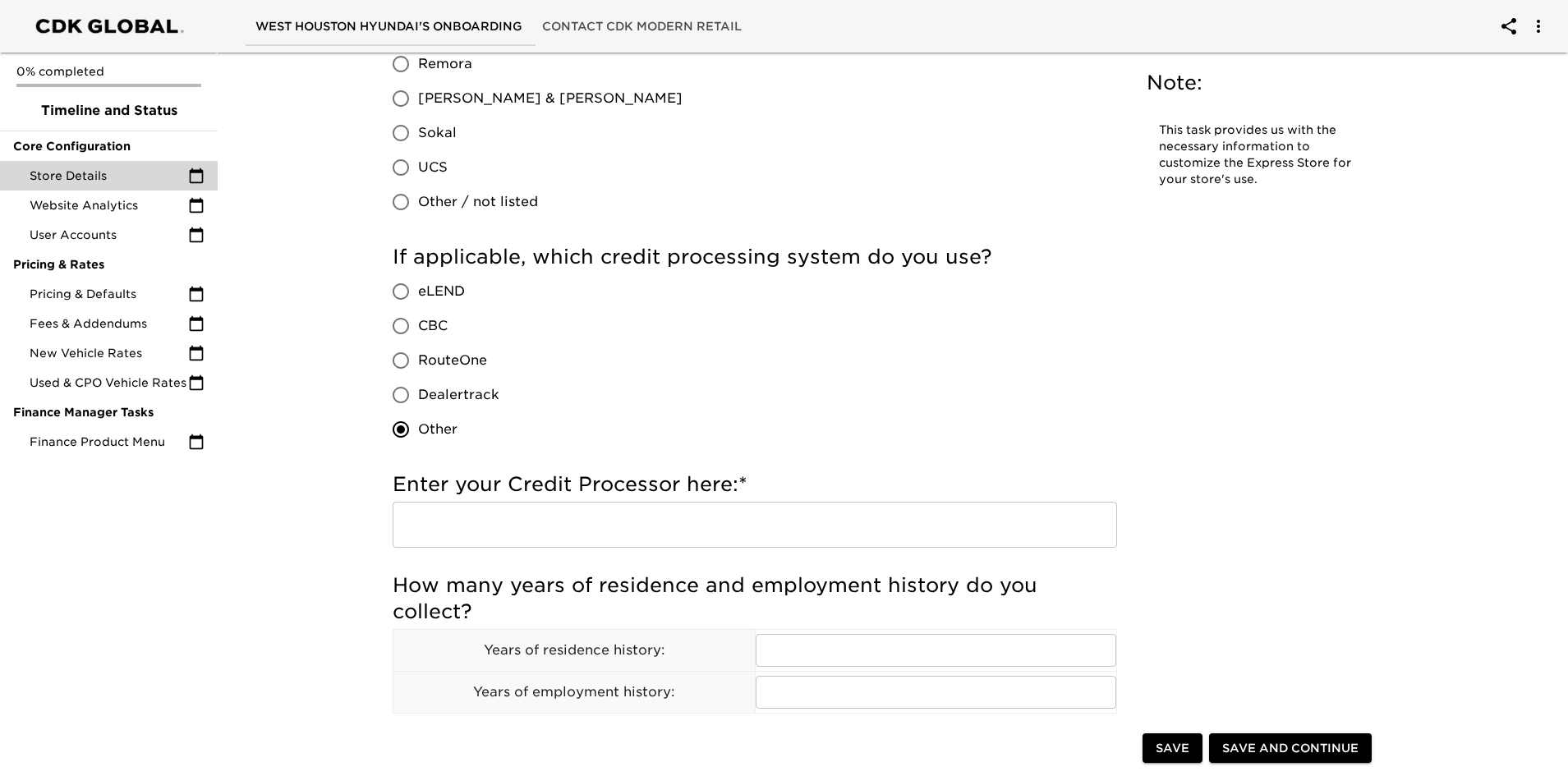
click at [567, 518] on input "text" at bounding box center [755, 524] width 725 height 46
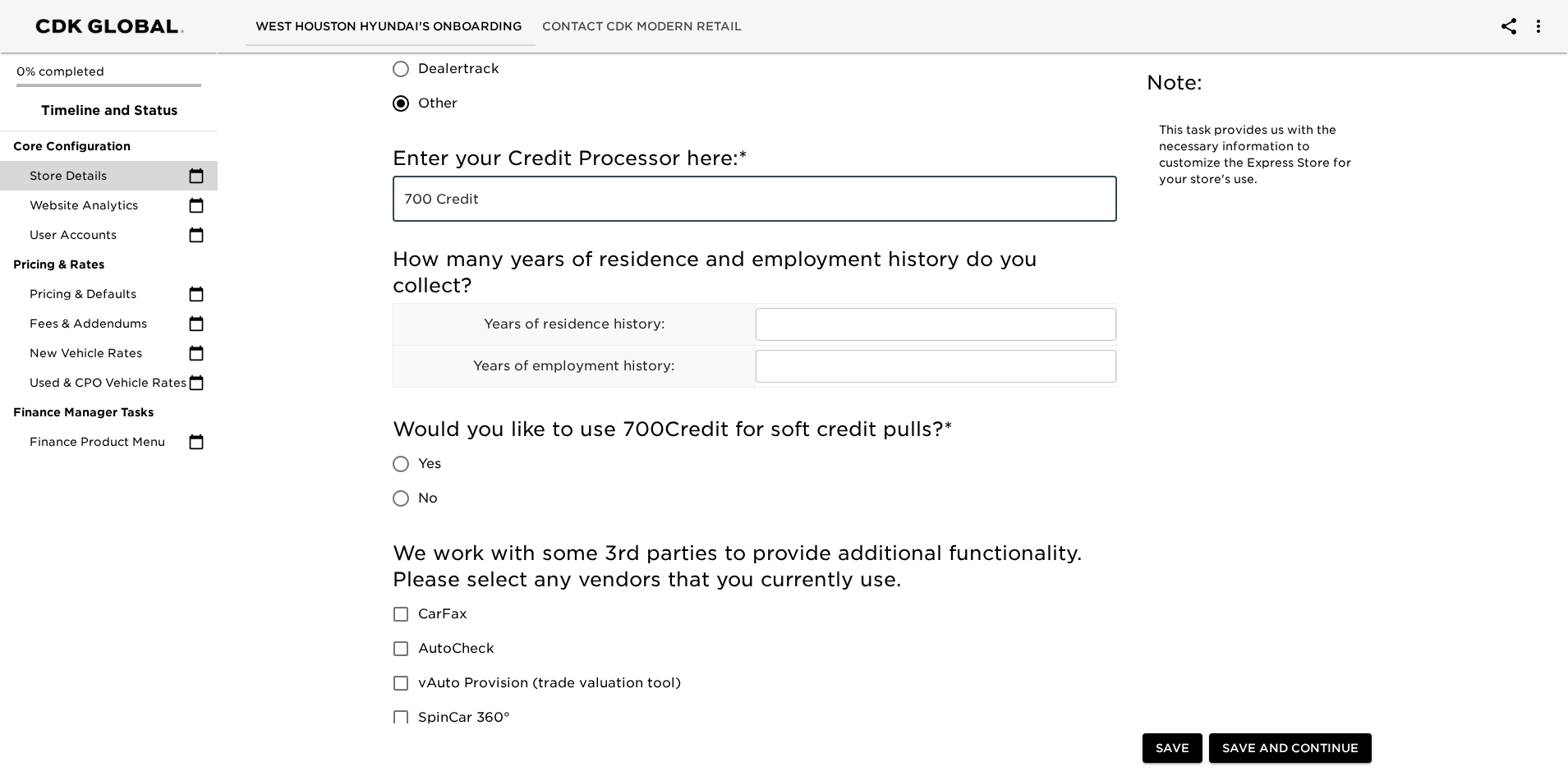
scroll to position [1478, 0]
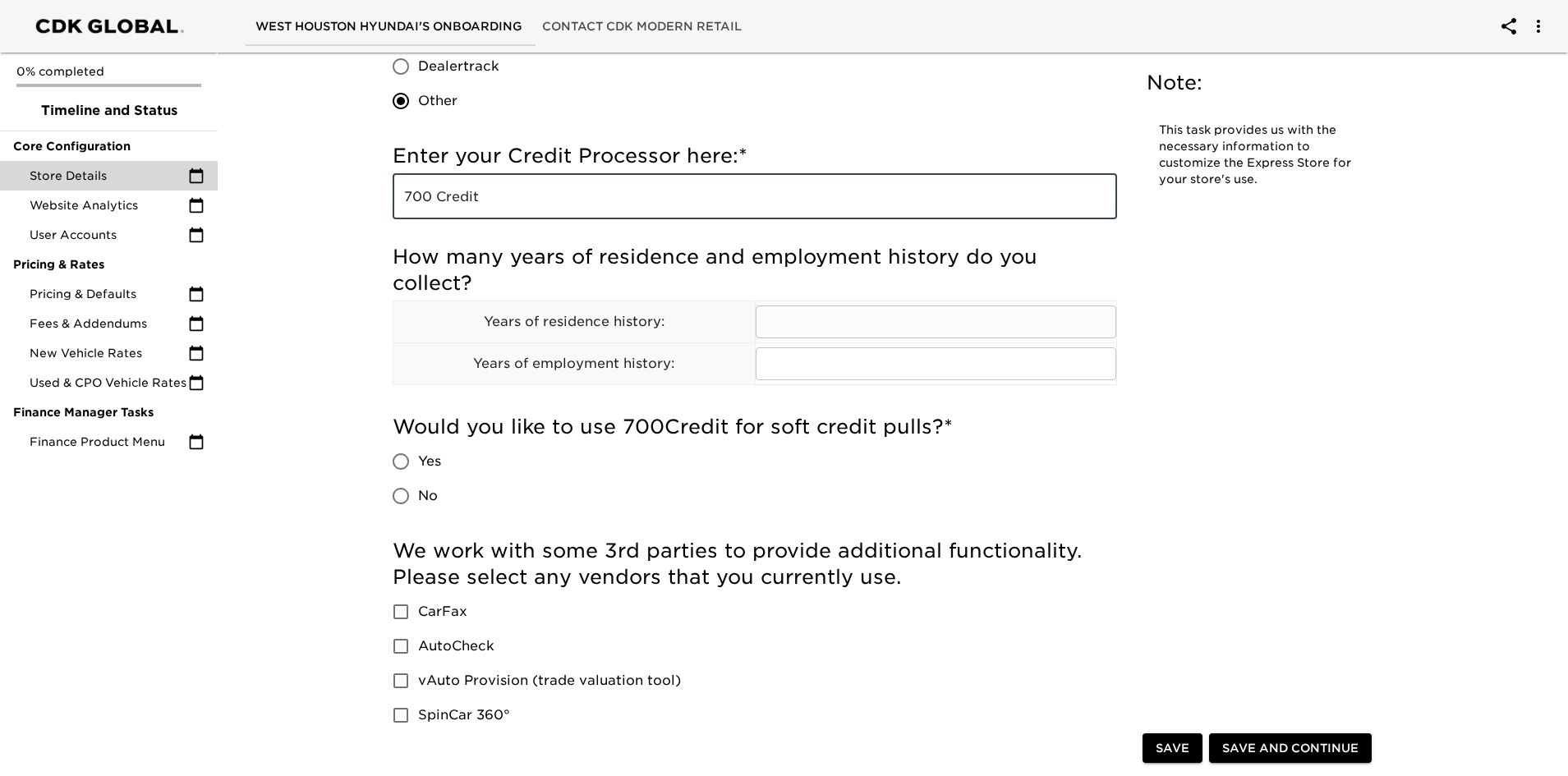
type input "700 Credit"
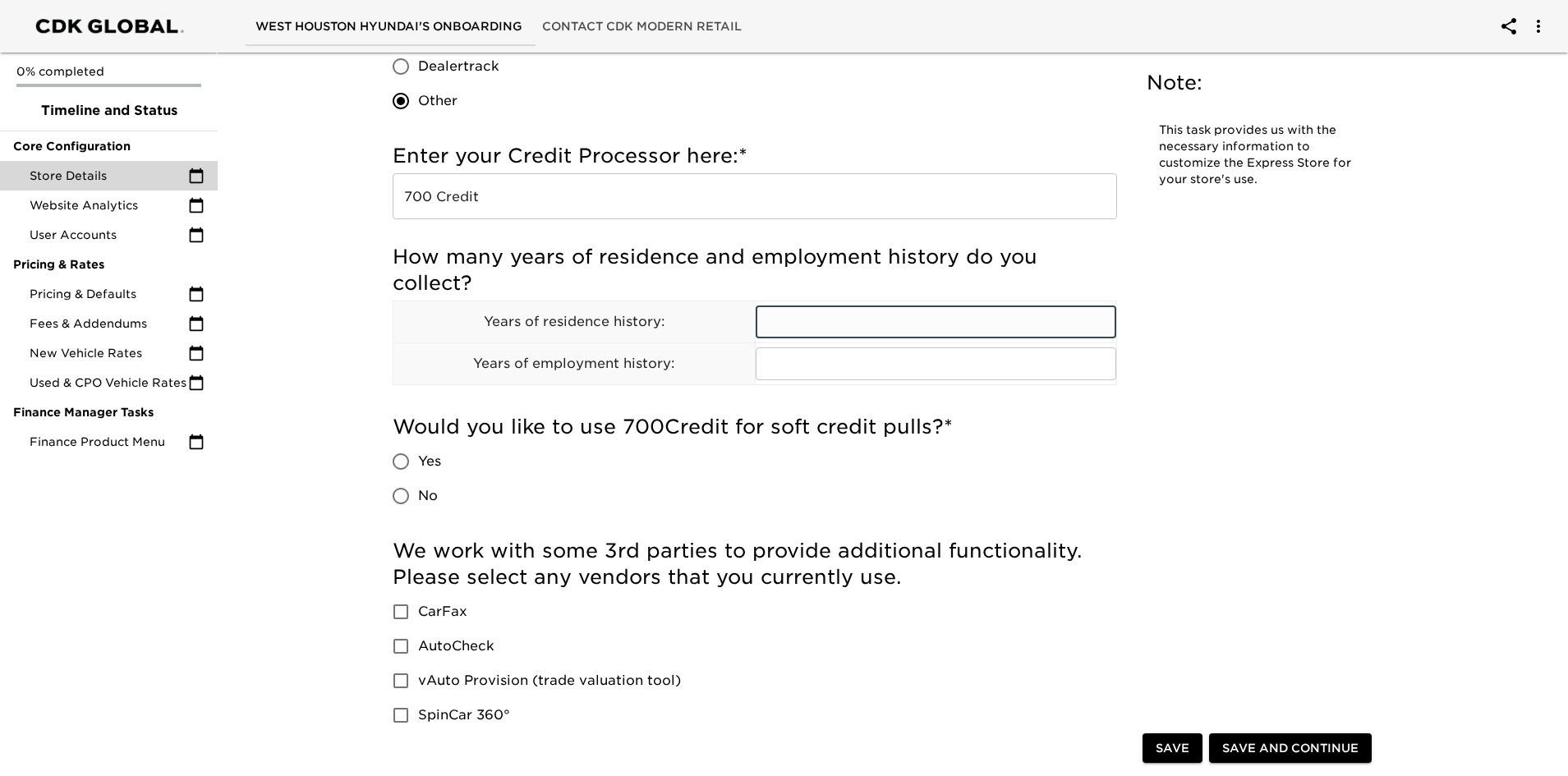
click at [828, 319] on input "text" at bounding box center [937, 322] width 361 height 33
type input "2"
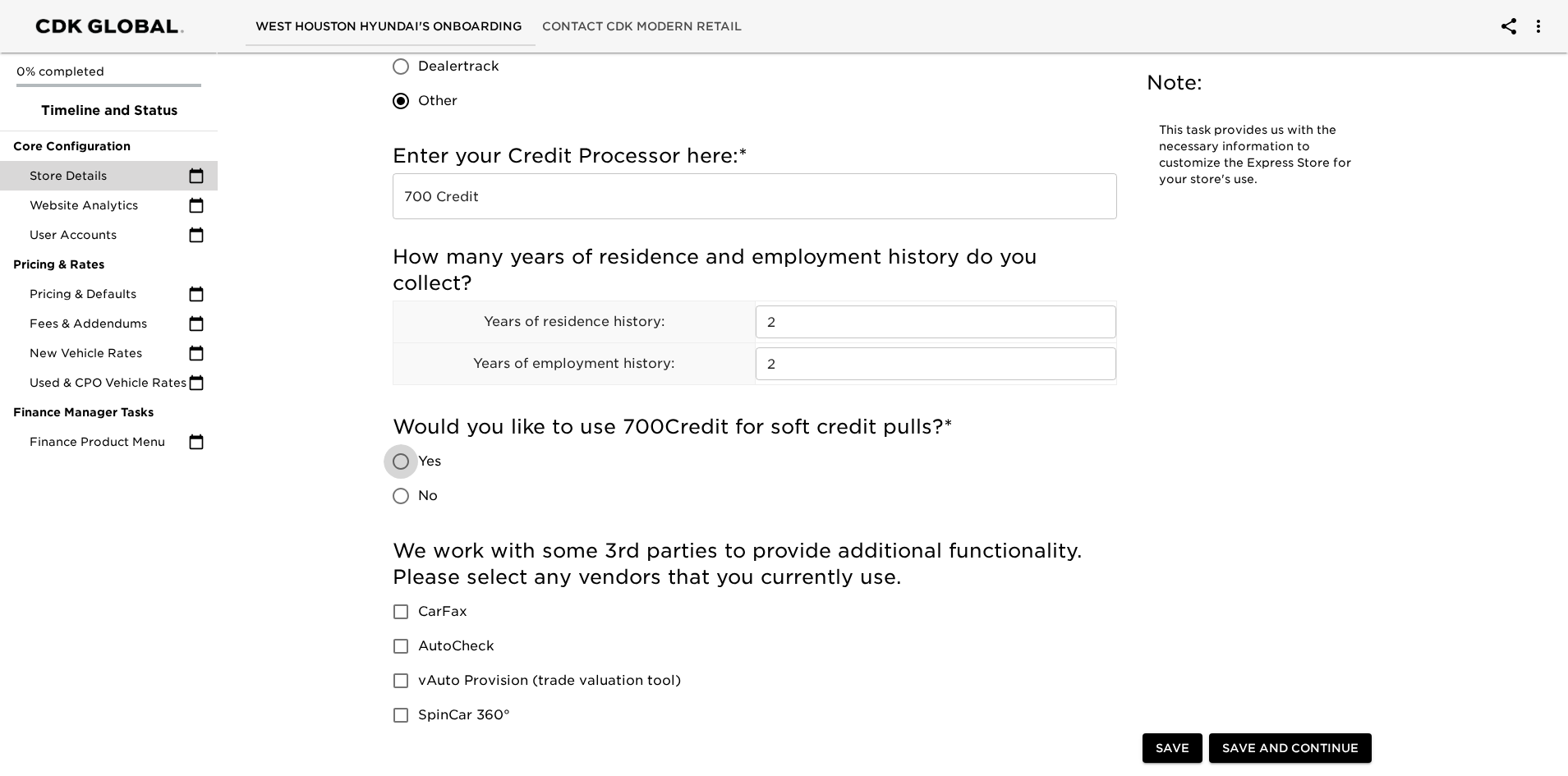
click at [406, 492] on input "No" at bounding box center [401, 496] width 35 height 35
radio input "true"
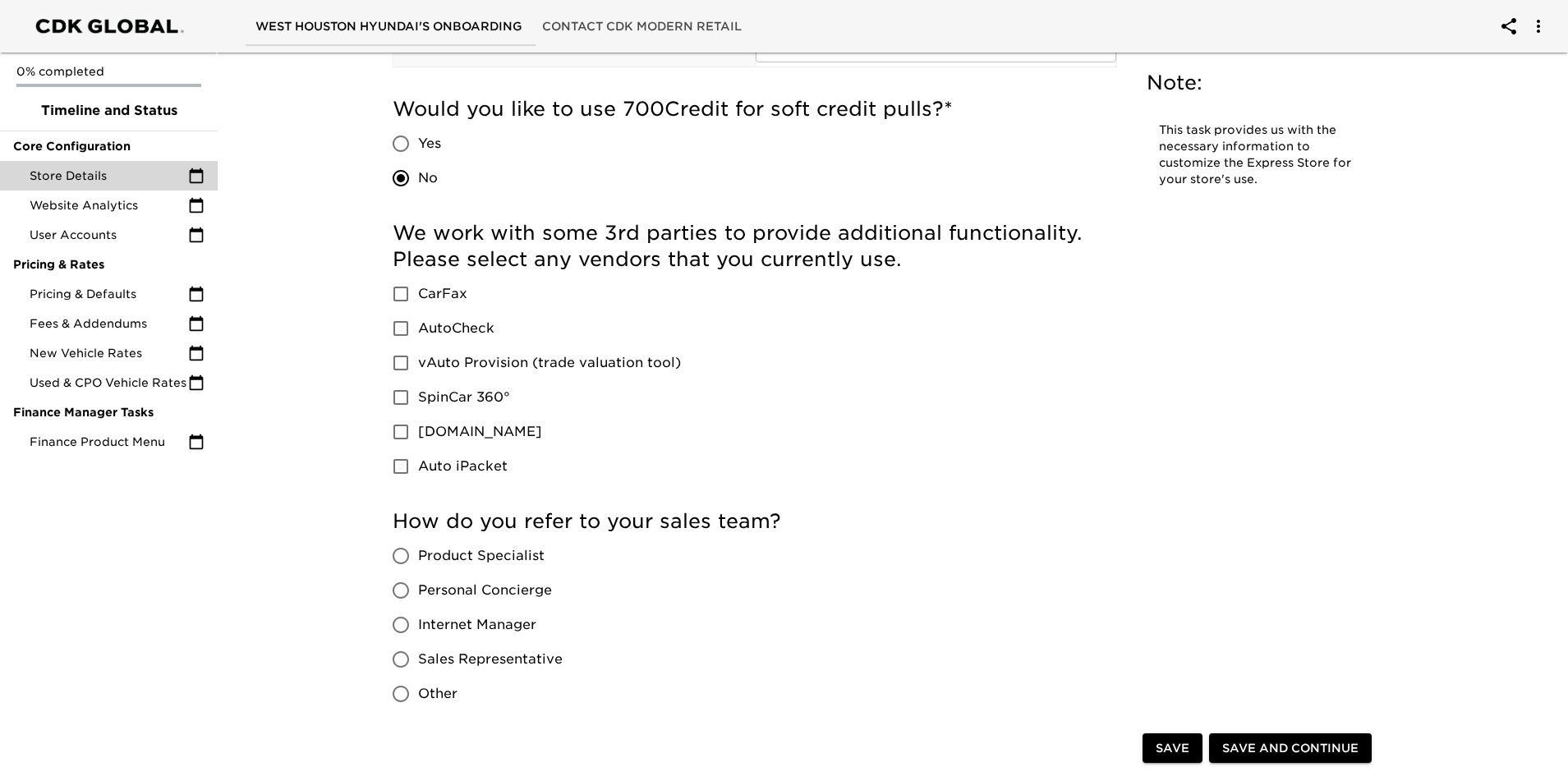
scroll to position [1806, 0]
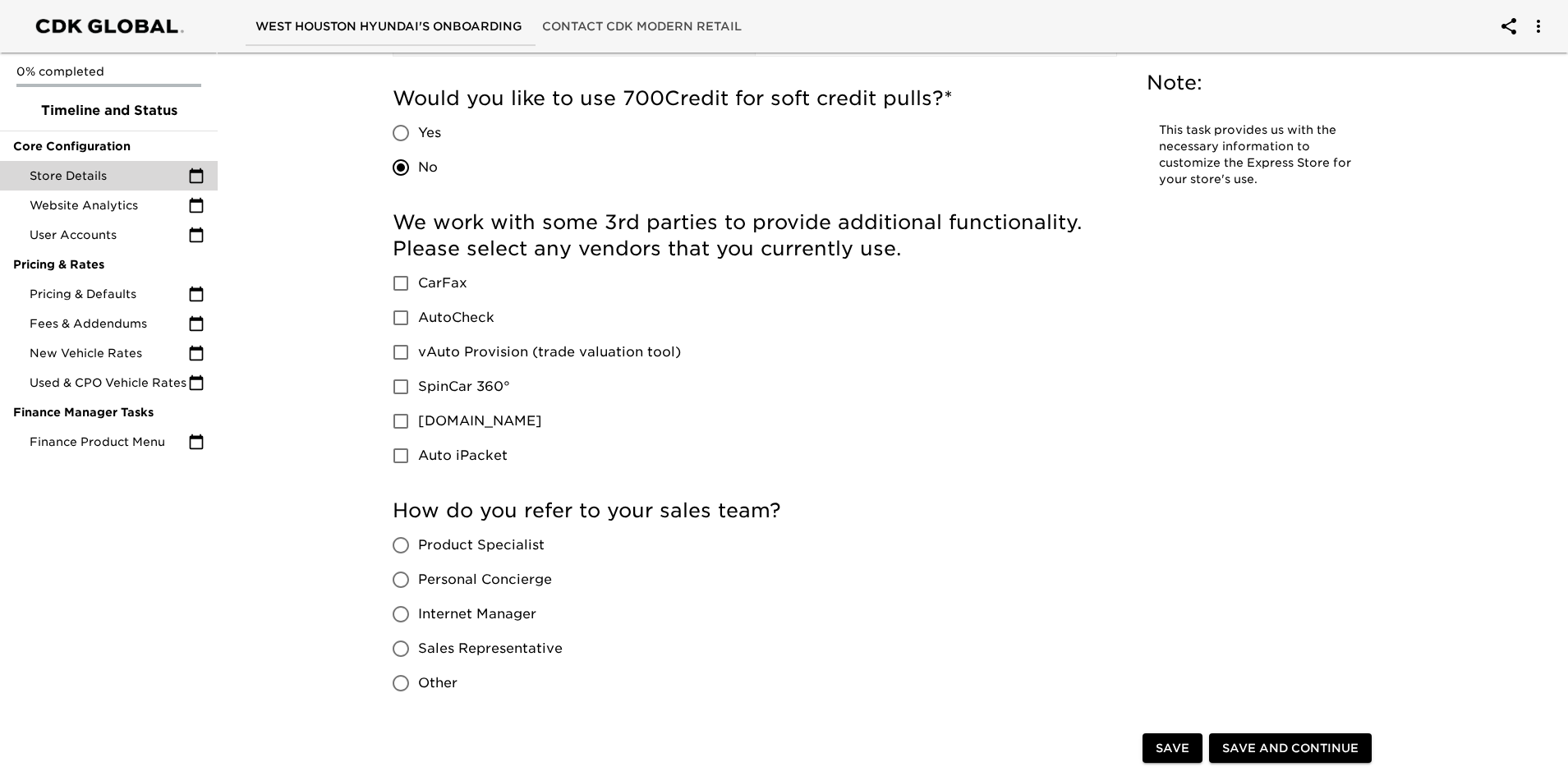
drag, startPoint x: 398, startPoint y: 344, endPoint x: 412, endPoint y: 295, distance: 51.0
click at [399, 344] on input "vAuto Provision (trade valuation tool)" at bounding box center [401, 353] width 35 height 35
checkbox input "true"
click at [404, 277] on input "CarFax" at bounding box center [401, 284] width 35 height 35
checkbox input "true"
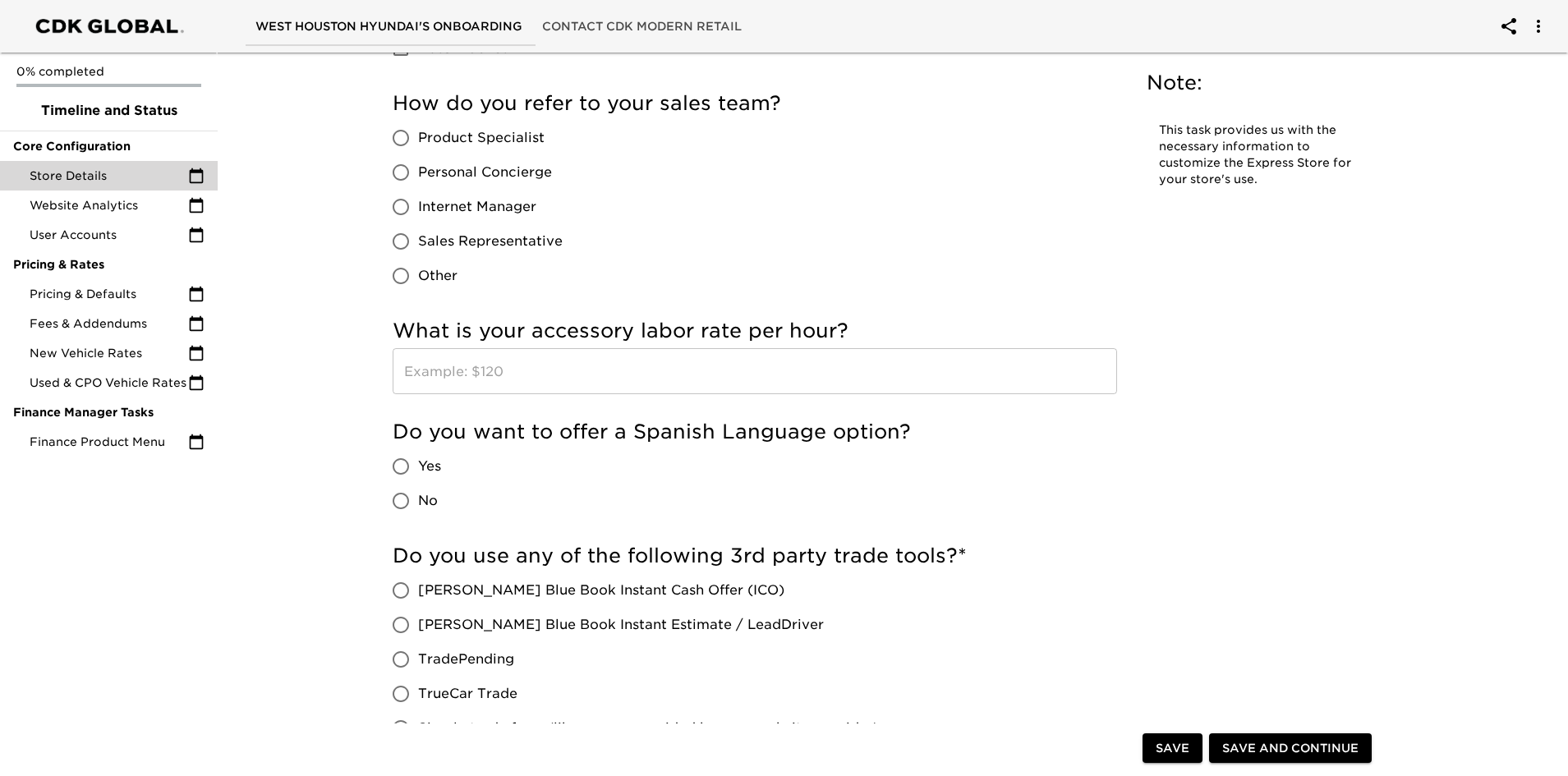
scroll to position [2217, 0]
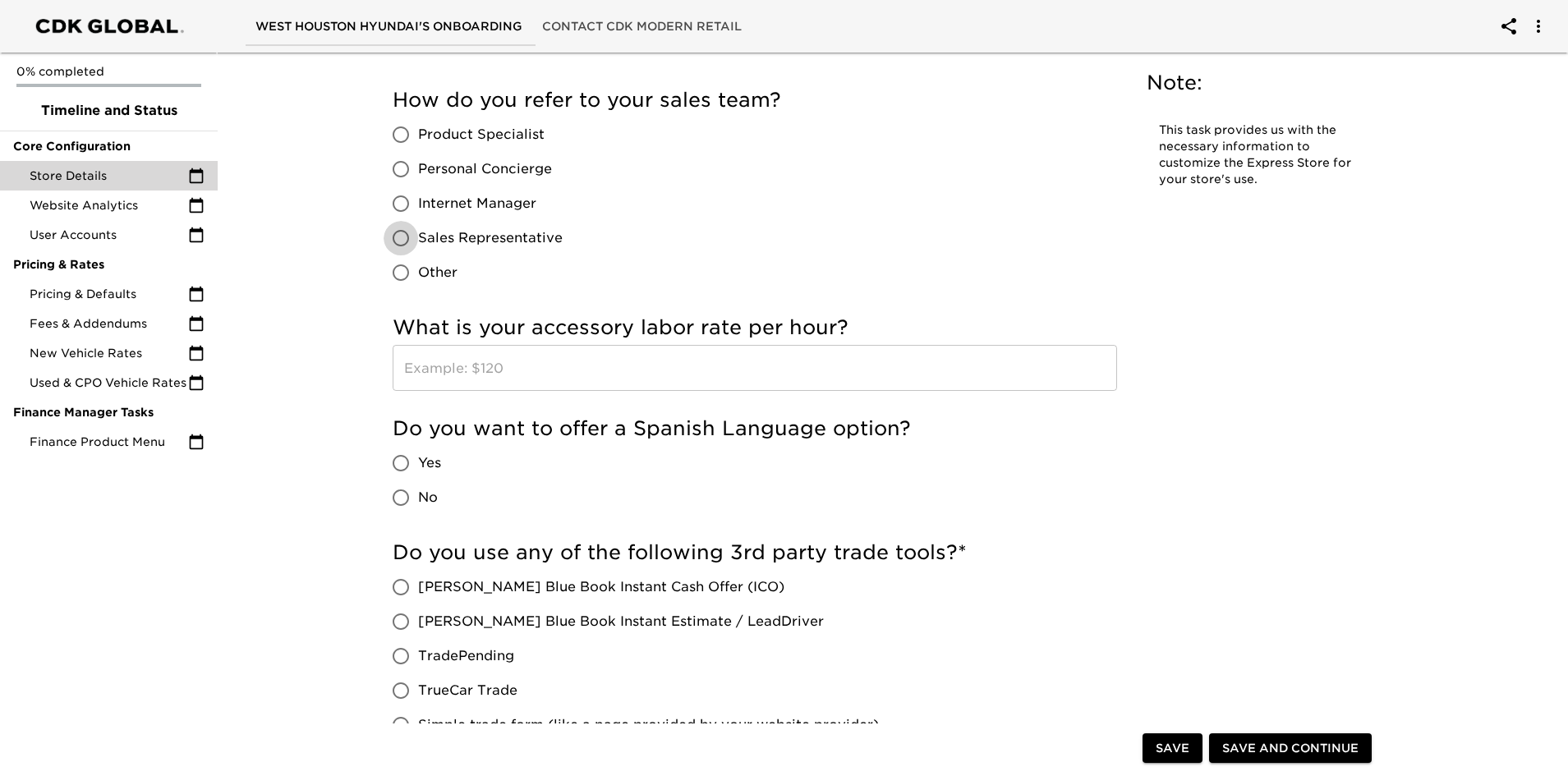
click at [403, 231] on input "Sales Representative" at bounding box center [401, 238] width 35 height 35
radio input "true"
click at [396, 497] on input "No" at bounding box center [401, 498] width 35 height 35
radio input "true"
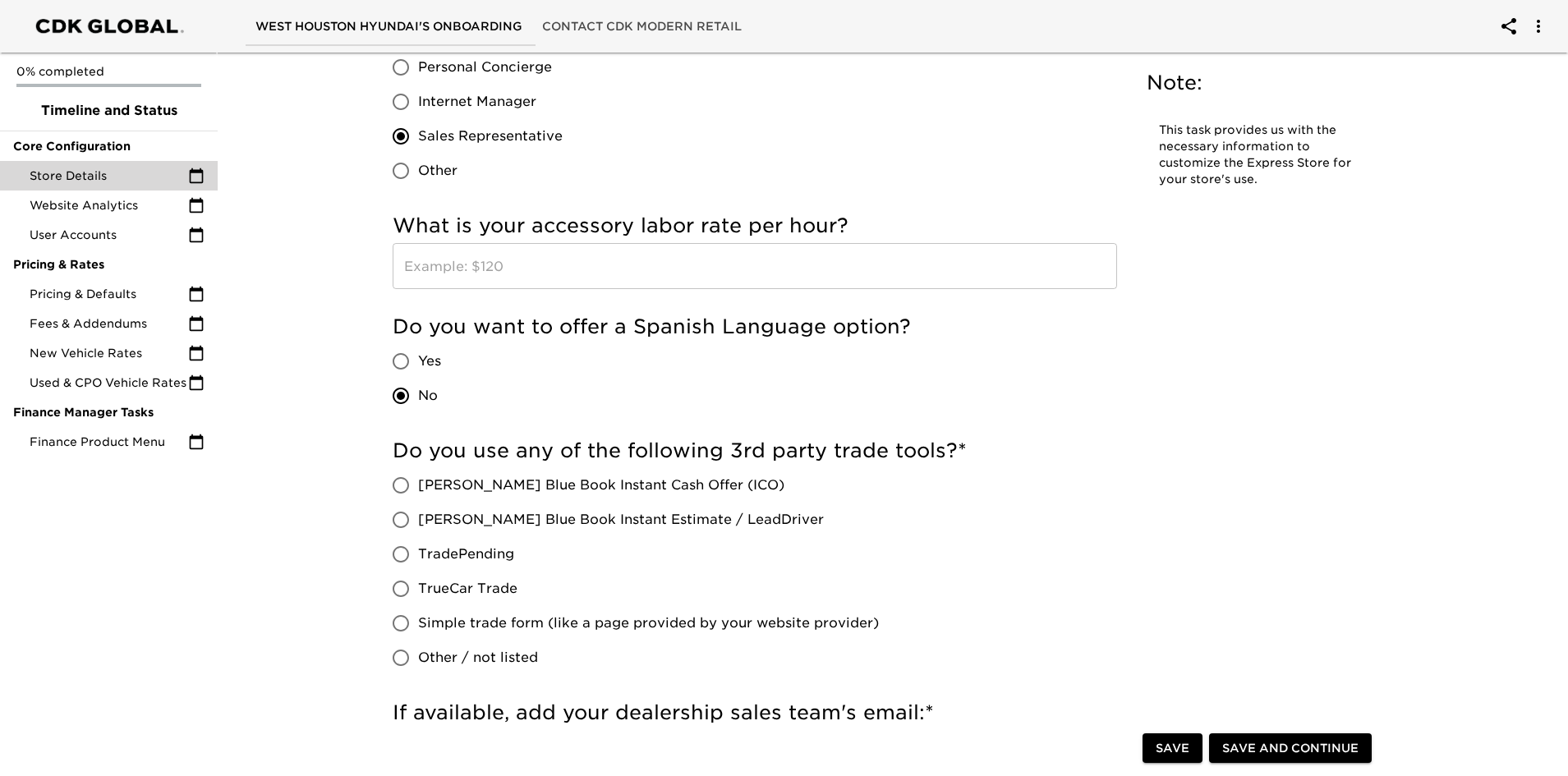
scroll to position [2381, 0]
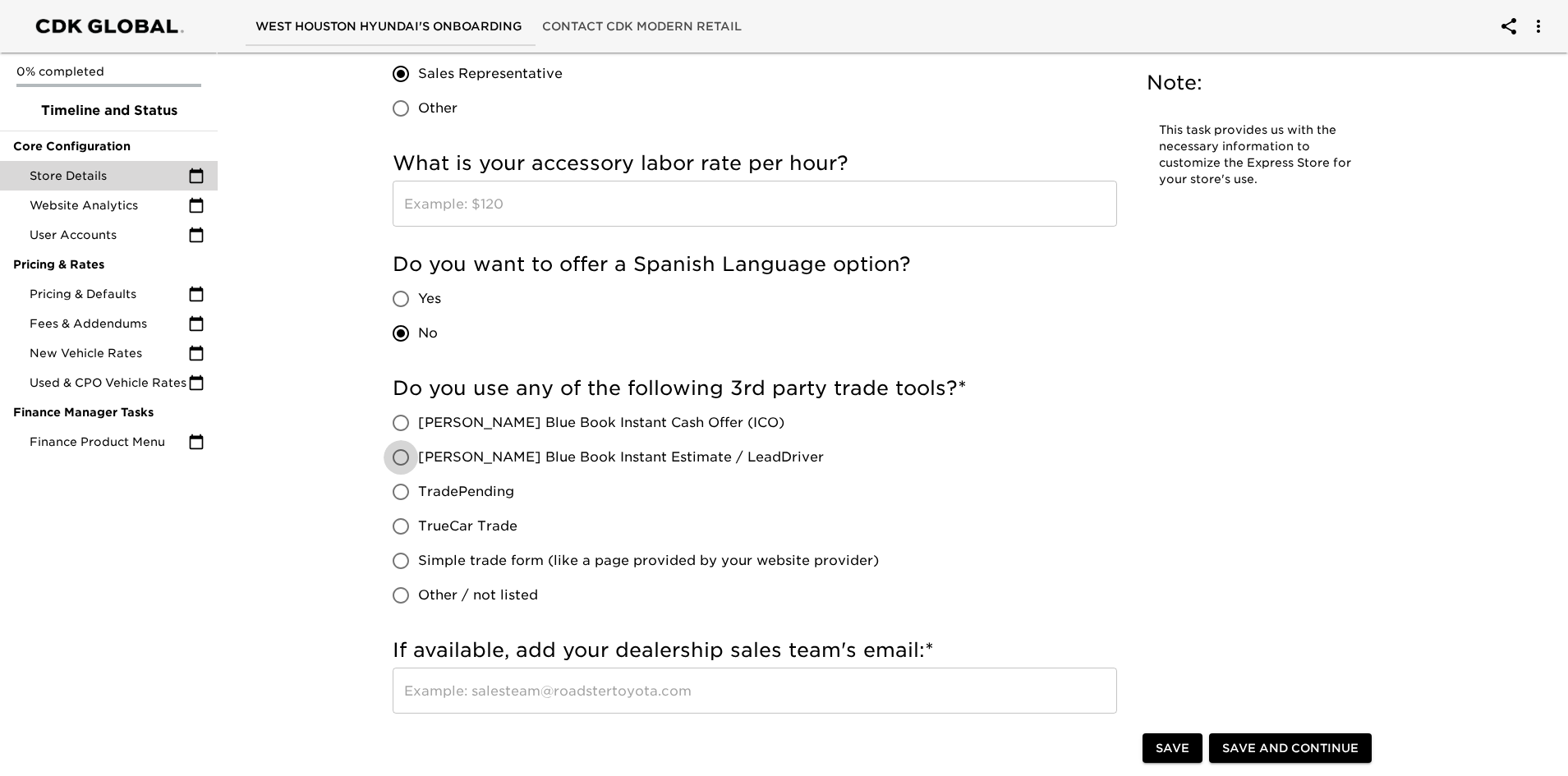
click at [401, 455] on input "[PERSON_NAME] Blue Book Instant Estimate / LeadDriver" at bounding box center [401, 457] width 35 height 35
radio input "true"
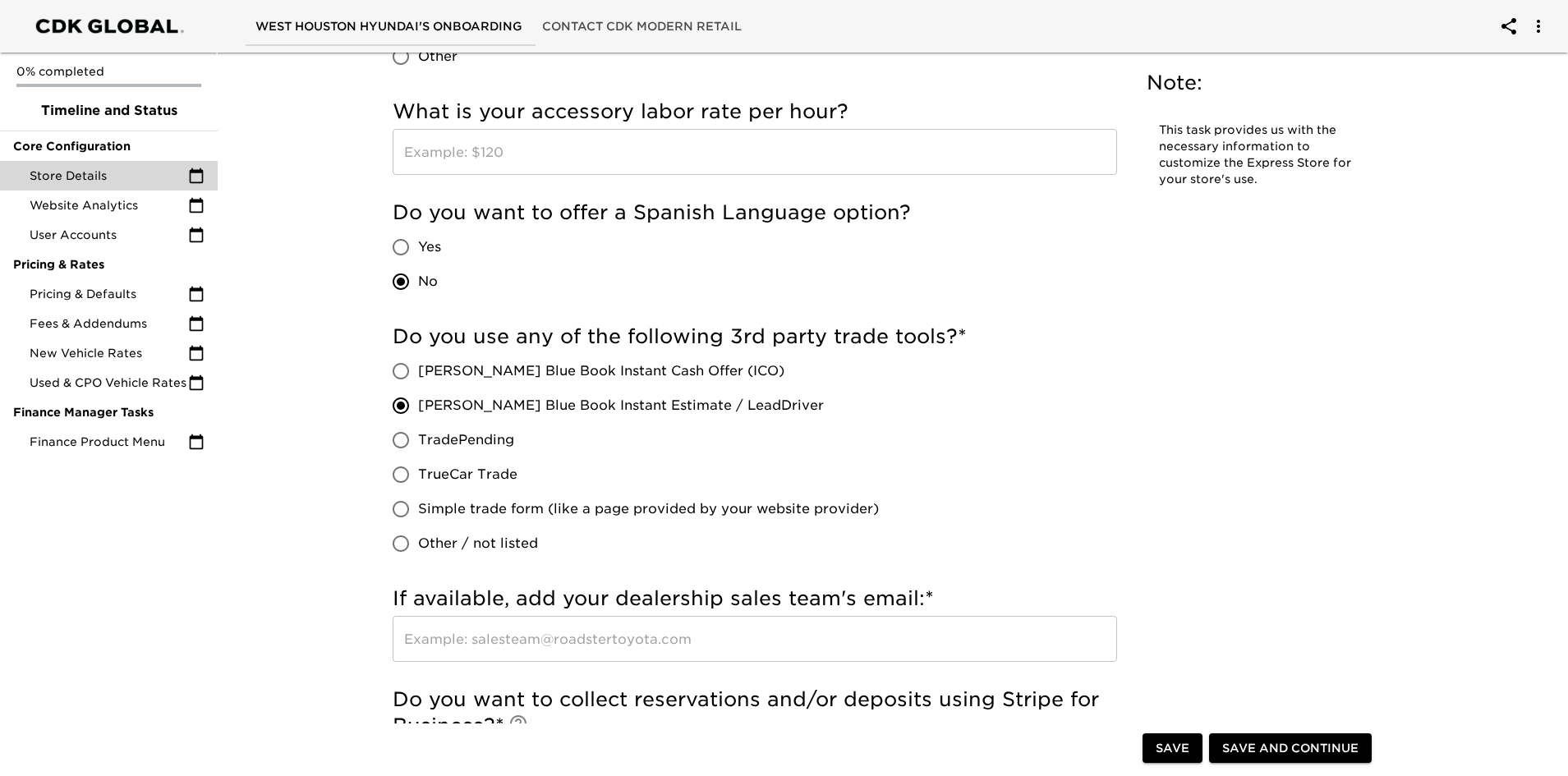
scroll to position [2792, 0]
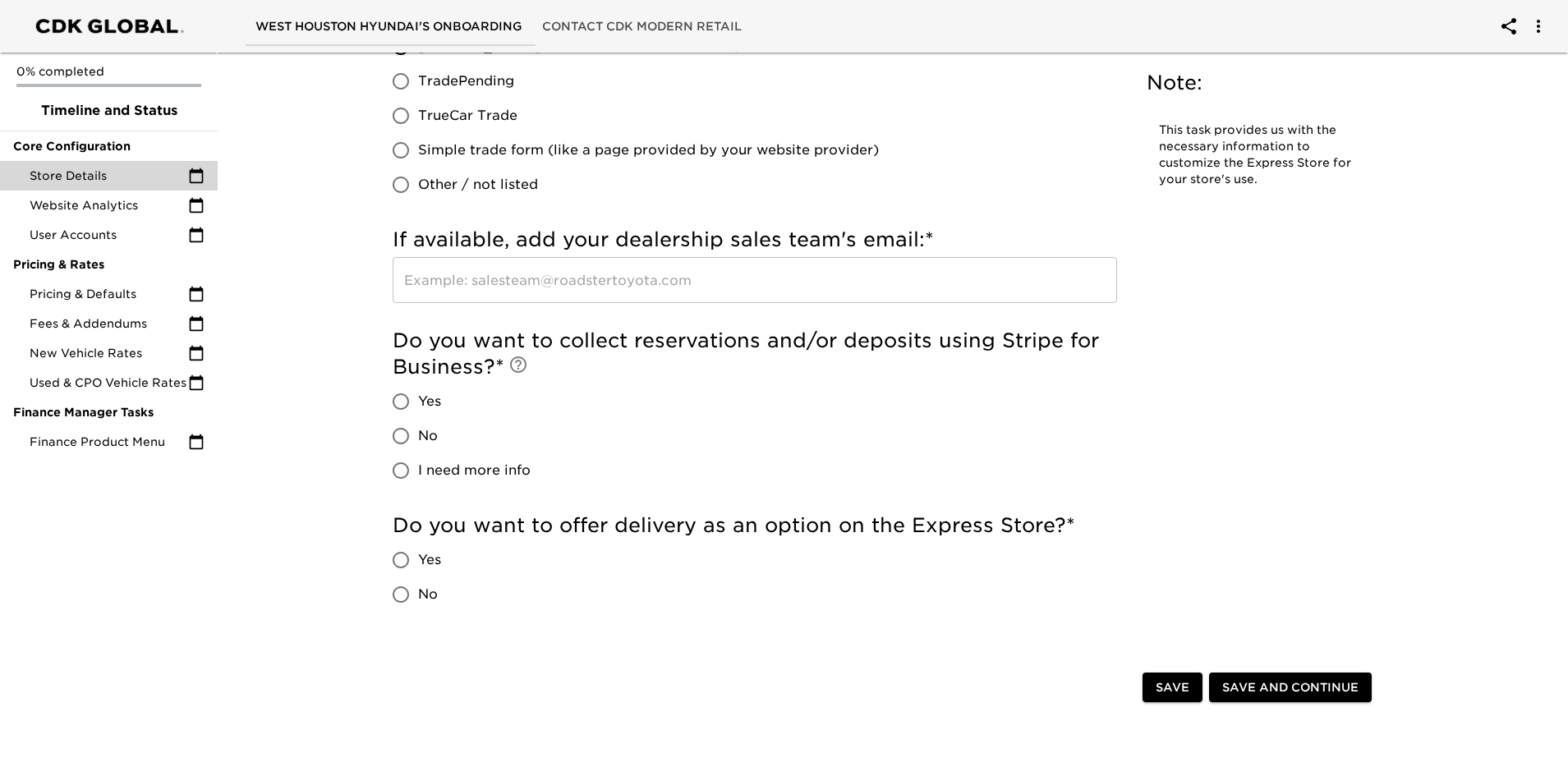
click at [396, 436] on input "No" at bounding box center [401, 436] width 35 height 35
radio input "true"
click at [402, 588] on input "No" at bounding box center [401, 594] width 35 height 35
radio input "true"
click at [1176, 686] on span "Save" at bounding box center [1173, 688] width 34 height 20
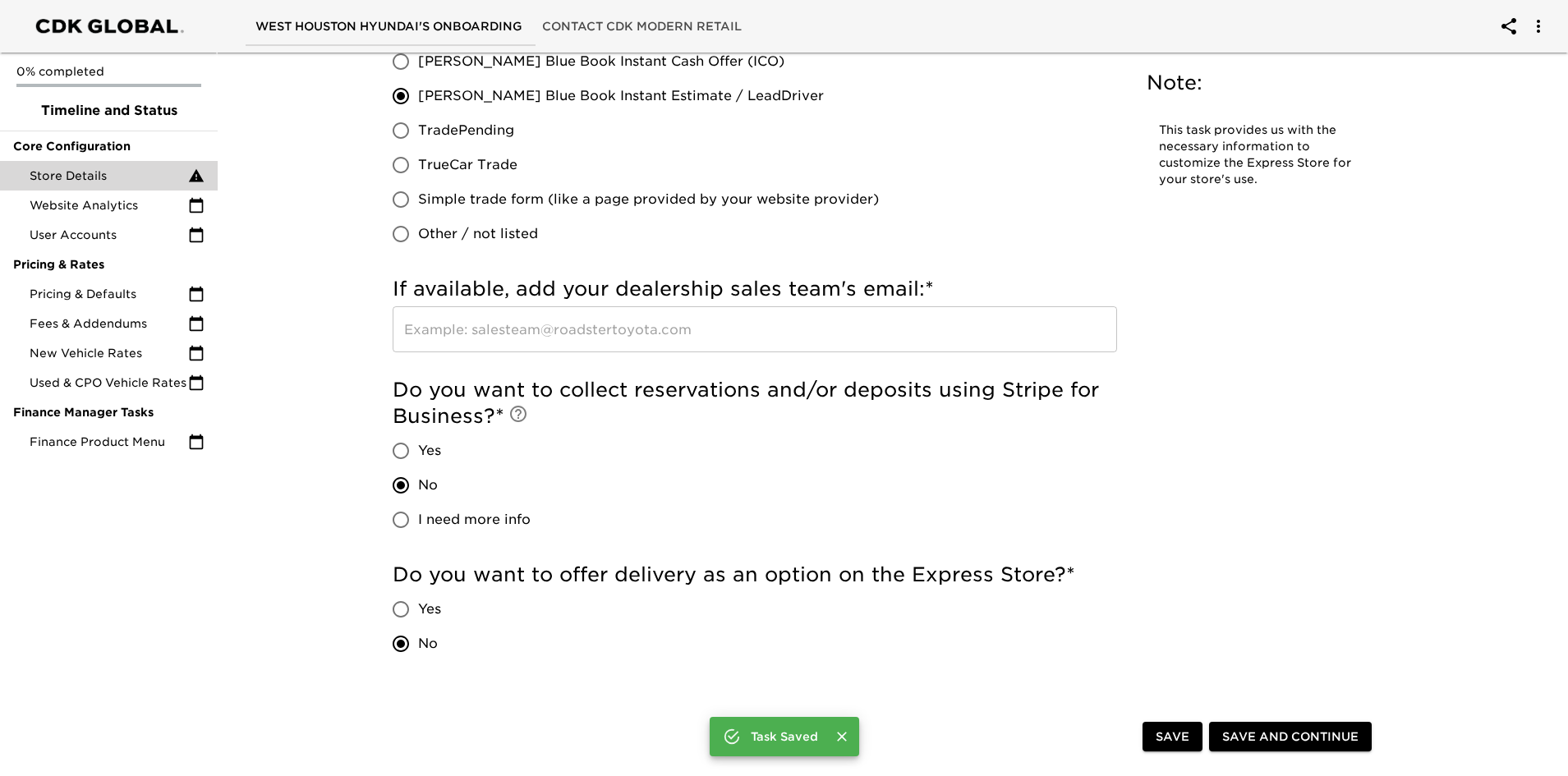
scroll to position [2842, 0]
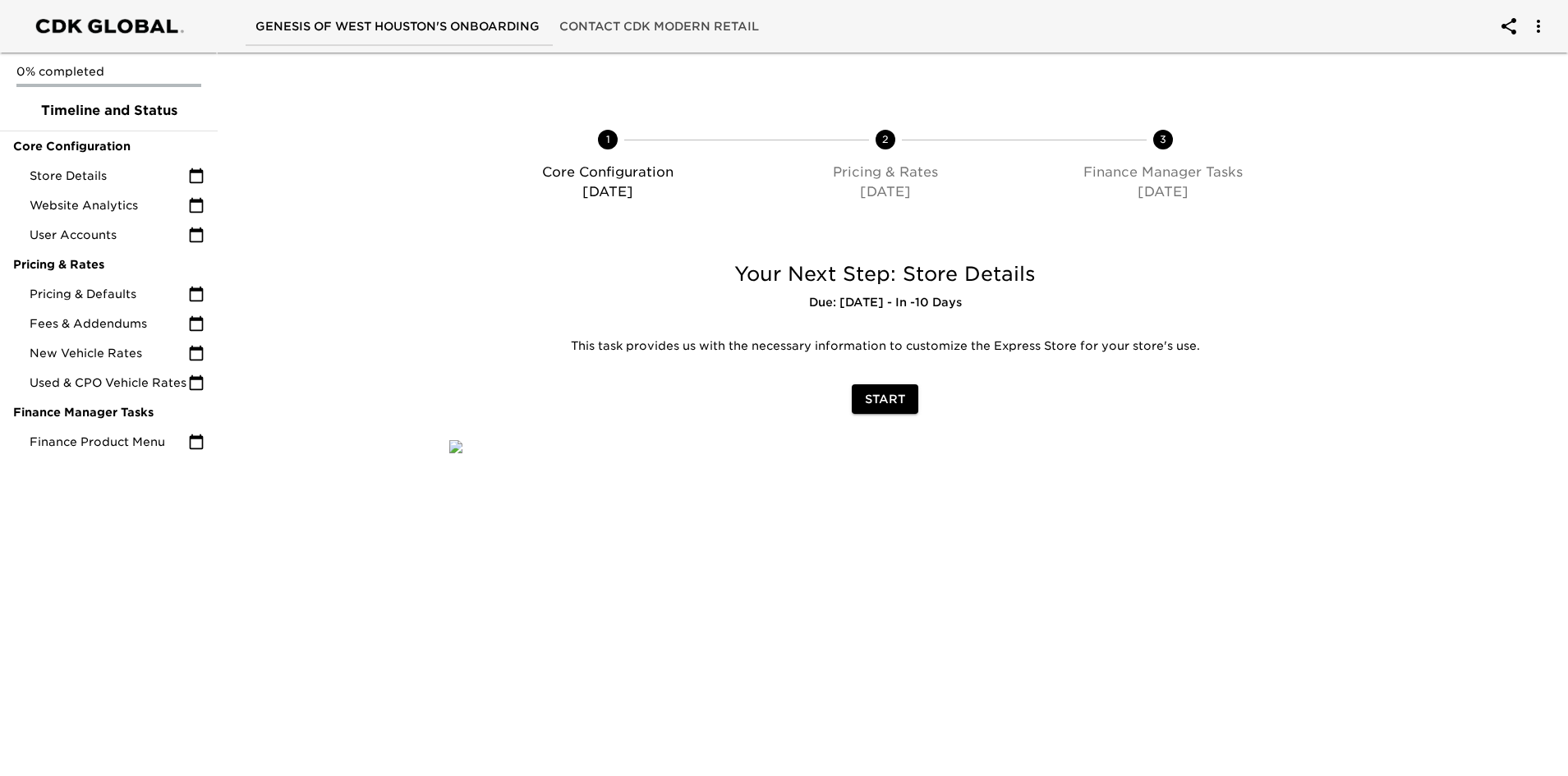
click at [887, 394] on span "Start" at bounding box center [884, 399] width 40 height 20
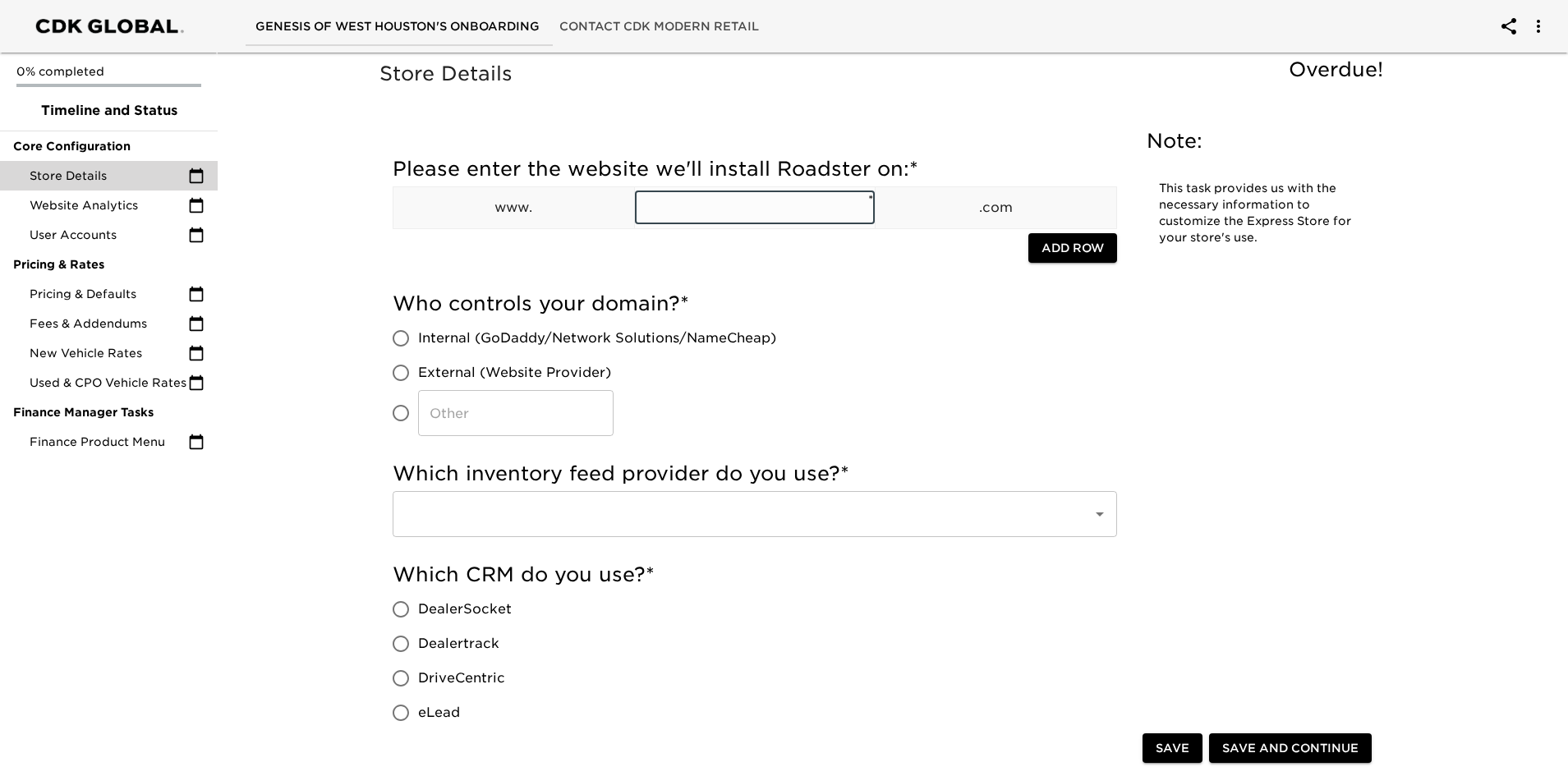
click at [679, 205] on input "text" at bounding box center [756, 208] width 241 height 33
click at [720, 204] on input "genesisof westhouston" at bounding box center [756, 208] width 241 height 33
type input "genesisofwesthouston"
click at [402, 375] on input "External (Website Provider)" at bounding box center [401, 373] width 35 height 35
radio input "true"
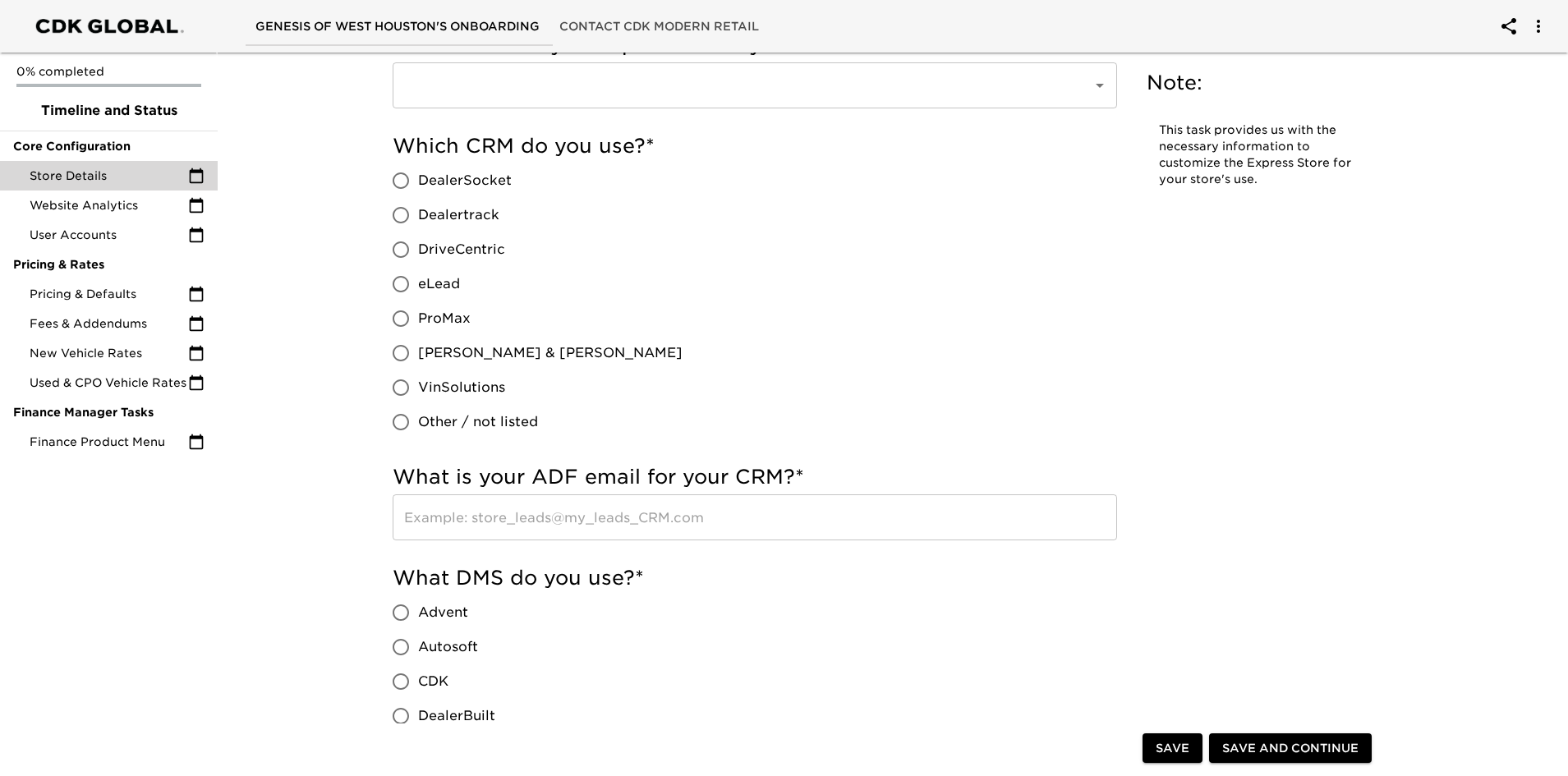
scroll to position [492, 0]
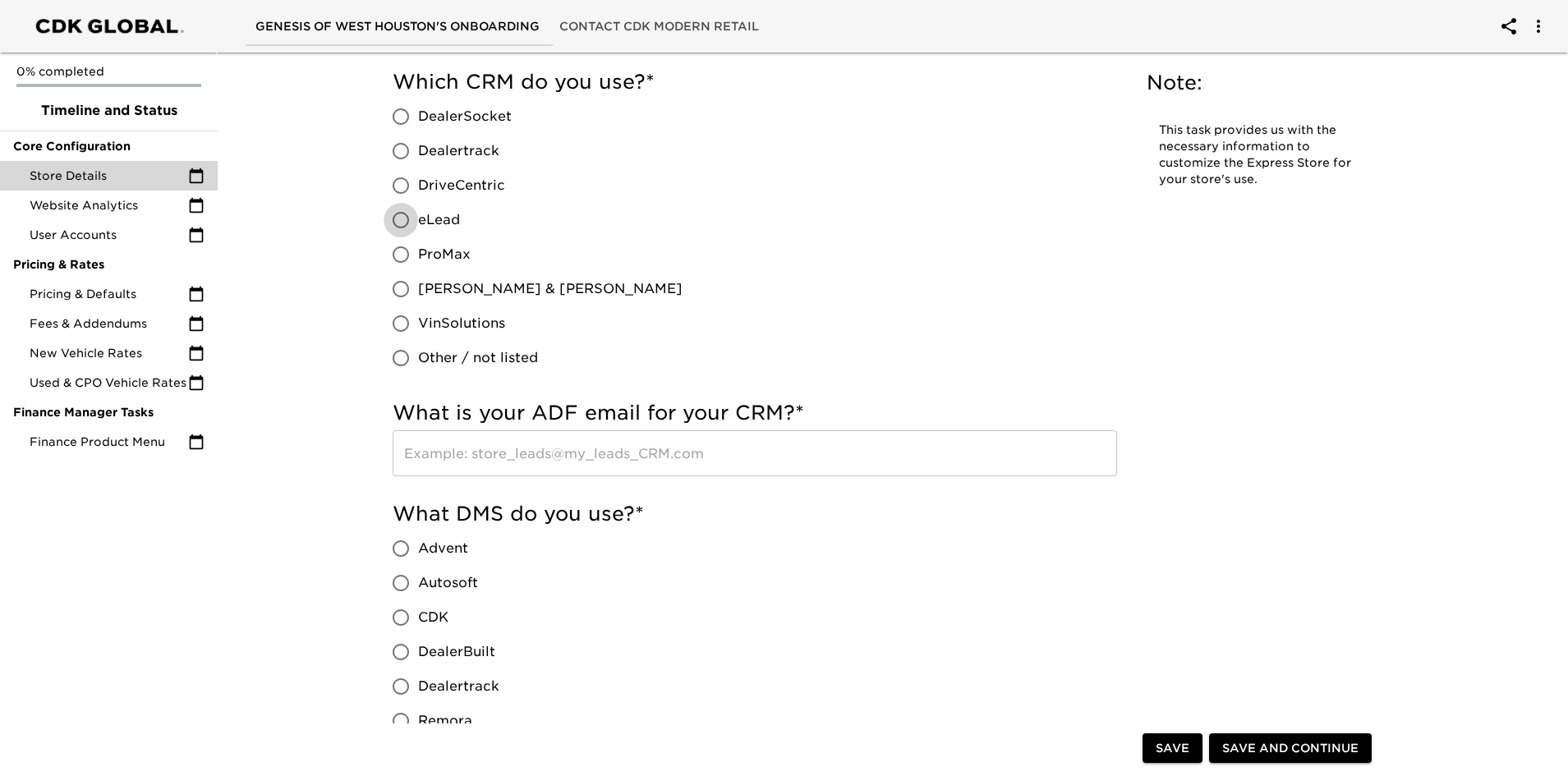
drag, startPoint x: 402, startPoint y: 219, endPoint x: 417, endPoint y: 255, distance: 39.0
click at [401, 219] on input "eLead" at bounding box center [401, 220] width 35 height 35
radio input "true"
click at [398, 617] on input "CDK" at bounding box center [401, 618] width 35 height 35
radio input "true"
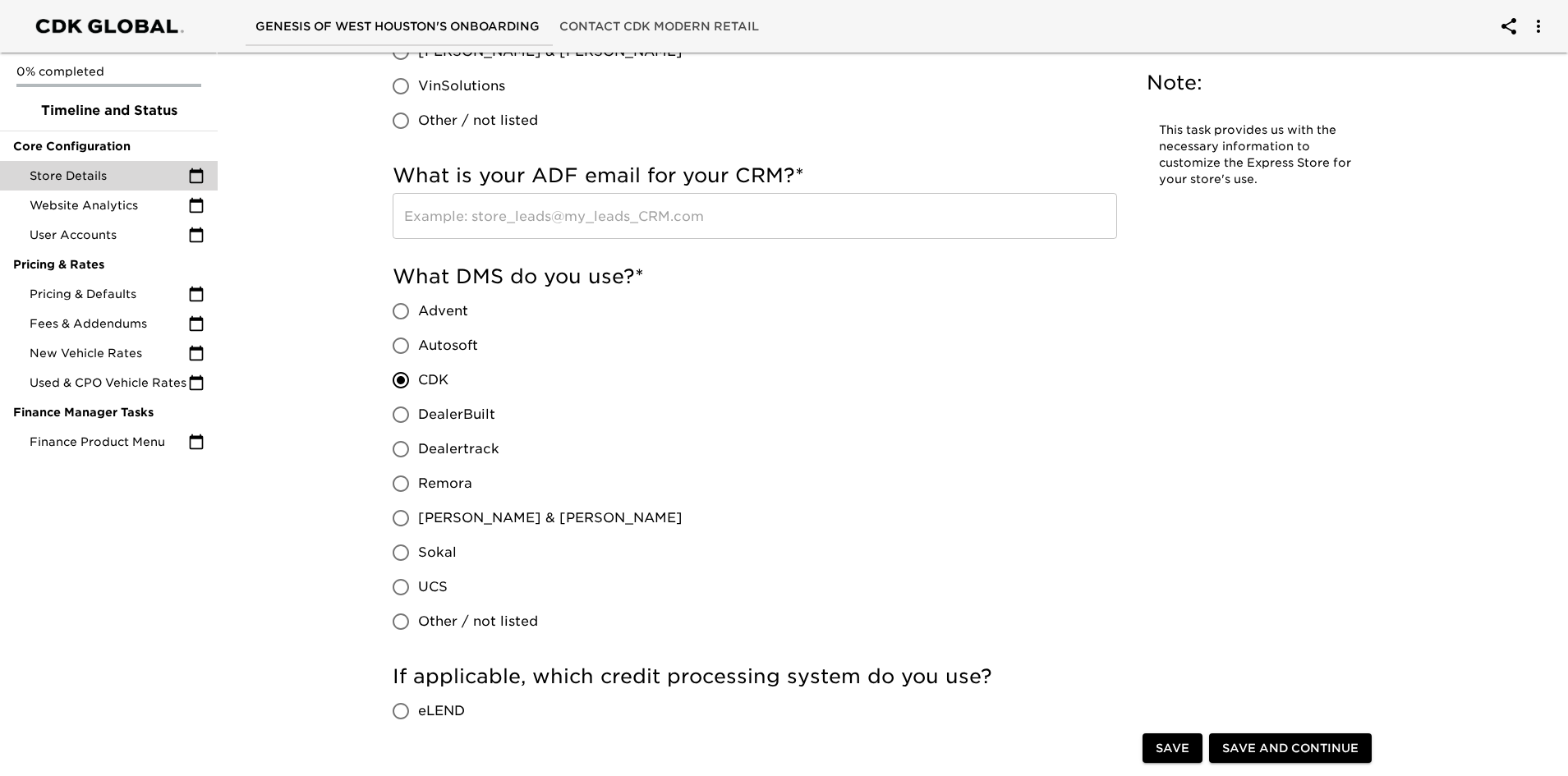
scroll to position [986, 0]
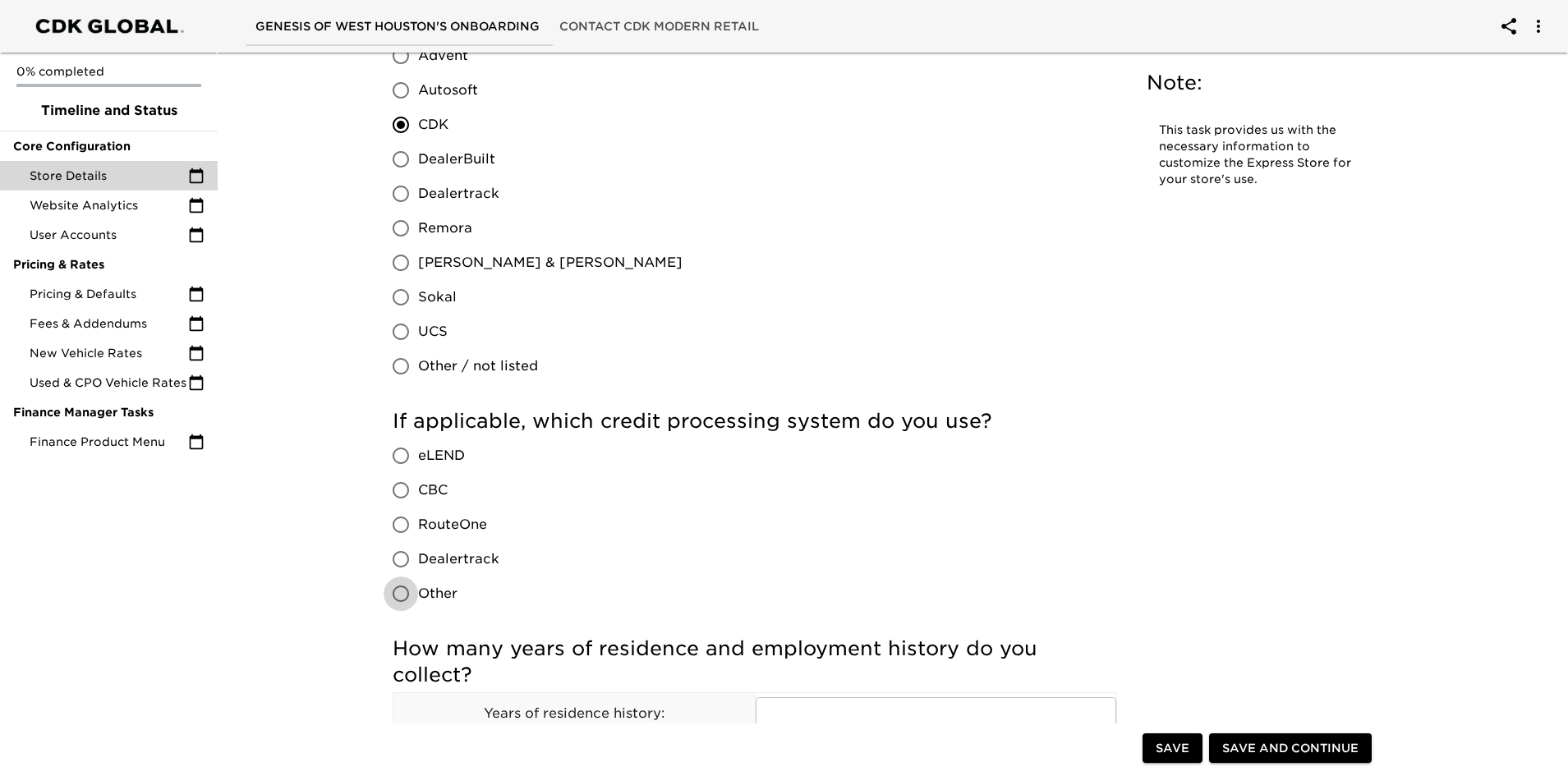
click at [407, 598] on input "Other" at bounding box center [401, 594] width 35 height 35
radio input "true"
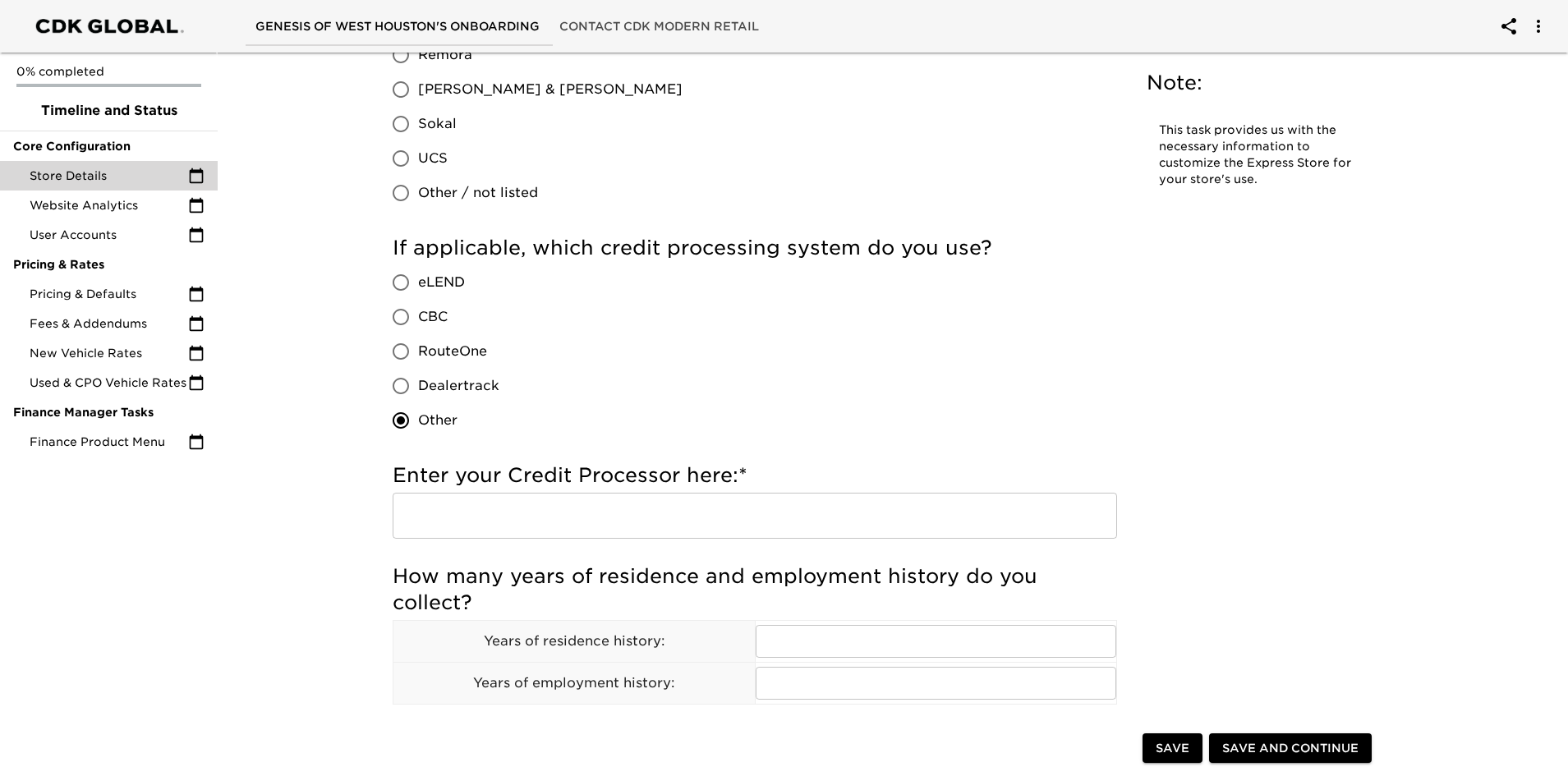
scroll to position [1314, 0]
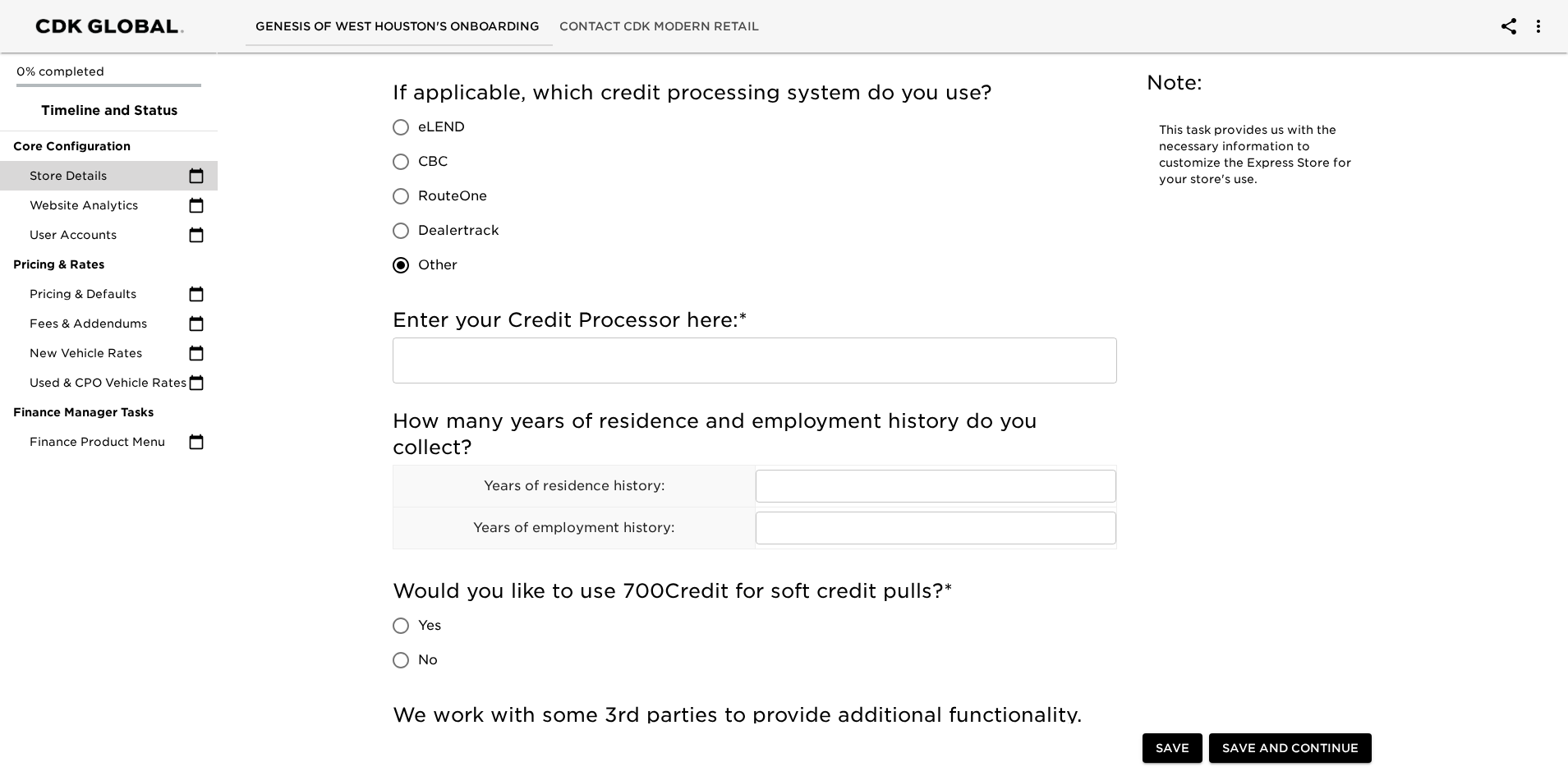
click at [516, 359] on input "text" at bounding box center [755, 360] width 725 height 46
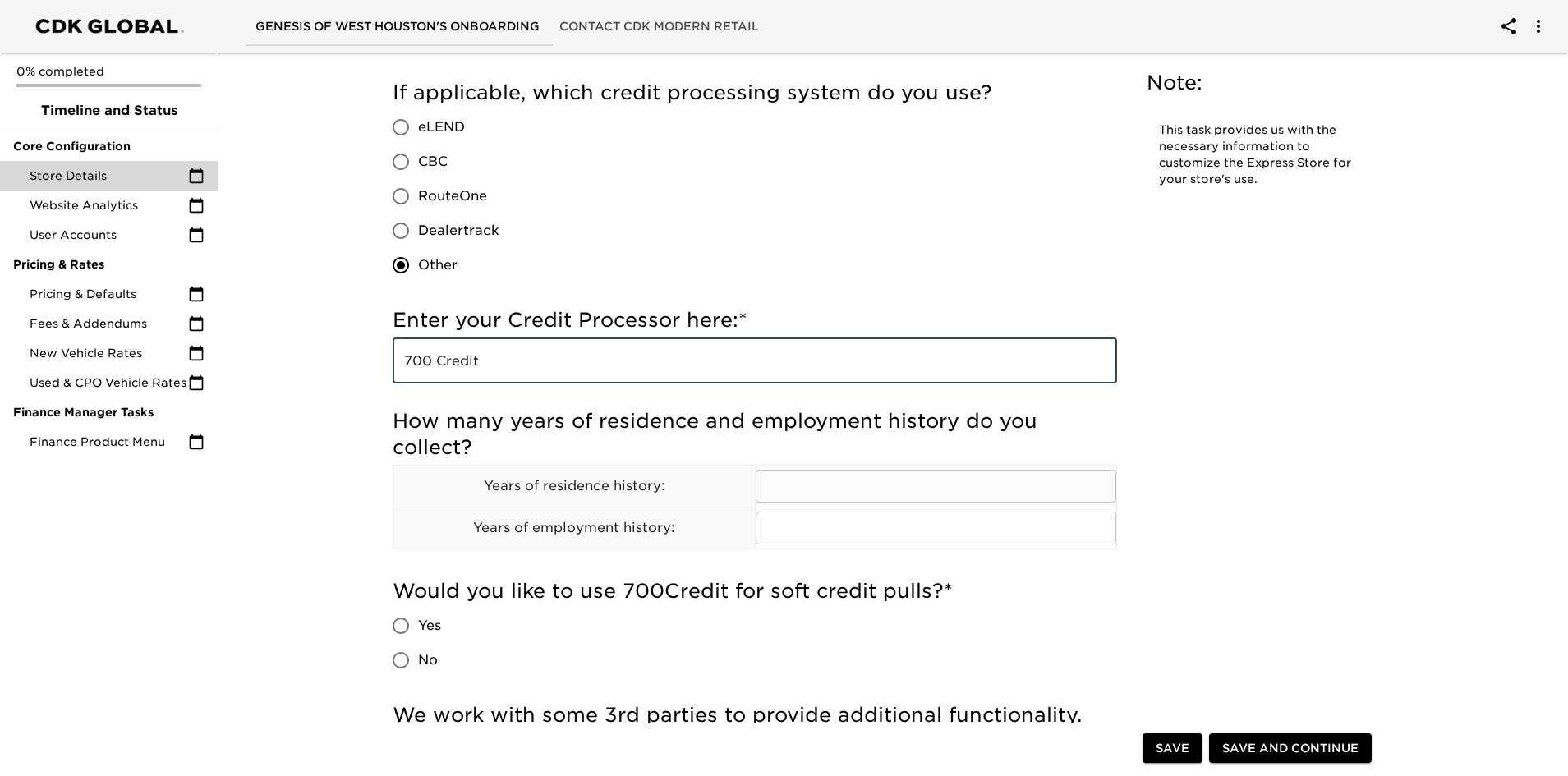
type input "700 Credit"
click at [817, 477] on input "text" at bounding box center [937, 487] width 361 height 33
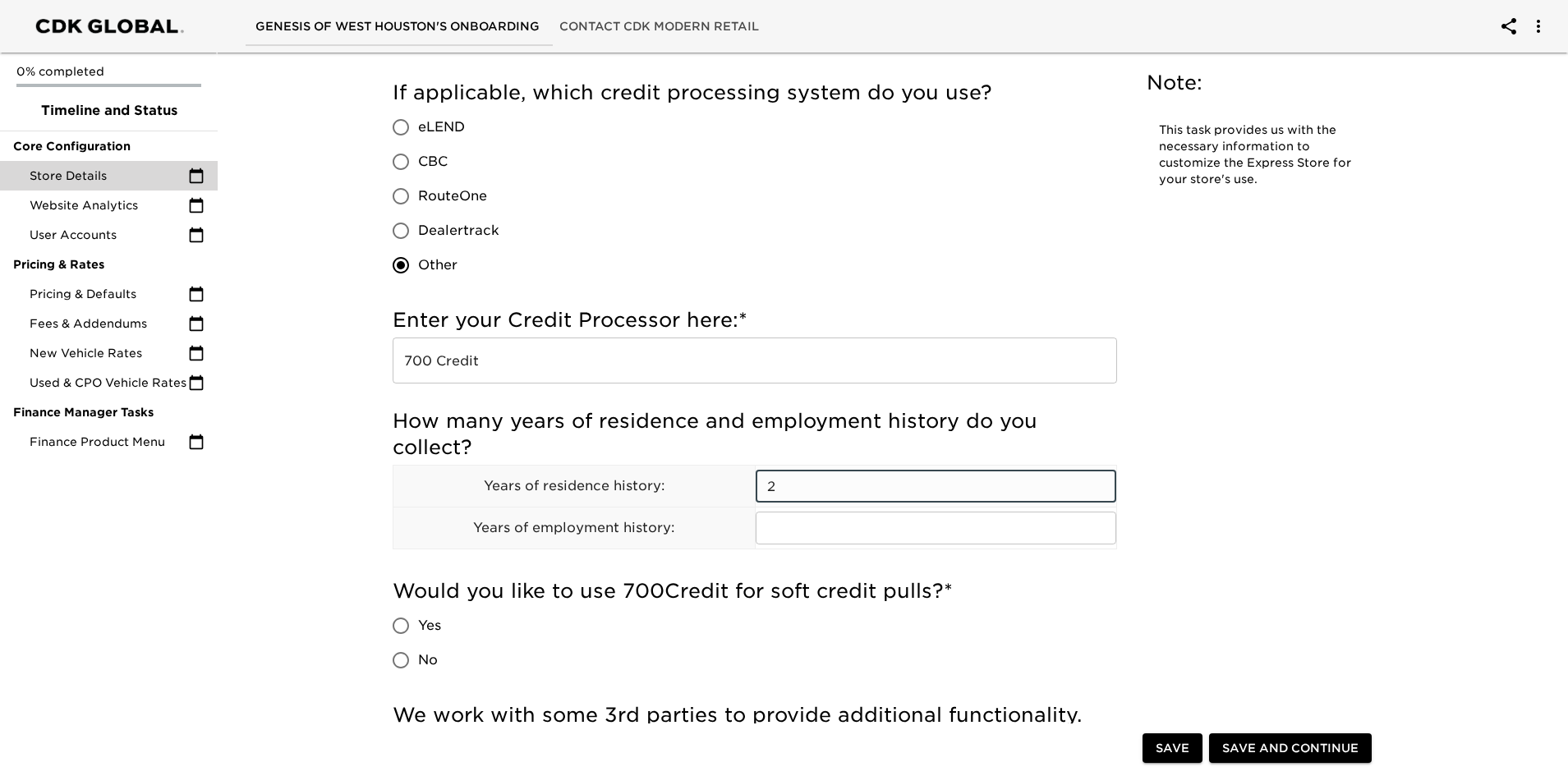
type input "2"
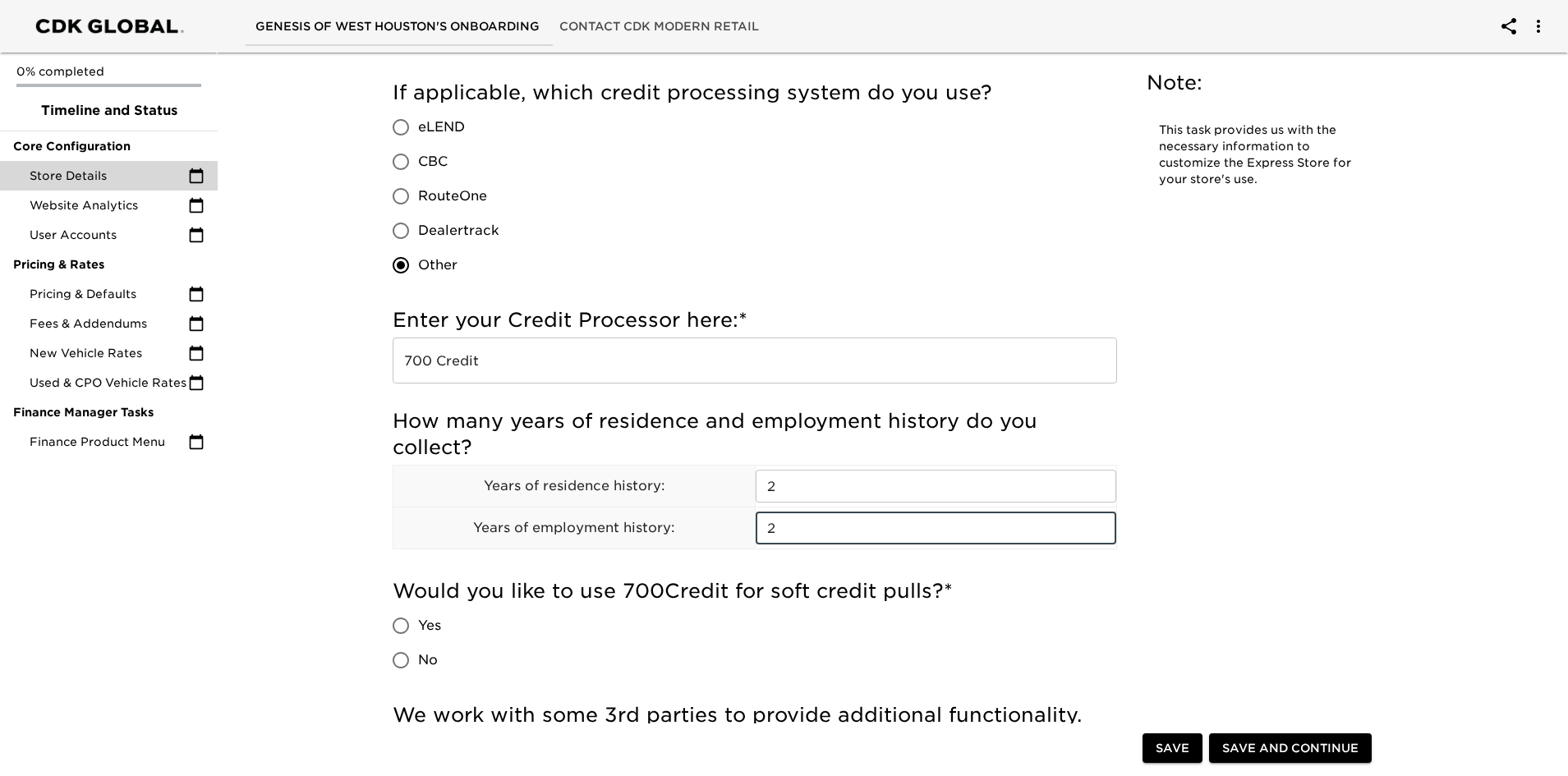
type input "2"
click at [394, 656] on input "No" at bounding box center [401, 660] width 35 height 35
radio input "true"
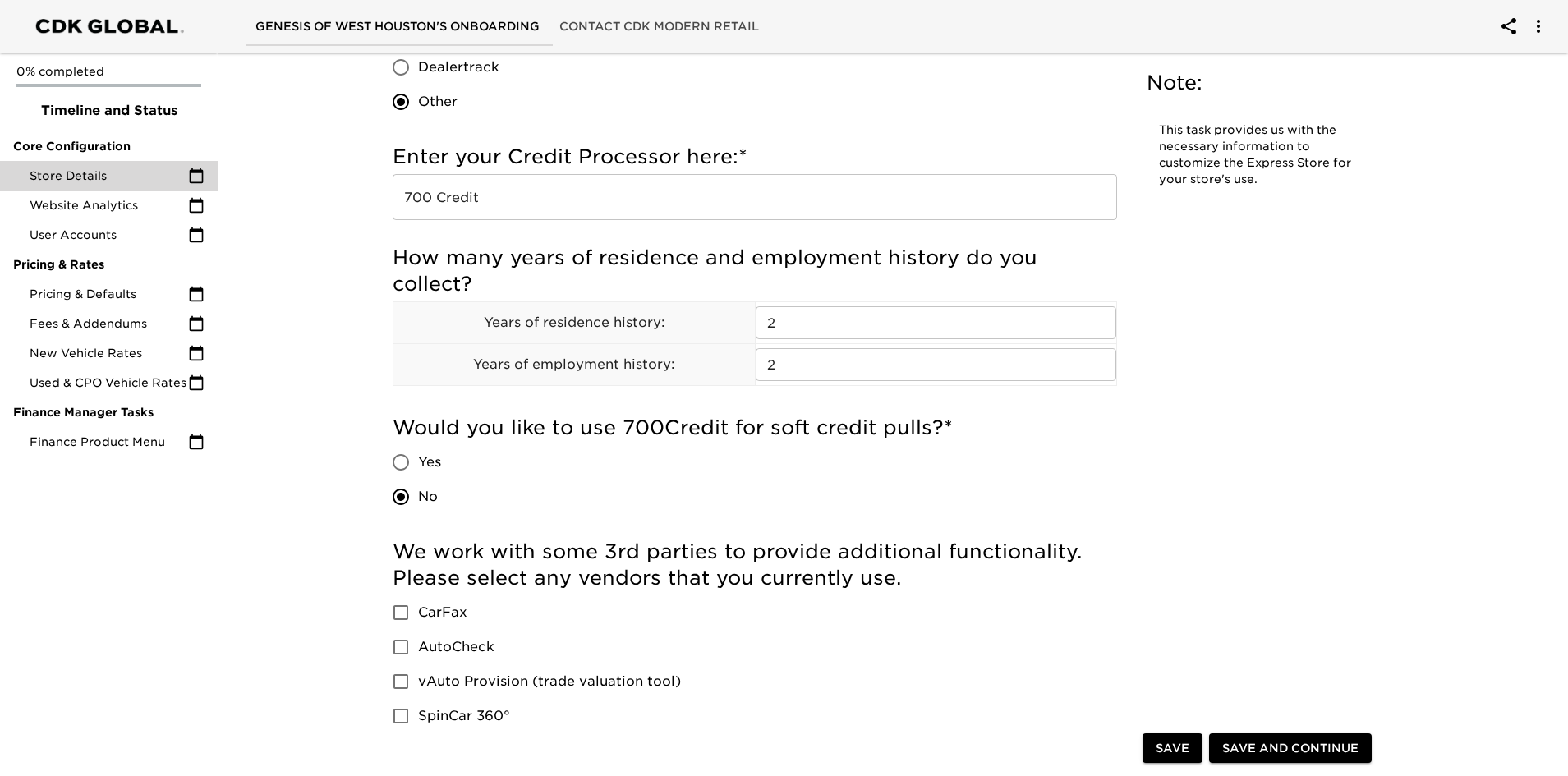
scroll to position [1725, 0]
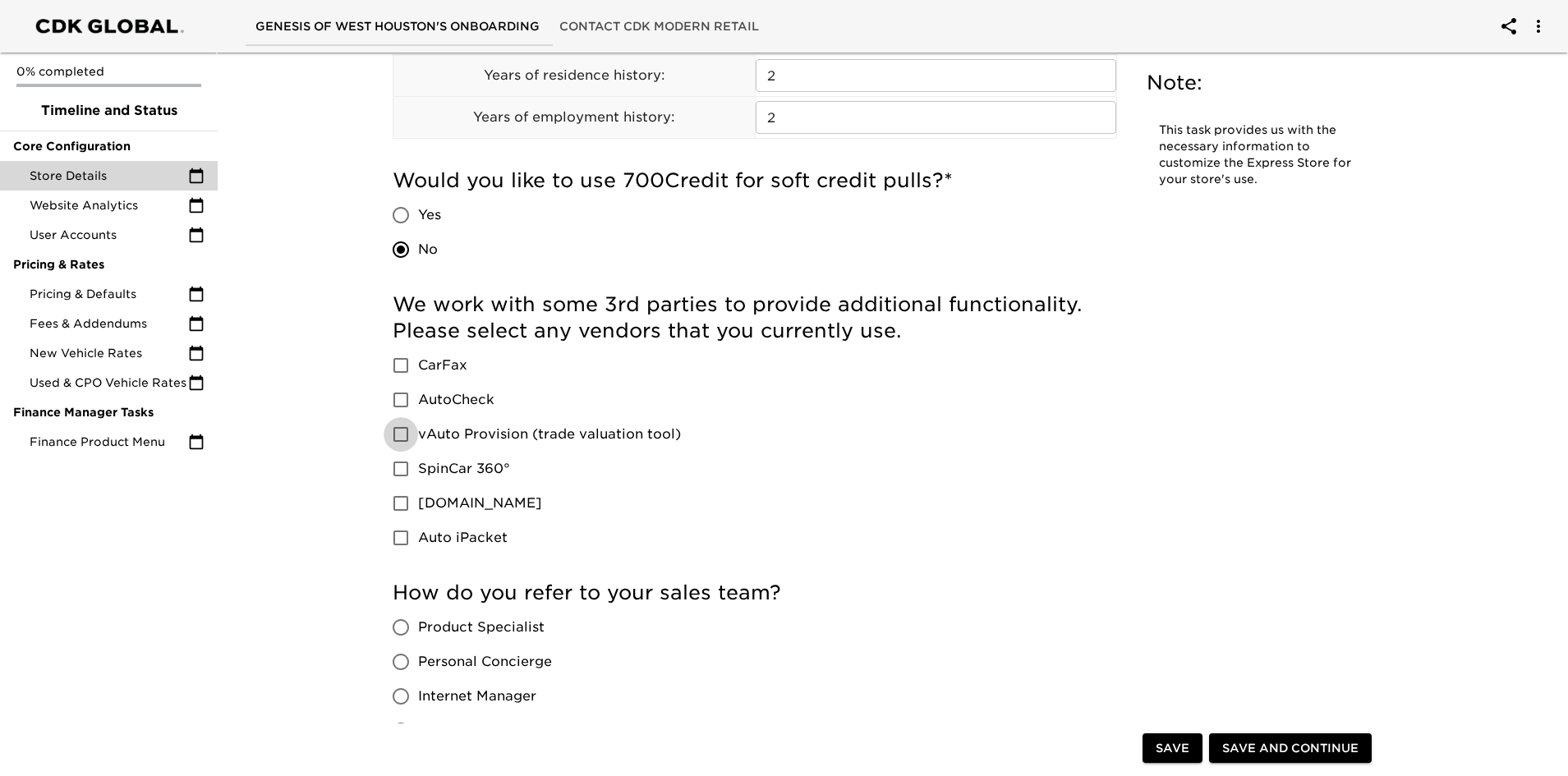
click at [403, 430] on input "vAuto Provision (trade valuation tool)" at bounding box center [401, 435] width 35 height 35
checkbox input "true"
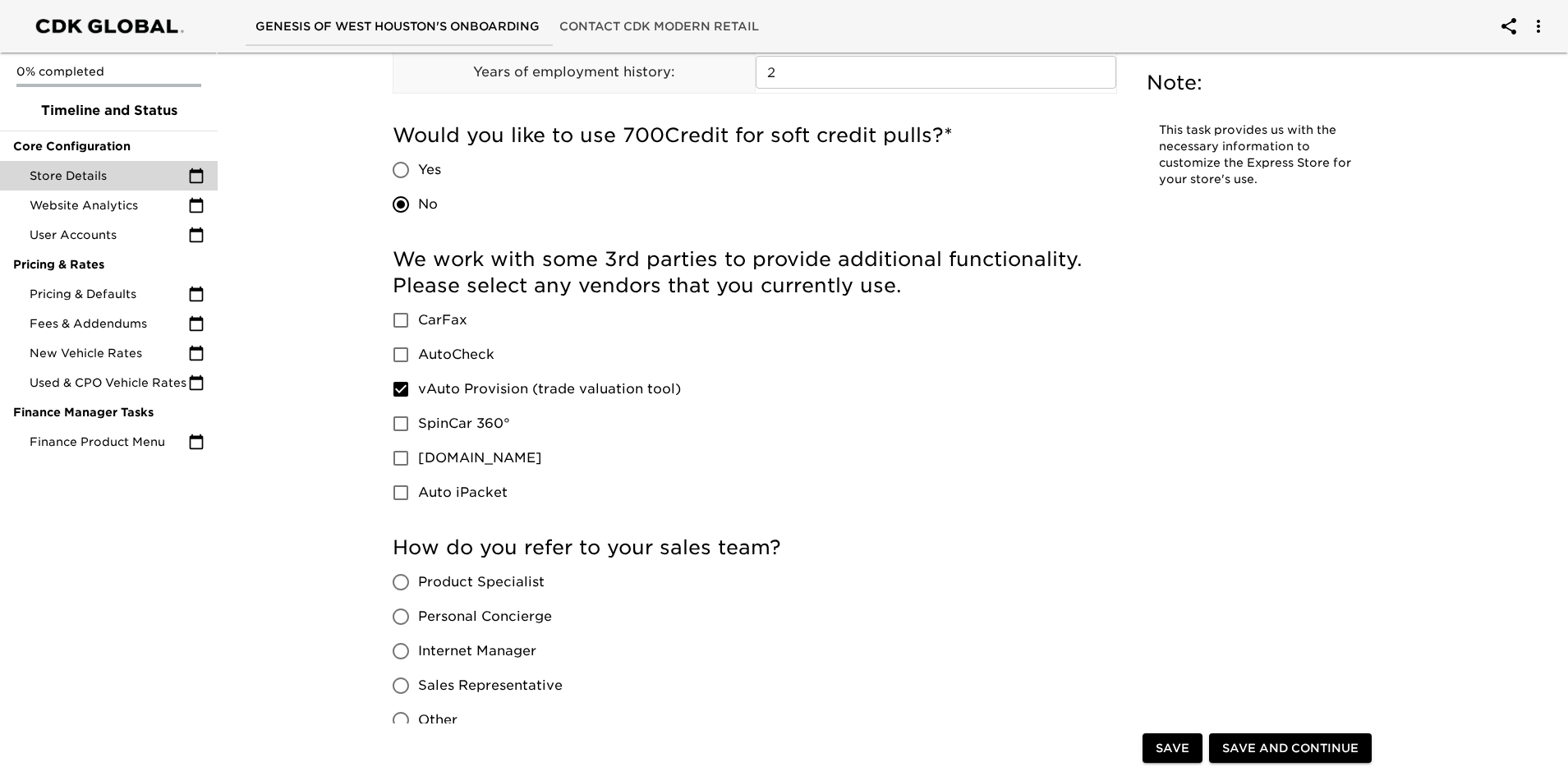
scroll to position [1889, 0]
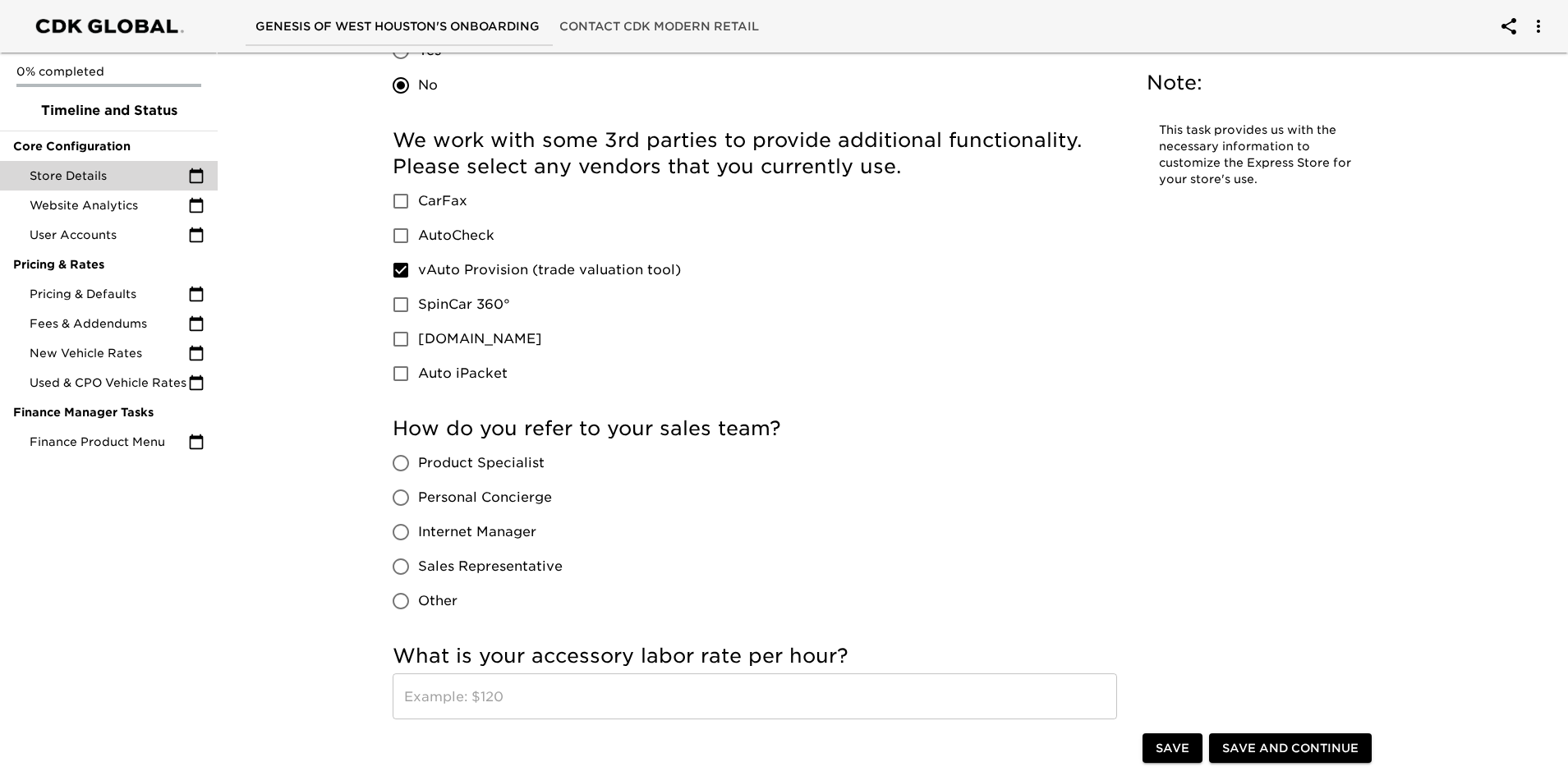
click at [402, 194] on input "CarFax" at bounding box center [401, 201] width 35 height 35
checkbox input "true"
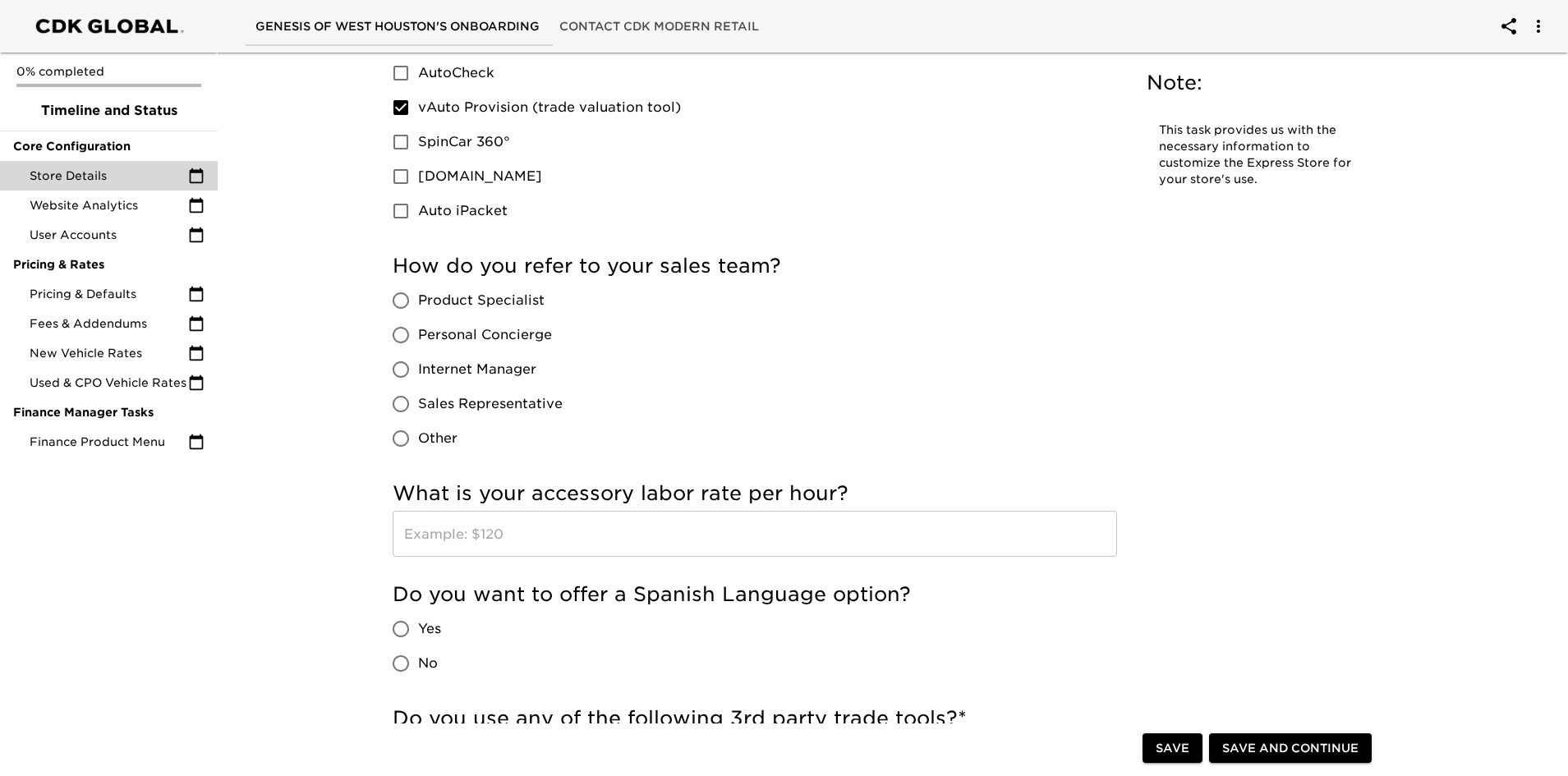
scroll to position [2053, 0]
click at [396, 400] on input "Sales Representative" at bounding box center [401, 403] width 35 height 35
radio input "true"
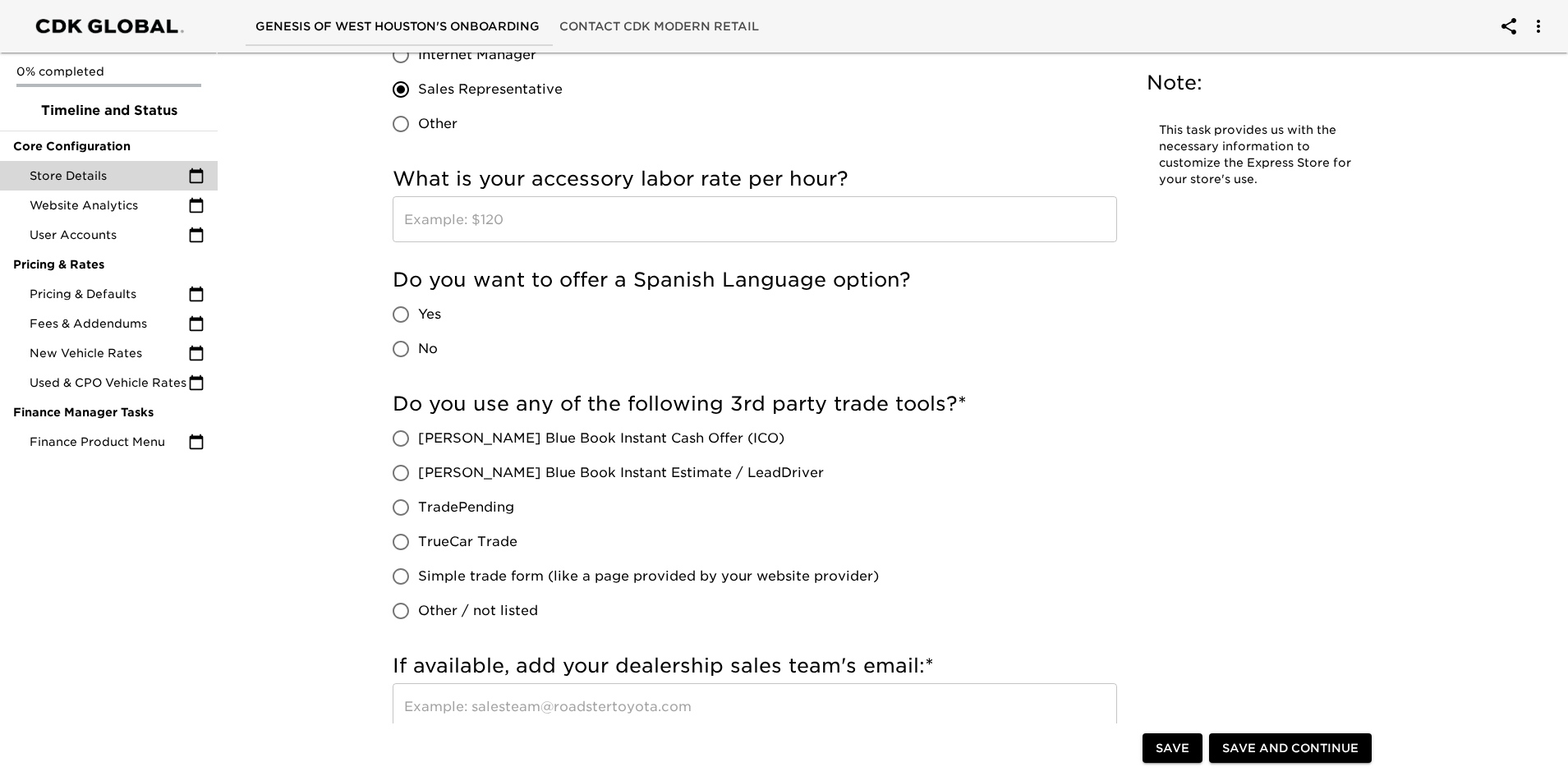
scroll to position [2381, 0]
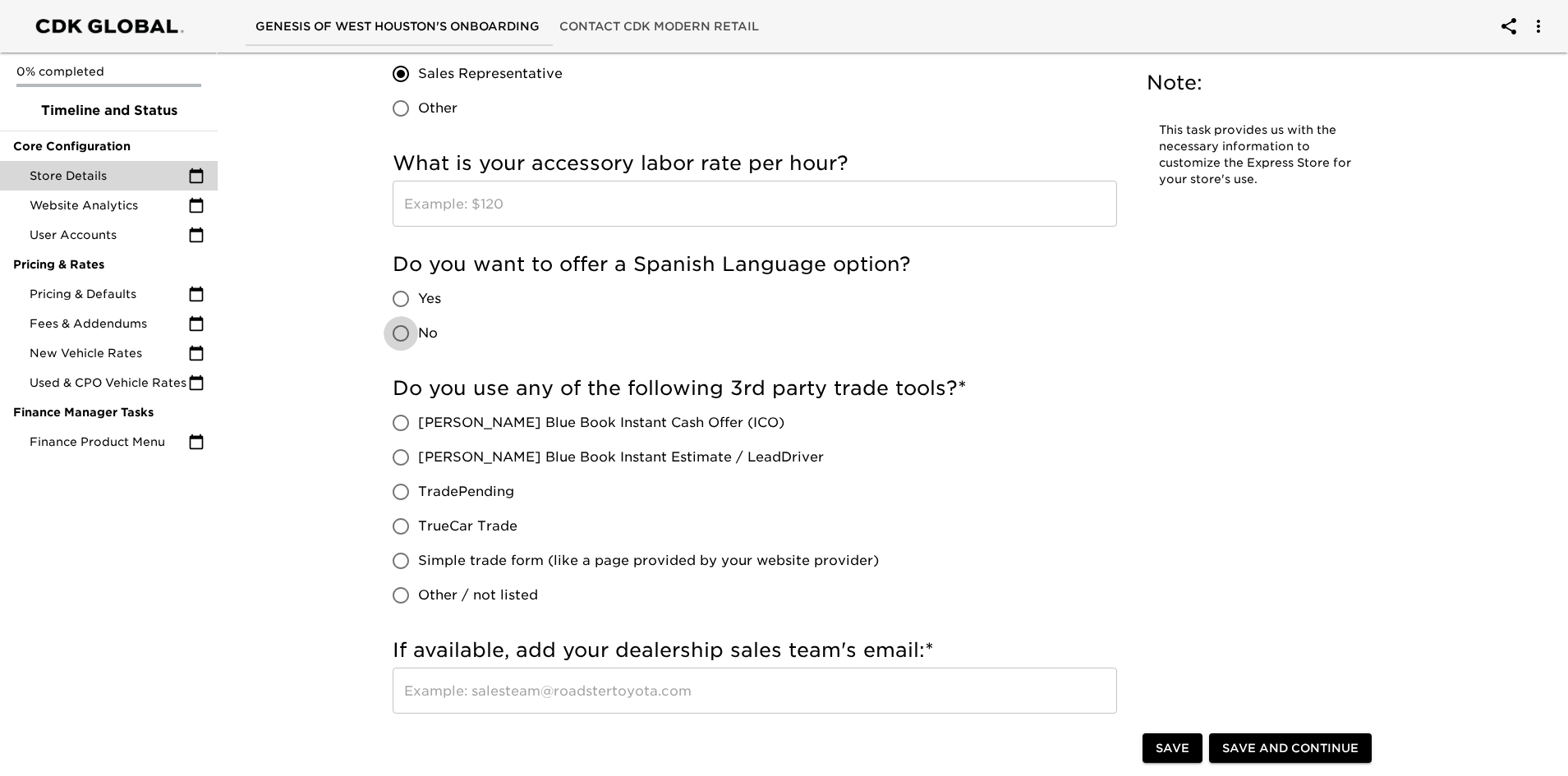
click at [396, 331] on input "No" at bounding box center [401, 334] width 35 height 35
radio input "true"
click at [397, 450] on input "Kelly Blue Book Instant Estimate / LeadDriver" at bounding box center [401, 457] width 35 height 35
radio input "true"
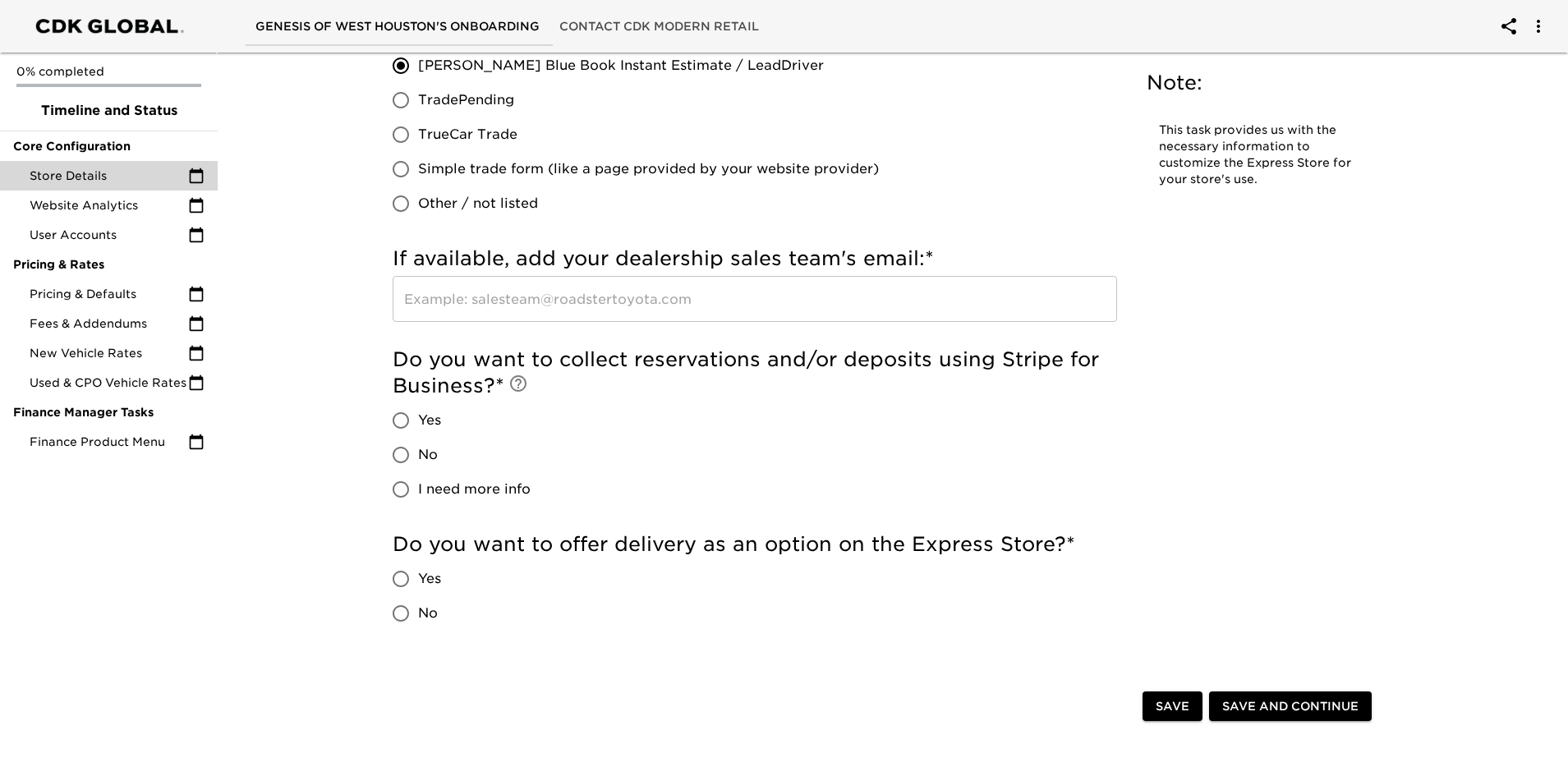
scroll to position [2792, 0]
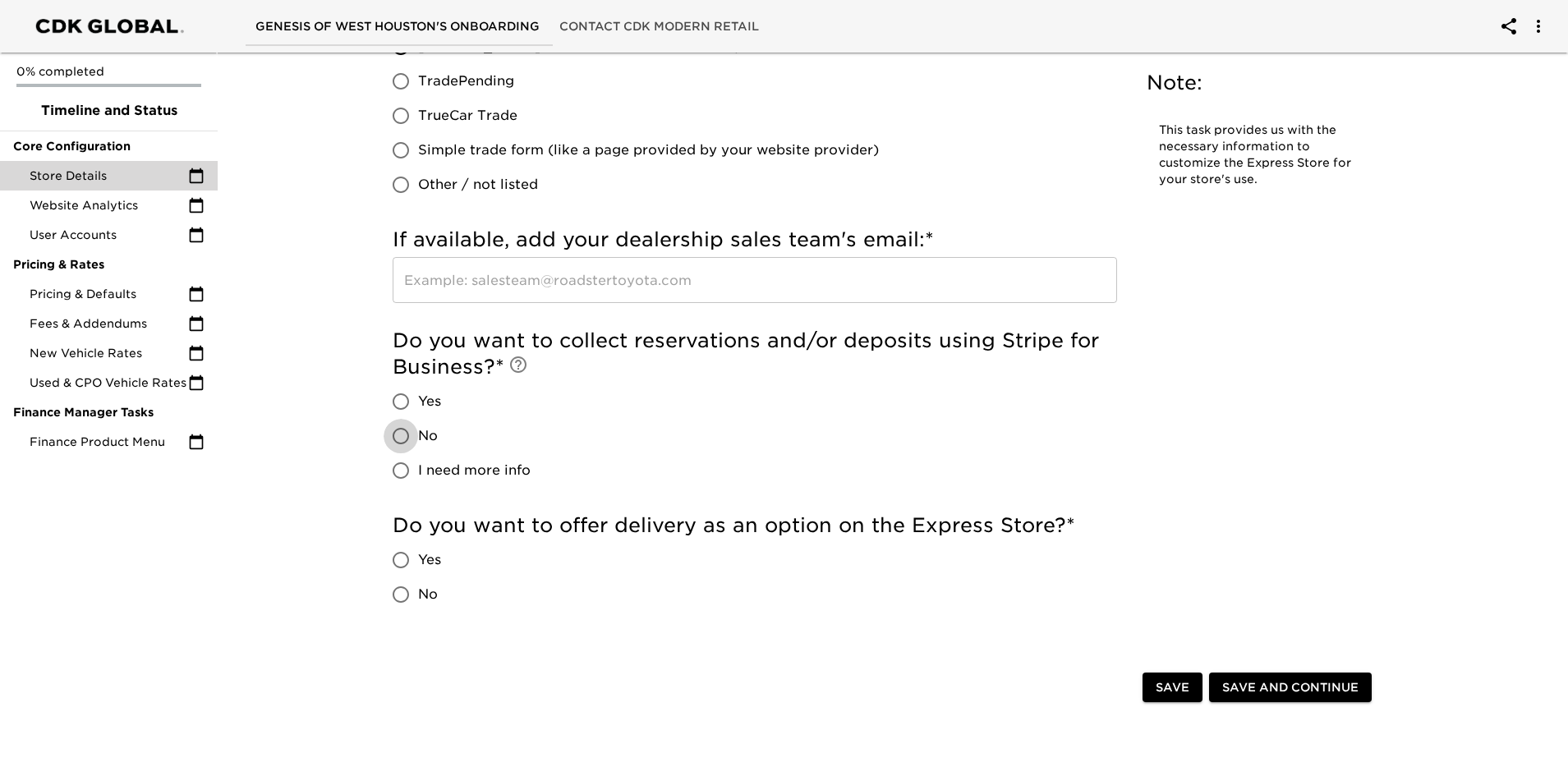
click at [394, 428] on input "No" at bounding box center [401, 436] width 35 height 35
radio input "true"
click at [397, 594] on input "No" at bounding box center [401, 594] width 35 height 35
radio input "true"
click at [1157, 684] on button "Save" at bounding box center [1173, 688] width 60 height 30
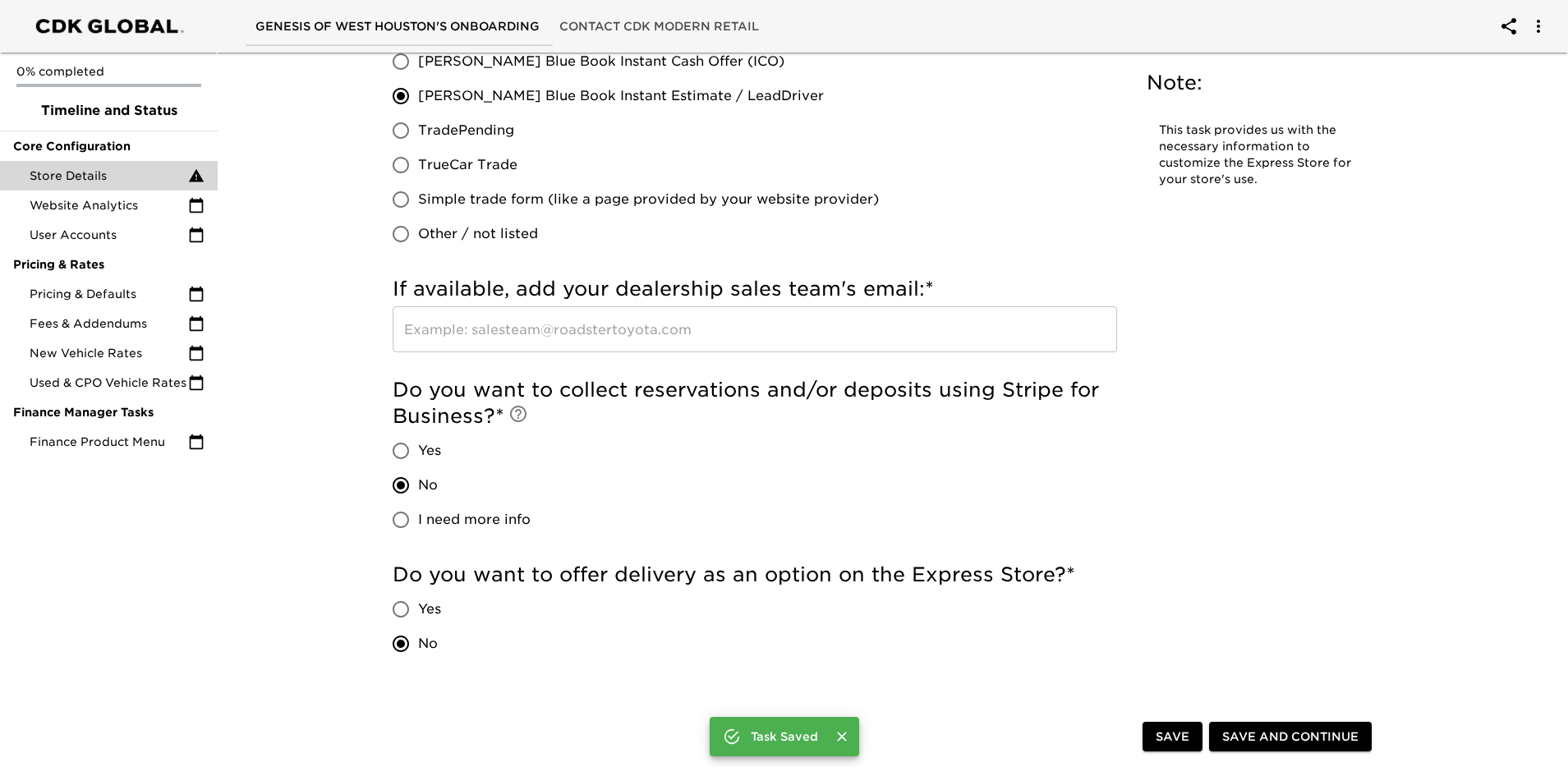
scroll to position [2842, 0]
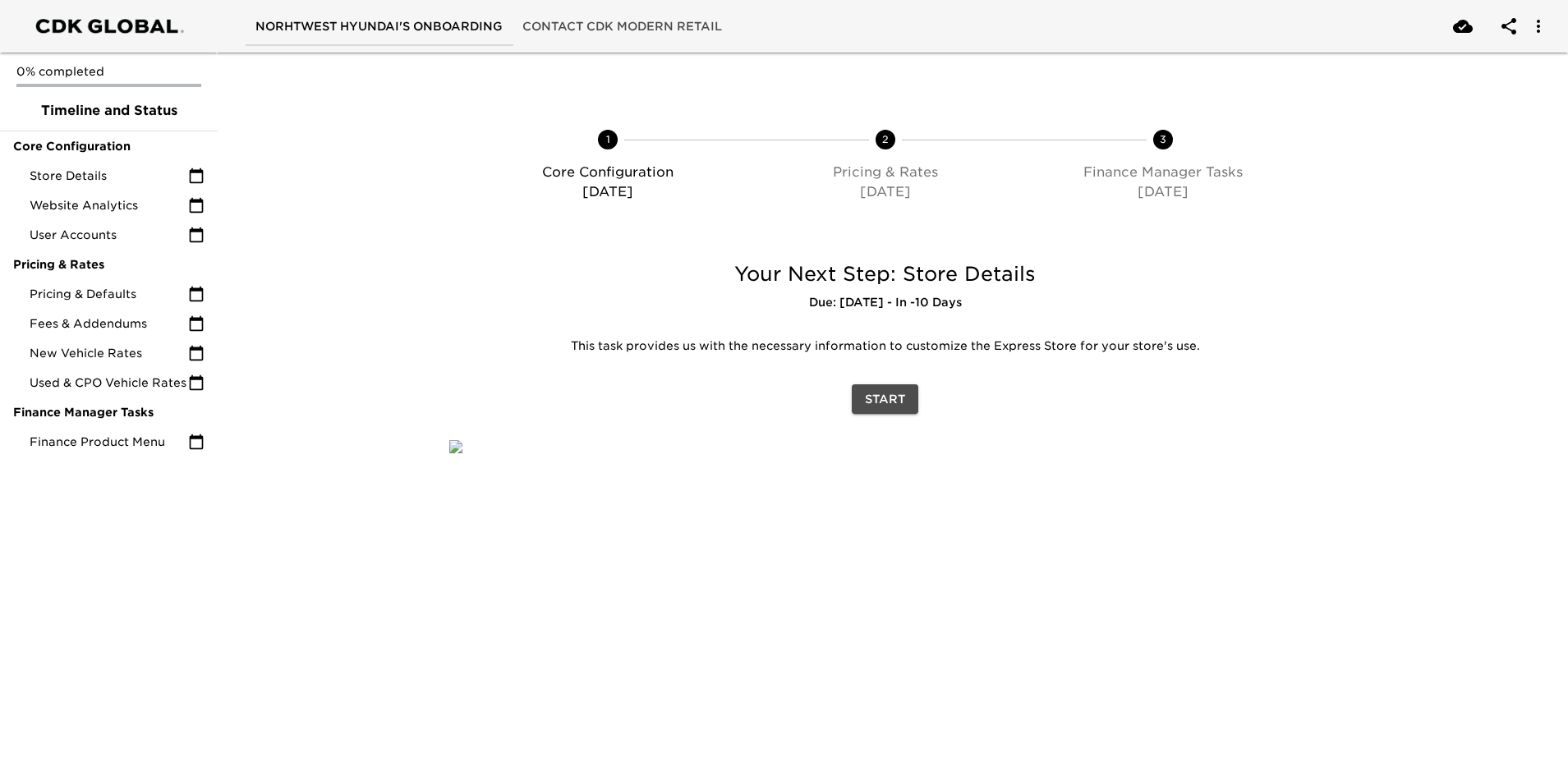
click at [881, 398] on span "Start" at bounding box center [884, 399] width 40 height 20
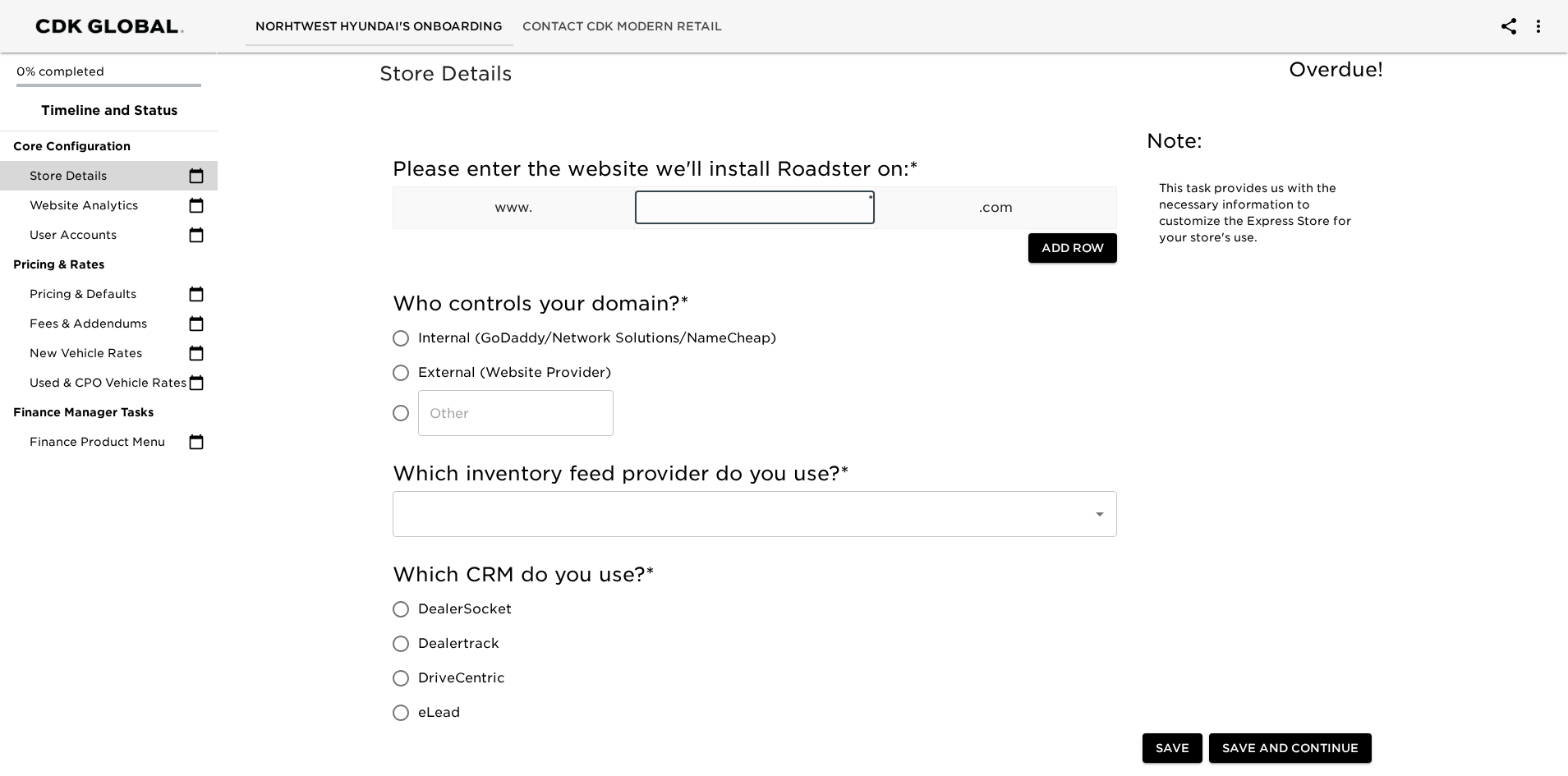
click at [665, 220] on input "text" at bounding box center [756, 208] width 241 height 33
type input "northwesthyundai"
click at [402, 372] on input "External (Website Provider)" at bounding box center [401, 373] width 35 height 35
radio input "true"
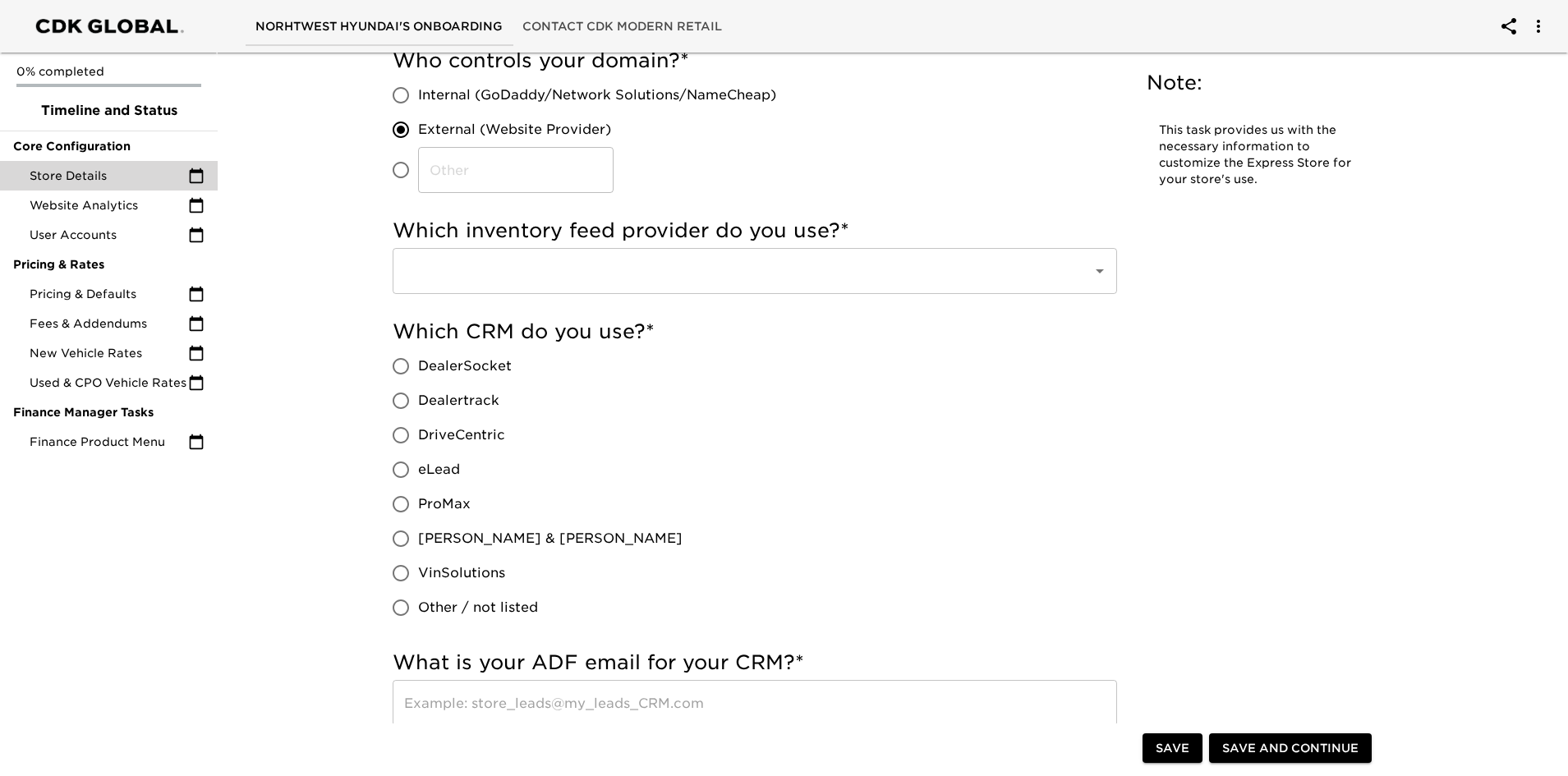
scroll to position [247, 0]
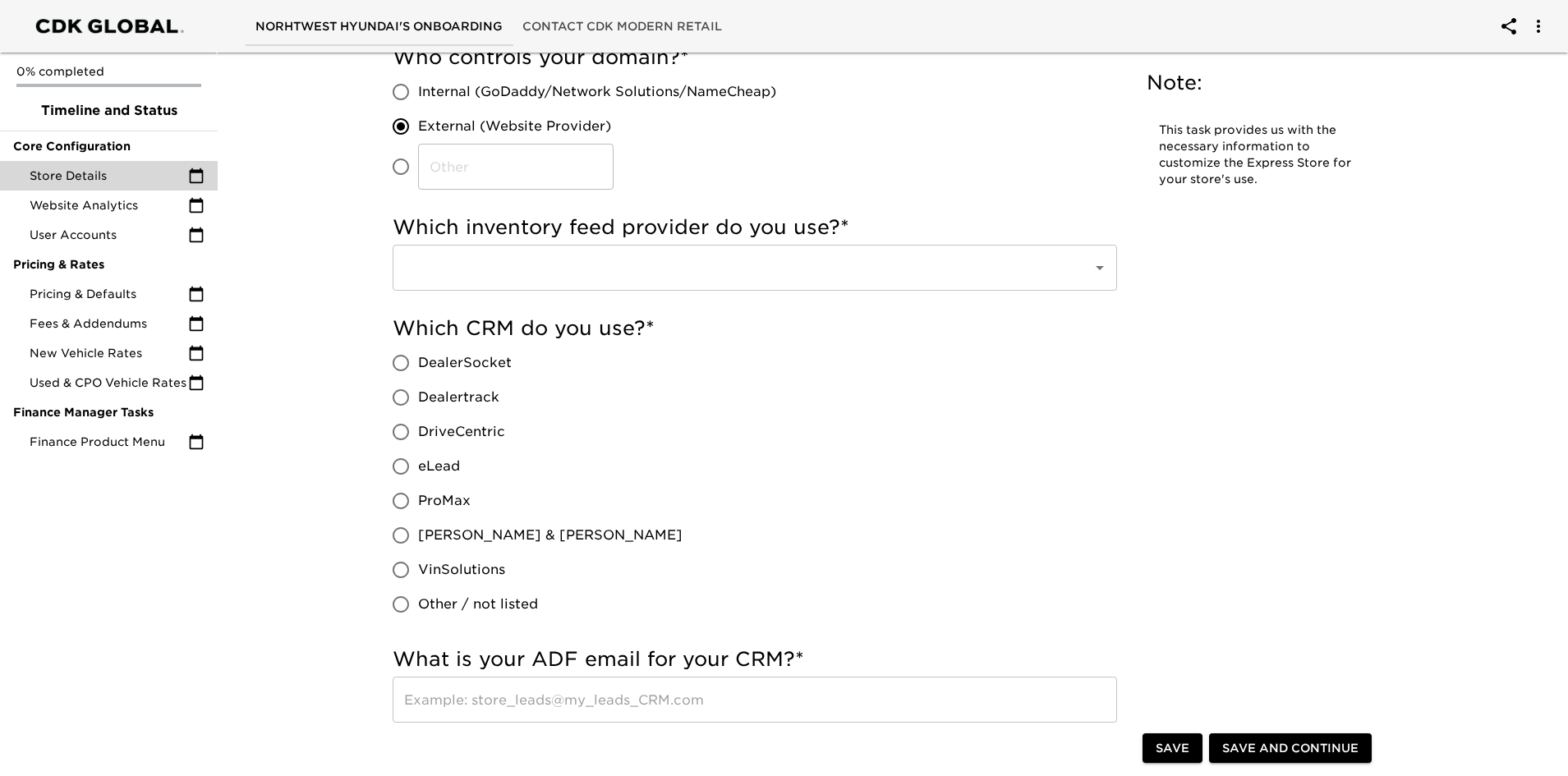
click at [549, 274] on input "text" at bounding box center [732, 268] width 664 height 31
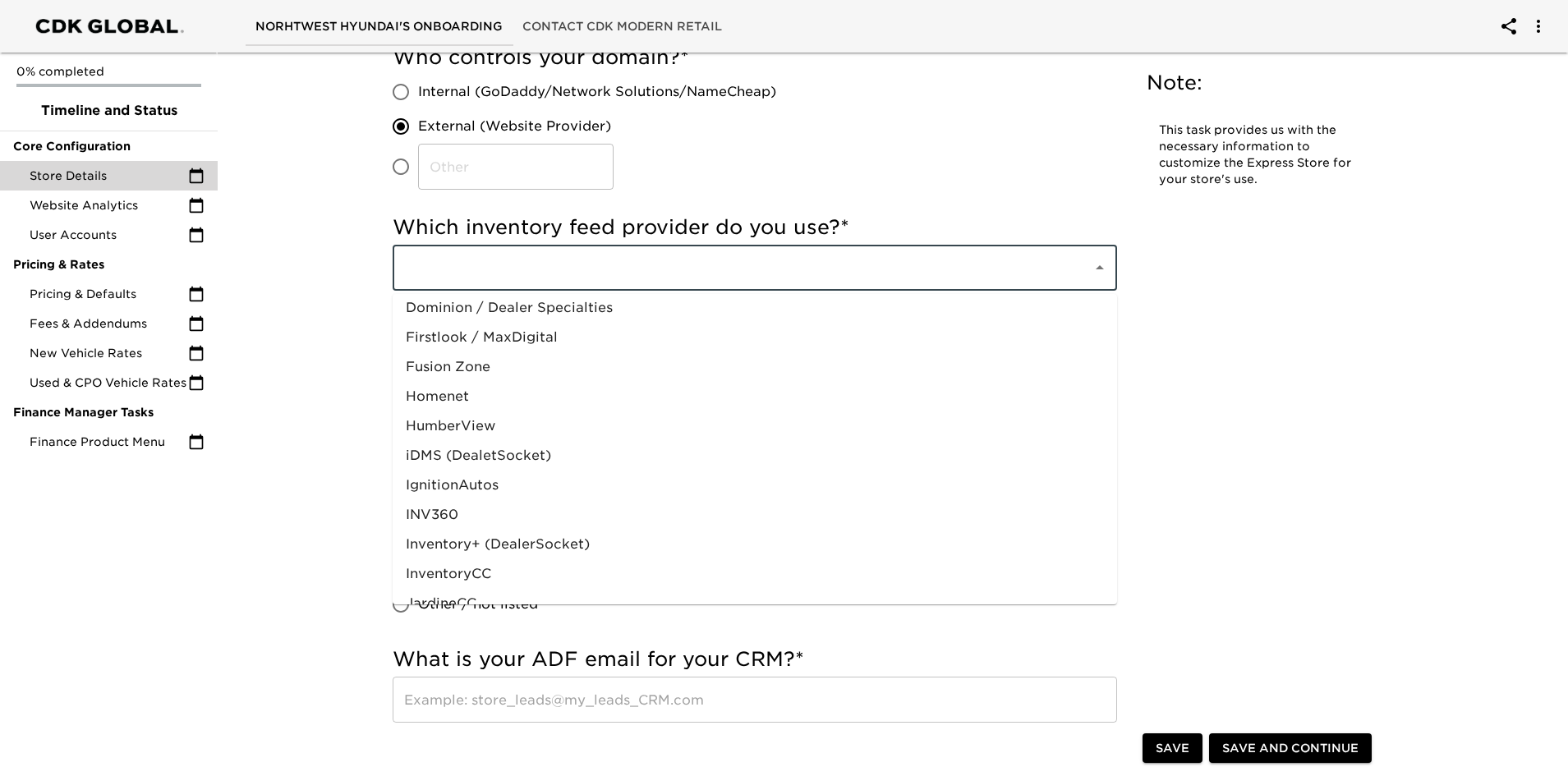
scroll to position [796, 0]
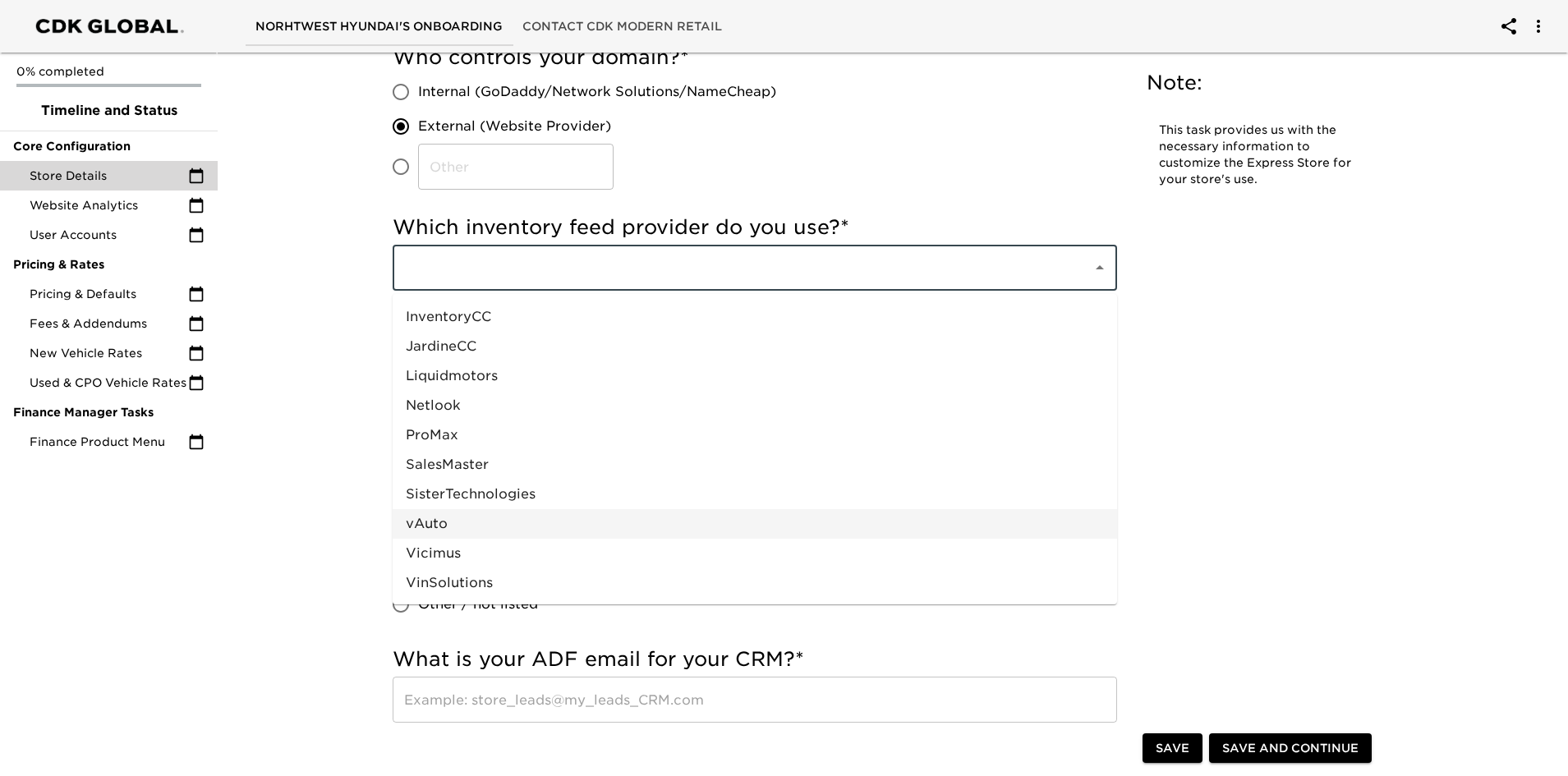
click at [515, 523] on li "vAuto" at bounding box center [755, 523] width 725 height 29
type input "vAuto"
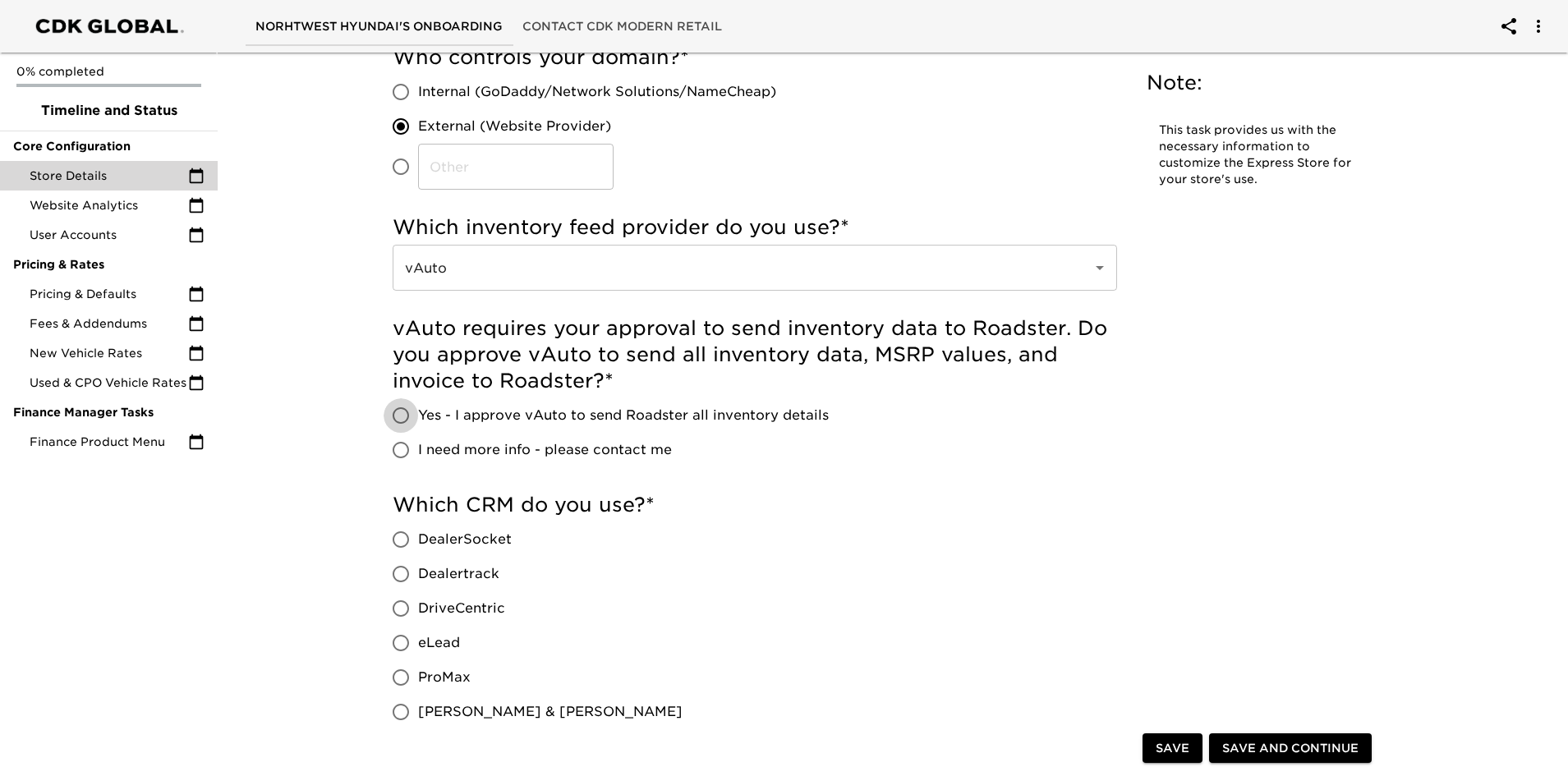
click at [402, 415] on input "Yes - I approve vAuto to send Roadster all inventory details" at bounding box center [401, 416] width 35 height 35
radio input "true"
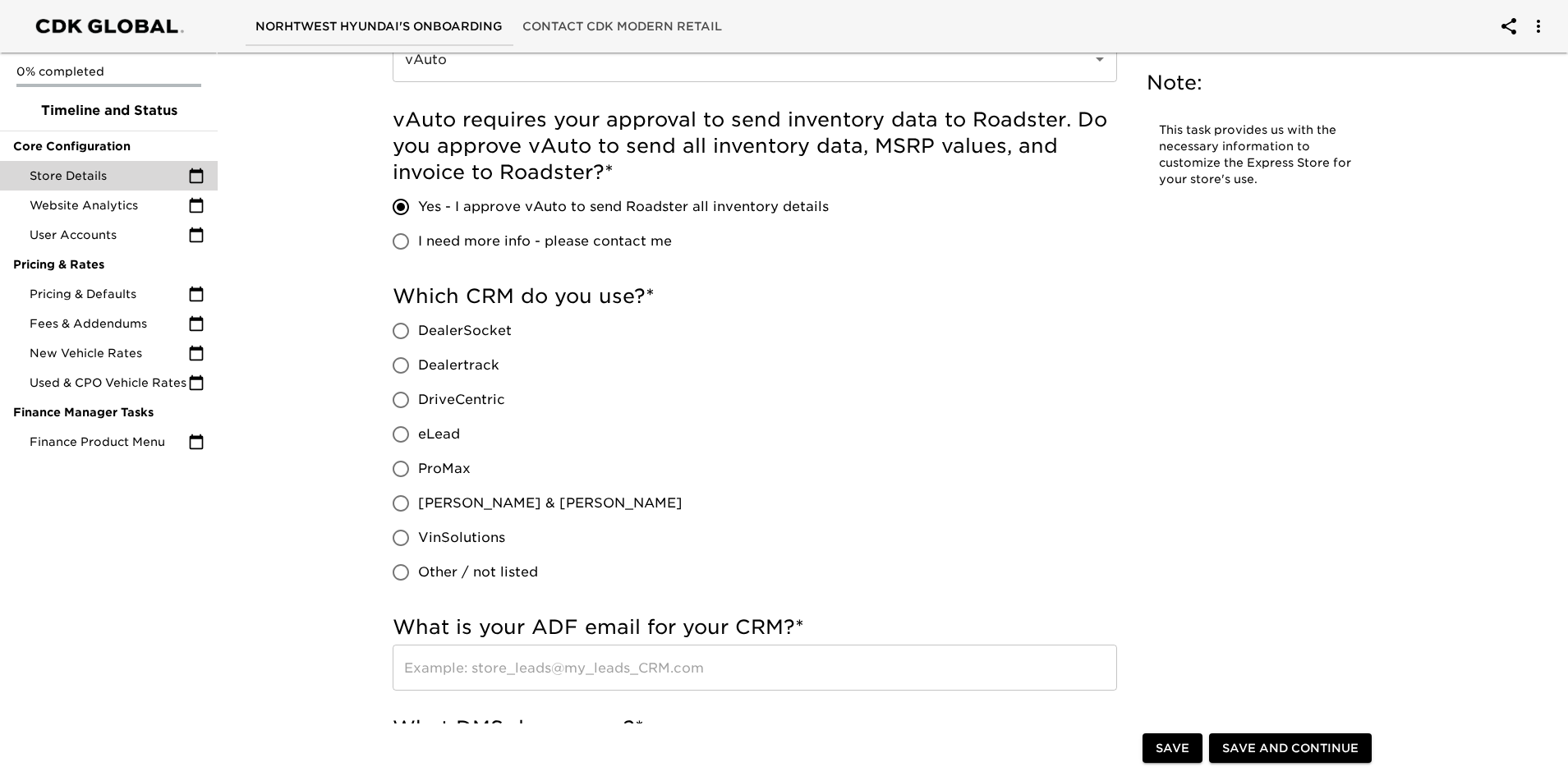
scroll to position [575, 0]
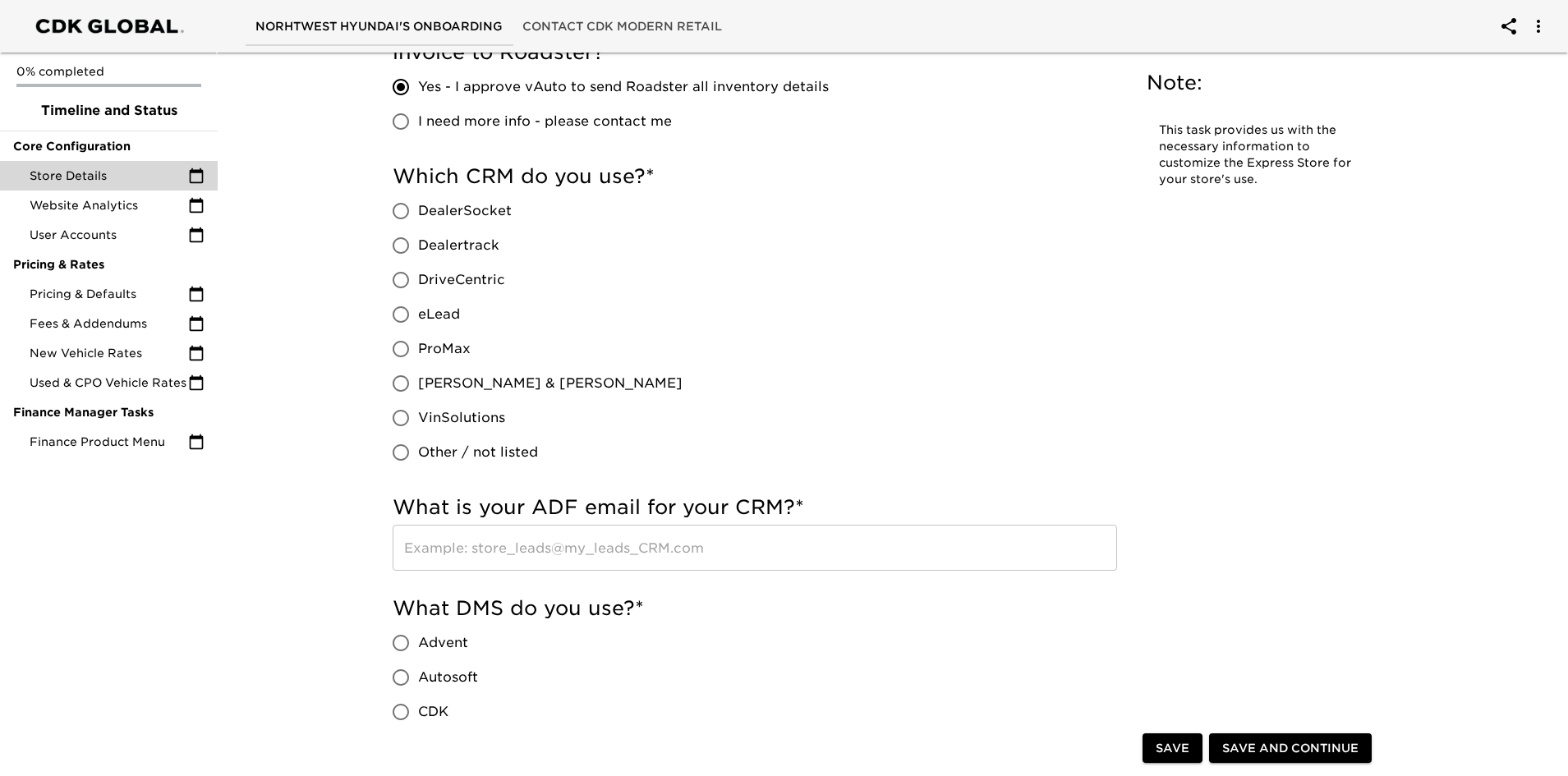
click at [398, 316] on input "eLead" at bounding box center [401, 315] width 35 height 35
radio input "true"
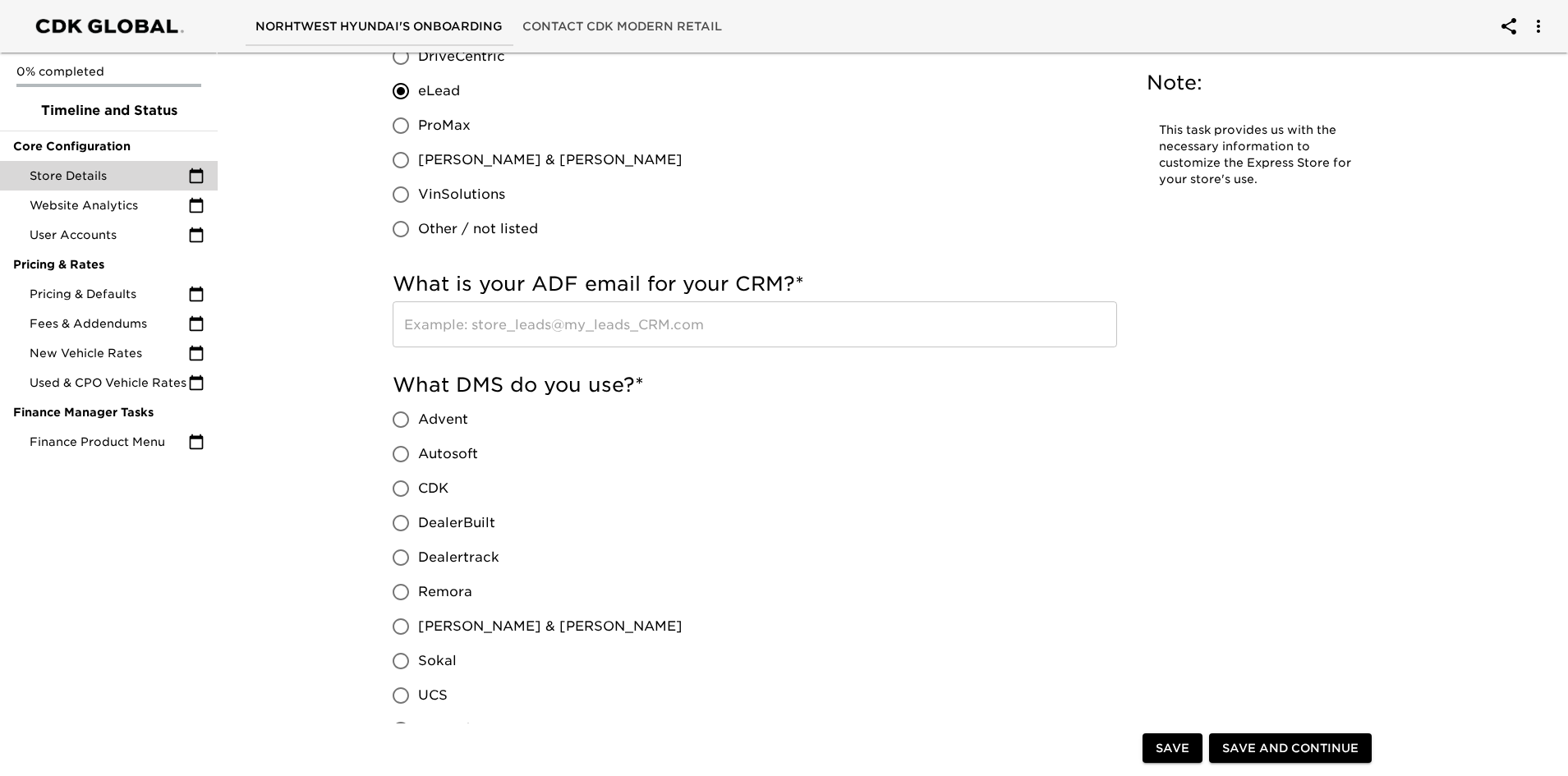
scroll to position [903, 0]
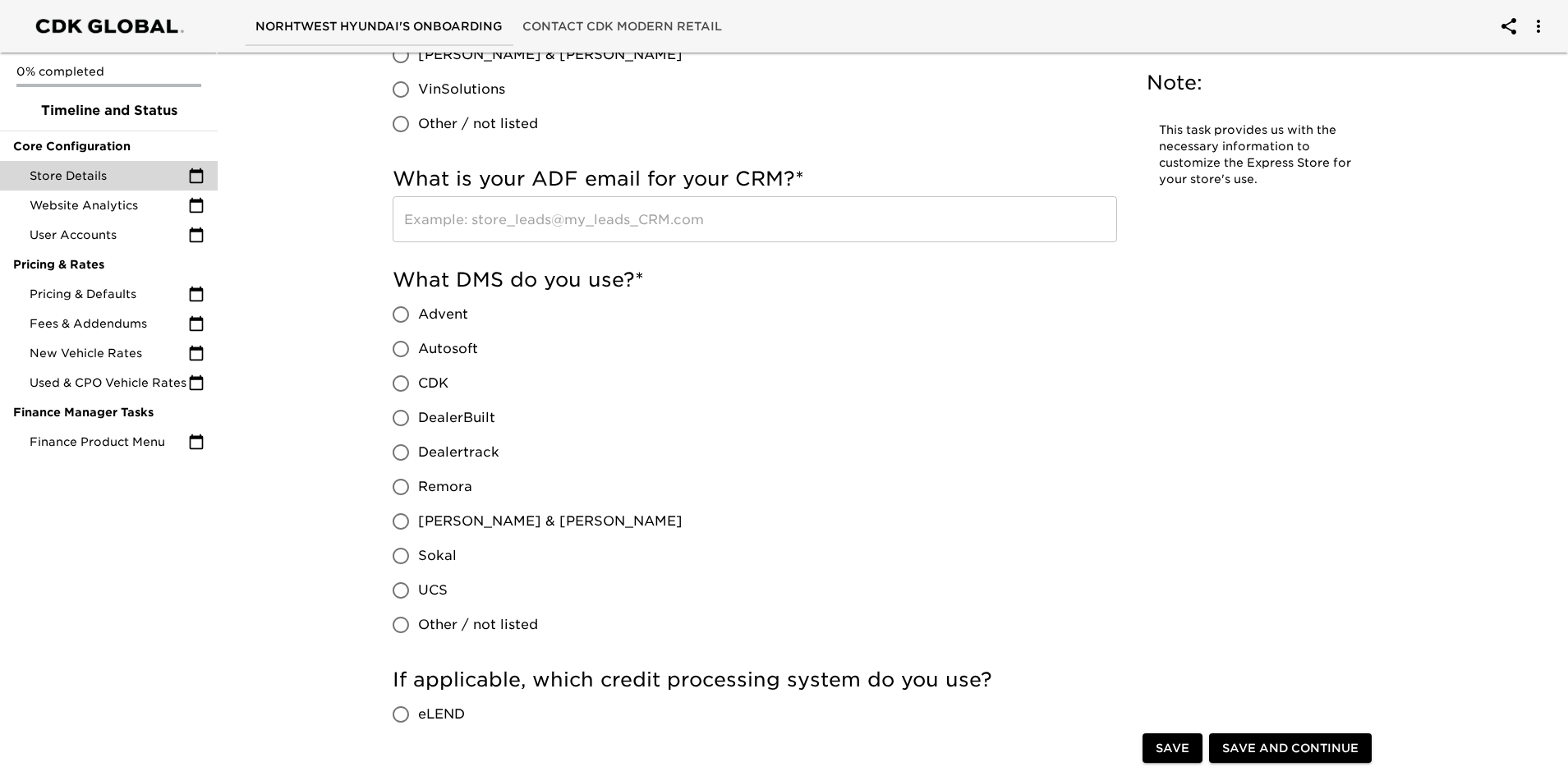
drag, startPoint x: 397, startPoint y: 383, endPoint x: 406, endPoint y: 387, distance: 9.8
click at [396, 383] on input "CDK" at bounding box center [401, 384] width 35 height 35
radio input "true"
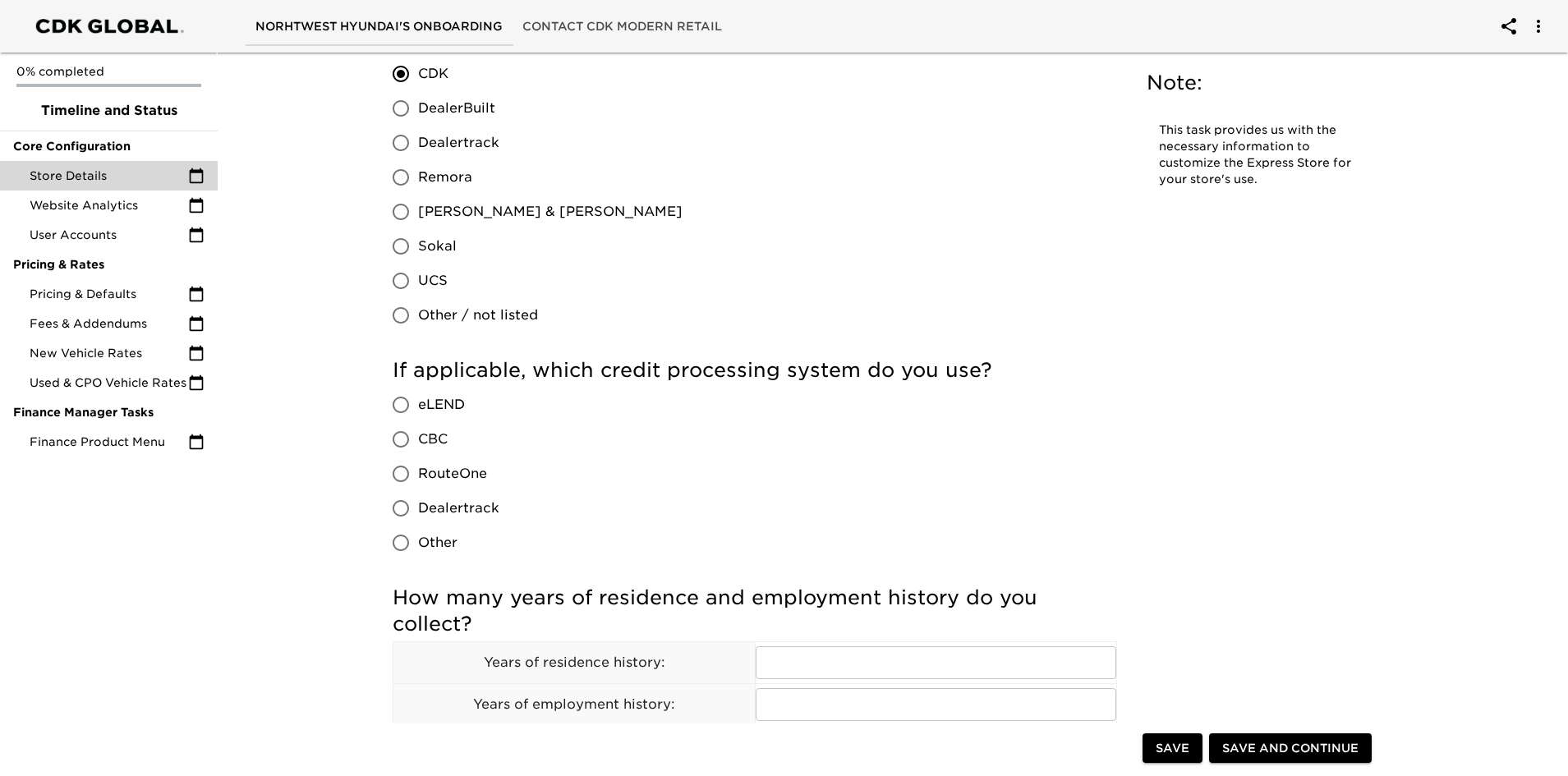
scroll to position [1314, 0]
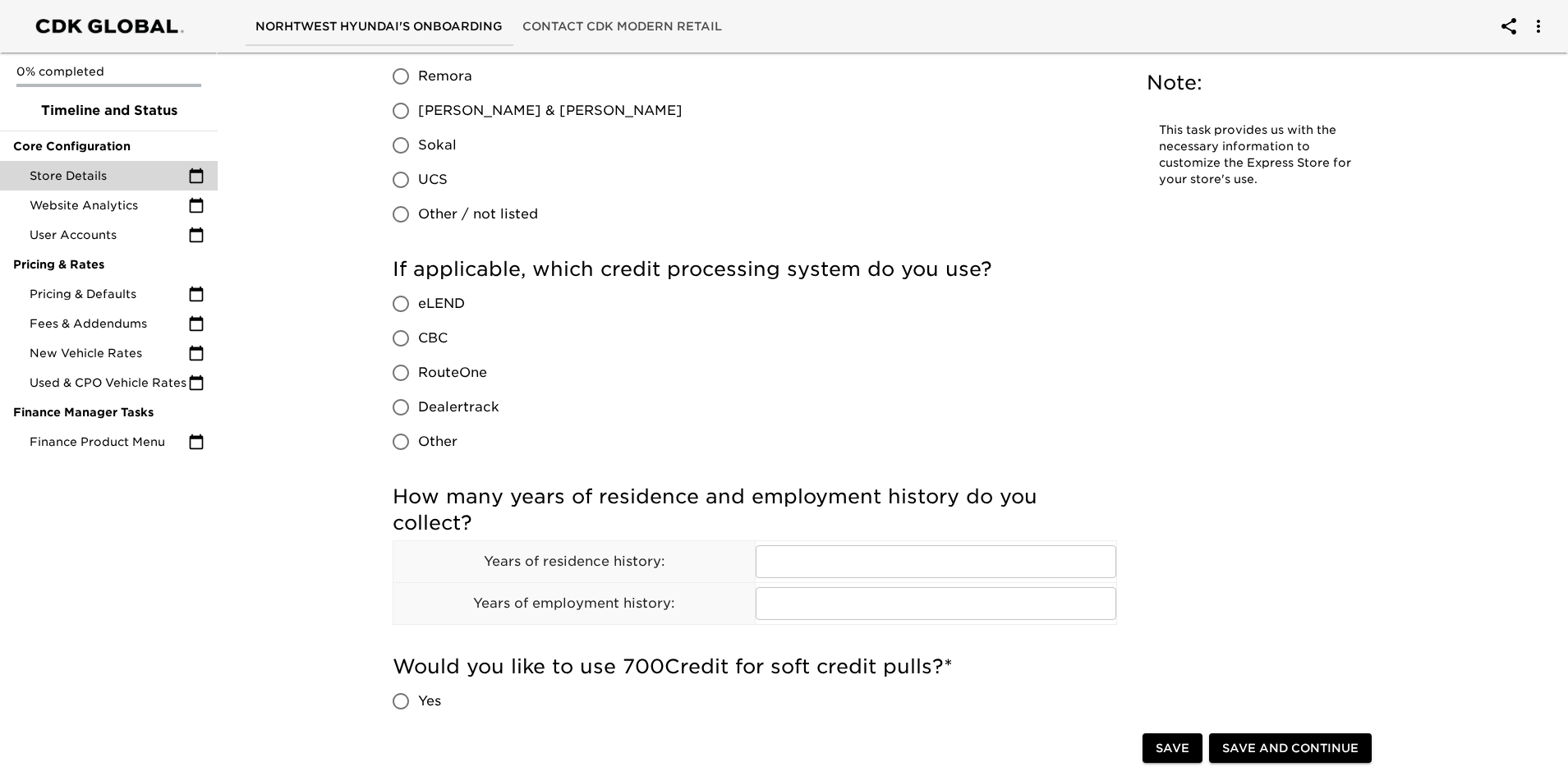
drag, startPoint x: 400, startPoint y: 439, endPoint x: 413, endPoint y: 441, distance: 13.2
click at [401, 439] on input "Other" at bounding box center [401, 442] width 35 height 35
radio input "true"
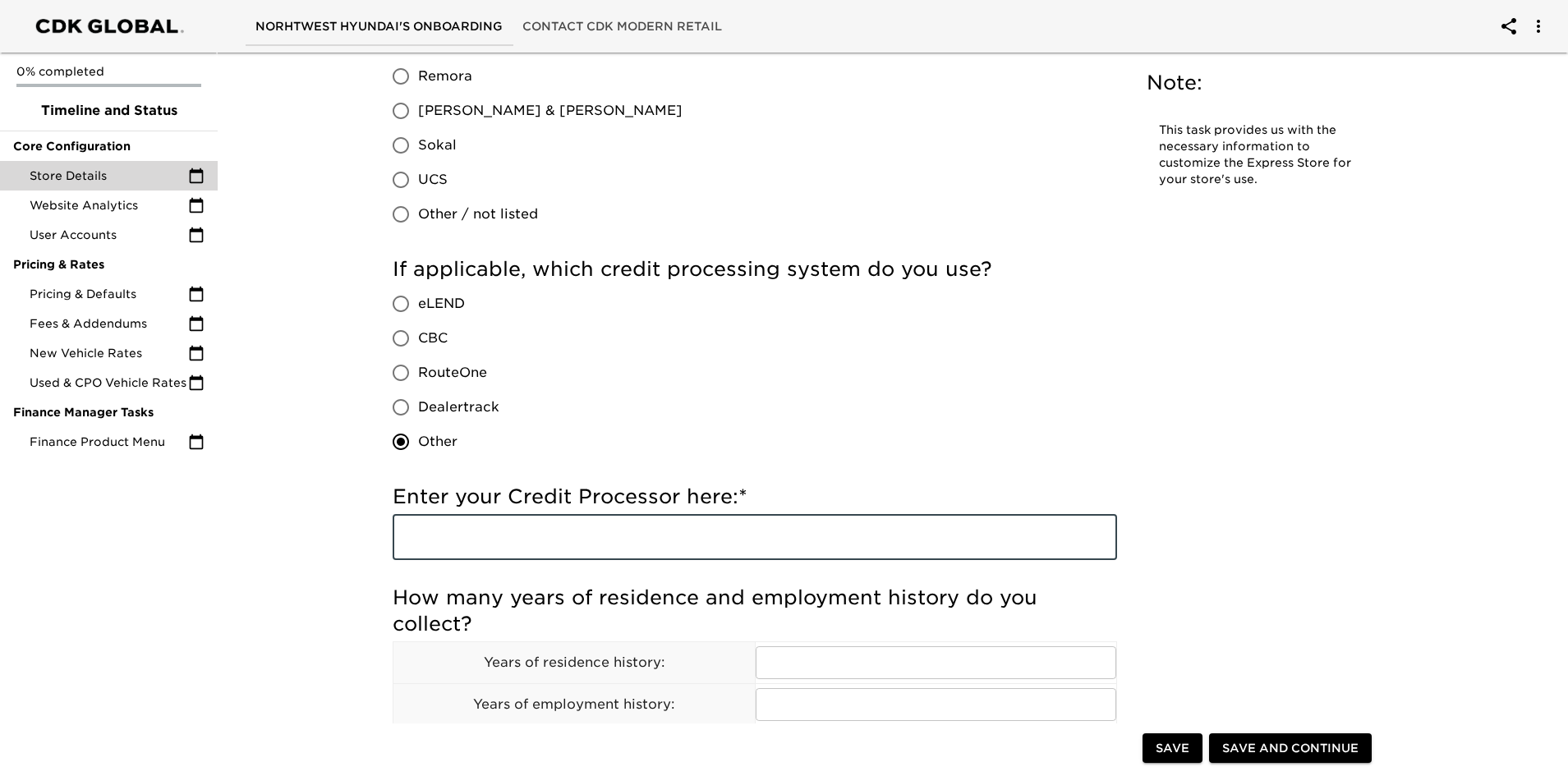
click at [589, 540] on input "text" at bounding box center [755, 536] width 725 height 46
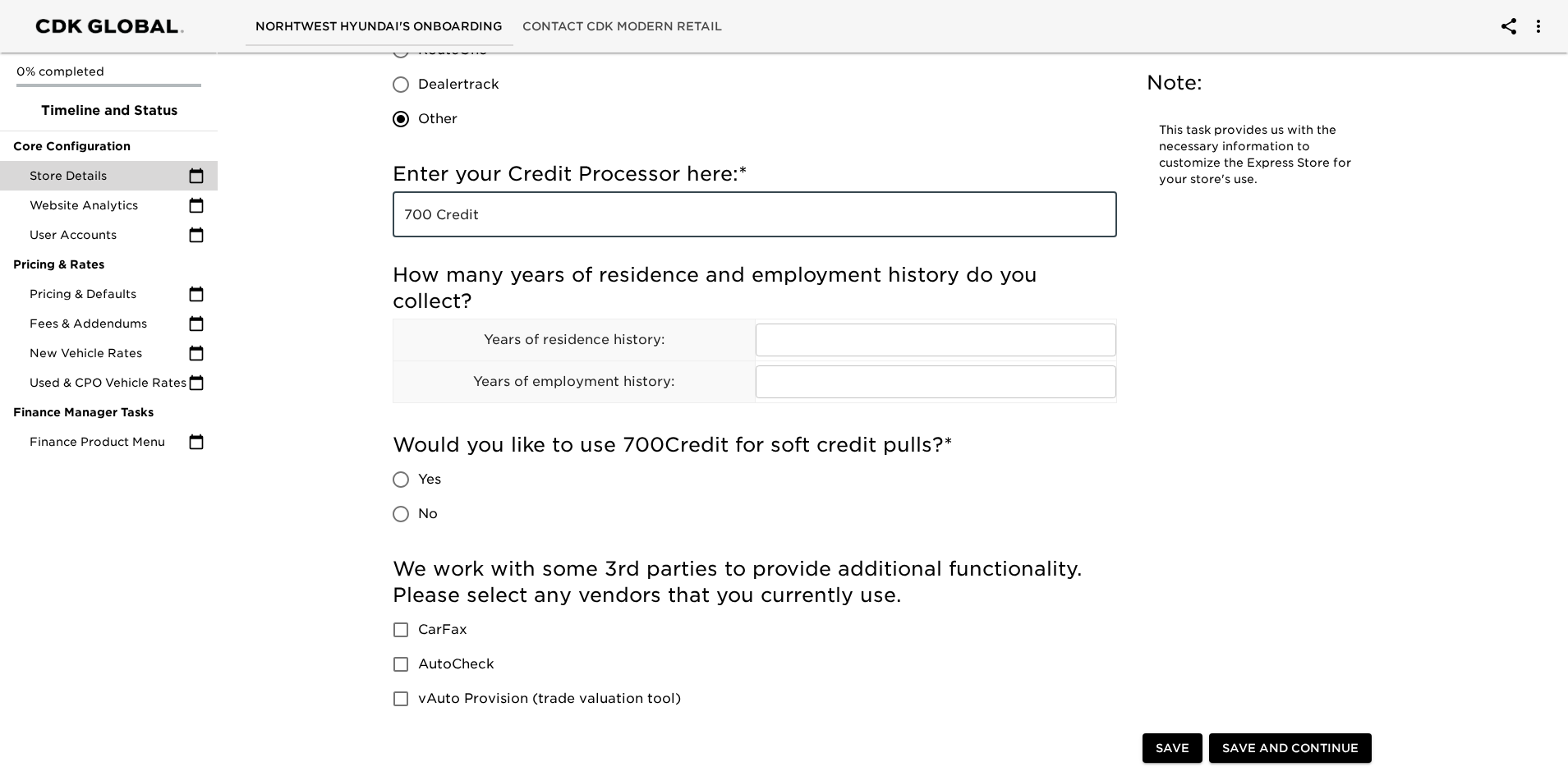
scroll to position [1725, 0]
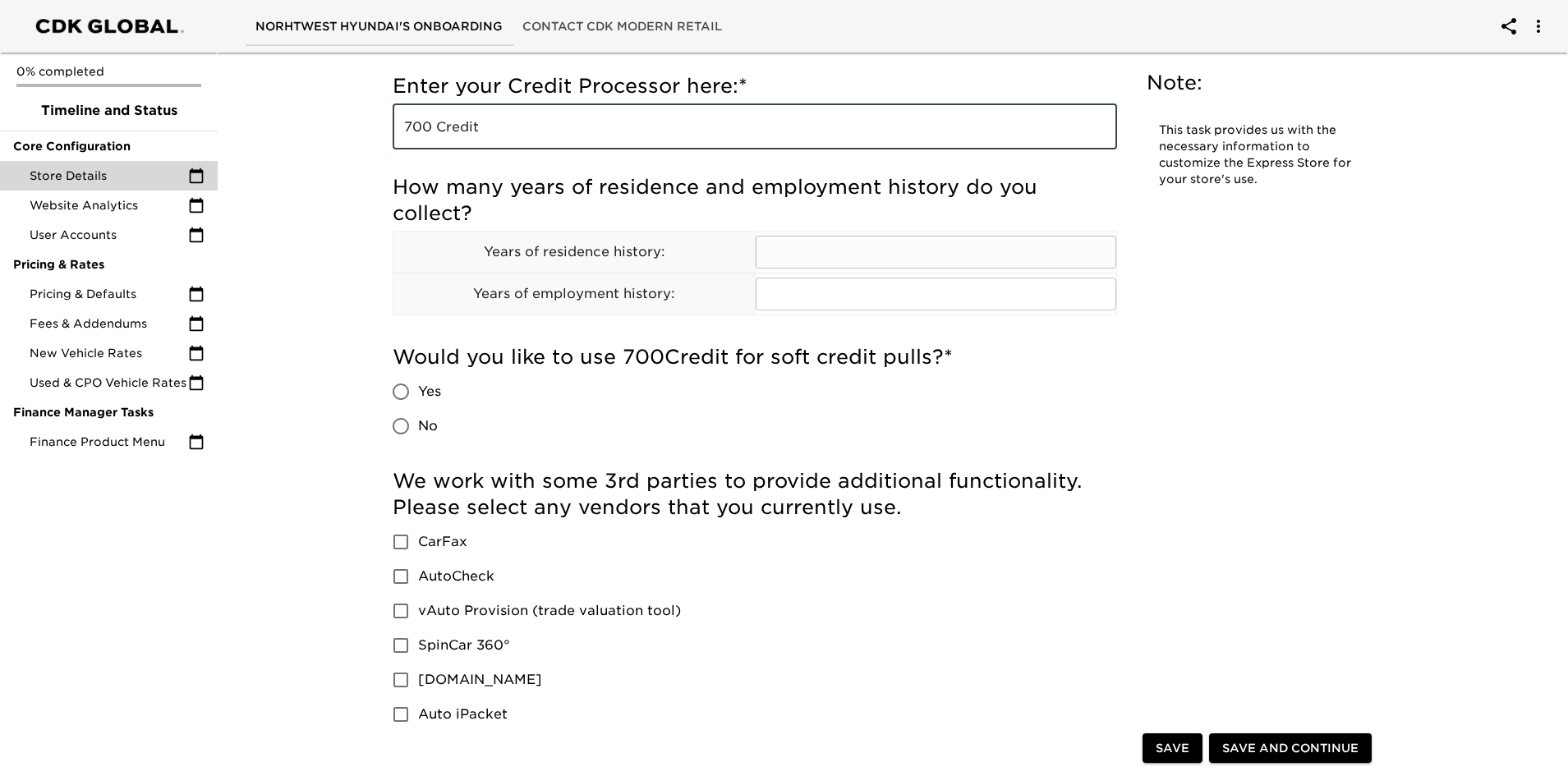
type input "700 Credit"
click at [806, 232] on td "​" at bounding box center [936, 252] width 362 height 42
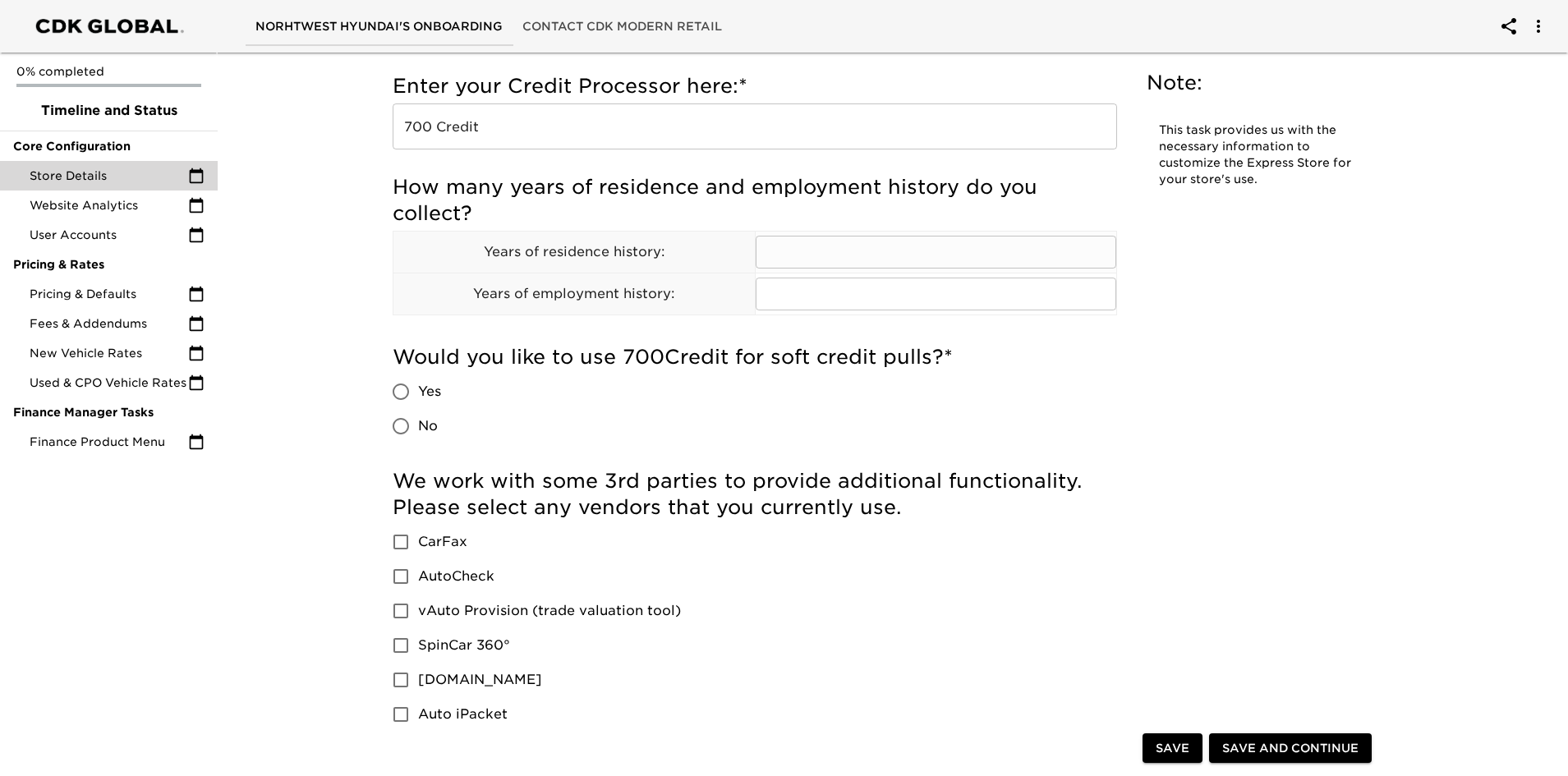
click at [810, 246] on input "text" at bounding box center [937, 253] width 361 height 33
type input "2"
click at [401, 424] on input "No" at bounding box center [401, 426] width 35 height 35
radio input "true"
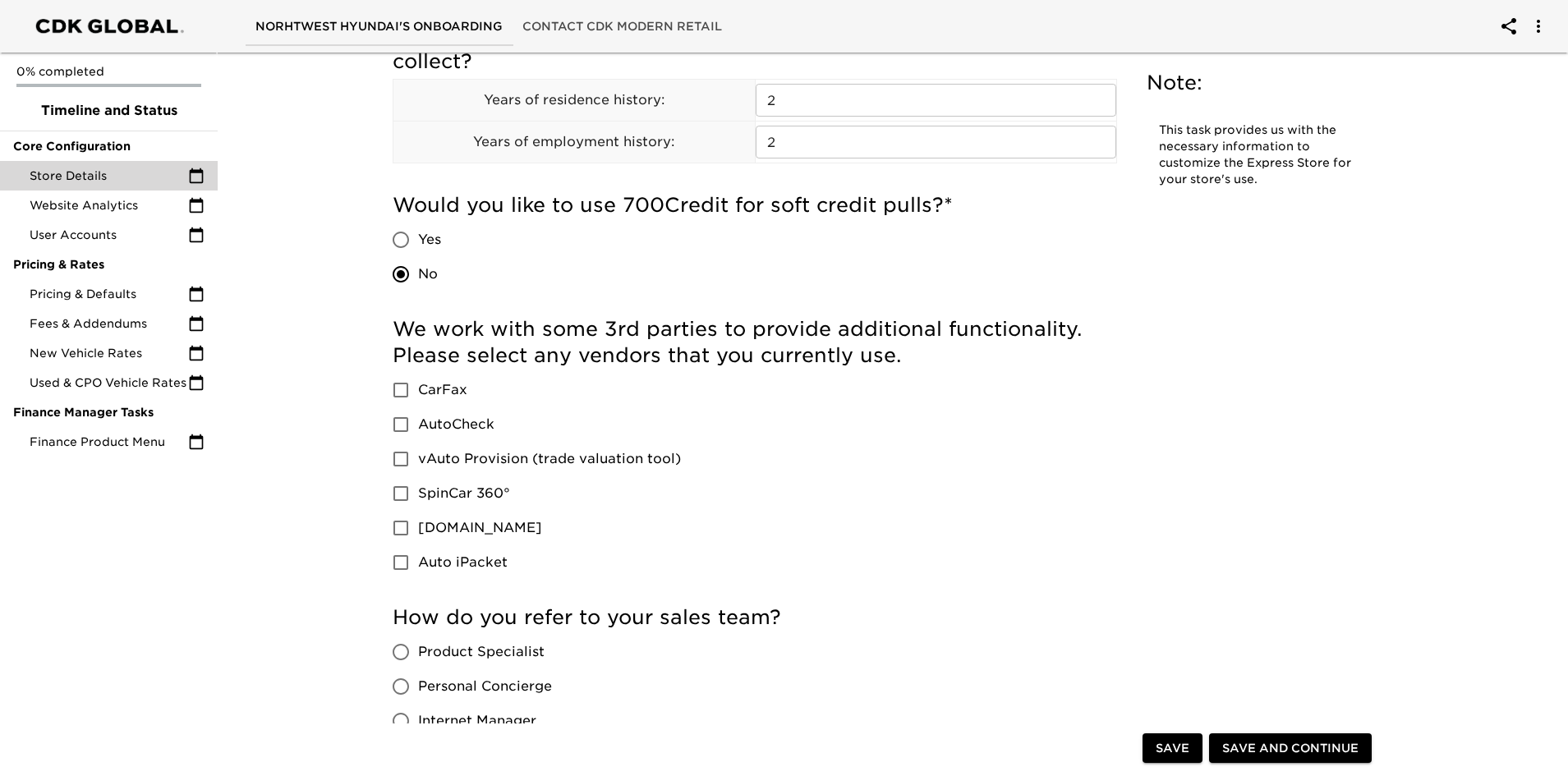
scroll to position [1972, 0]
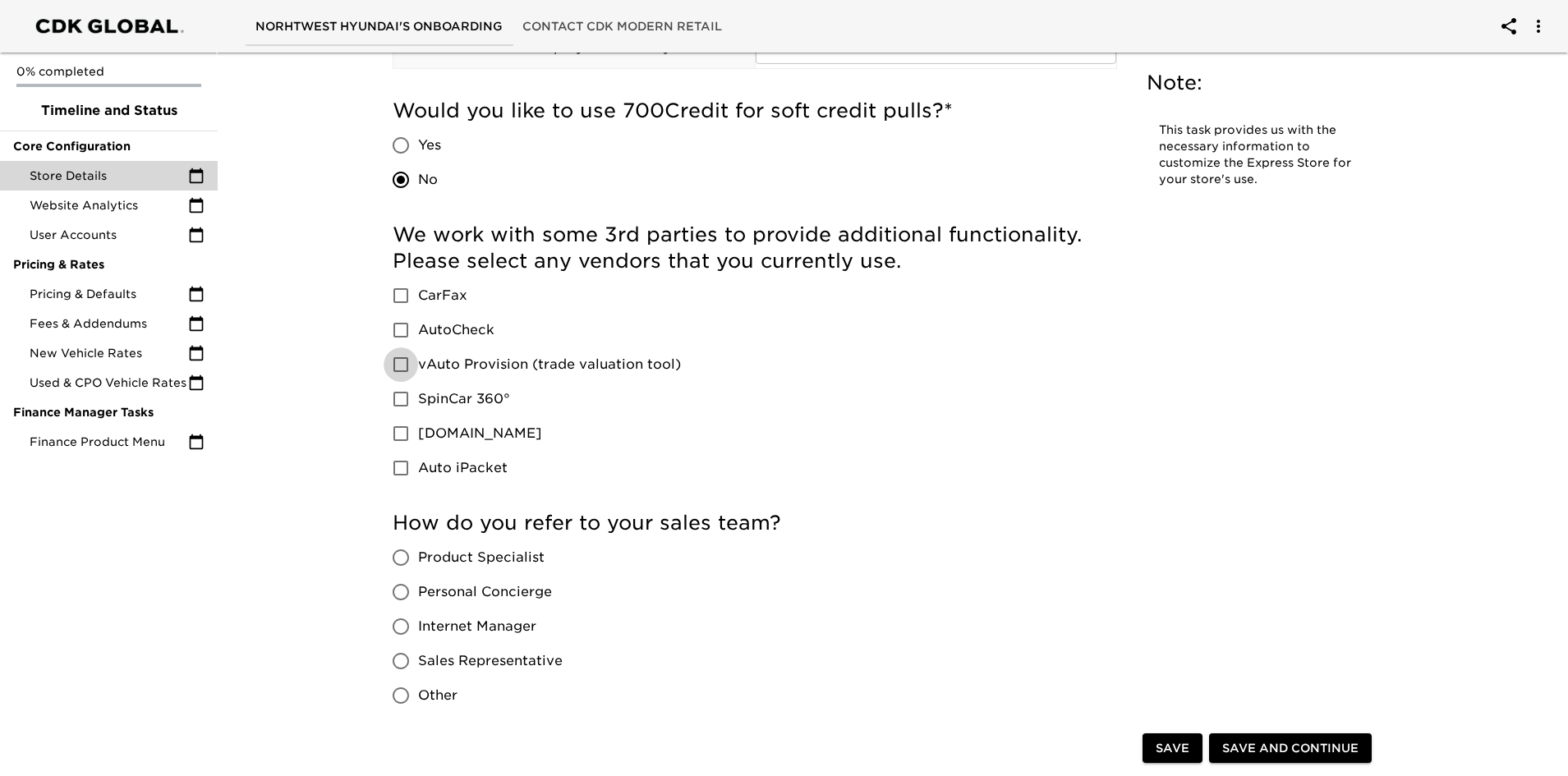
click at [399, 360] on input "vAuto Provision (trade valuation tool)" at bounding box center [401, 365] width 35 height 35
checkbox input "true"
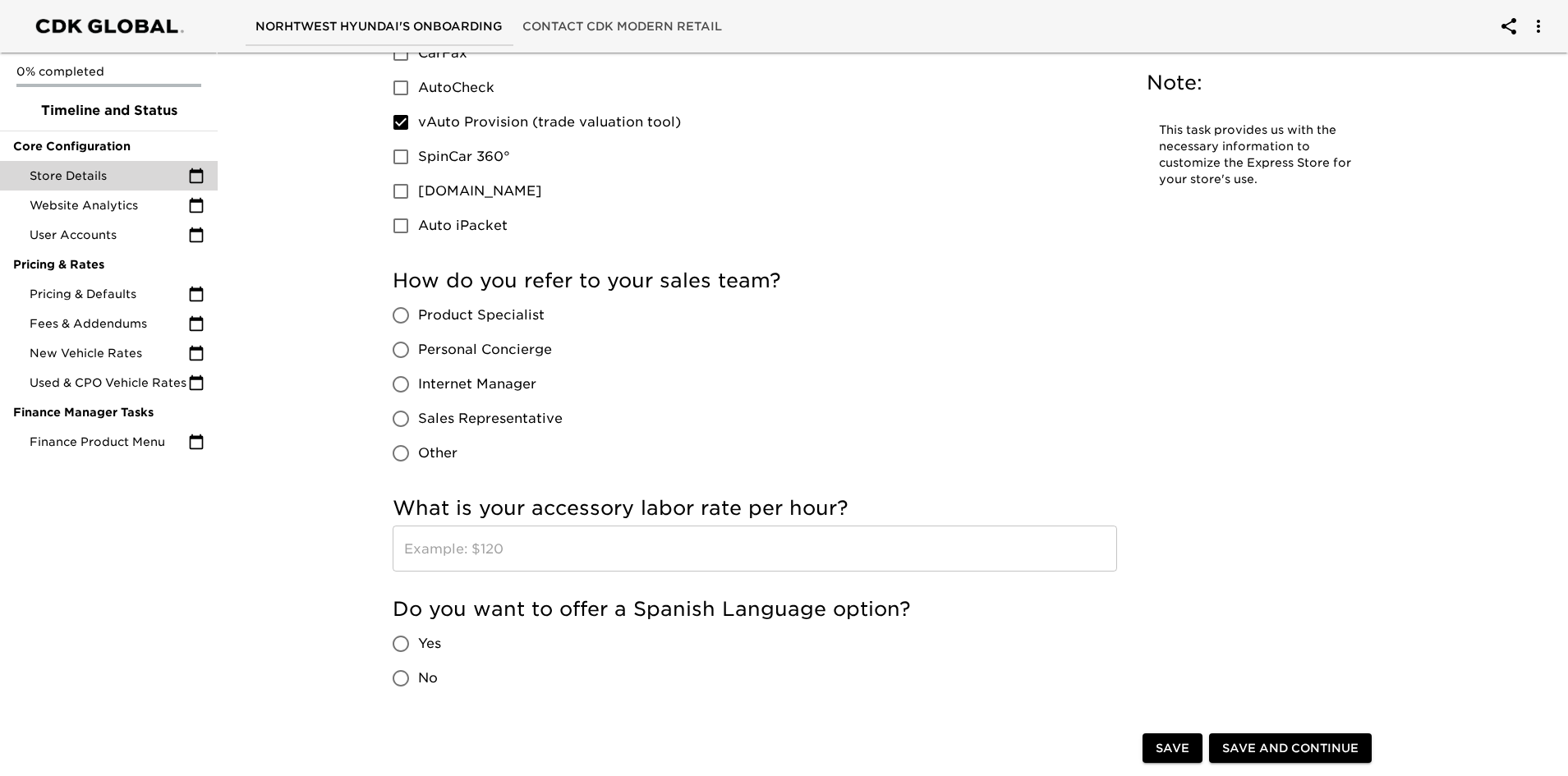
scroll to position [2217, 0]
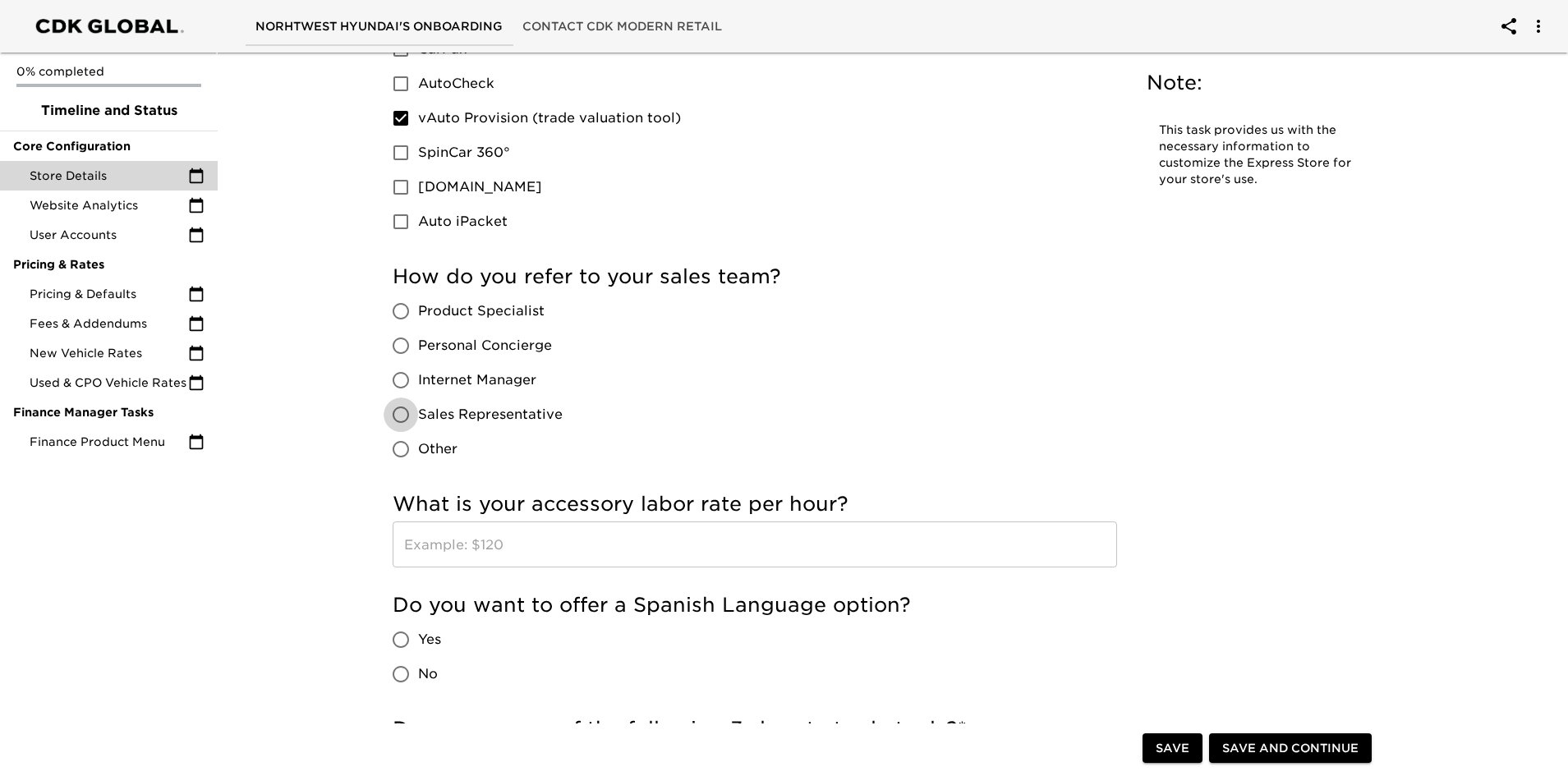
click at [402, 411] on input "Sales Representative" at bounding box center [401, 415] width 35 height 35
radio input "true"
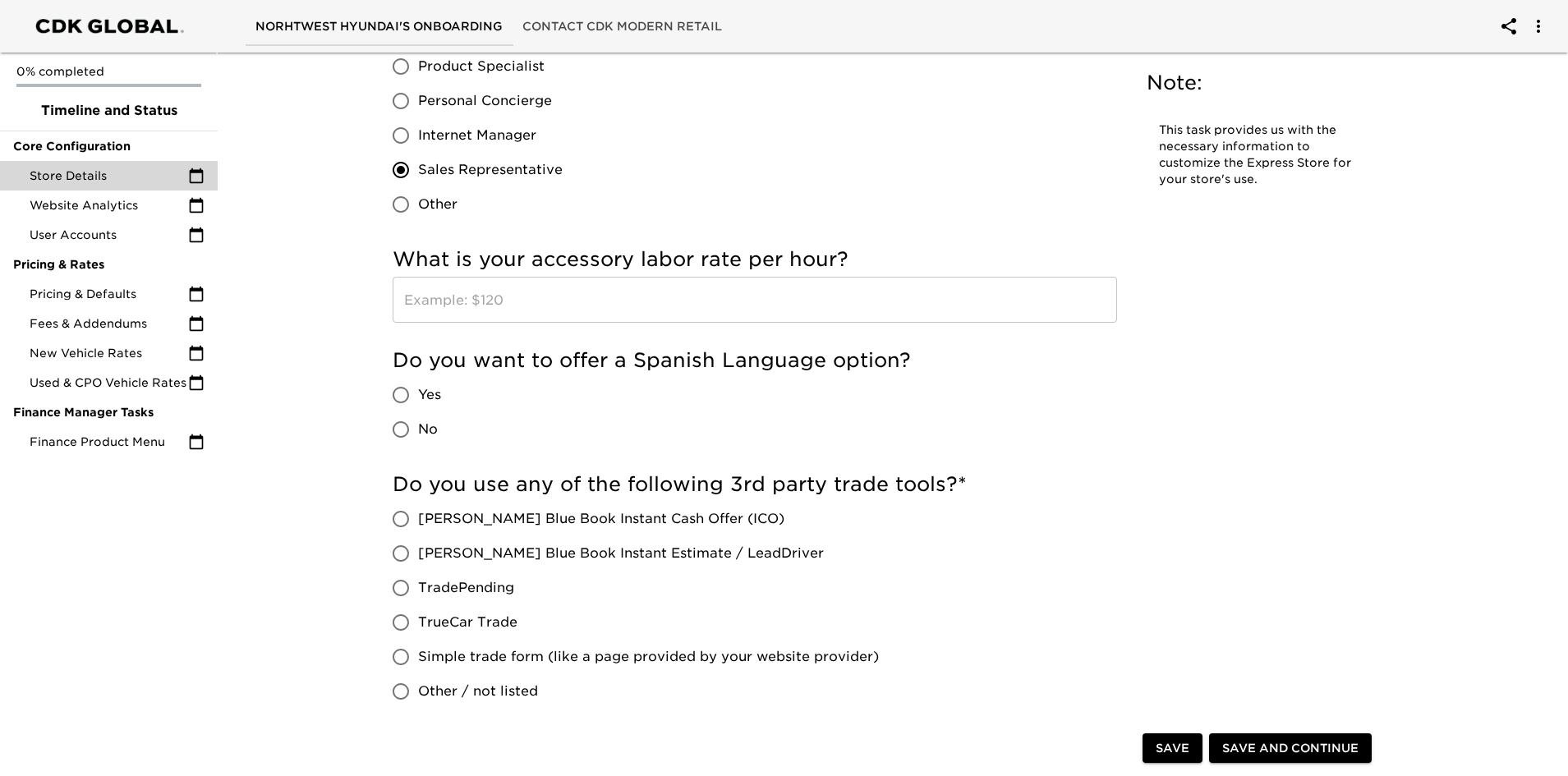
scroll to position [2547, 0]
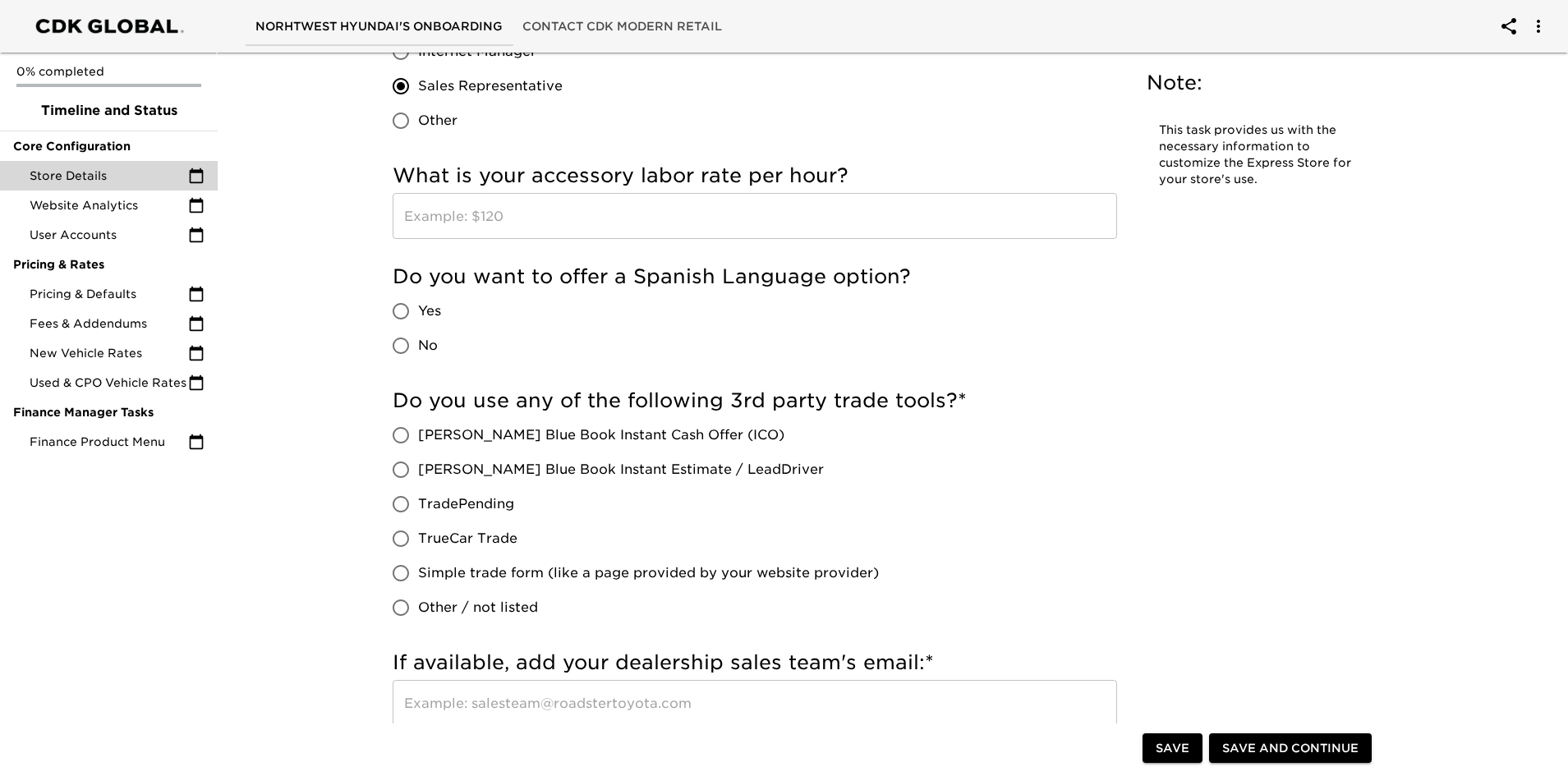
click at [402, 338] on input "No" at bounding box center [401, 346] width 35 height 35
radio input "true"
click at [397, 472] on input "[PERSON_NAME] Blue Book Instant Estimate / LeadDriver" at bounding box center [401, 470] width 35 height 35
radio input "true"
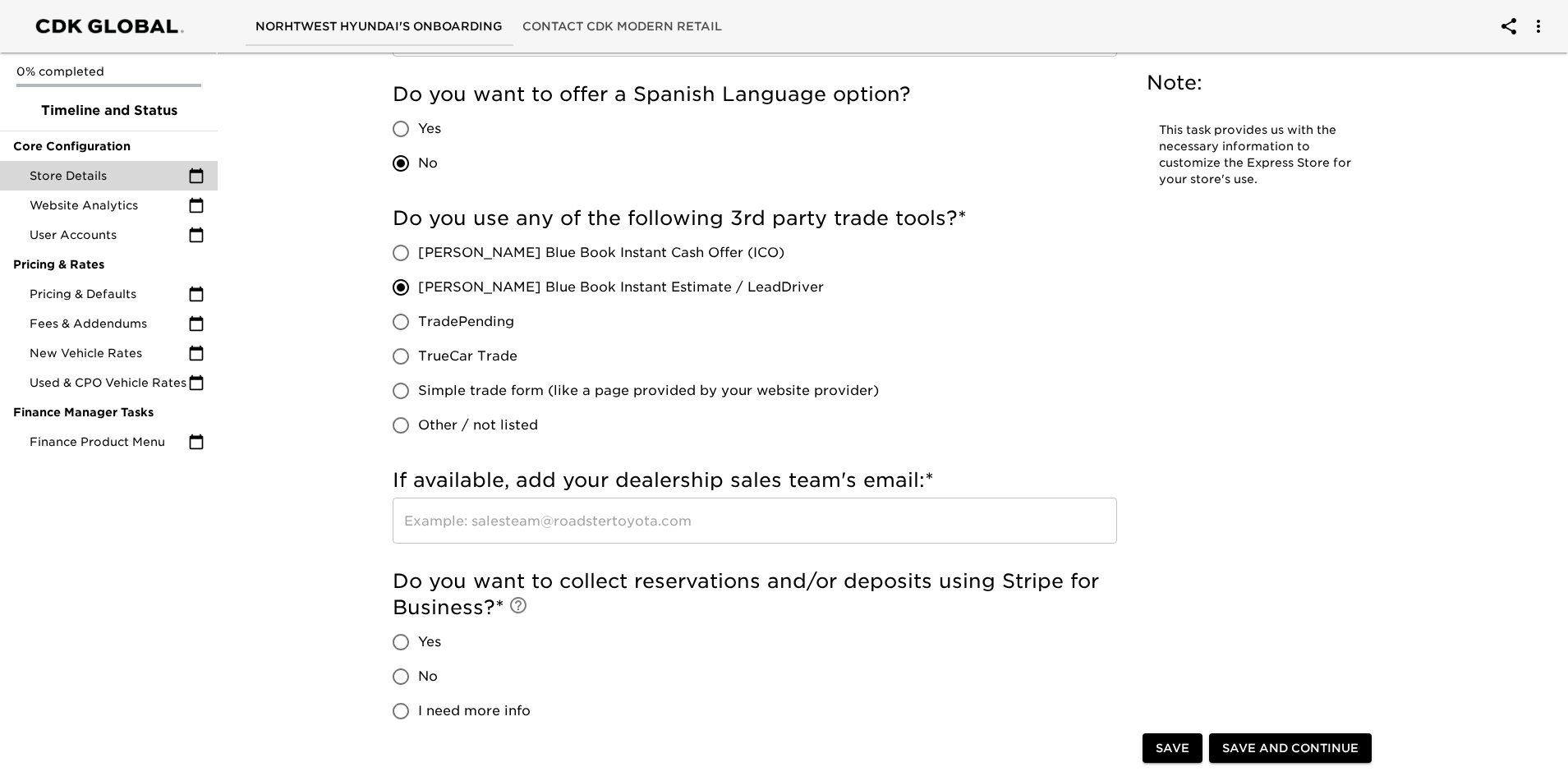
scroll to position [2875, 0]
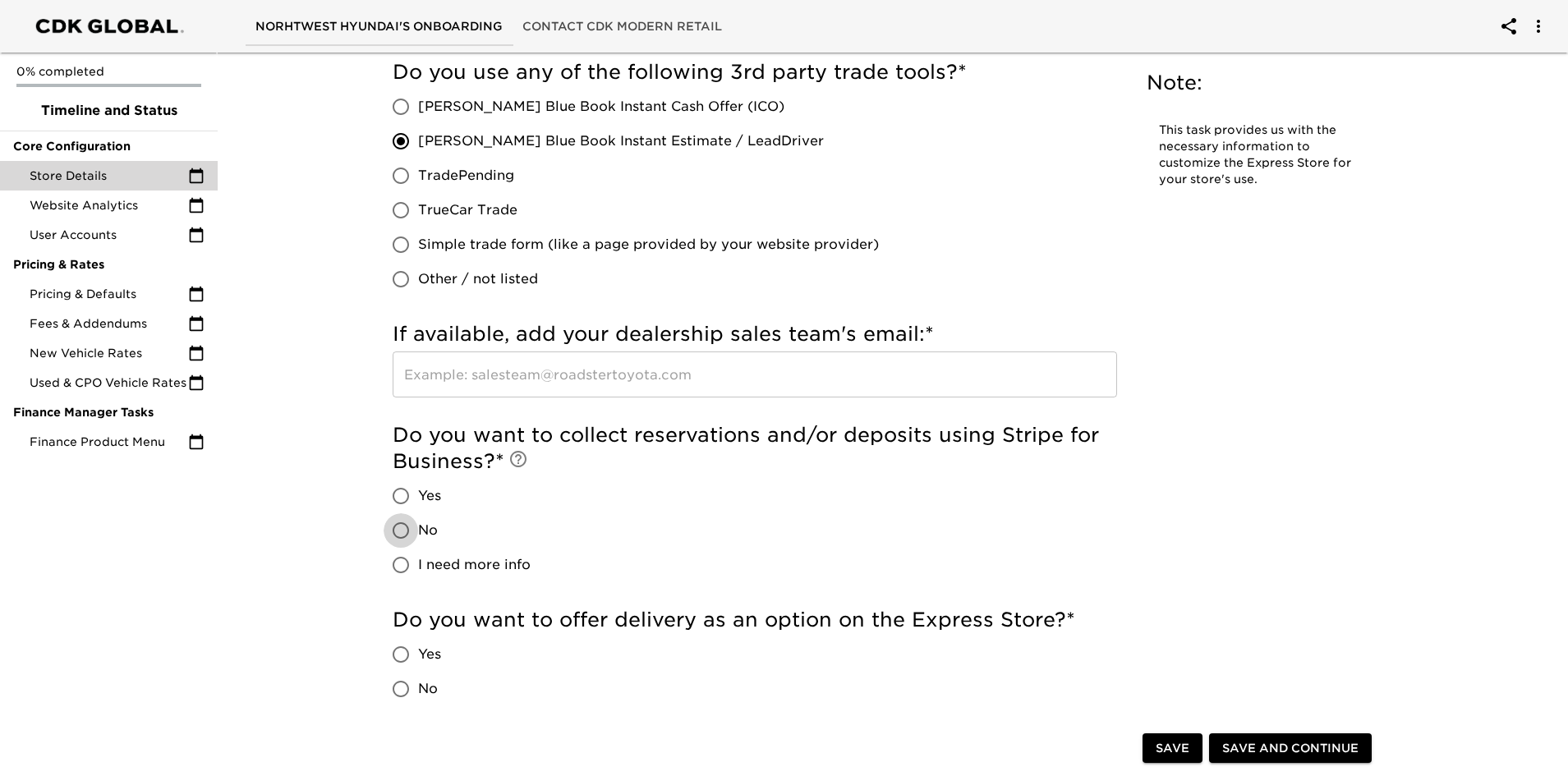
click at [397, 526] on input "No" at bounding box center [401, 531] width 35 height 35
radio input "true"
click at [402, 689] on input "No" at bounding box center [401, 690] width 35 height 35
radio input "true"
click at [1174, 749] on span "Save" at bounding box center [1173, 748] width 34 height 20
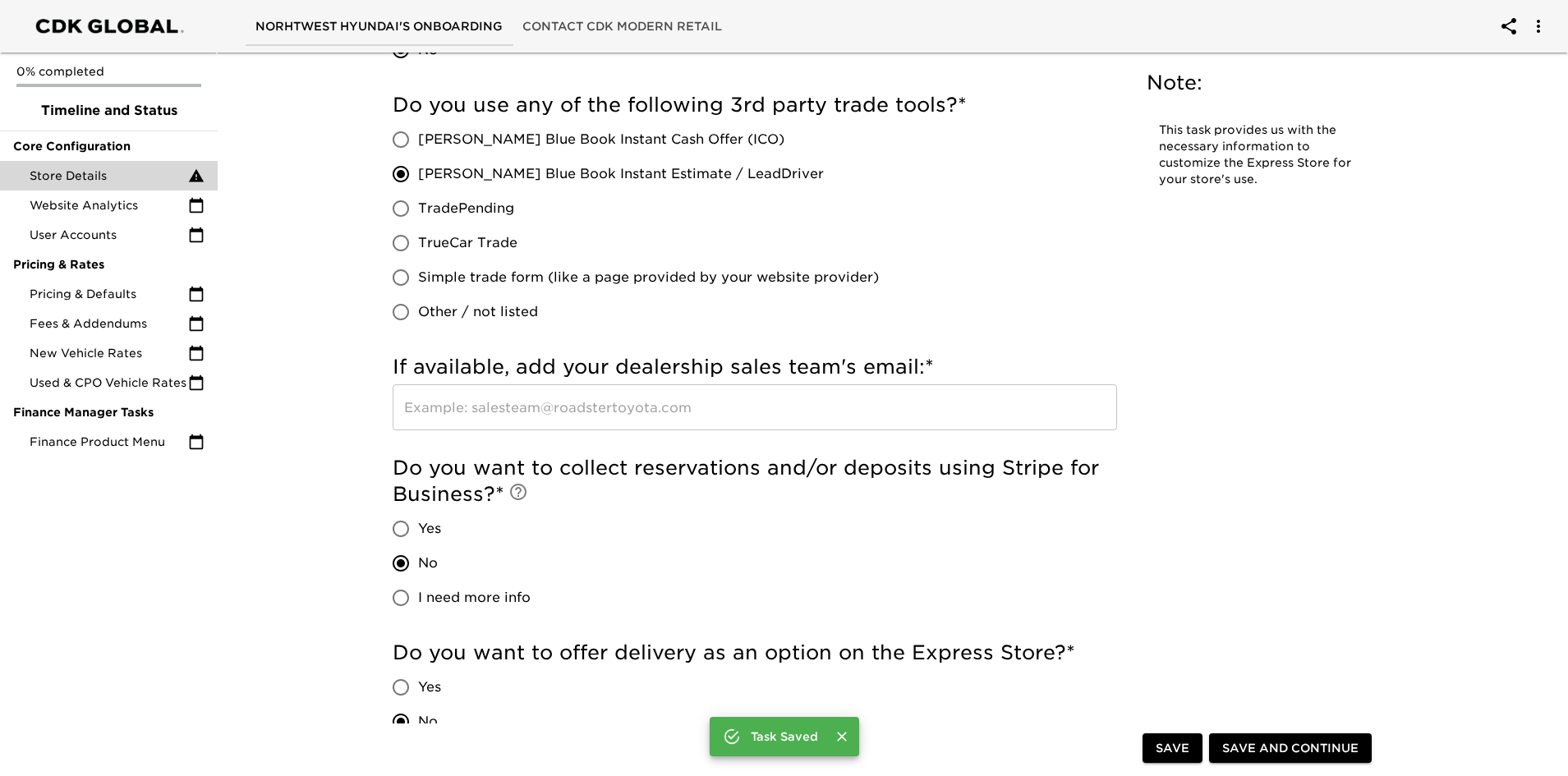
scroll to position [2908, 0]
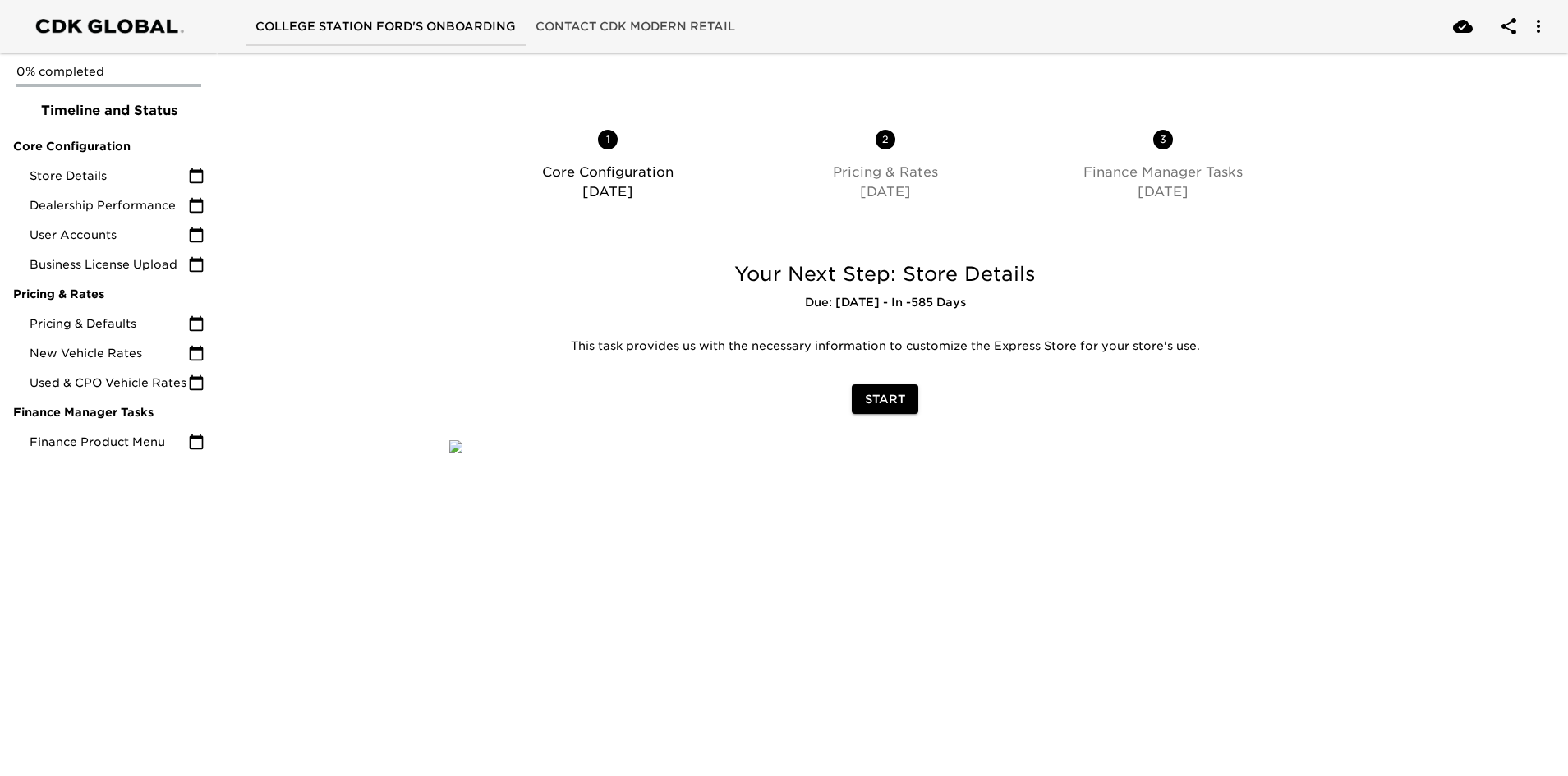
click at [880, 397] on span "Start" at bounding box center [884, 399] width 40 height 20
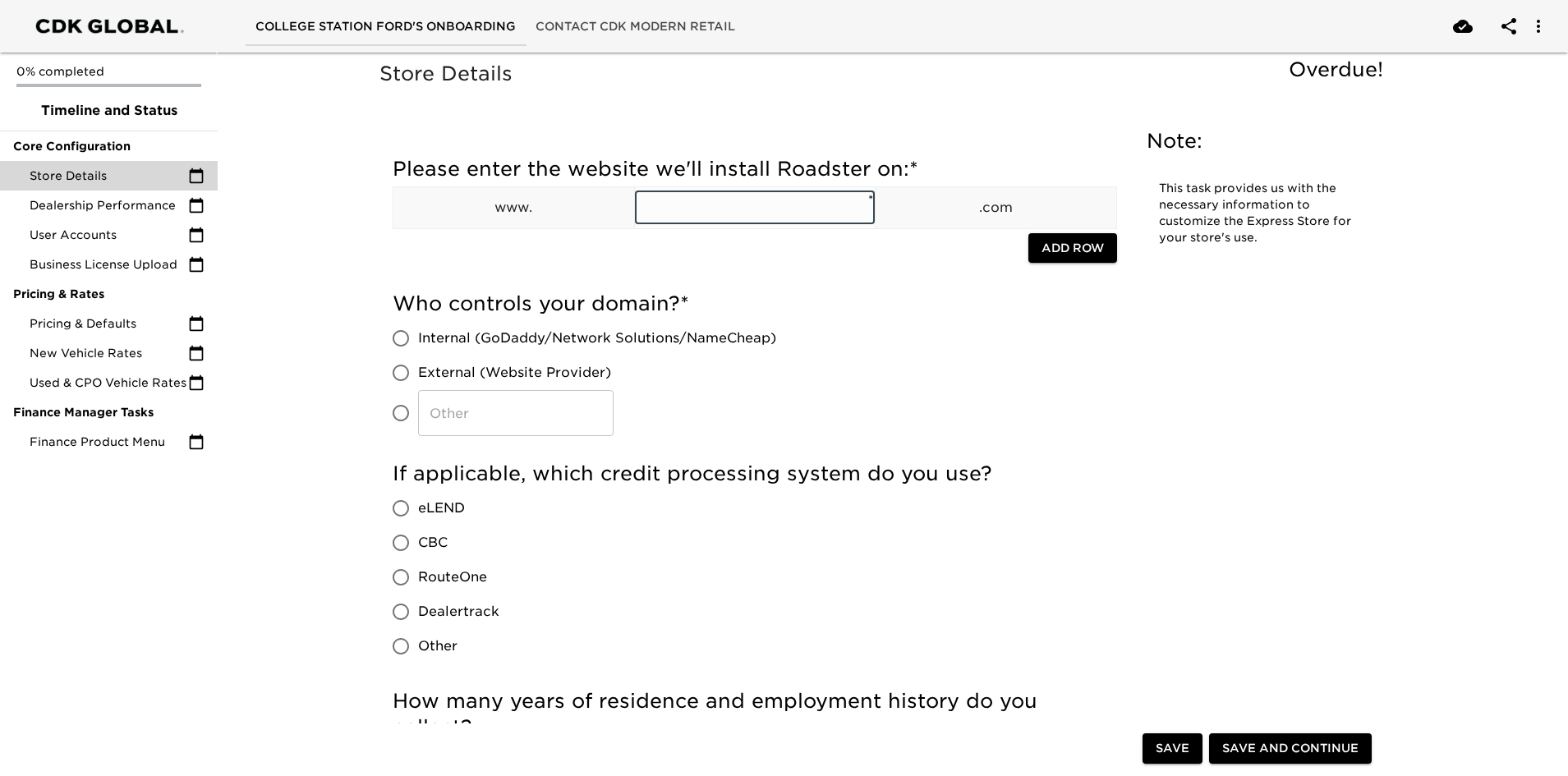
click at [676, 201] on input "text" at bounding box center [756, 208] width 241 height 33
click at [750, 209] on input "collegestation ford" at bounding box center [756, 208] width 241 height 33
type input "collegestationford"
click at [402, 373] on input "External (Website Provider)" at bounding box center [401, 373] width 35 height 35
radio input "true"
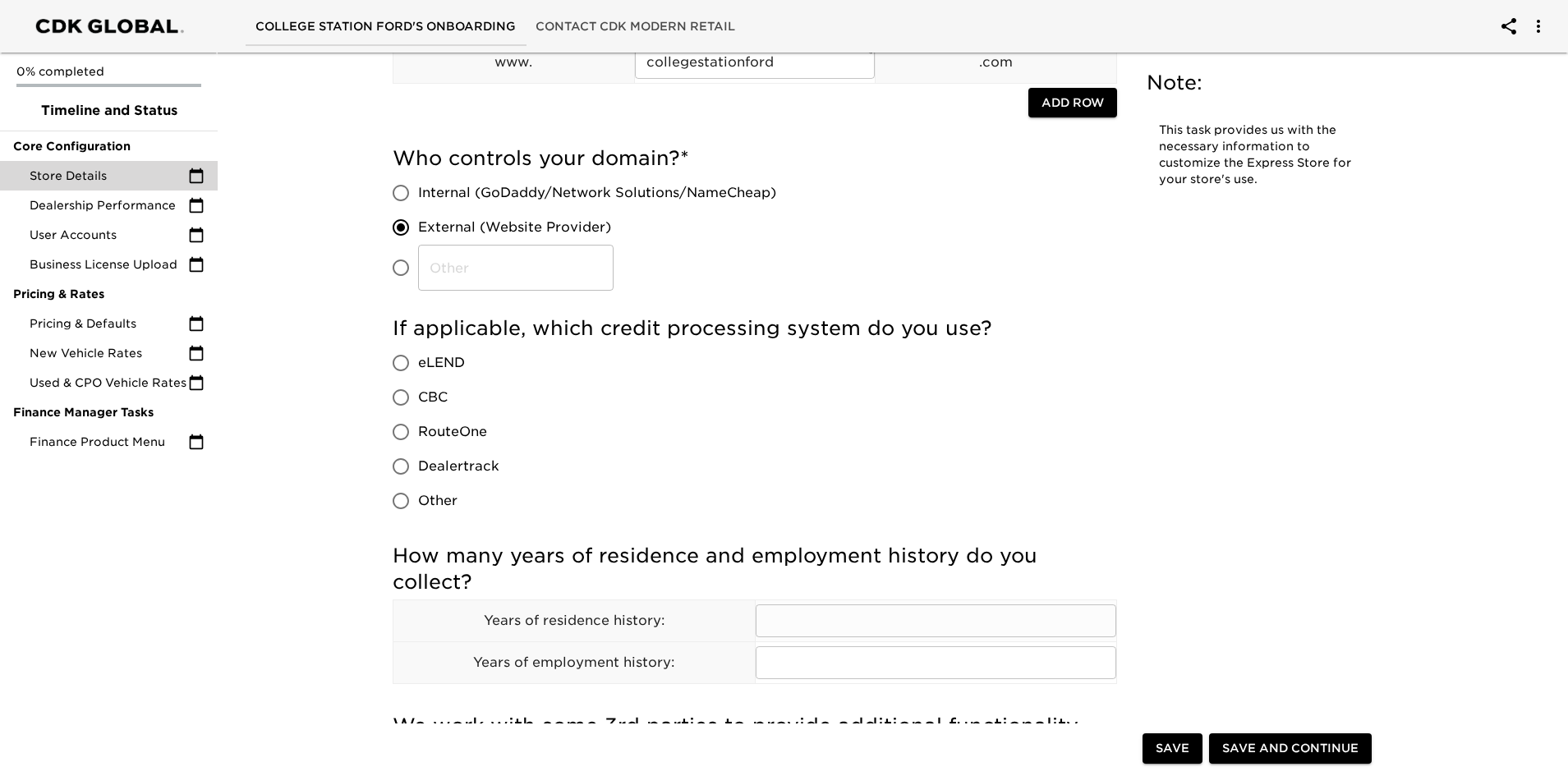
scroll to position [164, 0]
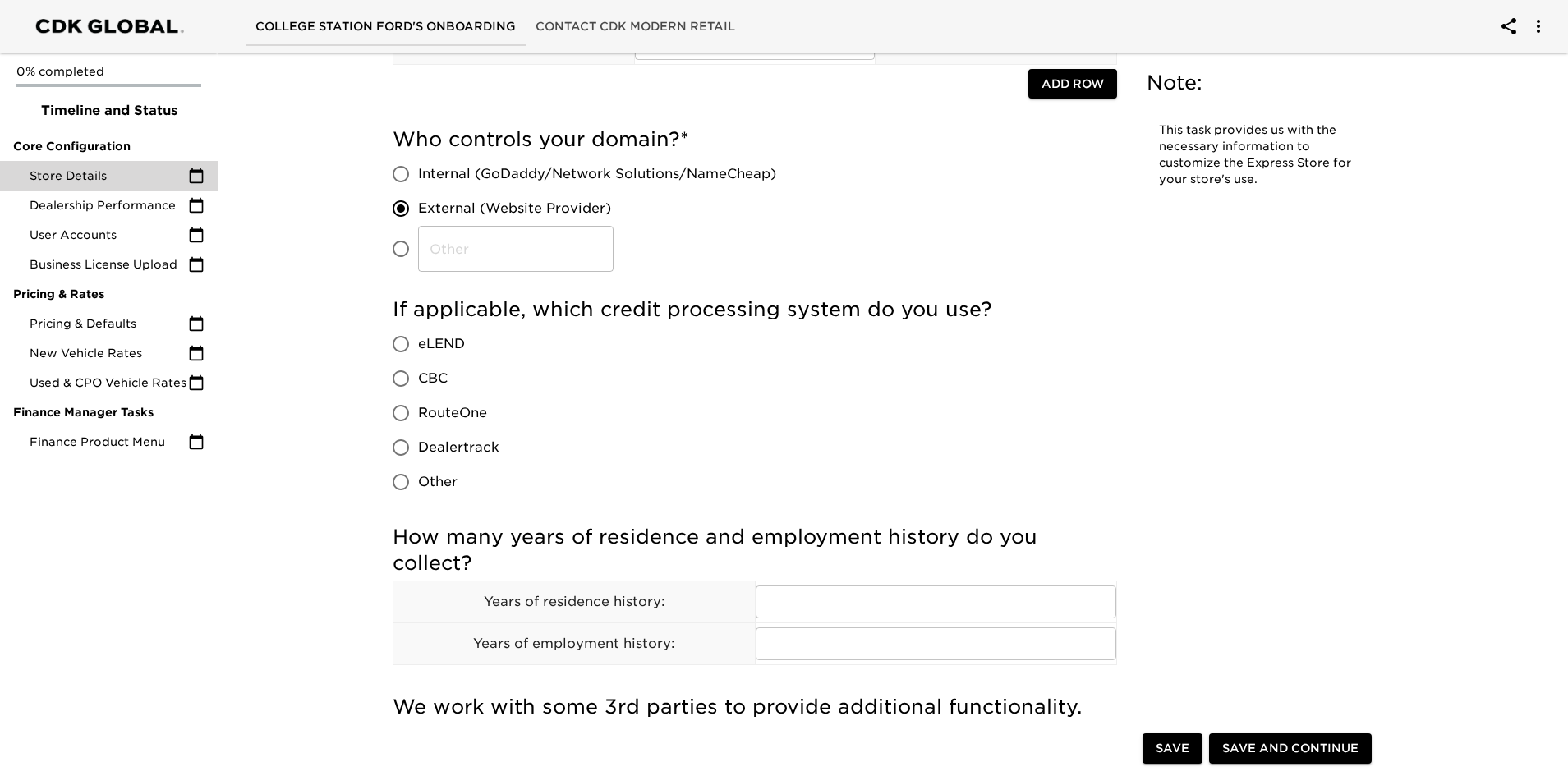
click at [396, 476] on input "Other" at bounding box center [401, 483] width 35 height 35
radio input "true"
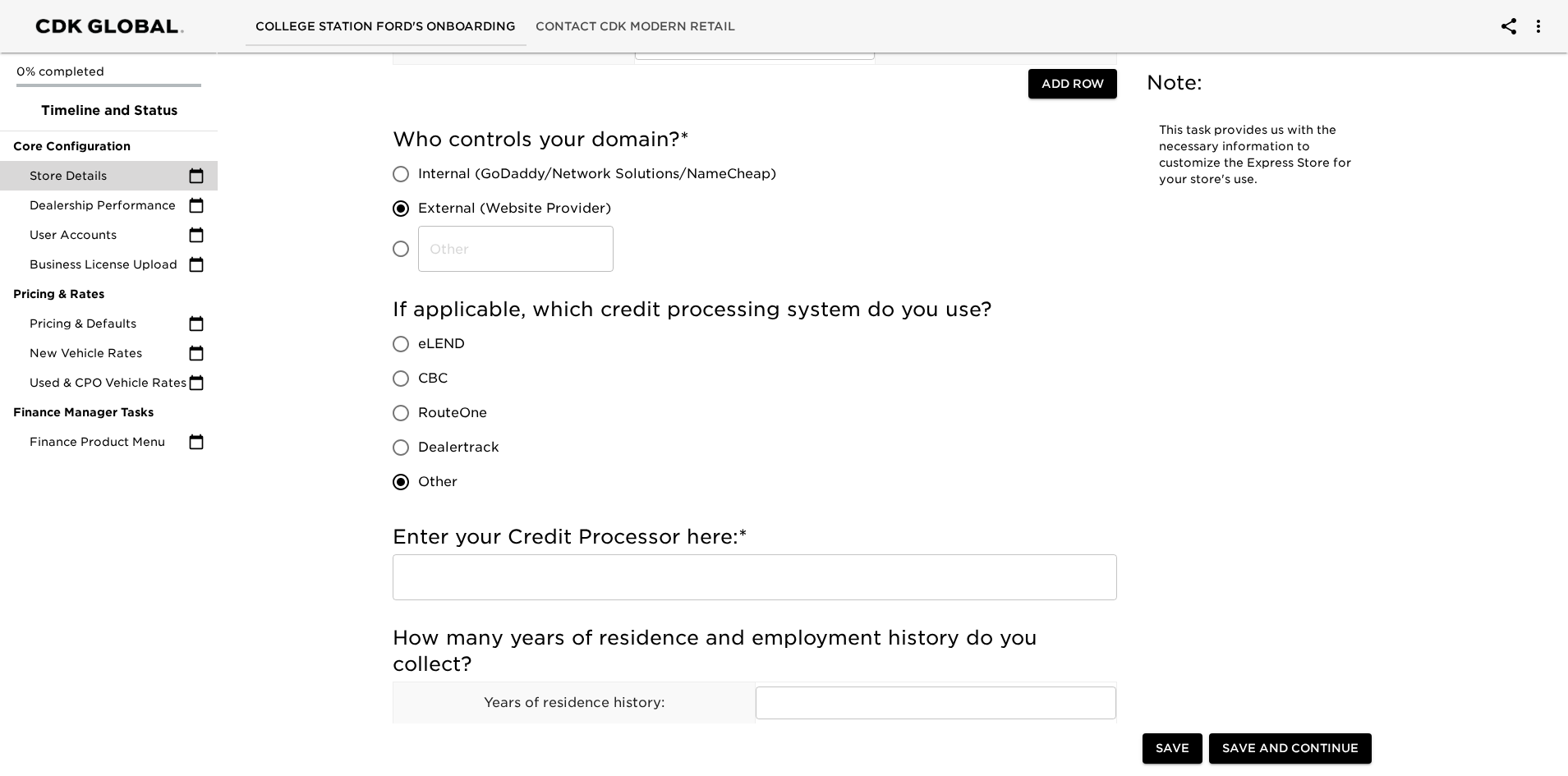
click at [501, 587] on input "text" at bounding box center [755, 577] width 725 height 46
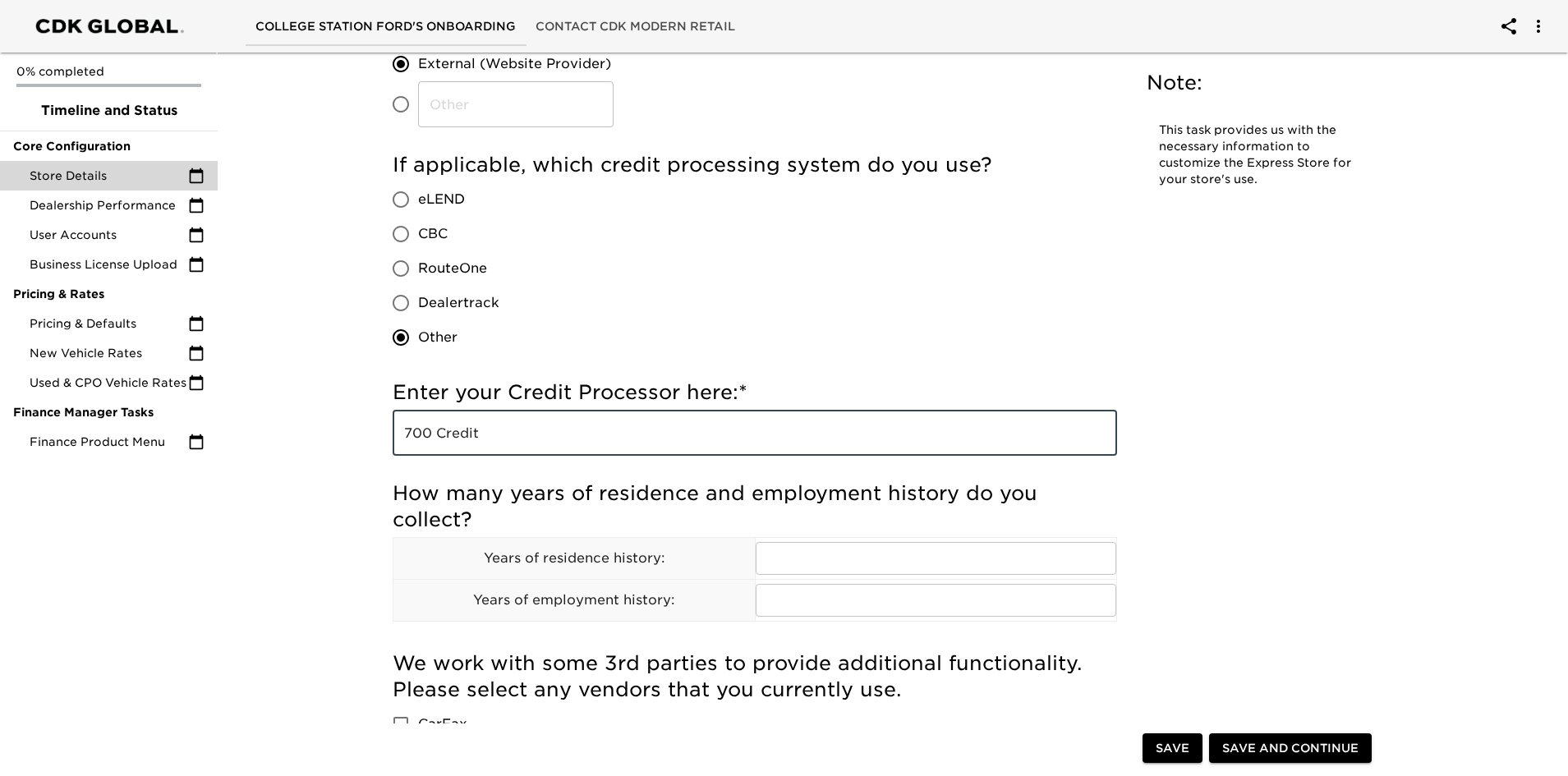
scroll to position [492, 0]
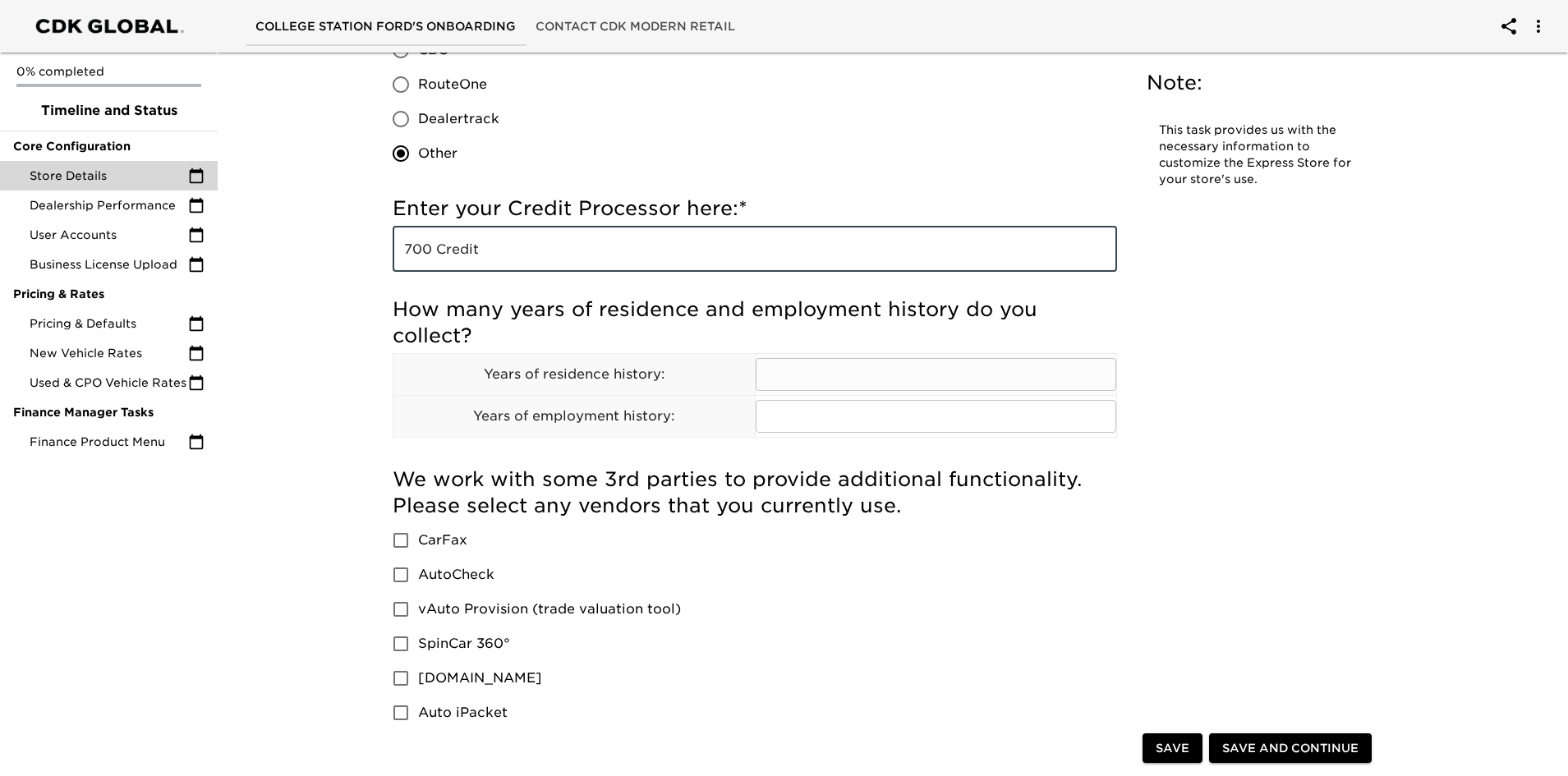
type input "700 Credit"
click at [776, 363] on input "text" at bounding box center [937, 375] width 361 height 33
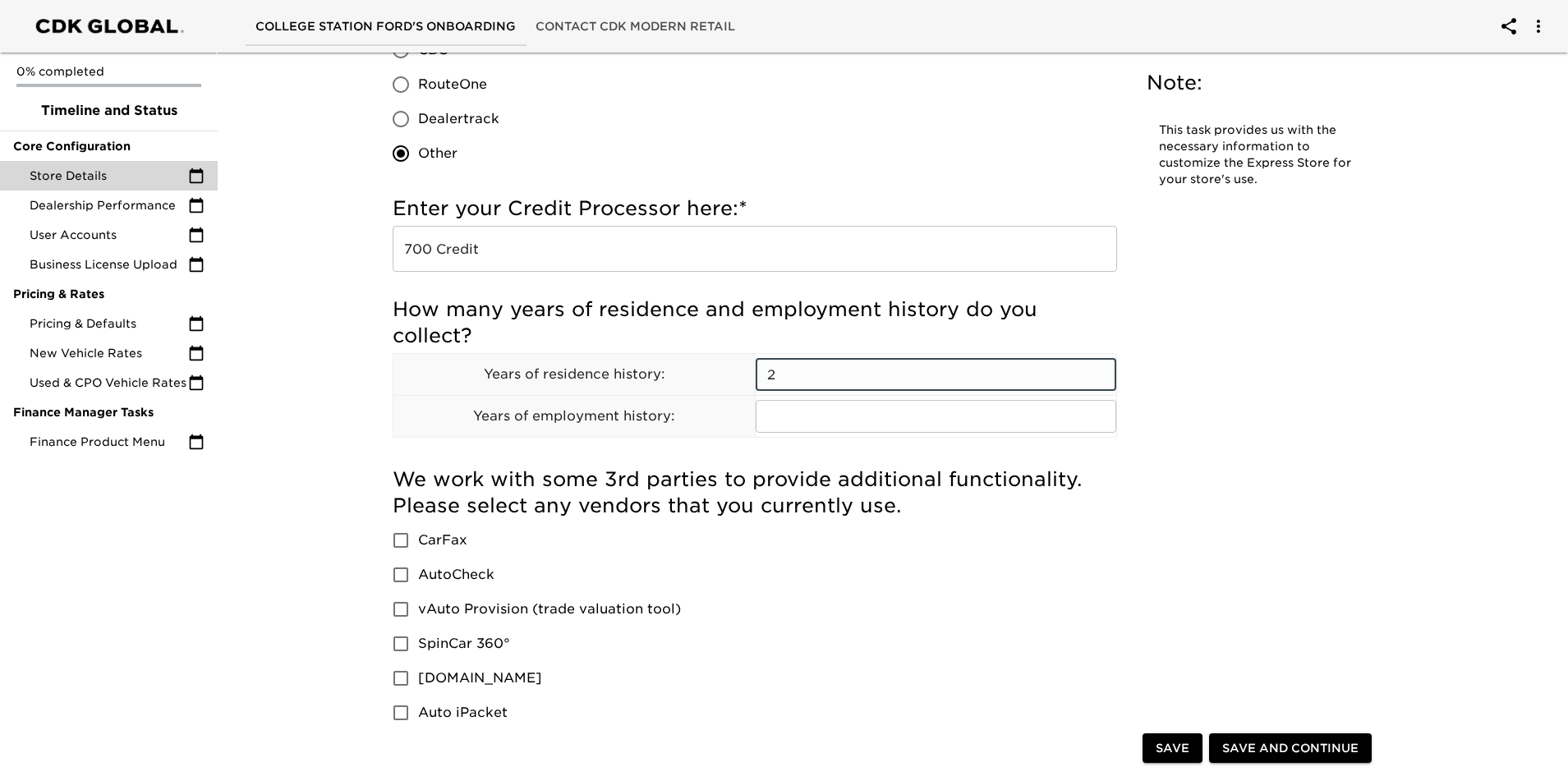
type input "2"
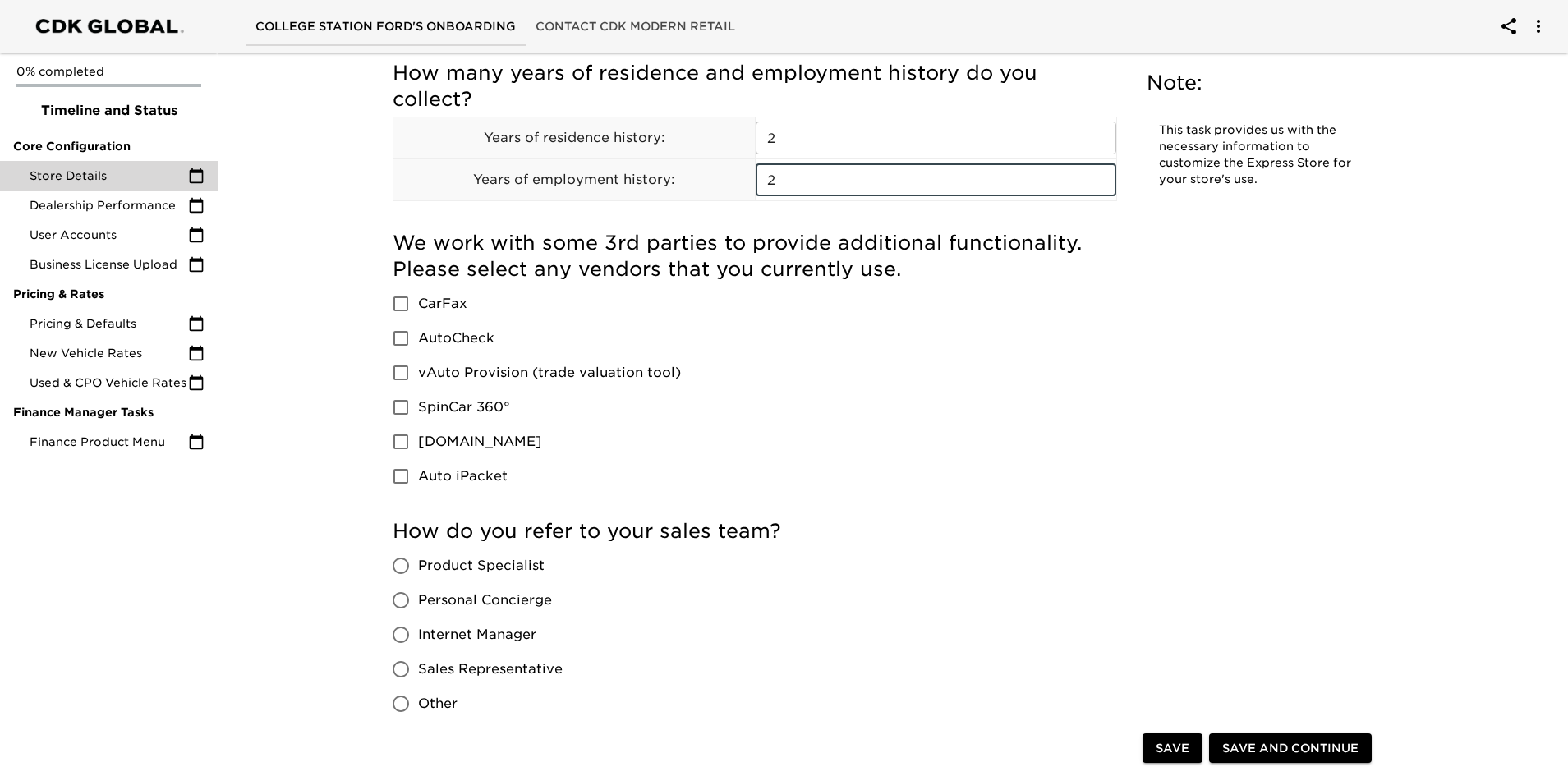
scroll to position [903, 0]
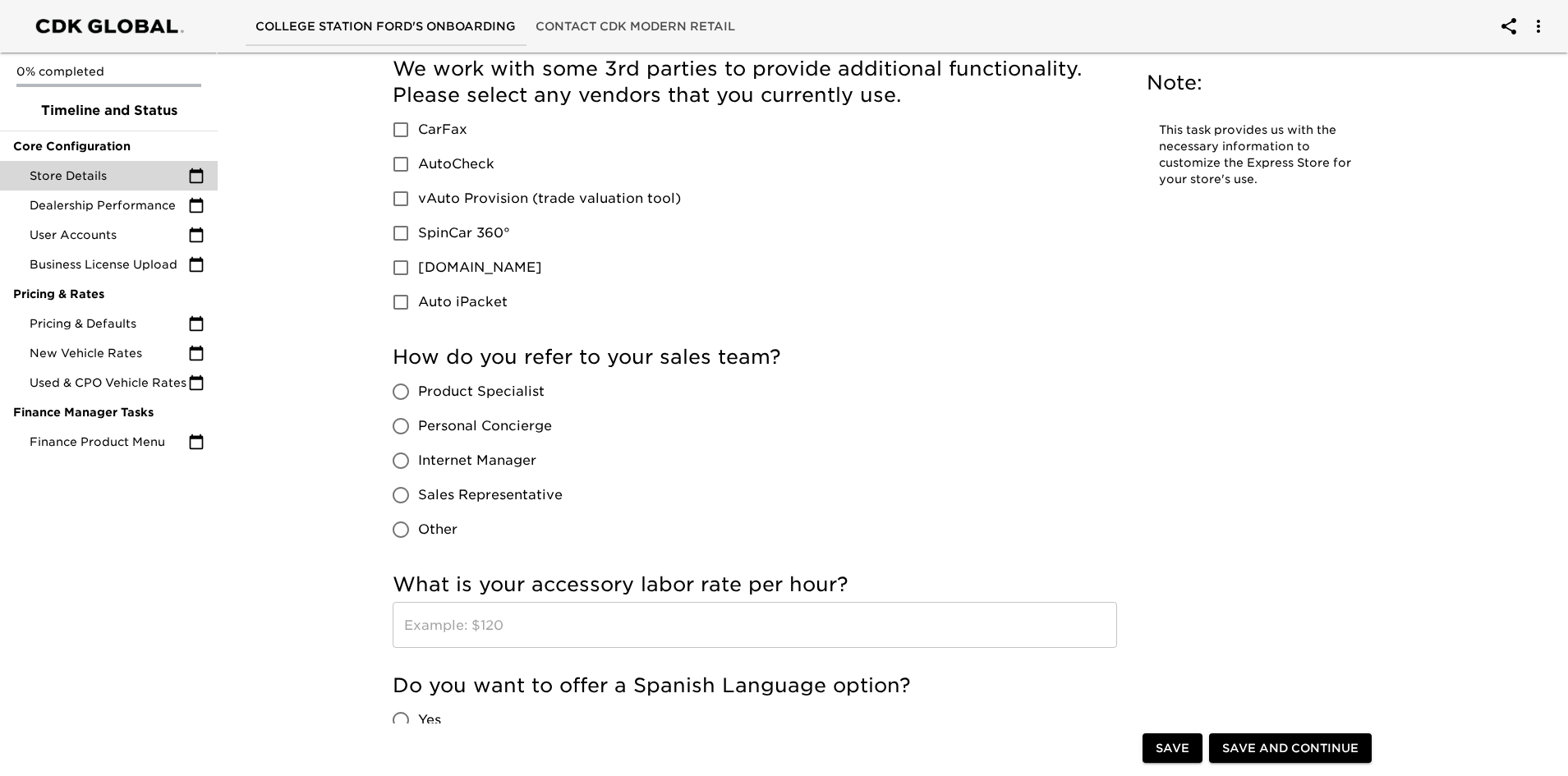
type input "2"
click at [400, 195] on input "vAuto Provision (trade valuation tool)" at bounding box center [401, 199] width 35 height 35
checkbox input "true"
click at [393, 119] on input "CarFax" at bounding box center [401, 130] width 35 height 35
checkbox input "true"
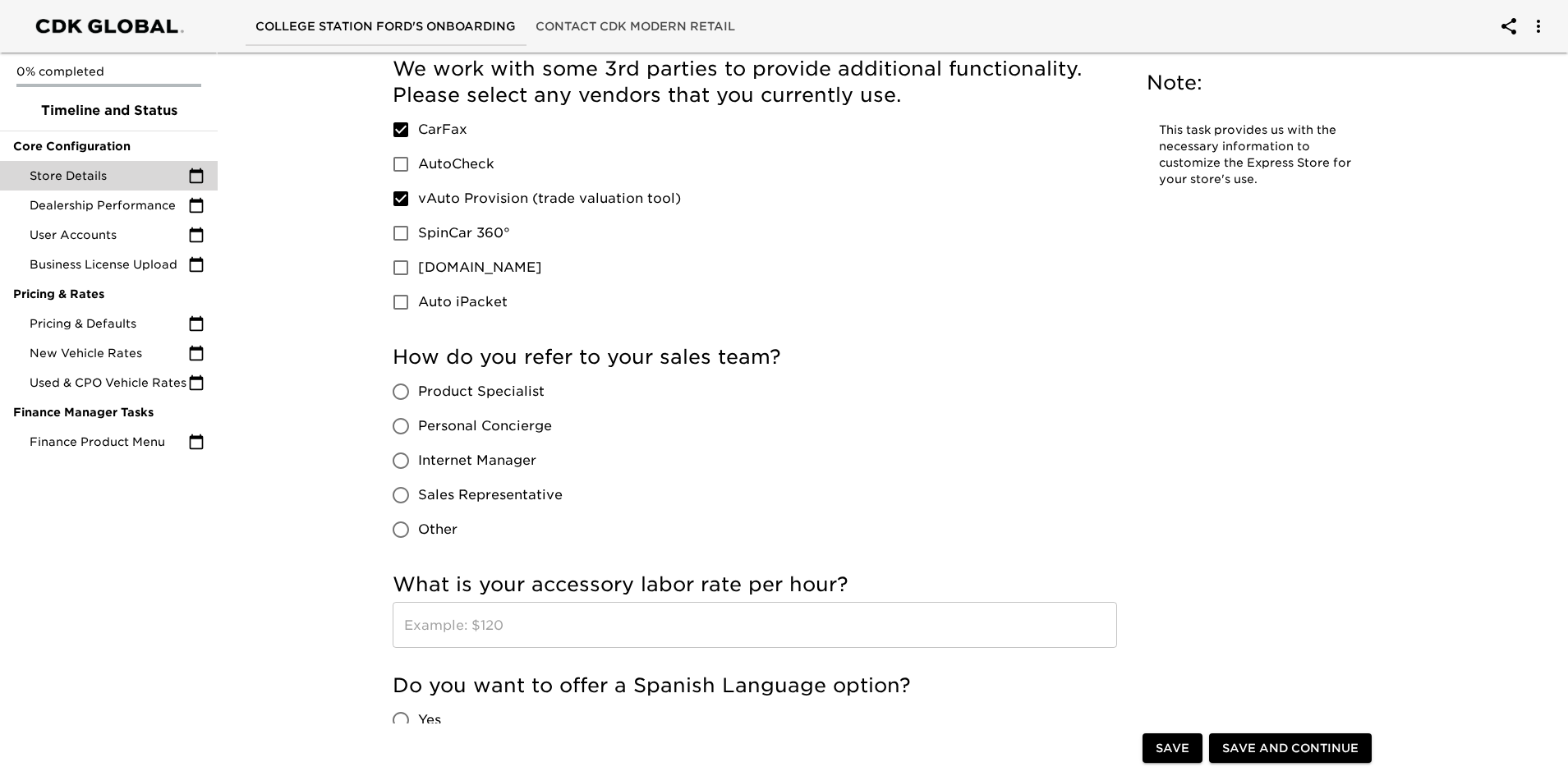
click at [396, 494] on input "Sales Representative" at bounding box center [401, 495] width 35 height 35
radio input "true"
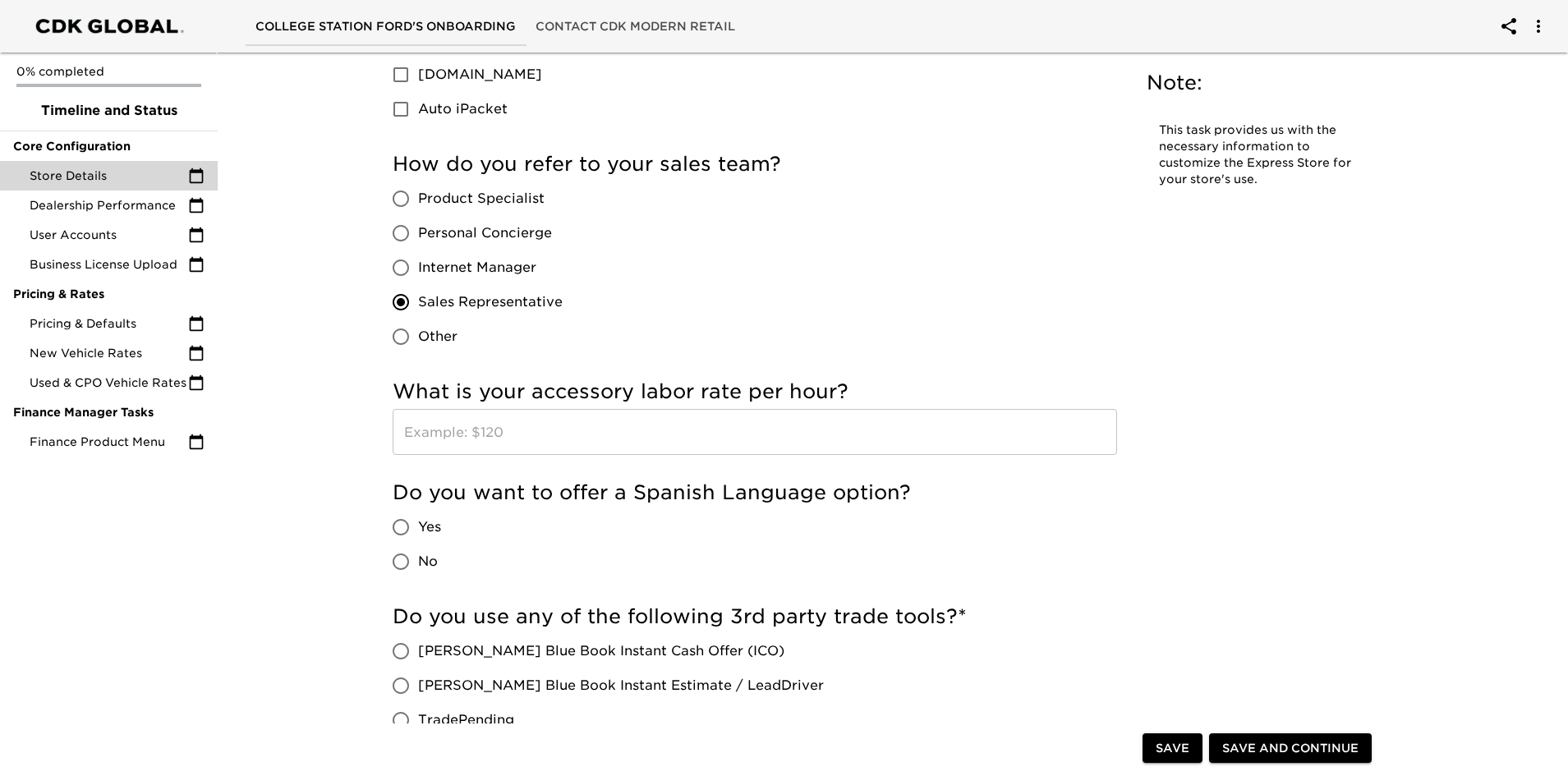
scroll to position [1314, 0]
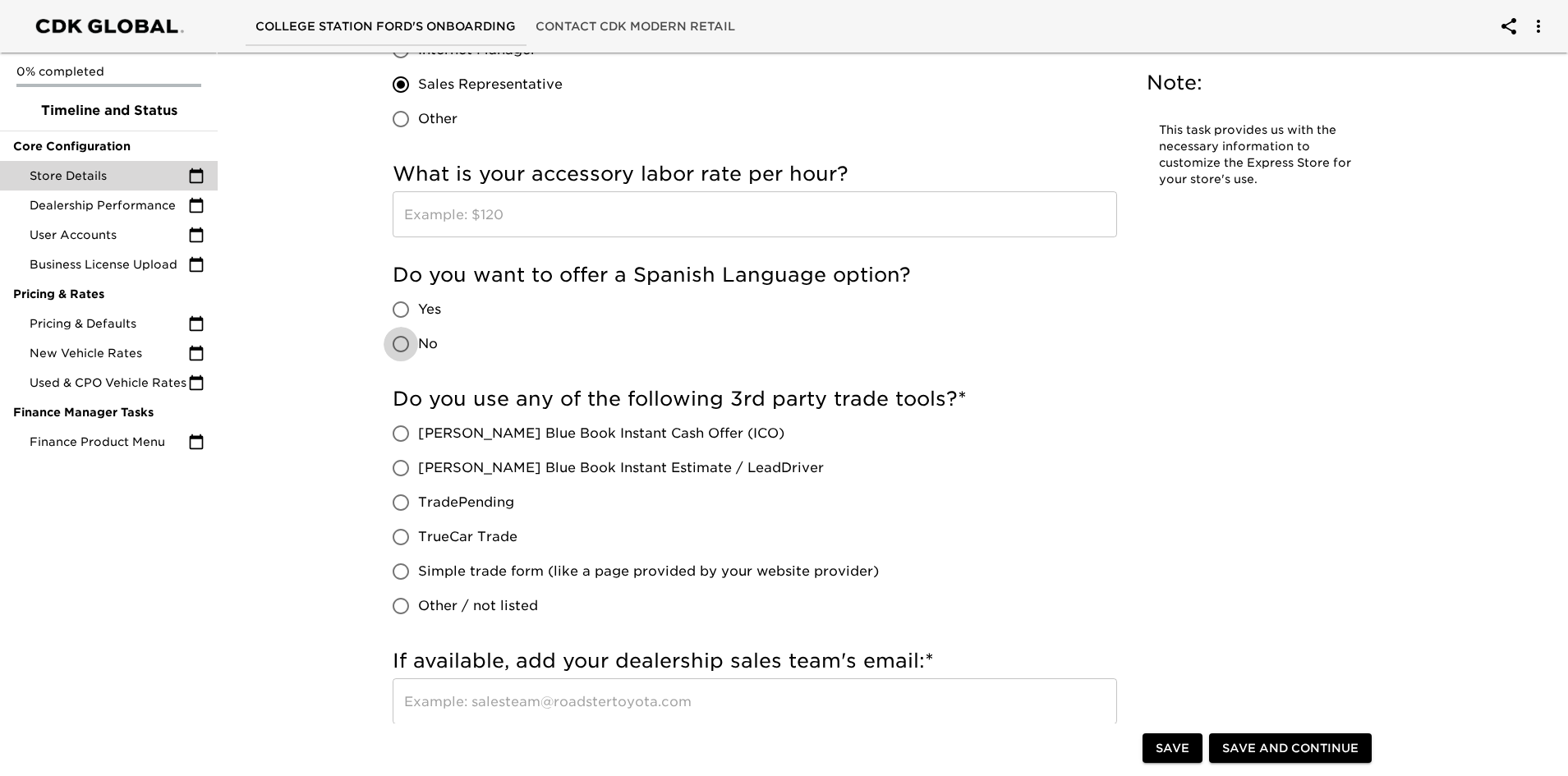
click at [392, 339] on input "No" at bounding box center [401, 345] width 35 height 35
radio input "true"
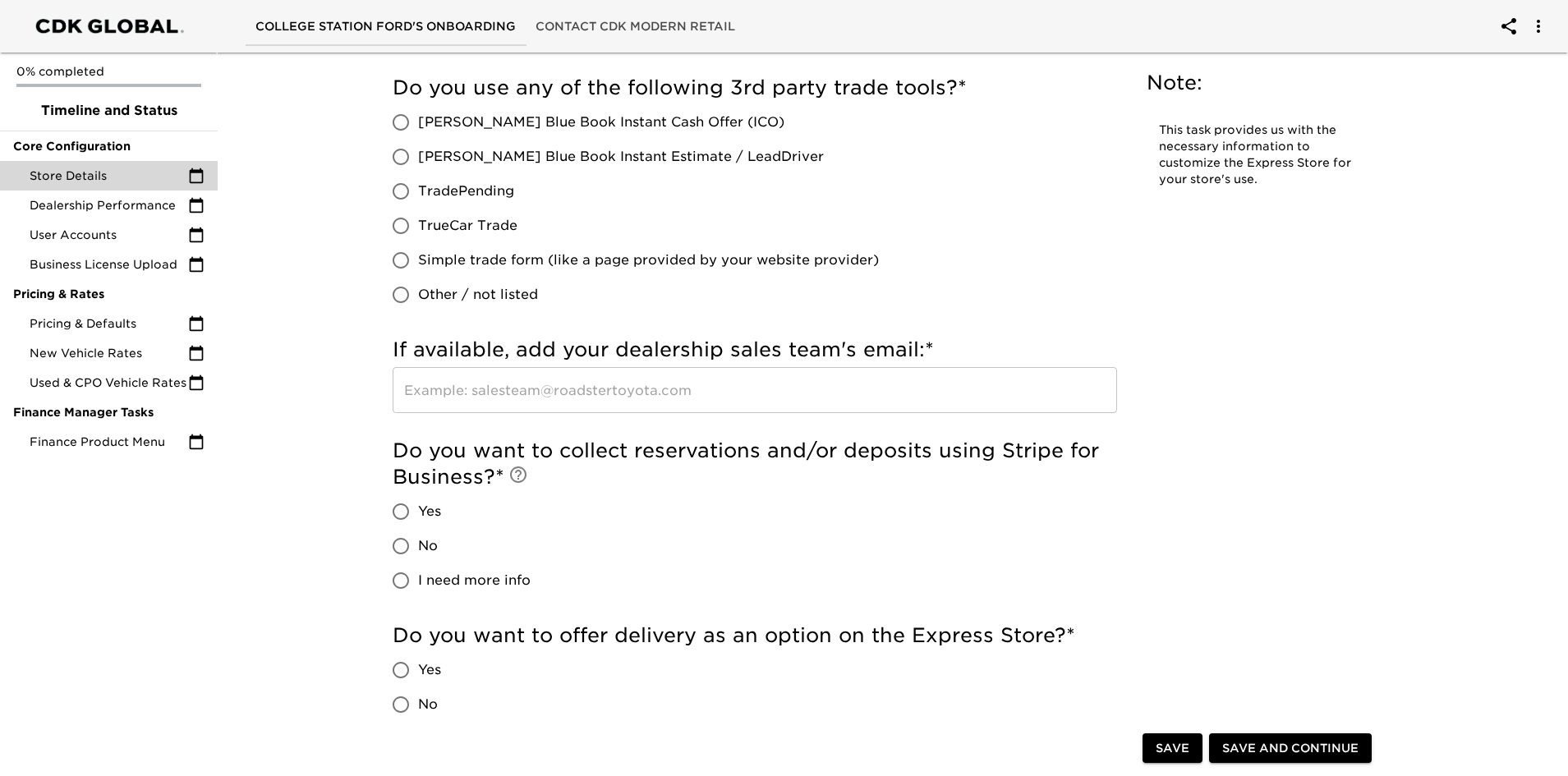
scroll to position [1642, 0]
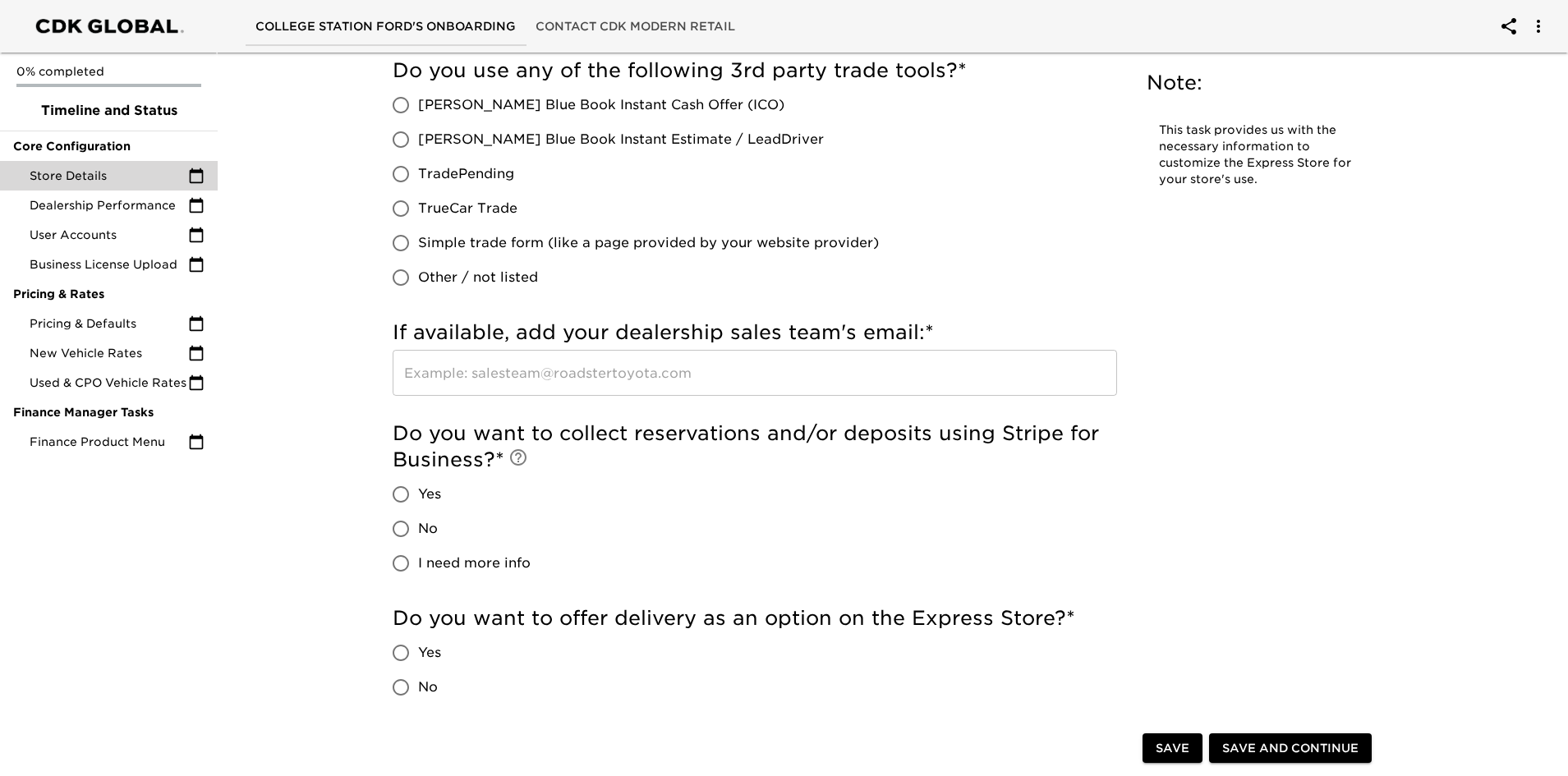
click at [400, 132] on input "[PERSON_NAME] Blue Book Instant Estimate / LeadDriver" at bounding box center [401, 140] width 35 height 35
radio input "true"
click at [397, 524] on input "No" at bounding box center [401, 529] width 35 height 35
radio input "true"
drag, startPoint x: 396, startPoint y: 682, endPoint x: 525, endPoint y: 707, distance: 131.4
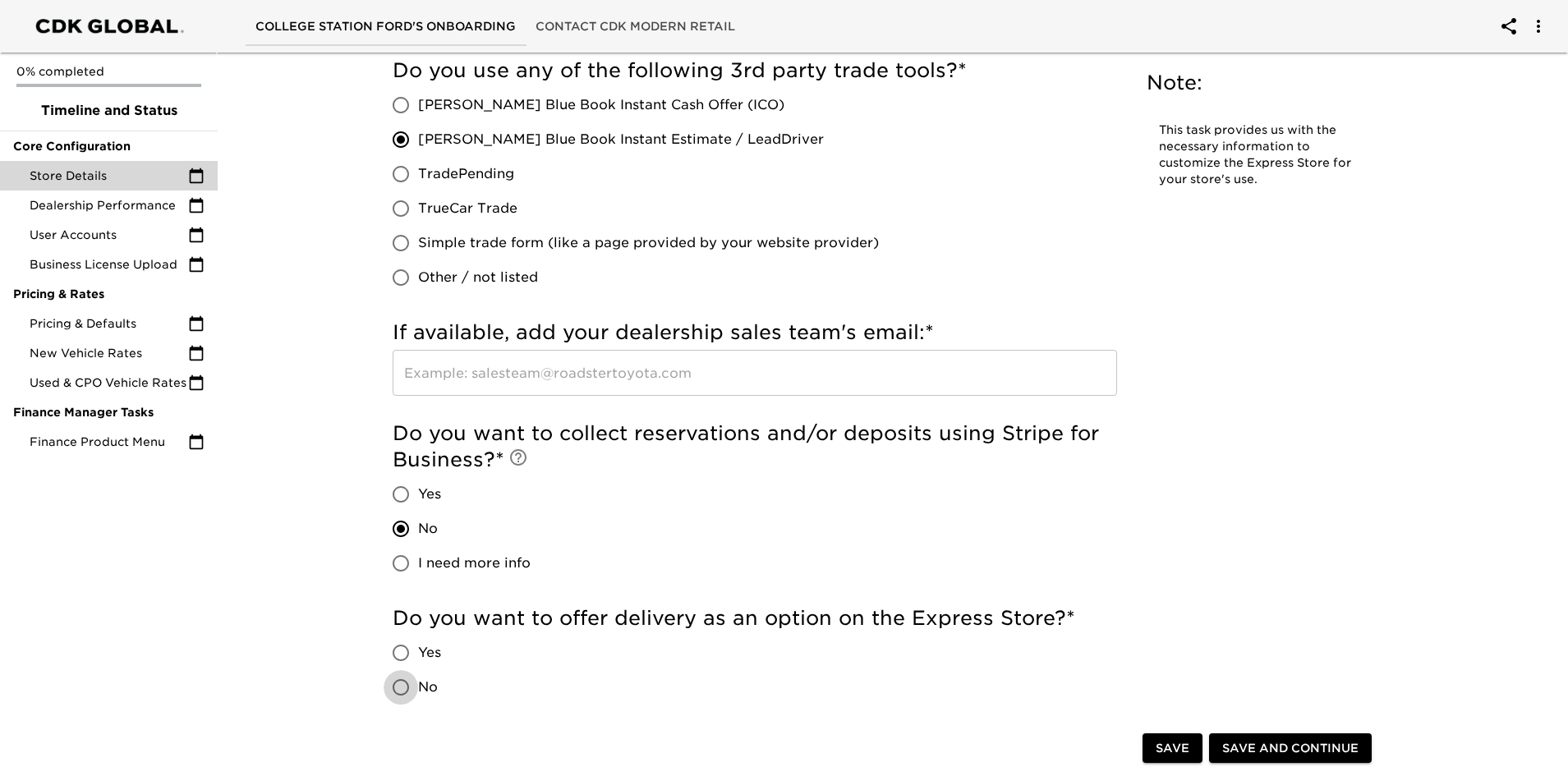
click at [398, 684] on input "No" at bounding box center [401, 688] width 35 height 35
radio input "true"
click at [1181, 747] on span "Save" at bounding box center [1173, 748] width 34 height 20
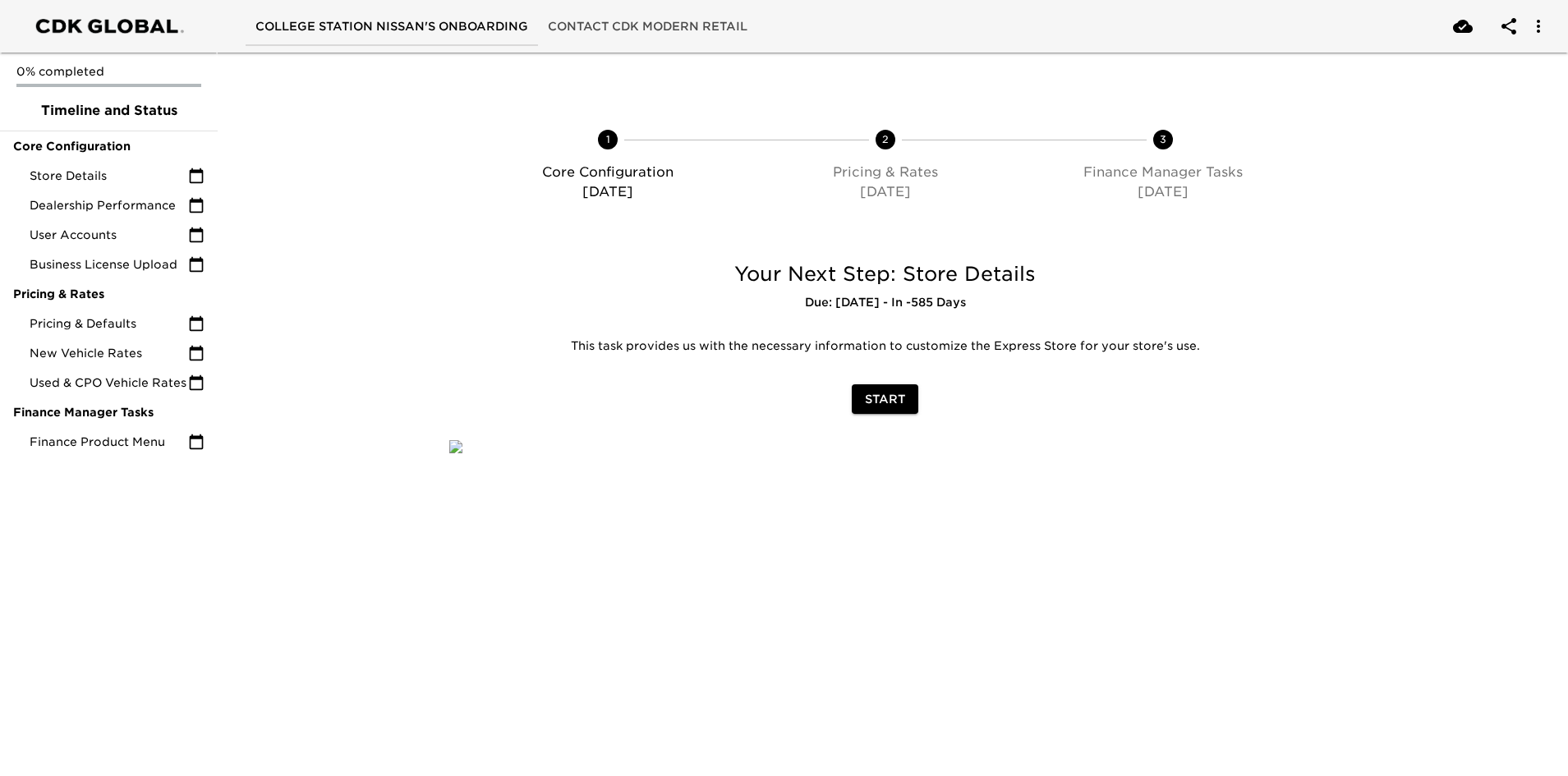
click at [892, 396] on span "Start" at bounding box center [884, 399] width 40 height 20
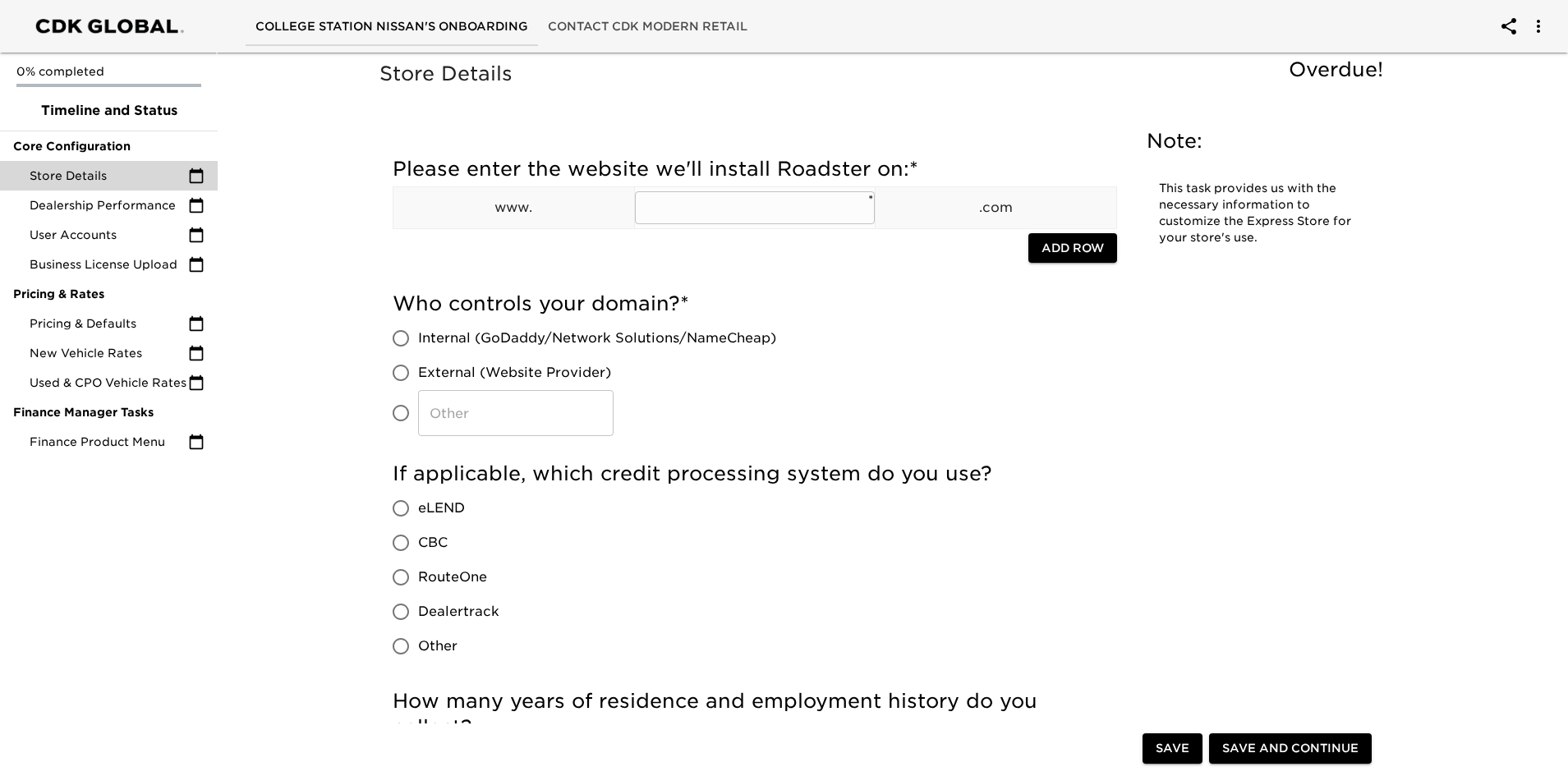
click at [741, 199] on input "text" at bounding box center [756, 208] width 241 height 33
click at [654, 205] on input "text" at bounding box center [756, 208] width 241 height 33
type input "collegestationnissan"
click at [395, 370] on input "External (Website Provider)" at bounding box center [401, 373] width 35 height 35
radio input "true"
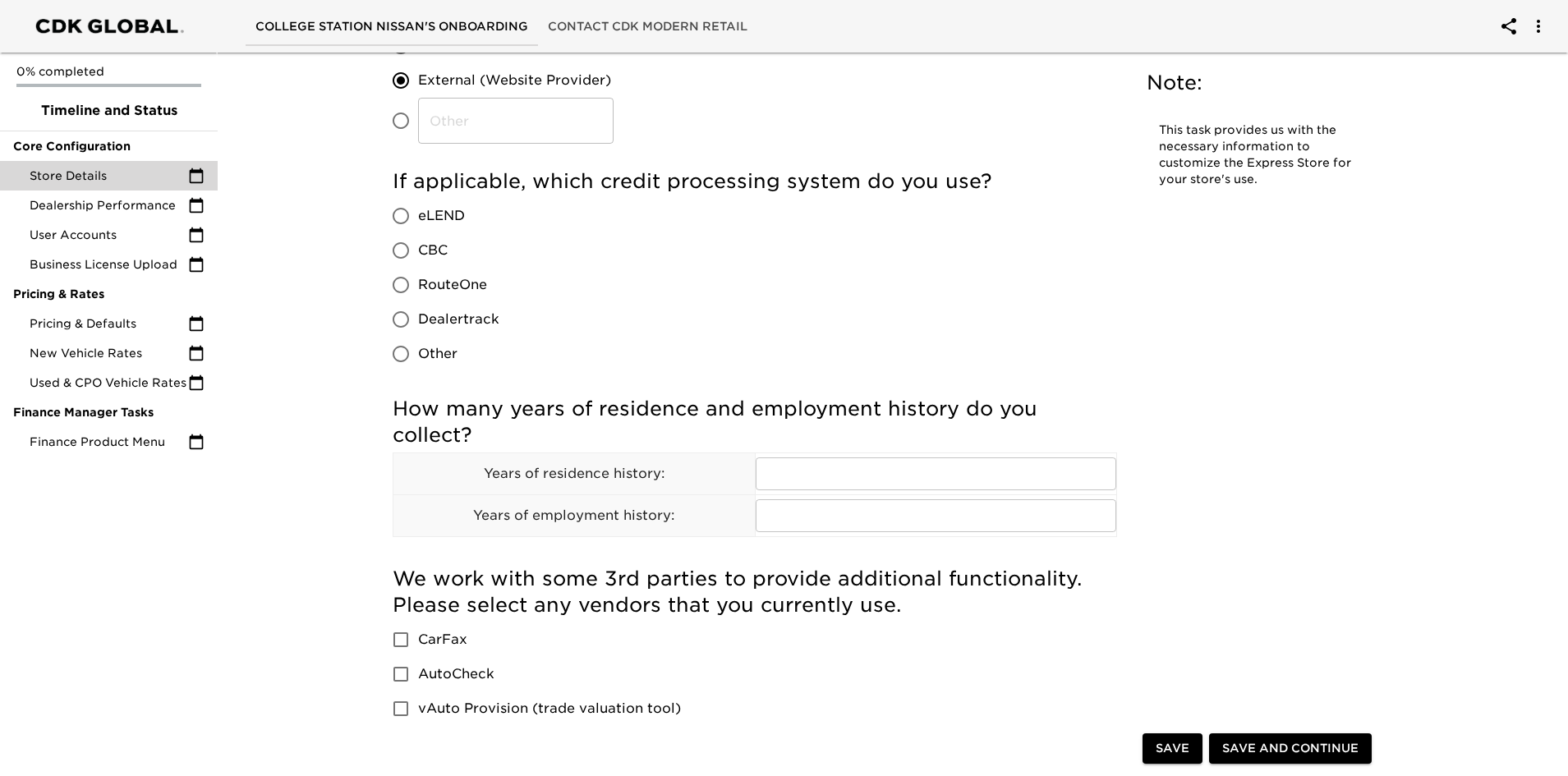
scroll to position [328, 0]
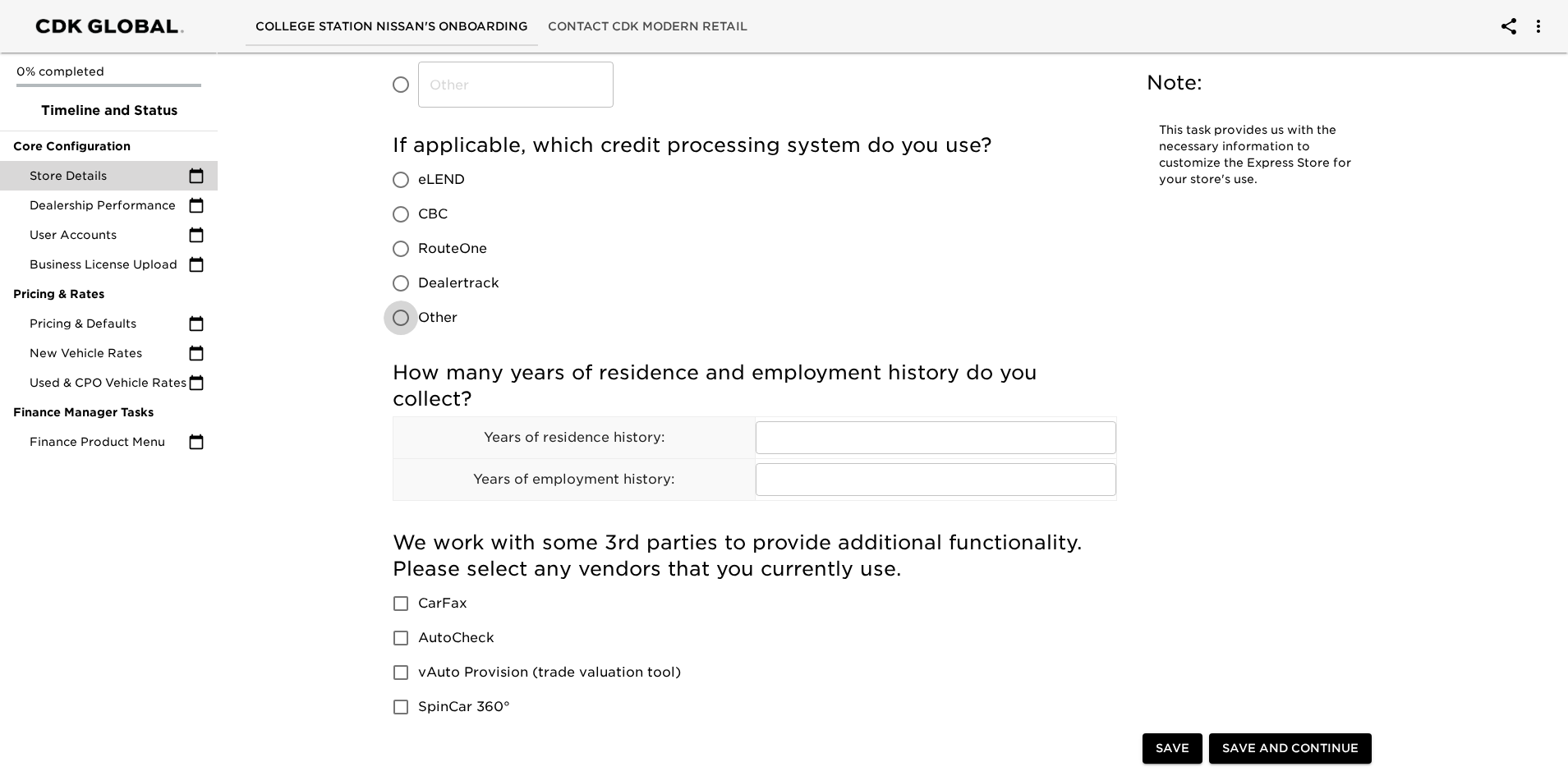
drag, startPoint x: 398, startPoint y: 314, endPoint x: 594, endPoint y: 336, distance: 197.2
click at [400, 317] on input "Other" at bounding box center [401, 319] width 35 height 35
radio input "true"
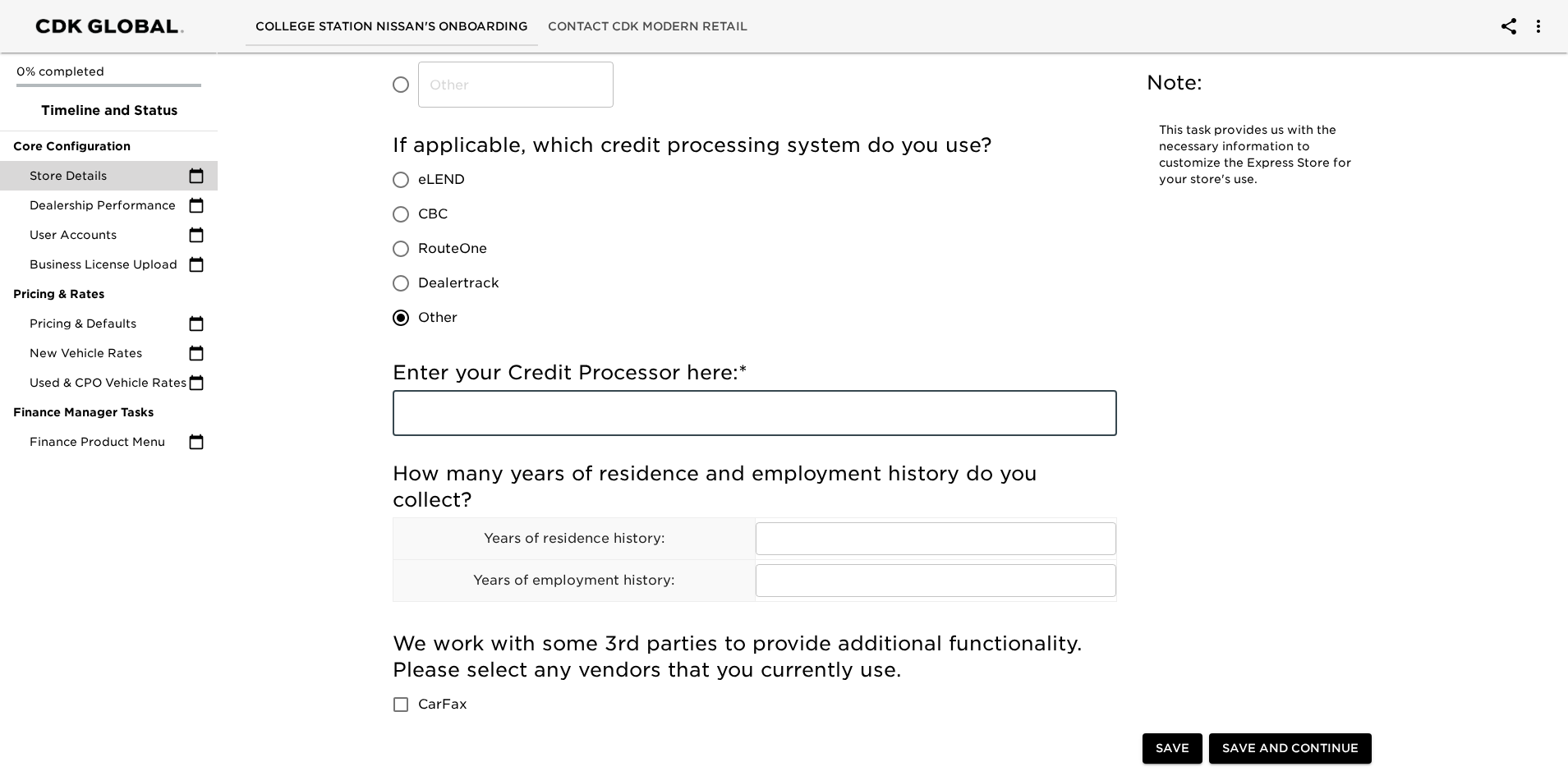
click at [626, 410] on input "text" at bounding box center [755, 413] width 725 height 46
click at [626, 410] on input "700" at bounding box center [755, 413] width 725 height 46
type input "700 Credit"
click at [878, 523] on input "text" at bounding box center [937, 539] width 361 height 33
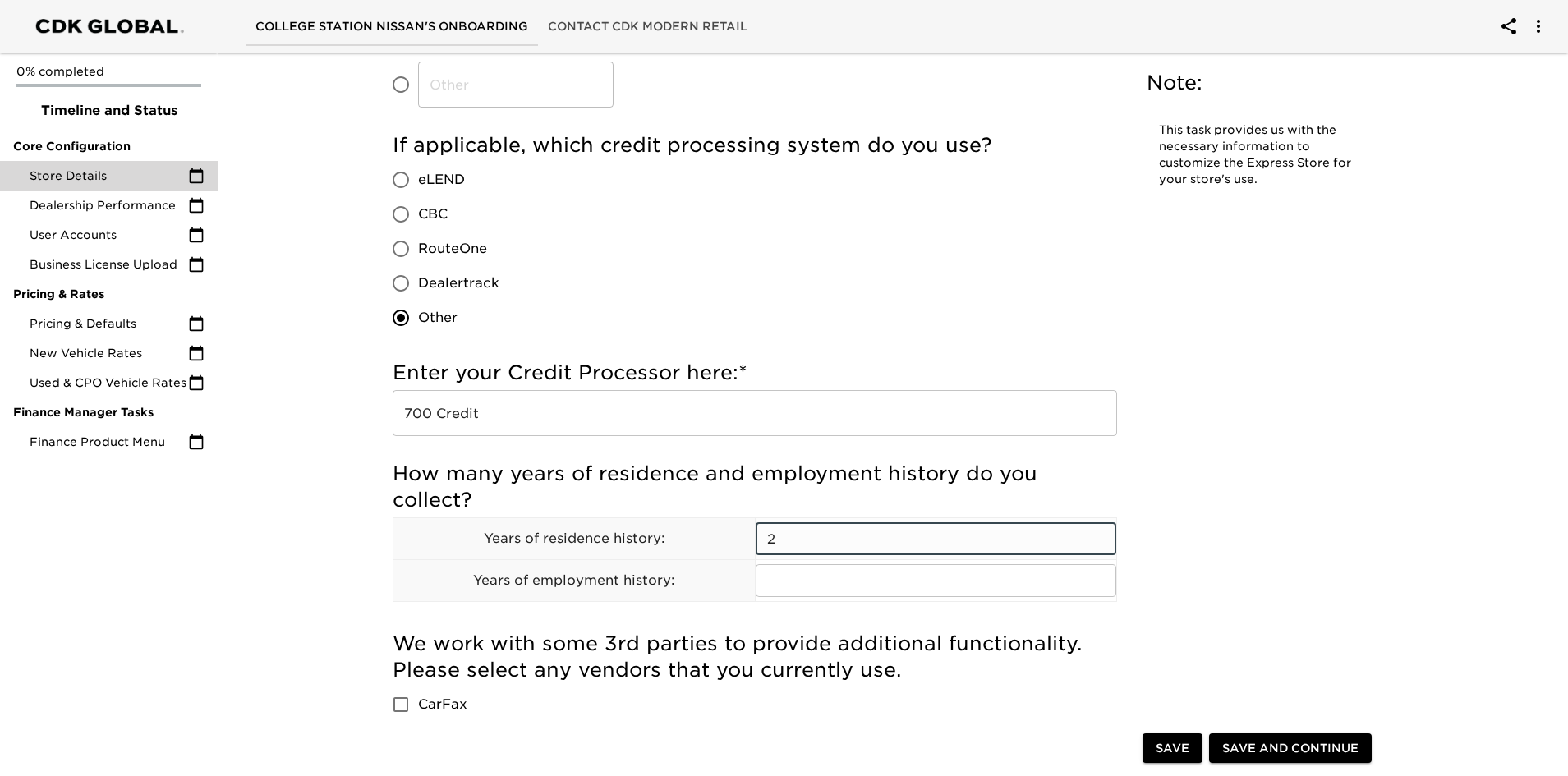
type input "2"
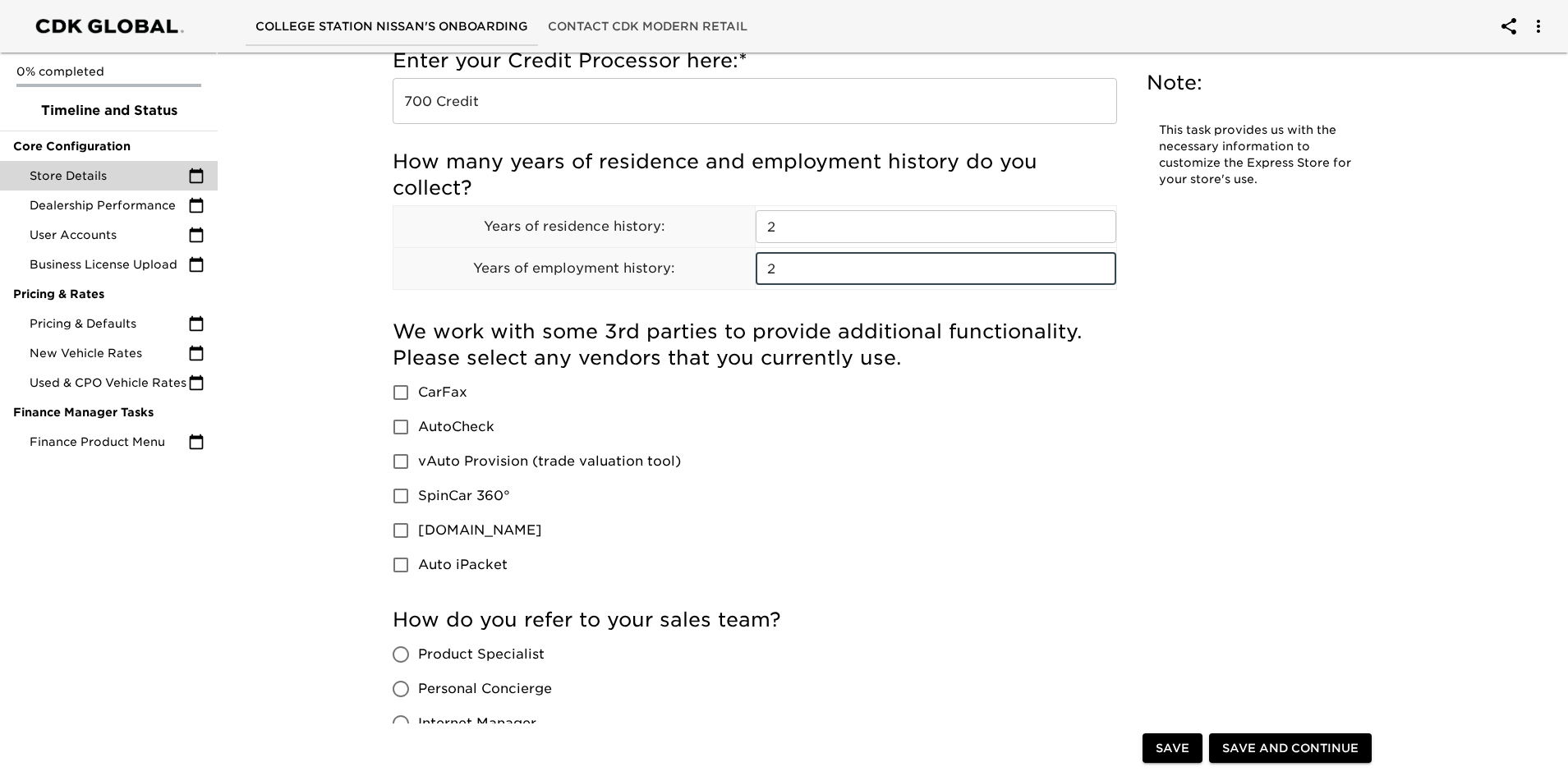
scroll to position [658, 0]
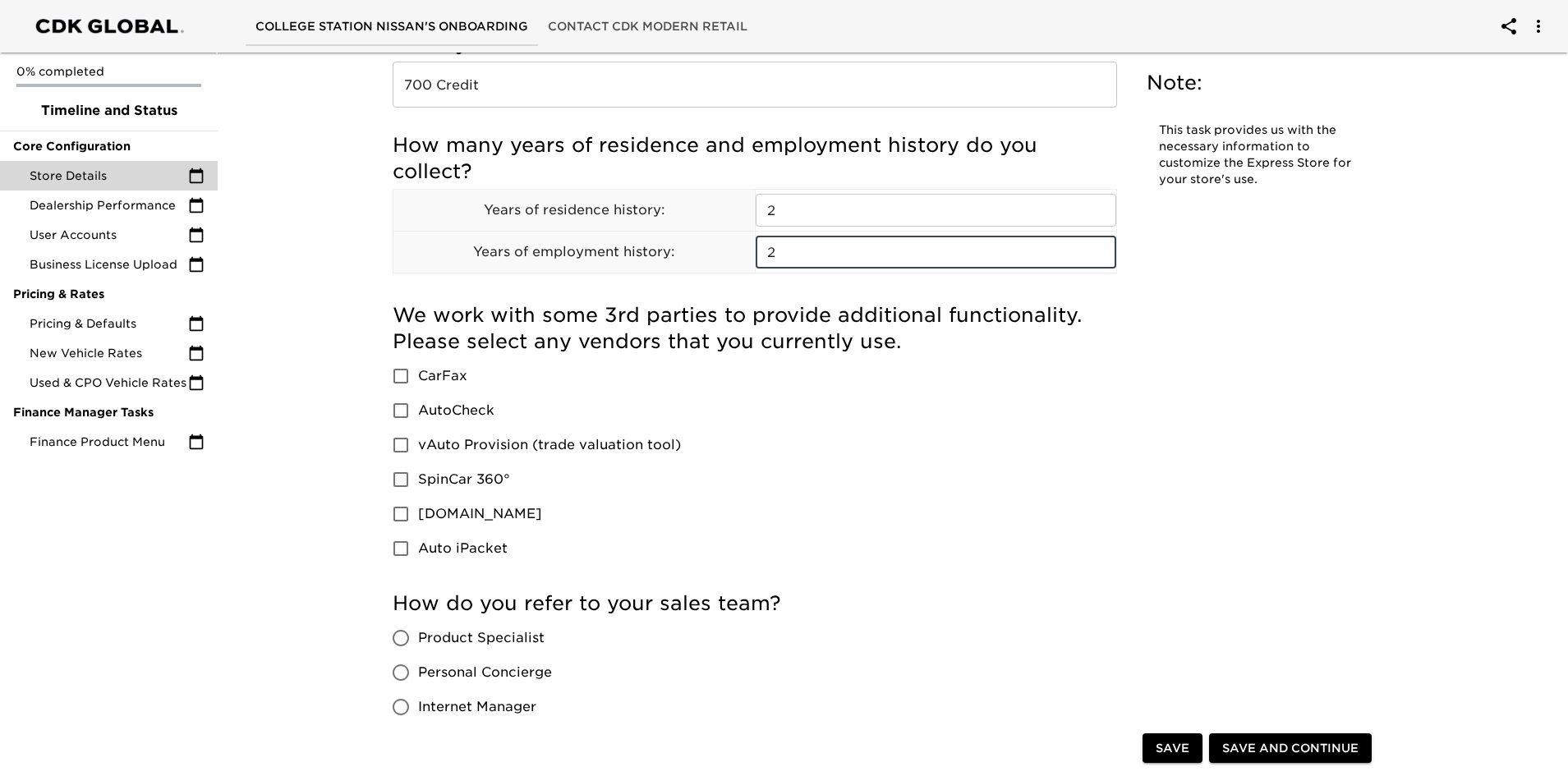
type input "2"
click at [405, 441] on input "vAuto Provision (trade valuation tool)" at bounding box center [401, 446] width 35 height 35
checkbox input "true"
click at [396, 370] on input "CarFax" at bounding box center [401, 377] width 35 height 35
checkbox input "true"
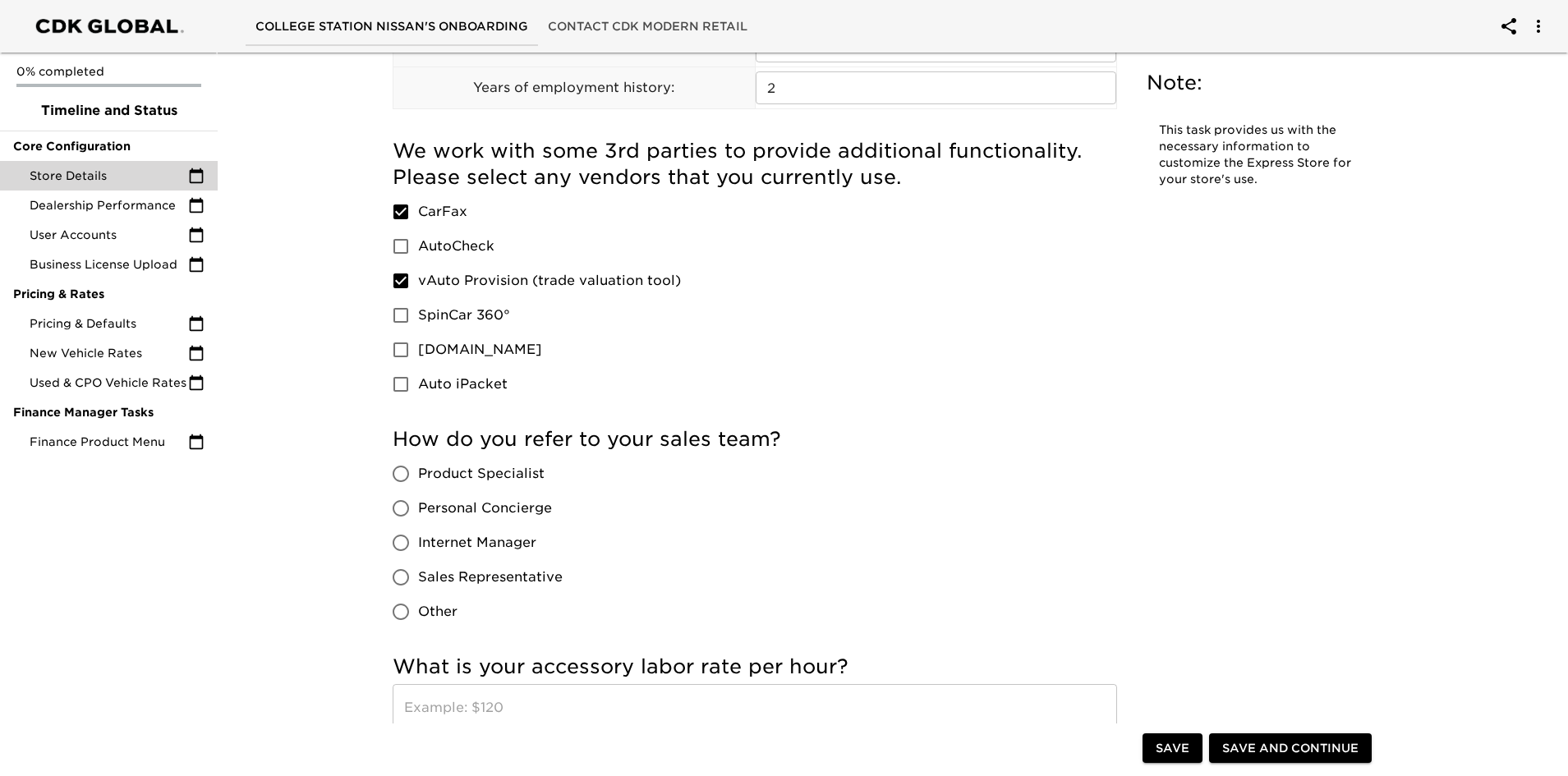
scroll to position [986, 0]
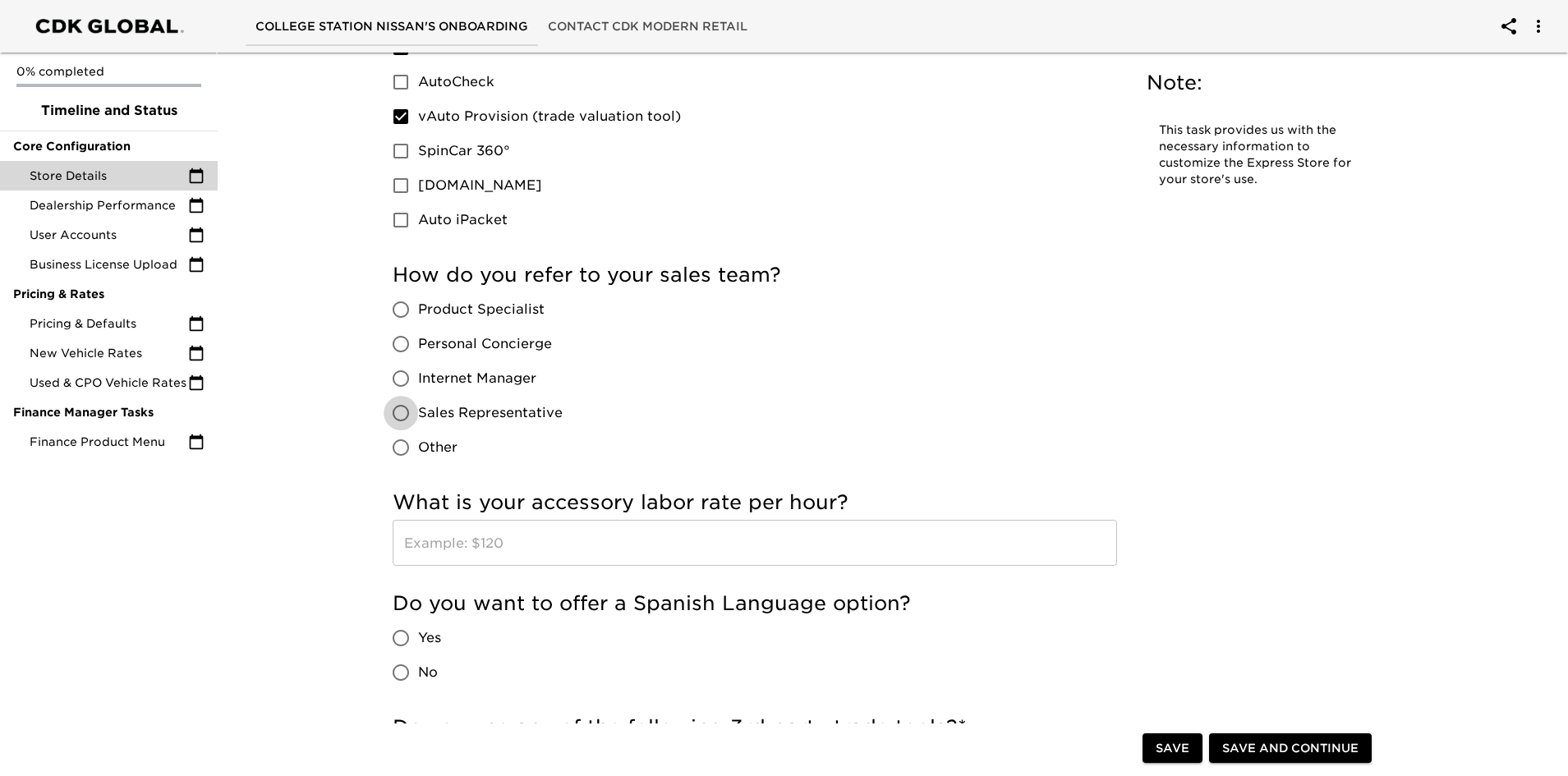
click at [402, 411] on input "Sales Representative" at bounding box center [401, 414] width 35 height 35
radio input "true"
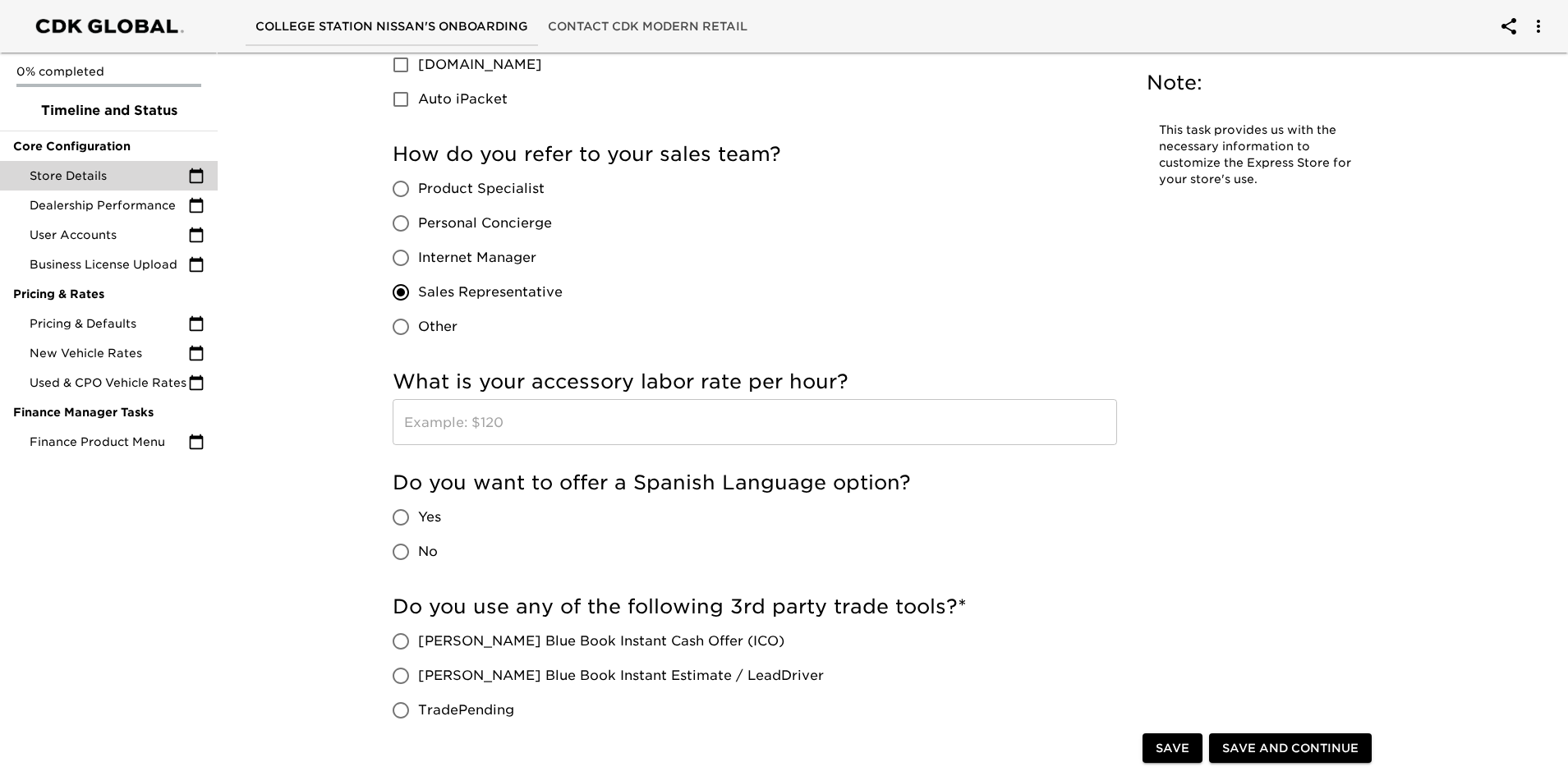
scroll to position [1150, 0]
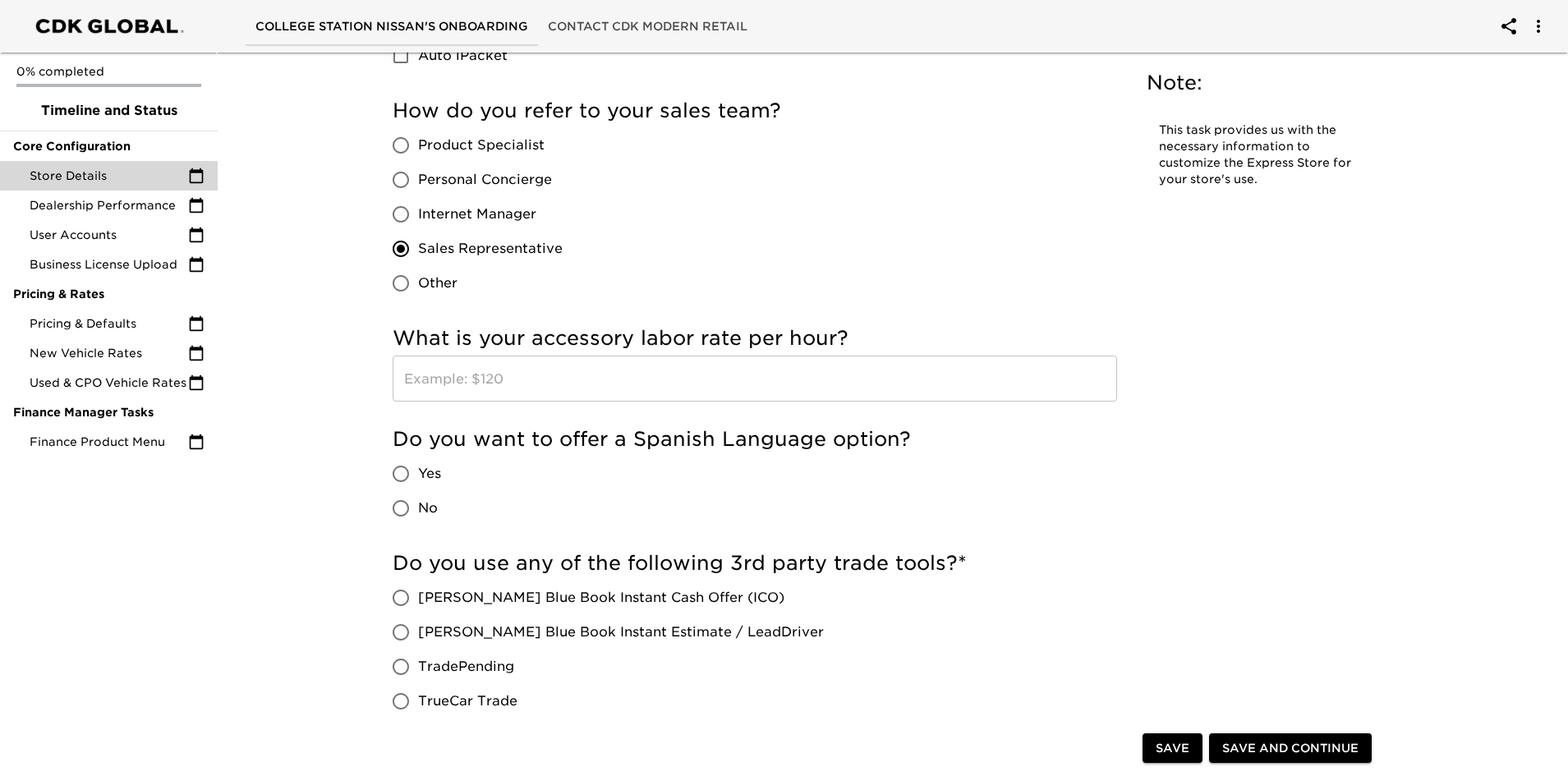
click at [393, 506] on input "No" at bounding box center [401, 509] width 35 height 35
radio input "true"
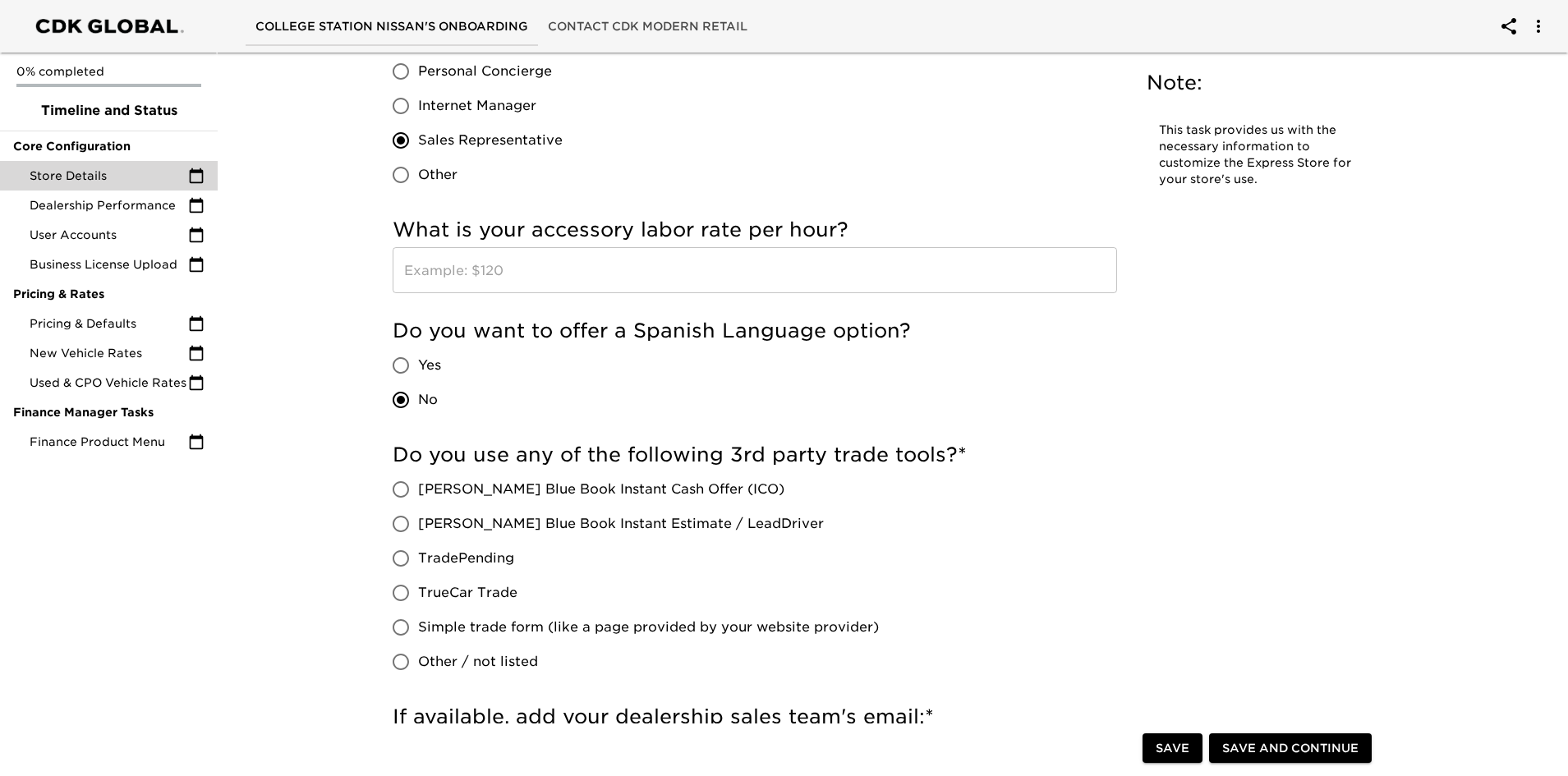
scroll to position [1397, 0]
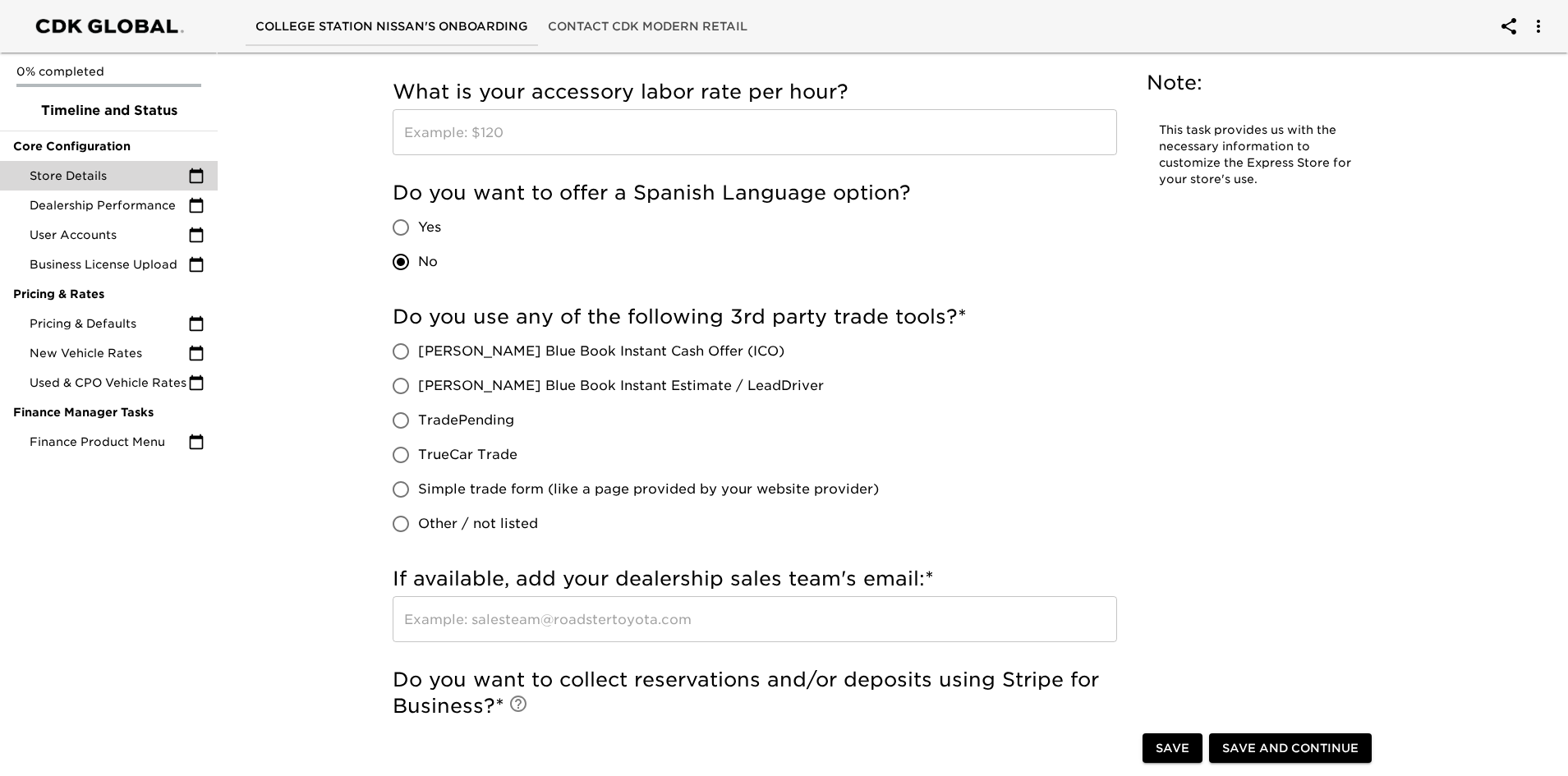
click at [398, 382] on input "[PERSON_NAME] Blue Book Instant Estimate / LeadDriver" at bounding box center [401, 387] width 35 height 35
radio input "true"
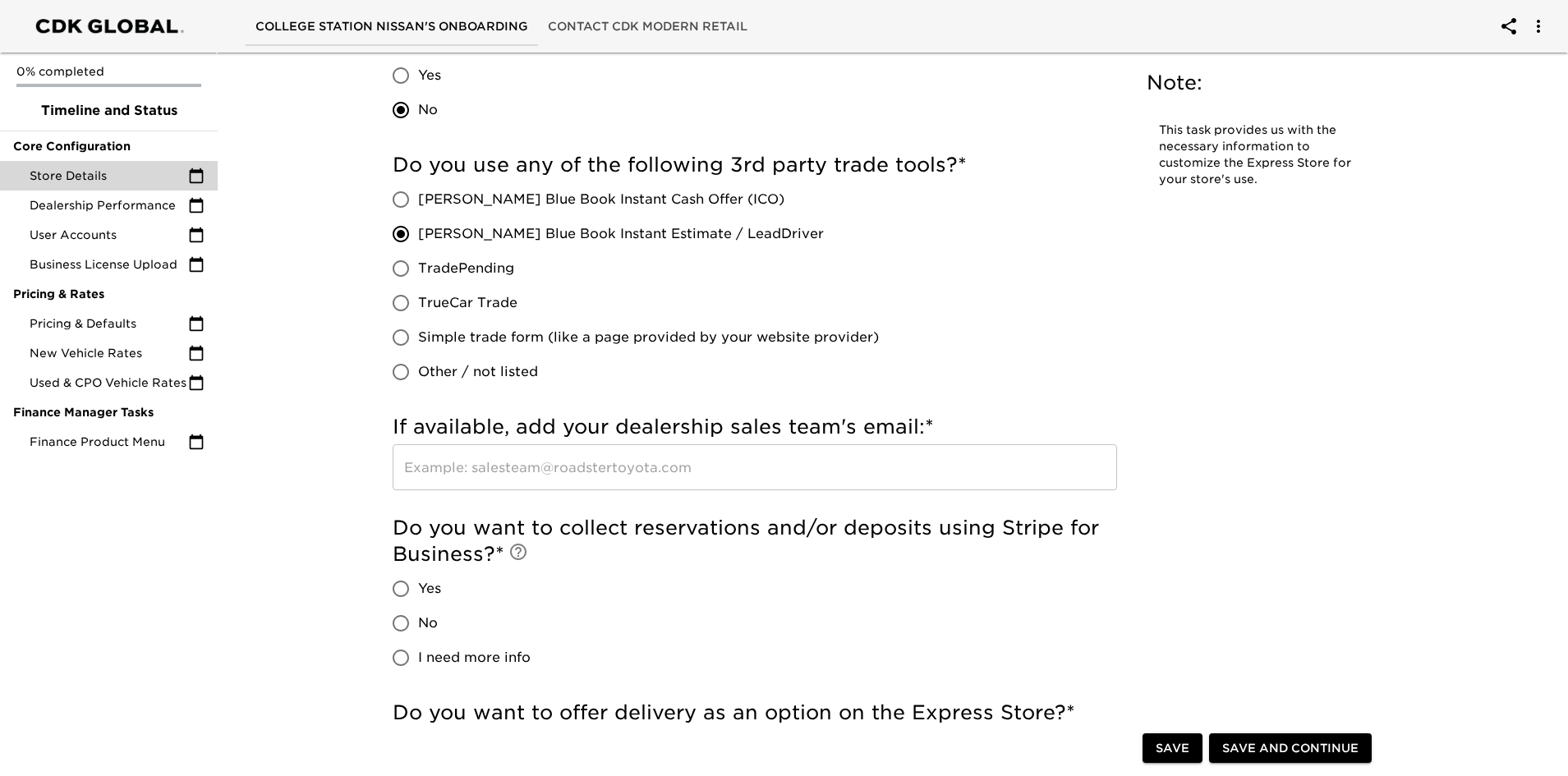
scroll to position [1725, 0]
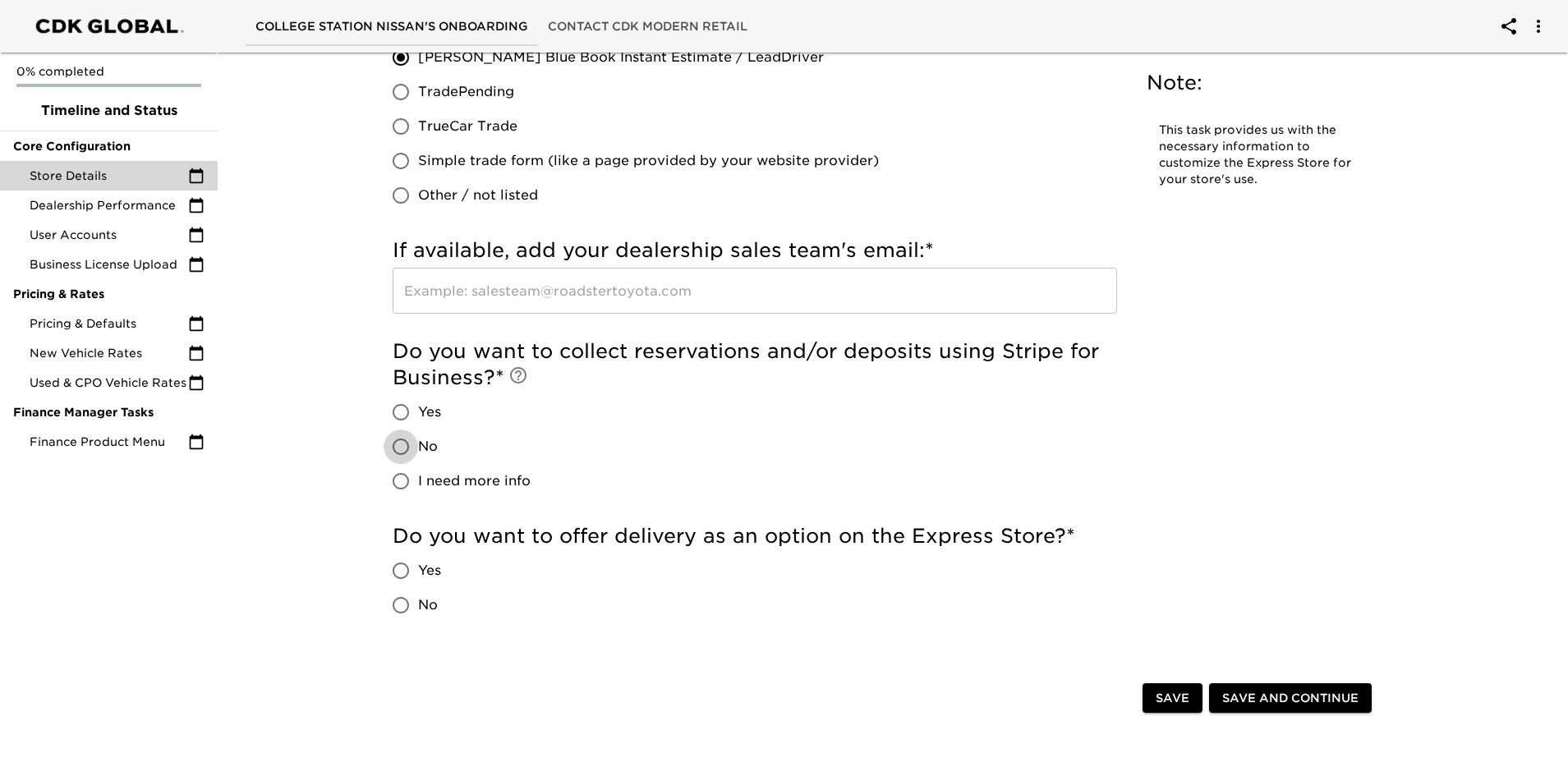
click at [401, 449] on input "No" at bounding box center [401, 447] width 35 height 35
radio input "true"
click at [402, 597] on input "No" at bounding box center [401, 605] width 35 height 35
radio input "true"
click at [1183, 694] on span "Save" at bounding box center [1173, 698] width 34 height 20
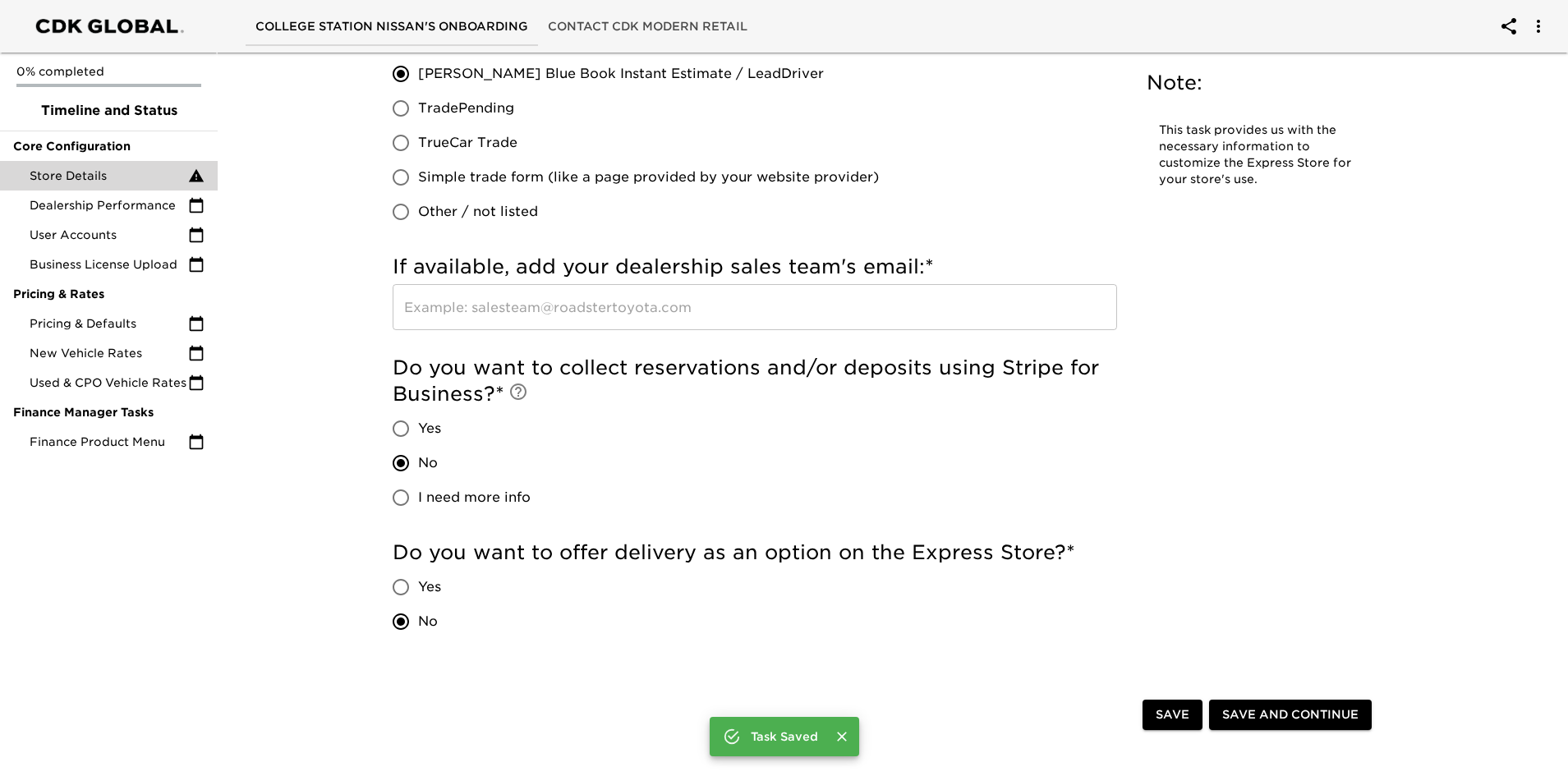
scroll to position [1741, 0]
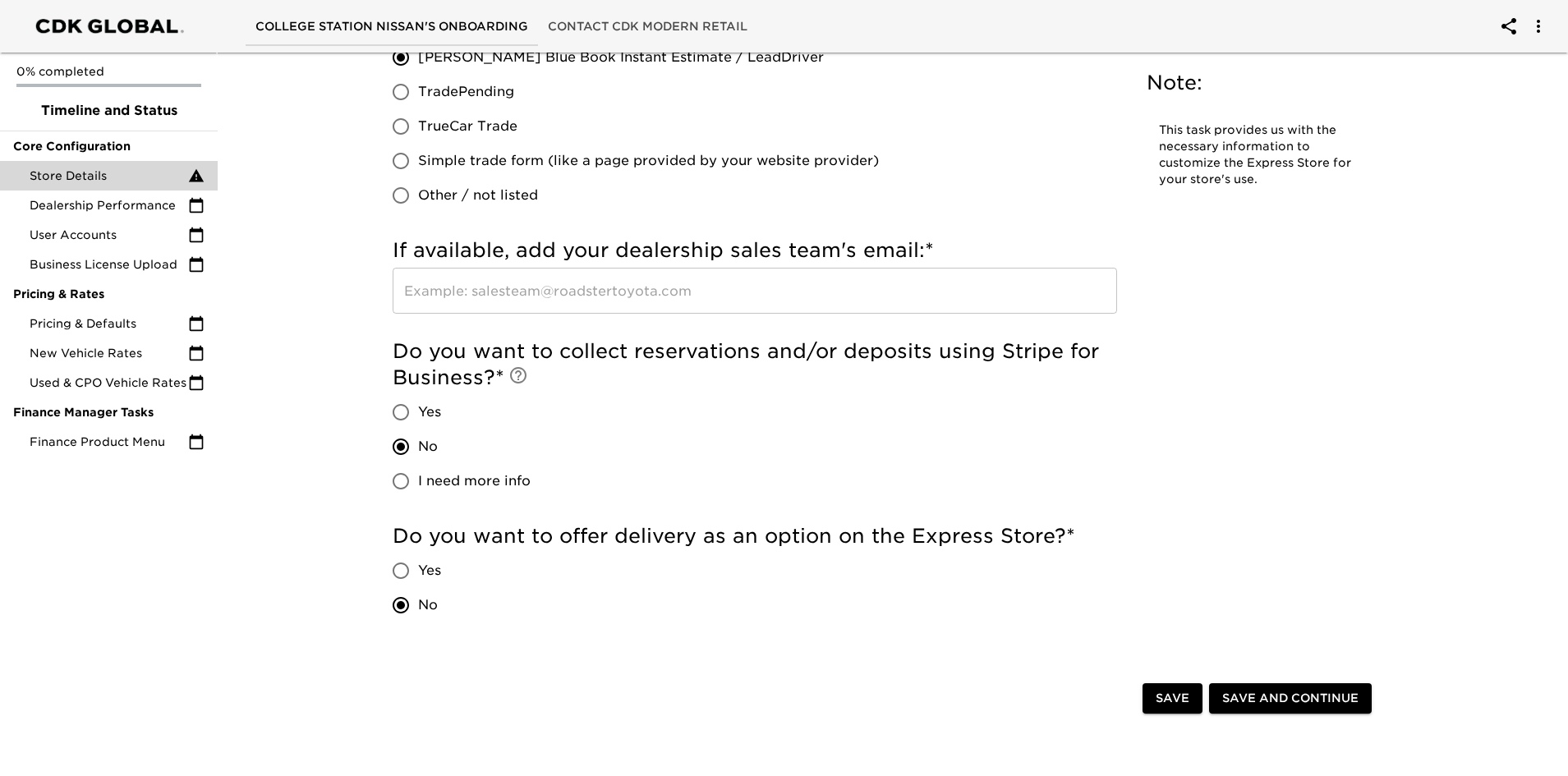
click at [1158, 706] on span "Save" at bounding box center [1173, 698] width 34 height 20
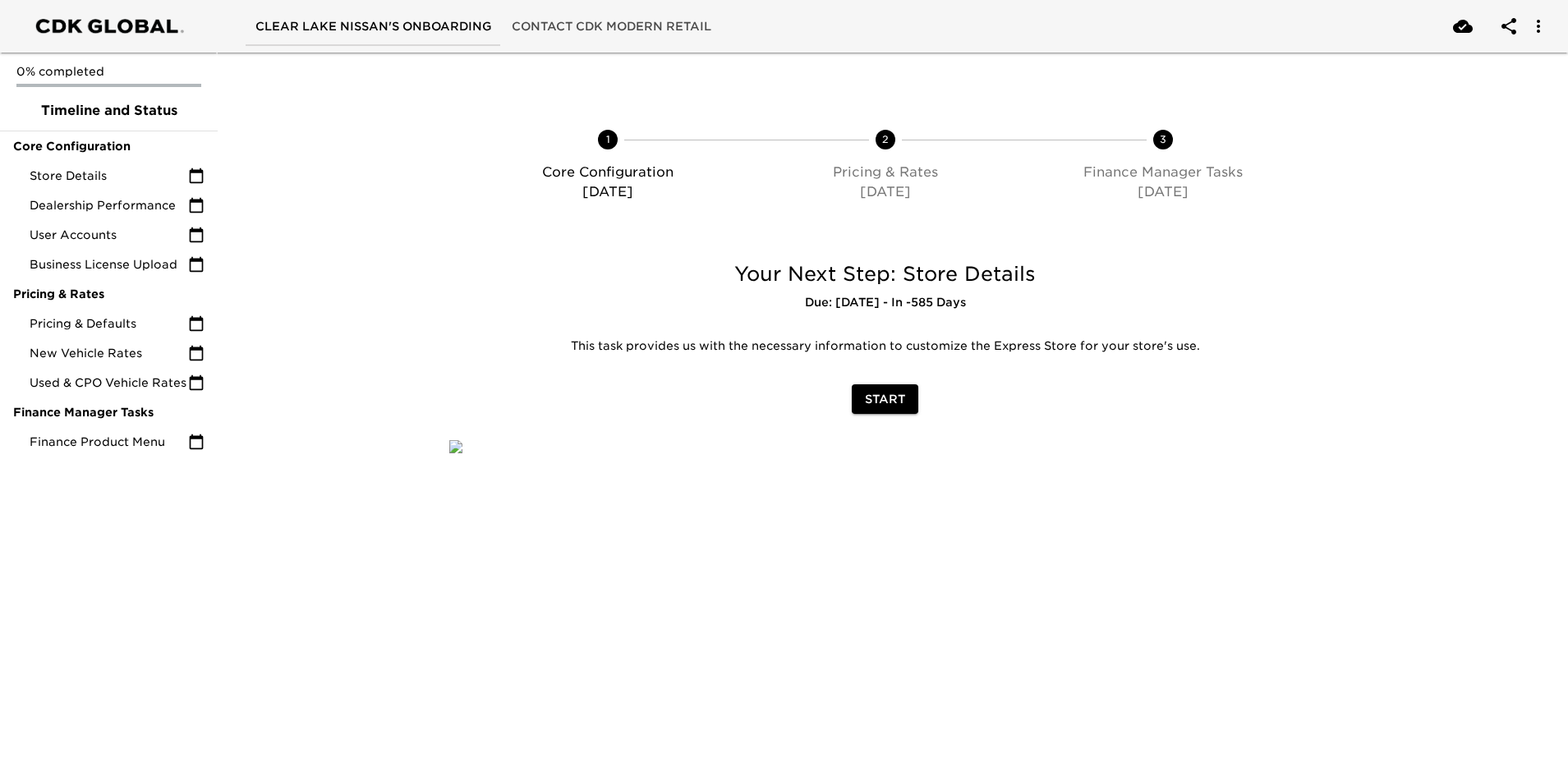
click at [865, 400] on button "Start" at bounding box center [885, 399] width 66 height 30
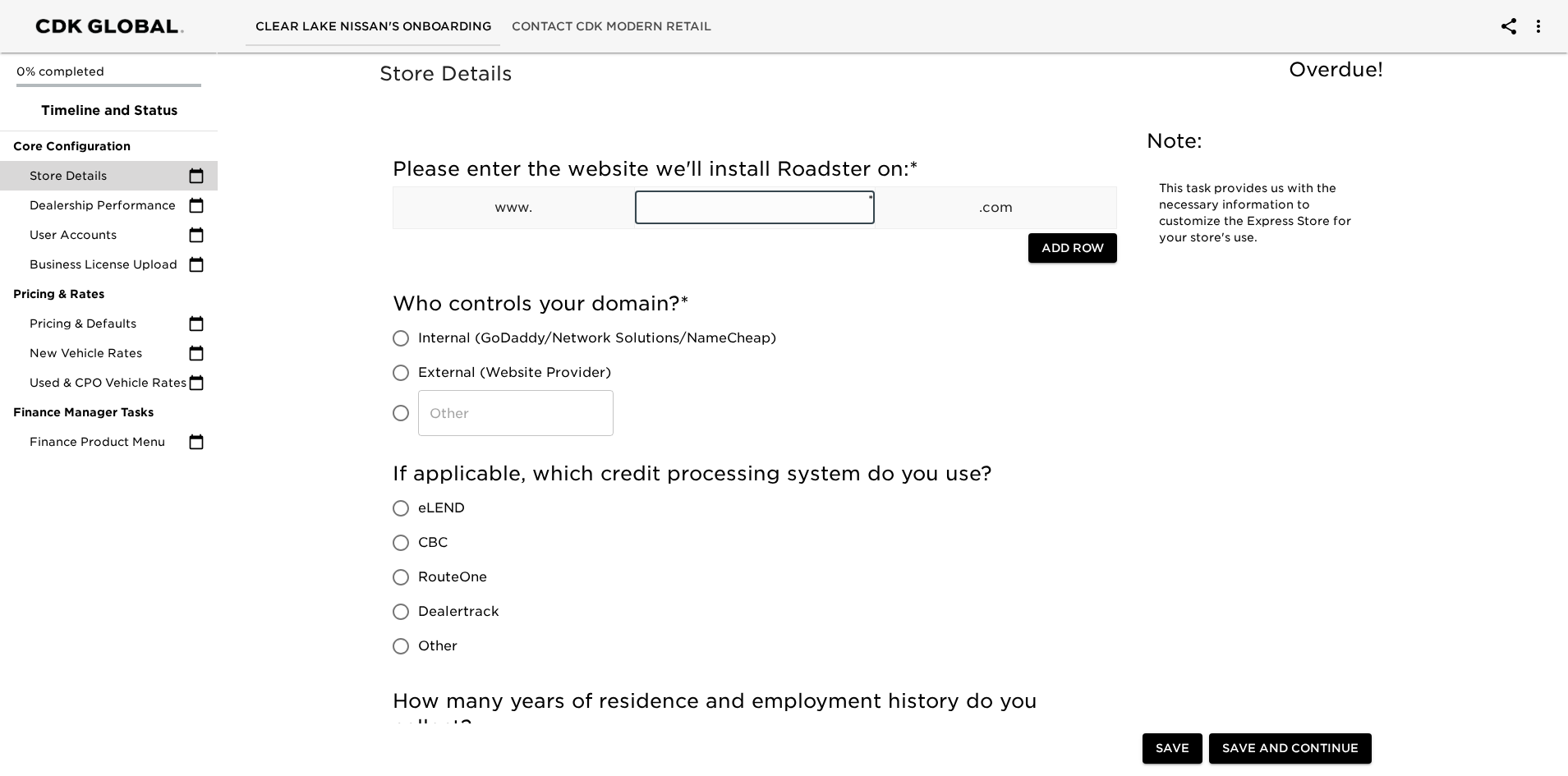
click at [742, 211] on input "text" at bounding box center [756, 208] width 241 height 33
type input "[GEOGRAPHIC_DATA]"
click at [410, 371] on input "External (Website Provider)" at bounding box center [401, 373] width 35 height 35
radio input "true"
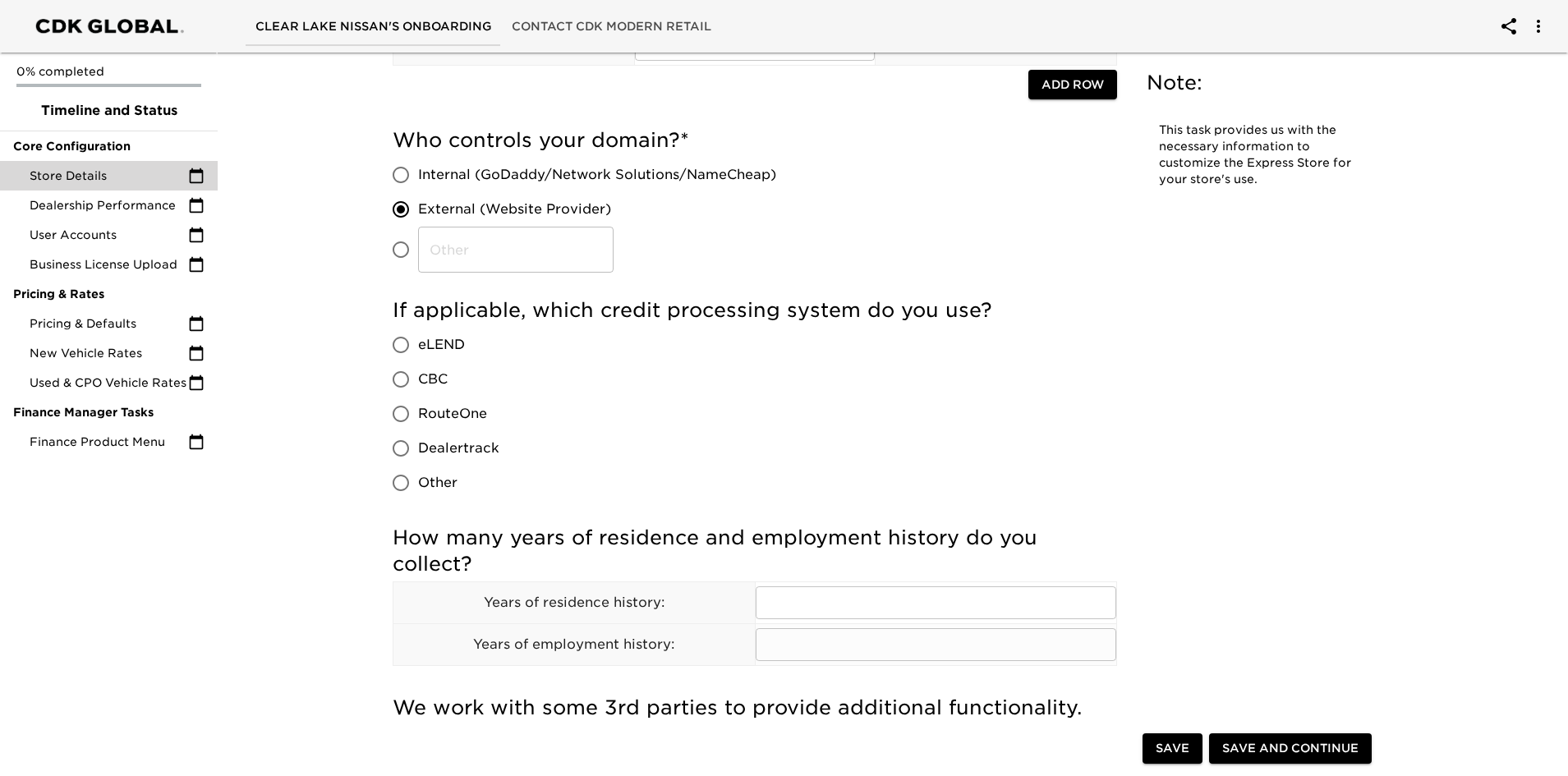
scroll to position [328, 0]
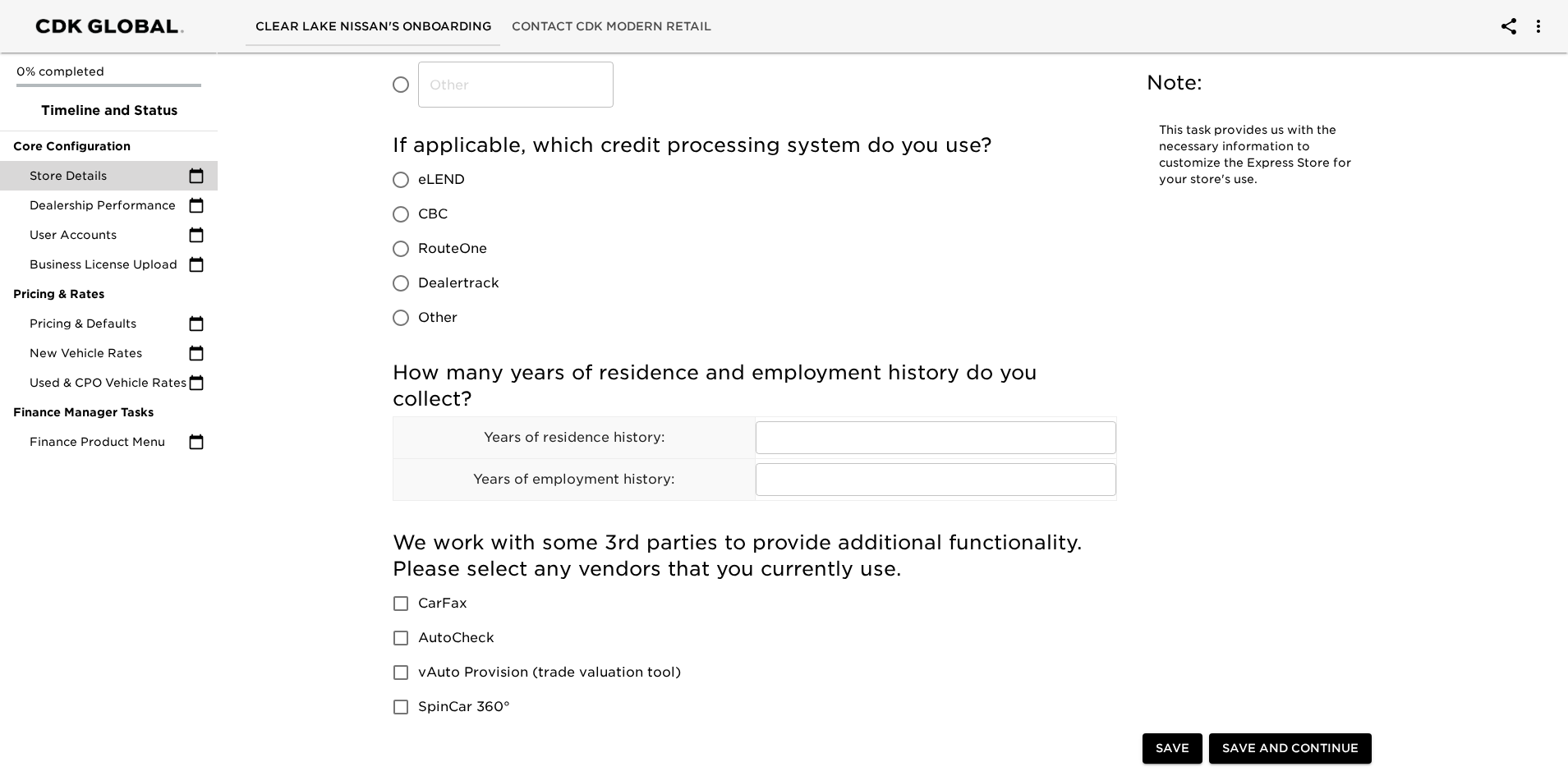
click at [399, 317] on input "Other" at bounding box center [401, 319] width 35 height 35
radio input "true"
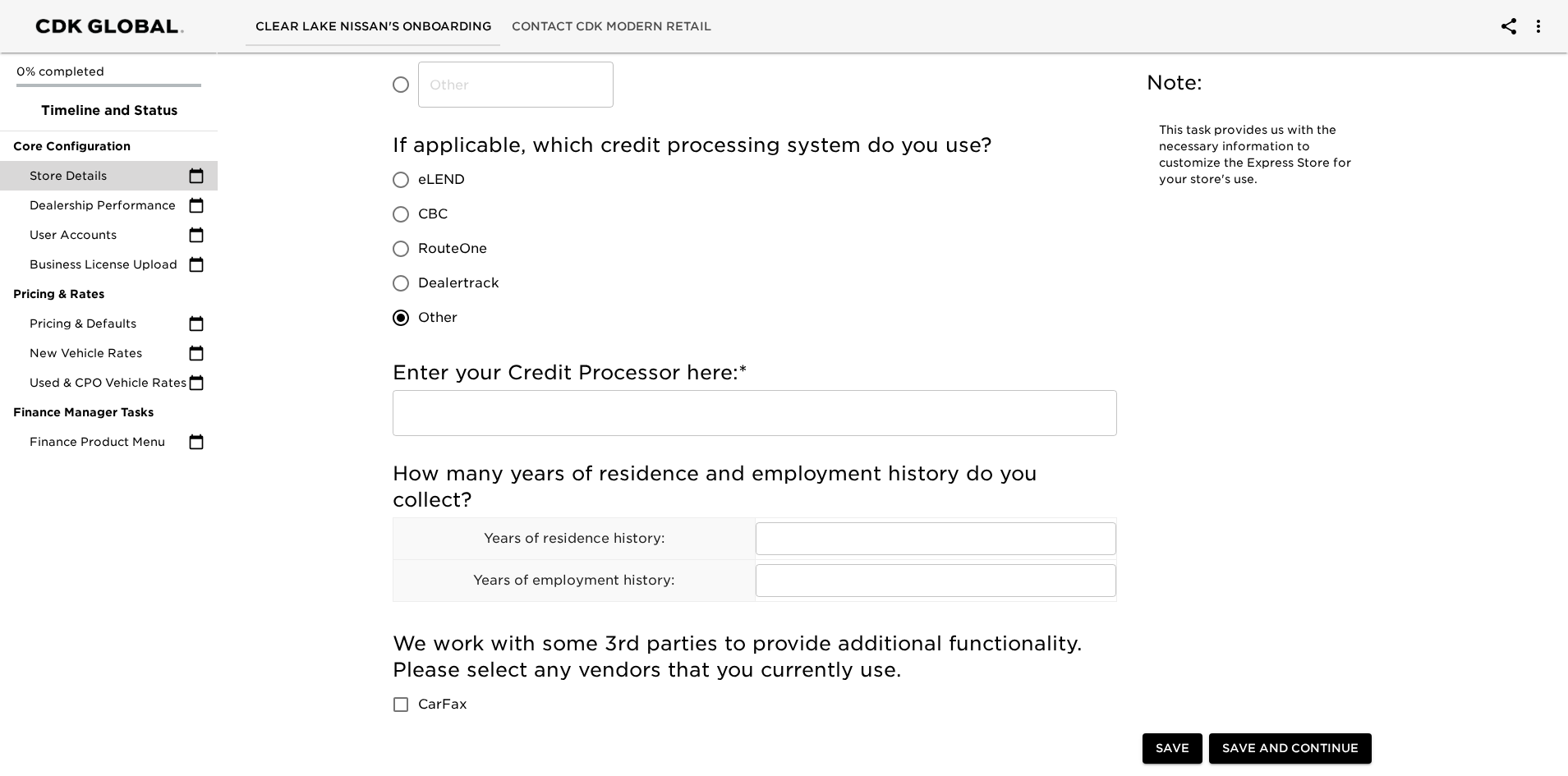
click at [640, 407] on input "text" at bounding box center [755, 413] width 725 height 46
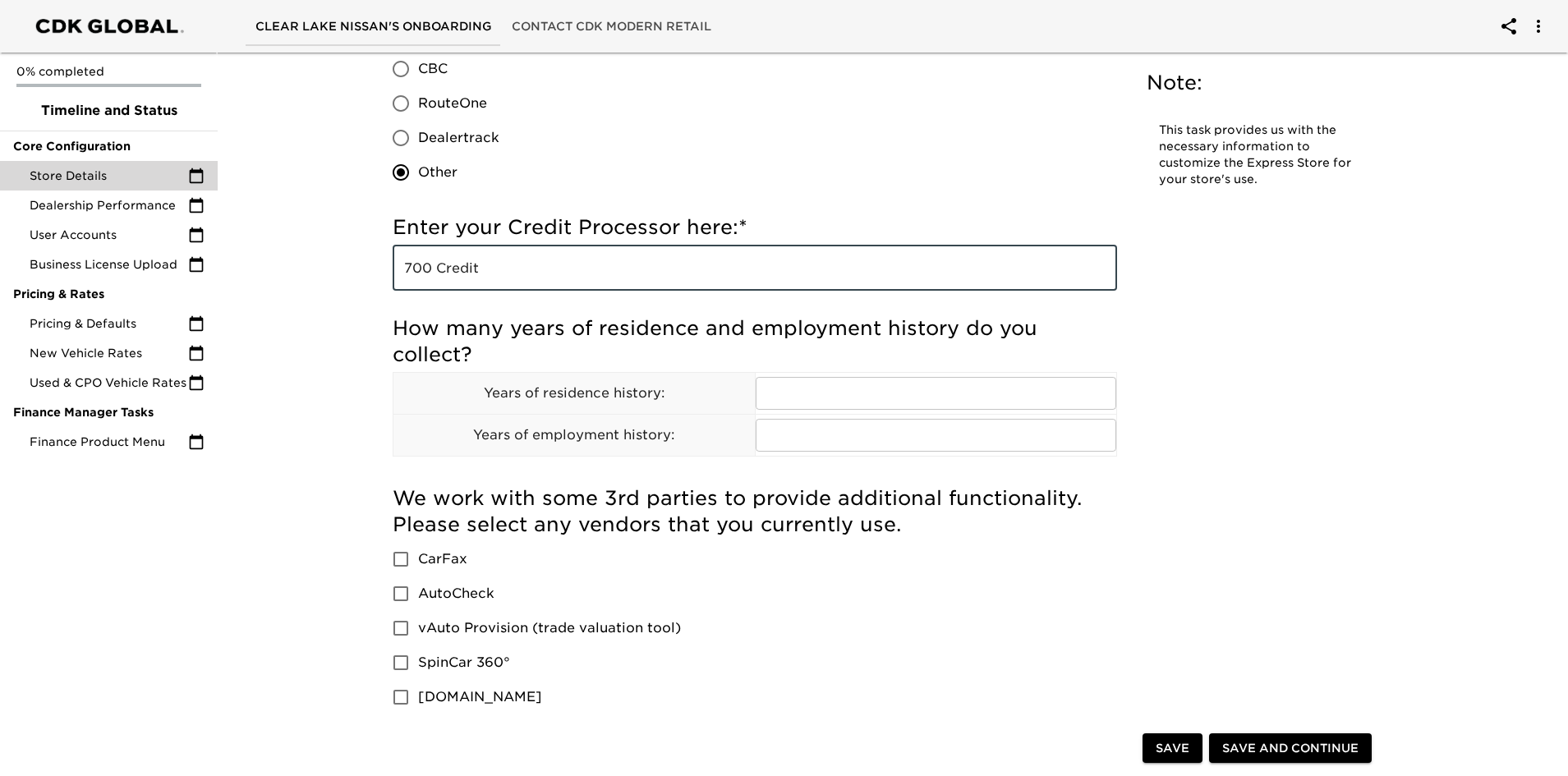
scroll to position [575, 0]
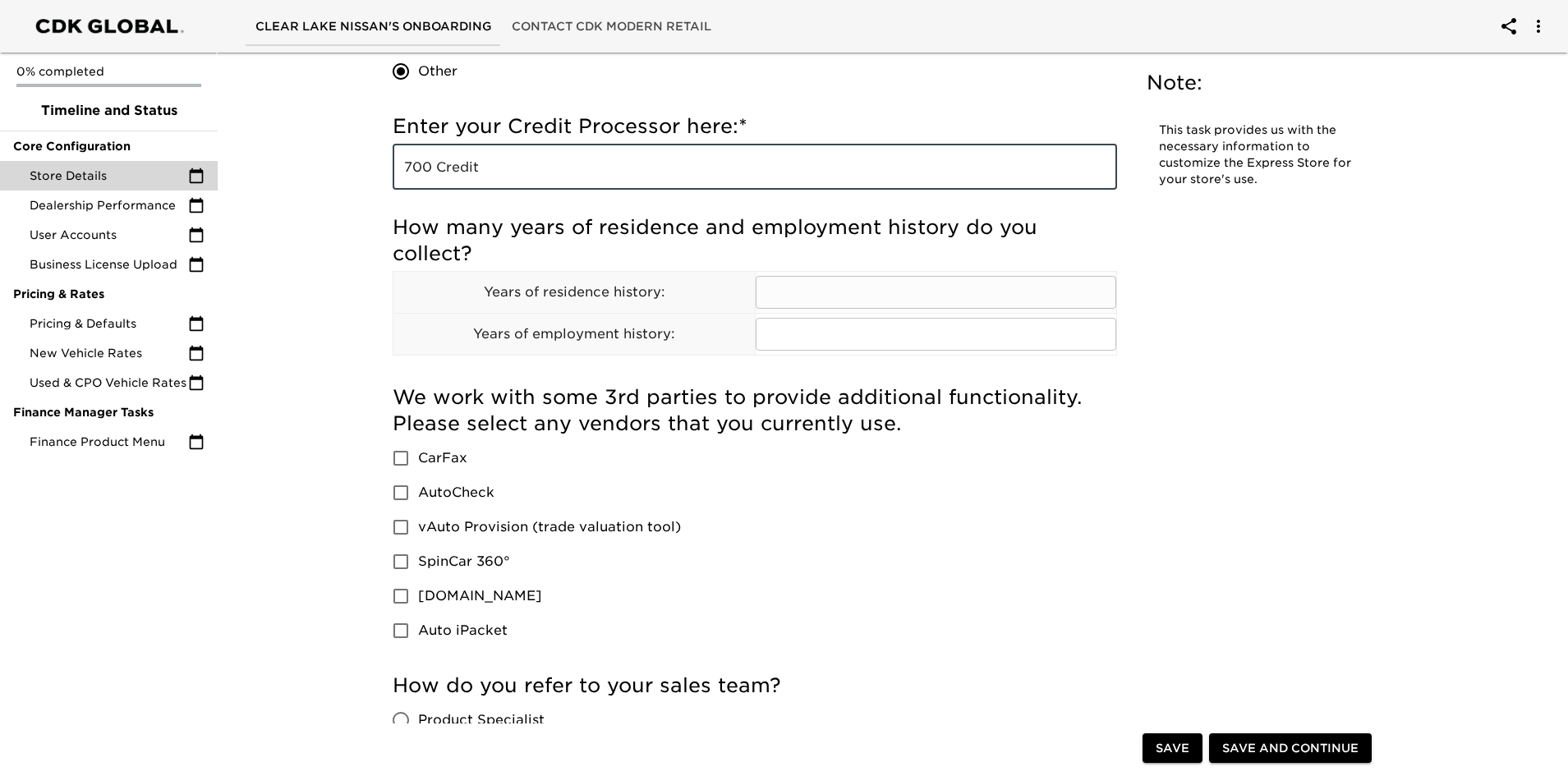
type input "700 Credit"
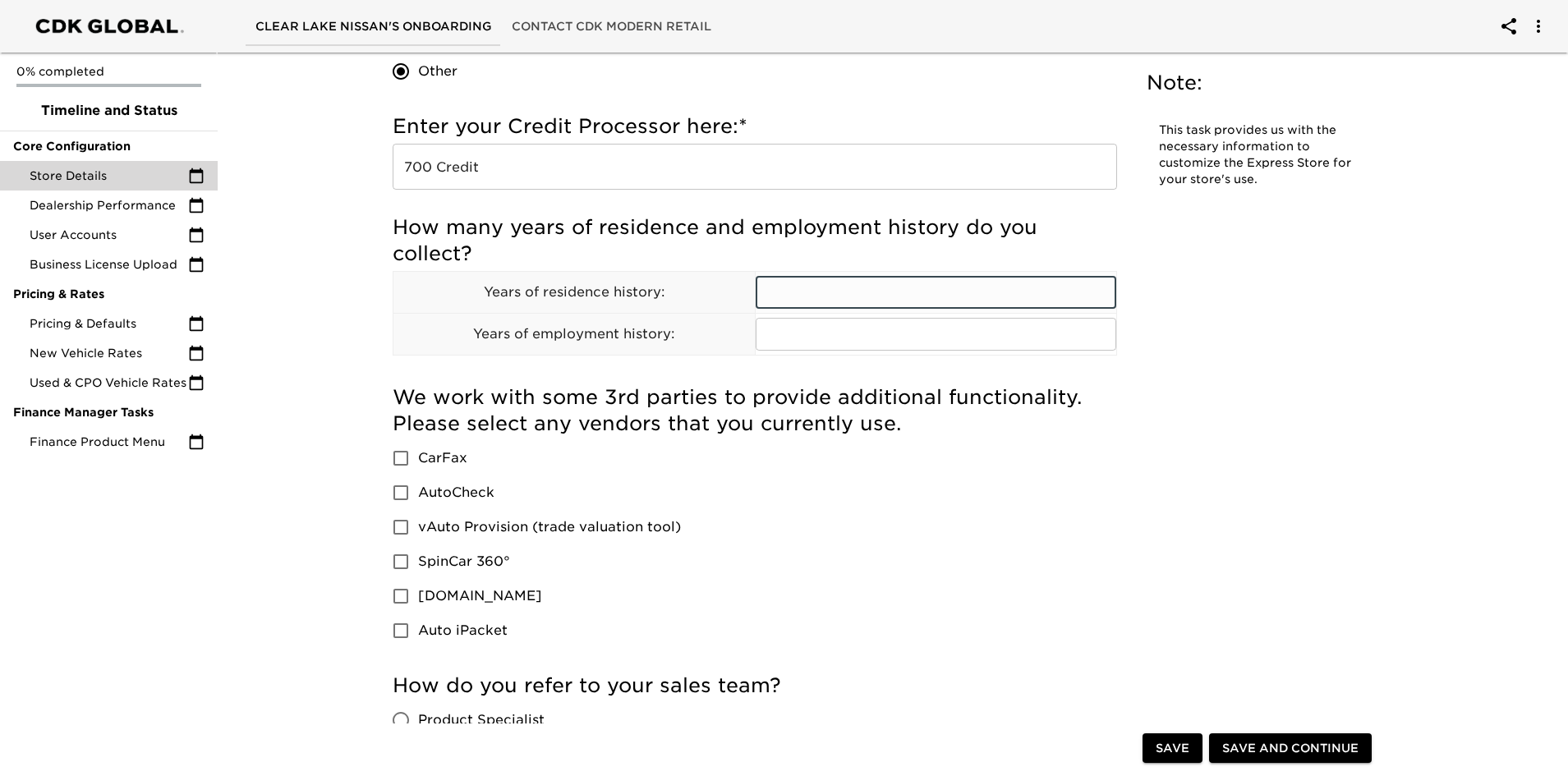
click at [784, 281] on input "text" at bounding box center [937, 292] width 361 height 33
type input "2"
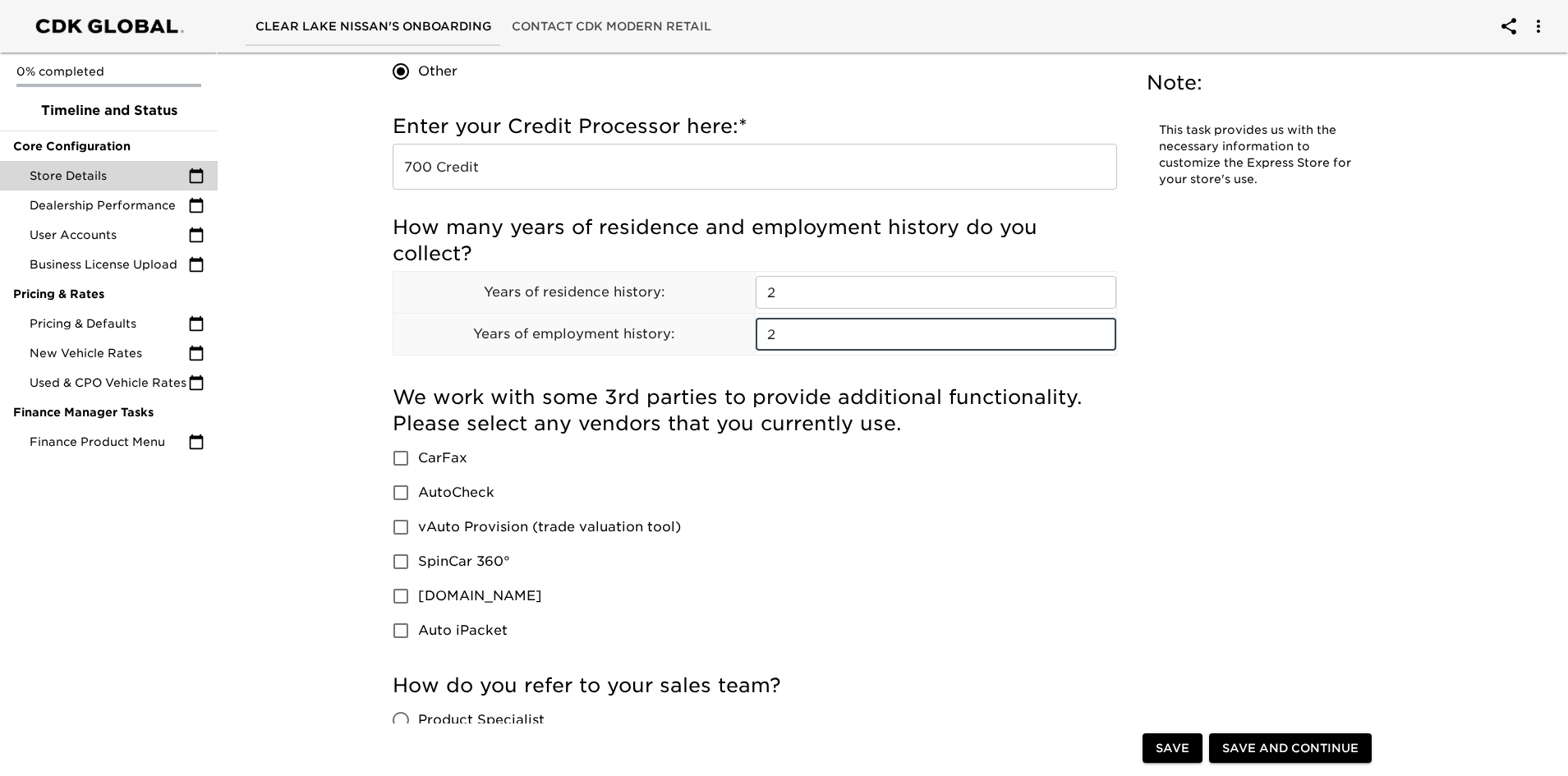
type input "2"
drag, startPoint x: 392, startPoint y: 524, endPoint x: 404, endPoint y: 525, distance: 12.0
click at [392, 524] on input "vAuto Provision (trade valuation tool)" at bounding box center [401, 527] width 35 height 35
checkbox input "true"
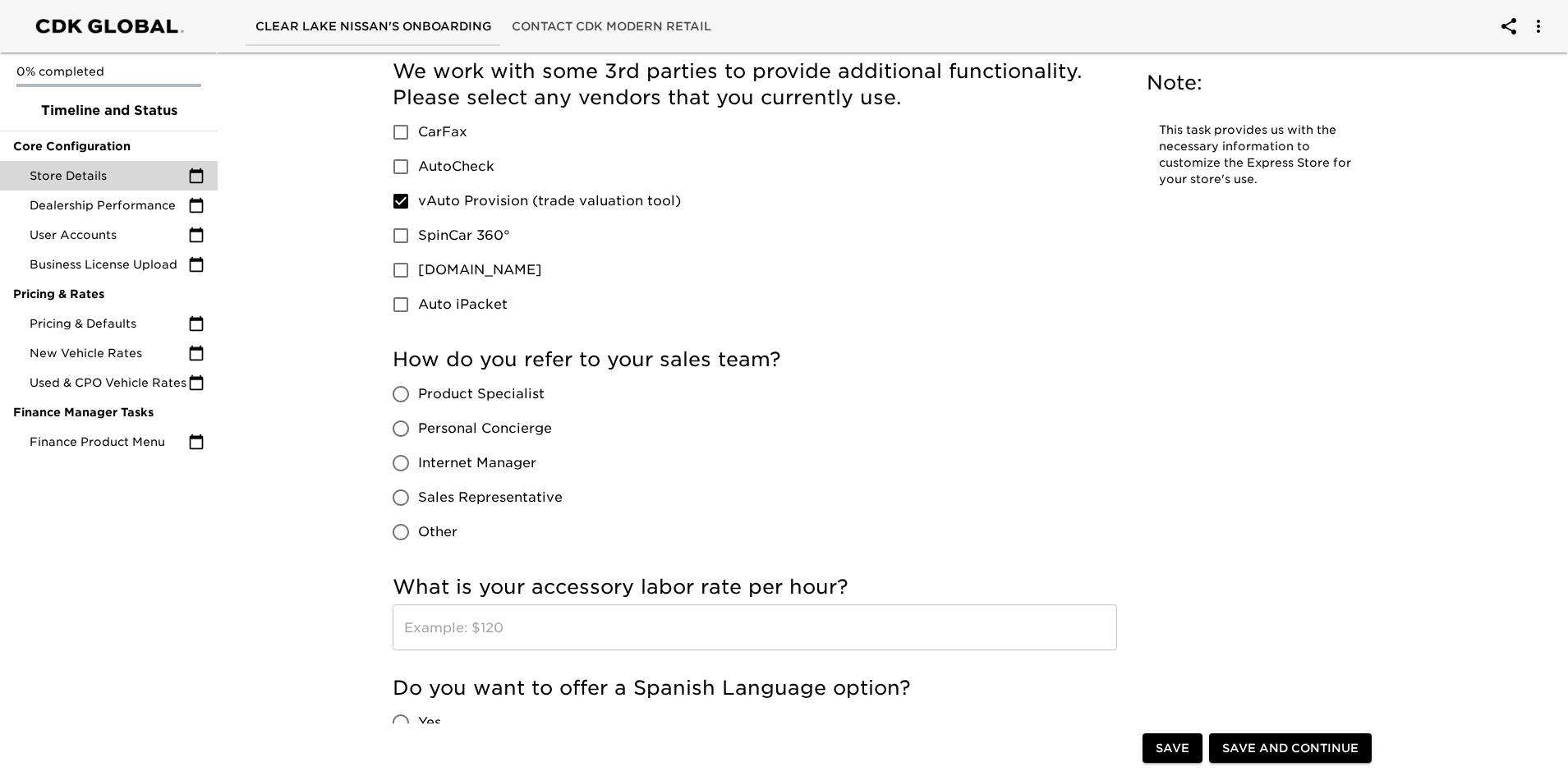
scroll to position [903, 0]
click at [399, 521] on input "Other" at bounding box center [401, 530] width 35 height 35
radio input "true"
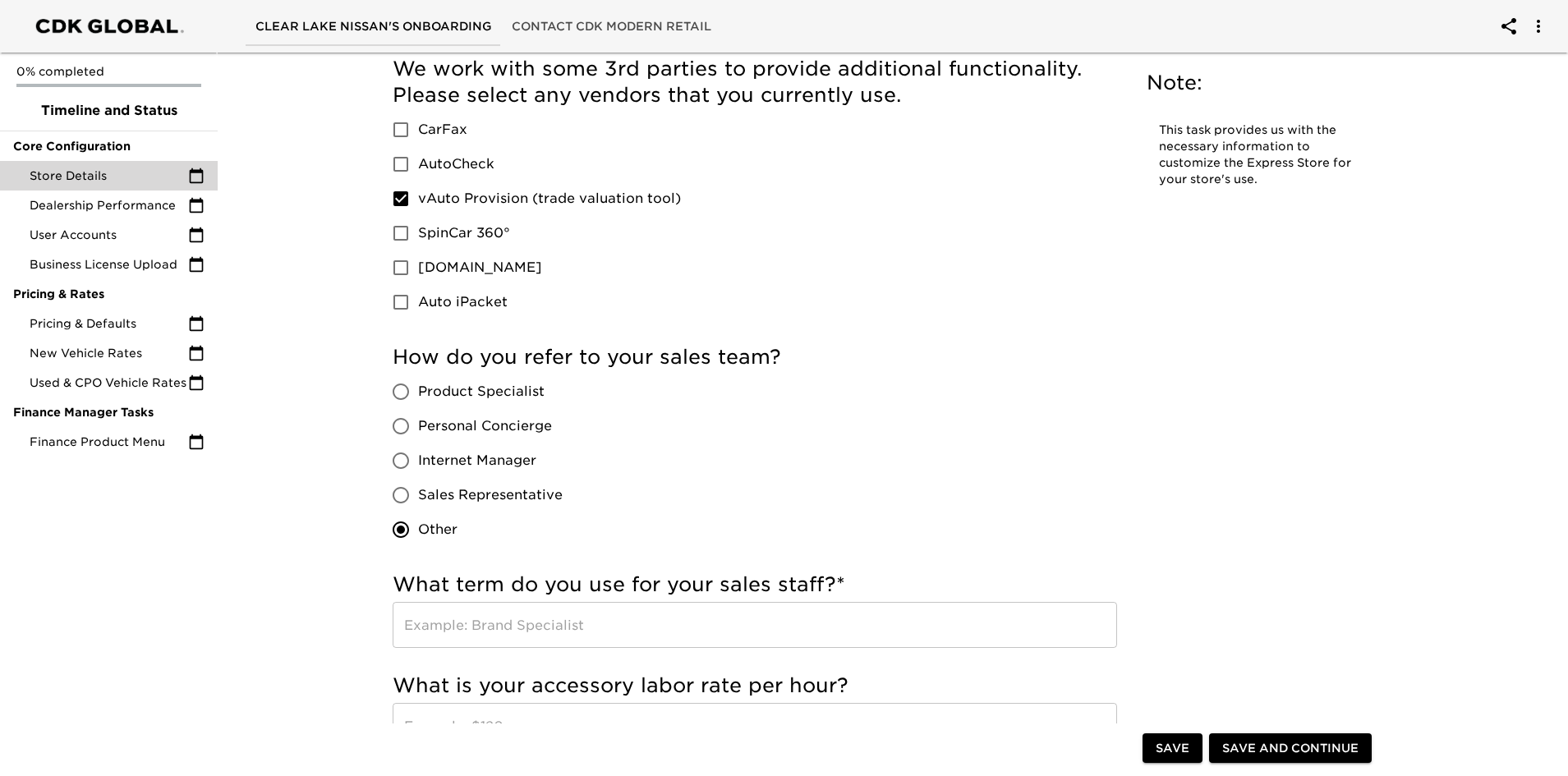
click at [405, 491] on input "Sales Representative" at bounding box center [401, 495] width 35 height 35
radio input "true"
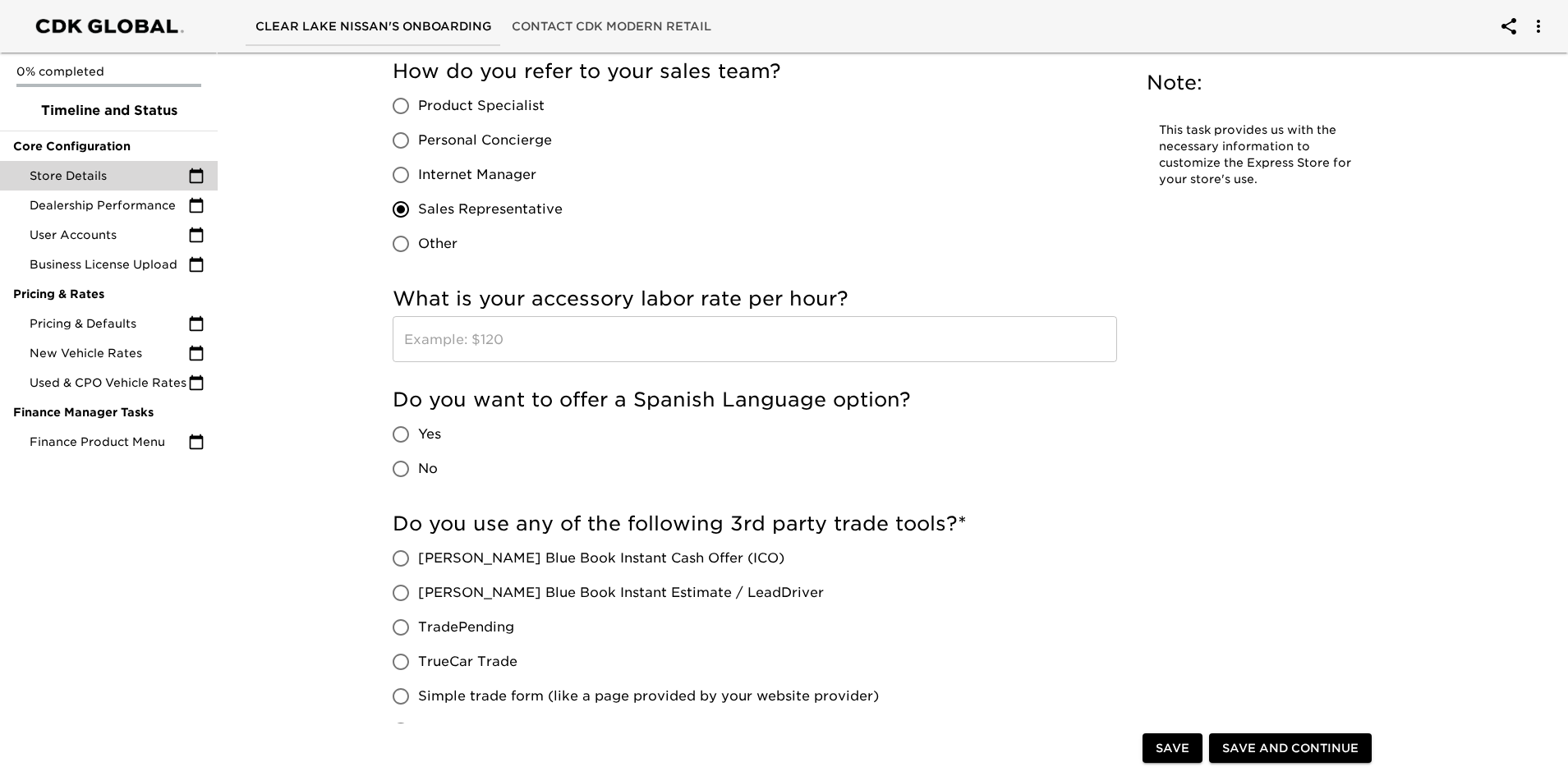
scroll to position [1231, 0]
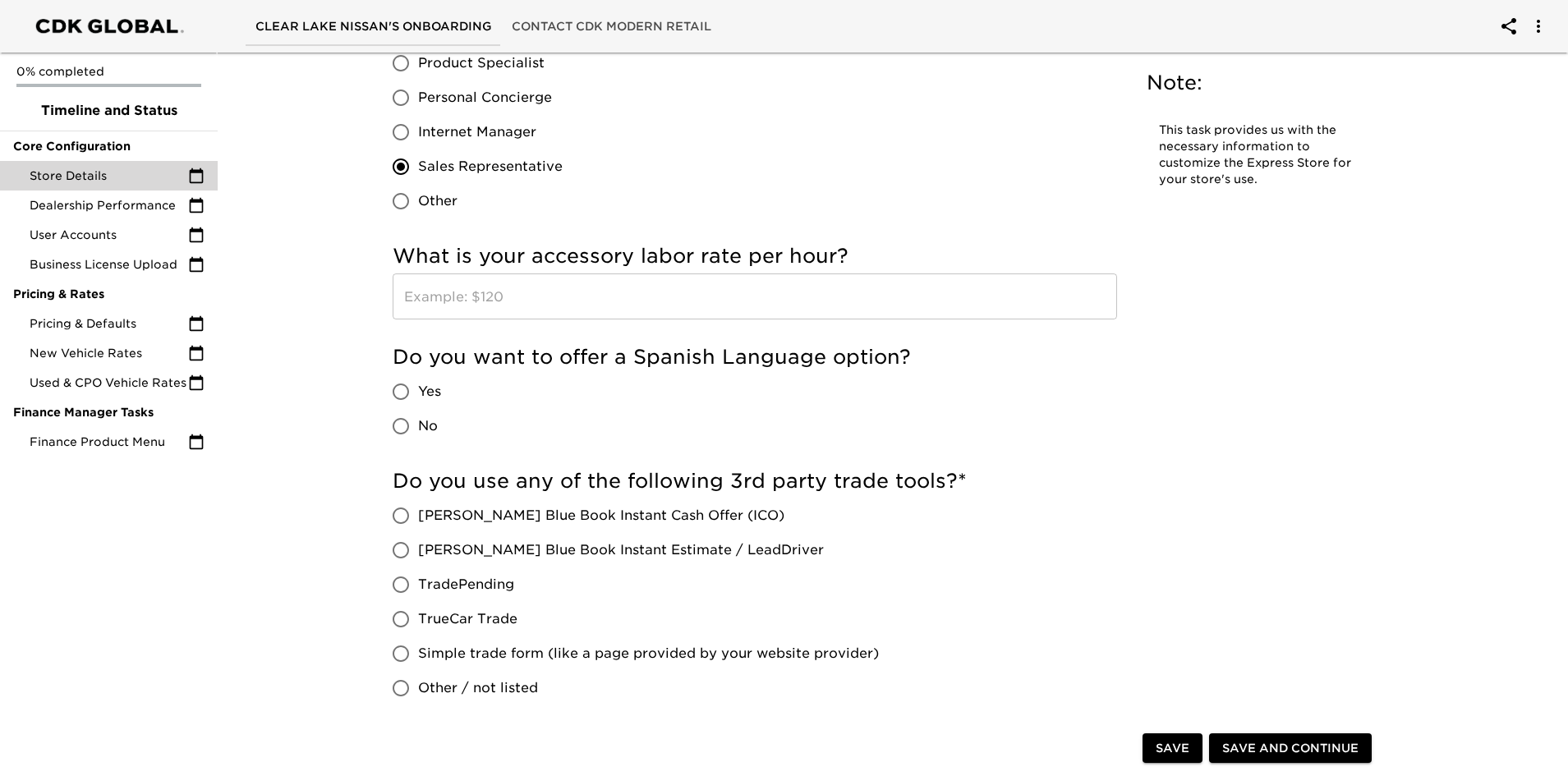
click at [396, 422] on input "No" at bounding box center [401, 426] width 35 height 35
radio input "true"
click at [397, 545] on input "Kelly Blue Book Instant Estimate / LeadDriver" at bounding box center [401, 551] width 35 height 35
radio input "true"
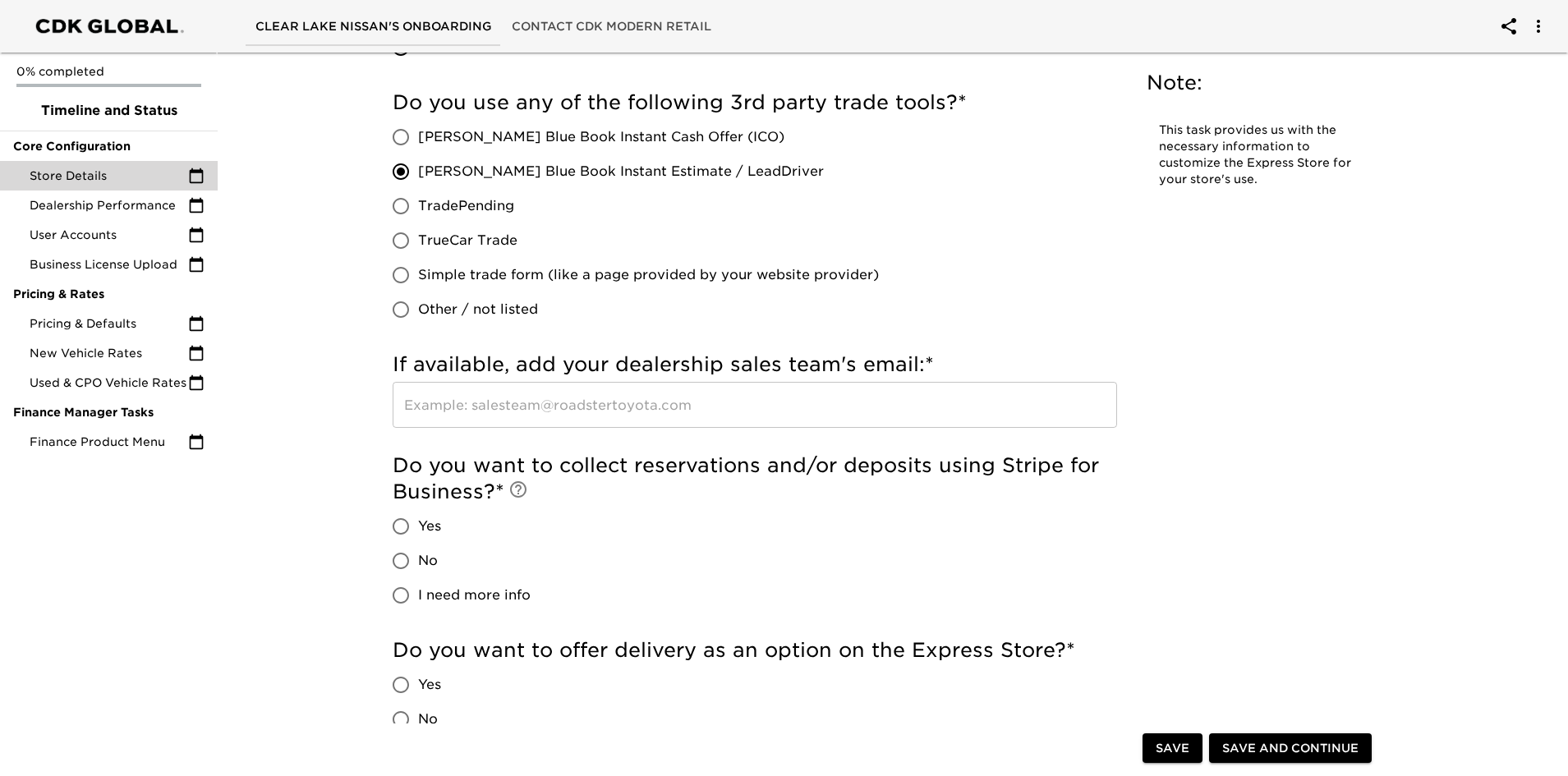
scroll to position [1642, 0]
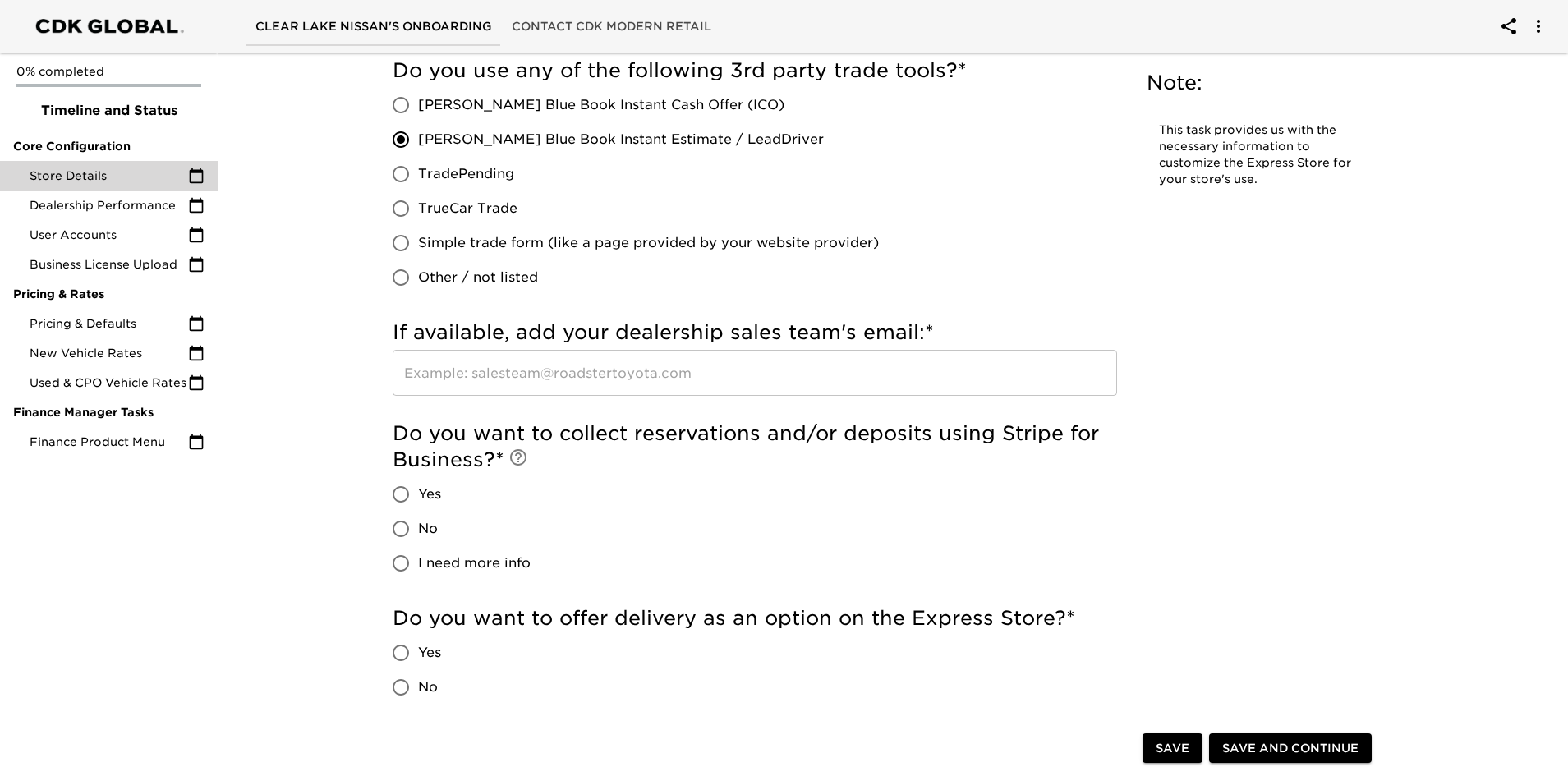
click at [392, 529] on input "No" at bounding box center [401, 529] width 35 height 35
radio input "true"
click at [402, 689] on input "No" at bounding box center [401, 688] width 35 height 35
radio input "true"
click at [1174, 740] on span "Save" at bounding box center [1173, 748] width 34 height 20
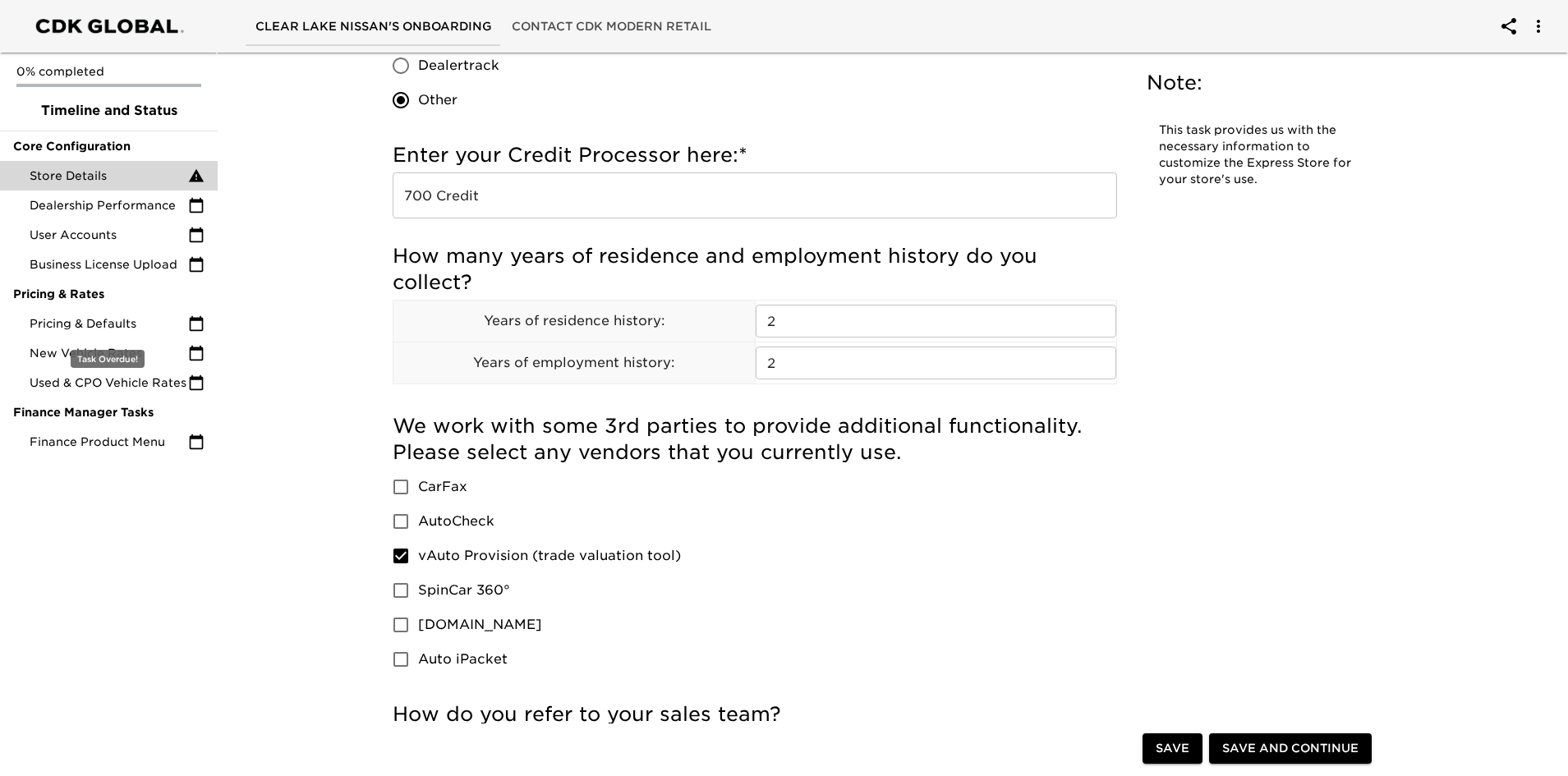
scroll to position [366, 0]
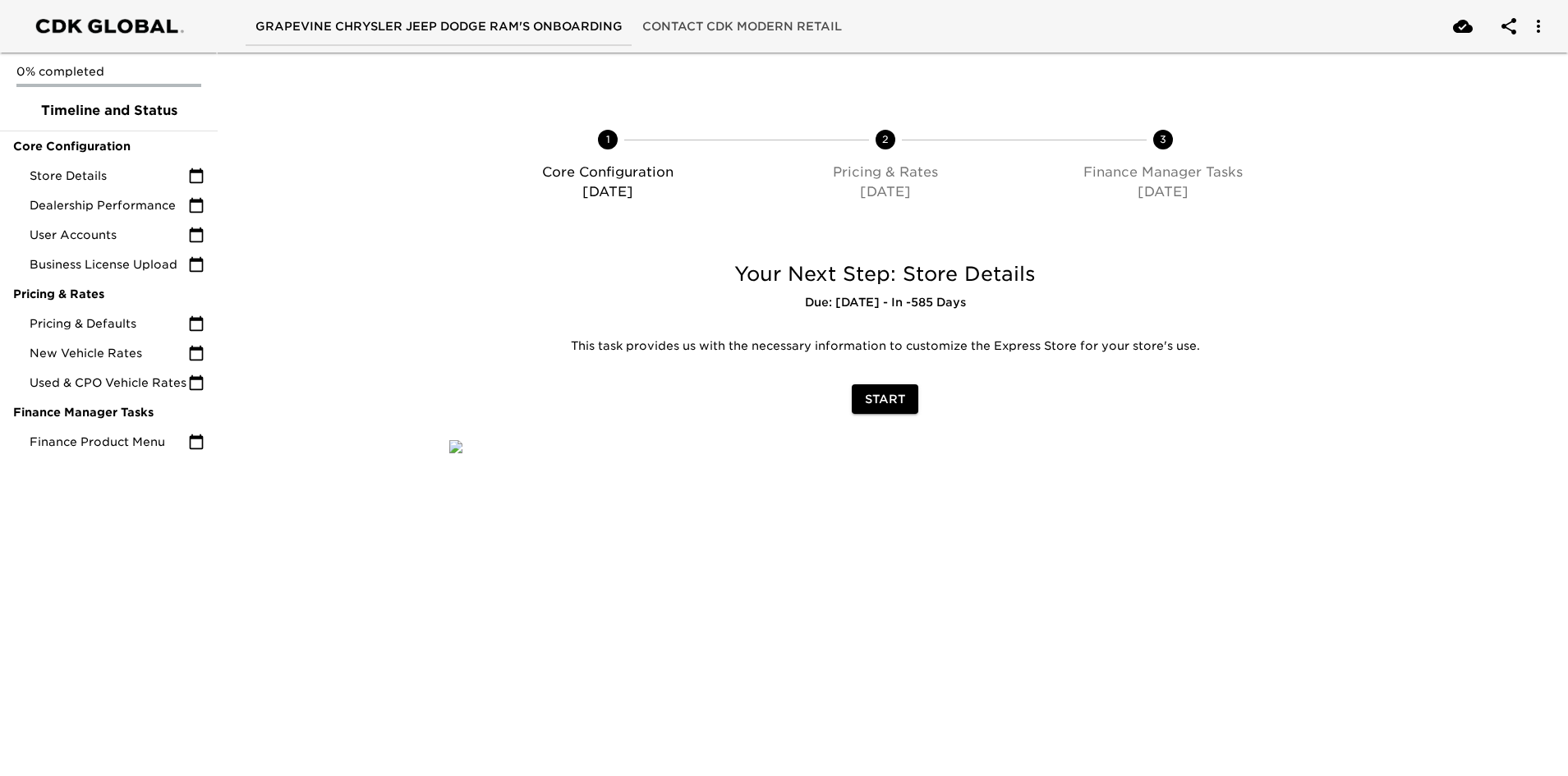
click at [898, 405] on span "Start" at bounding box center [884, 399] width 40 height 20
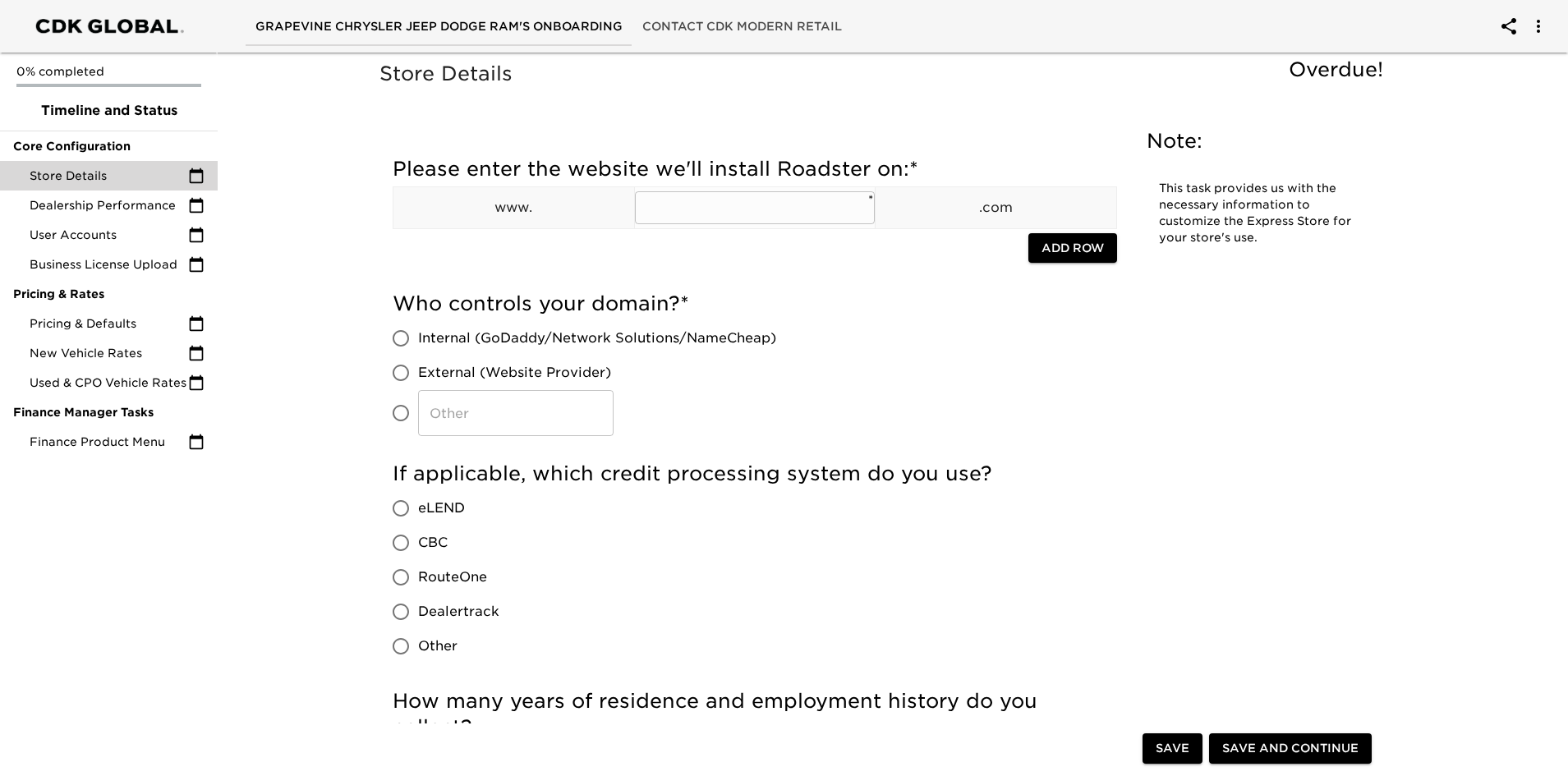
click at [671, 210] on input "text" at bounding box center [756, 208] width 241 height 33
type input "Grapevinedodge"
click at [1064, 244] on span "Add Row" at bounding box center [1073, 248] width 62 height 20
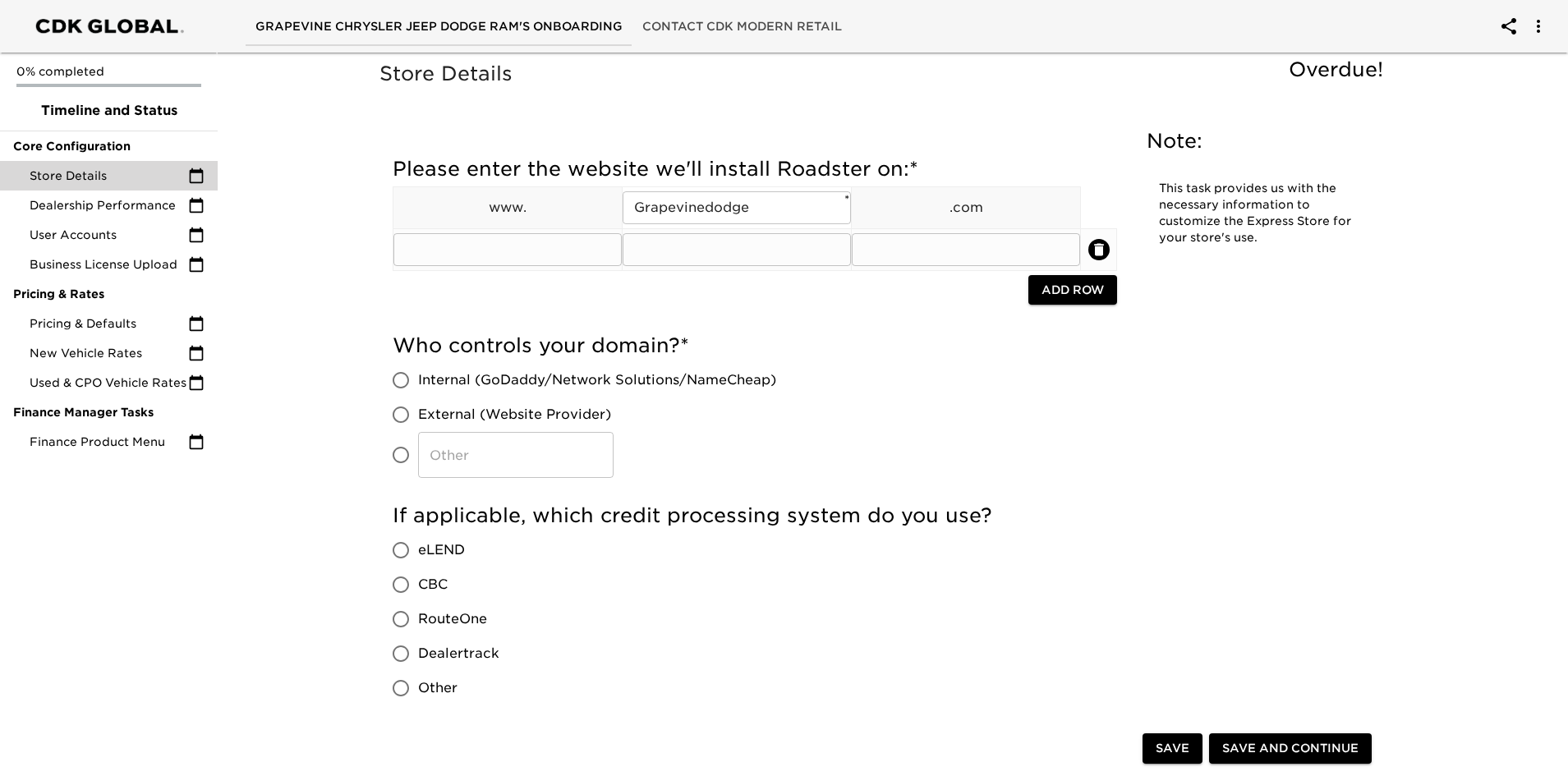
click at [1105, 244] on icon "delete" at bounding box center [1099, 250] width 17 height 17
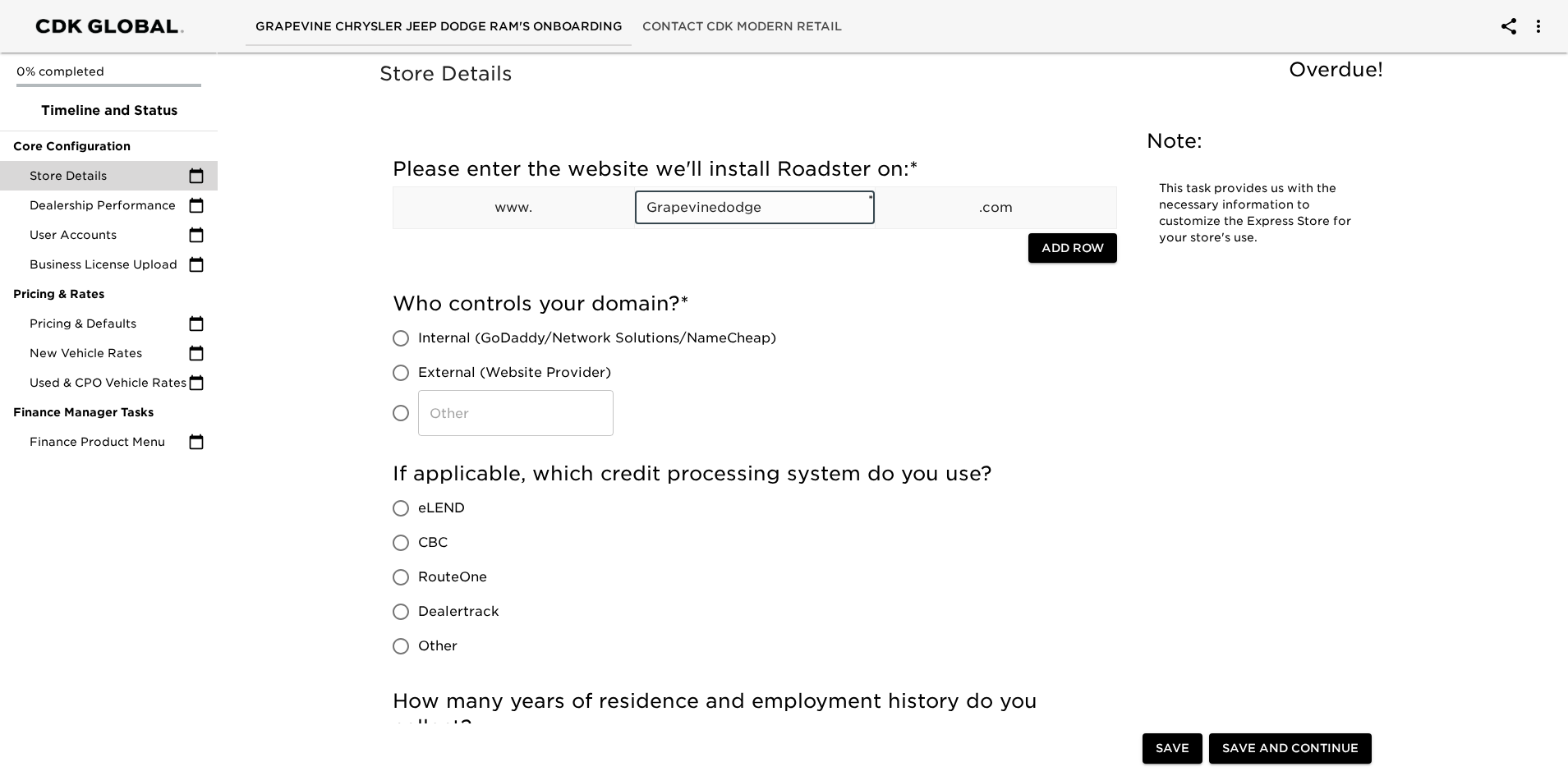
click at [654, 207] on input "Grapevinedodge" at bounding box center [756, 208] width 241 height 33
type input "grapevinedodge"
click at [397, 369] on input "External (Website Provider)" at bounding box center [401, 373] width 35 height 35
radio input "true"
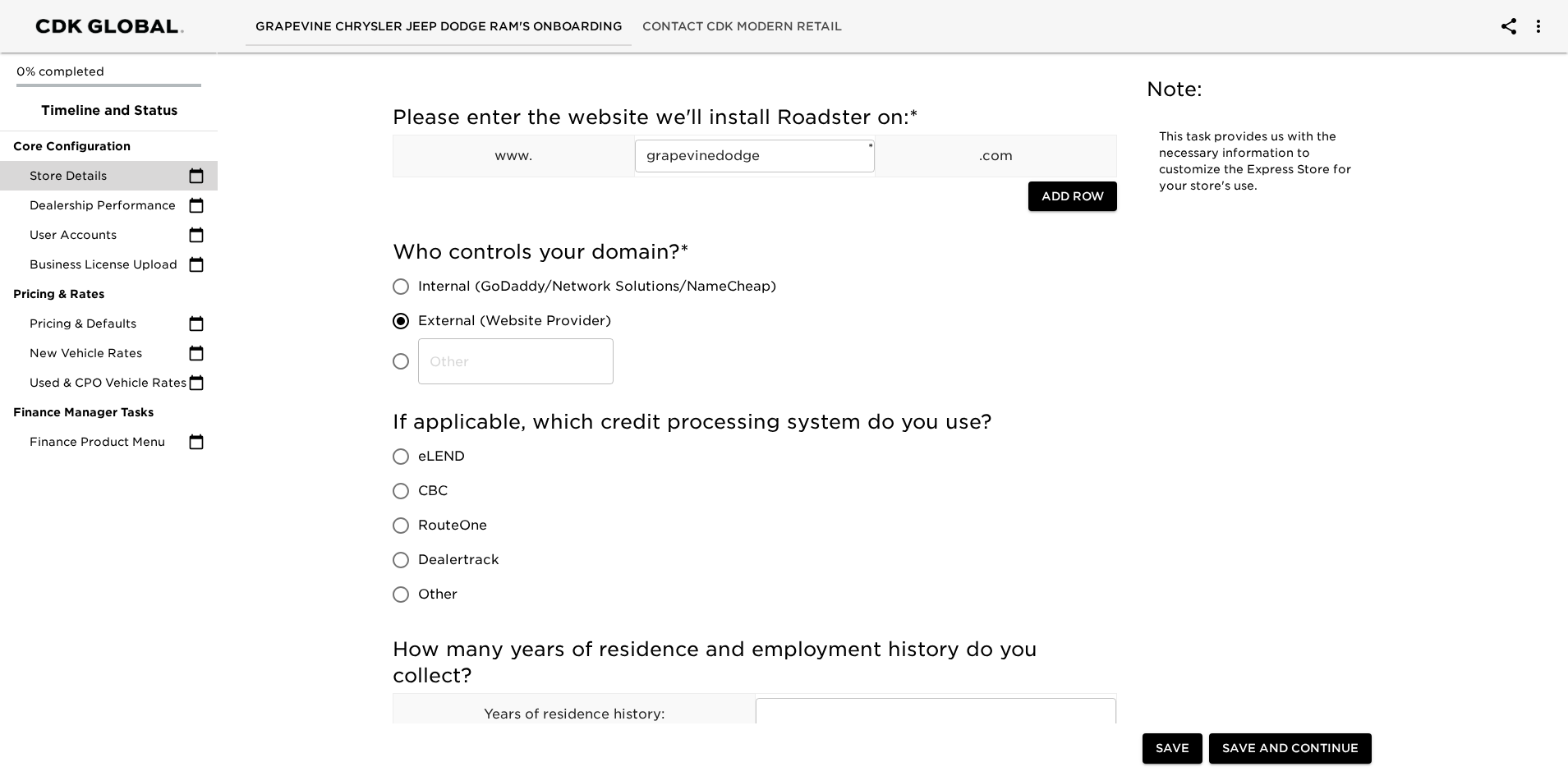
scroll to position [328, 0]
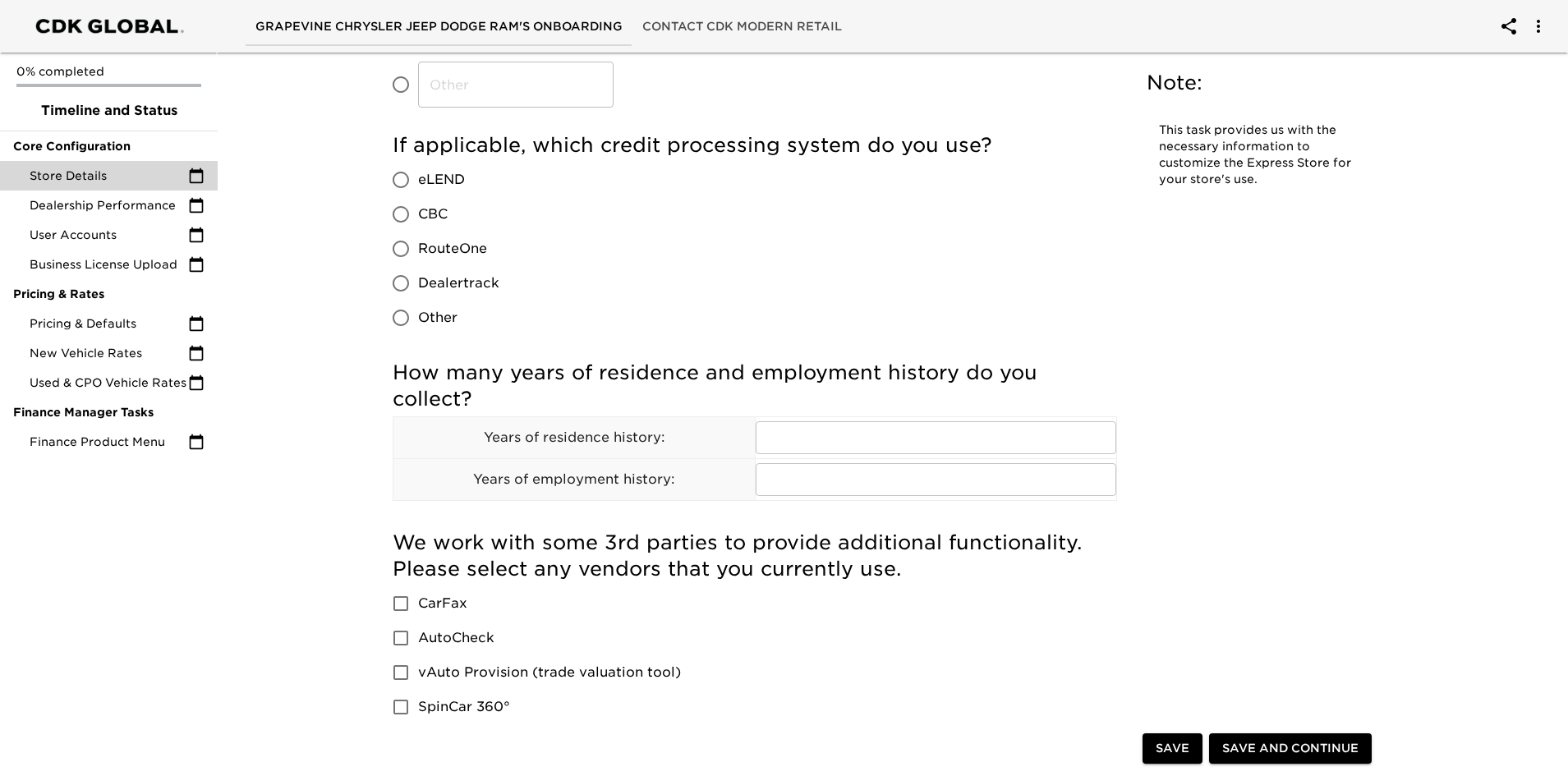
click at [402, 317] on input "Other" at bounding box center [401, 319] width 35 height 35
radio input "true"
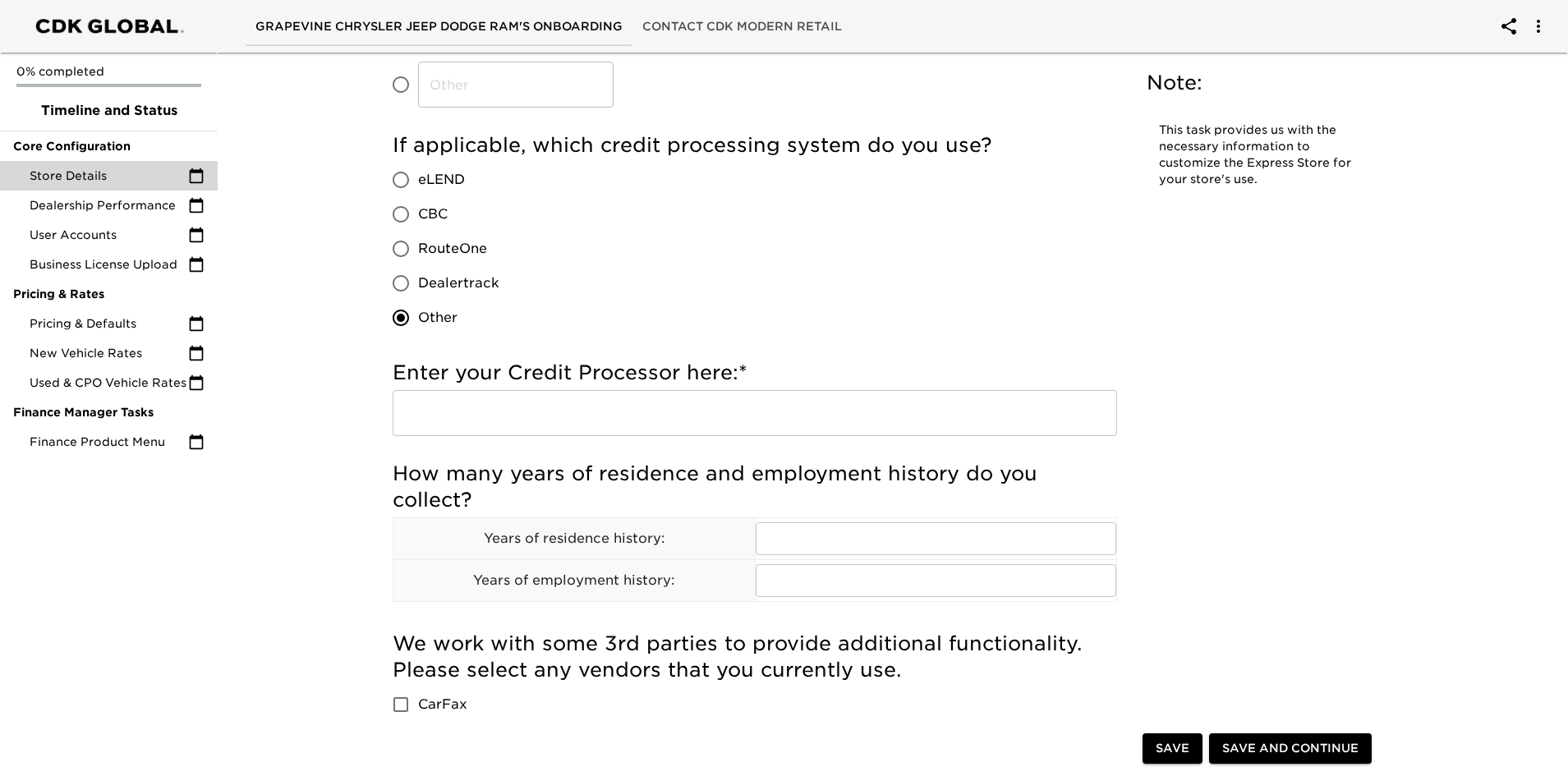
click at [699, 415] on input "text" at bounding box center [755, 413] width 725 height 46
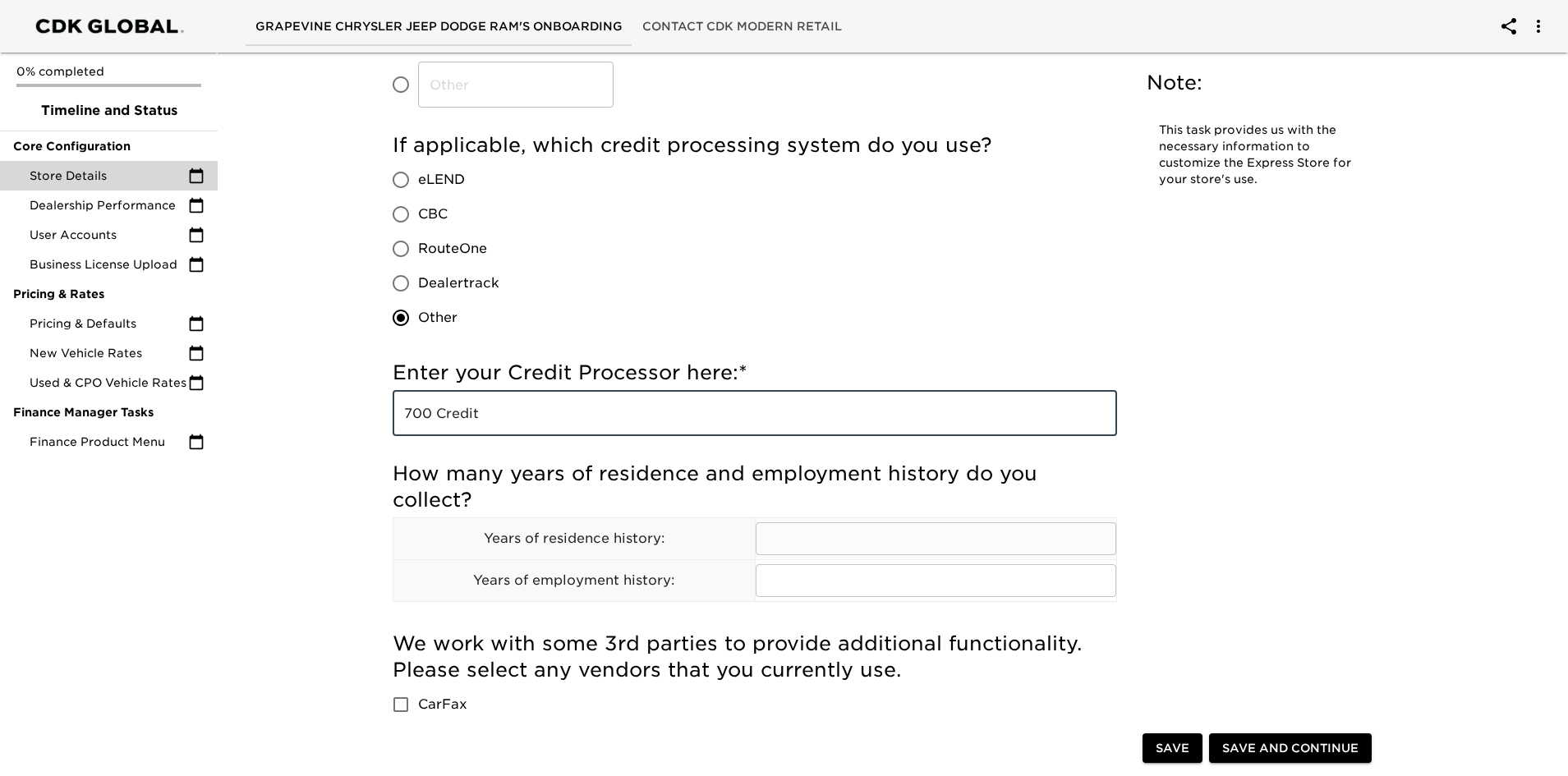
type input "700 Credit"
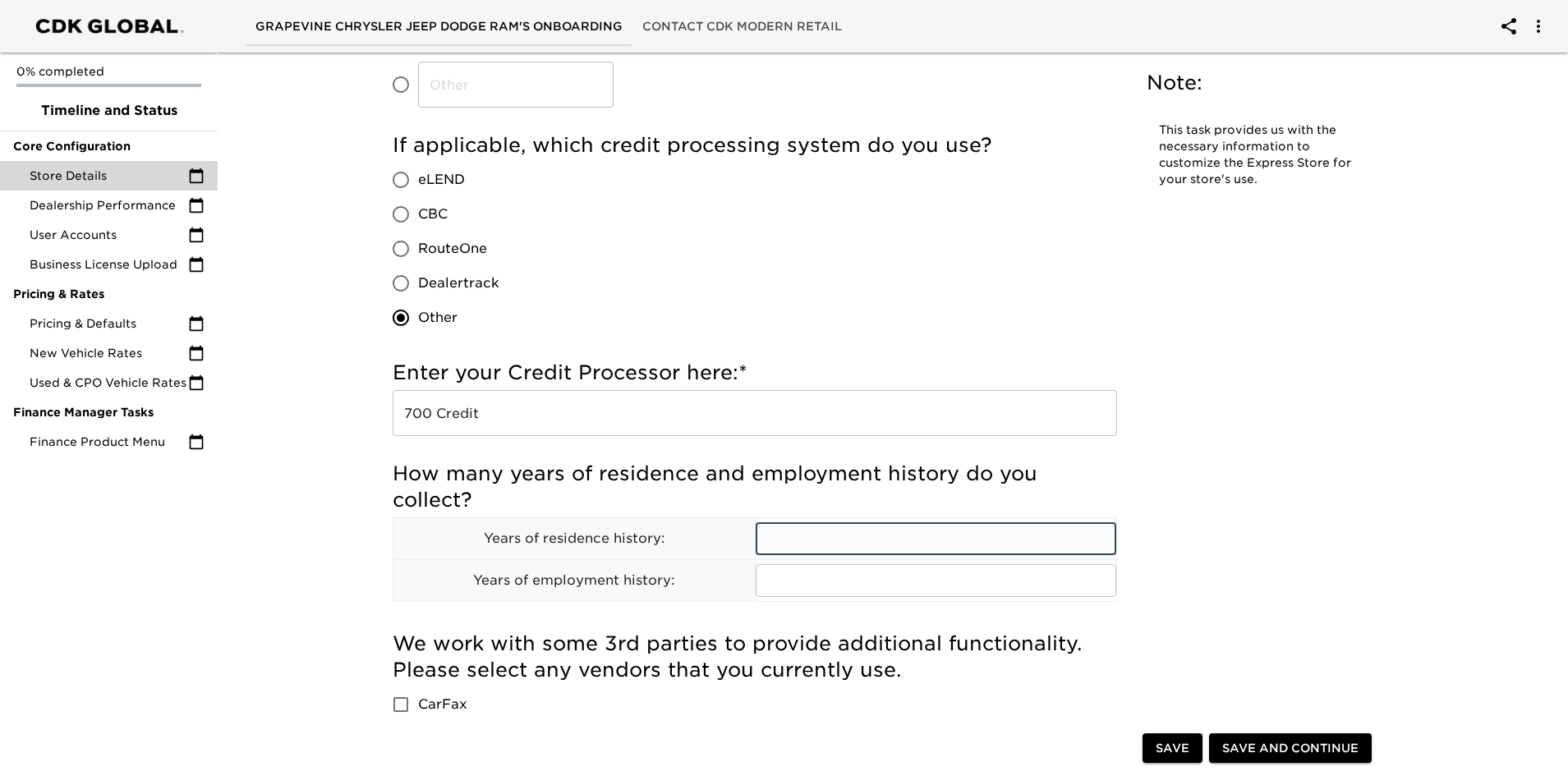
click at [876, 523] on input "text" at bounding box center [937, 539] width 361 height 33
type input "0"
click at [876, 523] on input "0" at bounding box center [937, 539] width 361 height 33
type input "2"
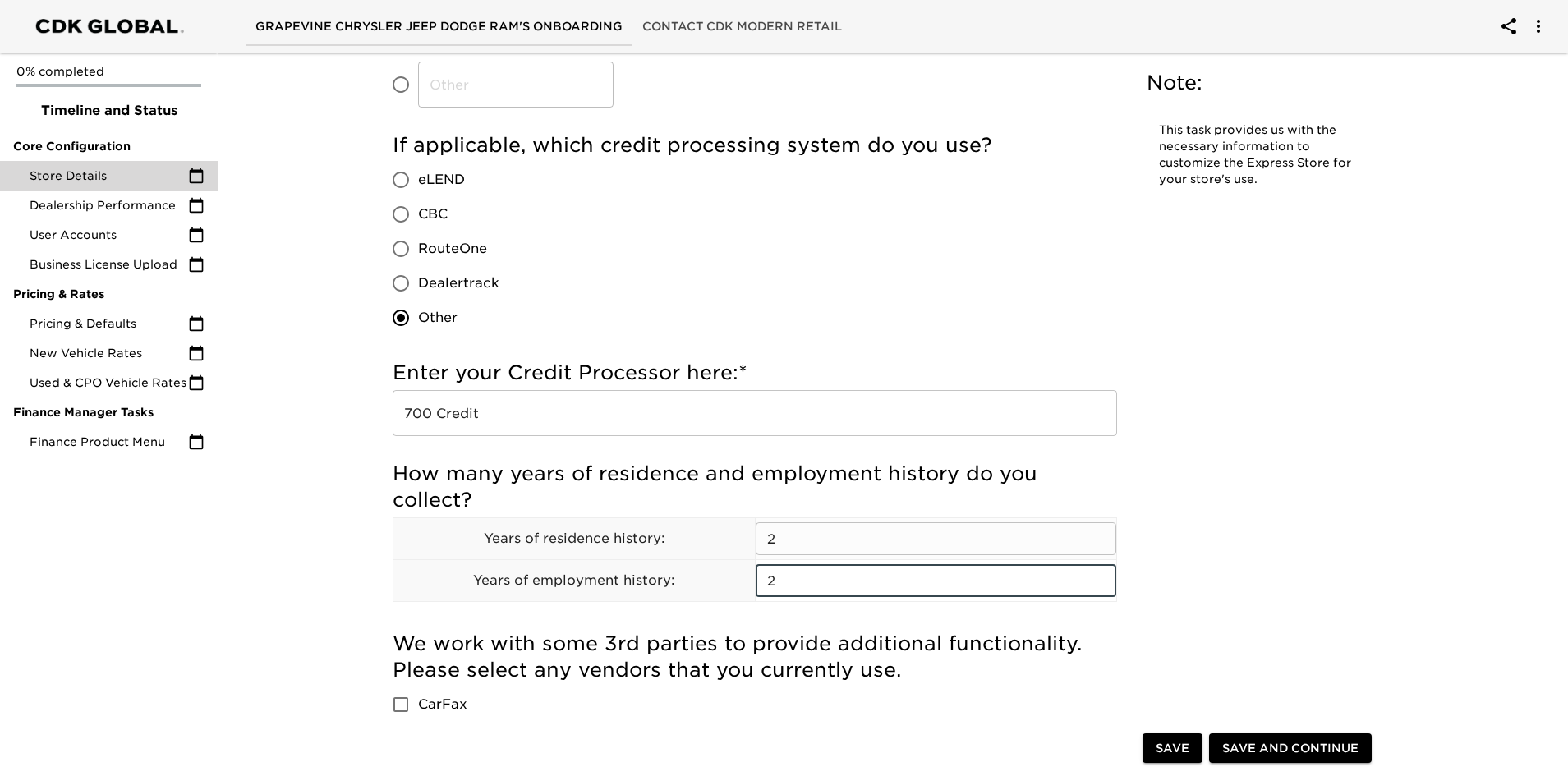
type input "2"
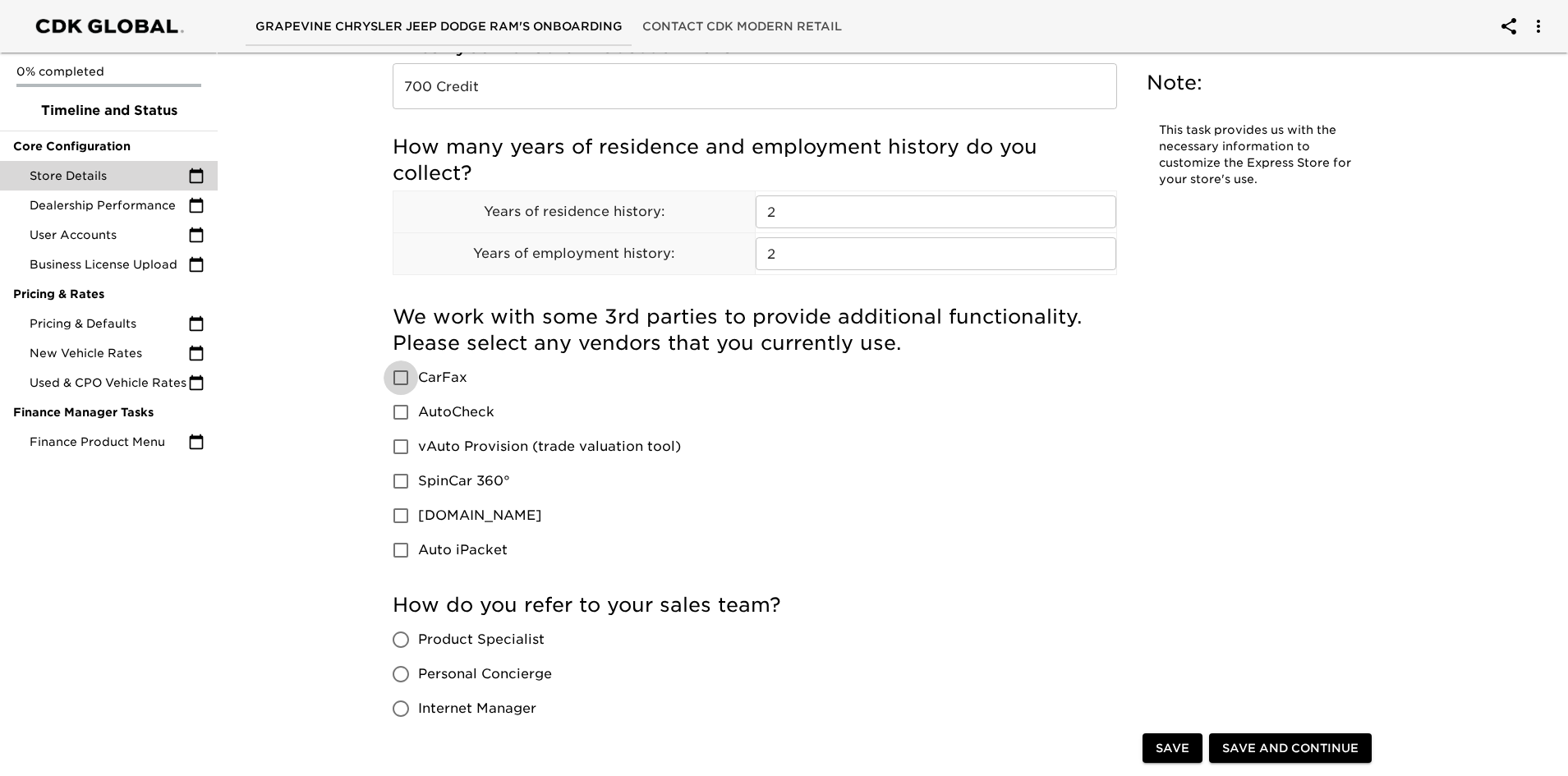
scroll to position [739, 0]
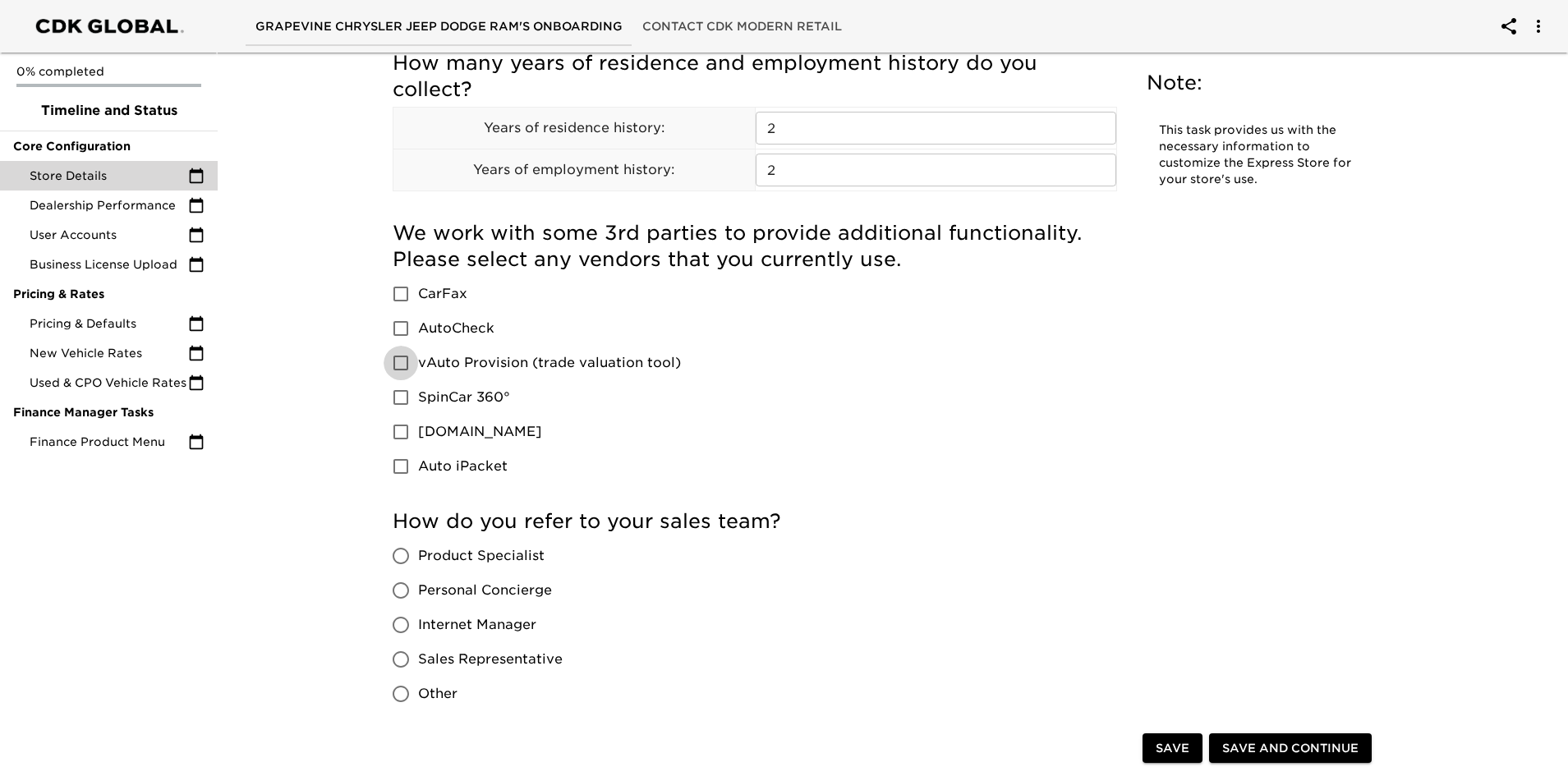
click at [394, 360] on input "vAuto Provision (trade valuation tool)" at bounding box center [401, 363] width 35 height 35
checkbox input "true"
click at [403, 654] on input "Sales Representative" at bounding box center [401, 659] width 35 height 35
radio input "true"
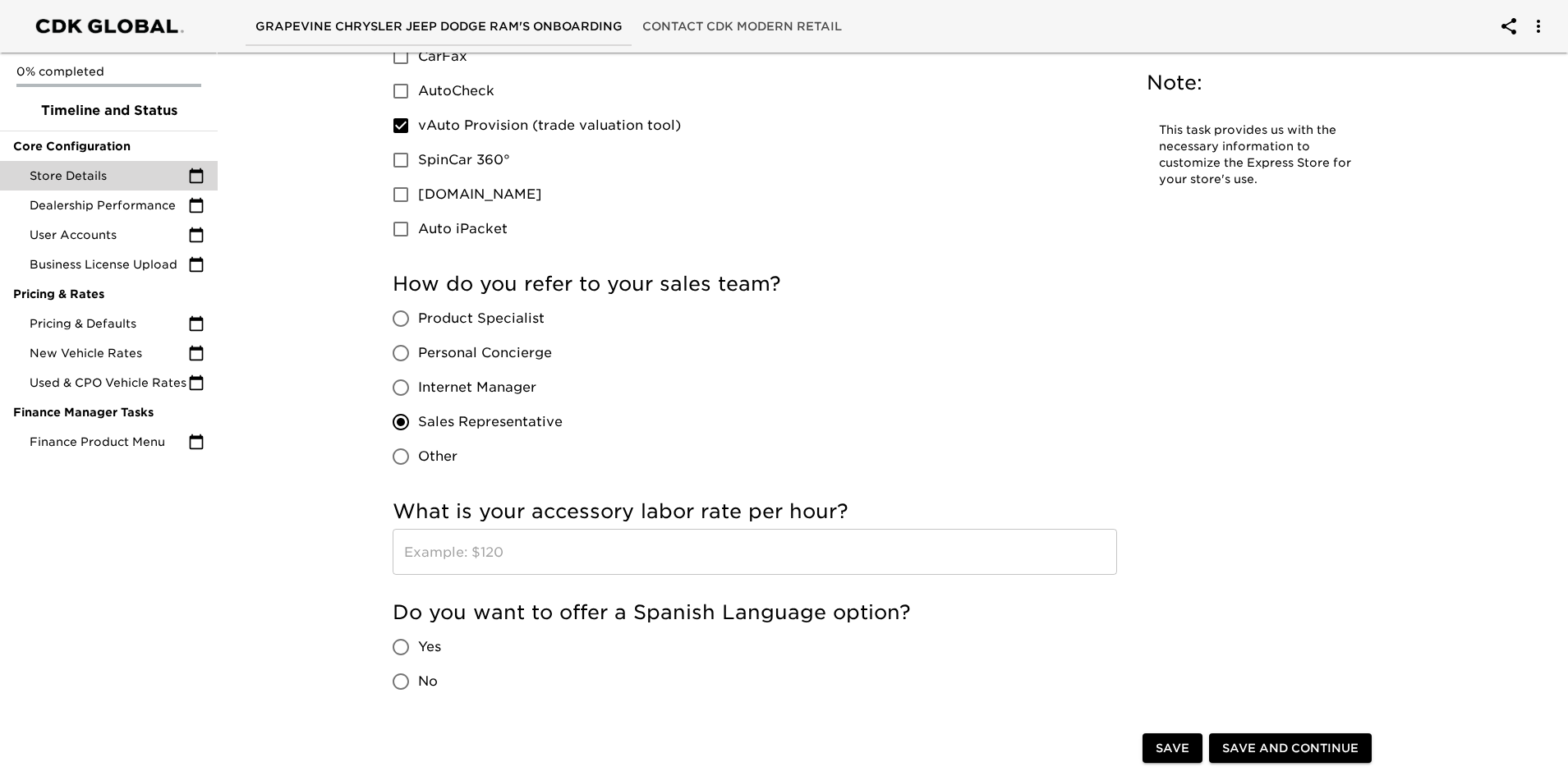
scroll to position [1231, 0]
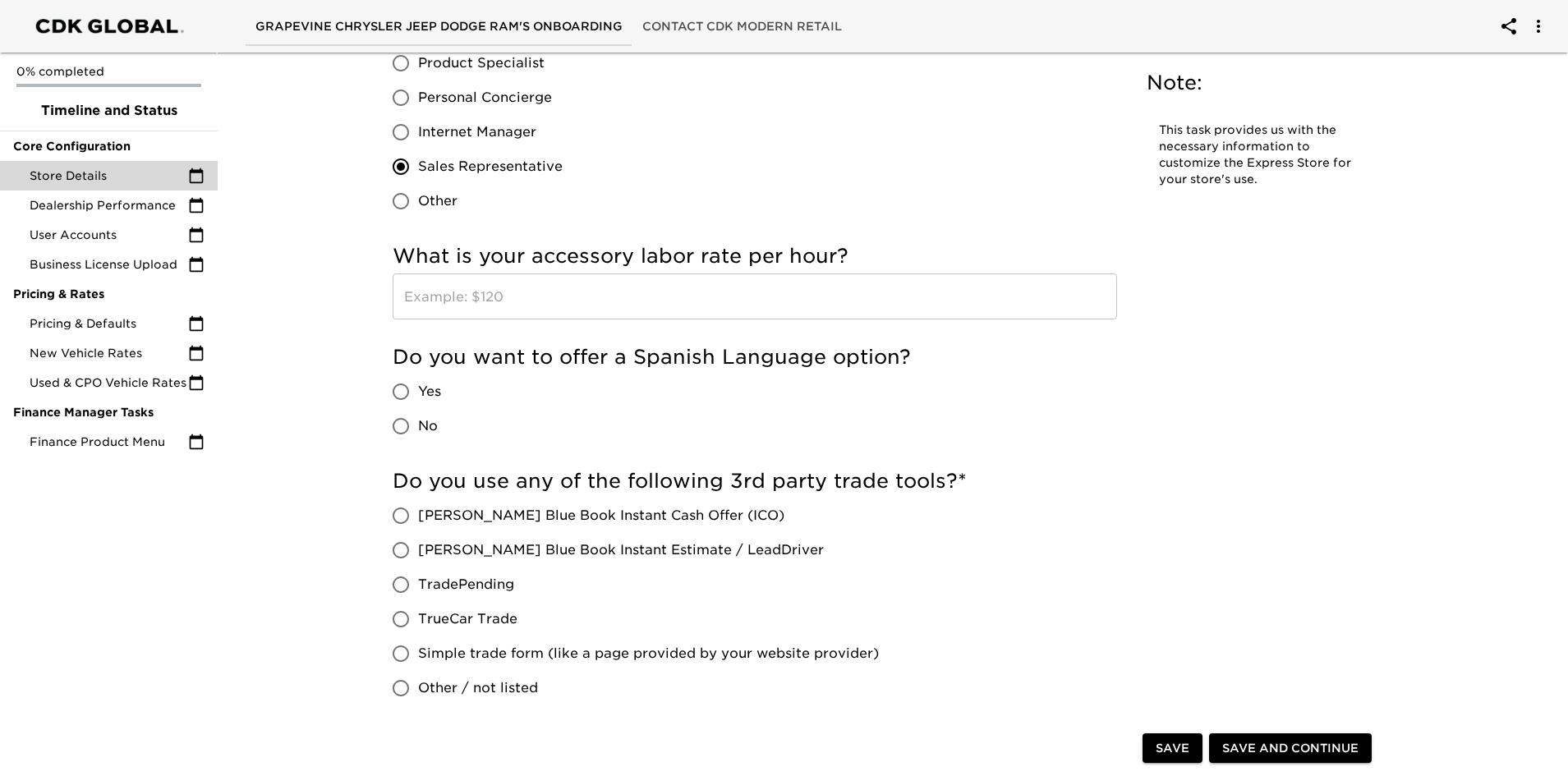
click at [396, 544] on input "[PERSON_NAME] Blue Book Instant Estimate / LeadDriver" at bounding box center [401, 551] width 35 height 35
radio input "true"
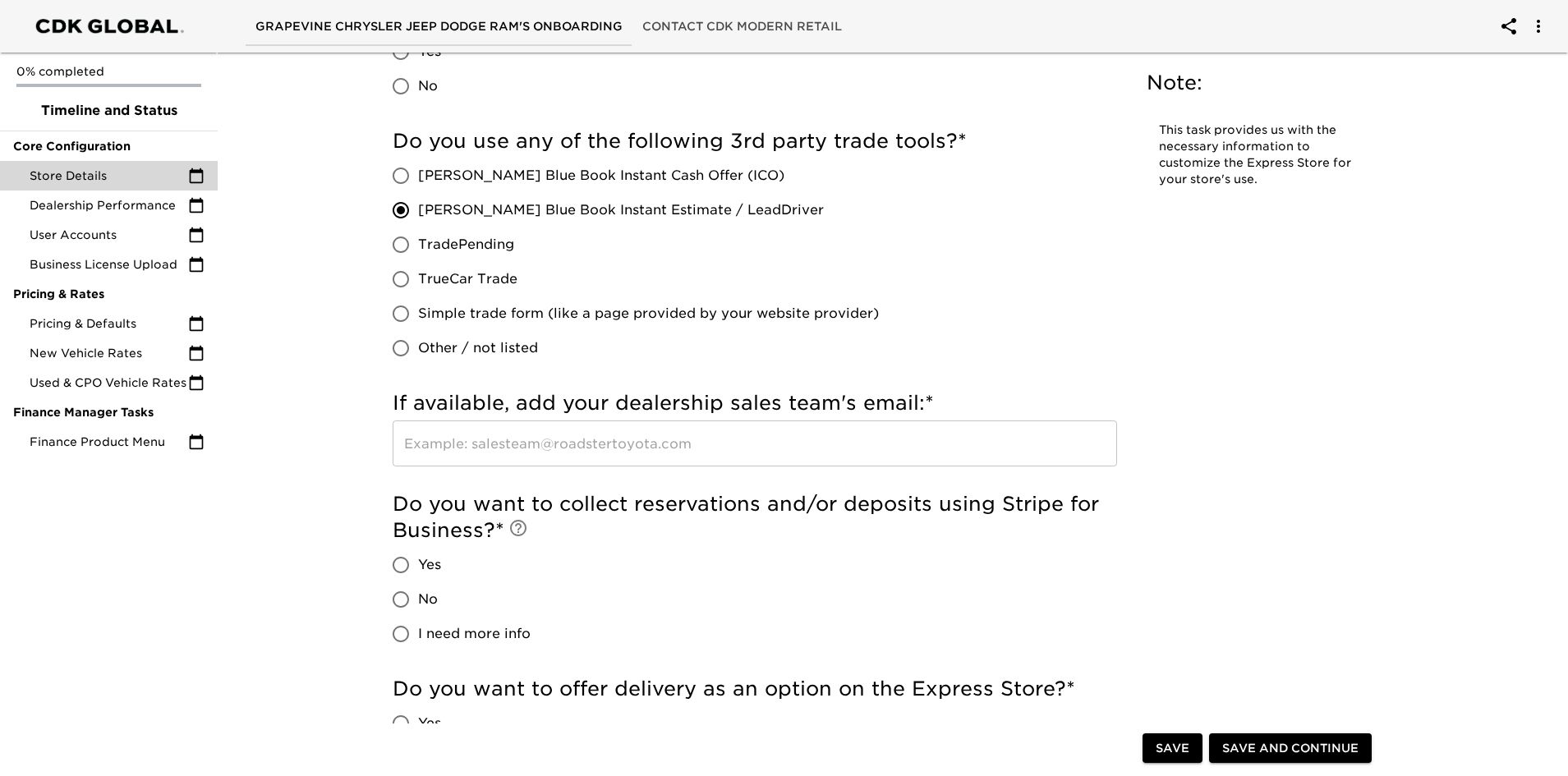
scroll to position [1397, 0]
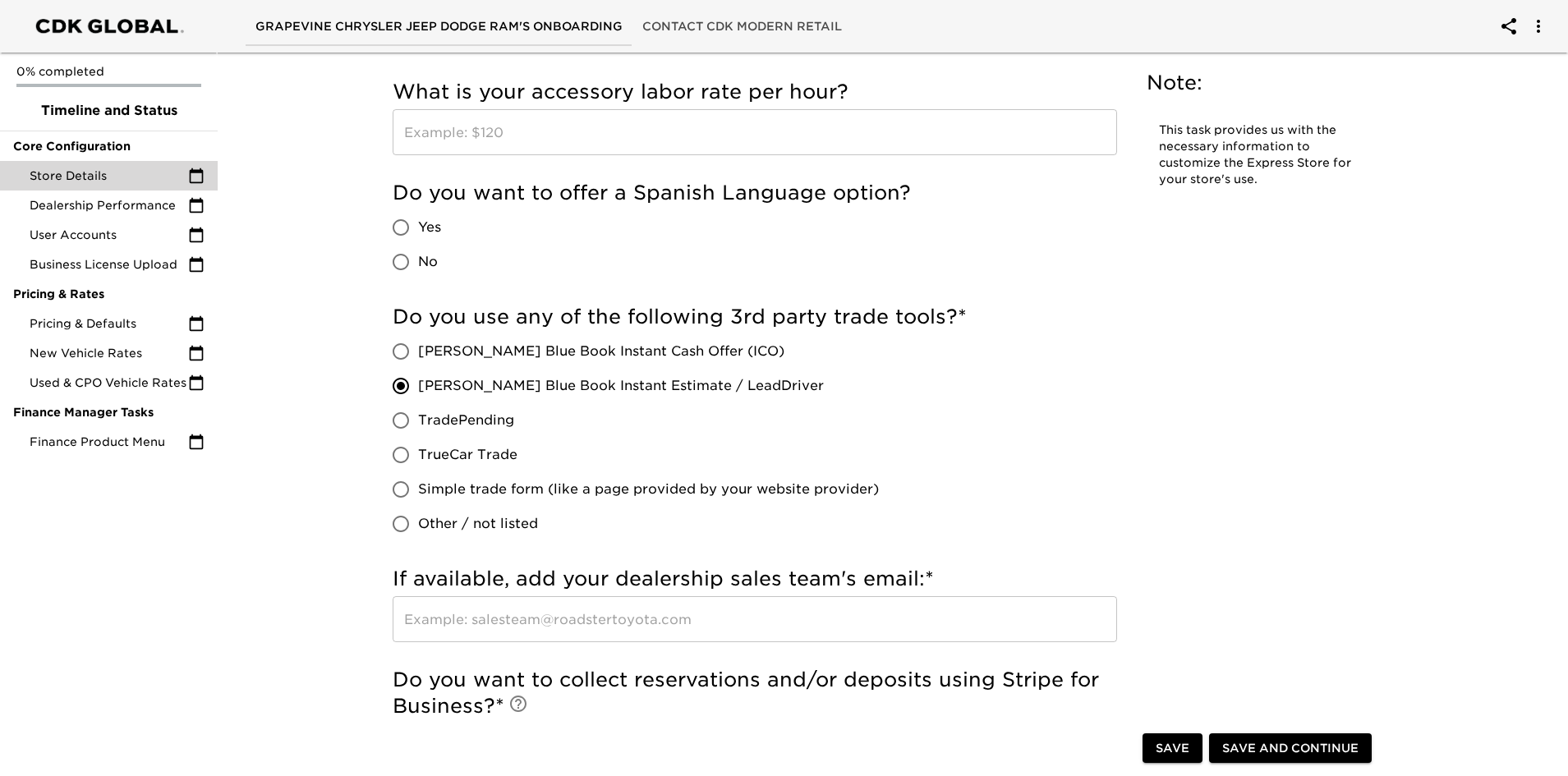
click at [398, 259] on input "No" at bounding box center [401, 262] width 35 height 35
radio input "true"
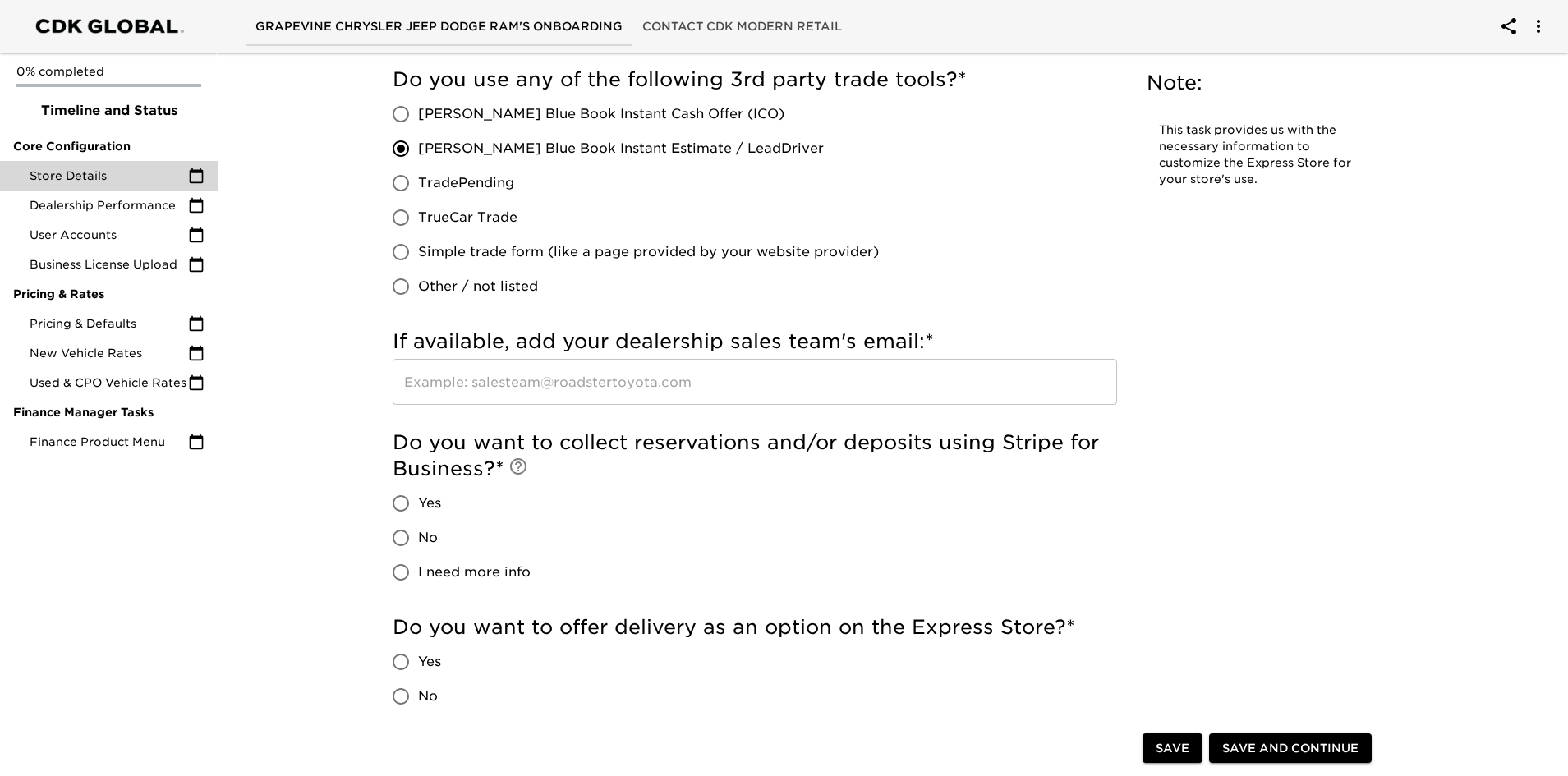
scroll to position [1806, 0]
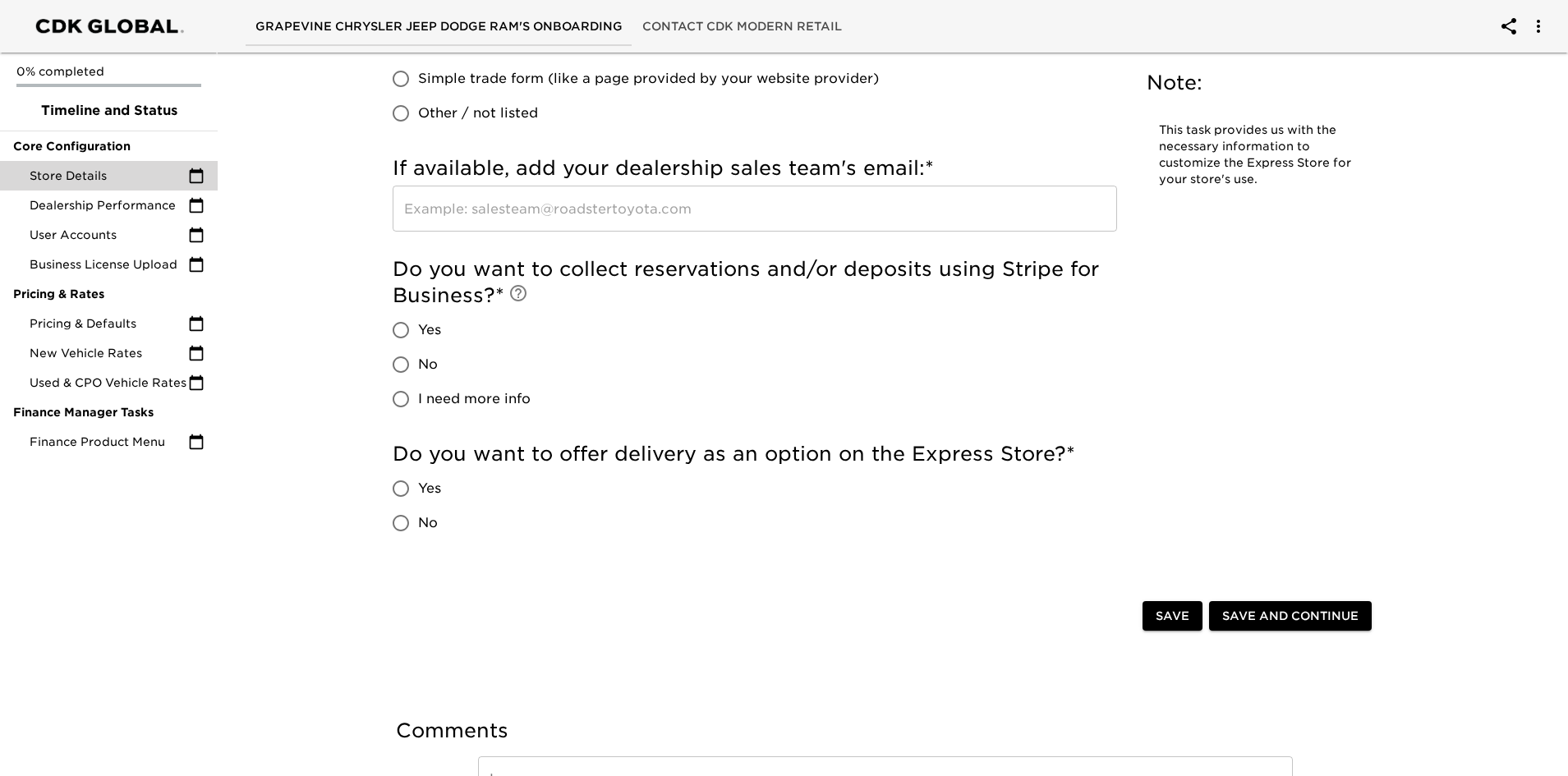
click at [400, 362] on input "No" at bounding box center [401, 365] width 35 height 35
radio input "true"
click at [400, 513] on input "No" at bounding box center [401, 523] width 35 height 35
radio input "true"
click at [1184, 611] on span "Save" at bounding box center [1173, 616] width 34 height 20
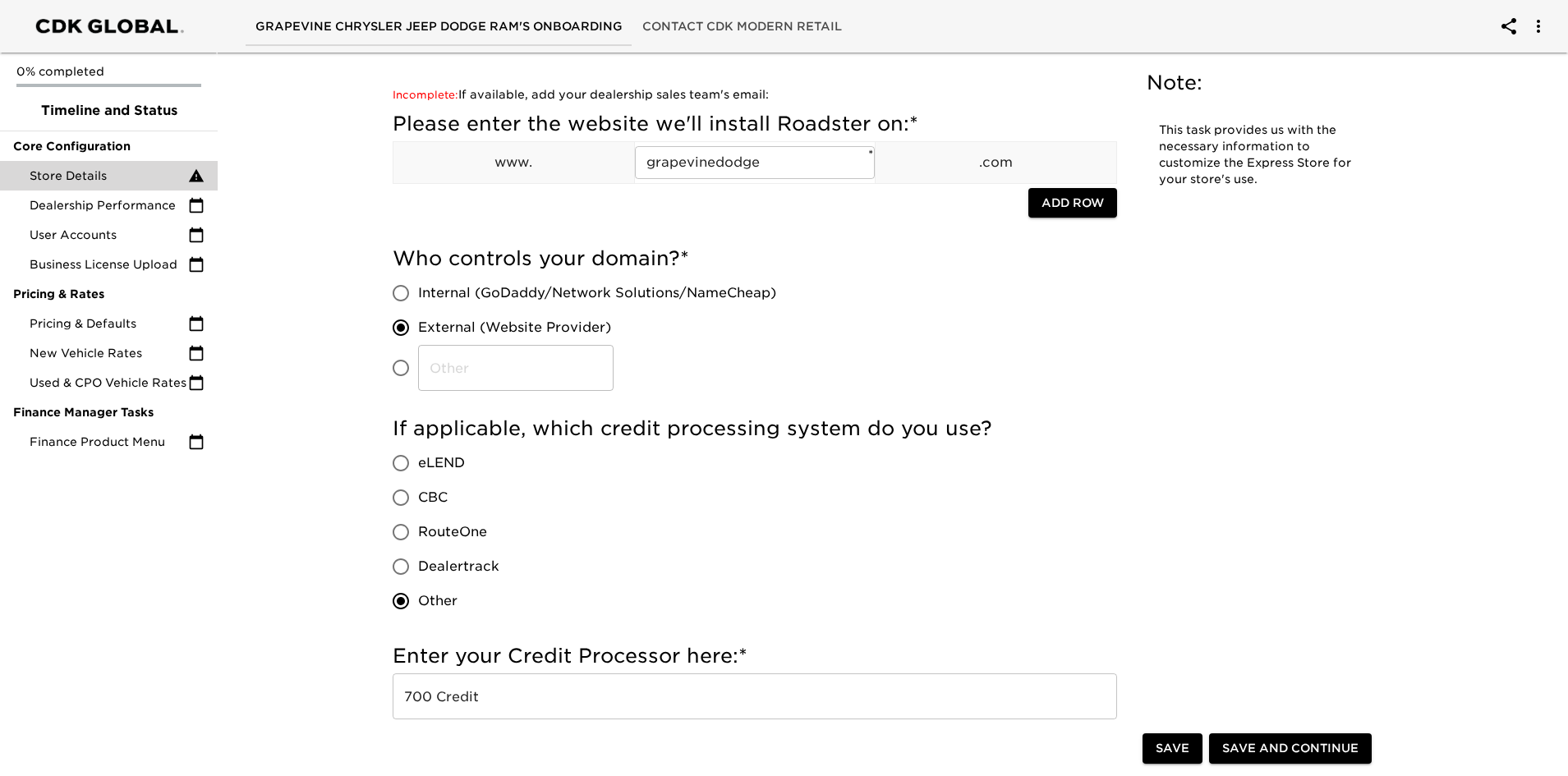
scroll to position [0, 0]
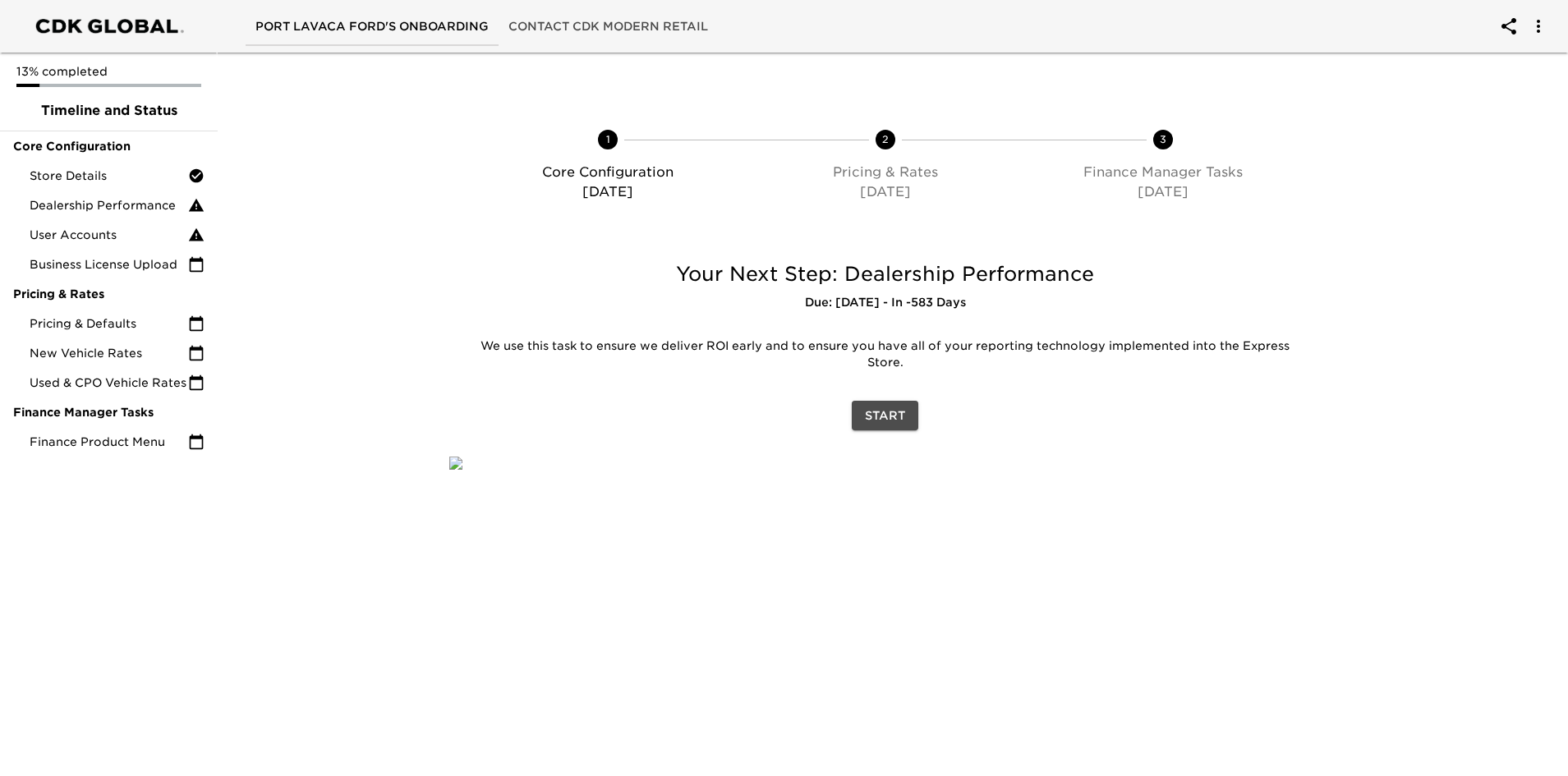
click at [900, 413] on span "Start" at bounding box center [884, 416] width 40 height 20
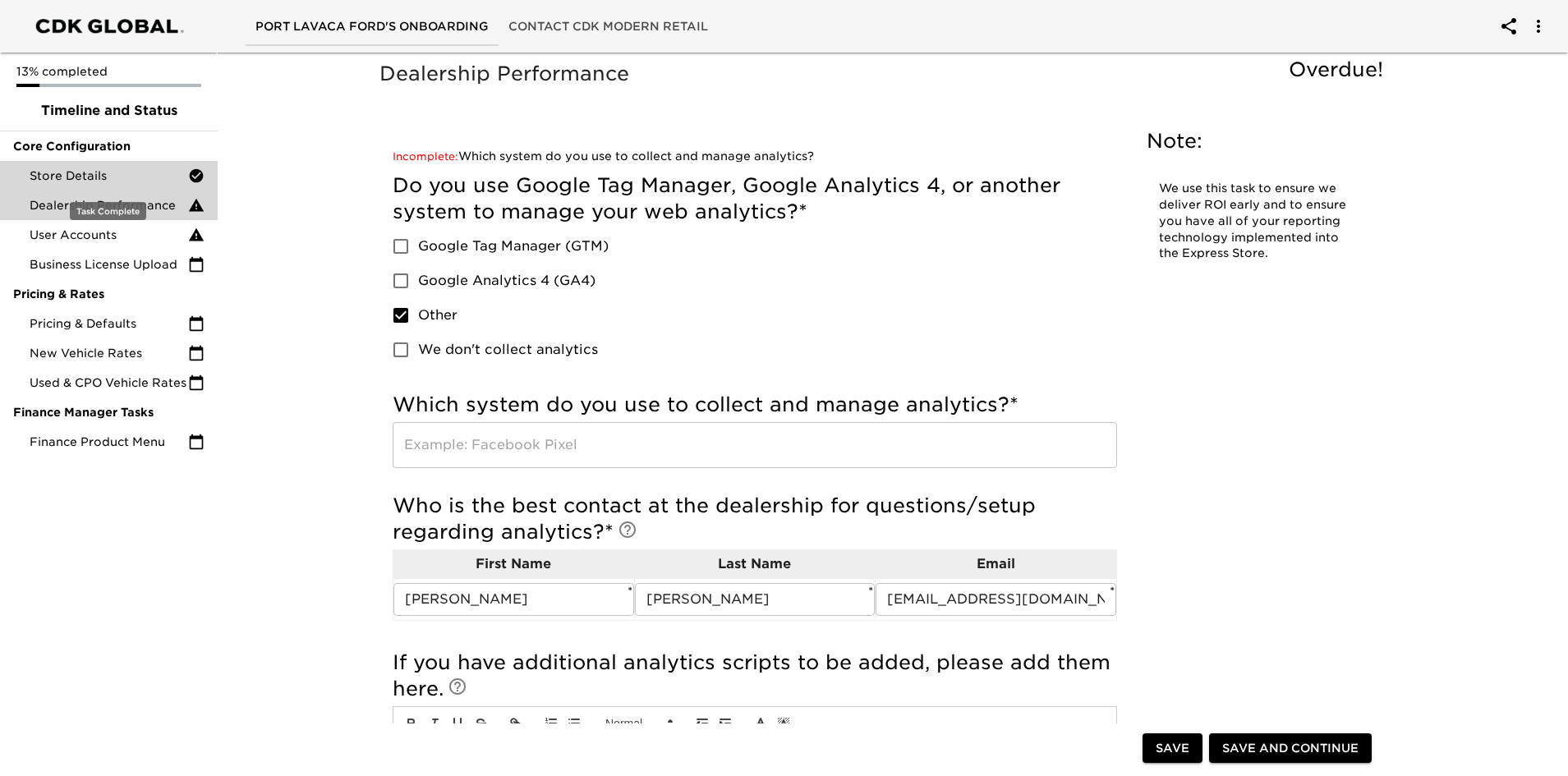
click at [90, 175] on span "Store Details" at bounding box center [108, 176] width 158 height 17
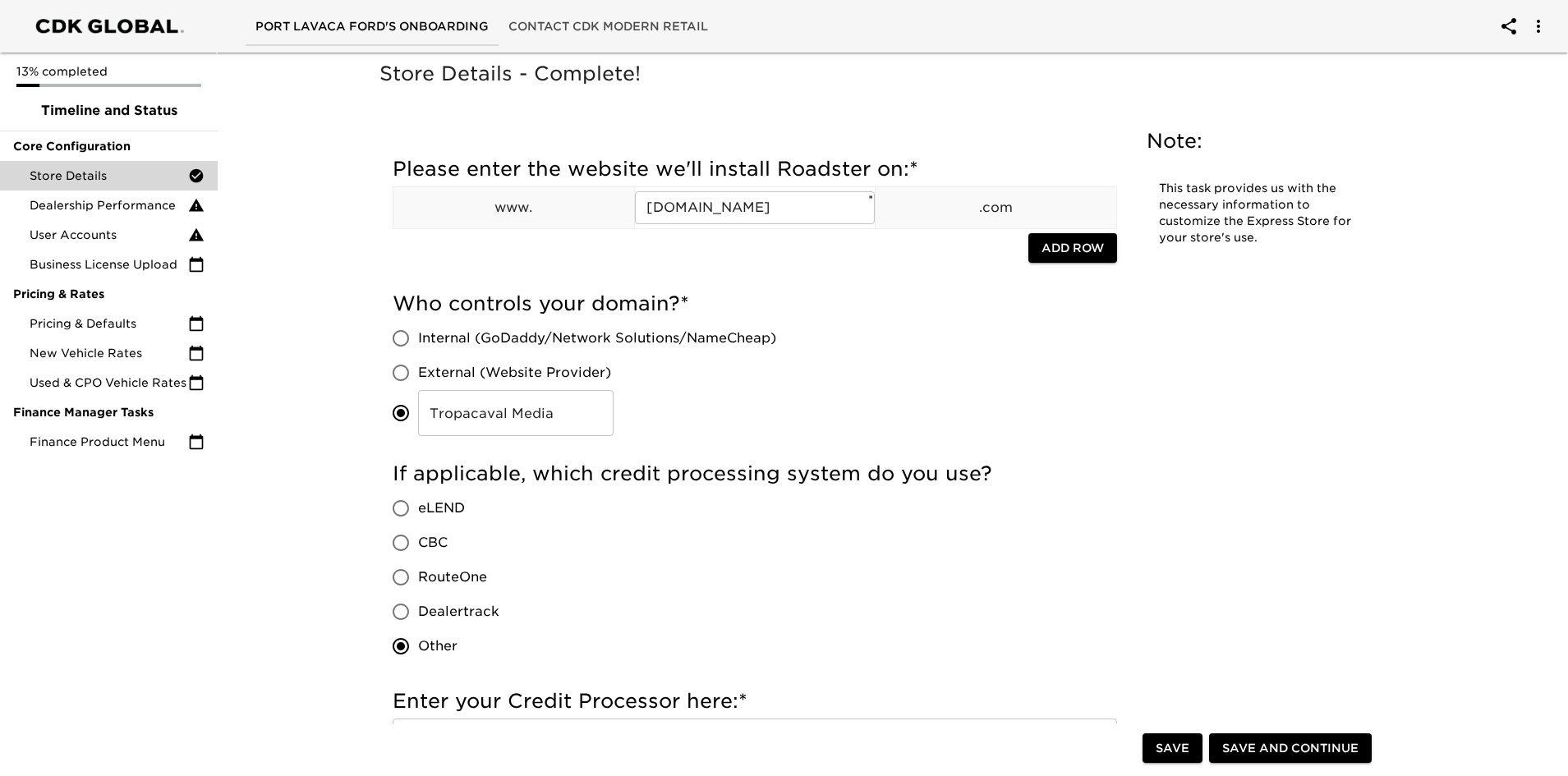
click at [394, 374] on input "External (Website Provider)" at bounding box center [401, 373] width 35 height 35
radio input "true"
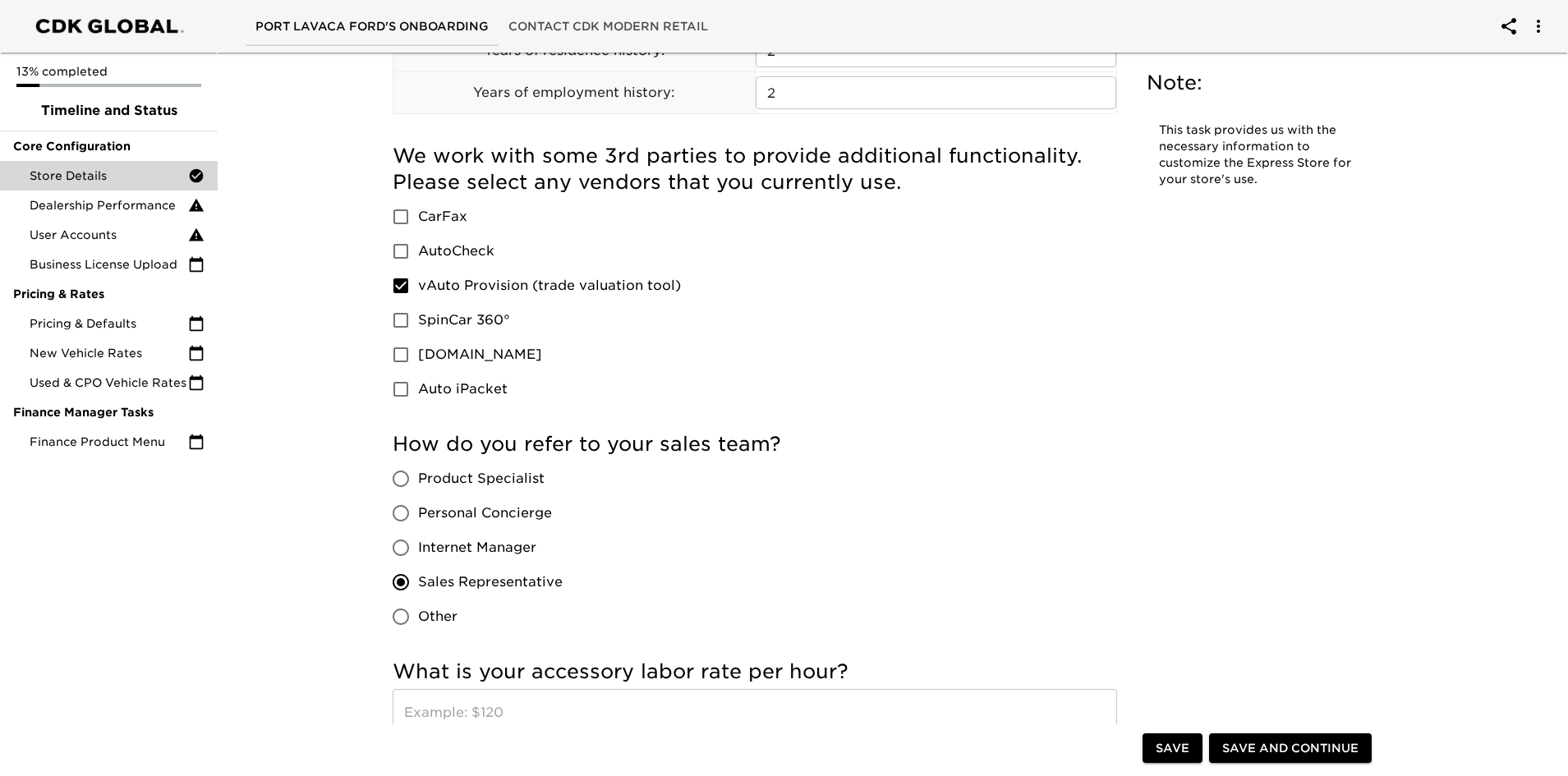
scroll to position [822, 0]
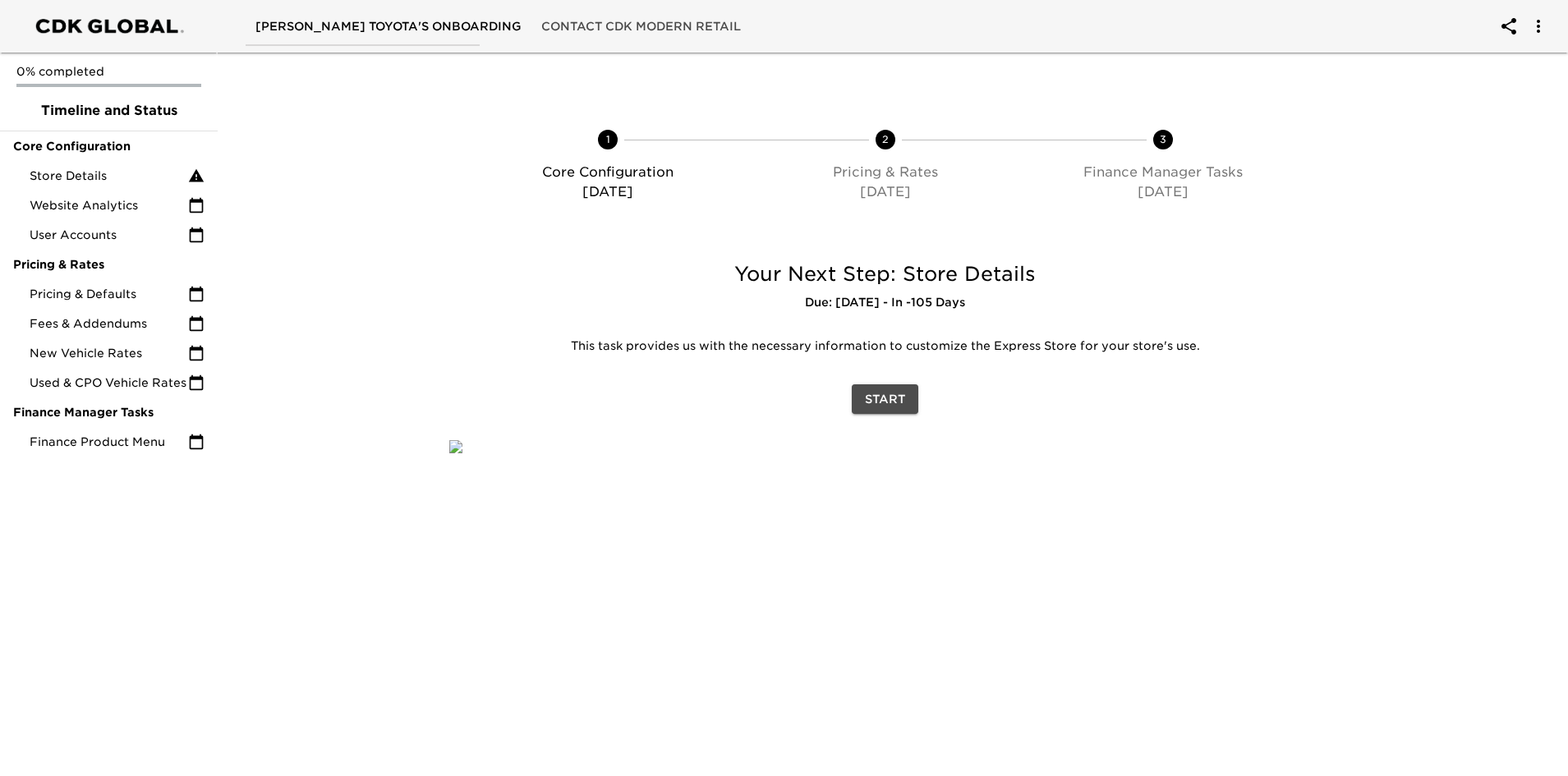
click at [895, 402] on span "Start" at bounding box center [884, 399] width 40 height 20
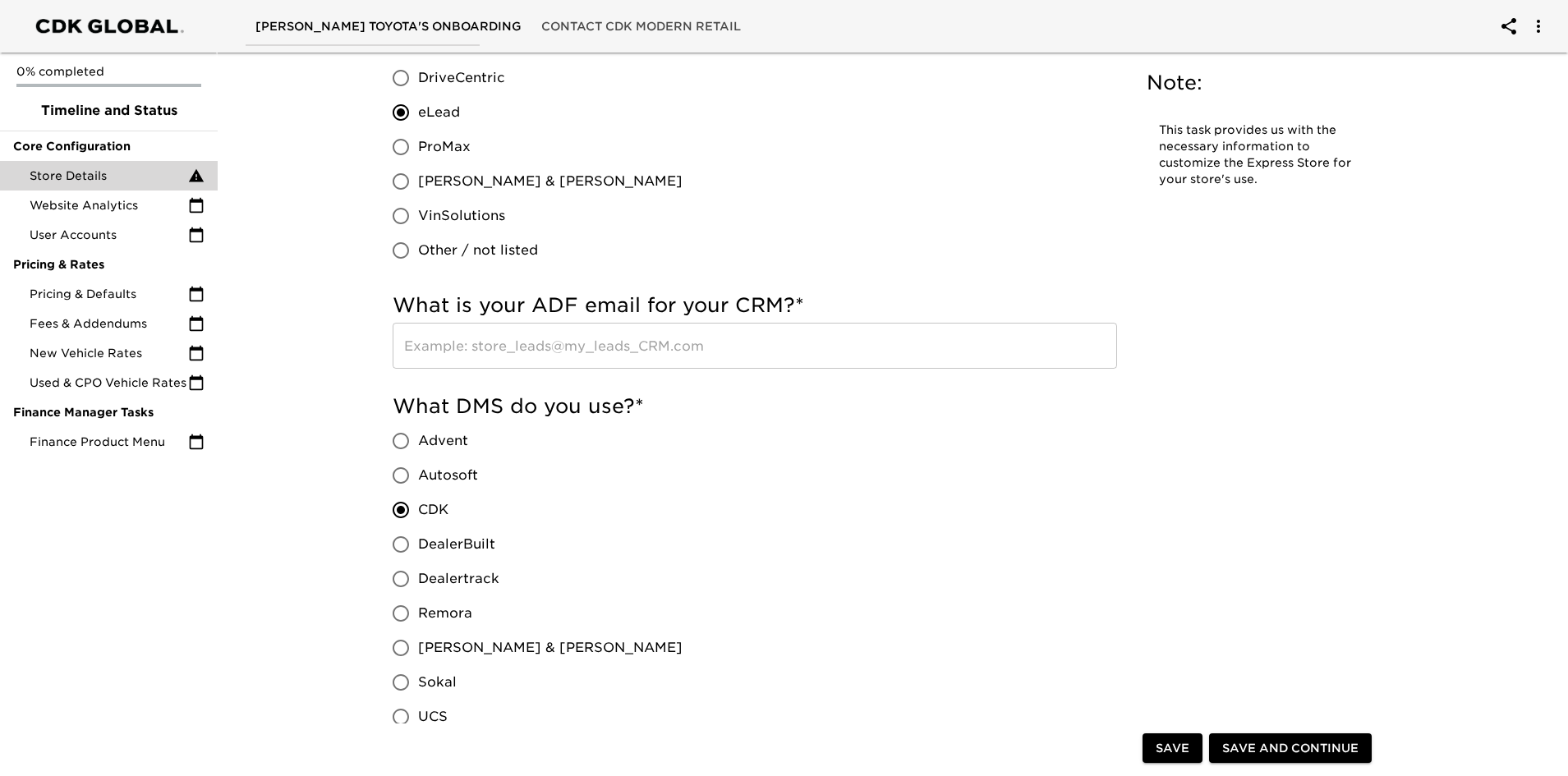
scroll to position [822, 0]
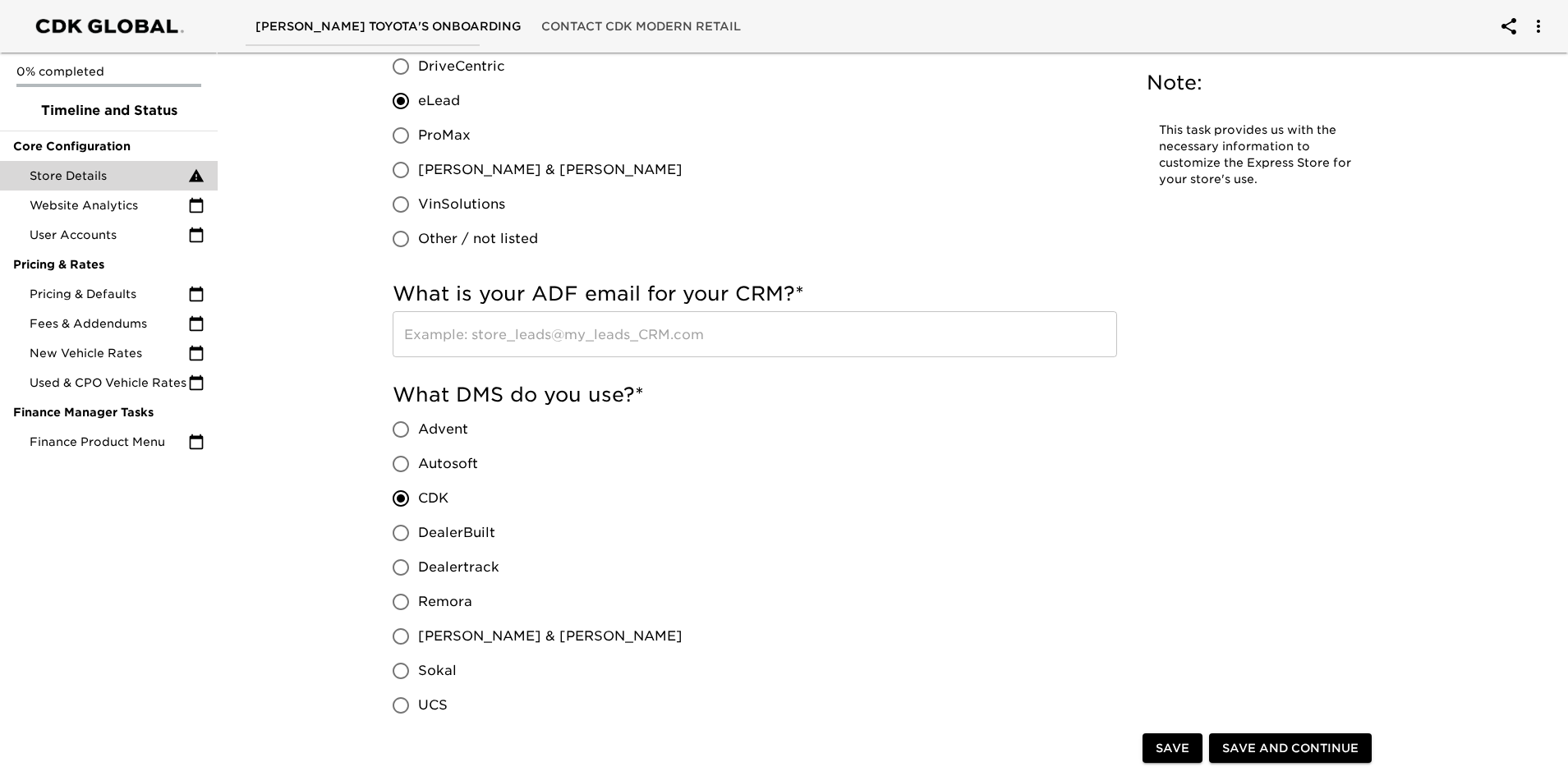
click at [673, 335] on input "text" at bounding box center [755, 334] width 725 height 46
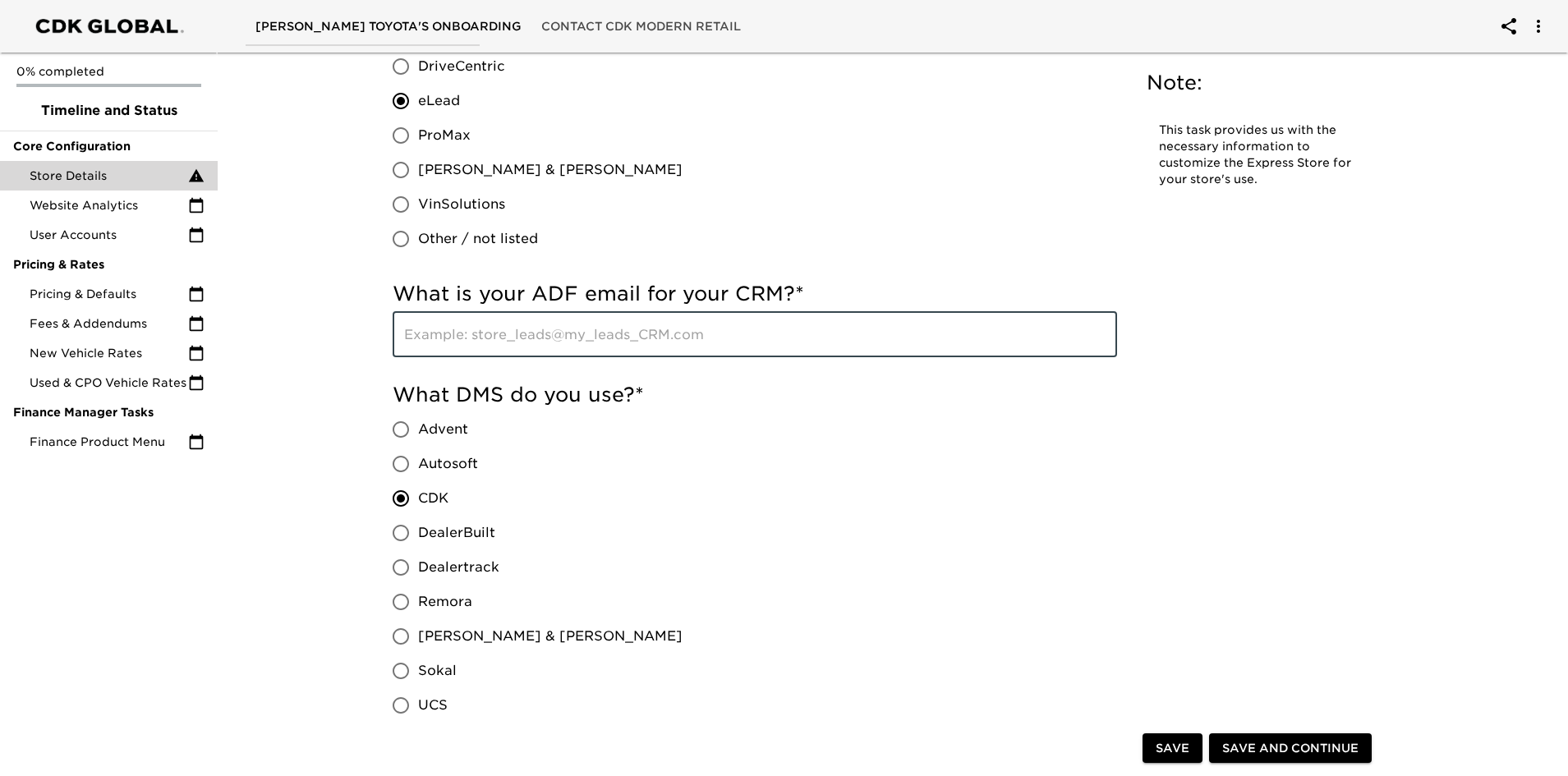
paste input "[EMAIL_ADDRESS][DOMAIN_NAME]"
type input "[EMAIL_ADDRESS][DOMAIN_NAME]"
click at [1170, 753] on span "Save" at bounding box center [1173, 748] width 34 height 20
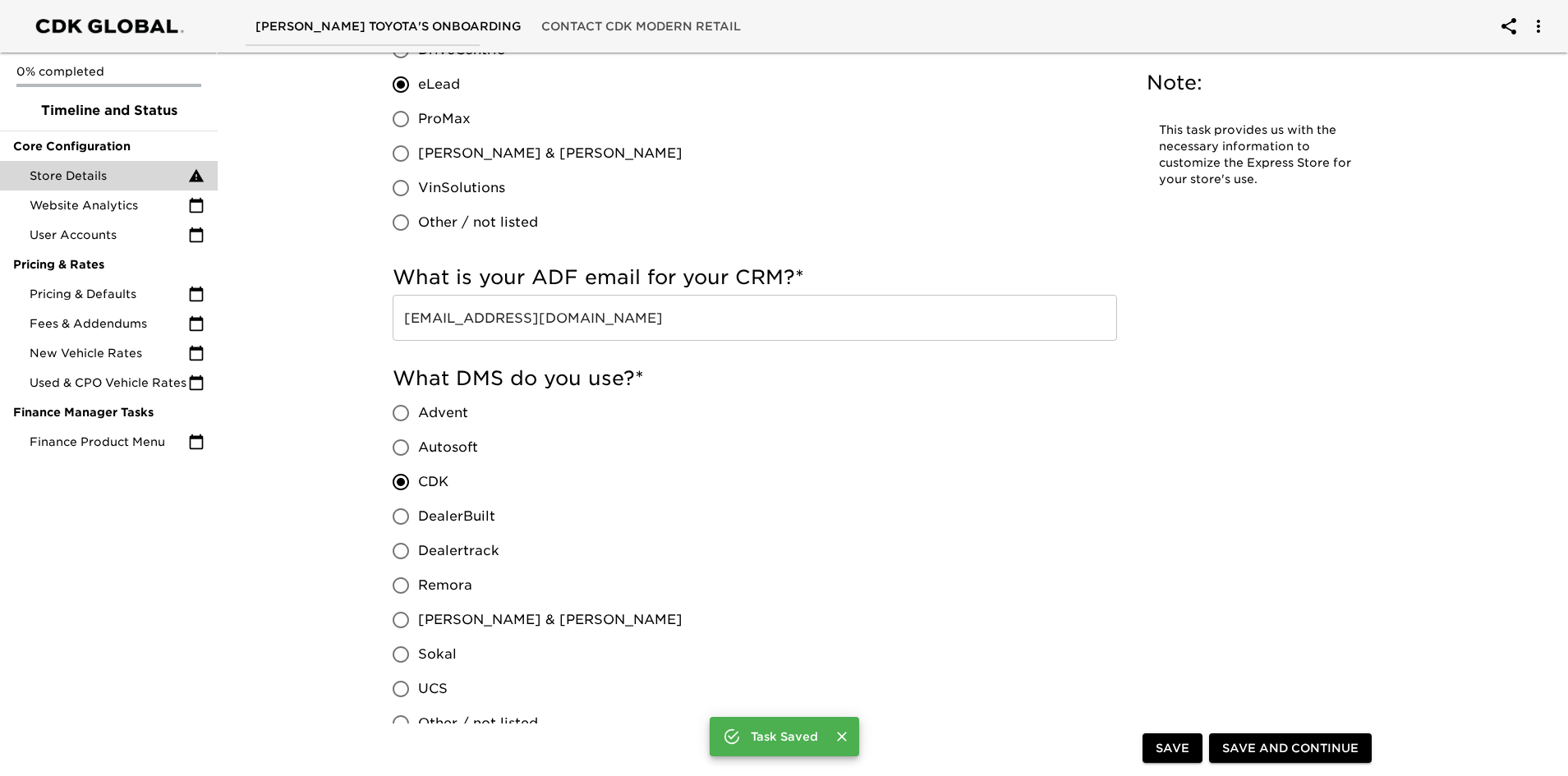
scroll to position [805, 0]
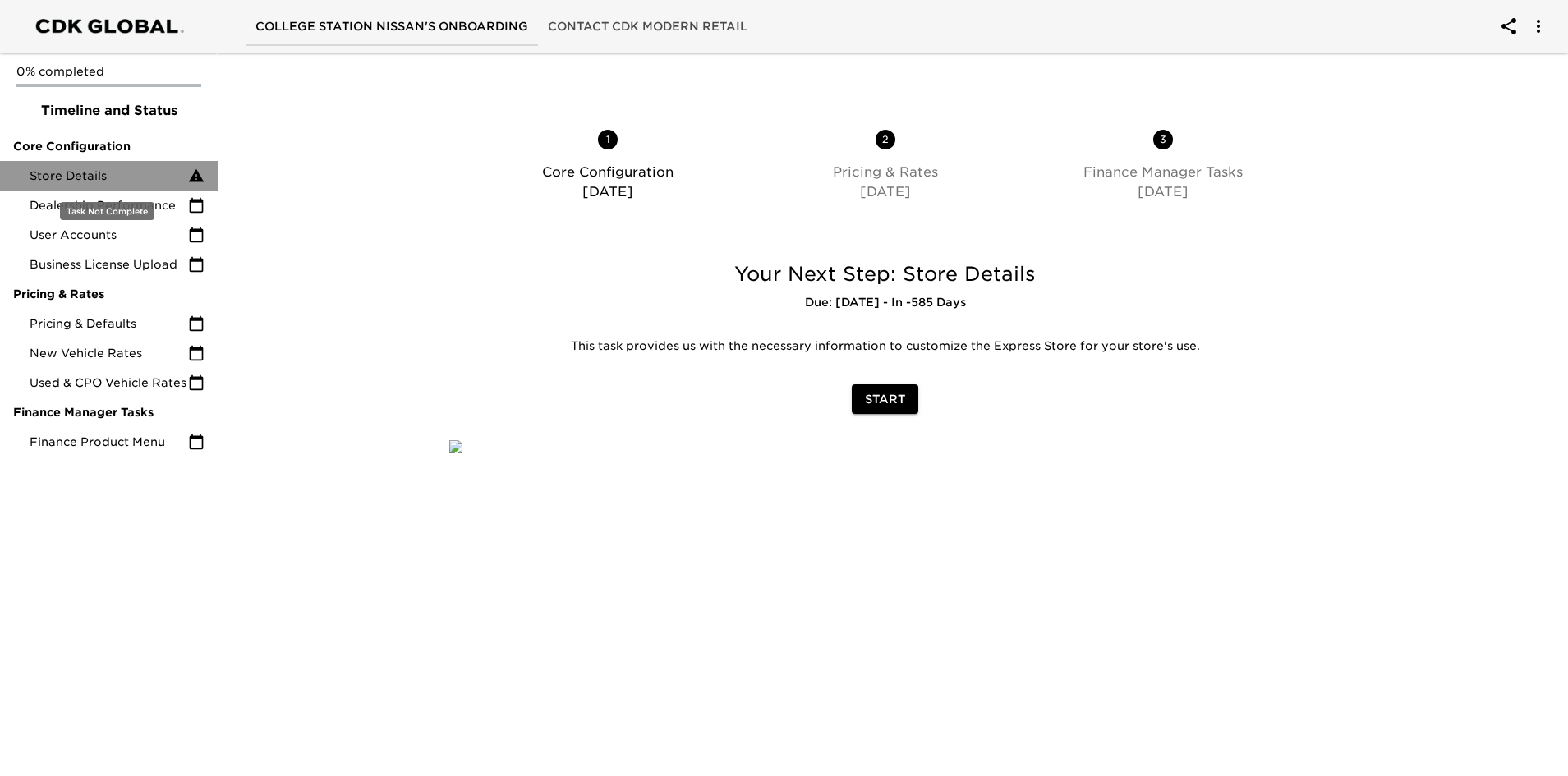
click at [89, 167] on div "Store Details" at bounding box center [109, 176] width 218 height 29
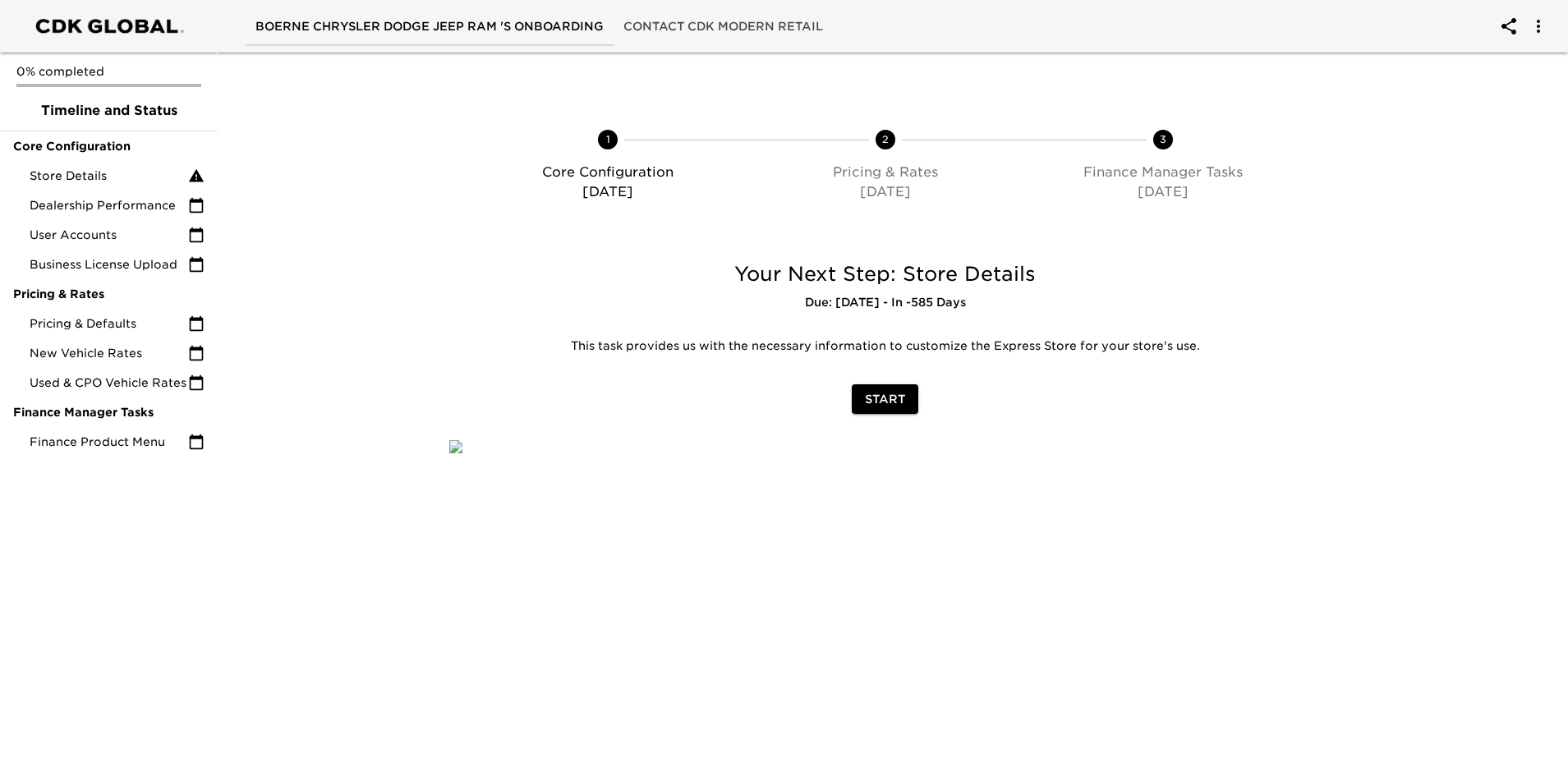
click at [869, 396] on span "Start" at bounding box center [884, 399] width 40 height 20
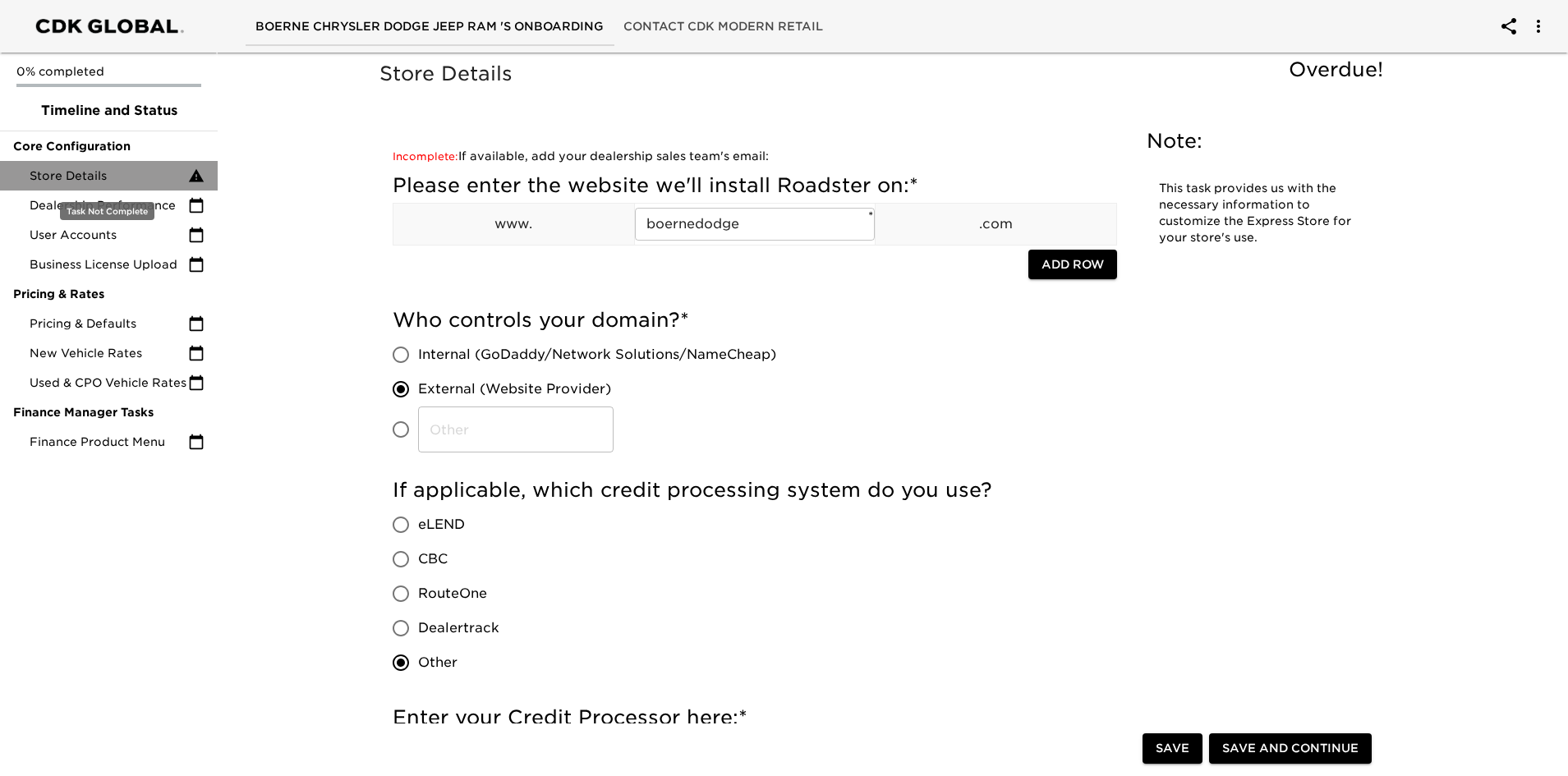
click at [85, 167] on div "Store Details" at bounding box center [109, 176] width 218 height 29
